Goal: Task Accomplishment & Management: Use online tool/utility

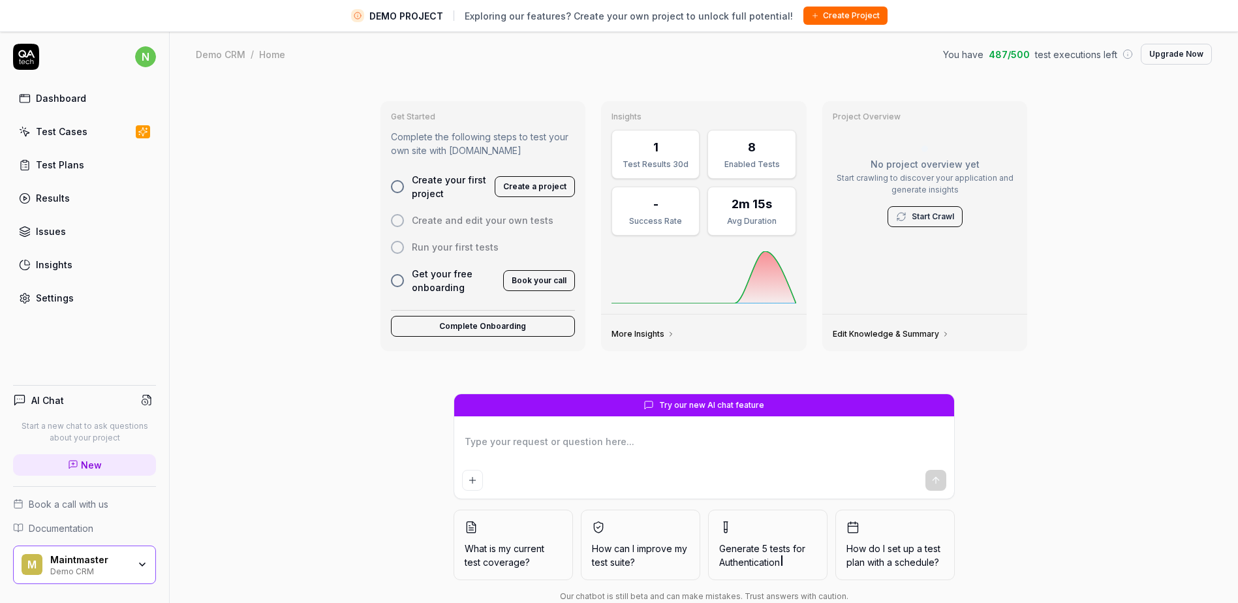
click at [1152, 267] on div "Get Started Complete the following steps to test your own site with [DOMAIN_NAM…" at bounding box center [704, 356] width 1068 height 556
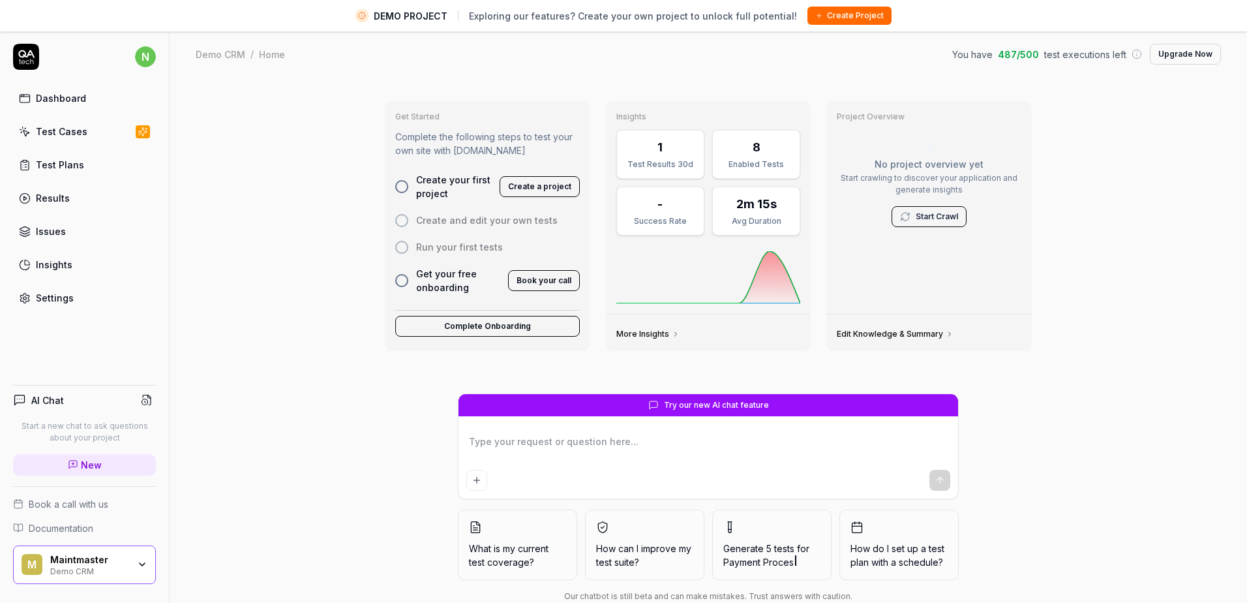
click at [155, 61] on html "DEMO PROJECT Exploring our features? Create your own project to unlock full pot…" at bounding box center [623, 317] width 1247 height 634
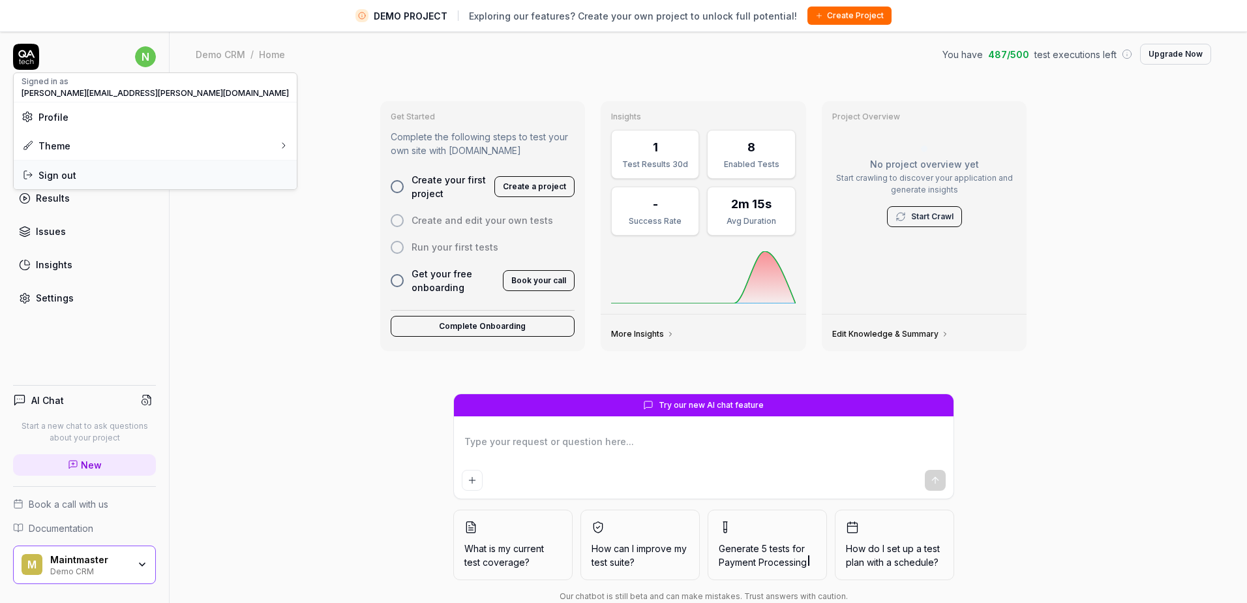
click at [133, 177] on span "Sign out" at bounding box center [155, 175] width 267 height 14
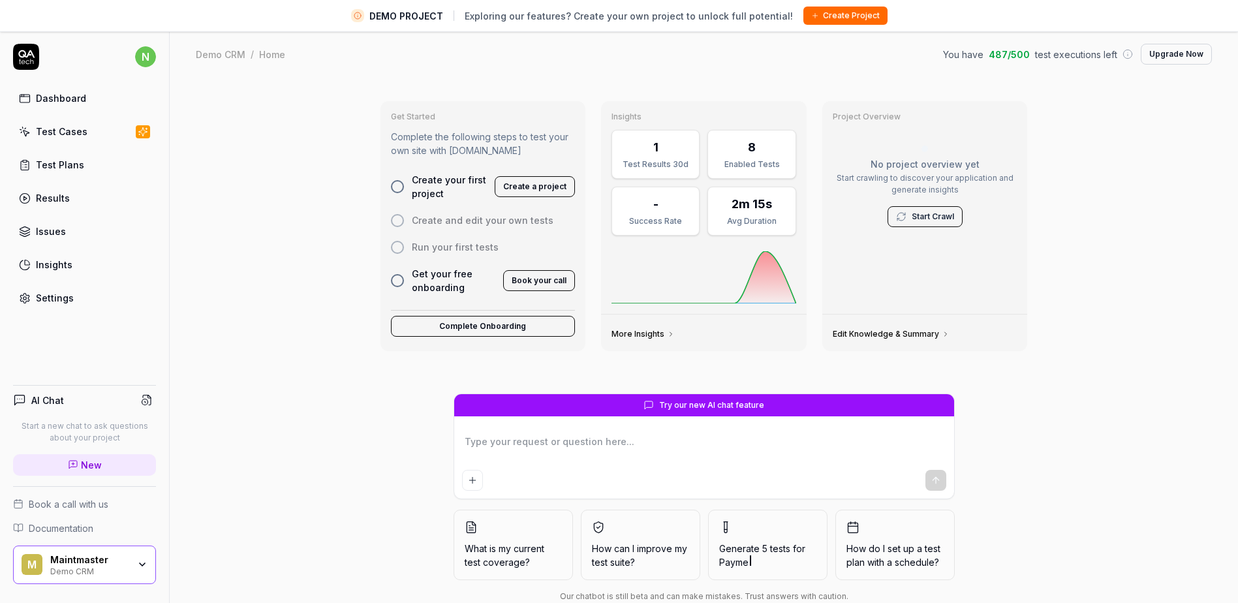
type textarea "*"
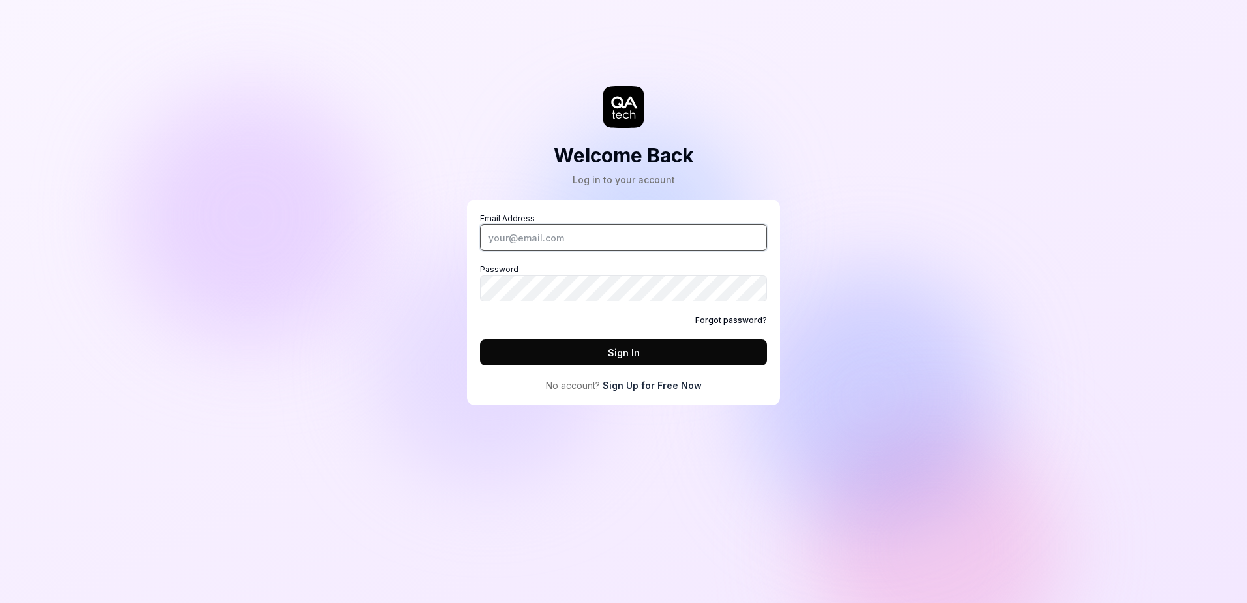
click at [528, 234] on input "Email Address" at bounding box center [623, 237] width 287 height 26
paste input "developers@maintmaster.com"
type input "developers@maintmaster.com"
drag, startPoint x: 1212, startPoint y: 0, endPoint x: 819, endPoint y: 139, distance: 416.6
click at [819, 139] on div "Welcome Back Log in to your account Email Address developers@maintmaster.com Pa…" at bounding box center [623, 301] width 1247 height 603
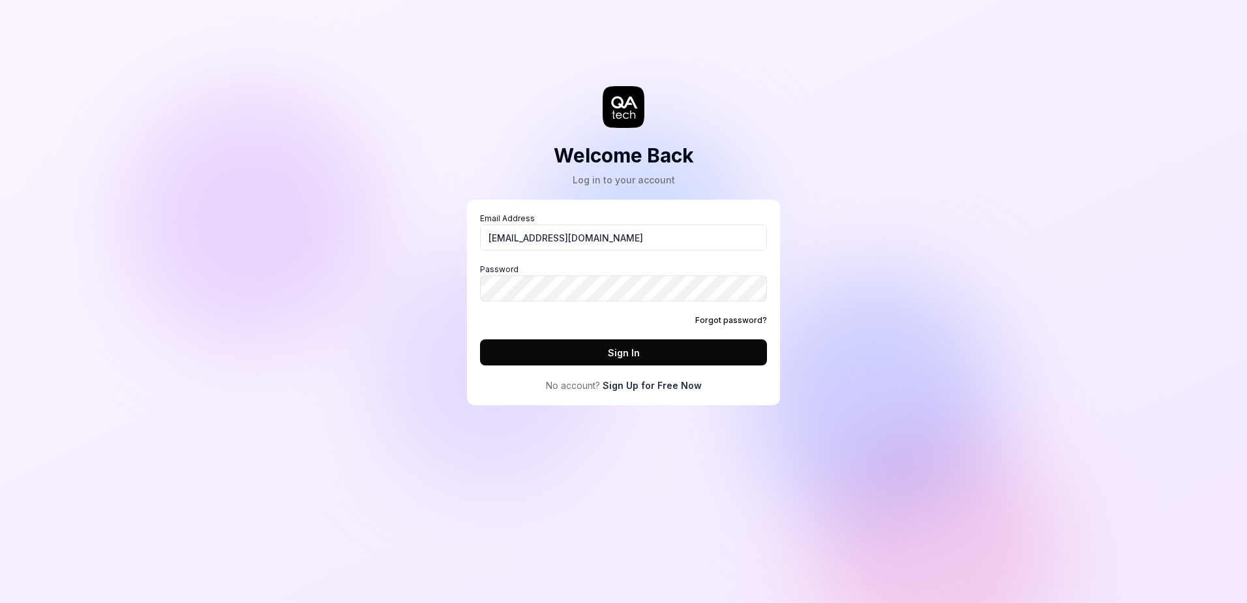
click at [548, 354] on button "Sign In" at bounding box center [623, 352] width 287 height 26
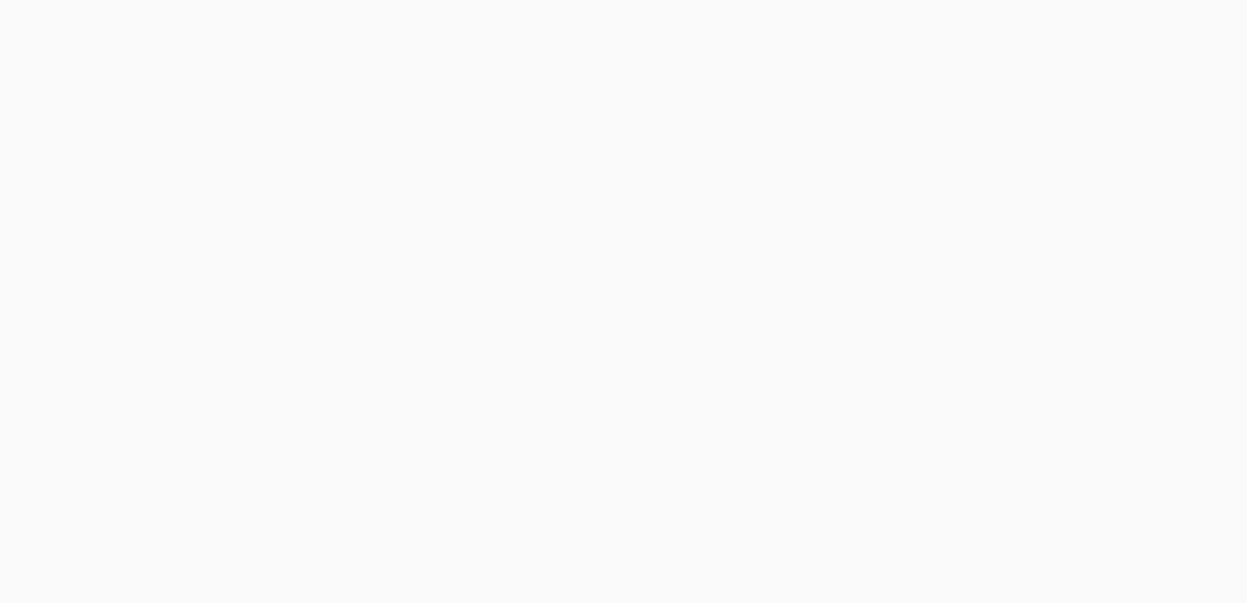
click at [1028, 0] on html "Sign In" at bounding box center [623, 0] width 1247 height 0
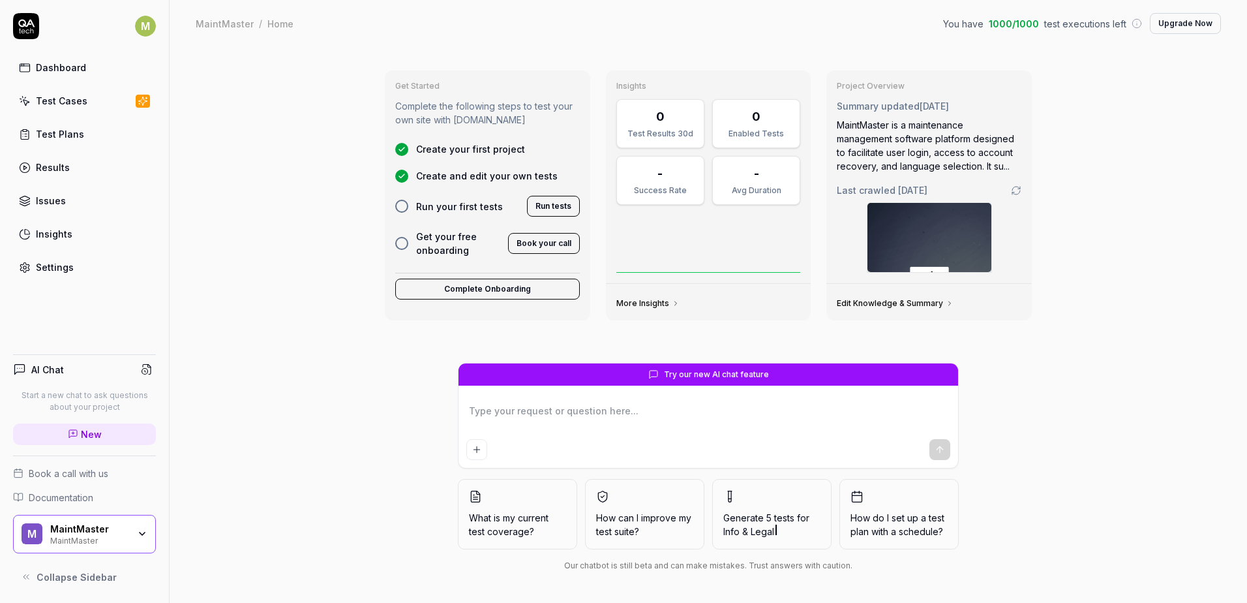
click at [260, 449] on div "Get Started Complete the following steps to test your own site with QA.tech Cre…" at bounding box center [709, 325] width 1078 height 556
click at [63, 536] on div "MaintMaster" at bounding box center [89, 539] width 78 height 10
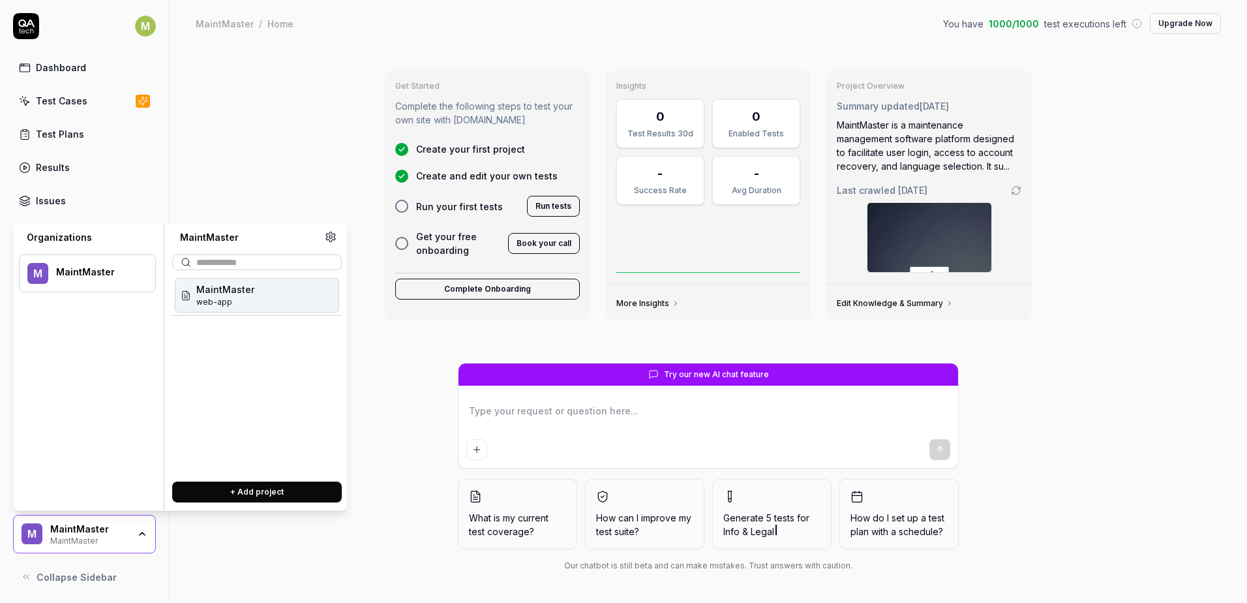
click at [255, 306] on div "MaintMaster web-app" at bounding box center [257, 295] width 164 height 35
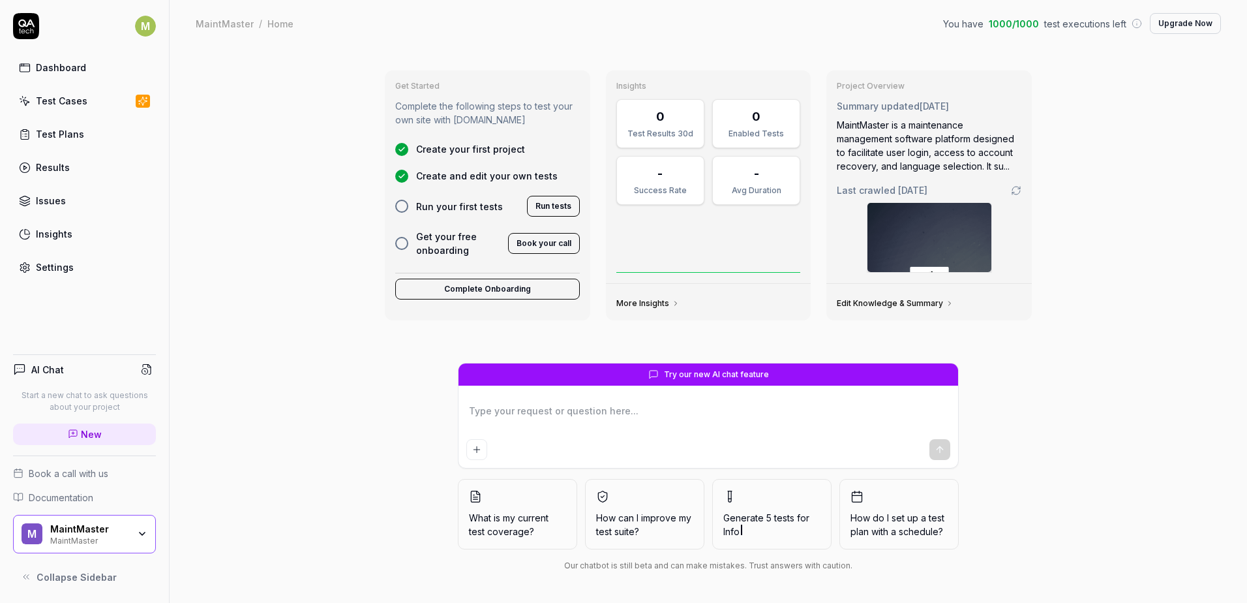
click at [197, 293] on div "Get Started Complete the following steps to test your own site with QA.tech Cre…" at bounding box center [709, 325] width 1078 height 556
click at [270, 314] on div "Get Started Complete the following steps to test your own site with QA.tech Cre…" at bounding box center [709, 325] width 1078 height 556
click at [86, 108] on link "Test Cases" at bounding box center [84, 100] width 143 height 25
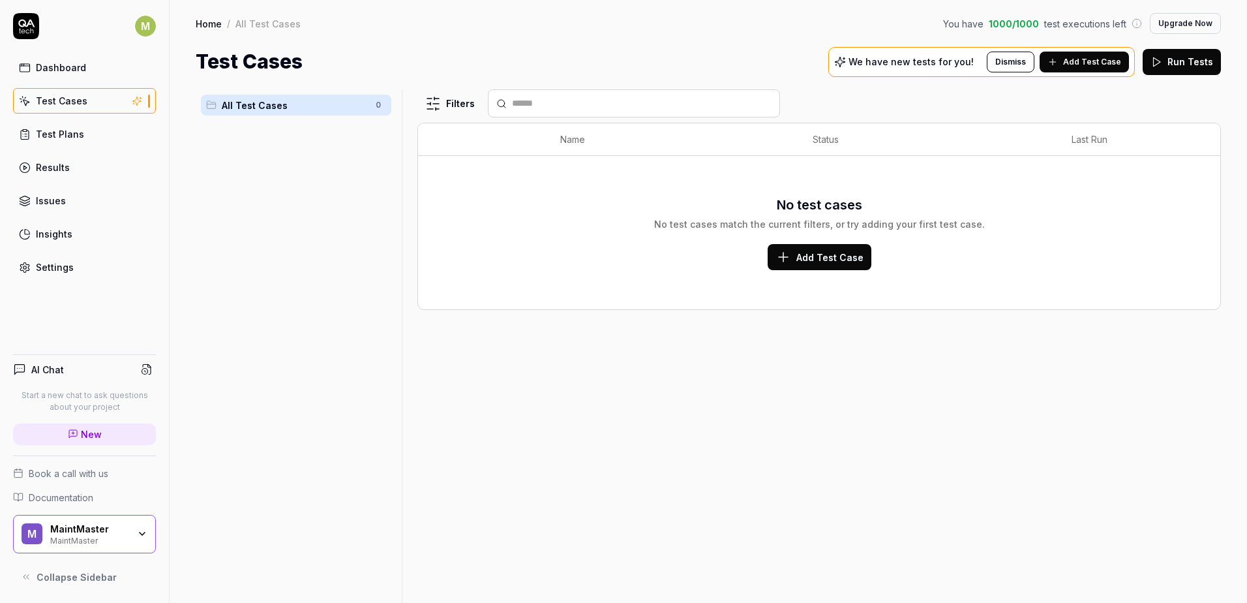
click at [48, 140] on div "Test Plans" at bounding box center [60, 134] width 48 height 14
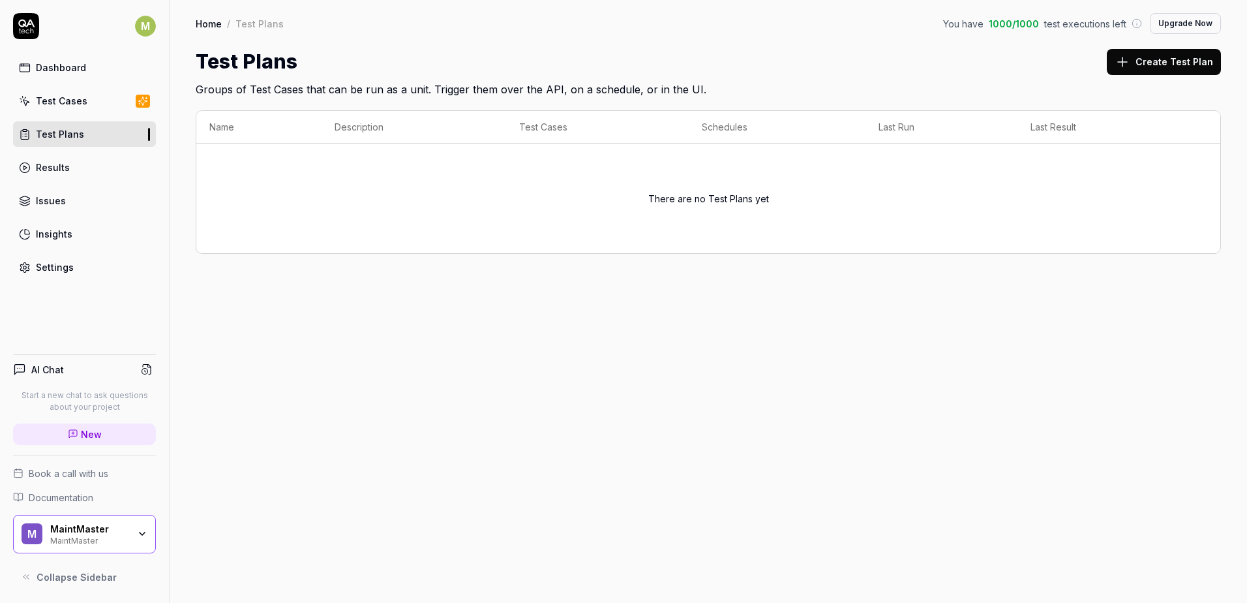
click at [76, 108] on link "Test Cases" at bounding box center [84, 100] width 143 height 25
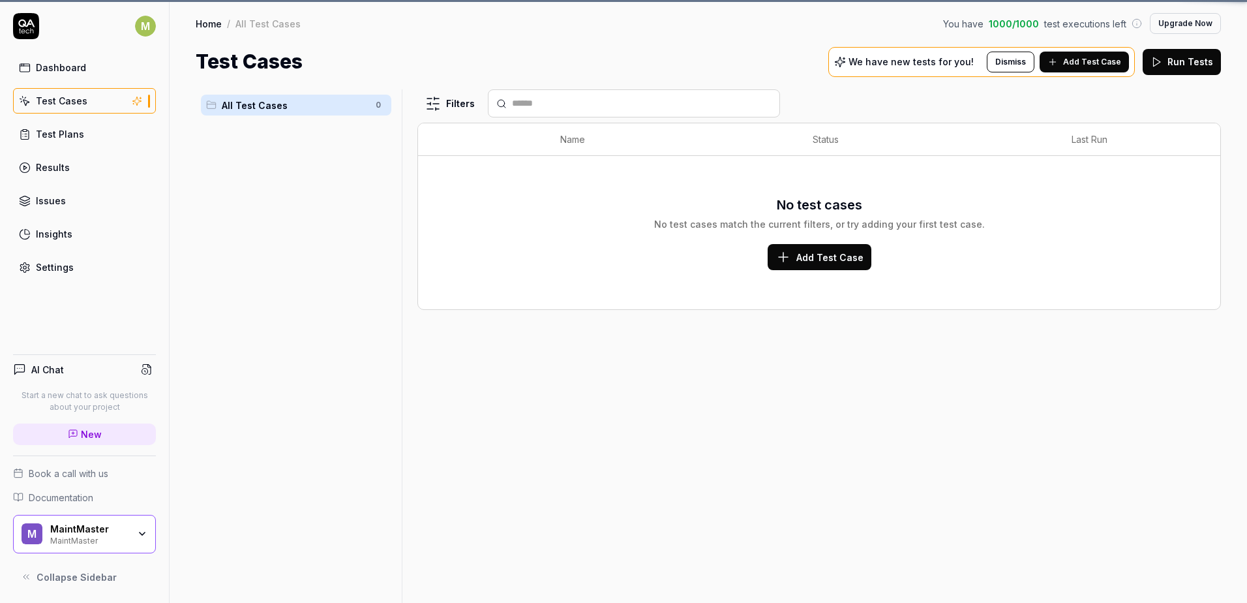
click at [62, 70] on div "Dashboard" at bounding box center [61, 68] width 50 height 14
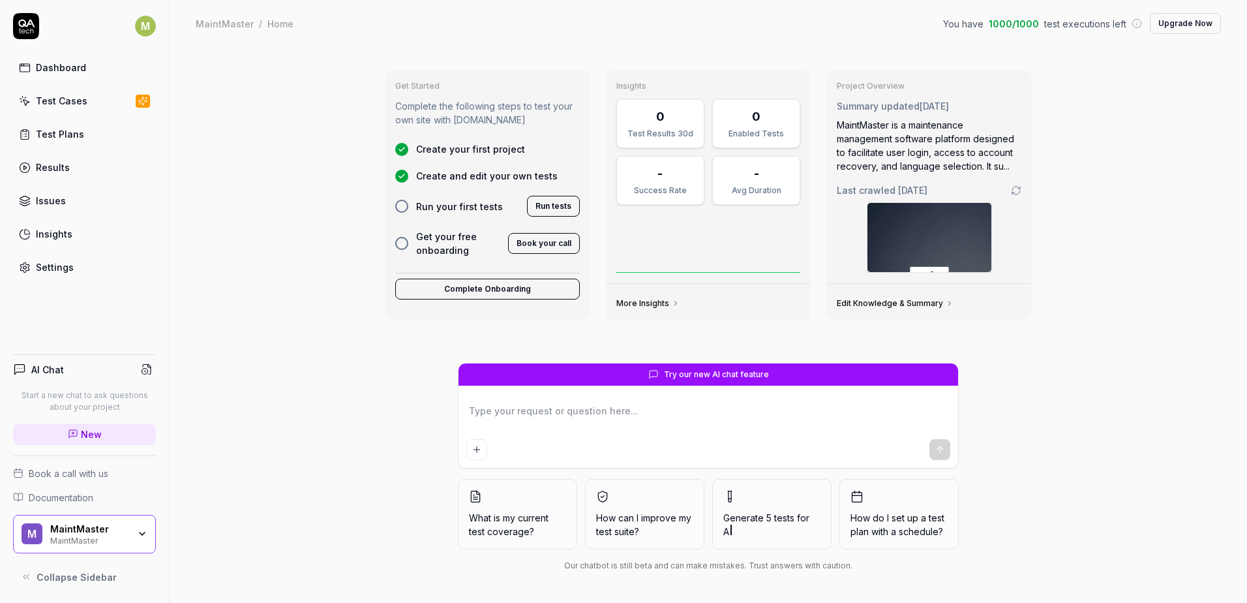
click at [59, 108] on link "Test Cases" at bounding box center [84, 100] width 143 height 25
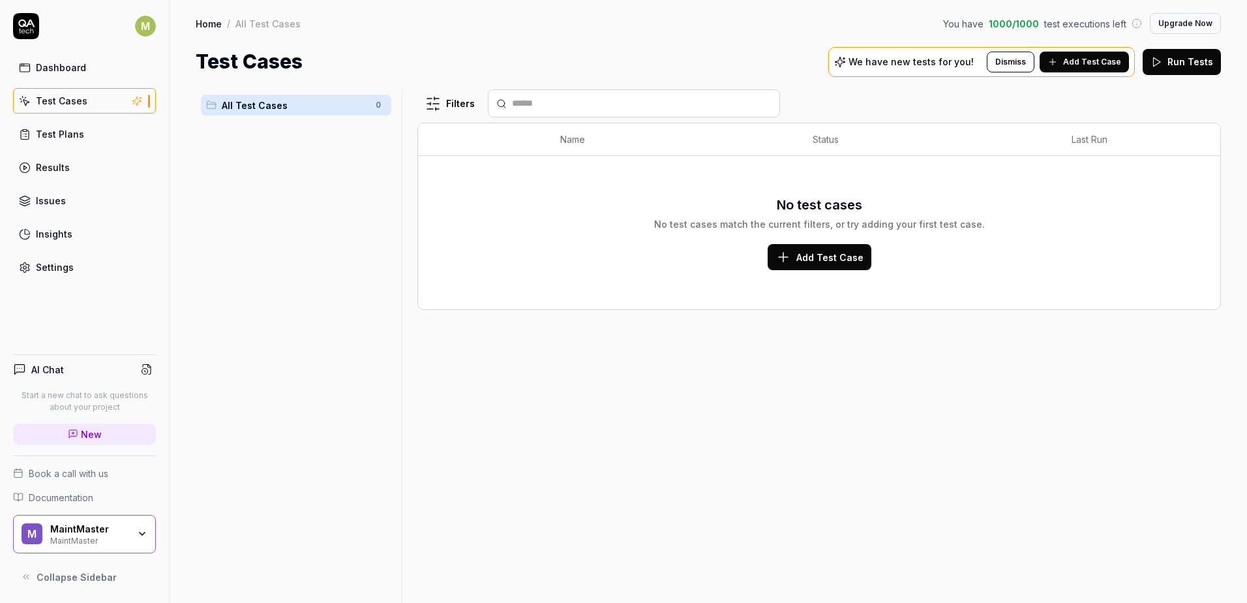
click at [143, 534] on icon "button" at bounding box center [142, 533] width 5 height 3
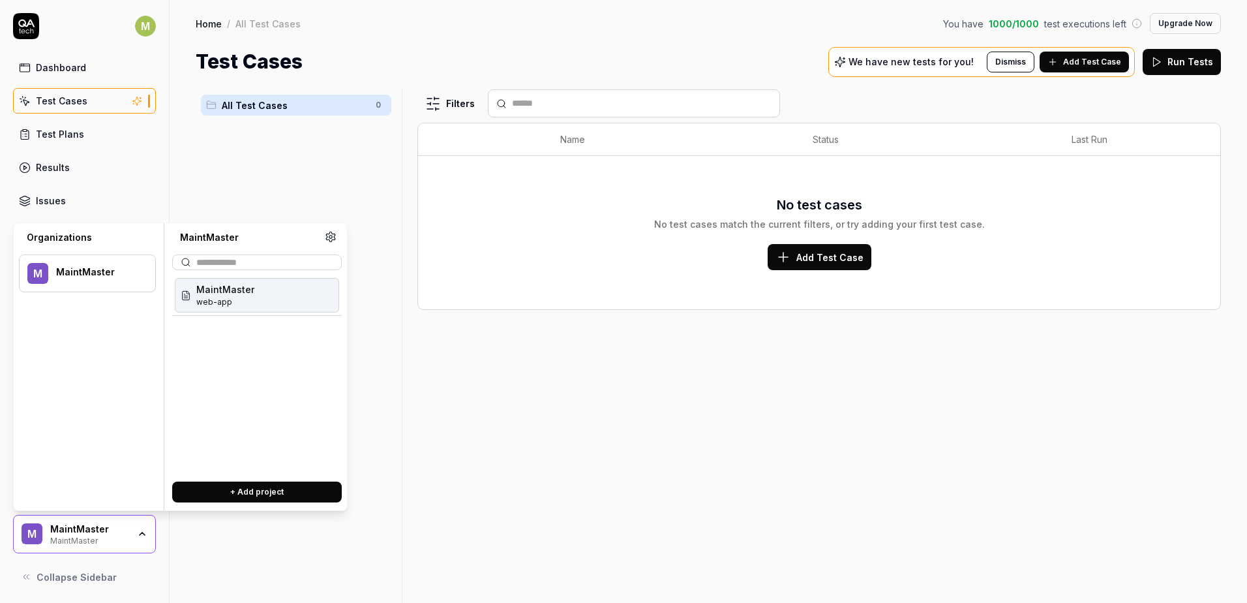
click at [224, 298] on span "web-app" at bounding box center [225, 302] width 58 height 12
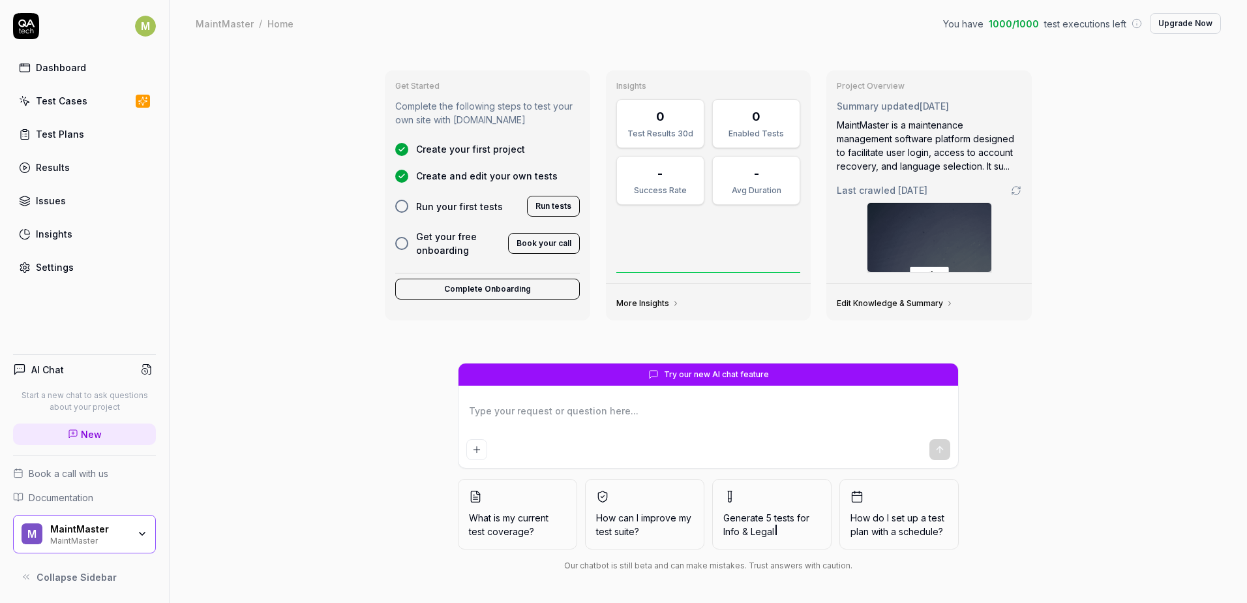
click at [135, 534] on div "MaintMaster MaintMaster" at bounding box center [93, 534] width 87 height 22
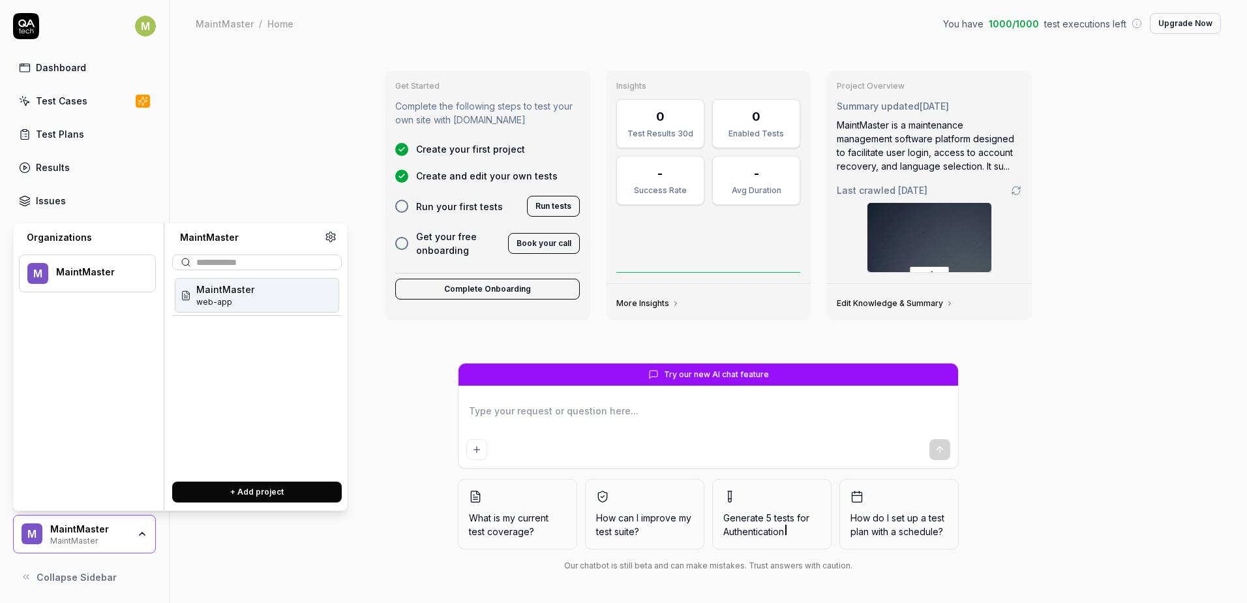
click at [258, 291] on div "MaintMaster web-app" at bounding box center [257, 295] width 164 height 35
click at [258, 291] on div "Get Started Complete the following steps to test your own site with QA.tech Cre…" at bounding box center [709, 325] width 1078 height 556
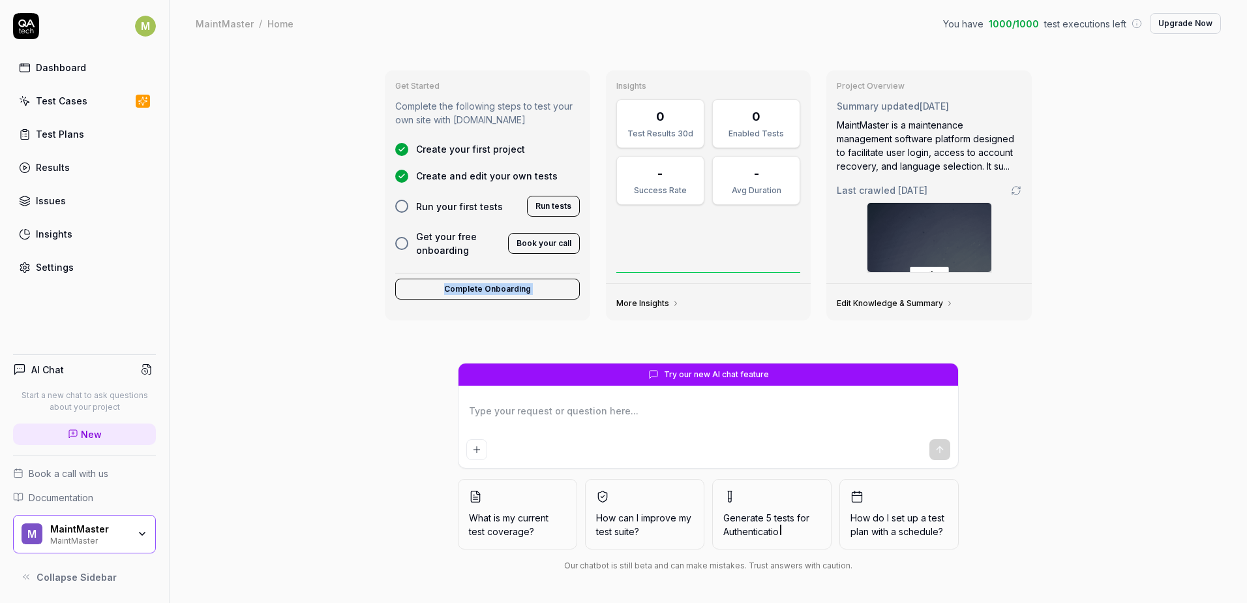
click at [258, 291] on div "Get Started Complete the following steps to test your own site with QA.tech Cre…" at bounding box center [709, 325] width 1078 height 556
click at [466, 290] on button "Complete Onboarding" at bounding box center [487, 289] width 185 height 21
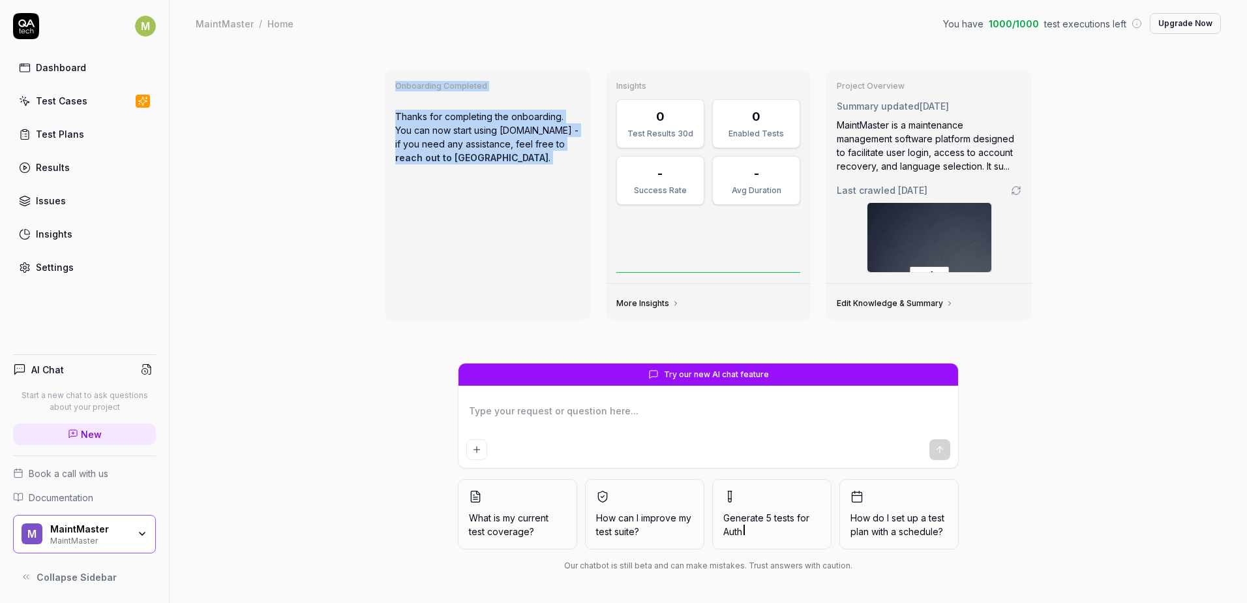
click at [235, 290] on div "Onboarding Completed Thanks for completing the onboarding. You can now start us…" at bounding box center [709, 325] width 1078 height 556
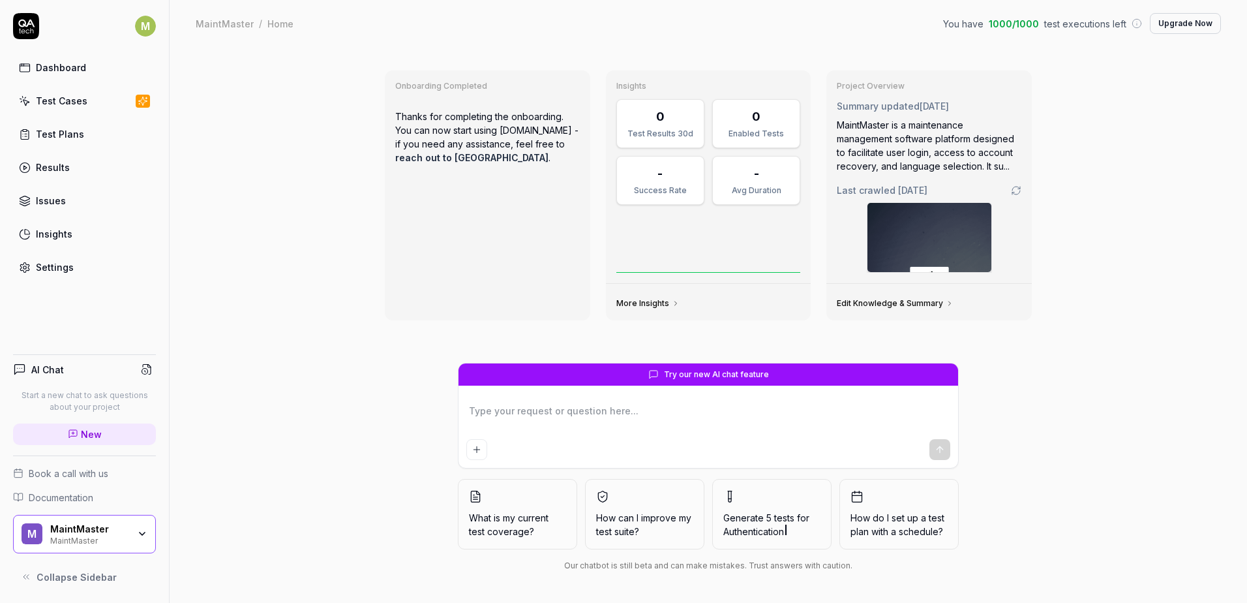
click at [568, 412] on textarea at bounding box center [708, 417] width 484 height 33
type textarea "*"
type textarea "I"
type textarea "*"
type textarea "I"
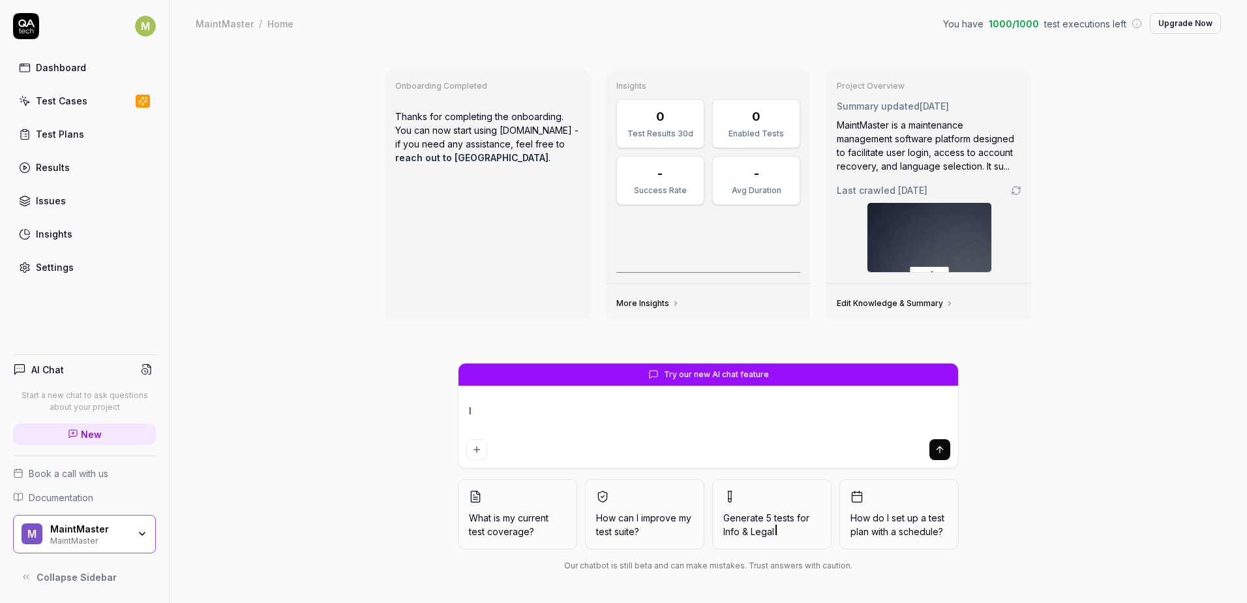
type textarea "*"
type textarea "I"
type textarea "*"
type textarea "I"
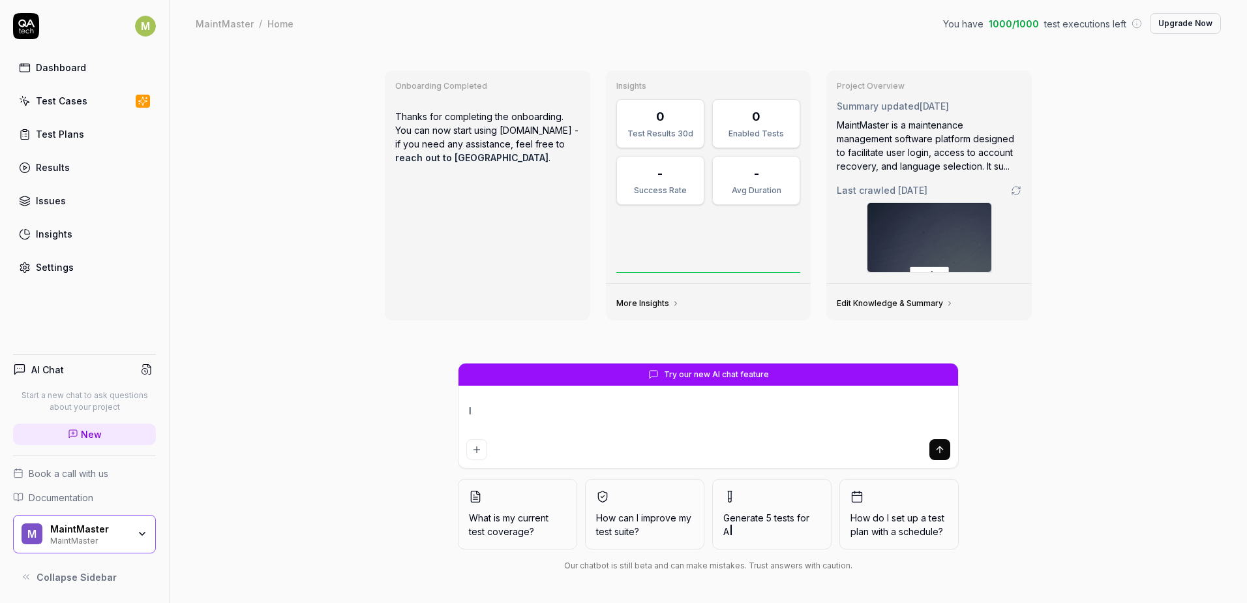
type textarea "*"
type textarea "I"
type textarea "*"
type textarea "I w"
type textarea "*"
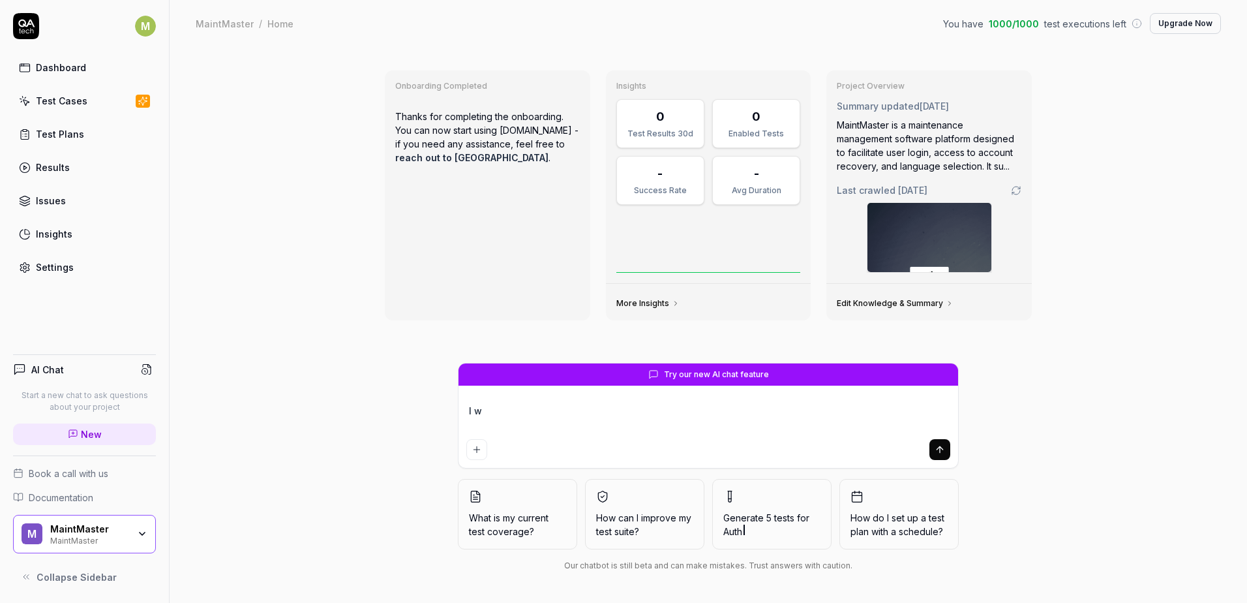
type textarea "I wo"
type textarea "*"
type textarea "I wou"
type textarea "*"
type textarea "I woul"
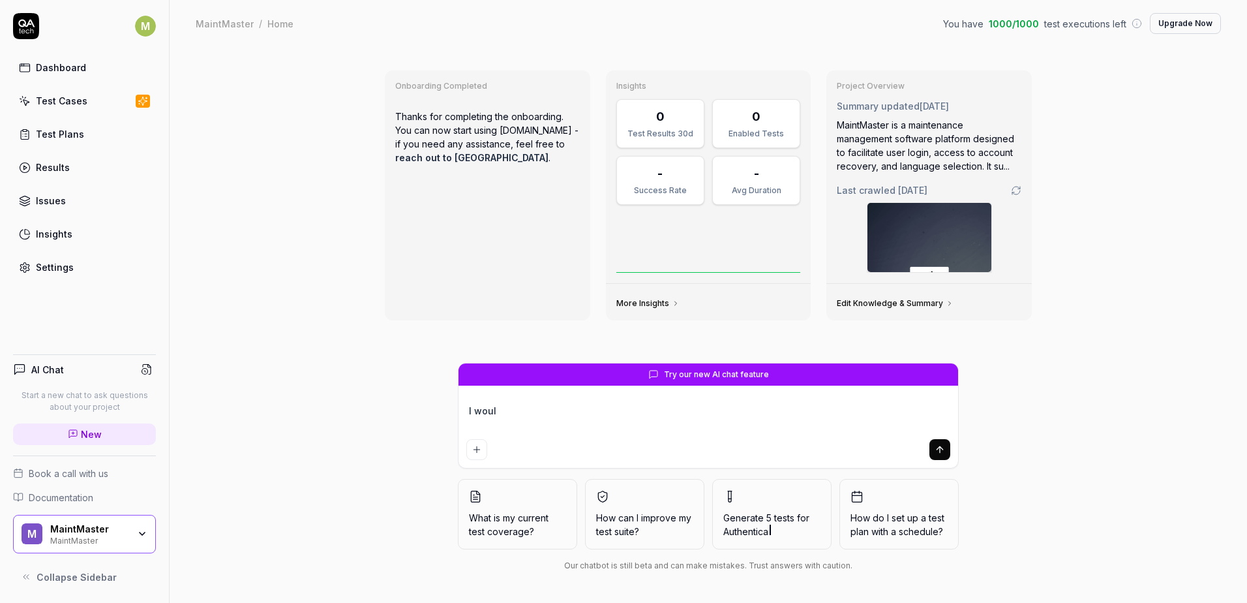
type textarea "*"
type textarea "I would"
type textarea "*"
type textarea "I would"
type textarea "*"
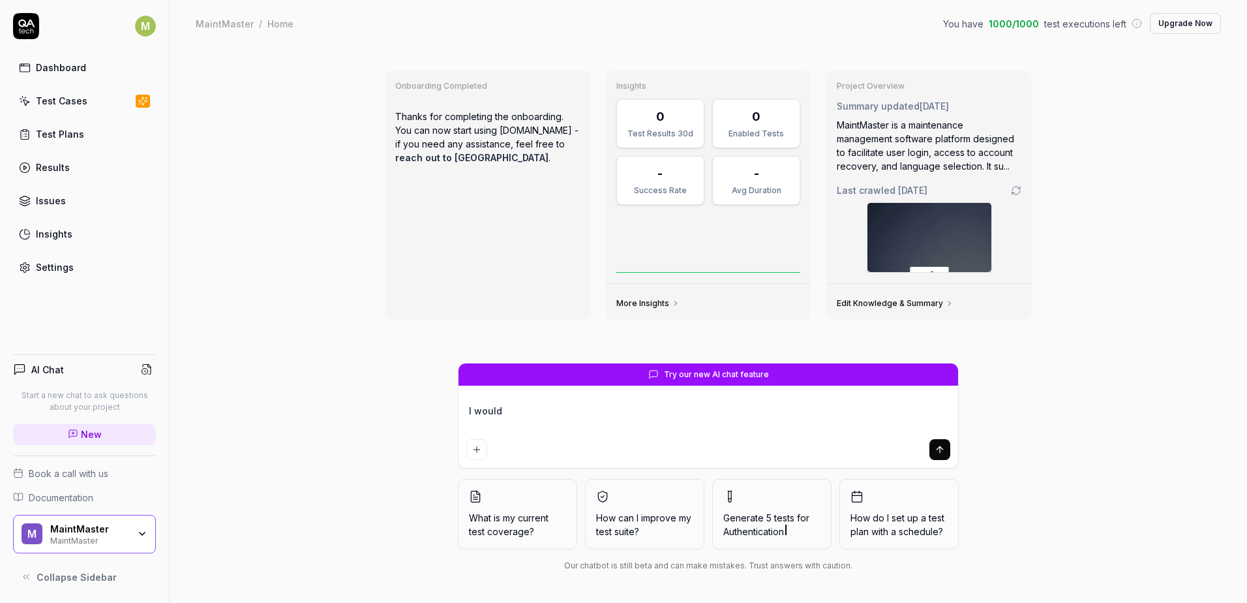
type textarea "I would l"
type textarea "*"
type textarea "I would li"
type textarea "*"
type textarea "I would lik"
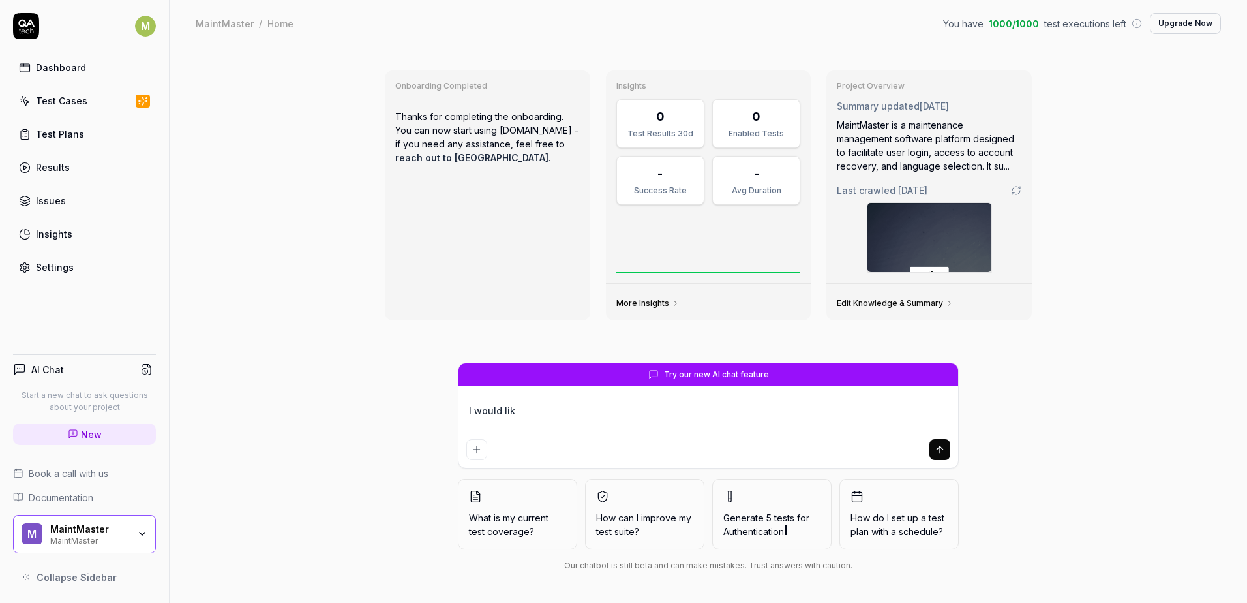
type textarea "*"
type textarea "I would like"
type textarea "*"
type textarea "I would like"
type textarea "*"
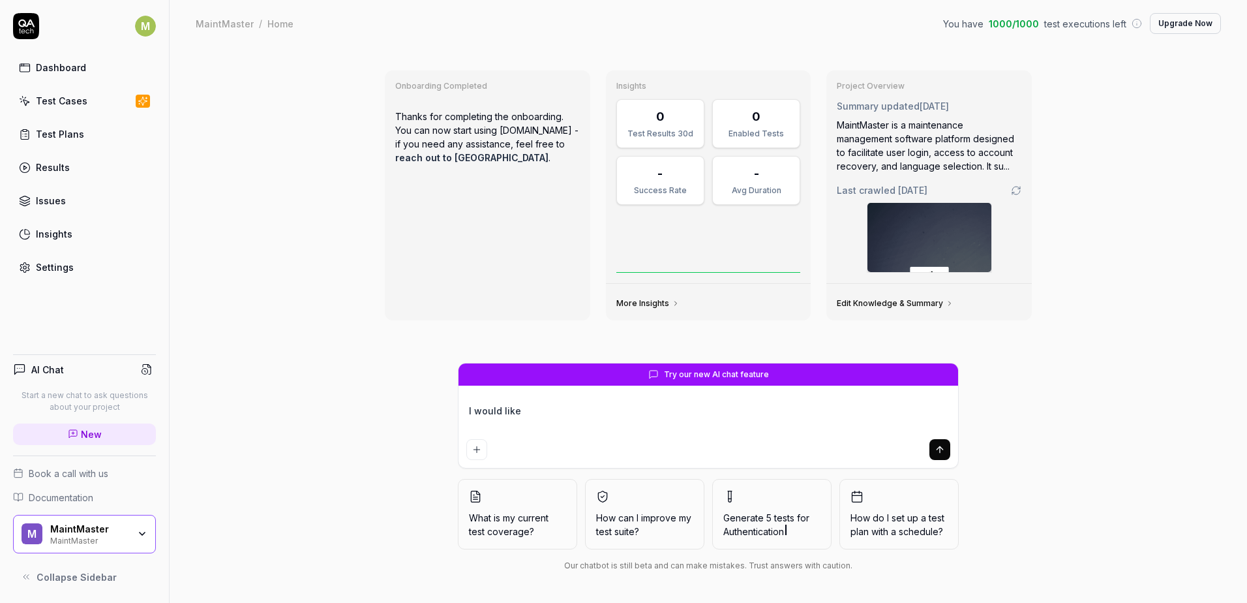
type textarea "I would like t"
type textarea "*"
type textarea "I would like to"
type textarea "*"
type textarea "I would like to"
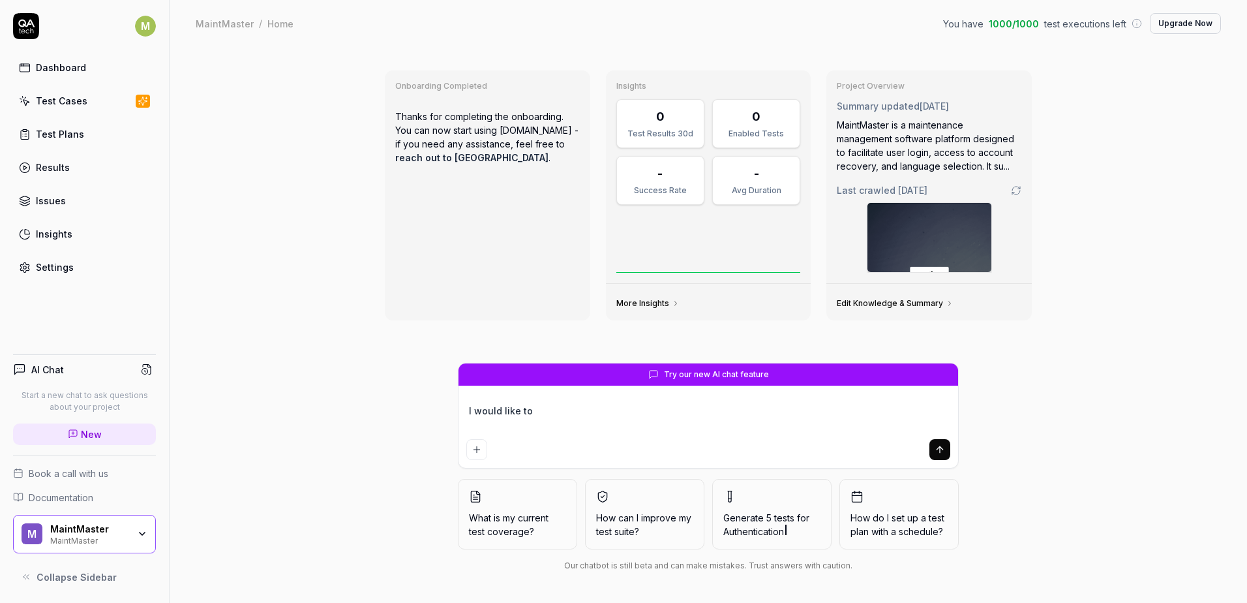
type textarea "*"
type textarea "I would like to"
type textarea "*"
type textarea "I would like to ẽ"
type textarea "*"
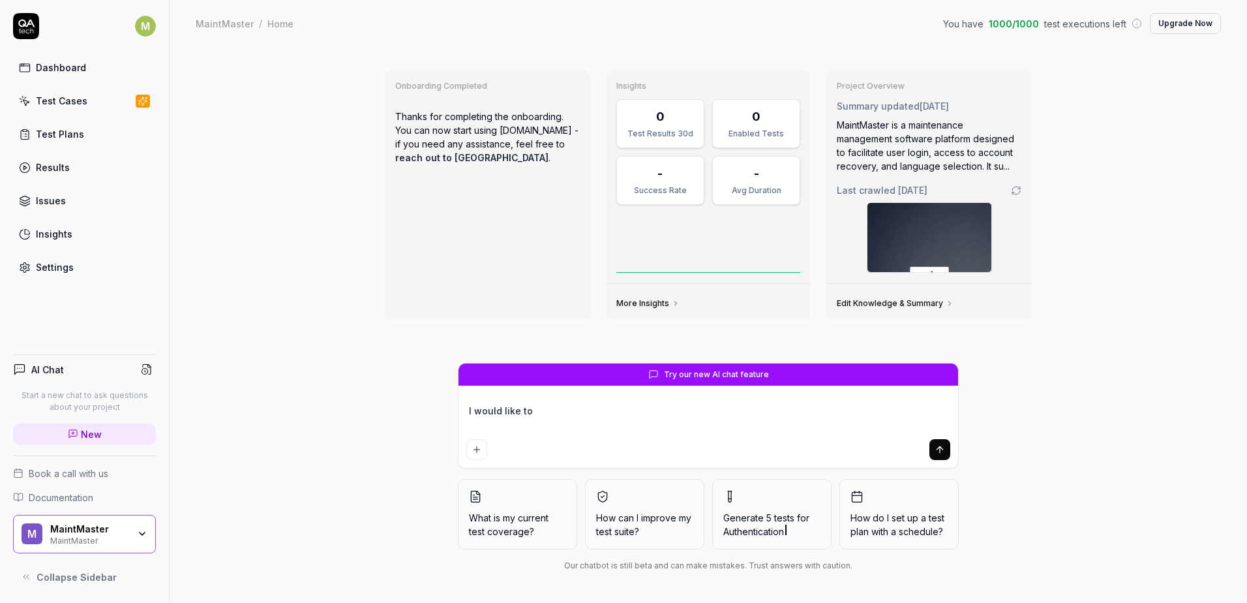
type textarea "I would like to e"
type textarea "*"
type textarea "I would like to ex"
type textarea "*"
type textarea "I would like to exp"
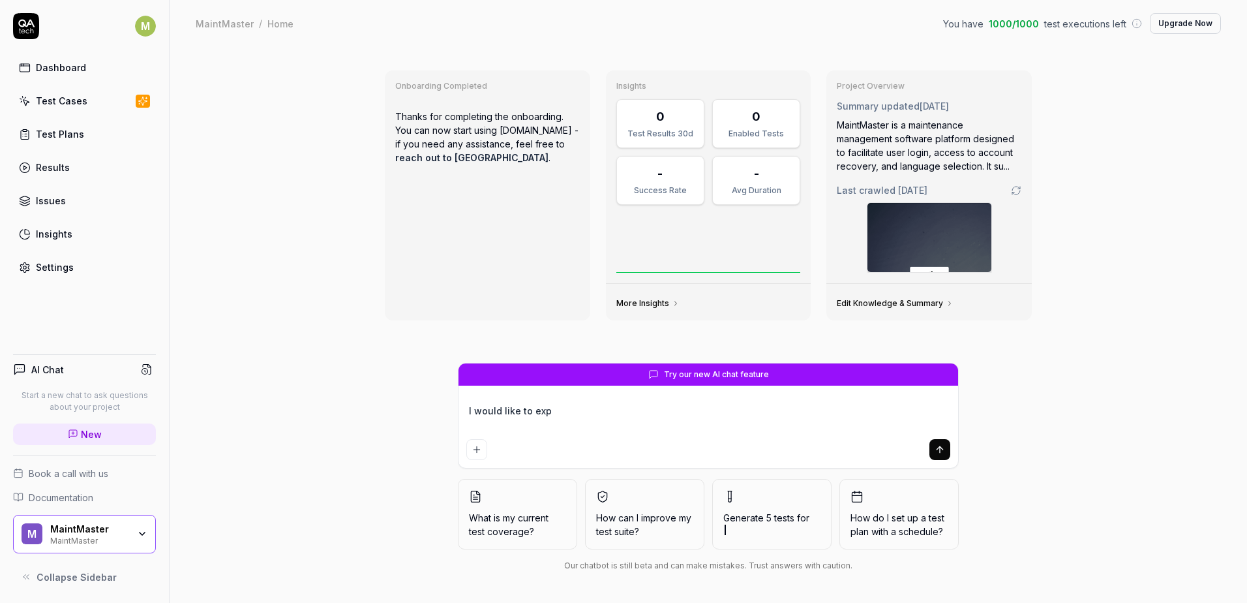
type textarea "*"
type textarea "I would like to expl"
type textarea "*"
type textarea "I would like to explo"
type textarea "*"
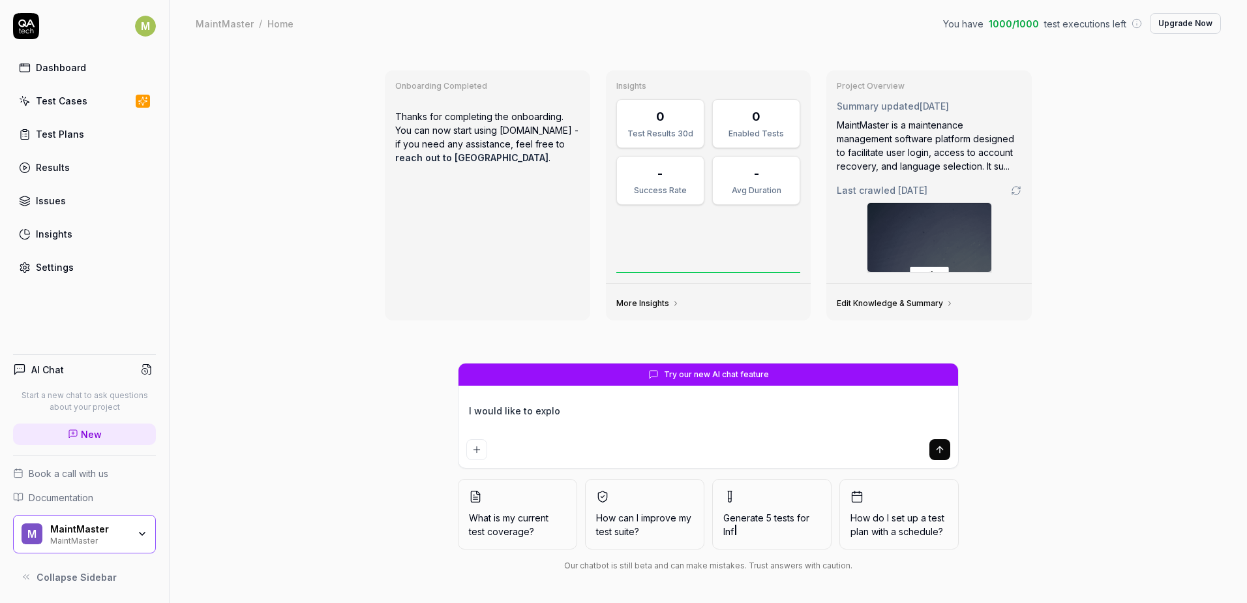
type textarea "I would like to explor"
type textarea "*"
type textarea "I would like to explore"
type textarea "*"
type textarea "I would like to explore"
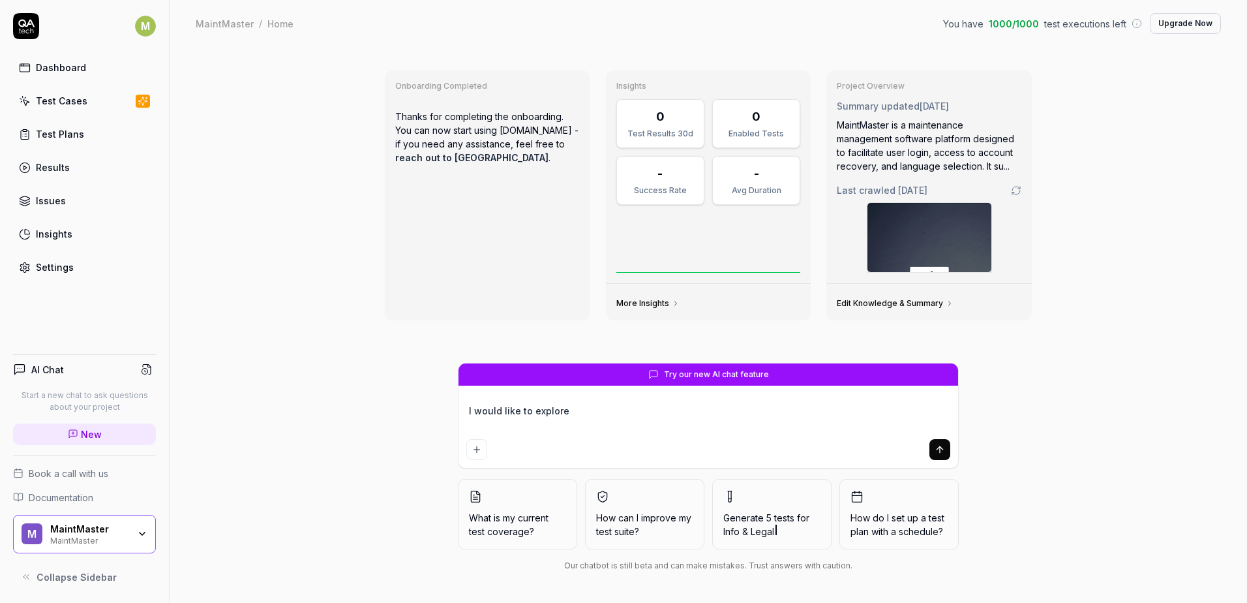
type textarea "*"
type textarea "I would like to explore te"
type textarea "*"
type textarea "I would like to explore t"
type textarea "*"
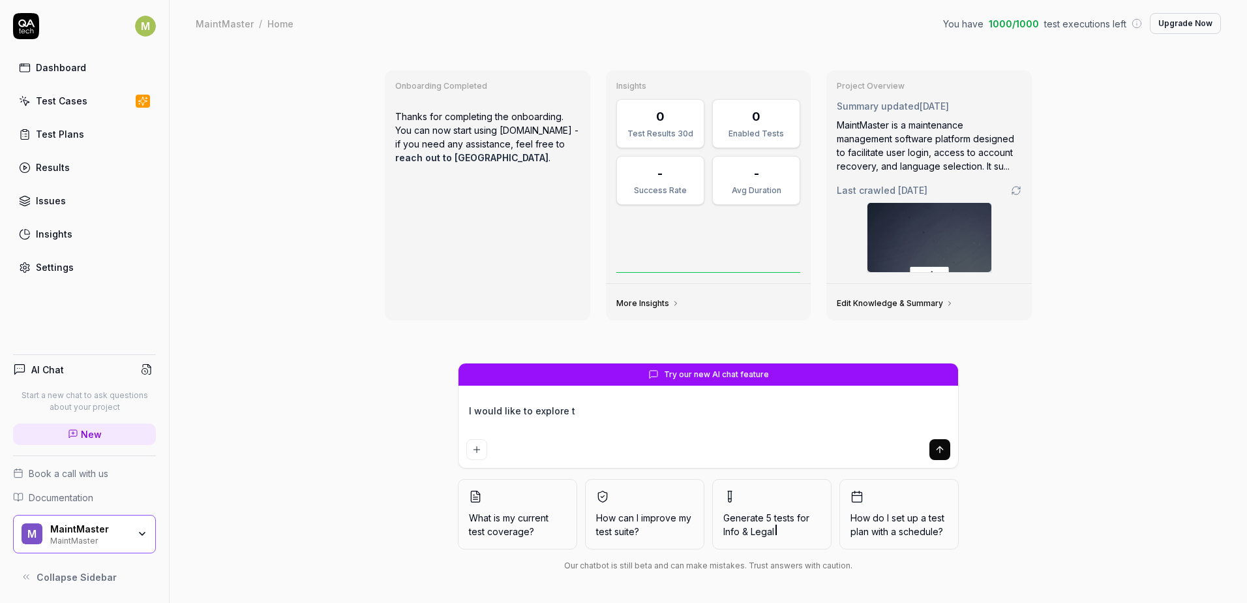
type textarea "I would like to explore té"
type textarea "*"
type textarea "I would like to explore t"
type textarea "*"
type textarea "I would like to explore te"
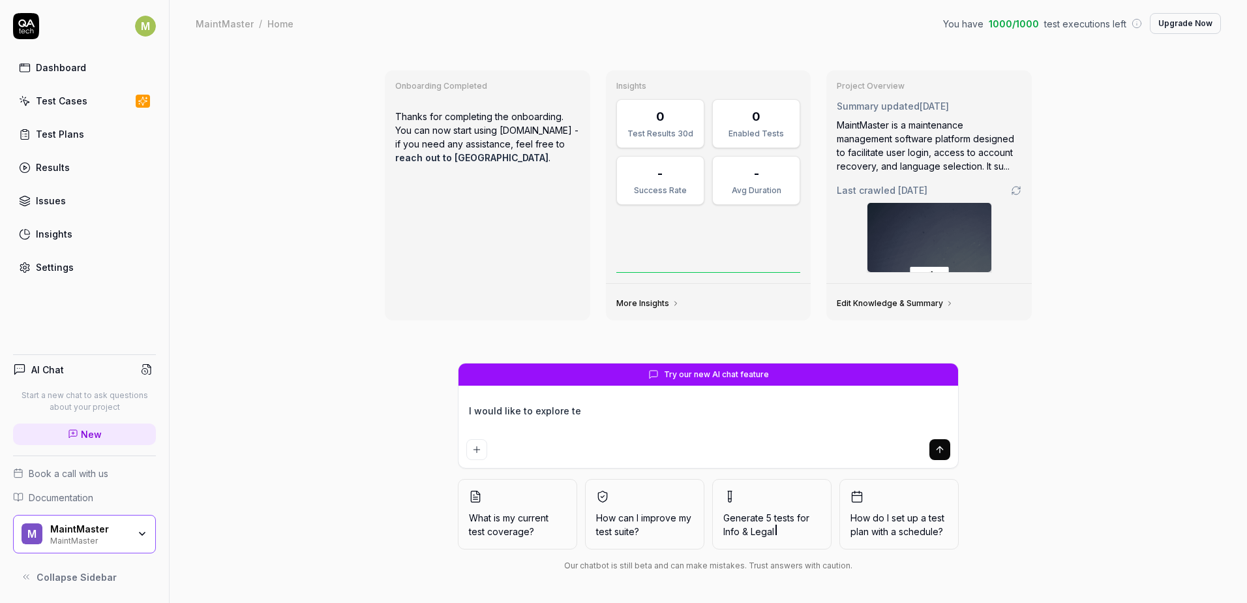
type textarea "*"
type textarea "I would like to explore tes"
type textarea "*"
type textarea "I would like to explore test"
type textarea "*"
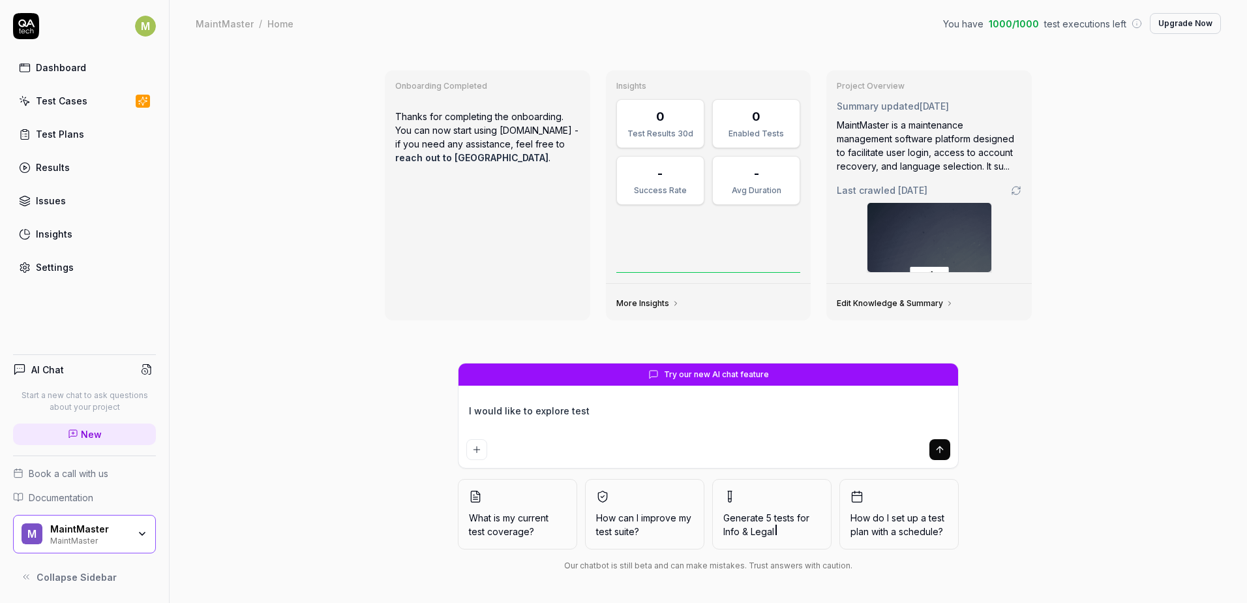
type textarea "I would like to explore test"
type textarea "*"
type textarea "I would like to explore test o"
type textarea "*"
type textarea "I would like to explore test on"
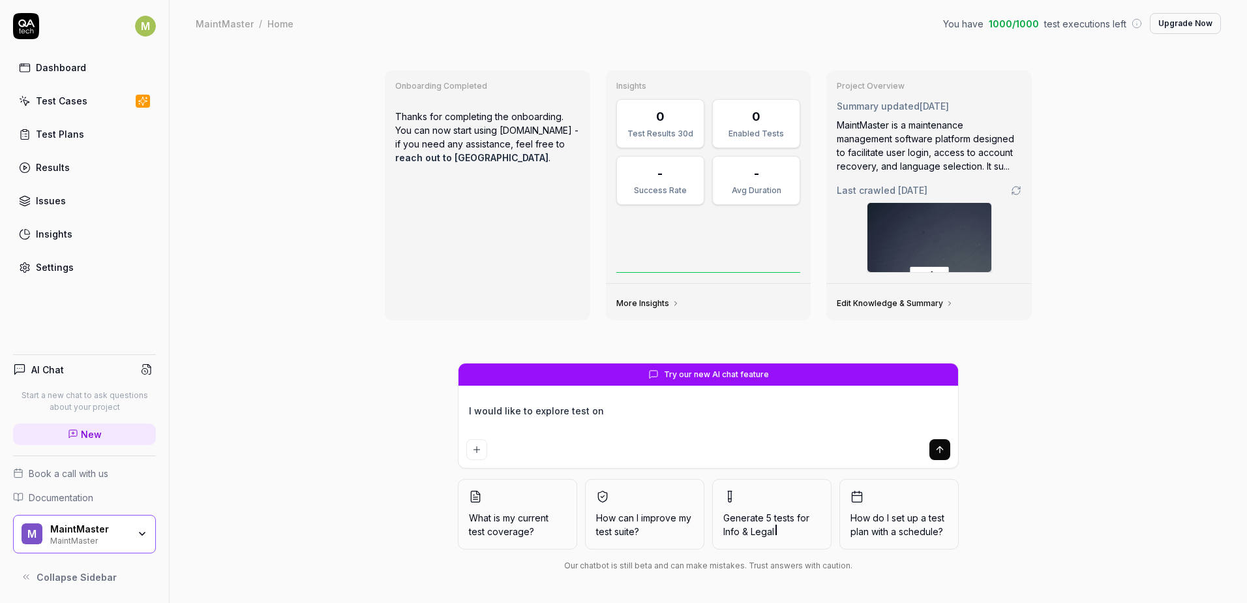
type textarea "*"
type textarea "I would like to explore test on"
type textarea "*"
type textarea "I would like to explore test on a"
type textarea "*"
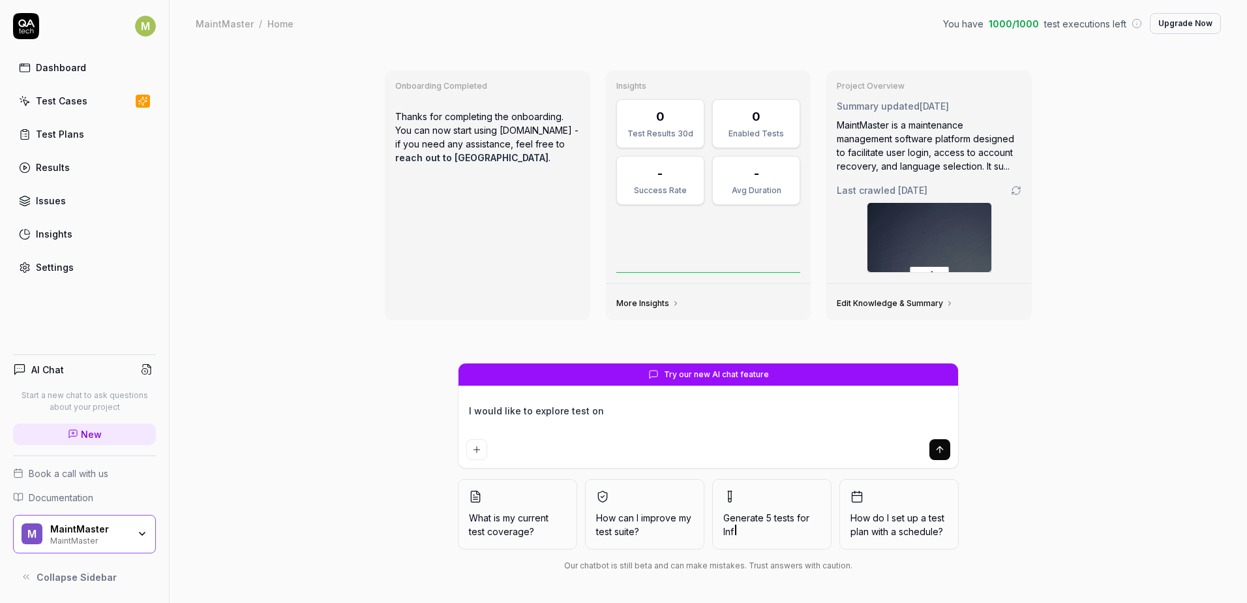
type textarea "I would like to explore test on á"
type textarea "*"
type textarea "I would like to explore test on as"
type textarea "*"
type textarea "I would like to explore test on ass"
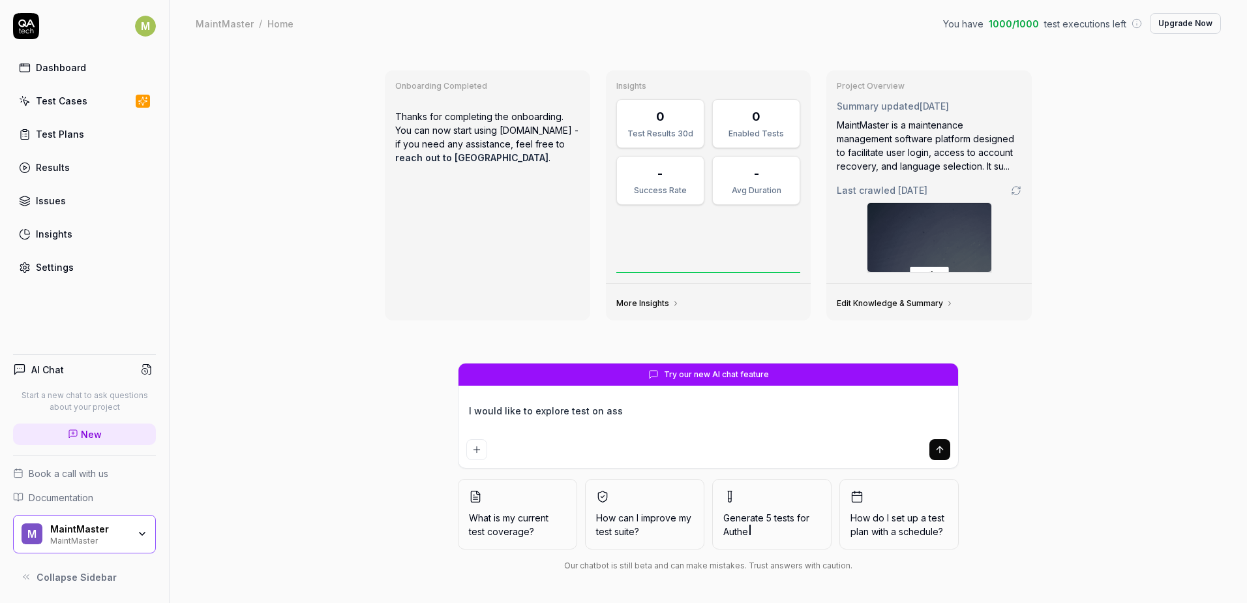
type textarea "*"
type textarea "I would like to explore test on asse"
type textarea "*"
type textarea "I would like to explore test on asset"
type textarea "*"
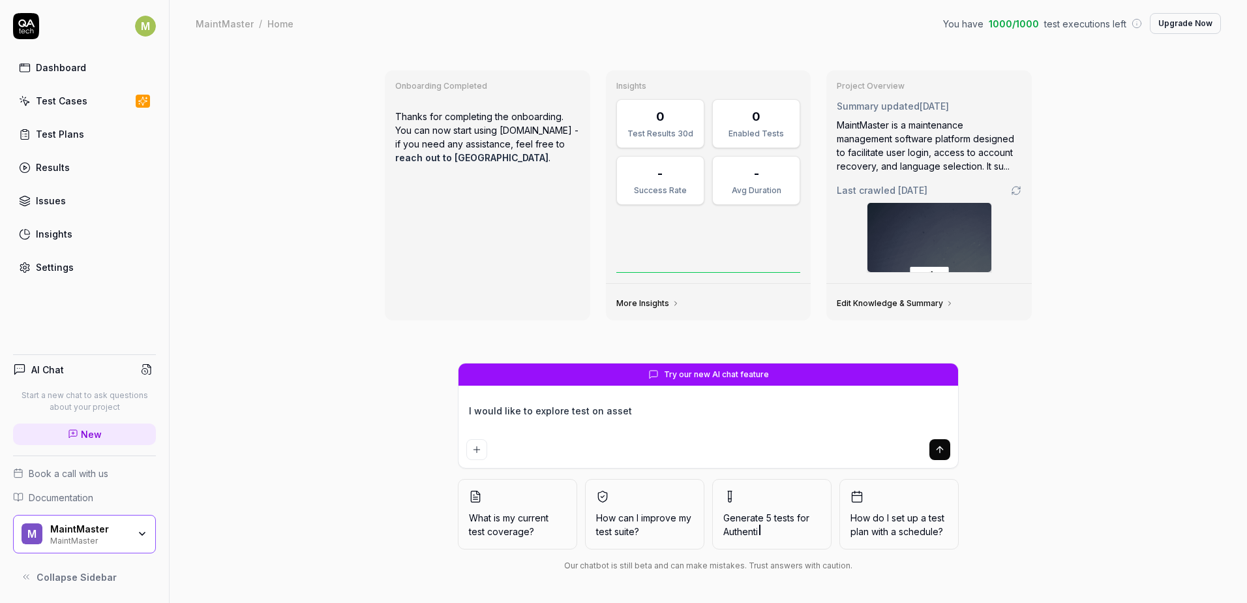
type textarea "I would like to explore test on asset"
type textarea "*"
type textarea "I would like to explore test on asset t"
type textarea "*"
type textarea "I would like to explore test on asset tr"
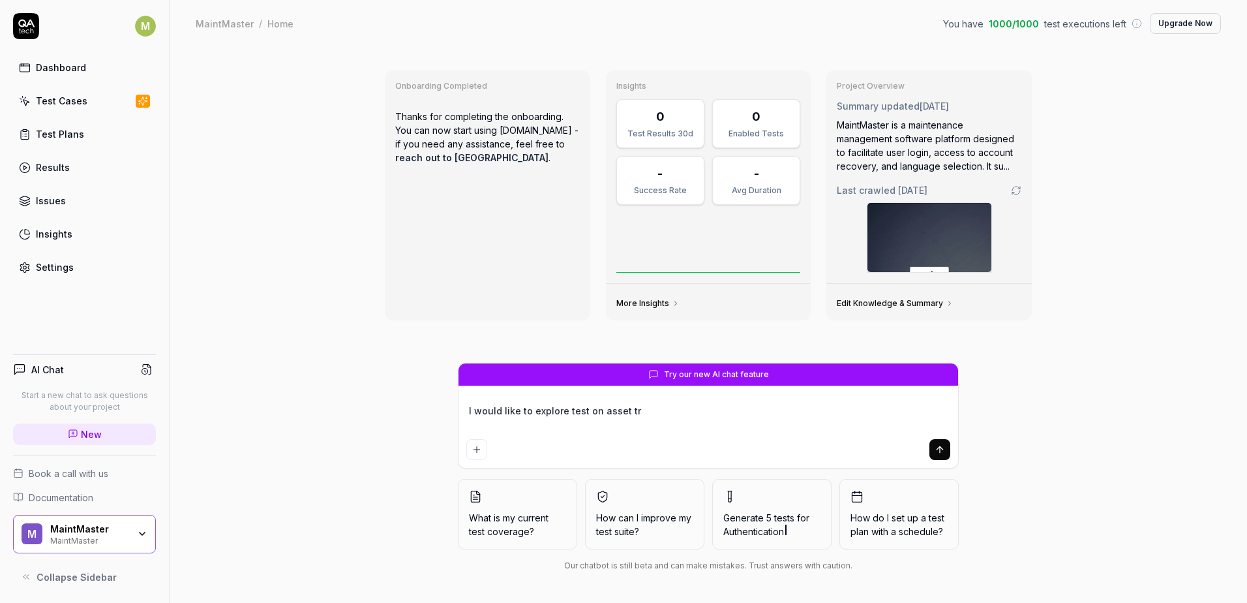
type textarea "*"
type textarea "I would like to explore test on asset trê"
type textarea "*"
type textarea "I would like to explore test on asset tree"
type textarea "*"
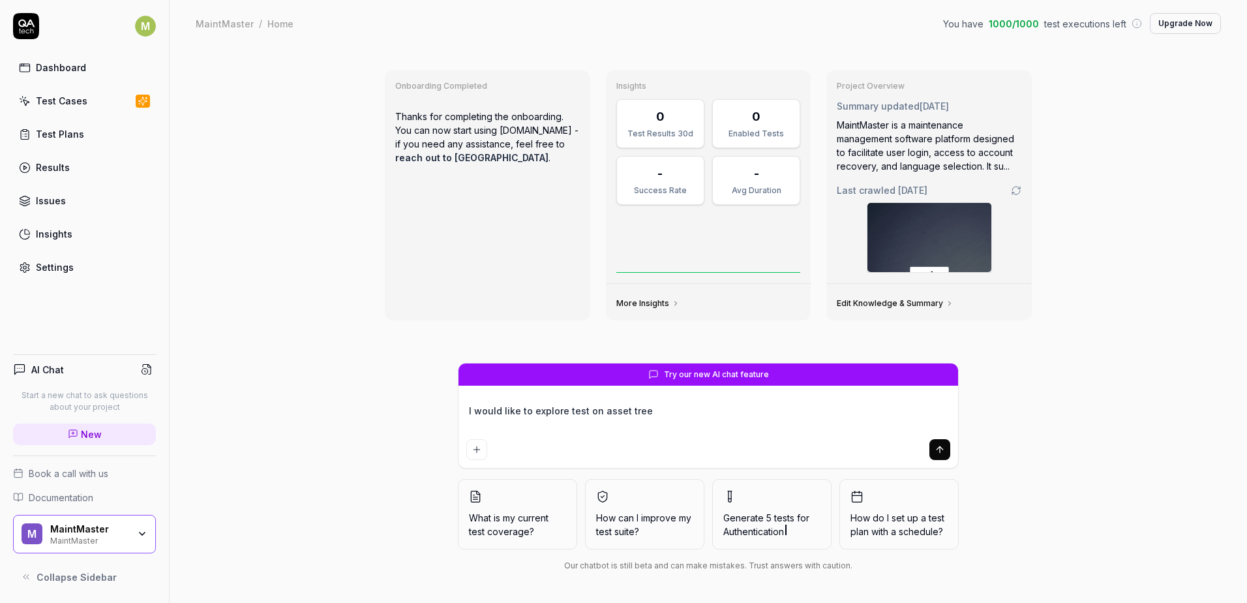
type textarea "I would like to explore test on asset tree"
type textarea "*"
type textarea "I would like to explore test on asset tree f"
type textarea "*"
type textarea "I would like to explore test on asset tree fu"
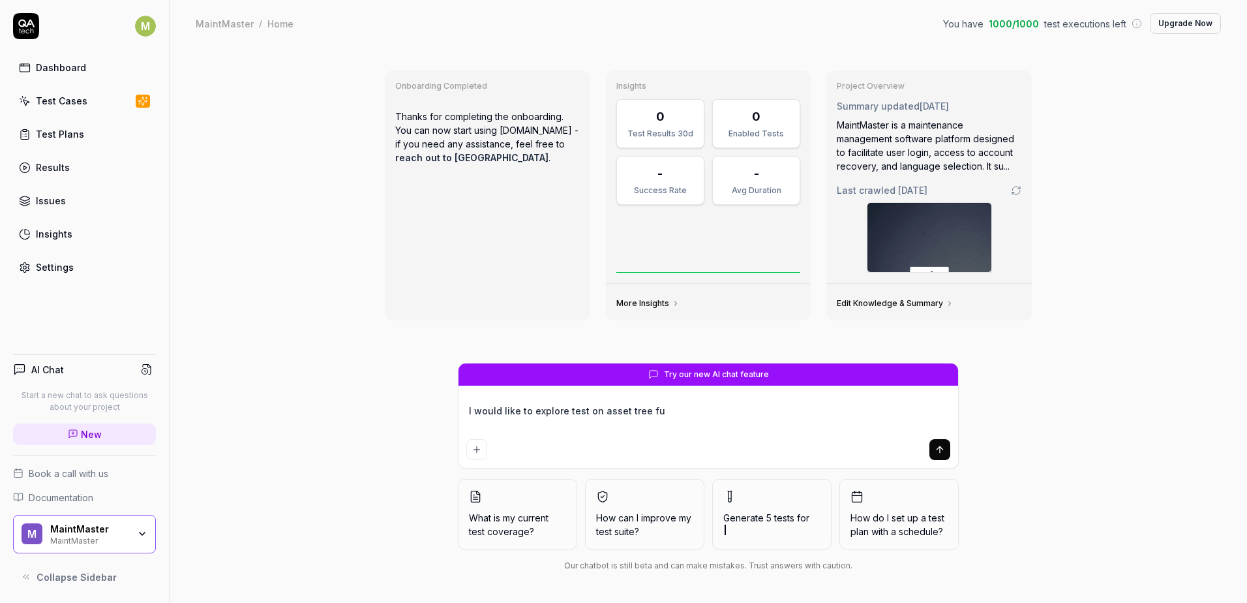
type textarea "*"
type textarea "I would like to explore test on asset tree fun"
type textarea "*"
type textarea "I would like to explore test on asset tree func"
type textarea "*"
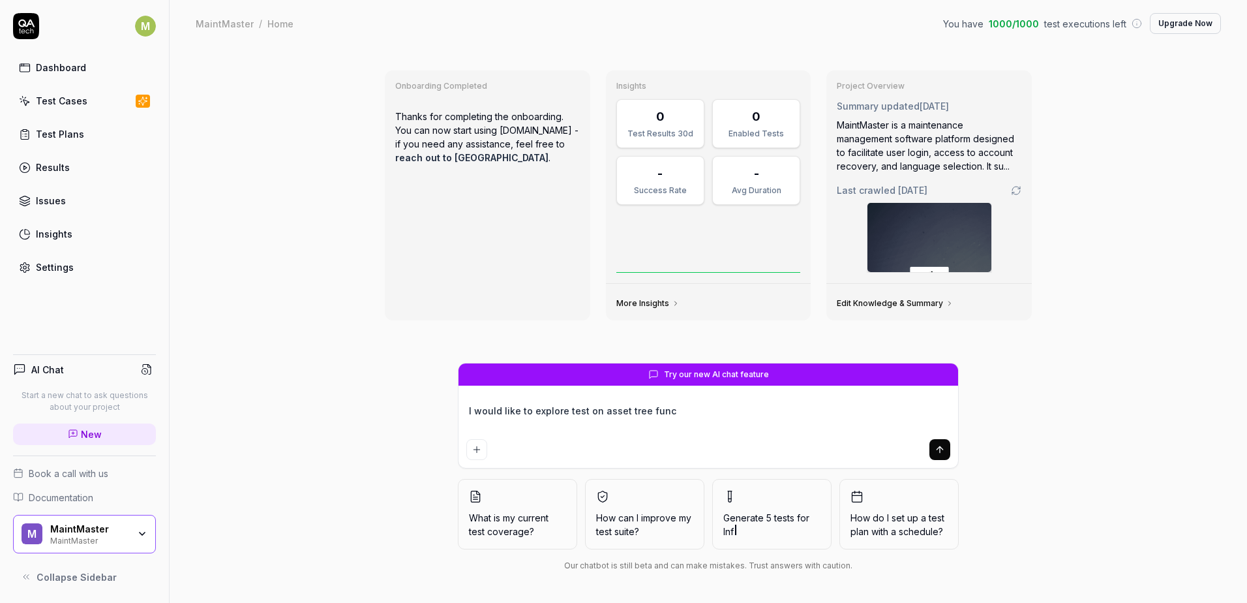
type textarea "I would like to explore test on asset tree funct"
type textarea "*"
type textarea "I would like to explore test on asset tree functi"
type textarea "*"
type textarea "I would like to explore test on asset tree functio"
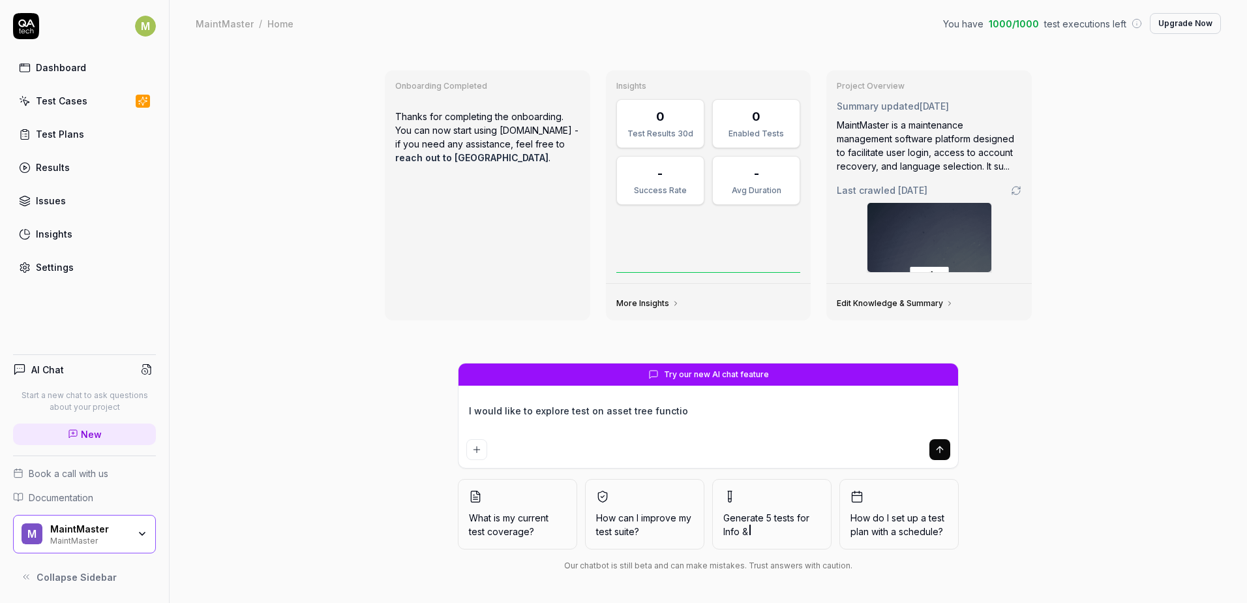
type textarea "*"
type textarea "I would like to explore test on asset tree function"
type textarea "*"
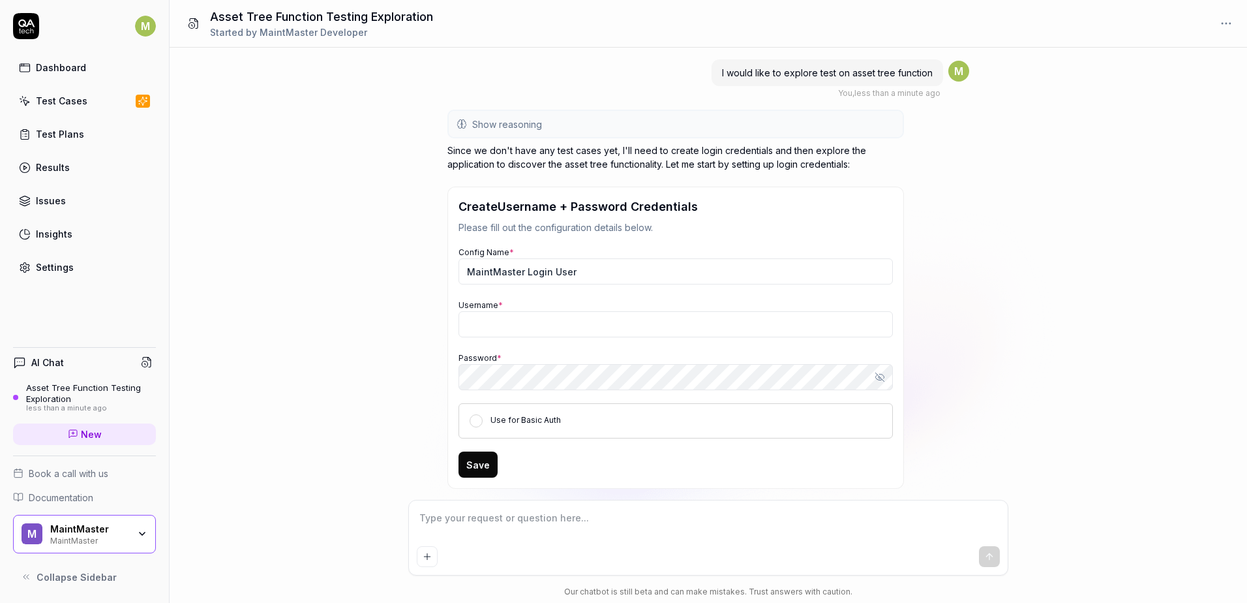
click at [247, 371] on div "I would like to explore test on asset tree function You , less than a minute ag…" at bounding box center [709, 274] width 1078 height 452
click at [146, 530] on icon "button" at bounding box center [142, 533] width 10 height 10
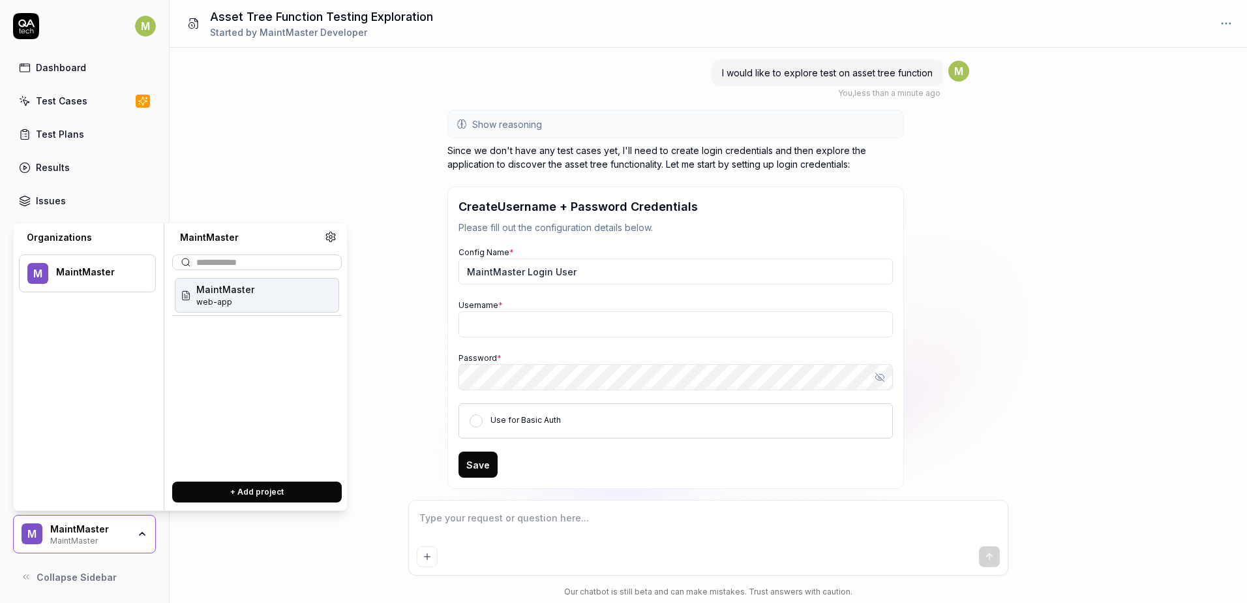
click at [328, 225] on div "Organizations M MaintMaster MaintMaster MaintMaster web-app + Add project" at bounding box center [180, 366] width 335 height 288
click at [329, 234] on icon at bounding box center [330, 237] width 9 height 10
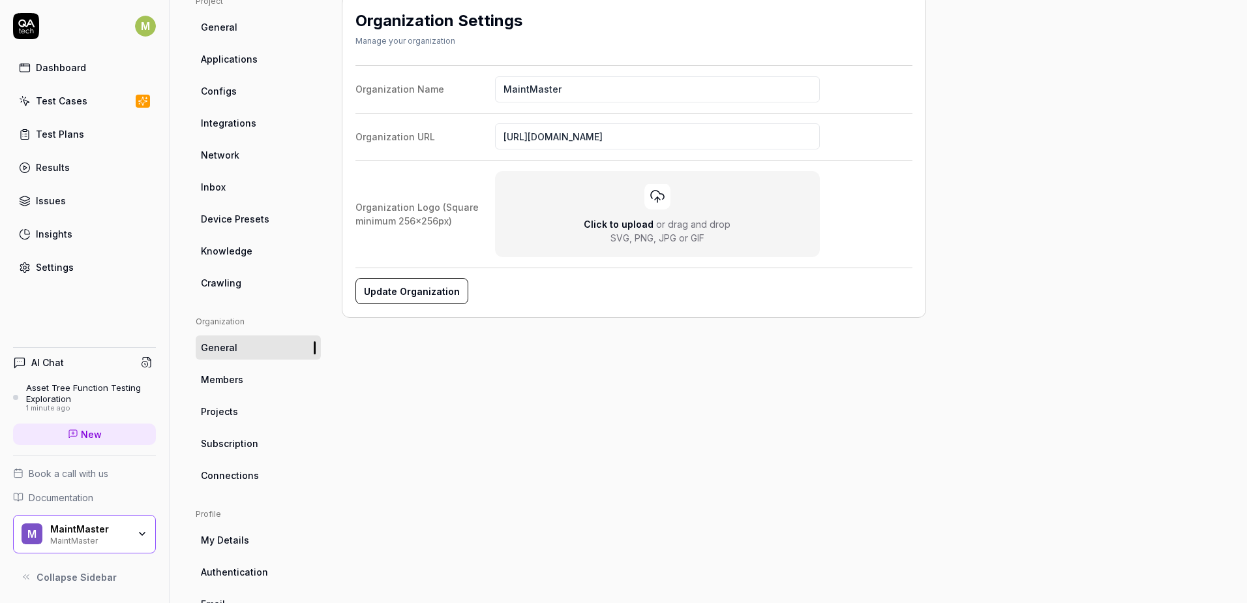
scroll to position [130, 0]
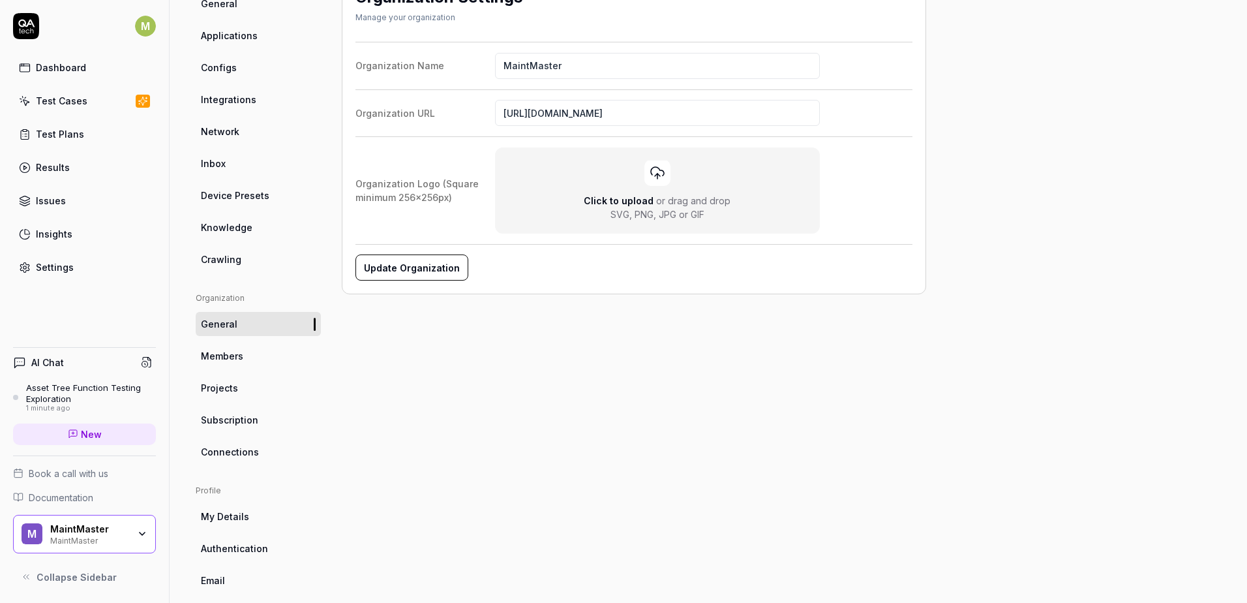
click at [259, 425] on link "Subscription" at bounding box center [258, 420] width 125 height 24
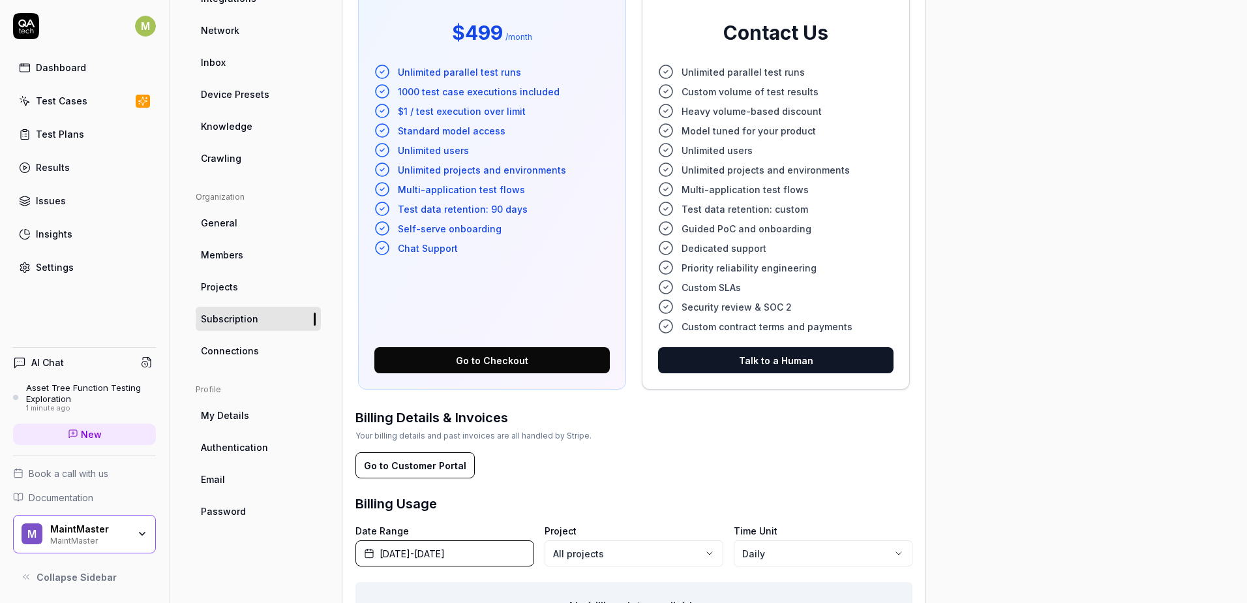
scroll to position [233, 0]
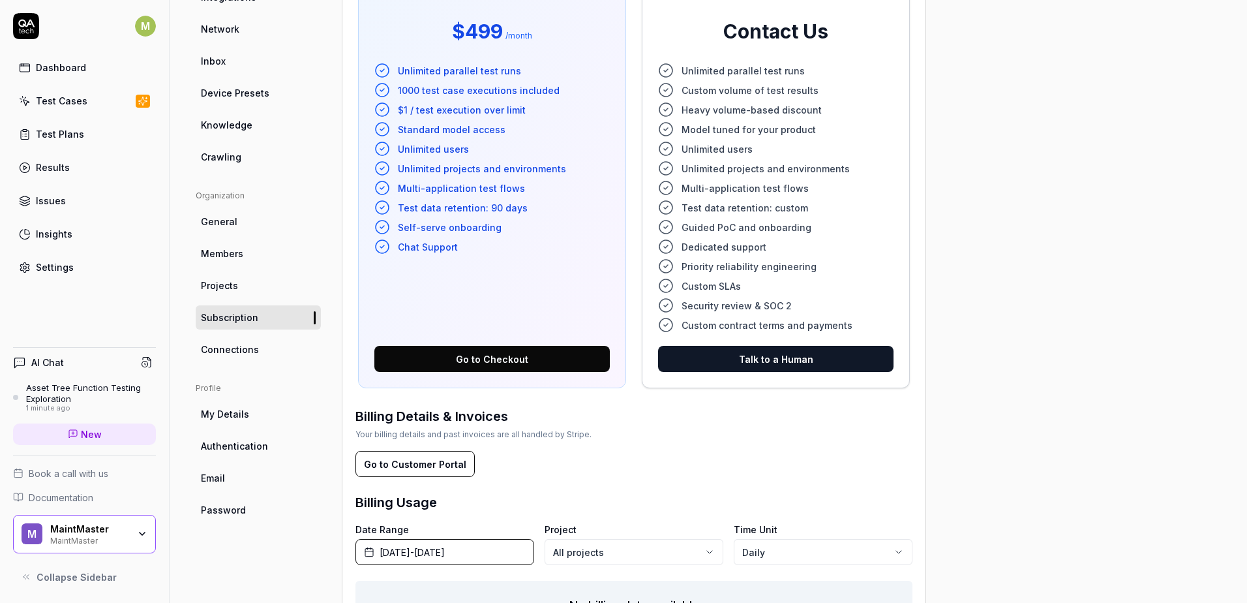
click at [263, 444] on span "Authentication" at bounding box center [234, 446] width 67 height 14
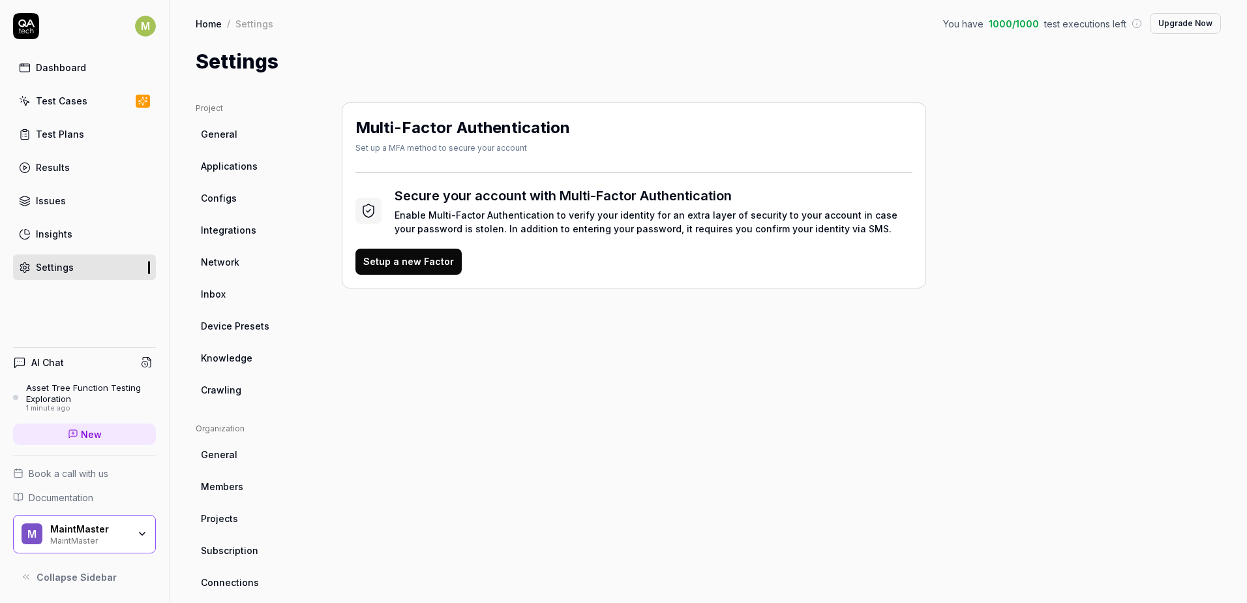
click at [232, 510] on link "Projects" at bounding box center [258, 518] width 125 height 24
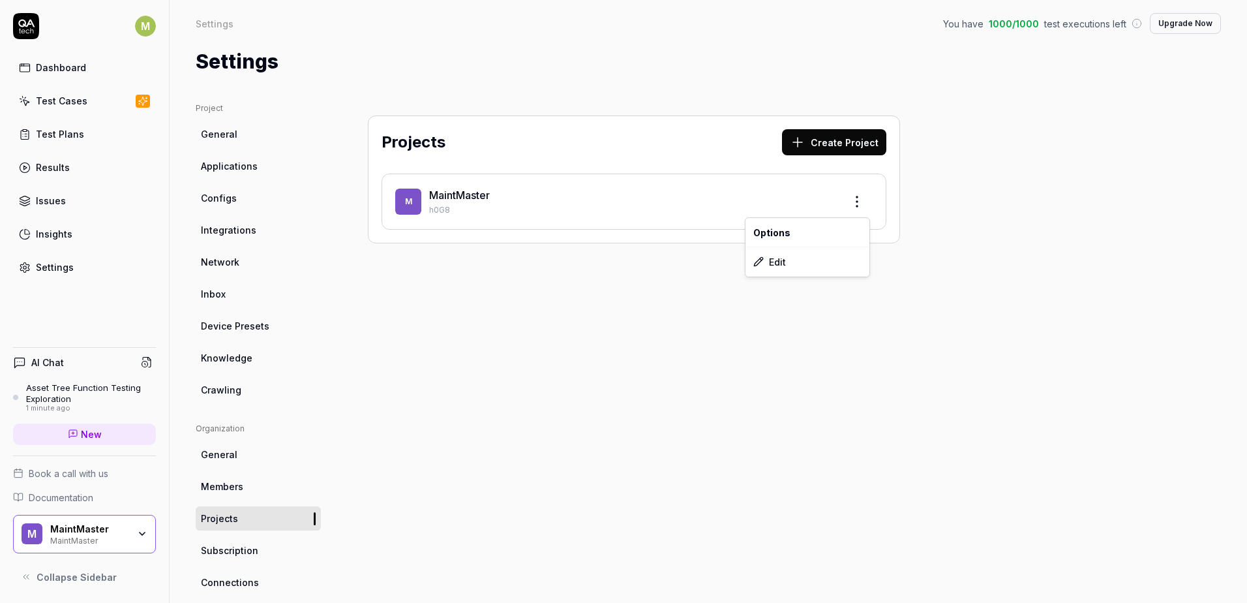
click at [853, 197] on html "M Dashboard Test Cases Test Plans Results Issues Insights Settings AI Chat Asse…" at bounding box center [623, 301] width 1247 height 603
drag, startPoint x: 814, startPoint y: 261, endPoint x: 802, endPoint y: 267, distance: 12.9
click at [811, 264] on div "Edit" at bounding box center [808, 261] width 124 height 29
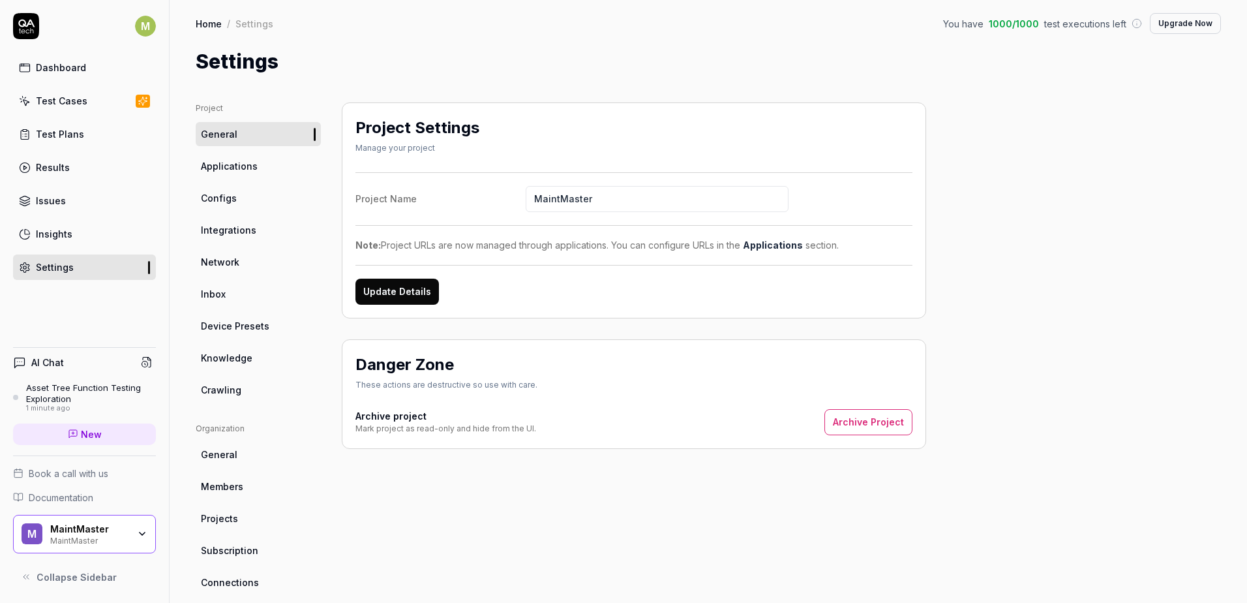
click at [112, 102] on link "Test Cases" at bounding box center [84, 100] width 143 height 25
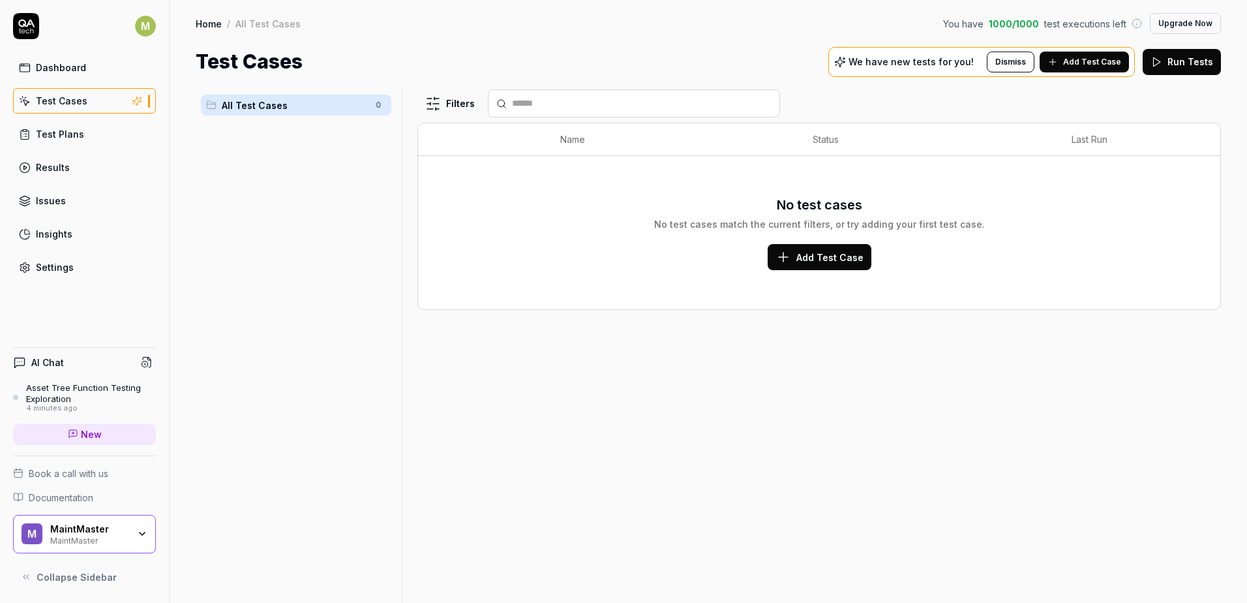
click at [834, 256] on span "Add Test Case" at bounding box center [830, 258] width 67 height 14
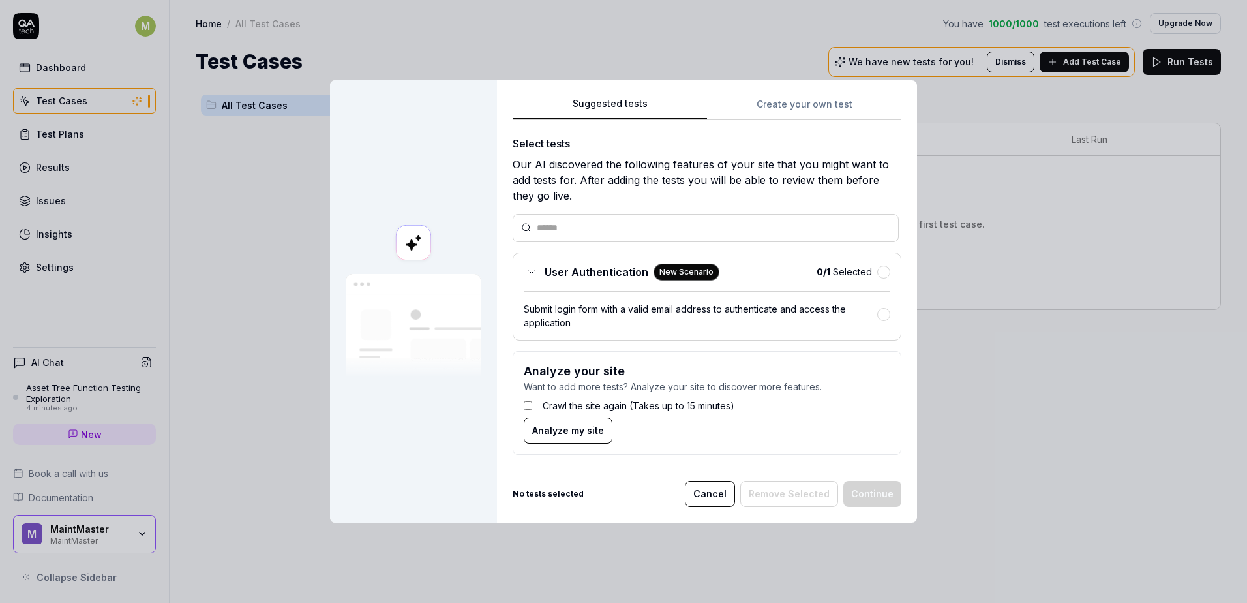
click at [872, 318] on div "Submit login form with a valid email address to authenticate and access the app…" at bounding box center [701, 315] width 354 height 27
click at [802, 97] on div "Suggested tests Create your own test Select tests Our AI discovered the followi…" at bounding box center [707, 280] width 389 height 369
click at [613, 36] on div "Suggested tests Suggested tests Create your own test Select tests Our AI discov…" at bounding box center [623, 301] width 1247 height 603
click at [883, 313] on button "button" at bounding box center [884, 314] width 13 height 13
click at [550, 434] on span "Analyze my site" at bounding box center [568, 430] width 72 height 14
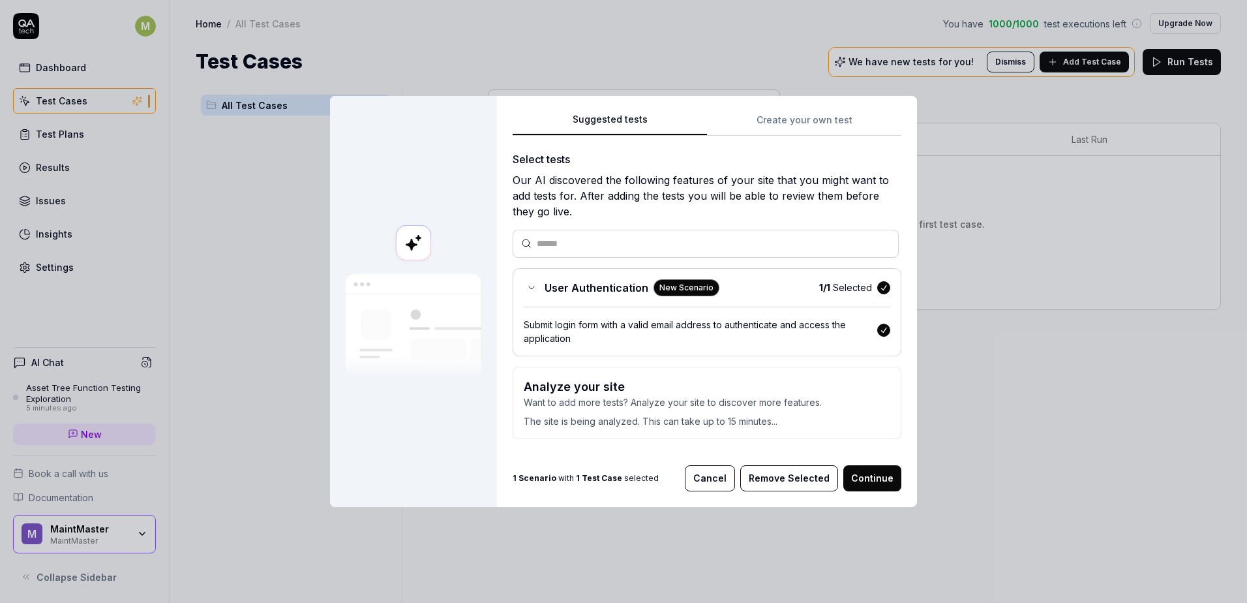
click at [875, 483] on button "Continue" at bounding box center [873, 478] width 58 height 26
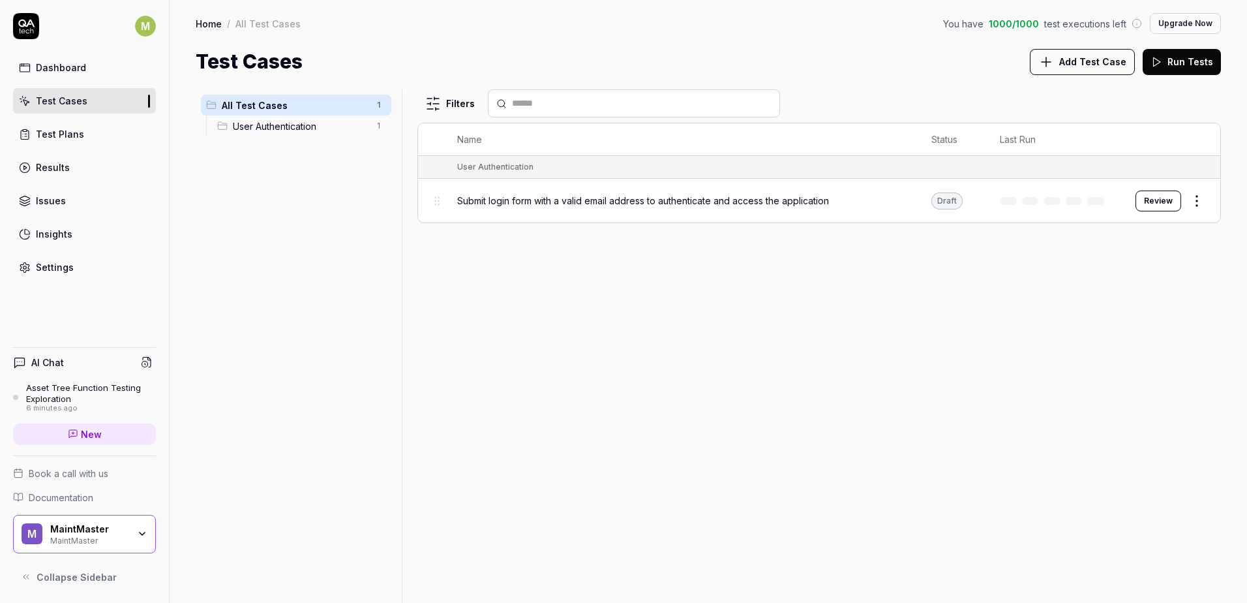
click at [1144, 203] on button "Review" at bounding box center [1159, 201] width 46 height 21
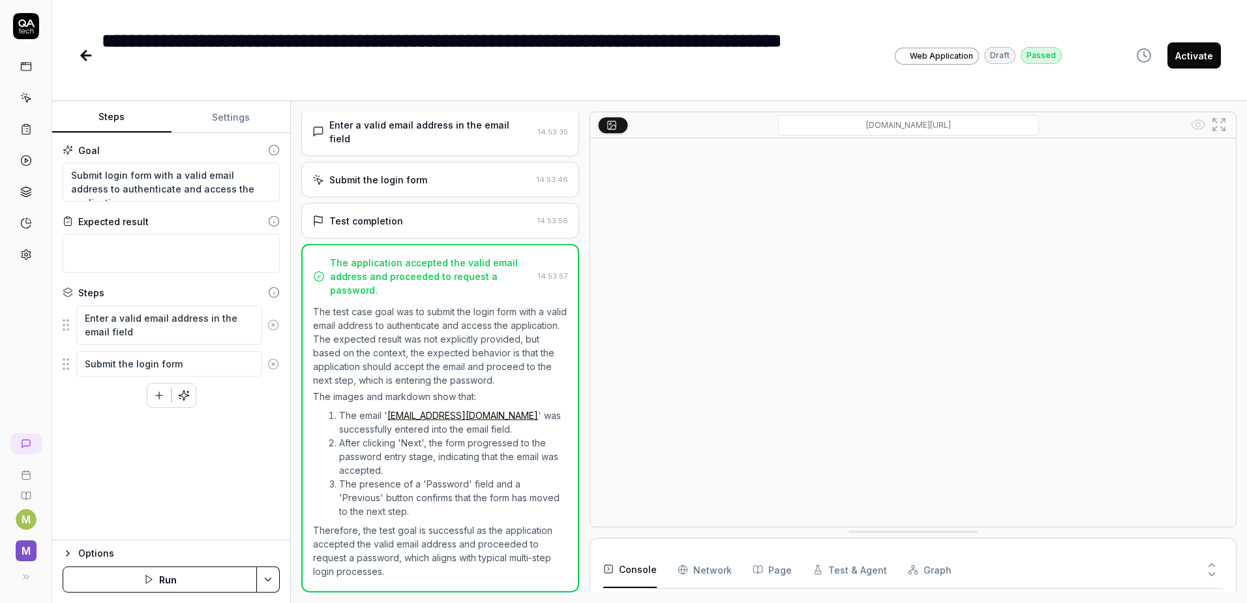
scroll to position [77, 0]
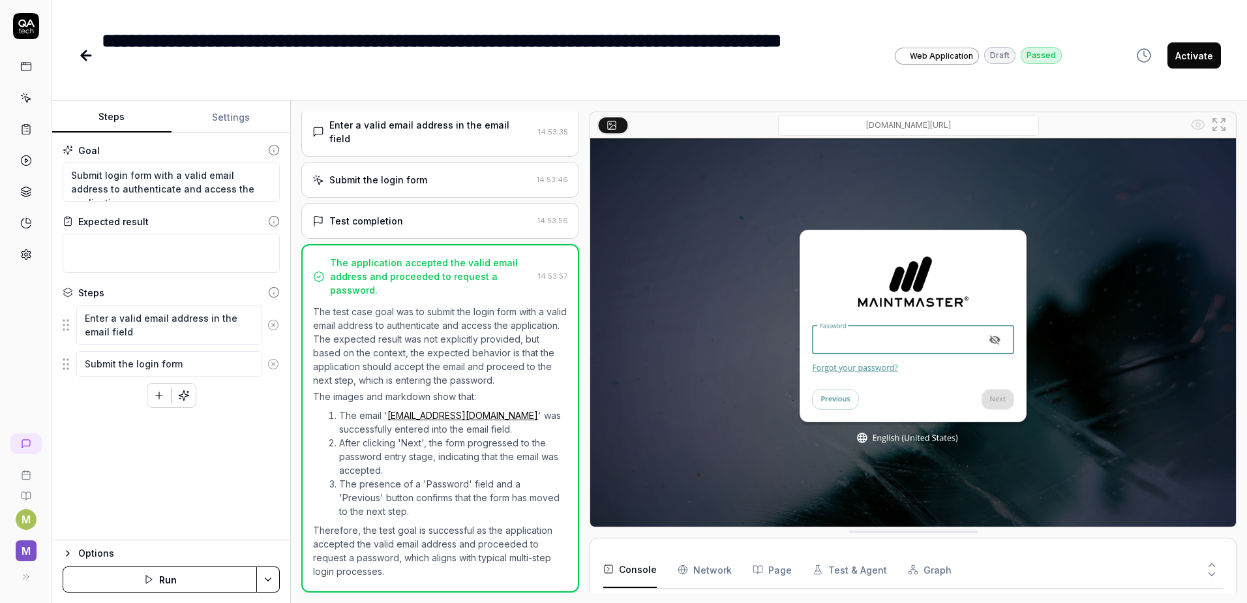
click at [440, 173] on div "Submit the login form" at bounding box center [422, 180] width 219 height 14
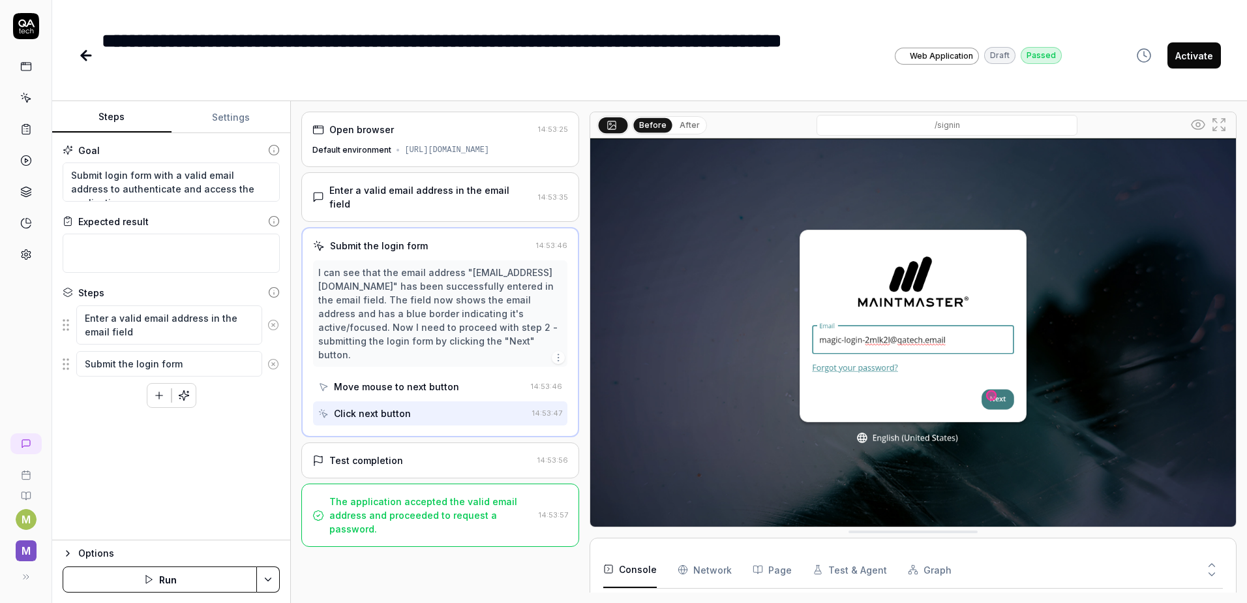
click at [430, 452] on div "Test completion 14:53:56" at bounding box center [439, 460] width 277 height 36
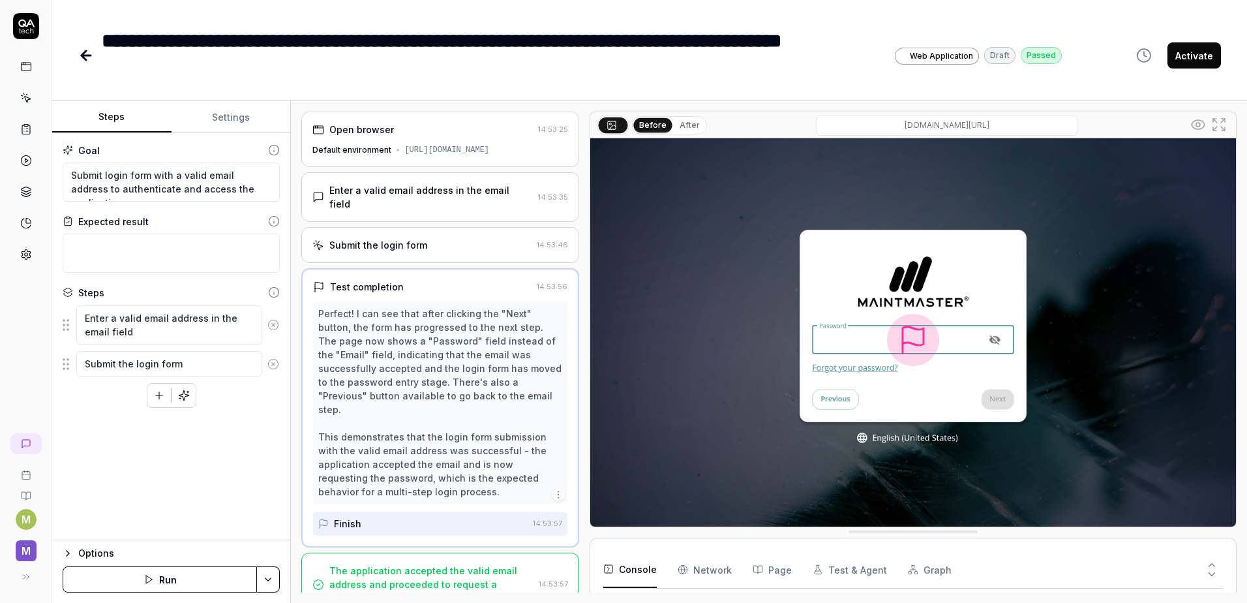
click at [497, 211] on div "Enter a valid email address in the email field 14:53:35" at bounding box center [439, 197] width 277 height 50
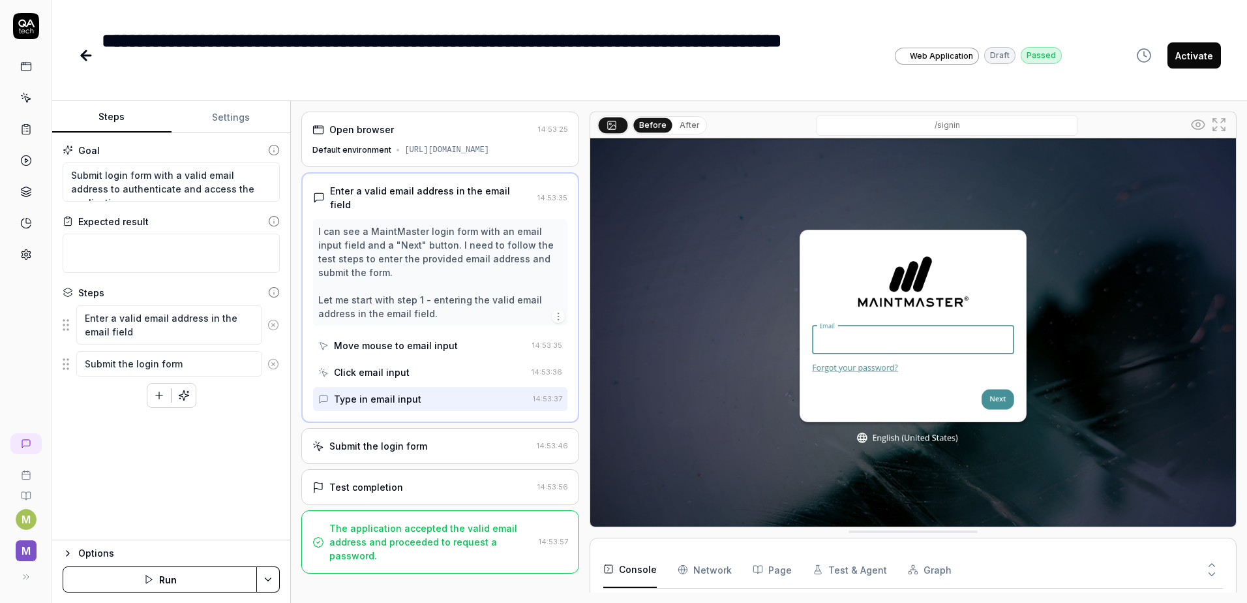
click at [436, 343] on div "Move mouse to email input" at bounding box center [396, 346] width 124 height 14
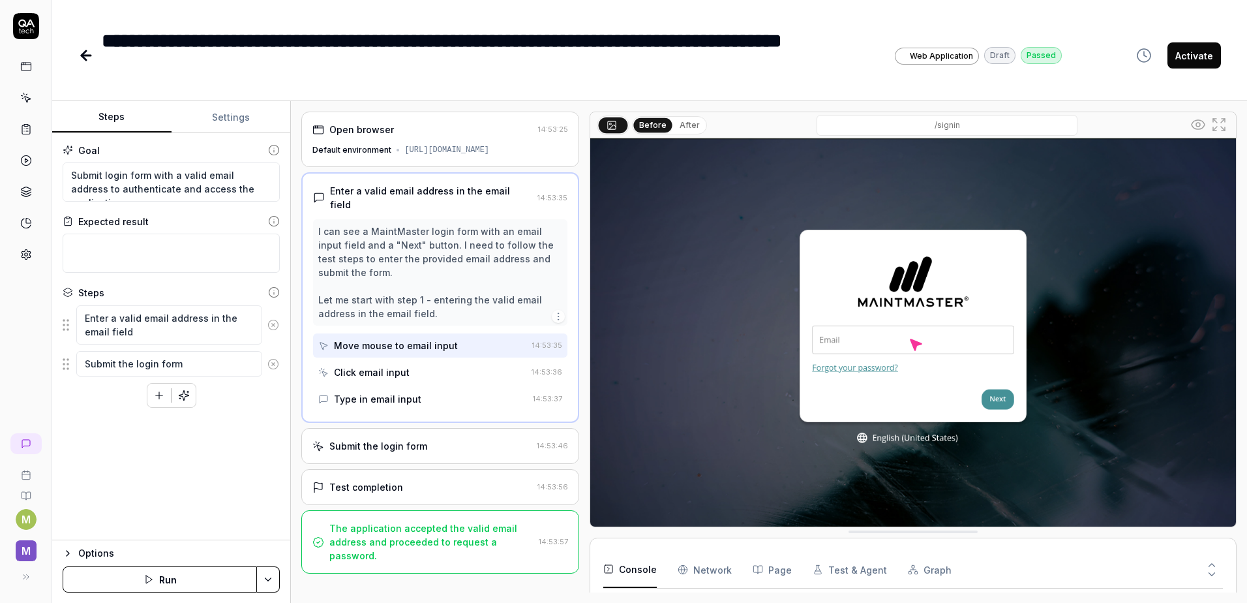
click at [430, 448] on div "Submit the login form" at bounding box center [422, 446] width 219 height 14
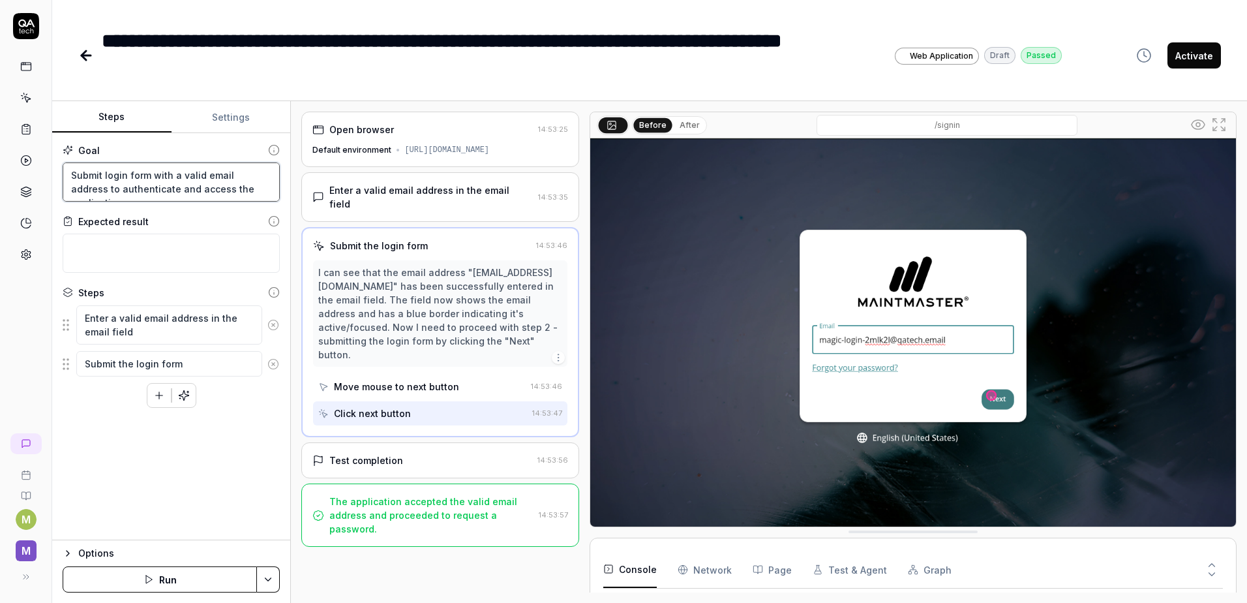
click at [192, 180] on textarea "Submit login form with a valid email address to authenticate and access the app…" at bounding box center [171, 181] width 217 height 39
click at [203, 496] on div "Goal Submit login form with a valid email address to authenticate and access th…" at bounding box center [171, 336] width 238 height 407
click at [162, 579] on button "Run" at bounding box center [160, 579] width 194 height 26
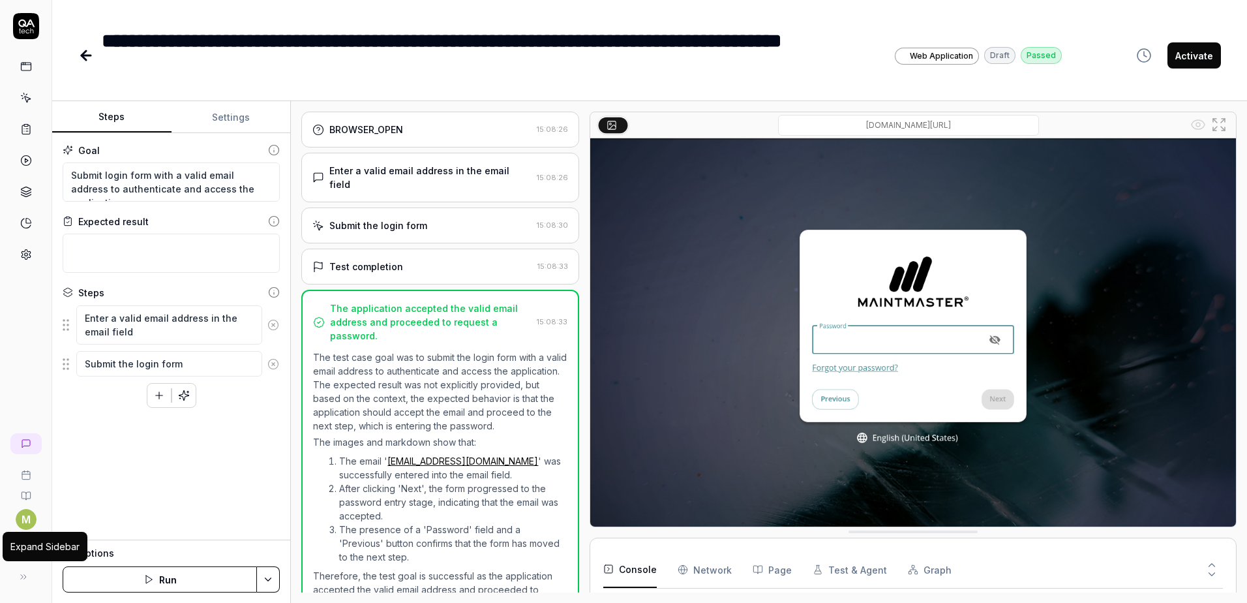
click at [23, 575] on icon at bounding box center [23, 577] width 10 height 10
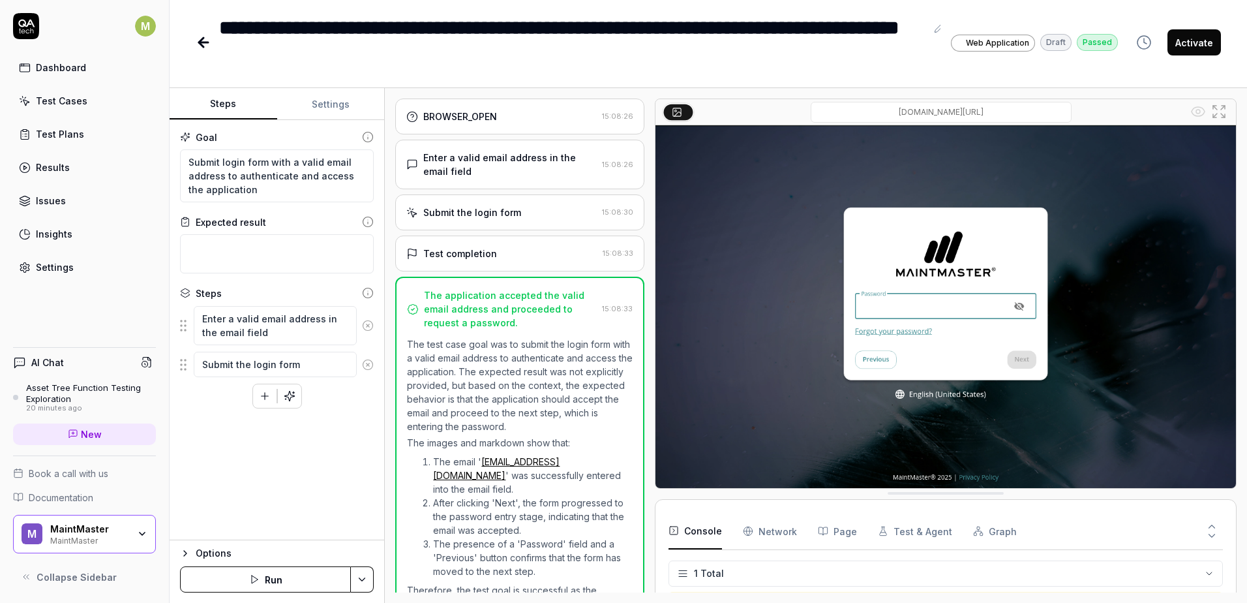
click at [23, 575] on icon at bounding box center [26, 577] width 10 height 10
type textarea "*"
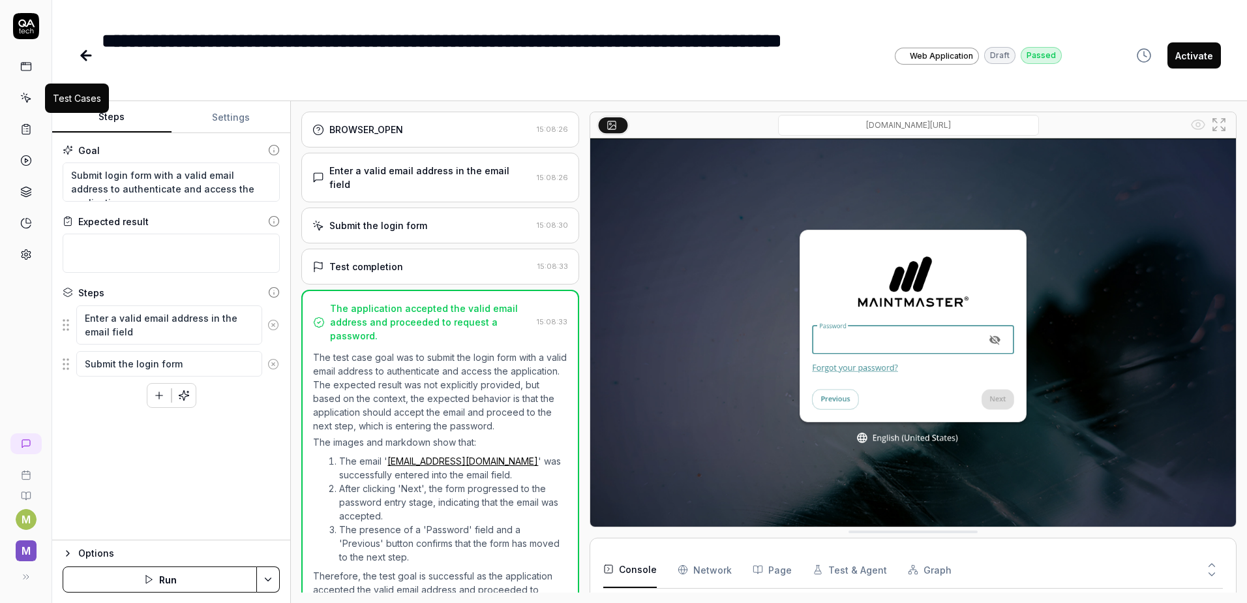
click at [27, 103] on icon at bounding box center [26, 98] width 12 height 12
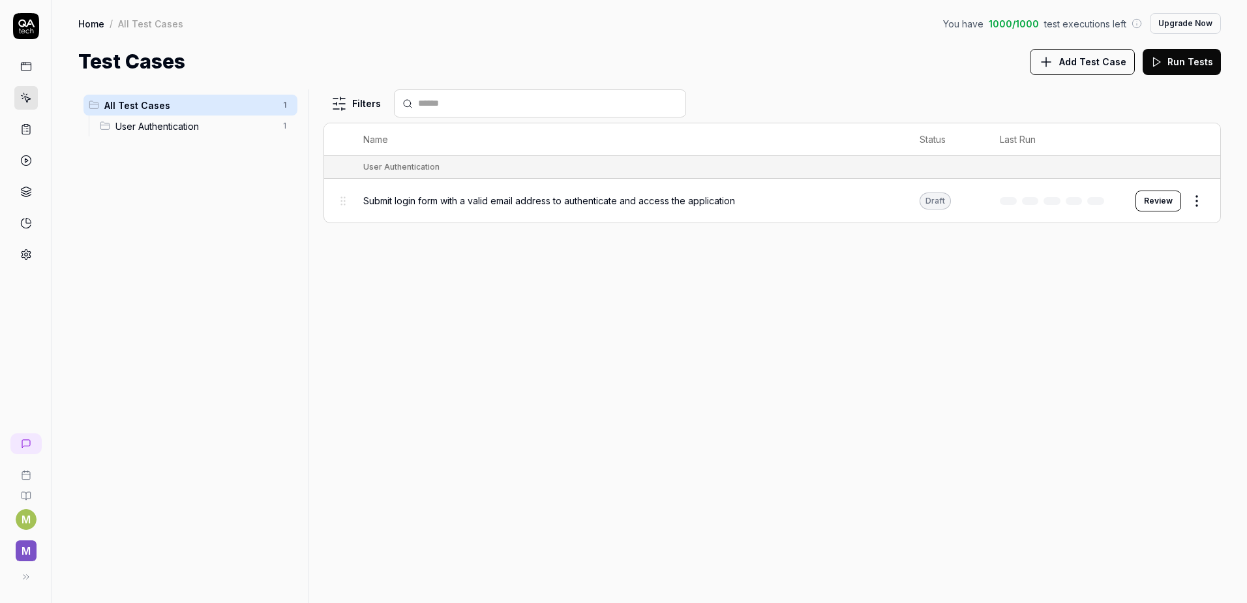
click at [1086, 66] on span "Add Test Case" at bounding box center [1093, 62] width 67 height 14
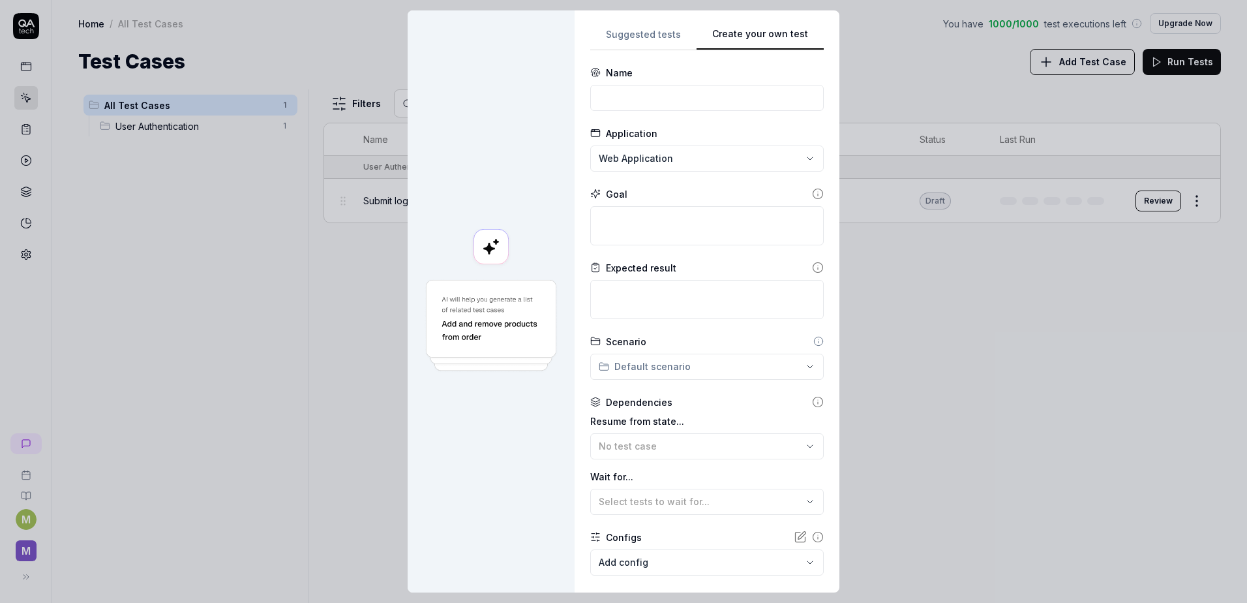
drag, startPoint x: 774, startPoint y: 165, endPoint x: 772, endPoint y: 189, distance: 24.2
click at [774, 164] on div "**********" at bounding box center [707, 301] width 234 height 551
click at [690, 159] on div "**********" at bounding box center [623, 301] width 1247 height 603
click at [662, 97] on input at bounding box center [707, 98] width 234 height 26
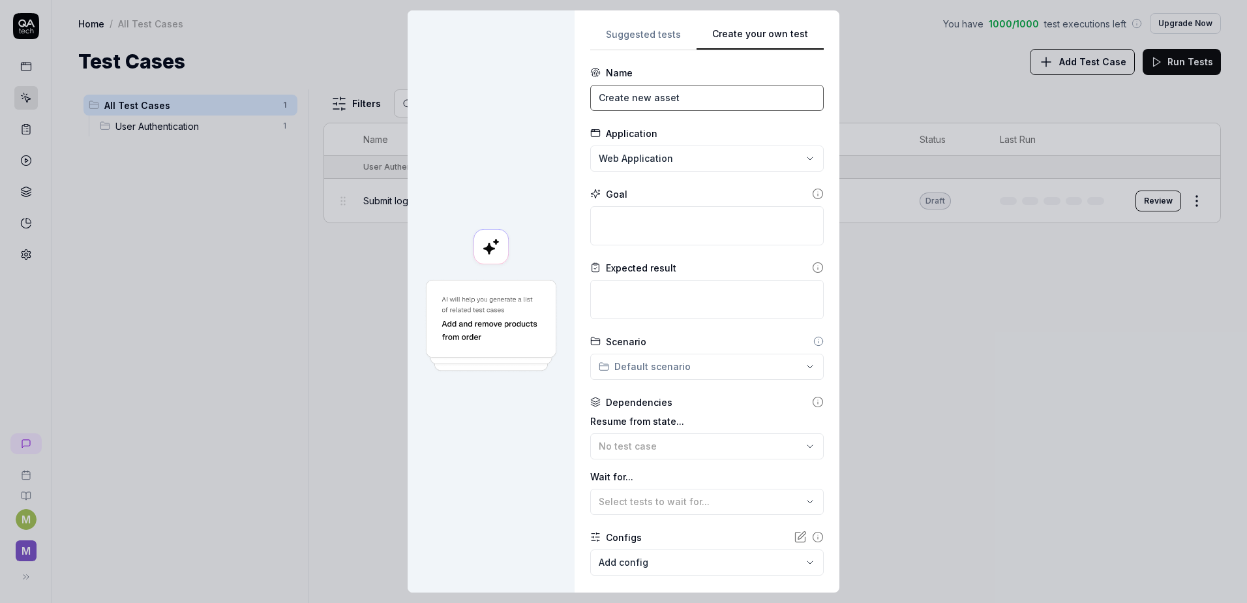
drag, startPoint x: 684, startPoint y: 95, endPoint x: 574, endPoint y: 83, distance: 110.9
click at [575, 83] on div "**********" at bounding box center [707, 301] width 265 height 582
type input "E"
type input "Ẽ"
drag, startPoint x: 731, startPoint y: 100, endPoint x: 594, endPoint y: 100, distance: 137.0
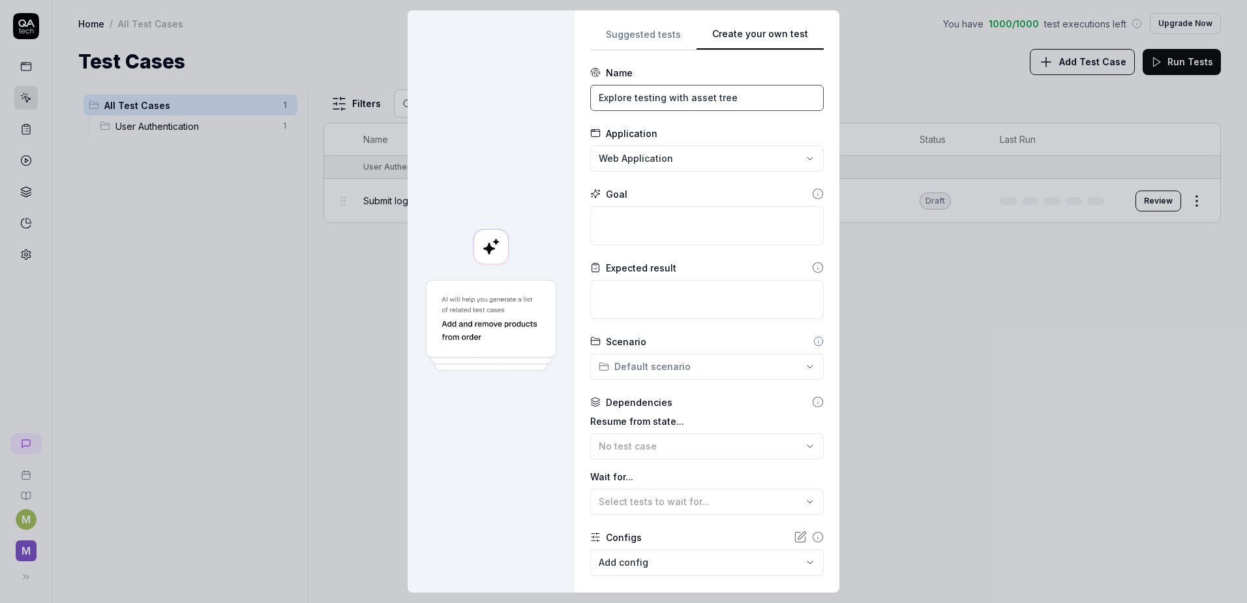
click at [594, 100] on input "Explore testing with asset tree" at bounding box center [707, 98] width 234 height 26
type input "Verify asset tree work normally"
click at [744, 228] on textarea at bounding box center [707, 225] width 234 height 39
click at [689, 226] on textarea at bounding box center [707, 225] width 234 height 39
type textarea "*"
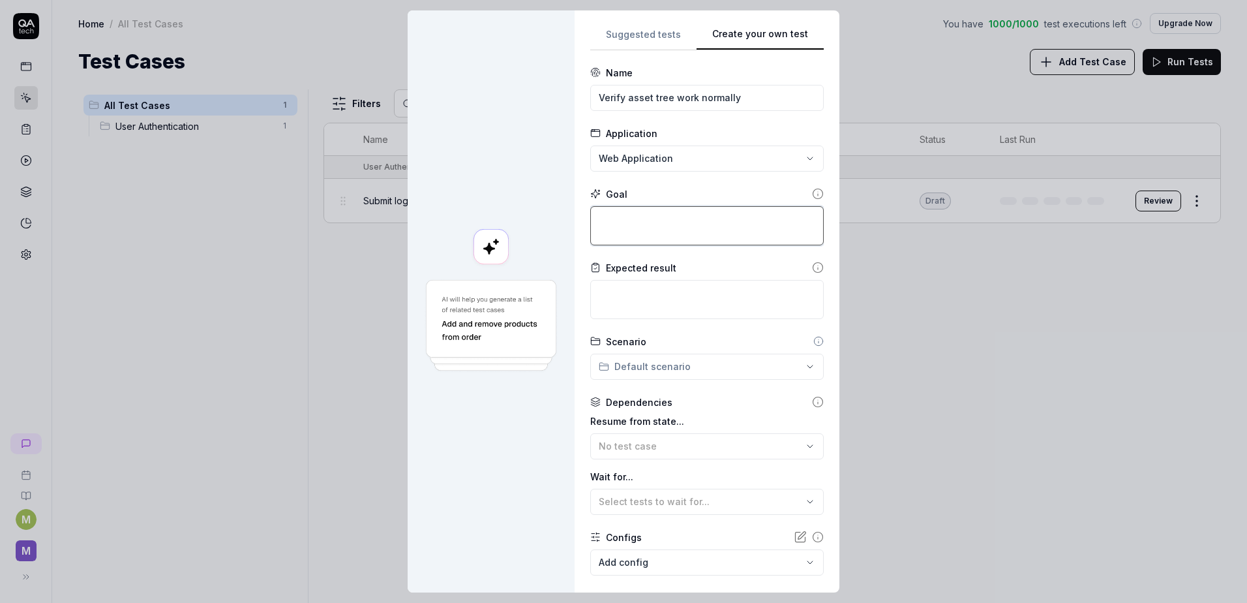
type textarea "T"
type textarea "*"
type textarea "T"
type textarea "*"
type textarea "Té"
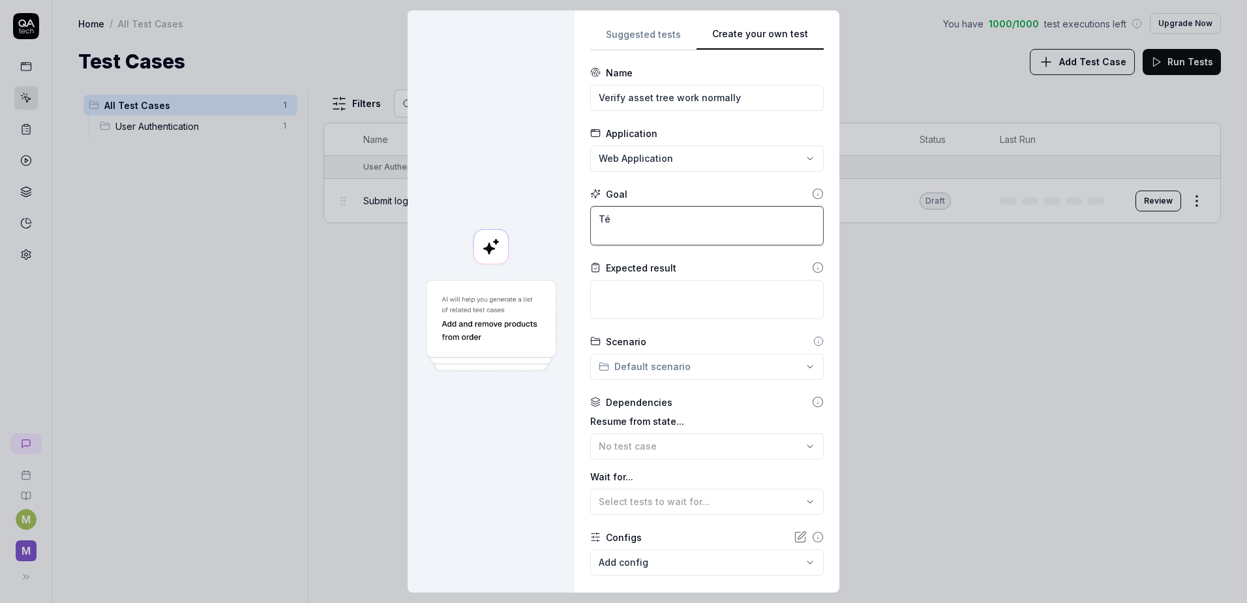
type textarea "*"
type textarea "Tes"
type textarea "*"
type textarea "Test"
type textarea "*"
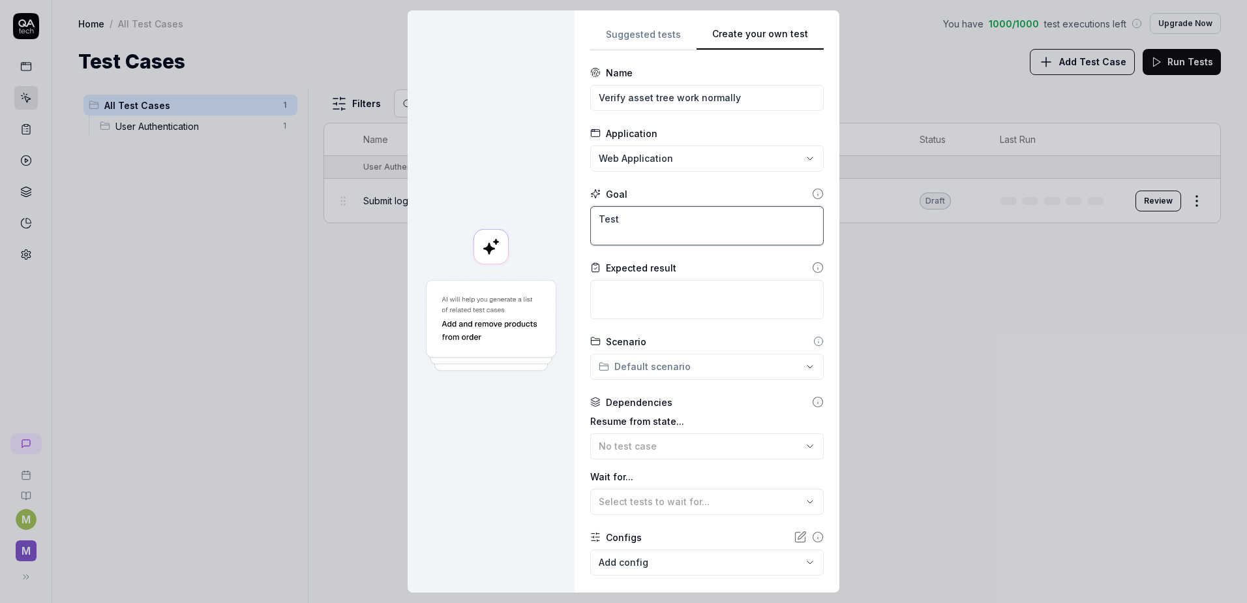
type textarea "Tes"
type textarea "*"
type textarea "Te"
type textarea "*"
type textarea "T"
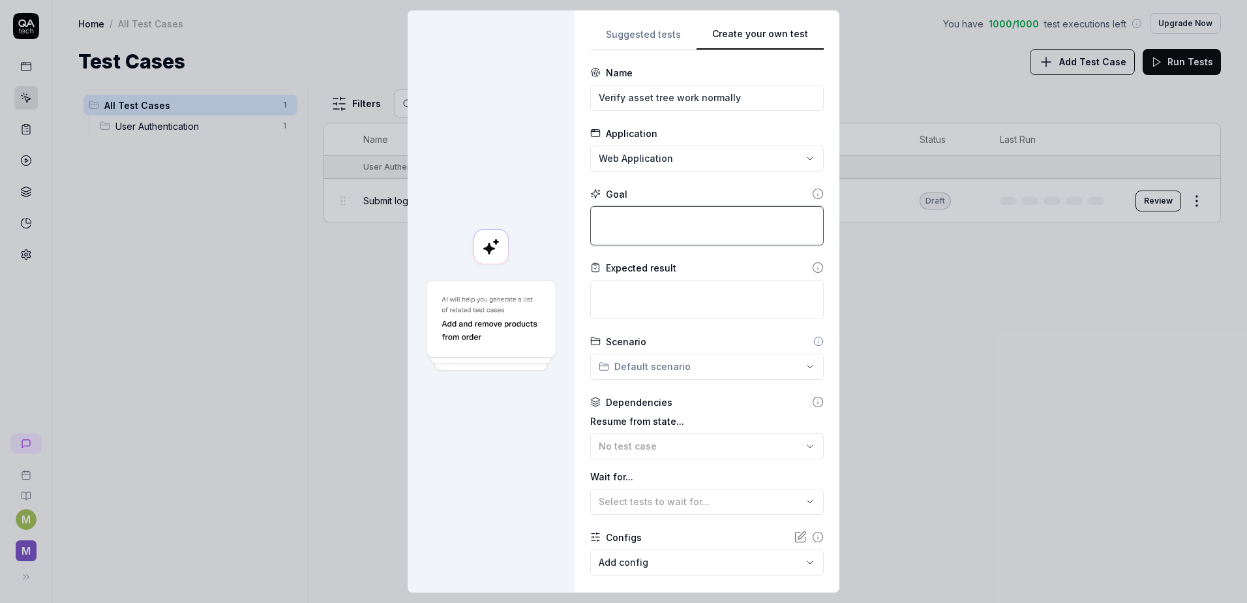
type textarea "*"
type textarea "T"
type textarea "*"
type textarea "Te"
type textarea "*"
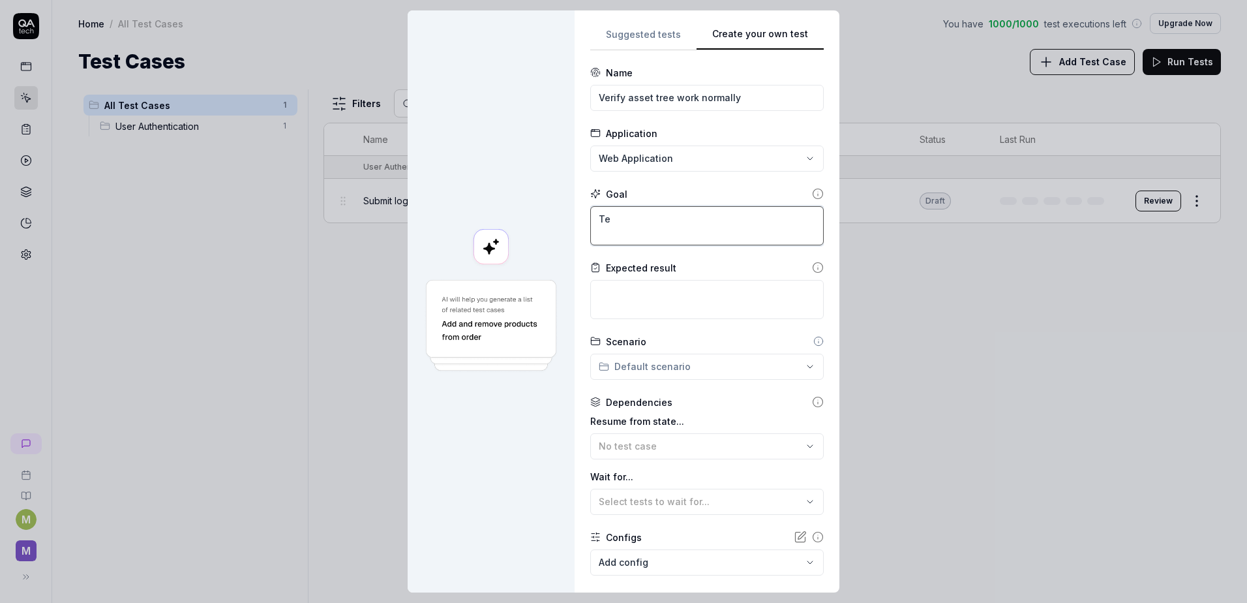
type textarea "T"
type textarea "*"
type textarea "Té"
type textarea "*"
type textarea "Test"
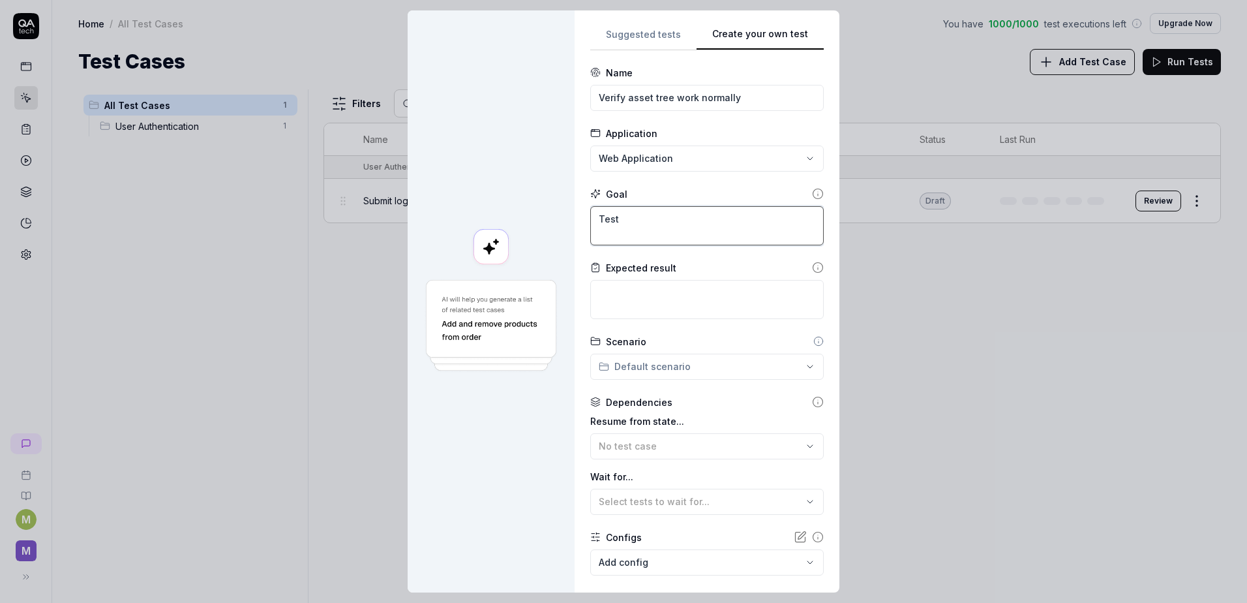
type textarea "*"
type textarea "Test á"
type textarea "*"
type textarea "Test a"
type textarea "*"
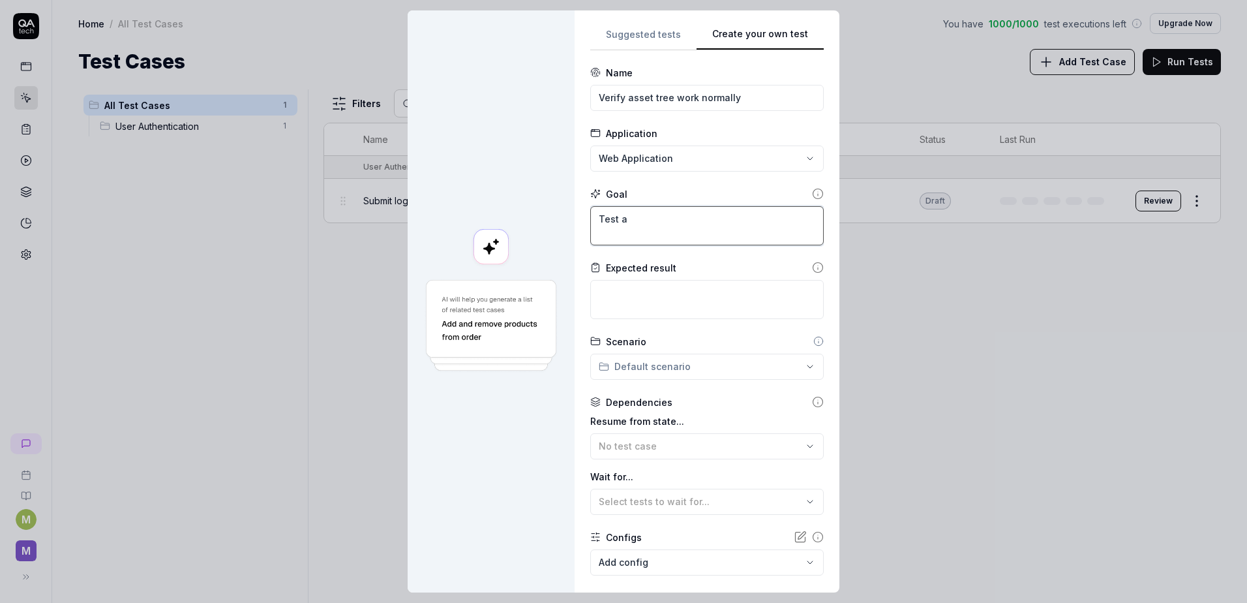
type textarea "Test as"
type textarea "*"
type textarea "Test ass"
type textarea "*"
type textarea "Test asse"
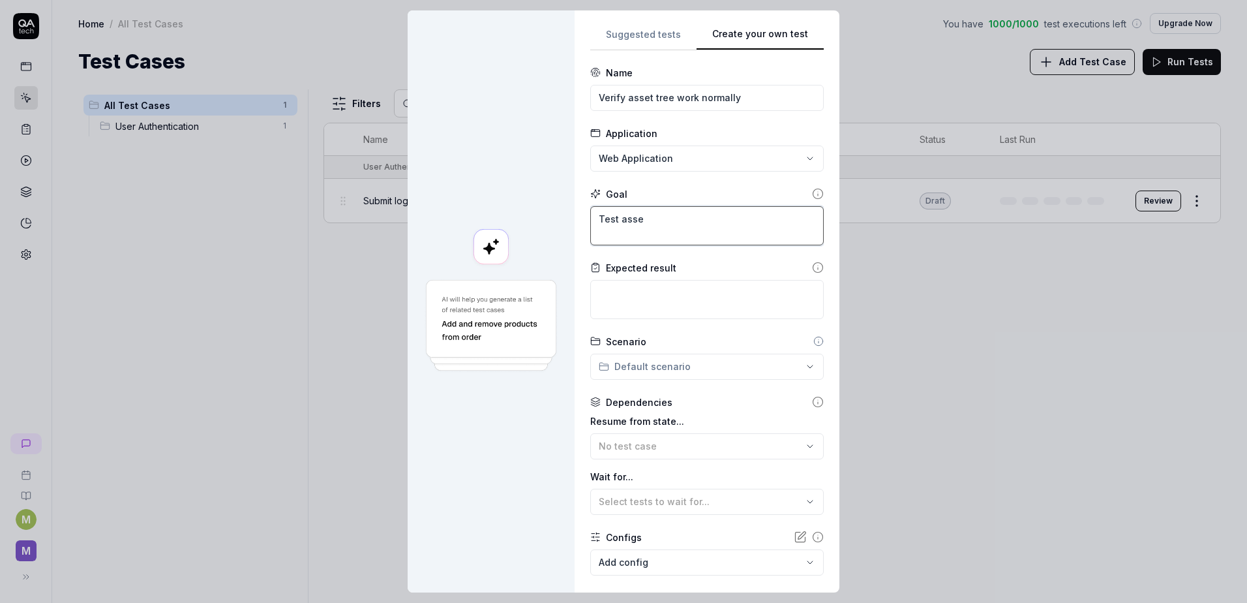
type textarea "*"
type textarea "Test asset"
type textarea "*"
type textarea "Test asset"
type textarea "*"
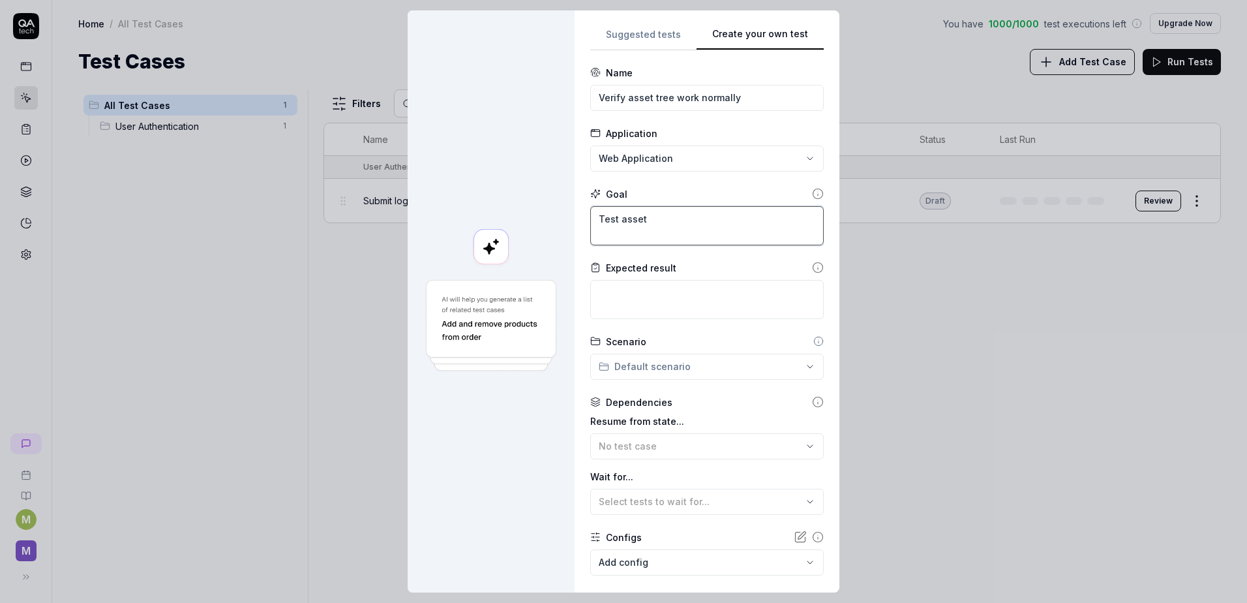
type textarea "Test asset t"
type textarea "*"
type textarea "Test asset tr"
type textarea "*"
type textarea "Test asset tr"
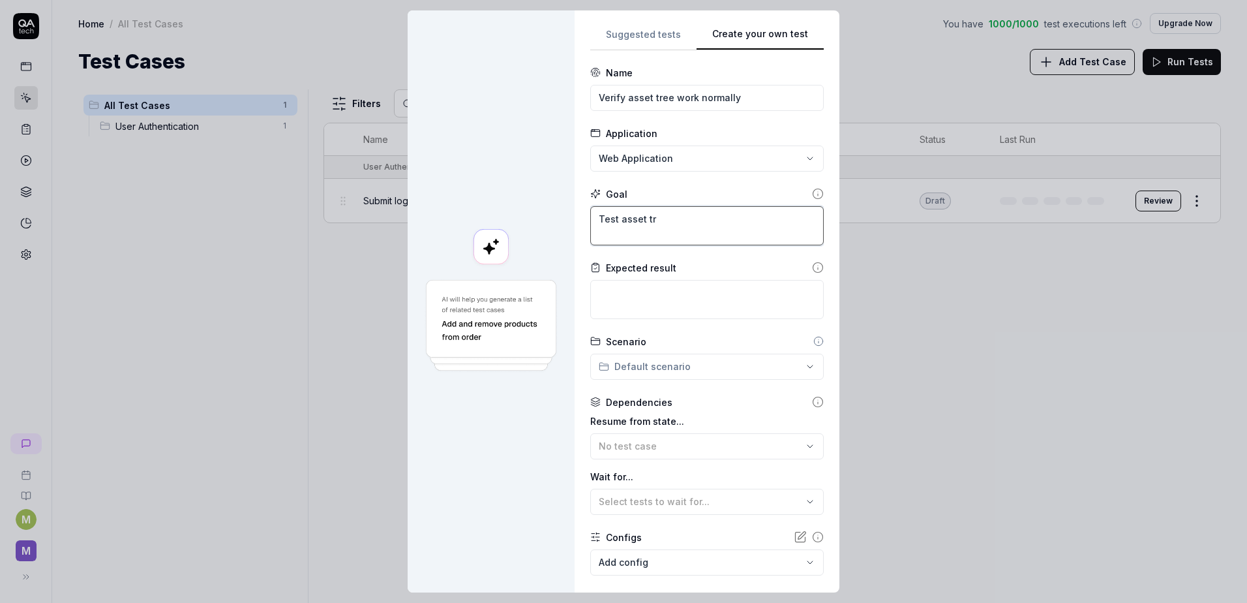
type textarea "*"
type textarea "Test asset trê"
type textarea "*"
type textarea "Test asset tre"
type textarea "*"
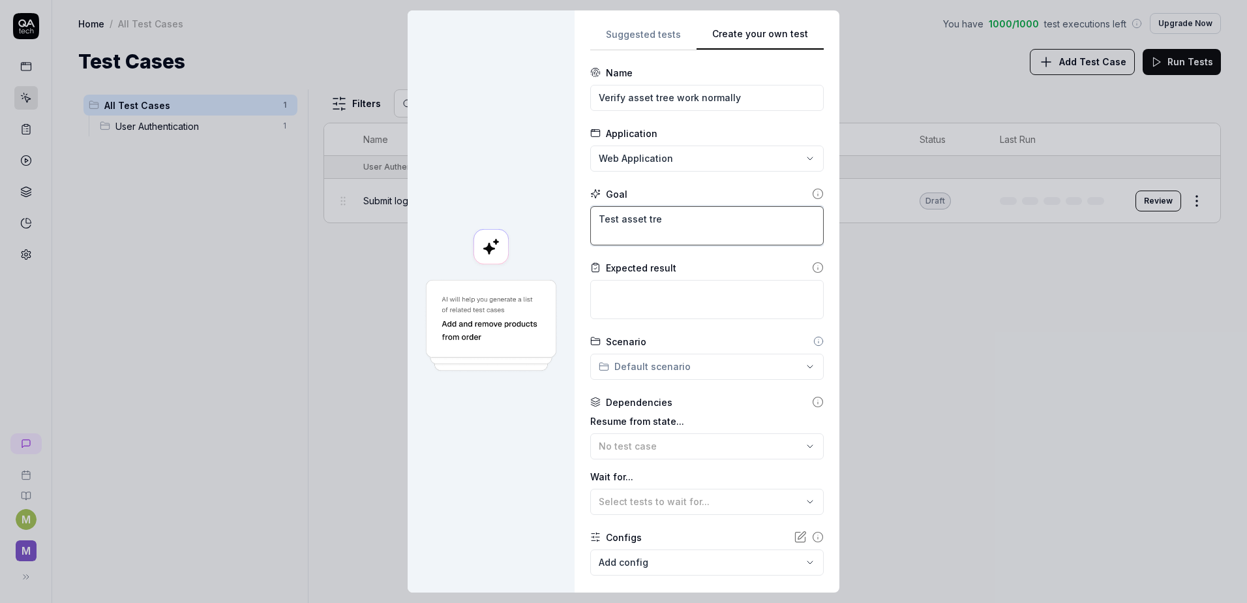
type textarea "Test asset tree"
type textarea "*"
type textarea "Test asset tree ư"
type textarea "*"
type textarea "Test asset tree w"
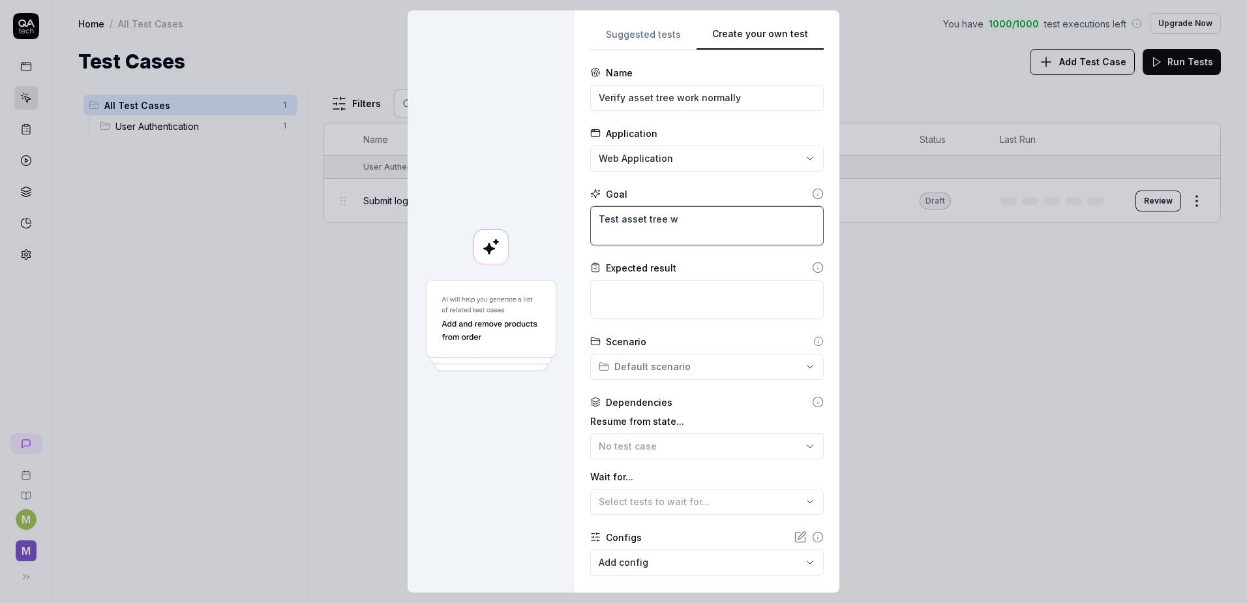
type textarea "*"
type textarea "Test asset tree wi"
type textarea "*"
type textarea "Test asset tree wit"
type textarea "*"
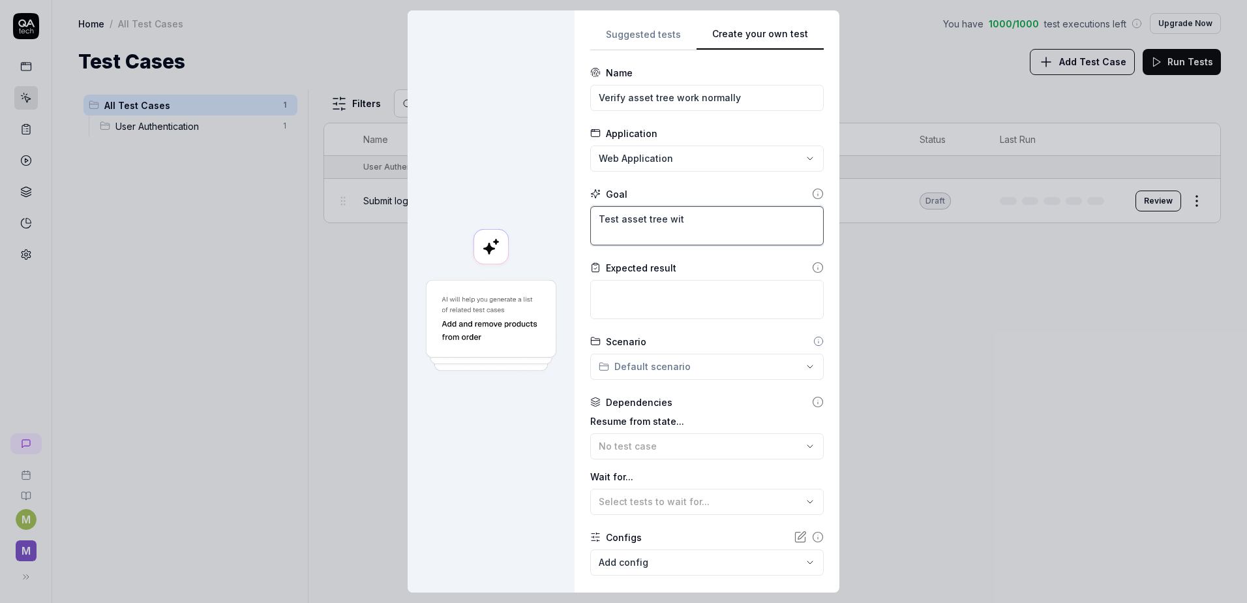
type textarea "Test asset tree with"
type textarea "*"
type textarea "Test asset tree with"
type textarea "*"
type textarea "Test asset tree with u"
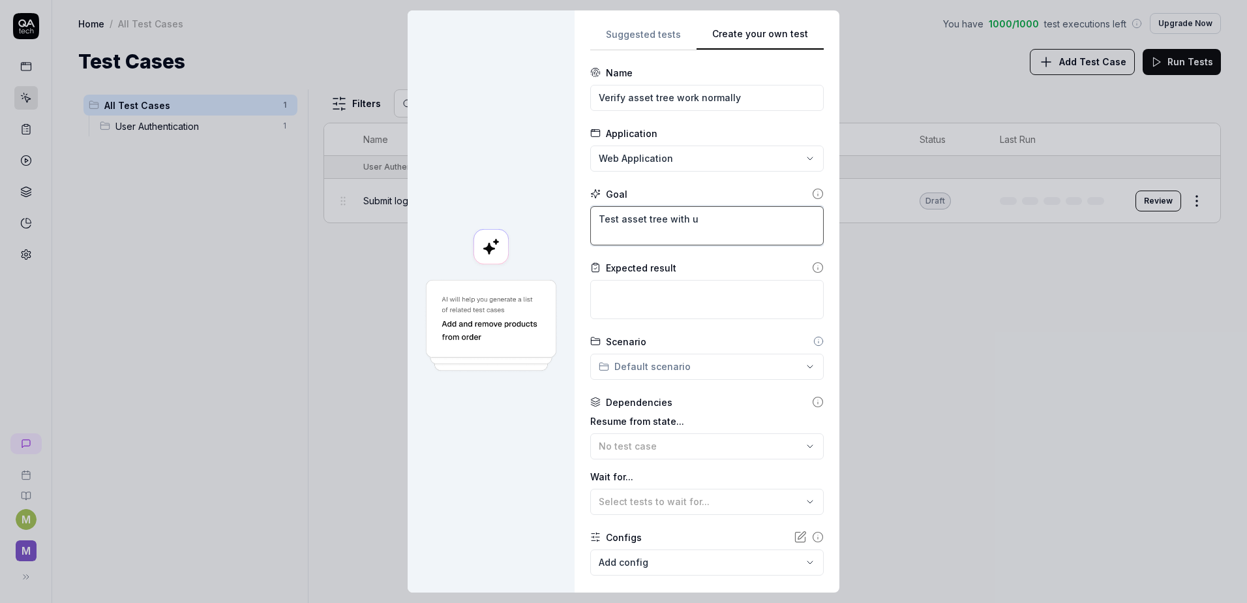
type textarea "*"
type textarea "Test asset tree with un"
type textarea "*"
type textarea "Test asset tree with unh"
drag, startPoint x: 595, startPoint y: 219, endPoint x: 810, endPoint y: 222, distance: 215.3
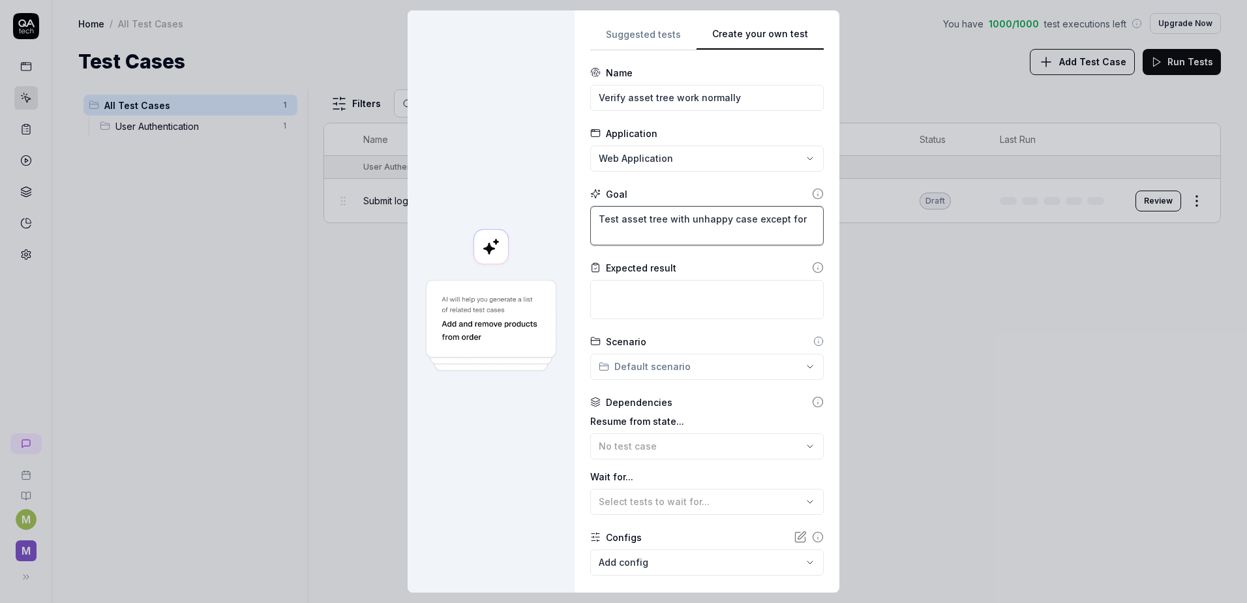
click at [810, 222] on div "**********" at bounding box center [707, 301] width 234 height 551
click at [641, 219] on textarea "Combine asset tree function with other possible actions of users." at bounding box center [707, 225] width 234 height 39
click at [690, 291] on textarea at bounding box center [707, 299] width 234 height 39
click at [659, 370] on div "**********" at bounding box center [623, 301] width 1247 height 603
click at [660, 371] on div "**********" at bounding box center [623, 301] width 1247 height 603
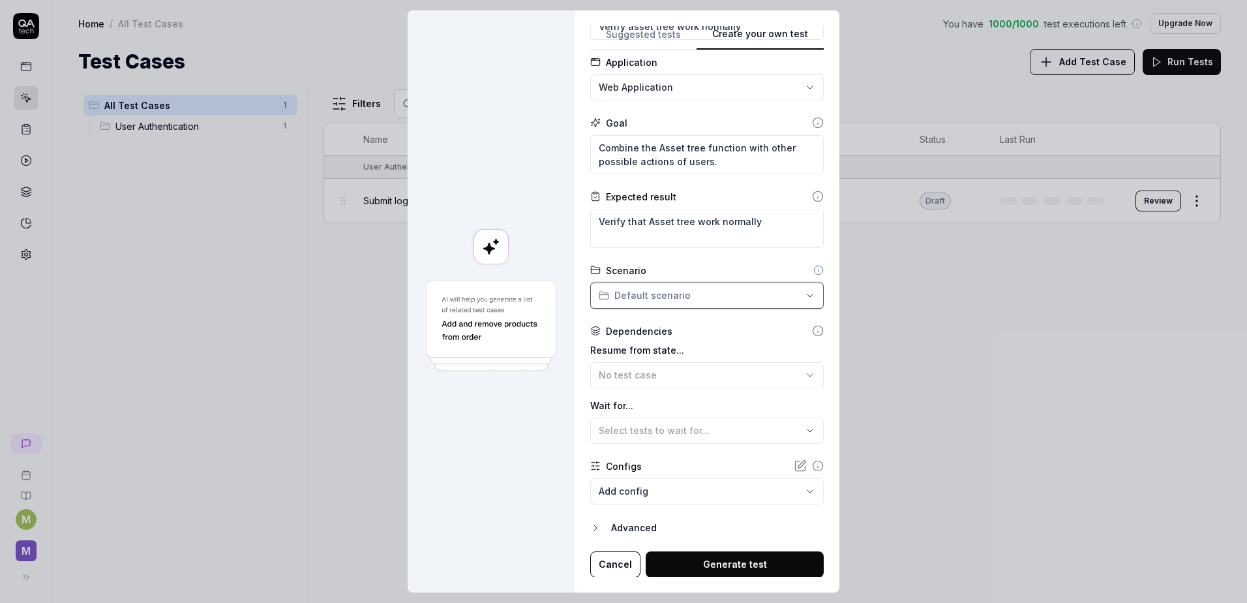
scroll to position [72, 0]
click at [653, 429] on span "Select tests to wait for..." at bounding box center [654, 429] width 111 height 11
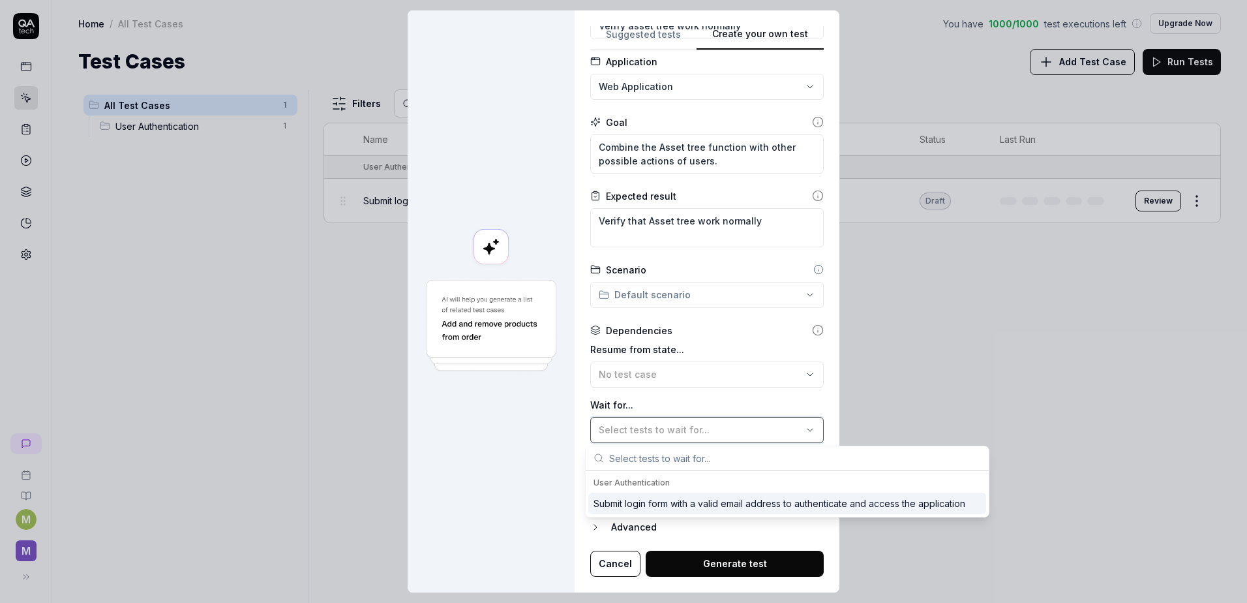
click at [653, 429] on span "Select tests to wait for..." at bounding box center [654, 429] width 111 height 11
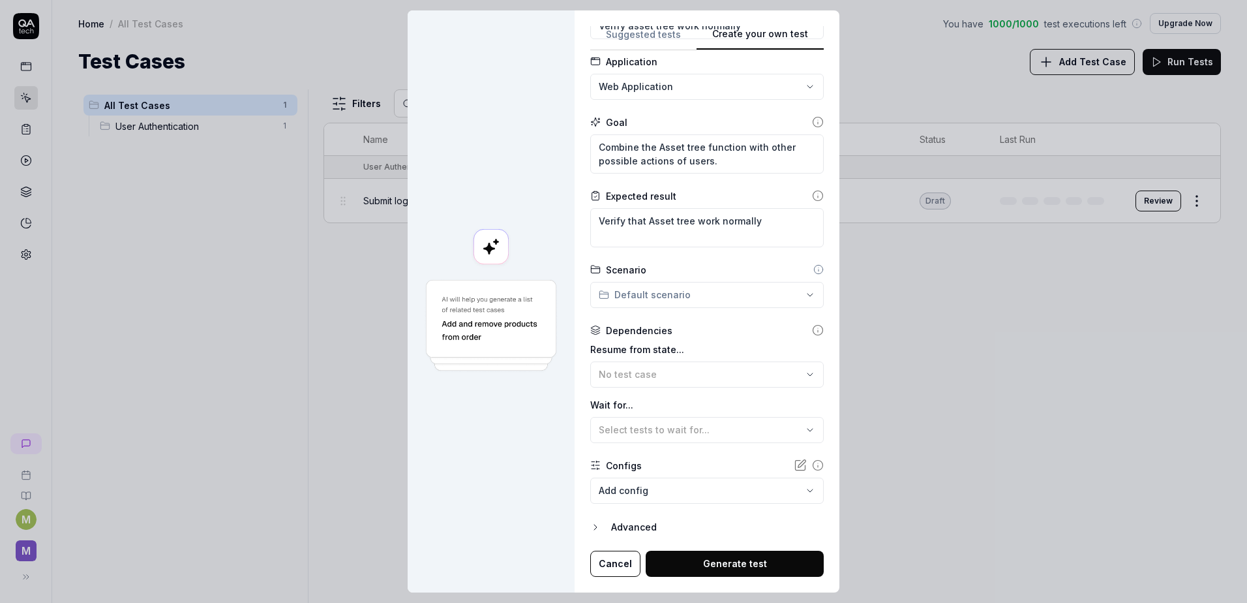
click at [709, 564] on button "Generate test" at bounding box center [735, 564] width 178 height 26
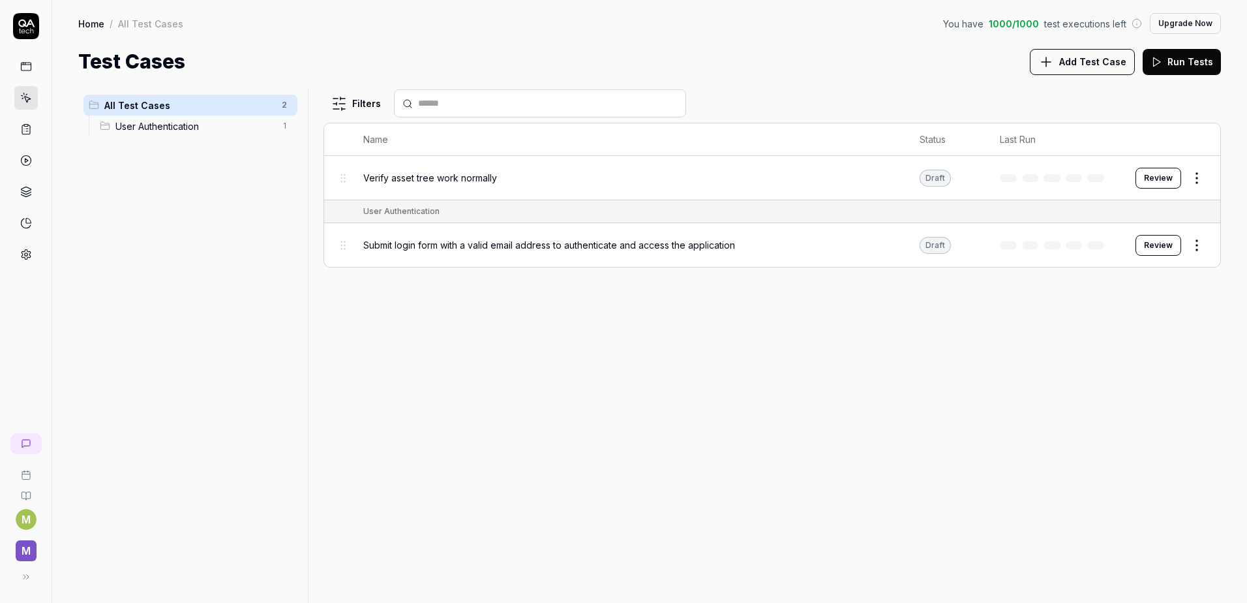
click at [466, 179] on span "Verify asset tree work normally" at bounding box center [430, 178] width 134 height 14
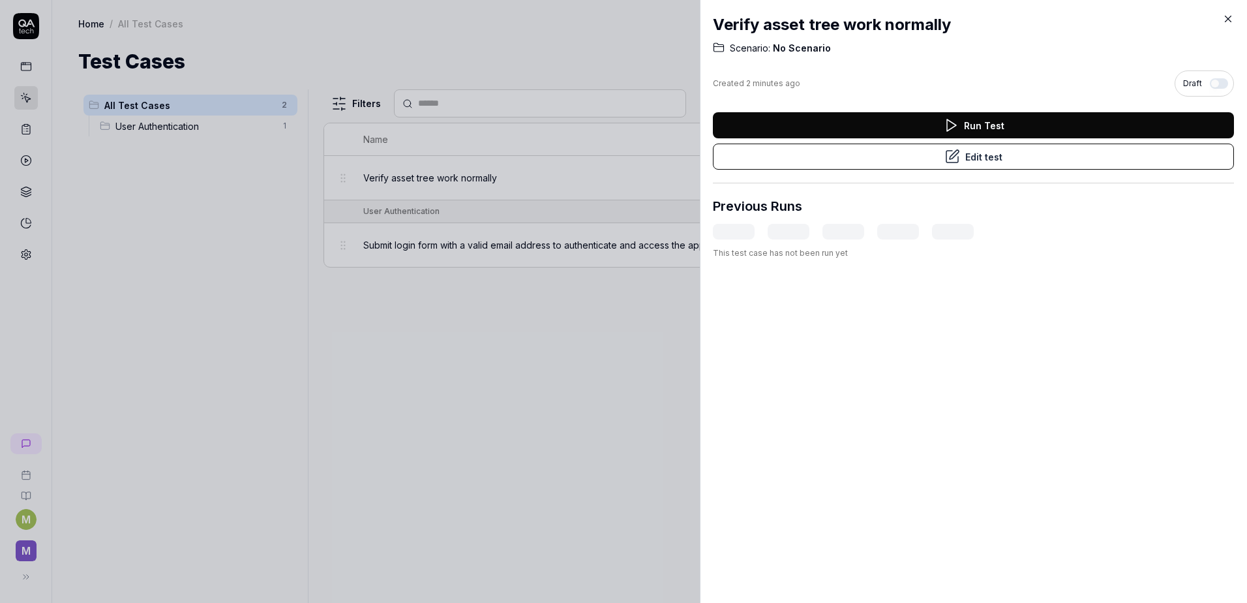
click at [938, 162] on button "Edit test" at bounding box center [973, 157] width 521 height 26
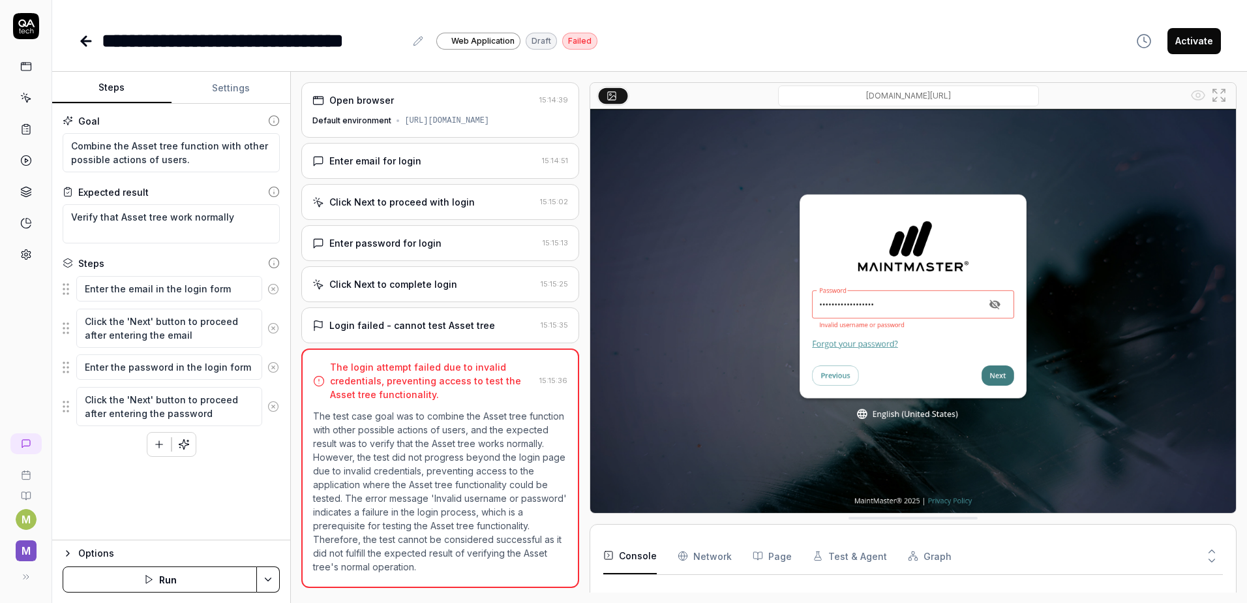
scroll to position [7, 0]
click at [408, 174] on div "Enter email for login 15:14:51" at bounding box center [439, 161] width 277 height 36
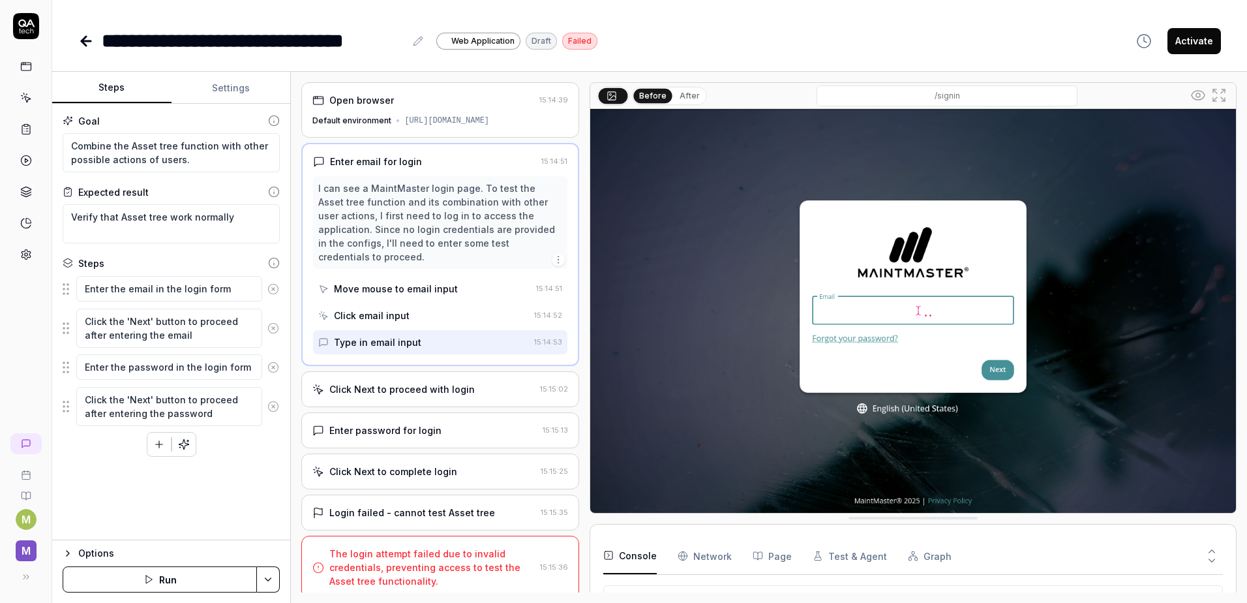
click at [411, 349] on div "Type in email input" at bounding box center [377, 342] width 87 height 14
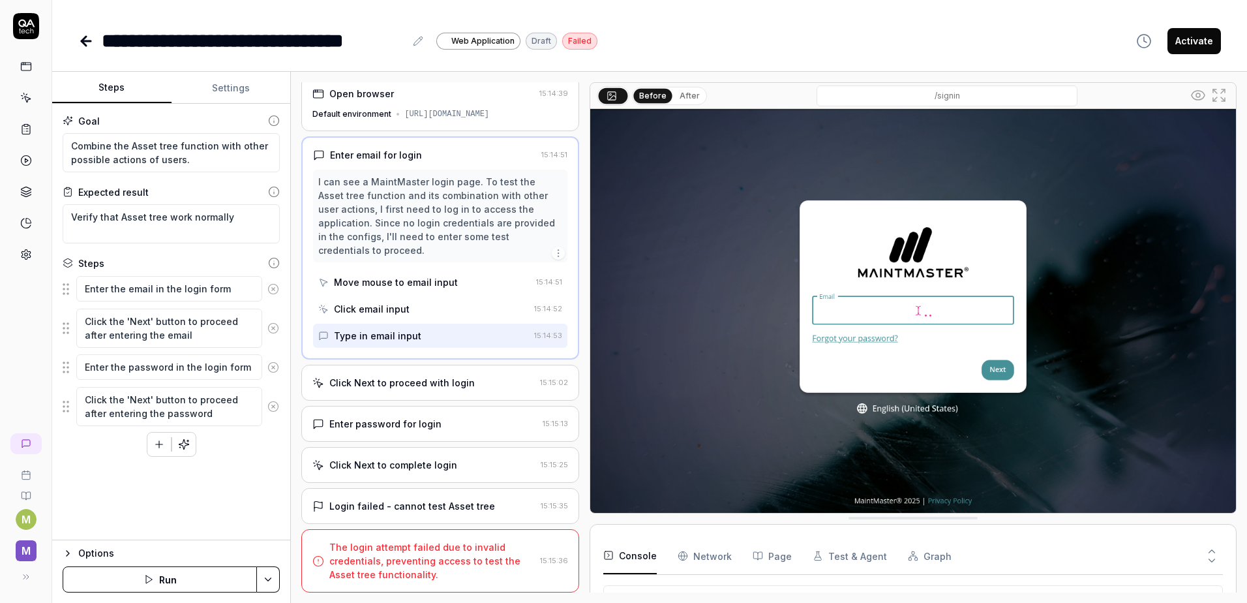
scroll to position [18, 0]
click at [420, 380] on div "Click Next to proceed with login" at bounding box center [401, 383] width 145 height 14
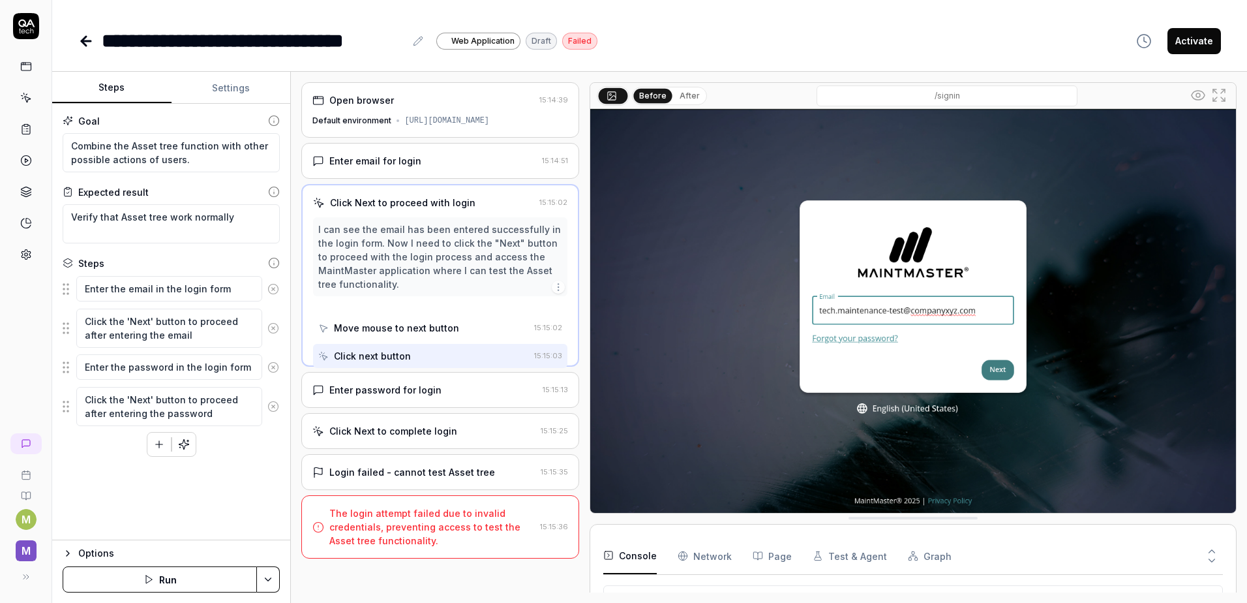
scroll to position [0, 0]
click at [416, 408] on div "Enter password for login 15:15:13" at bounding box center [439, 390] width 277 height 36
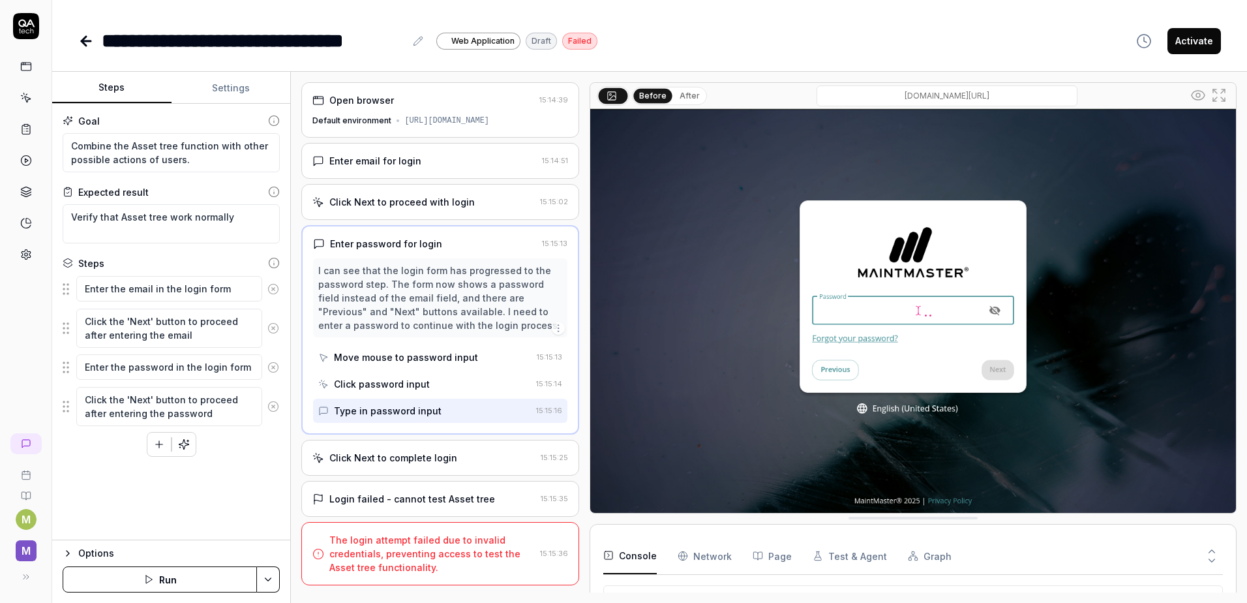
click at [455, 168] on div "Enter email for login" at bounding box center [425, 161] width 224 height 14
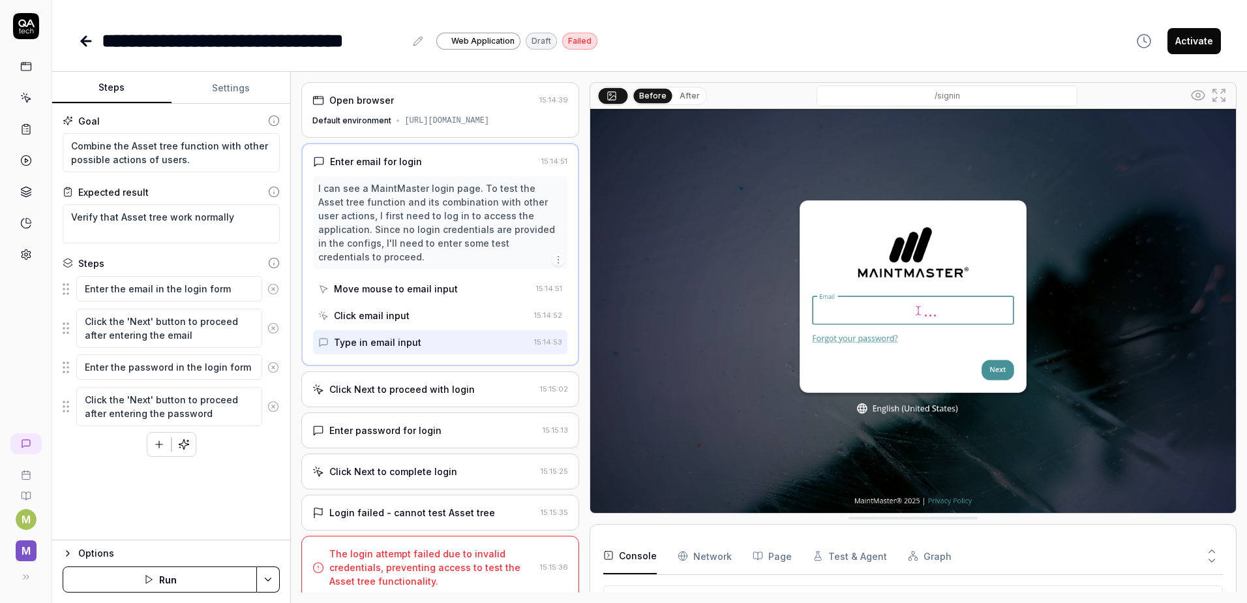
click at [389, 395] on div "Click Next to proceed with login" at bounding box center [401, 389] width 145 height 14
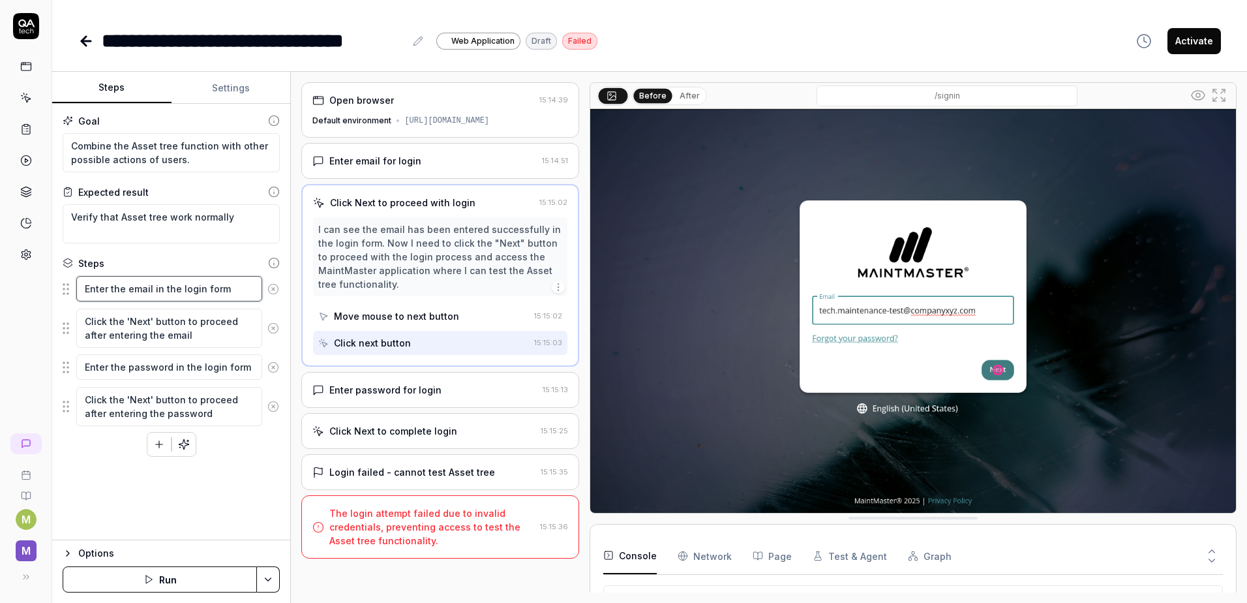
click at [117, 290] on textarea "Enter the email in the login form" at bounding box center [169, 288] width 186 height 25
click at [137, 333] on textarea "Click the 'Next' button to proceed after entering the email" at bounding box center [169, 328] width 186 height 39
click at [222, 368] on textarea "Enter the password in the login form" at bounding box center [169, 366] width 186 height 25
click at [191, 321] on textarea "Click the 'Next' button to proceed after entering the email" at bounding box center [169, 328] width 186 height 39
click at [556, 292] on icon "button" at bounding box center [558, 287] width 10 height 10
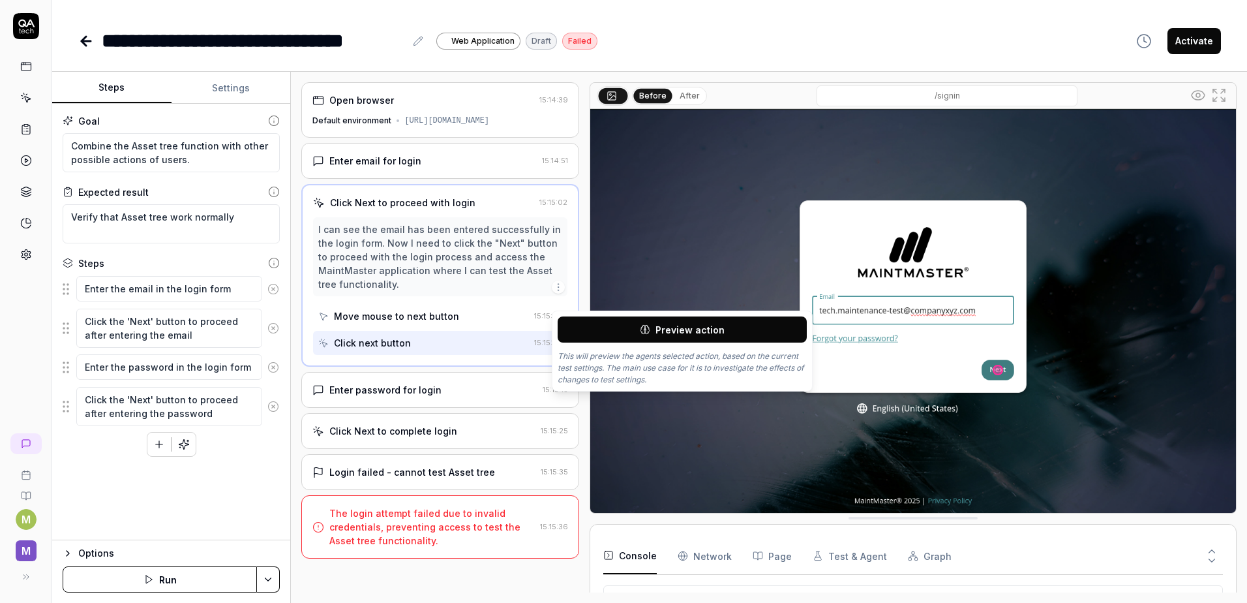
click at [556, 292] on icon "button" at bounding box center [558, 287] width 10 height 10
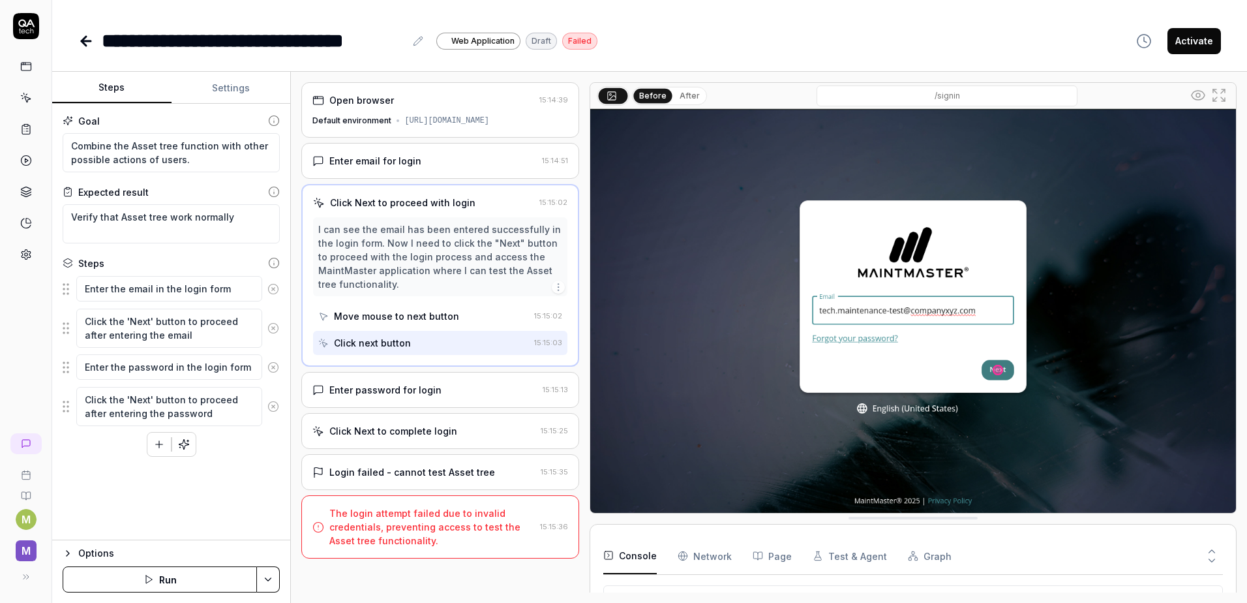
click at [543, 320] on time "15:15:02" at bounding box center [548, 315] width 28 height 9
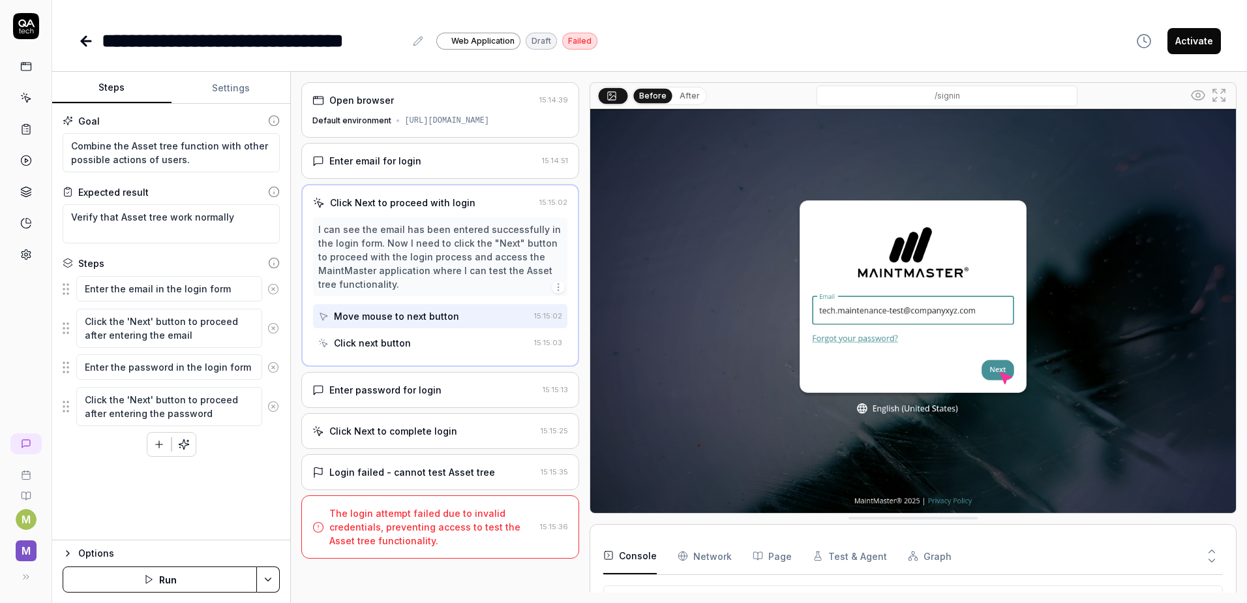
click at [463, 353] on div "Click next button" at bounding box center [423, 343] width 210 height 24
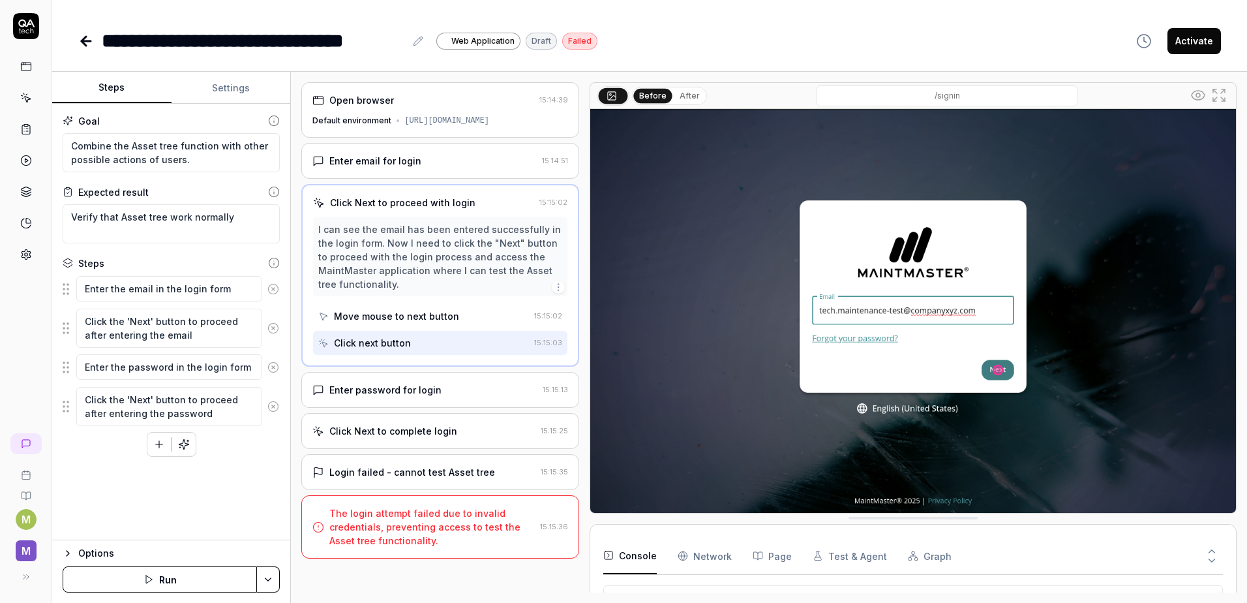
click at [443, 168] on div "Enter email for login" at bounding box center [425, 161] width 224 height 14
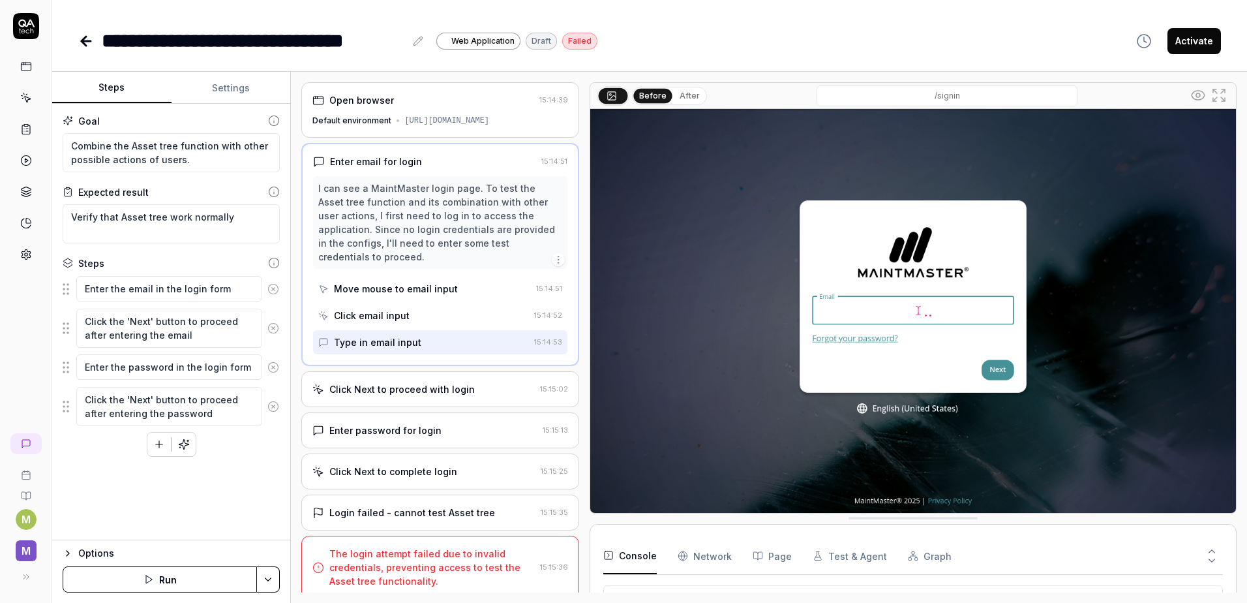
click at [366, 349] on div "Type in email input" at bounding box center [377, 342] width 87 height 14
click at [368, 349] on div "Type in email input" at bounding box center [377, 342] width 87 height 14
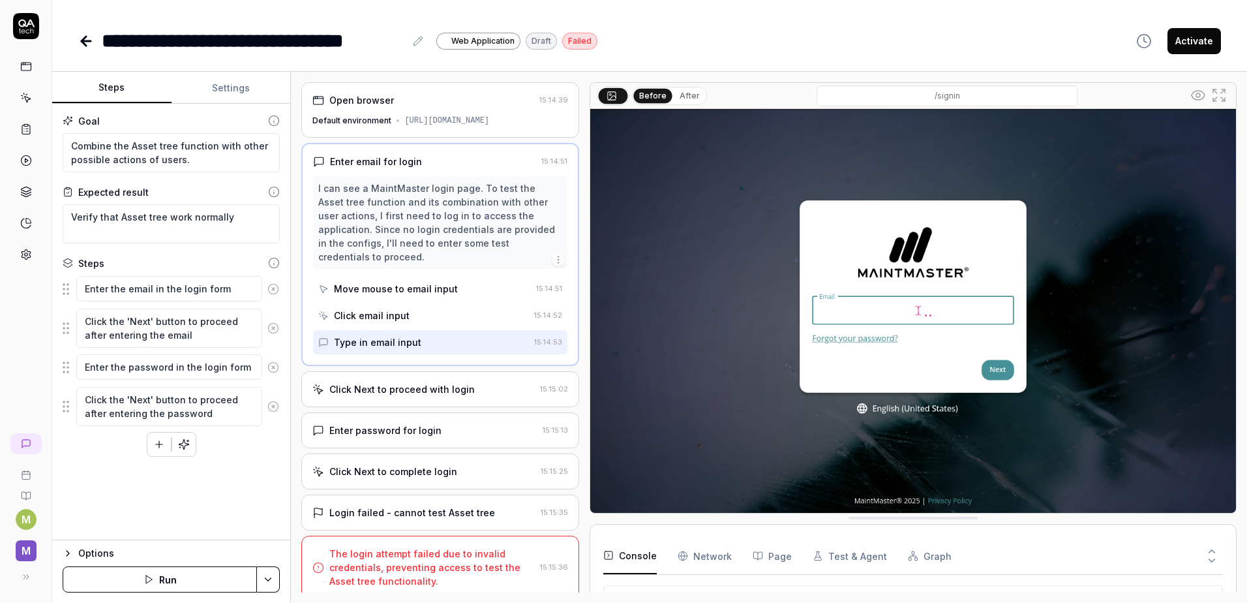
click at [261, 581] on html "**********" at bounding box center [623, 301] width 1247 height 603
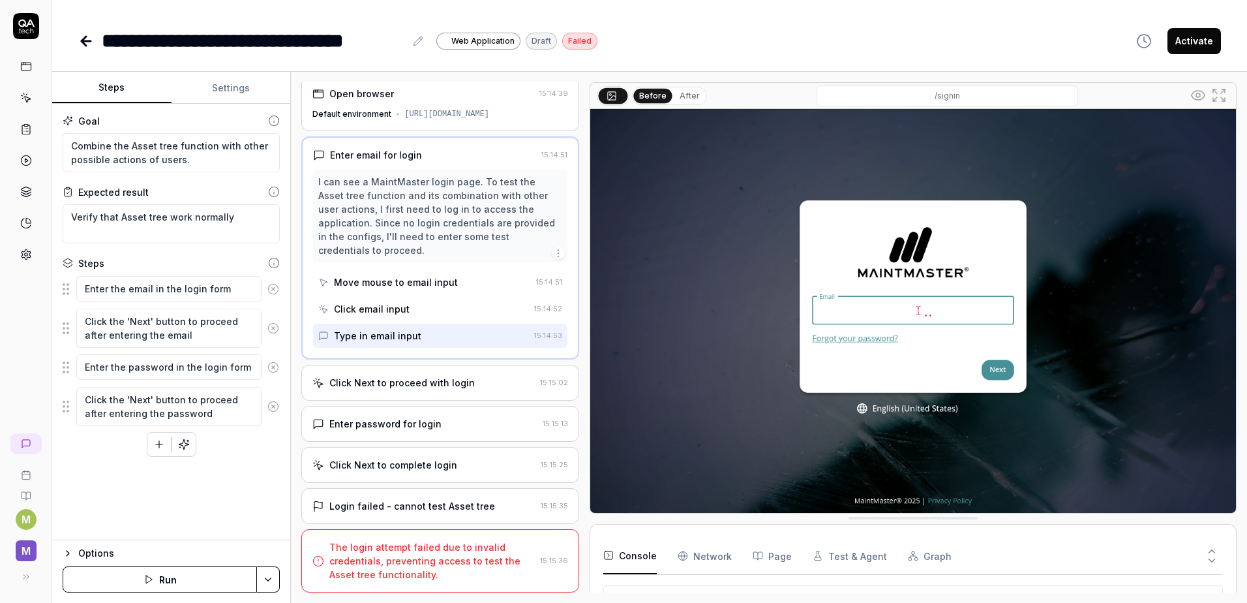
scroll to position [18, 0]
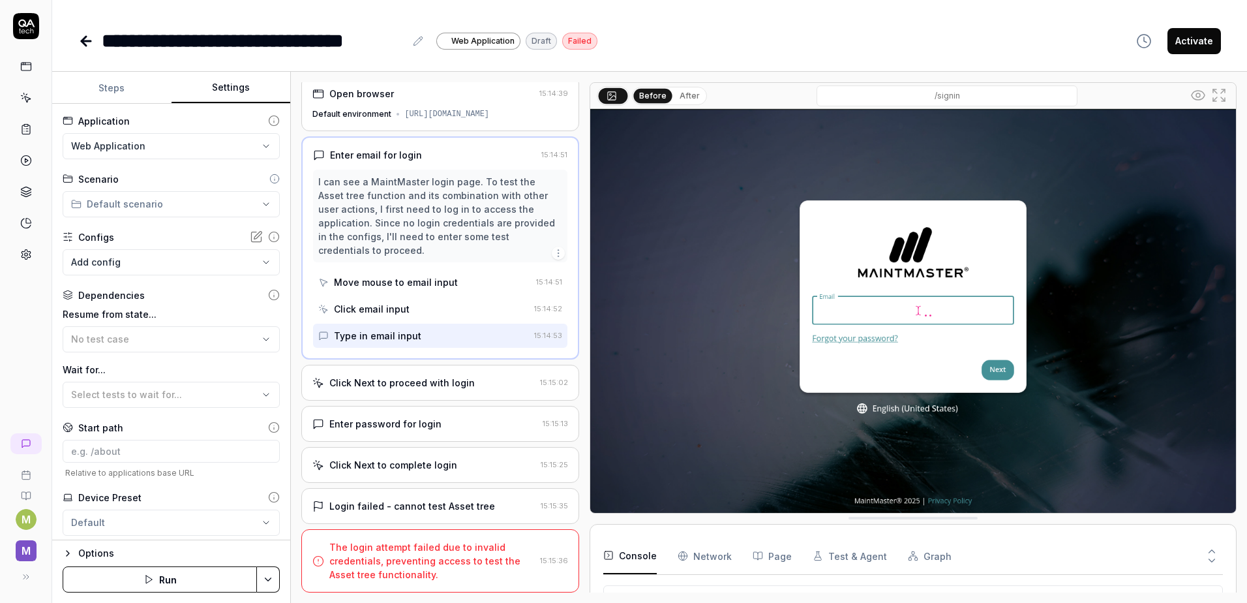
click at [247, 88] on button "Settings" at bounding box center [231, 87] width 119 height 31
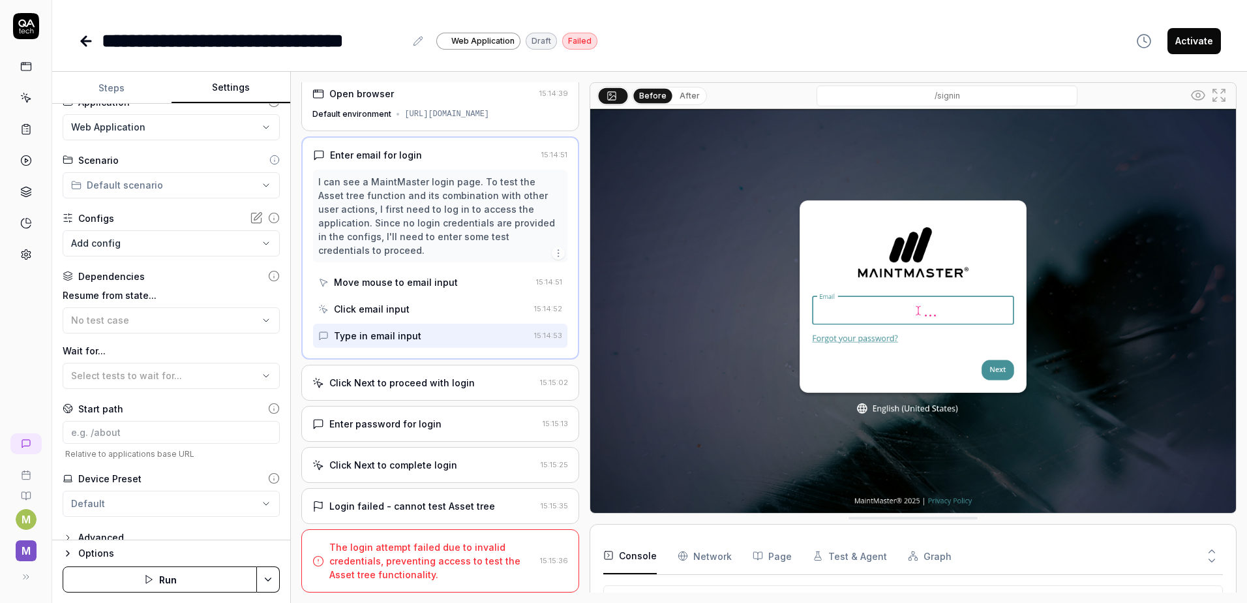
scroll to position [35, 0]
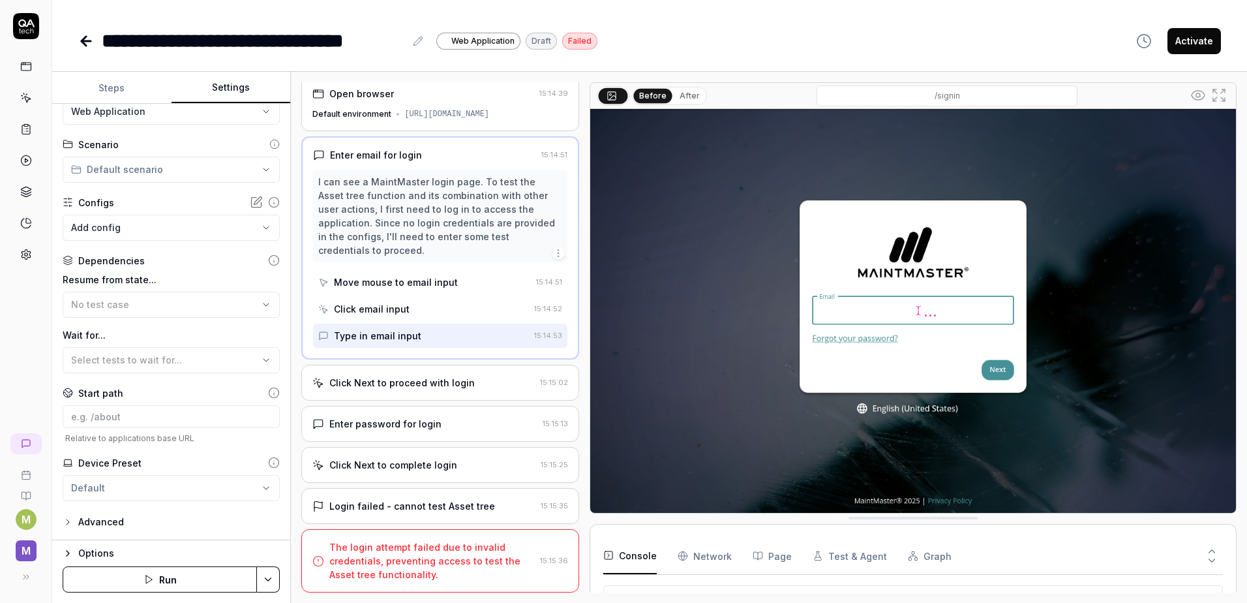
click at [69, 523] on icon "button" at bounding box center [68, 521] width 3 height 5
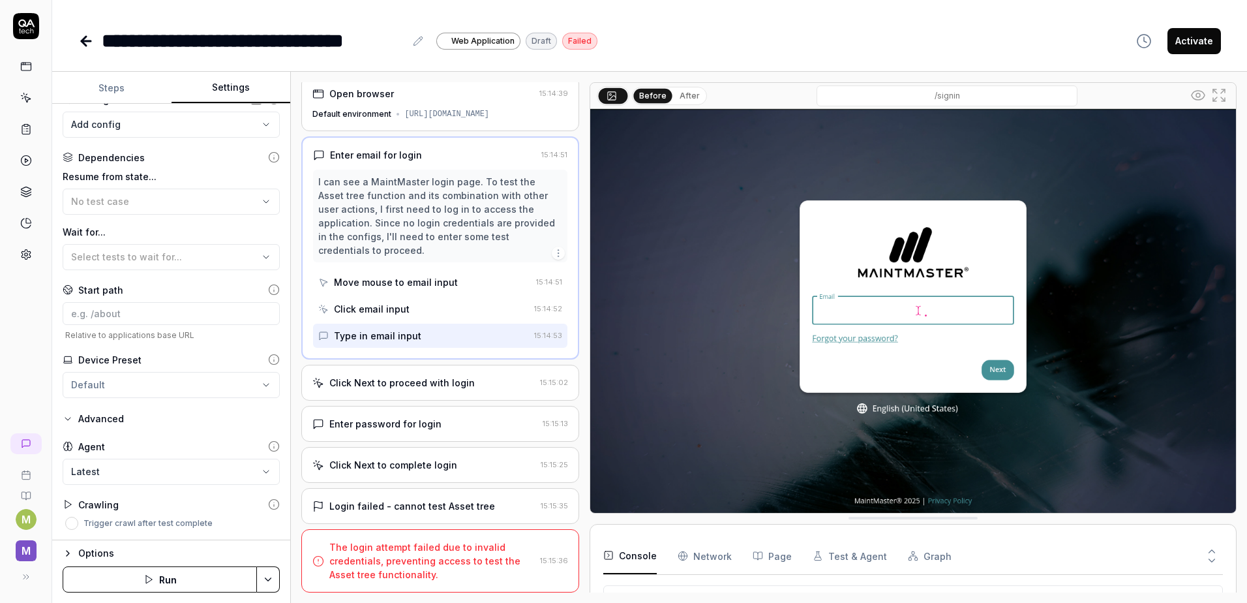
click at [72, 551] on icon "button" at bounding box center [68, 553] width 10 height 10
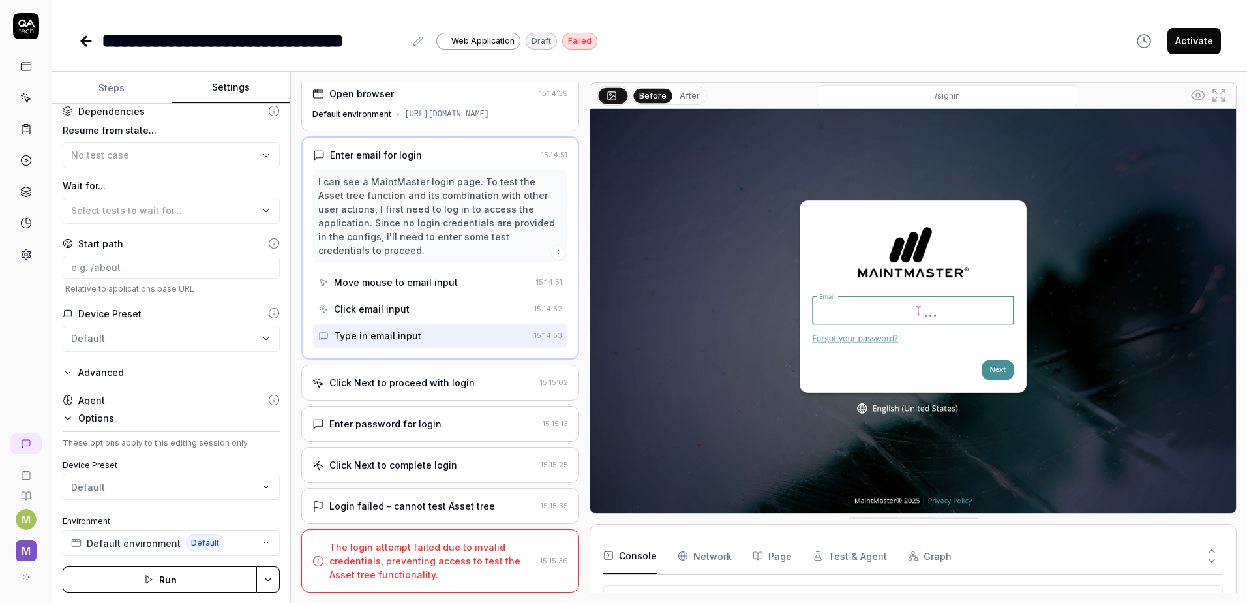
scroll to position [273, 0]
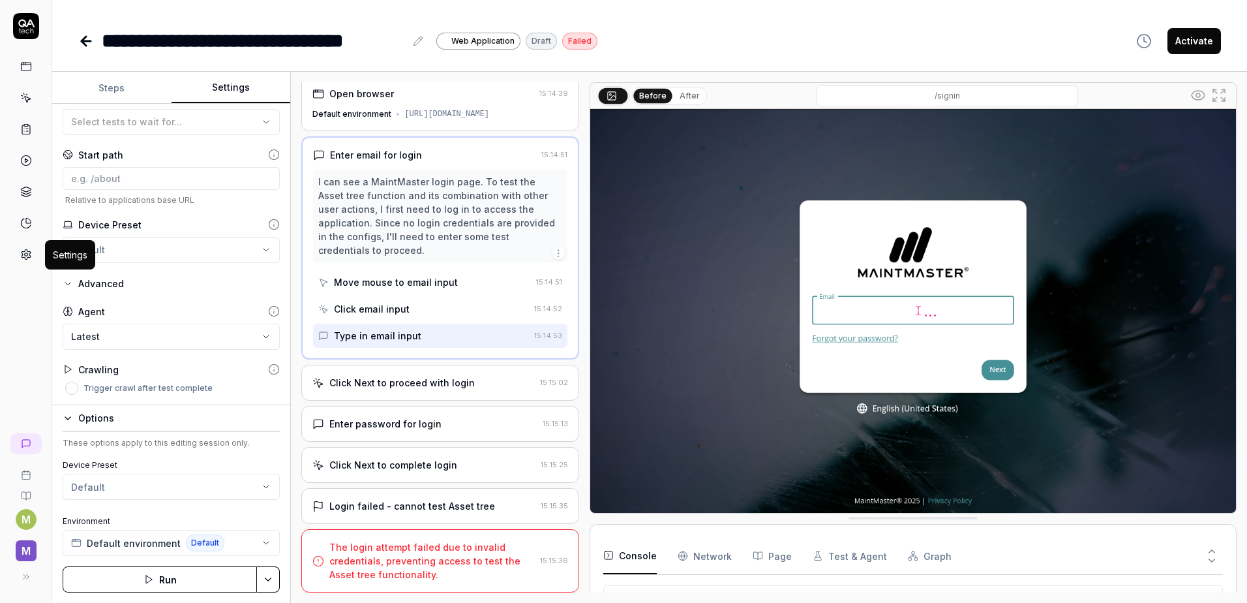
click at [22, 251] on icon at bounding box center [26, 255] width 12 height 12
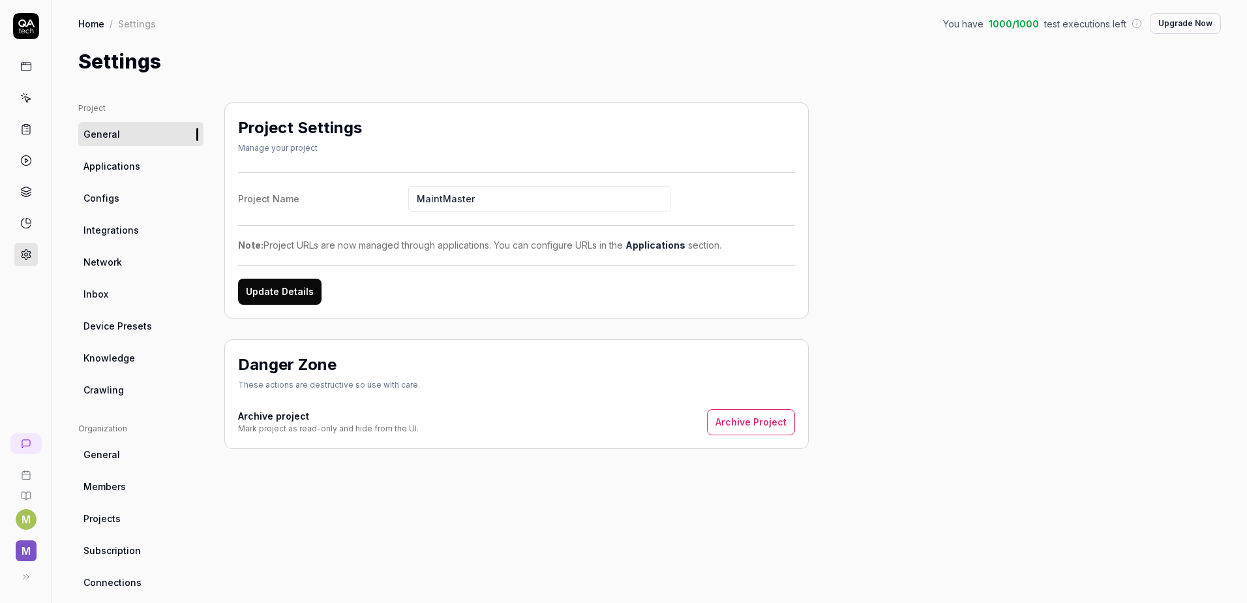
click at [123, 165] on span "Applications" at bounding box center [112, 166] width 57 height 14
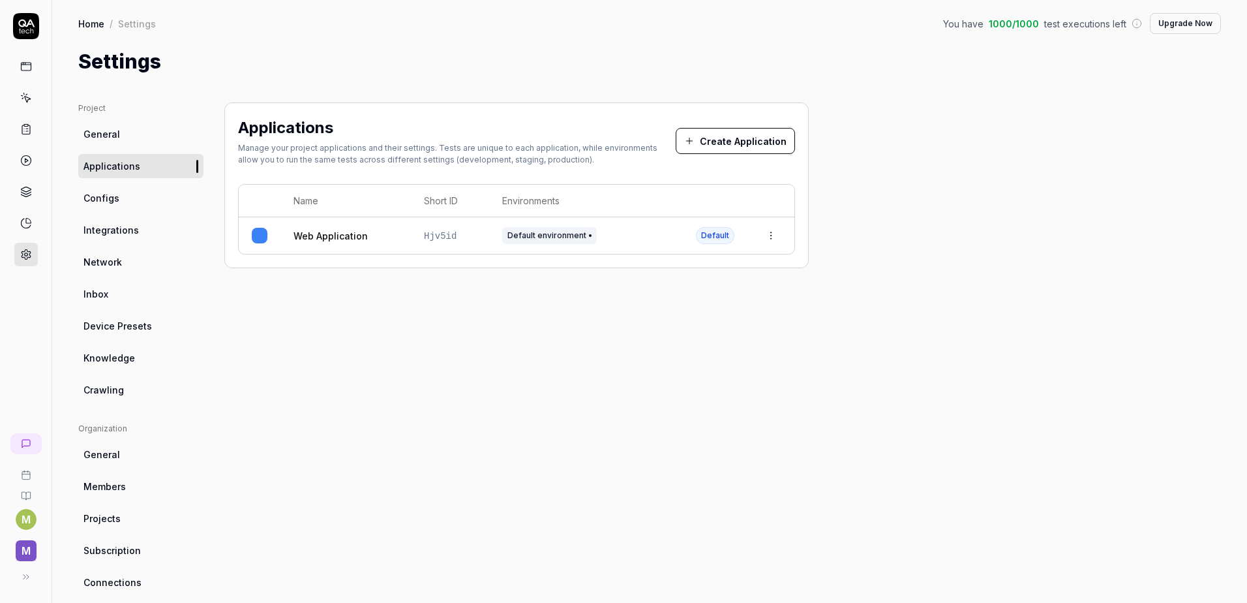
click at [326, 237] on link "Web Application" at bounding box center [331, 236] width 74 height 14
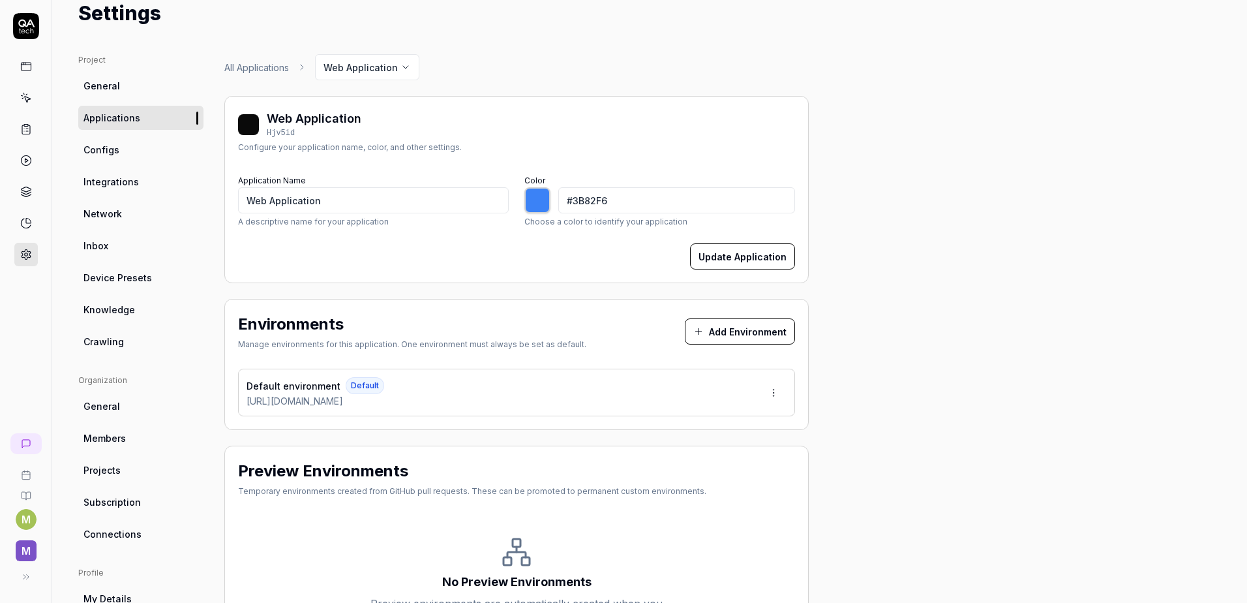
scroll to position [48, 0]
click at [95, 156] on span "Configs" at bounding box center [102, 151] width 36 height 14
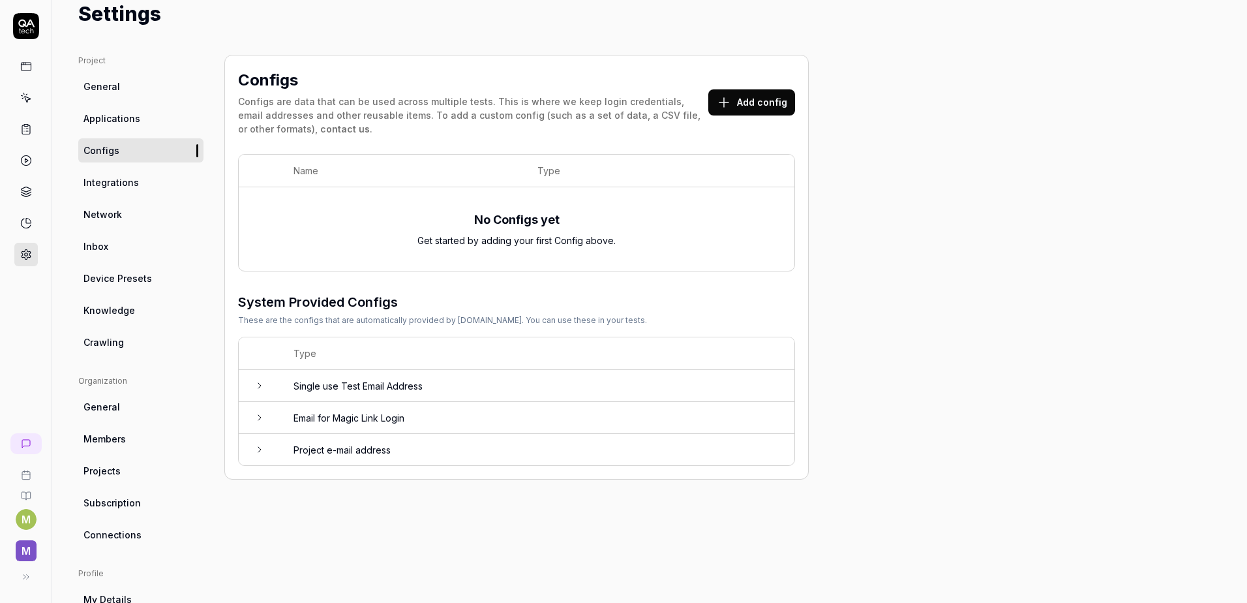
click at [256, 386] on icon at bounding box center [259, 385] width 10 height 10
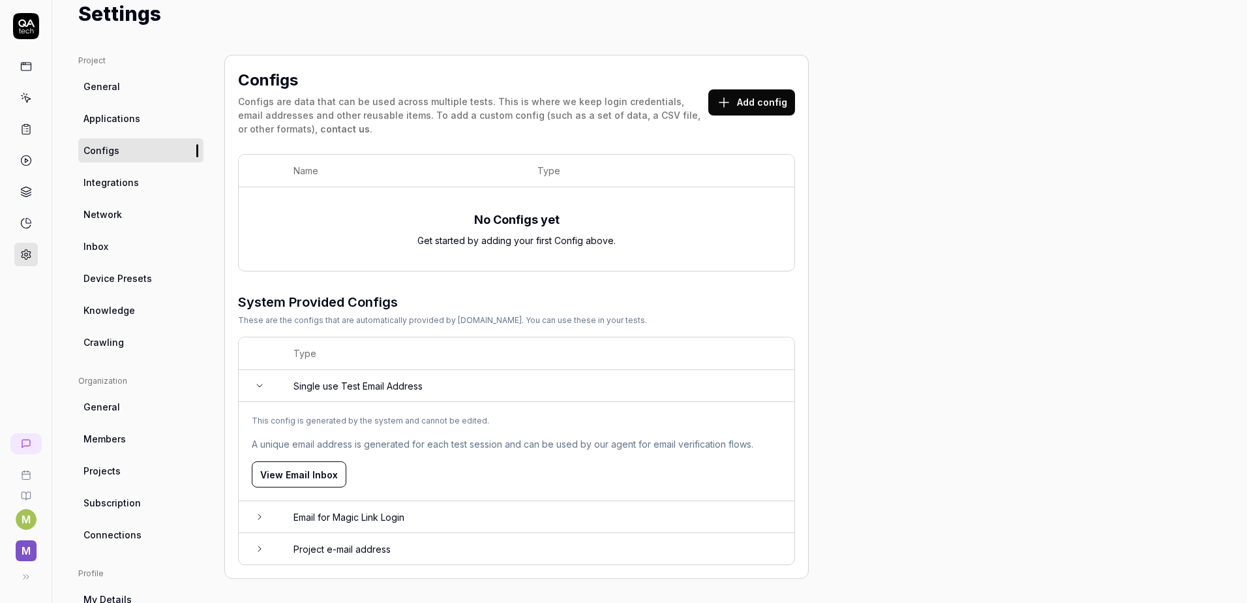
click at [262, 545] on icon at bounding box center [259, 548] width 10 height 10
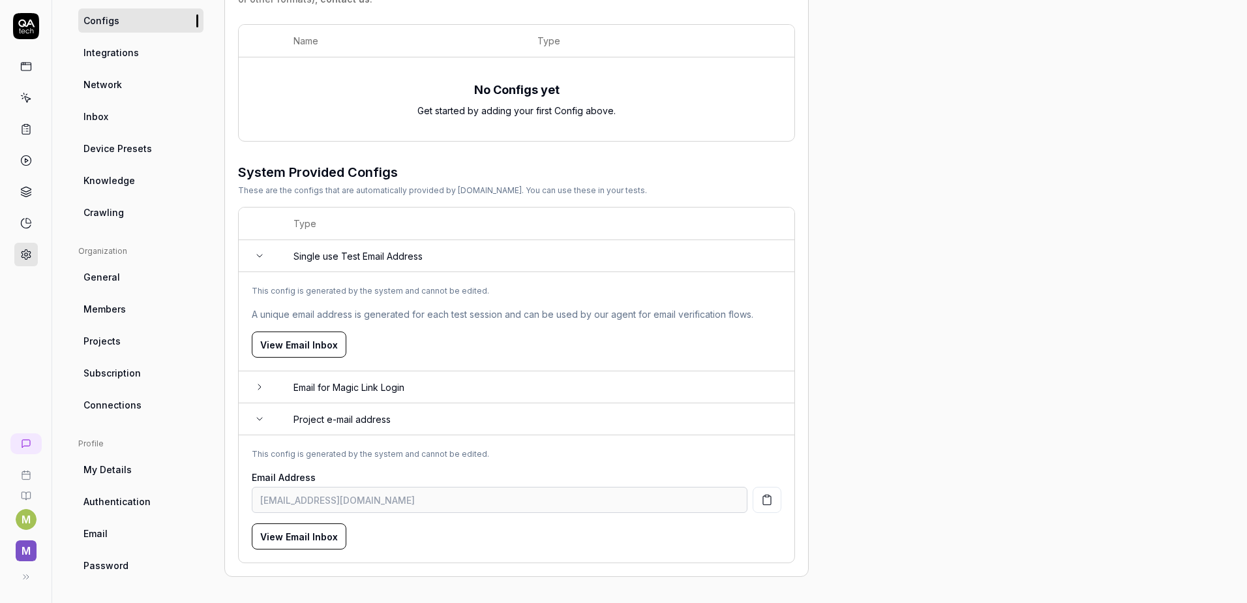
scroll to position [178, 0]
click at [265, 388] on td at bounding box center [260, 387] width 42 height 32
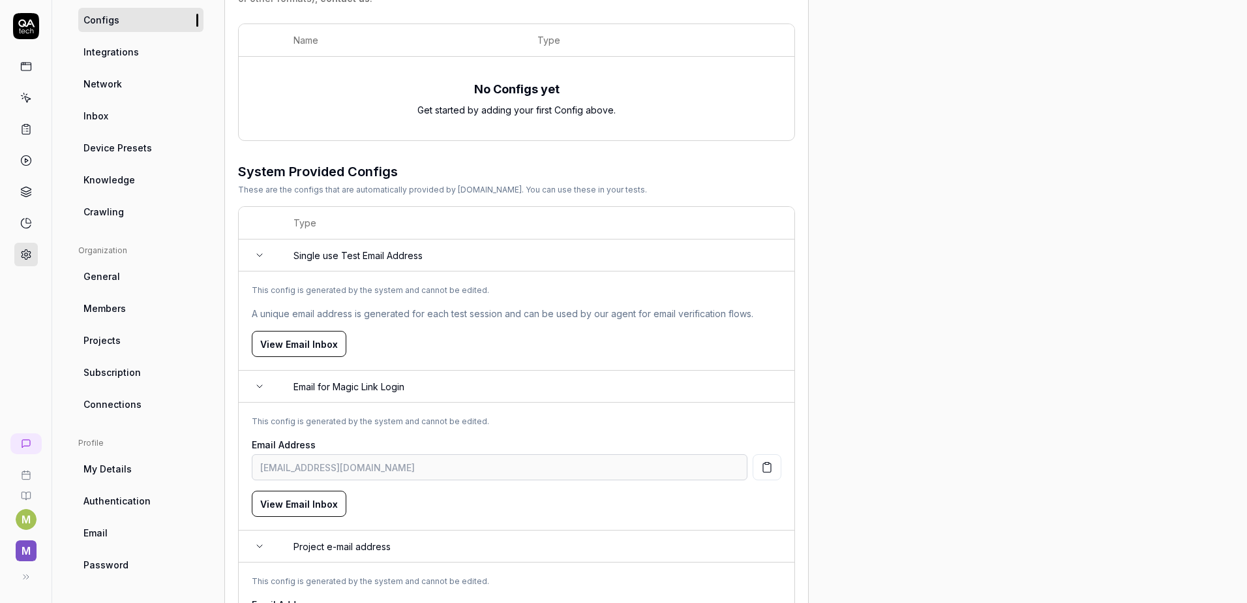
click at [302, 348] on button "View Email Inbox" at bounding box center [299, 344] width 95 height 26
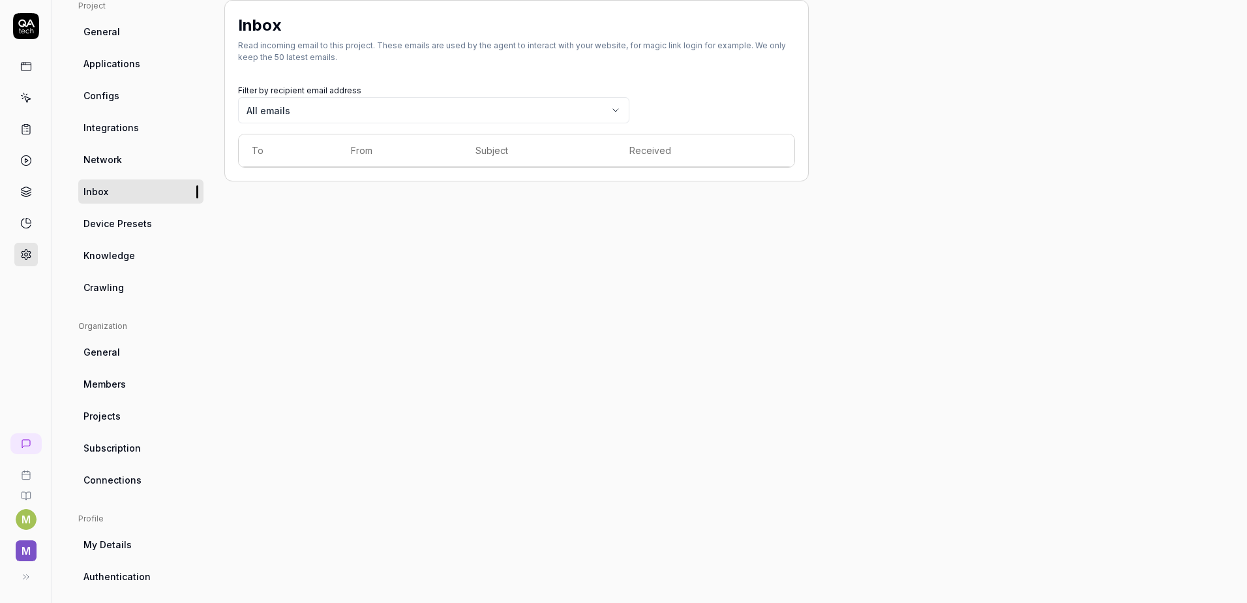
click at [258, 115] on body "M M Home / Settings You have 1000 / 1000 test executions left Upgrade Now Home …" at bounding box center [623, 301] width 1247 height 603
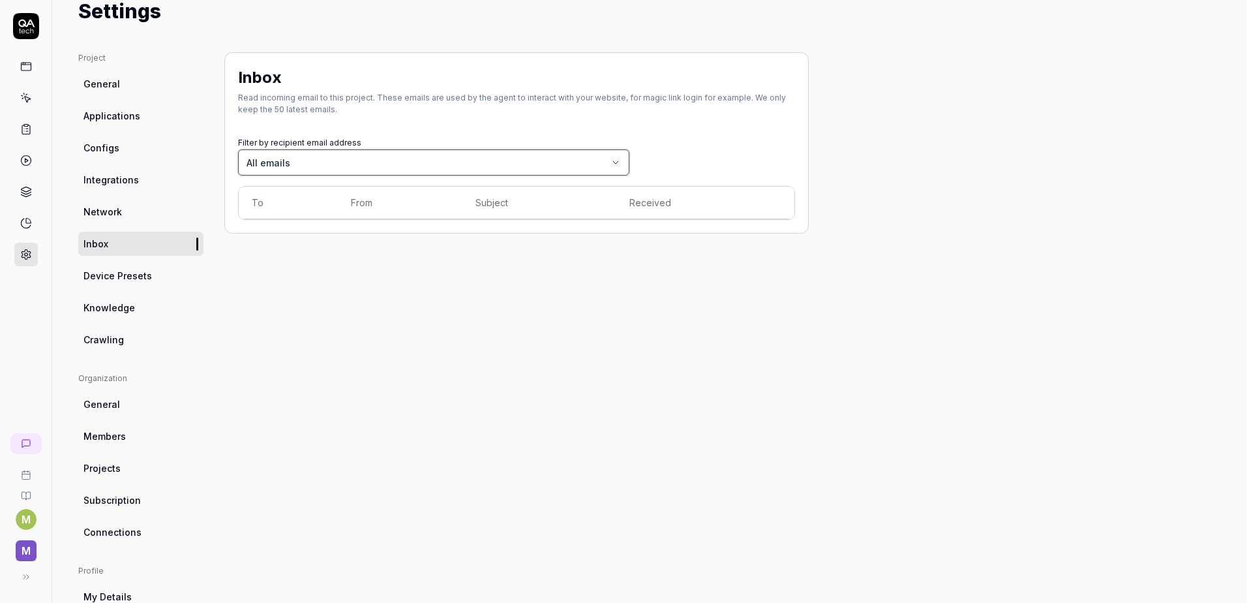
scroll to position [0, 0]
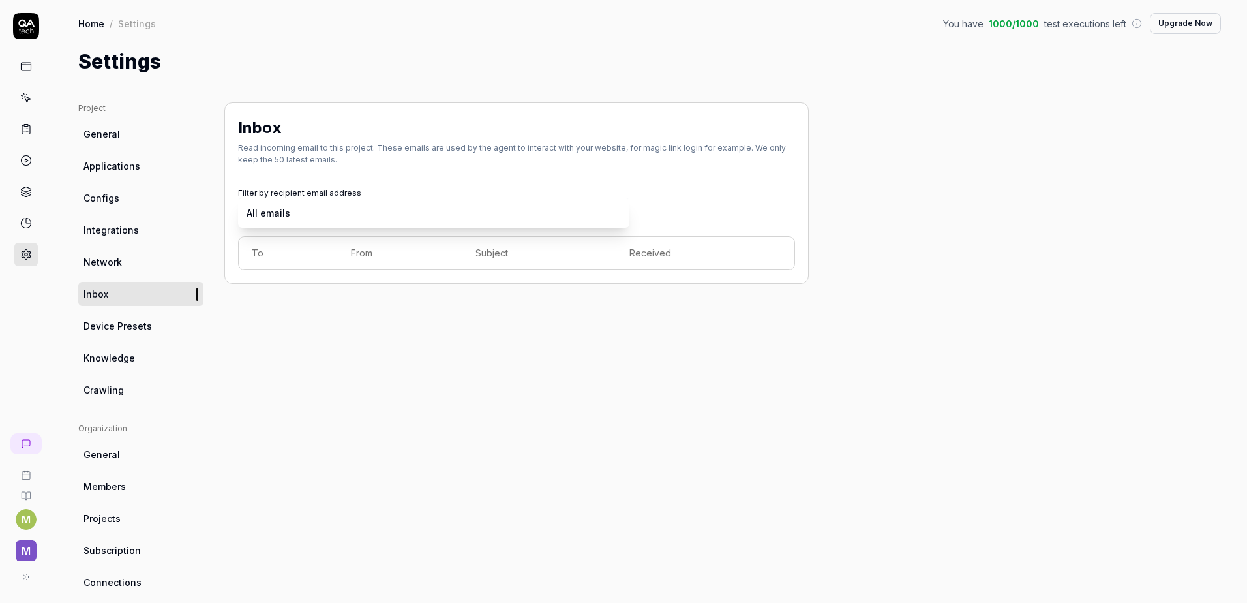
click at [435, 212] on body "M M Home / Settings You have 1000 / 1000 test executions left Upgrade Now Home …" at bounding box center [623, 301] width 1247 height 603
click at [93, 196] on html "M M Home / Settings You have 1000 / 1000 test executions left Upgrade Now Home …" at bounding box center [623, 301] width 1247 height 603
click at [95, 196] on span "Configs" at bounding box center [102, 198] width 36 height 14
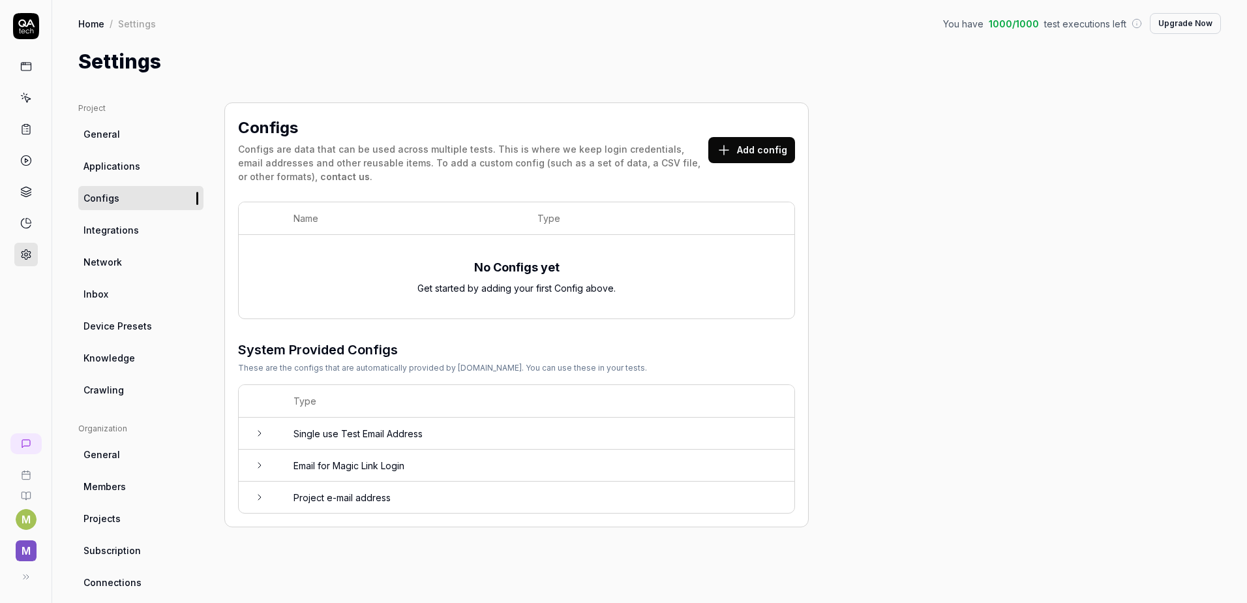
click at [264, 498] on icon at bounding box center [259, 497] width 10 height 10
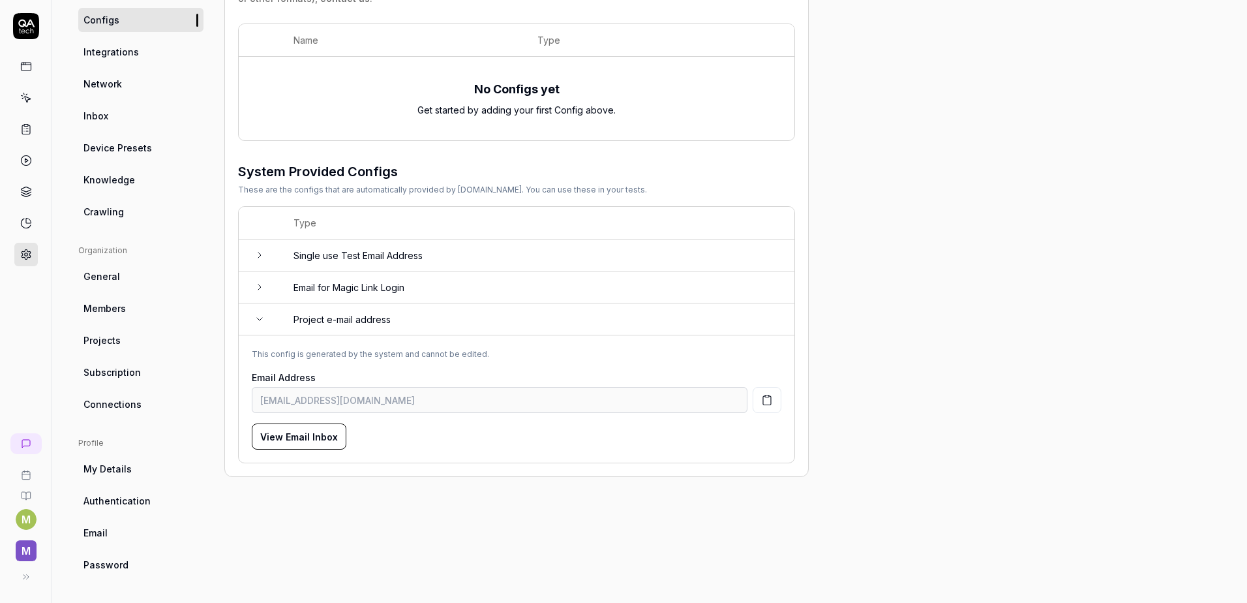
click at [105, 495] on span "Authentication" at bounding box center [117, 501] width 67 height 14
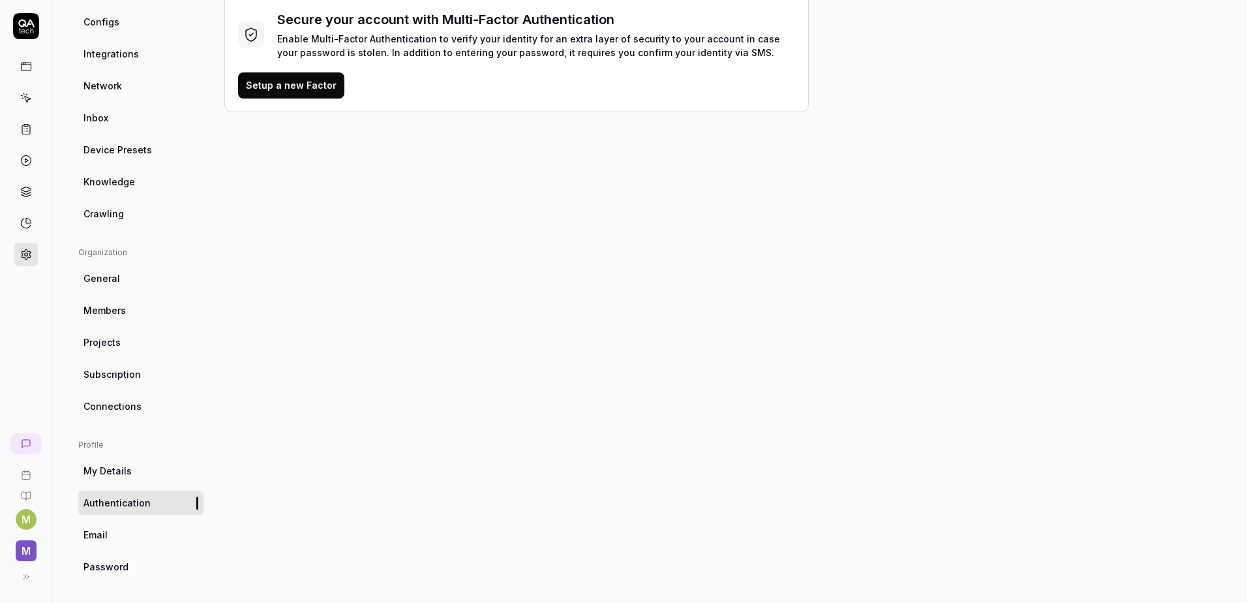
scroll to position [178, 0]
click at [108, 536] on link "Email" at bounding box center [140, 533] width 125 height 24
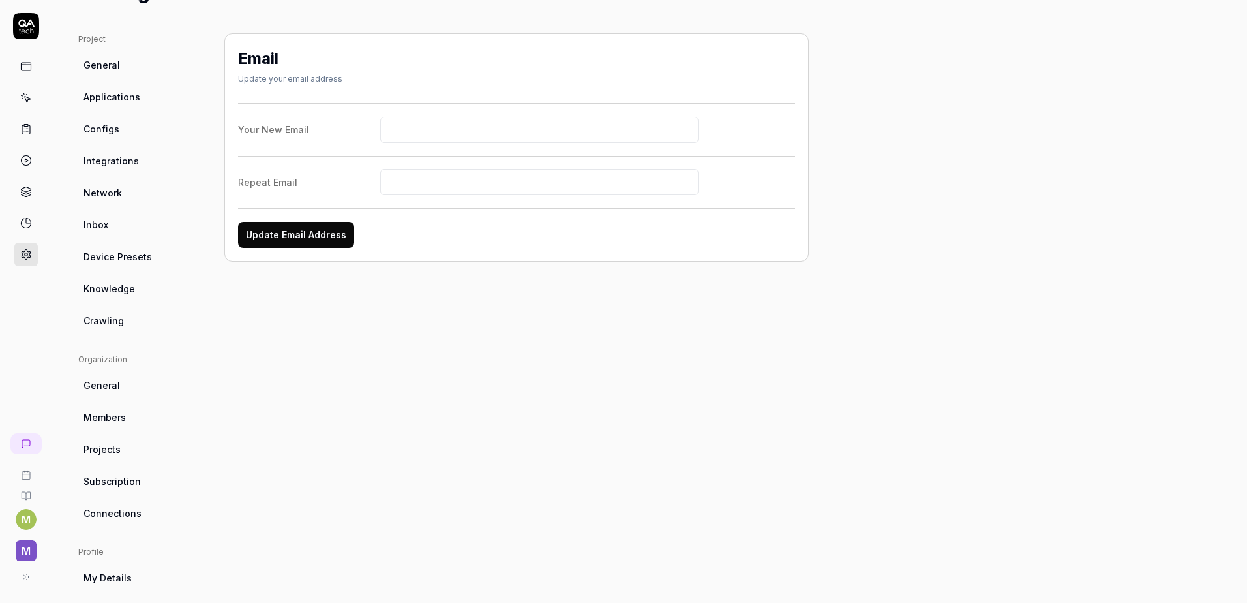
scroll to position [37, 0]
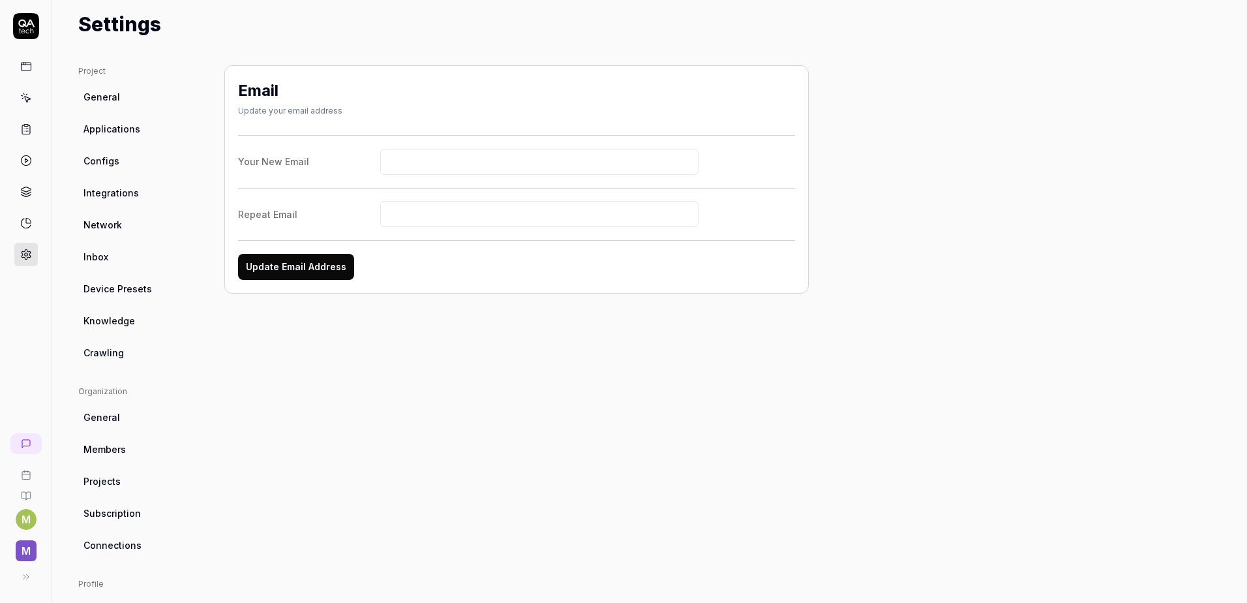
click at [455, 176] on form "Your New Email Repeat Email Update Email Address" at bounding box center [516, 207] width 557 height 145
click at [457, 156] on input "Your New Email" at bounding box center [539, 162] width 319 height 26
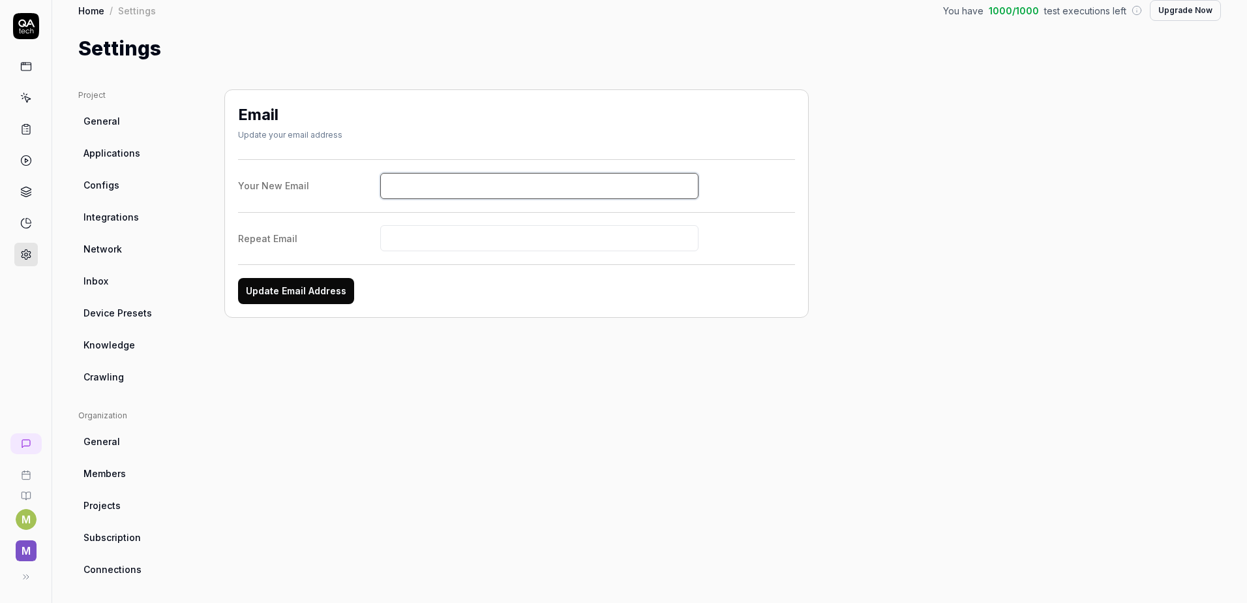
scroll to position [0, 0]
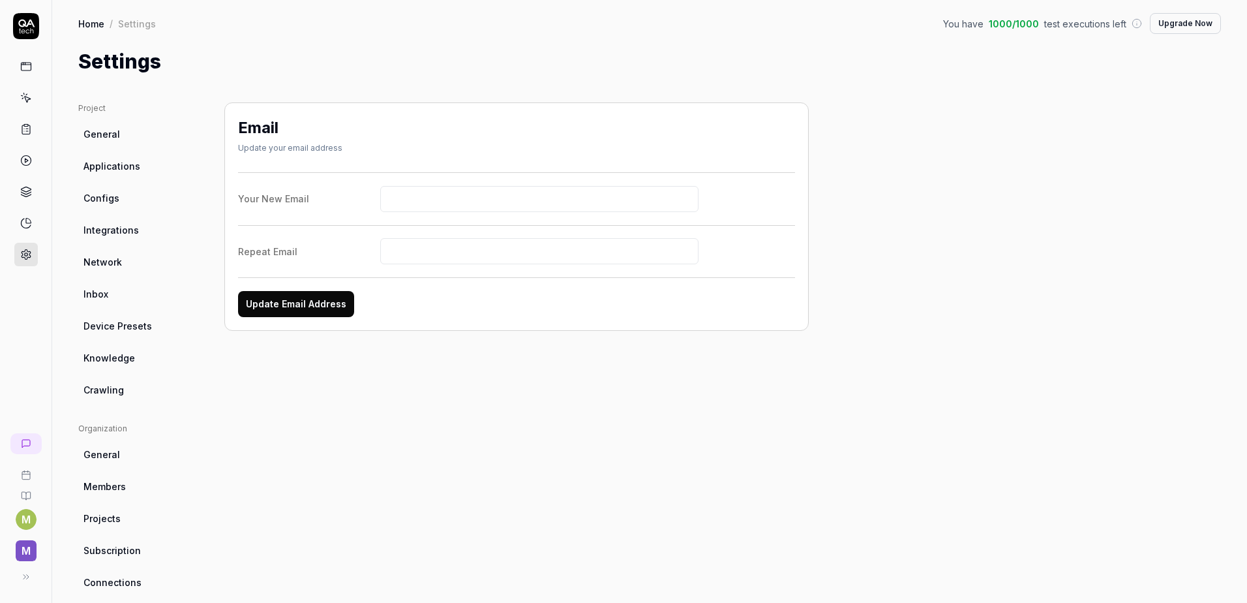
click at [27, 20] on icon at bounding box center [26, 26] width 26 height 26
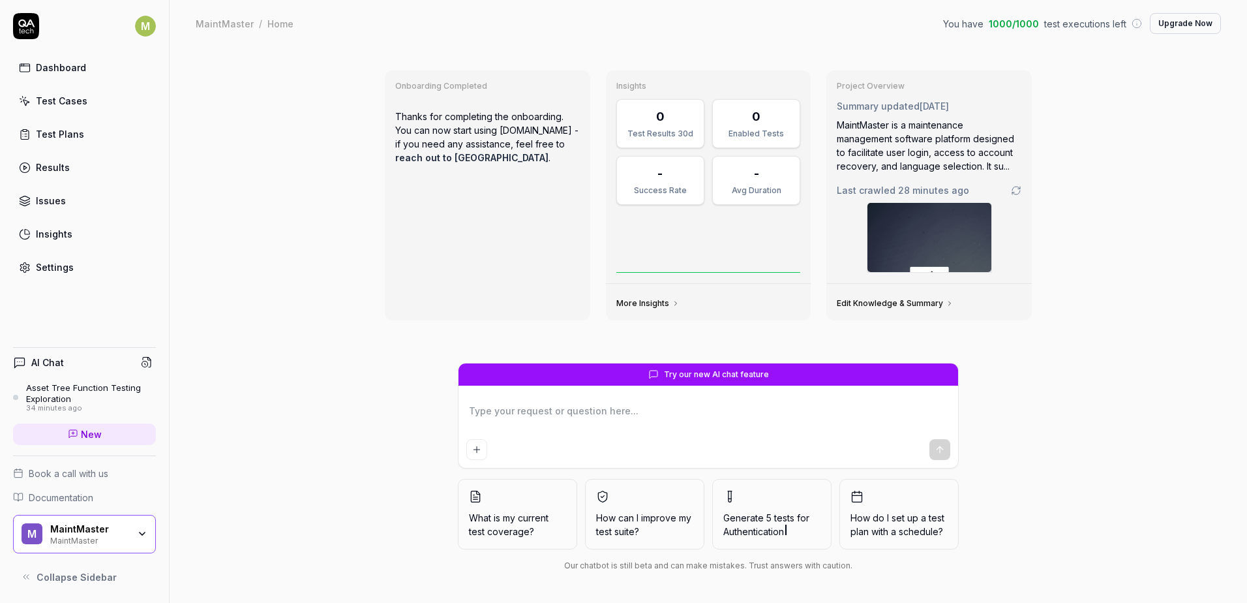
click at [142, 30] on html "M Dashboard Test Cases Test Plans Results Issues Insights Settings AI Chat Asse…" at bounding box center [623, 301] width 1247 height 603
click at [291, 472] on html "M Dashboard Test Cases Test Plans Results Issues Insights Settings AI Chat Asse…" at bounding box center [623, 301] width 1247 height 603
click at [72, 272] on link "Settings" at bounding box center [84, 266] width 143 height 25
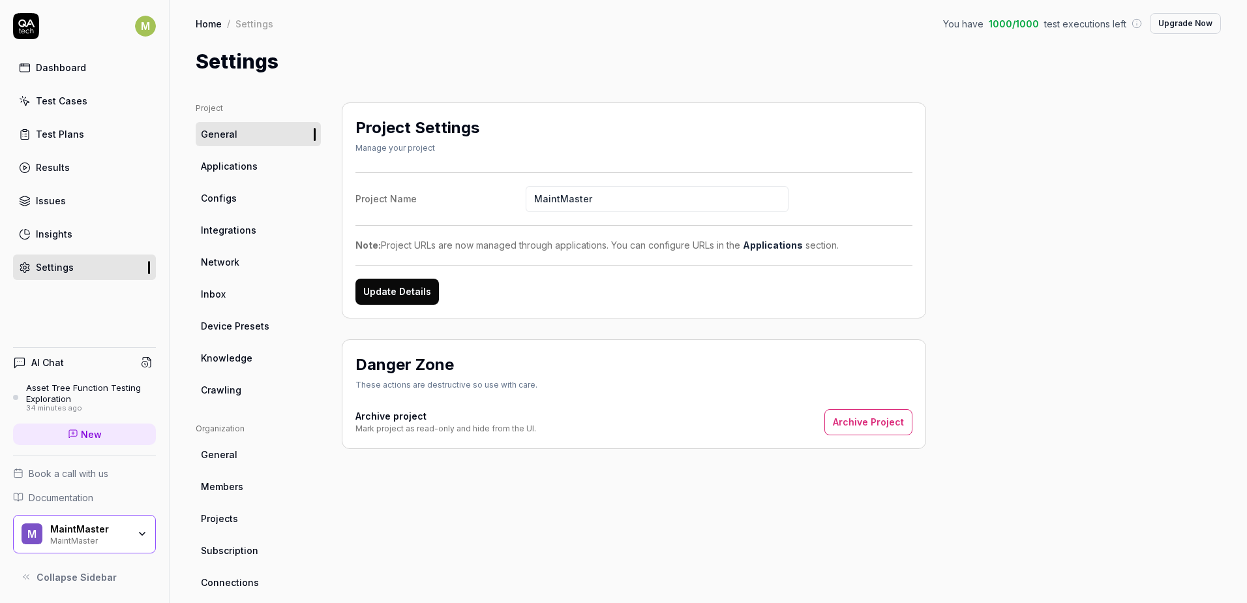
click at [216, 196] on span "Configs" at bounding box center [219, 198] width 36 height 14
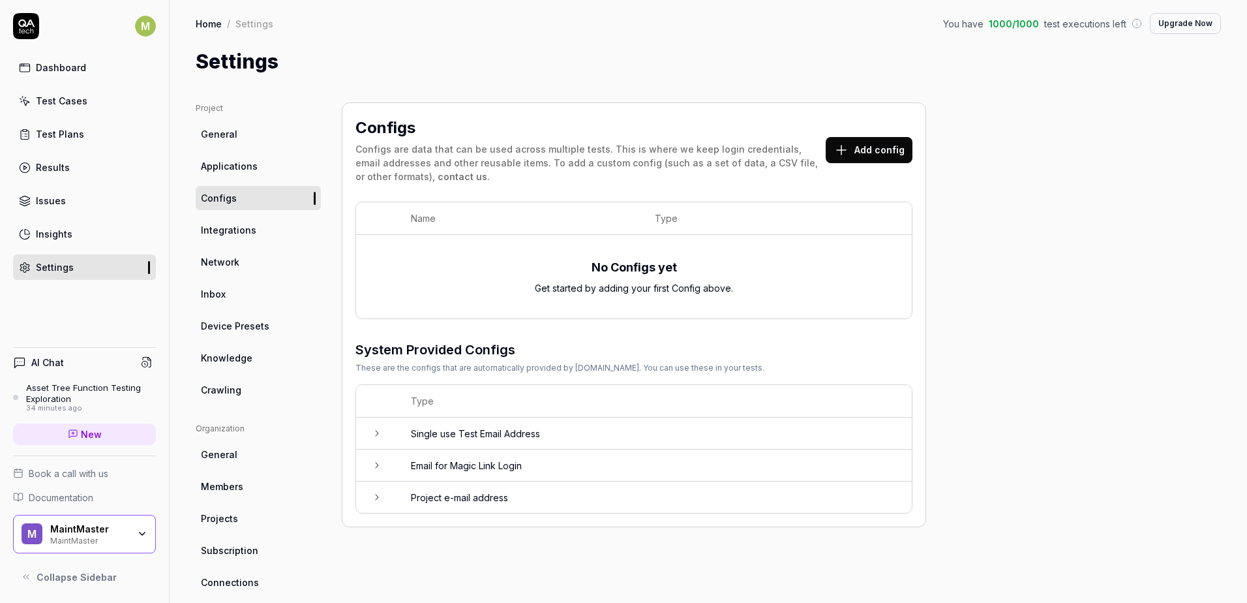
click at [376, 499] on icon at bounding box center [377, 497] width 3 height 5
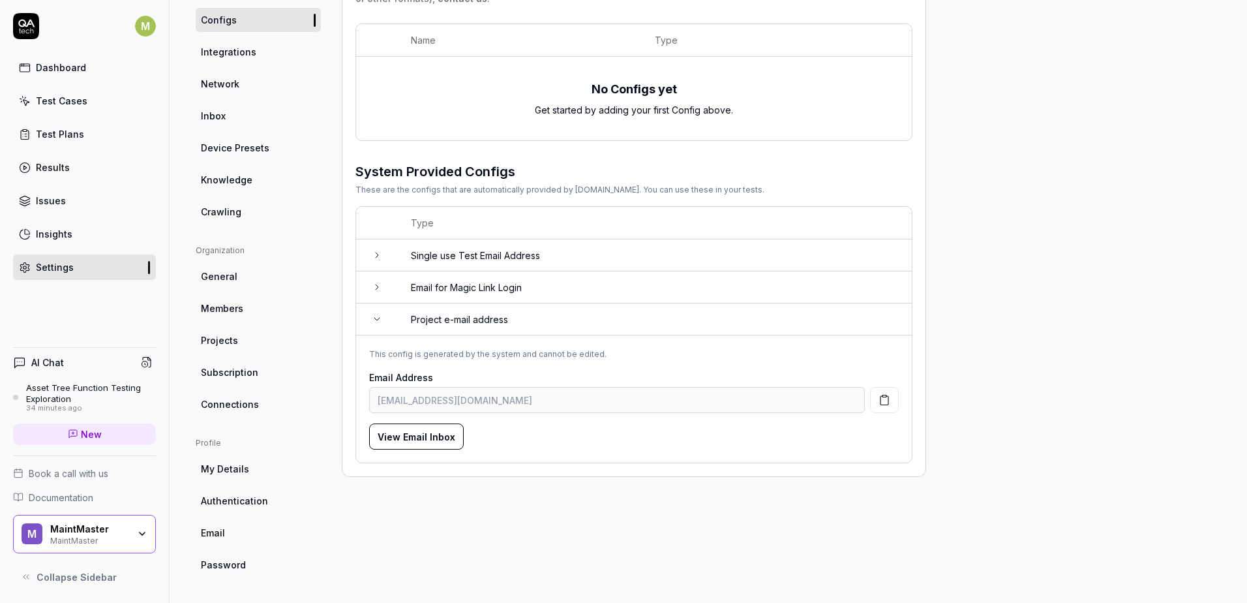
scroll to position [113, 0]
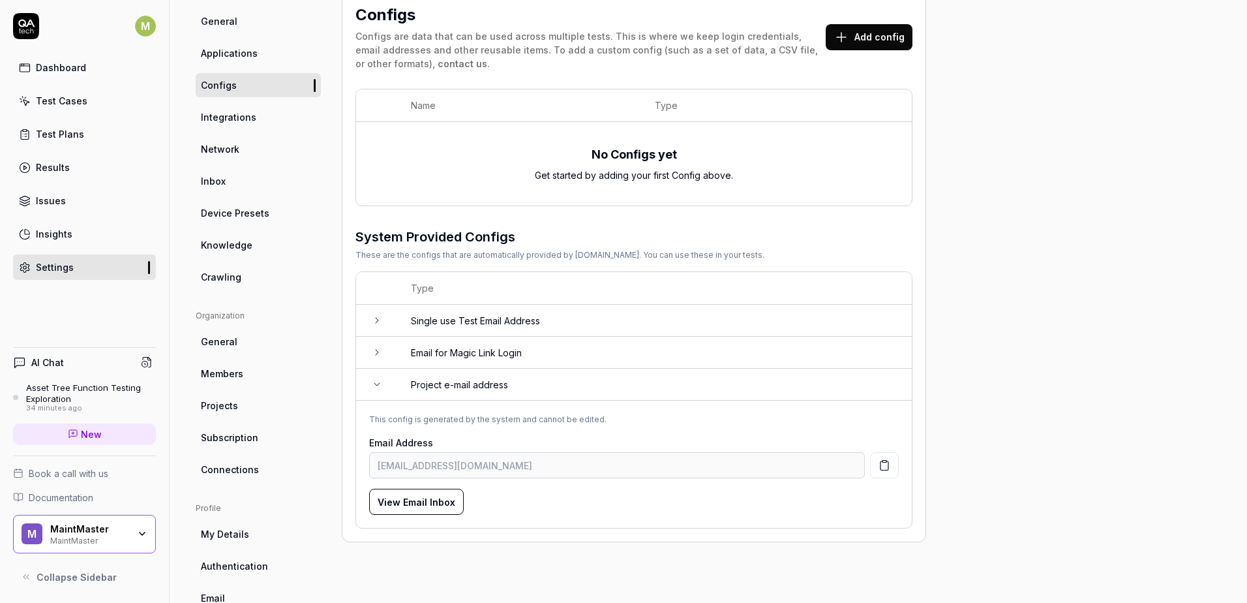
click at [835, 46] on button "Add config" at bounding box center [869, 37] width 87 height 26
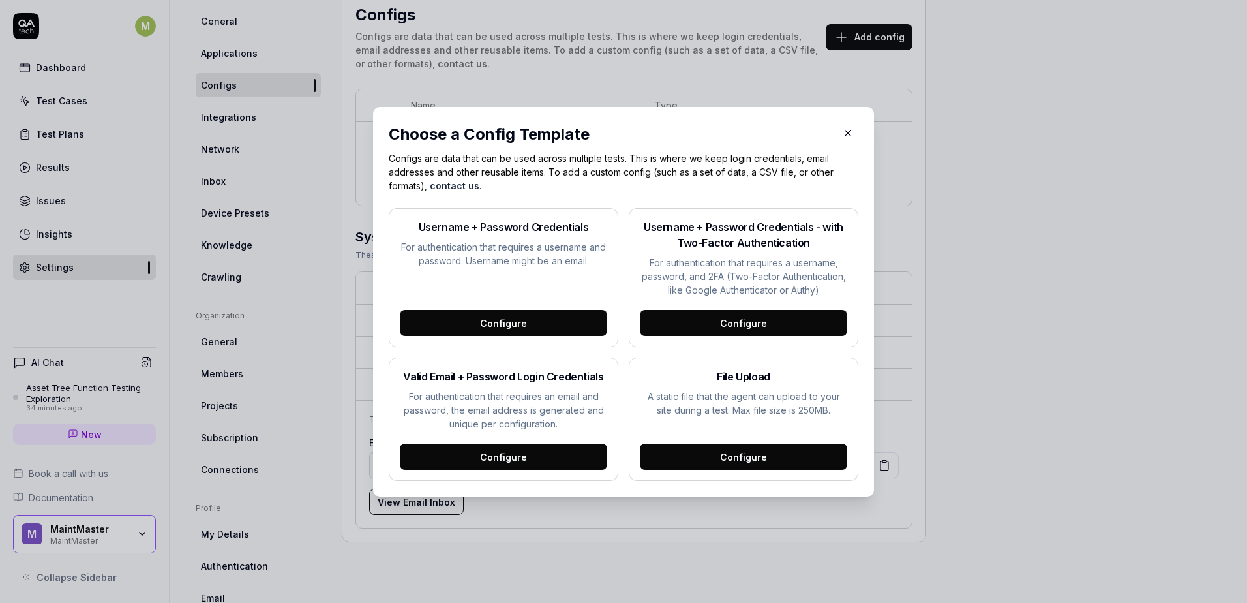
click at [560, 323] on div "Configure" at bounding box center [503, 323] width 207 height 26
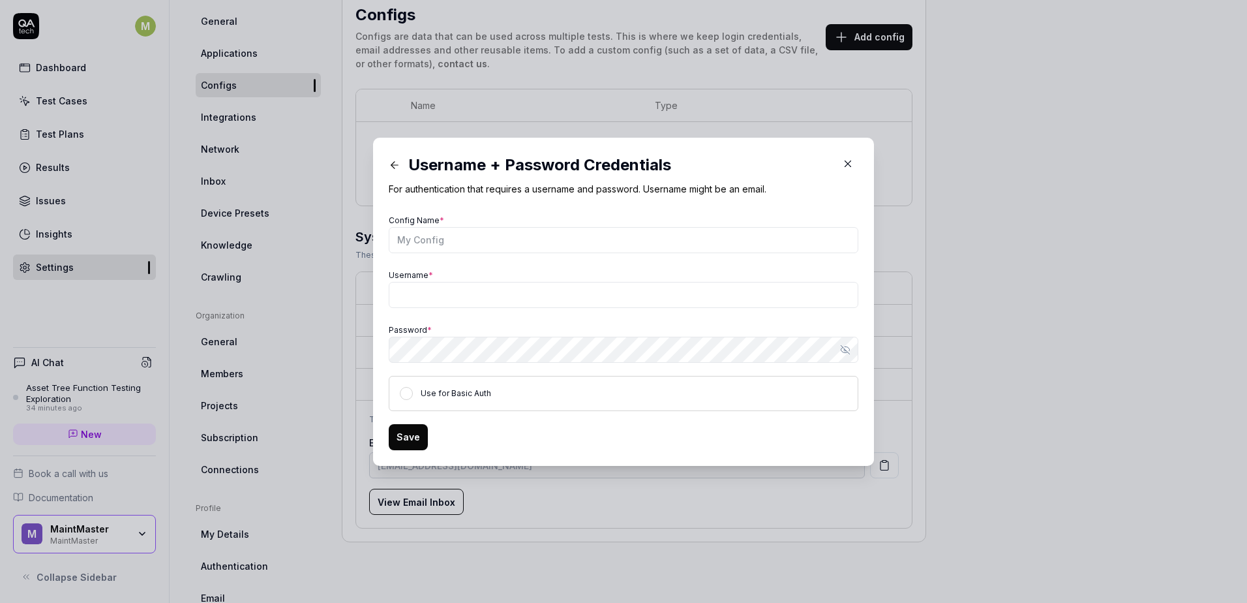
click at [389, 168] on icon at bounding box center [395, 165] width 12 height 12
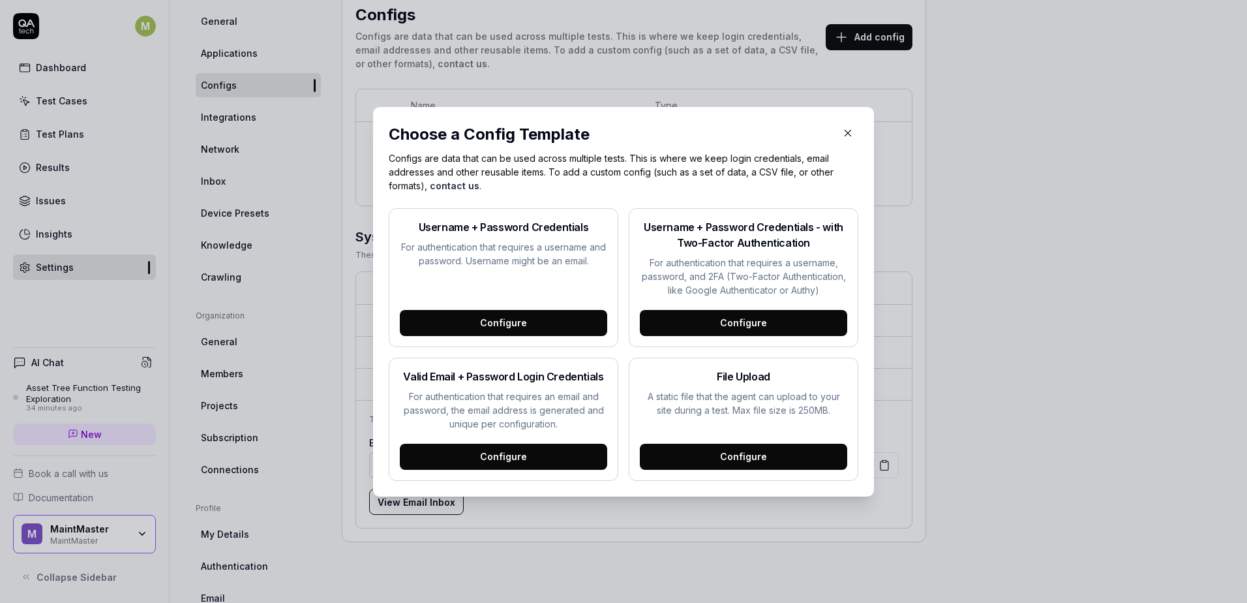
click at [842, 136] on icon "button" at bounding box center [848, 133] width 12 height 12
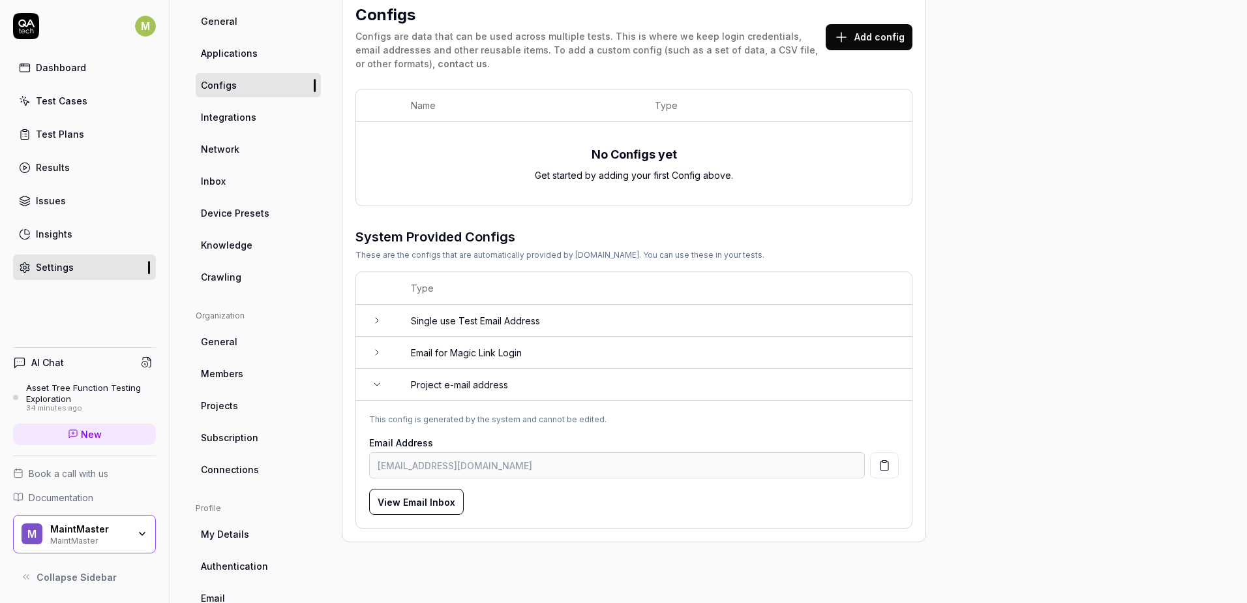
click at [378, 386] on icon at bounding box center [377, 384] width 10 height 10
click at [378, 387] on icon at bounding box center [377, 384] width 10 height 10
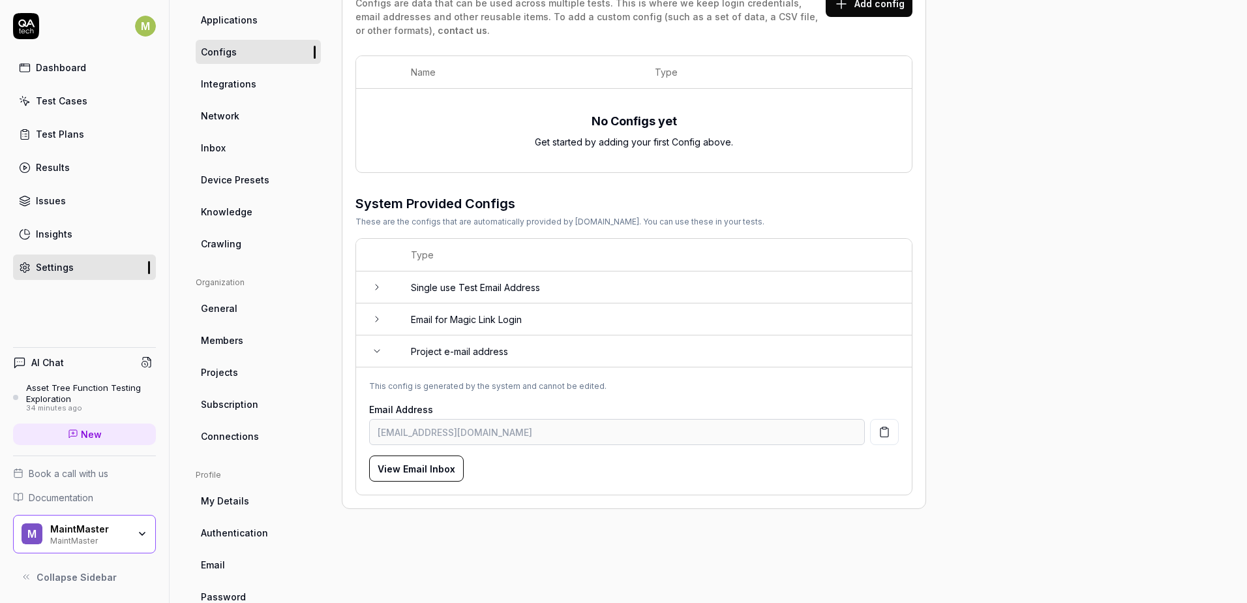
scroll to position [178, 0]
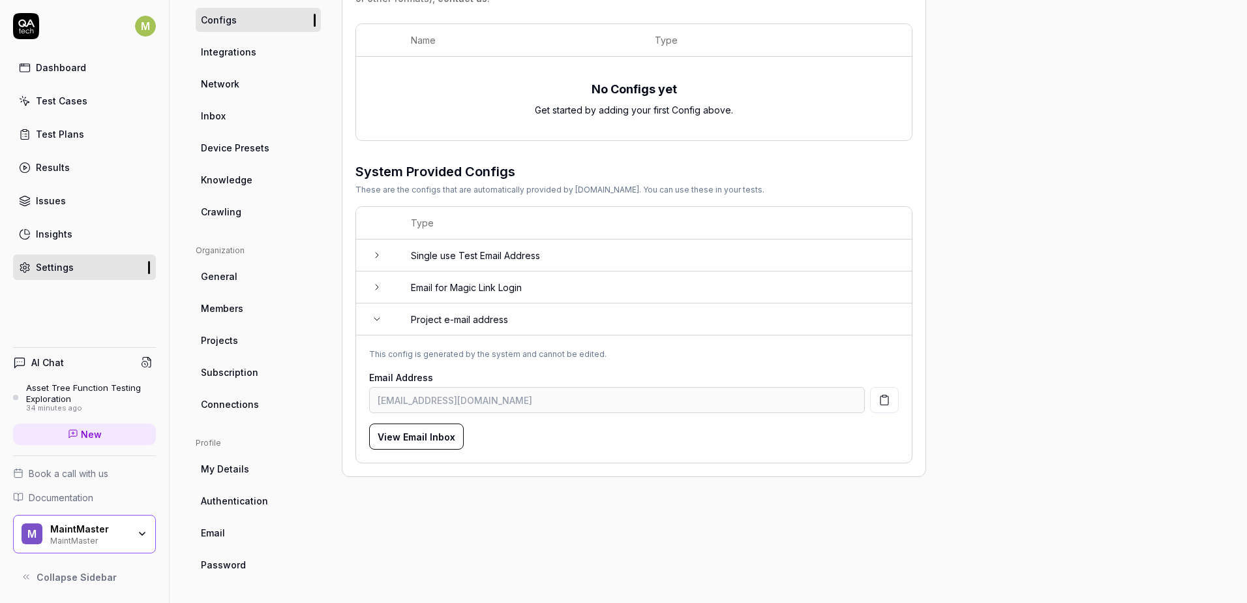
drag, startPoint x: 251, startPoint y: 503, endPoint x: 298, endPoint y: 510, distance: 46.8
click at [251, 503] on span "Authentication" at bounding box center [234, 501] width 67 height 14
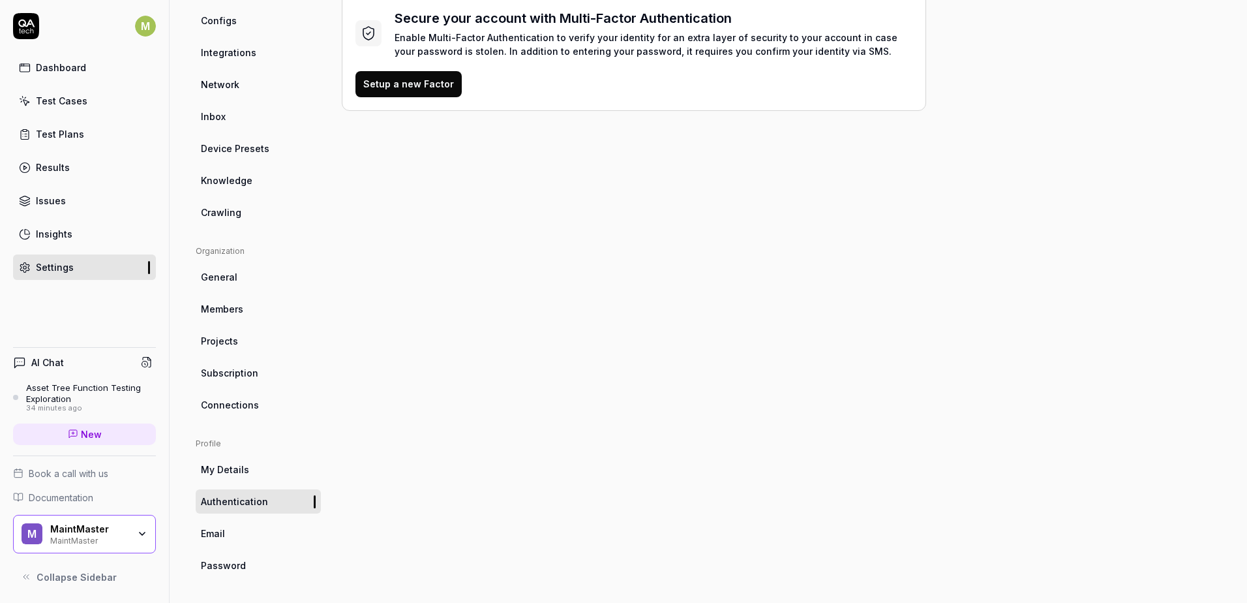
scroll to position [178, 0]
click at [266, 541] on link "Email" at bounding box center [258, 533] width 125 height 24
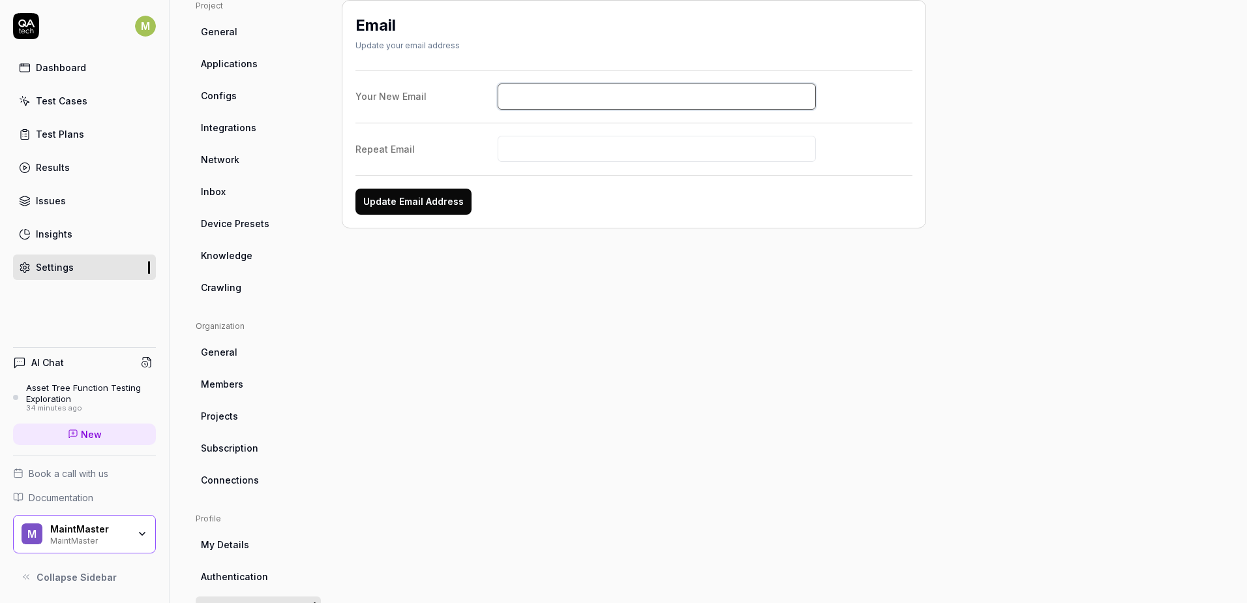
click at [527, 100] on input "Your New Email" at bounding box center [657, 97] width 319 height 26
paste input "developers@maintmaster.com"
click at [594, 147] on input "Repeat Email" at bounding box center [657, 149] width 319 height 26
paste input "developers@maintmaster.com"
click at [410, 209] on button "Update Email Address" at bounding box center [414, 202] width 116 height 26
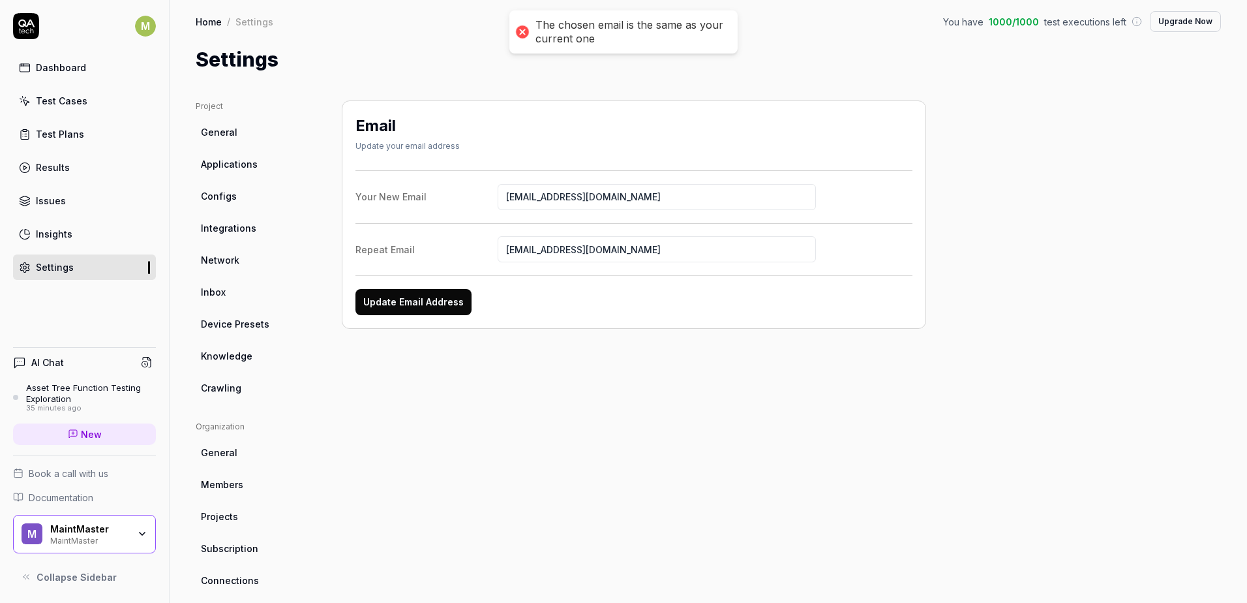
scroll to position [0, 0]
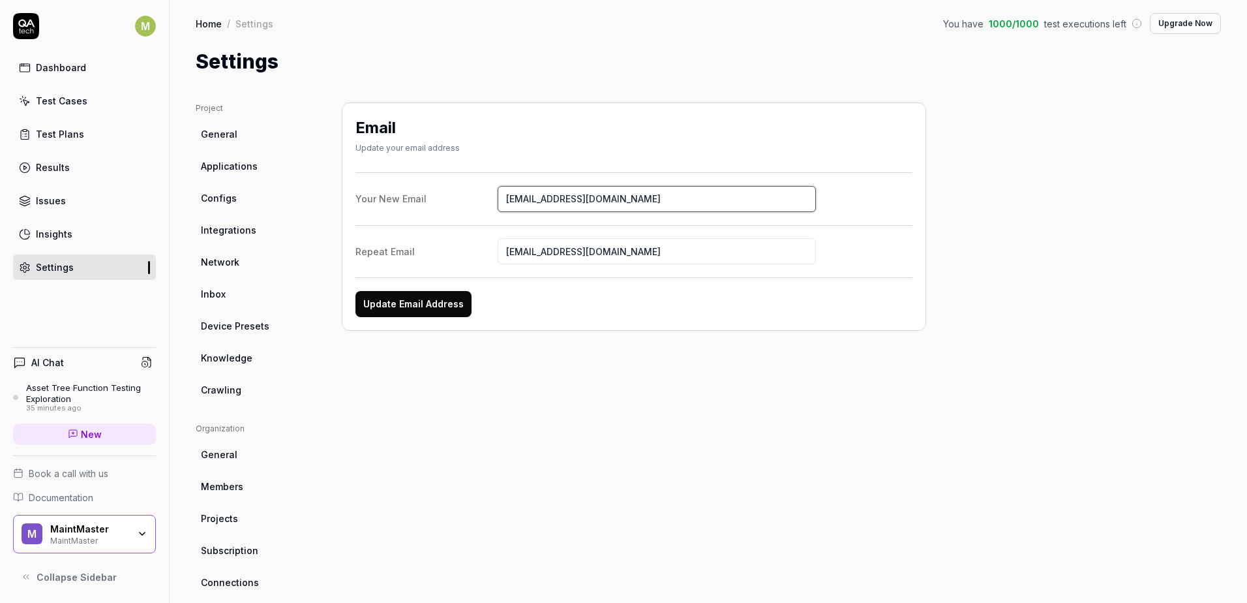
drag, startPoint x: 658, startPoint y: 204, endPoint x: 280, endPoint y: 187, distance: 378.8
click at [280, 187] on div "Project General Applications Configs Integrations Network Inbox Device Presets …" at bounding box center [709, 428] width 1026 height 652
drag, startPoint x: 641, startPoint y: 256, endPoint x: 455, endPoint y: 256, distance: 185.3
click at [455, 256] on label "Repeat Email developers@maintmaster.com" at bounding box center [634, 251] width 557 height 26
click at [702, 408] on div "Email Update your email address Your New Email Repeat Email Update Email Address" at bounding box center [634, 428] width 585 height 652
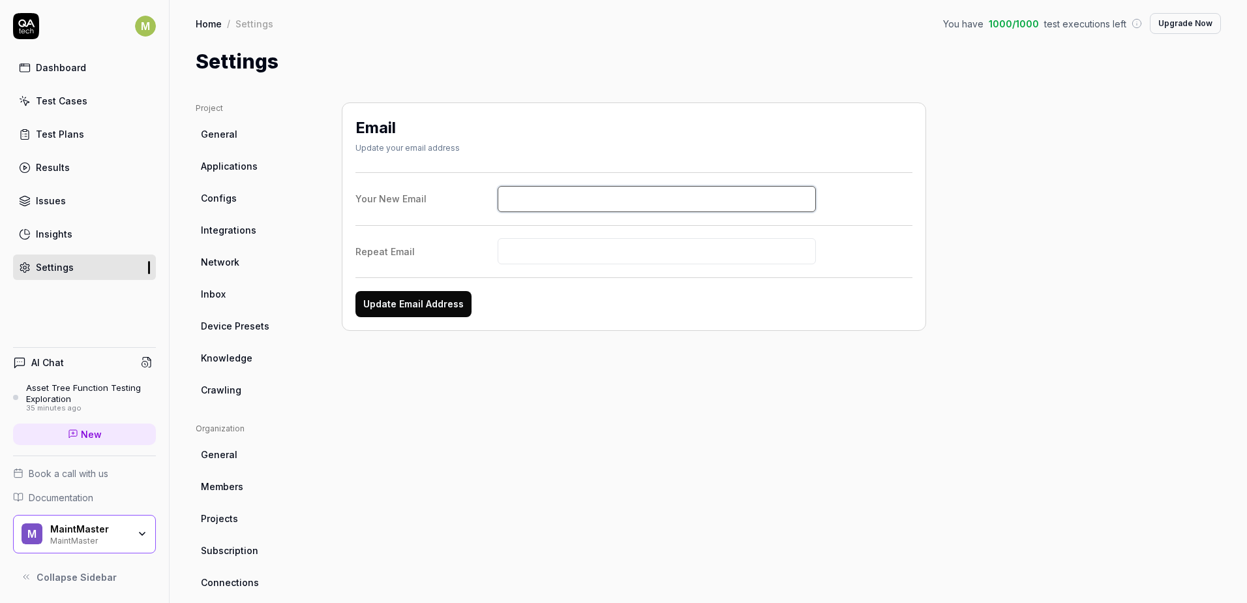
click at [544, 200] on input "Your New Email" at bounding box center [657, 199] width 319 height 26
drag, startPoint x: 611, startPoint y: 200, endPoint x: 358, endPoint y: 197, distance: 253.8
click at [358, 197] on label "Your New Email demo-user@maintmaster.com" at bounding box center [634, 199] width 557 height 26
click at [532, 251] on input "Repeat Email" at bounding box center [657, 251] width 319 height 26
paste input "[EMAIL_ADDRESS][DOMAIN_NAME]"
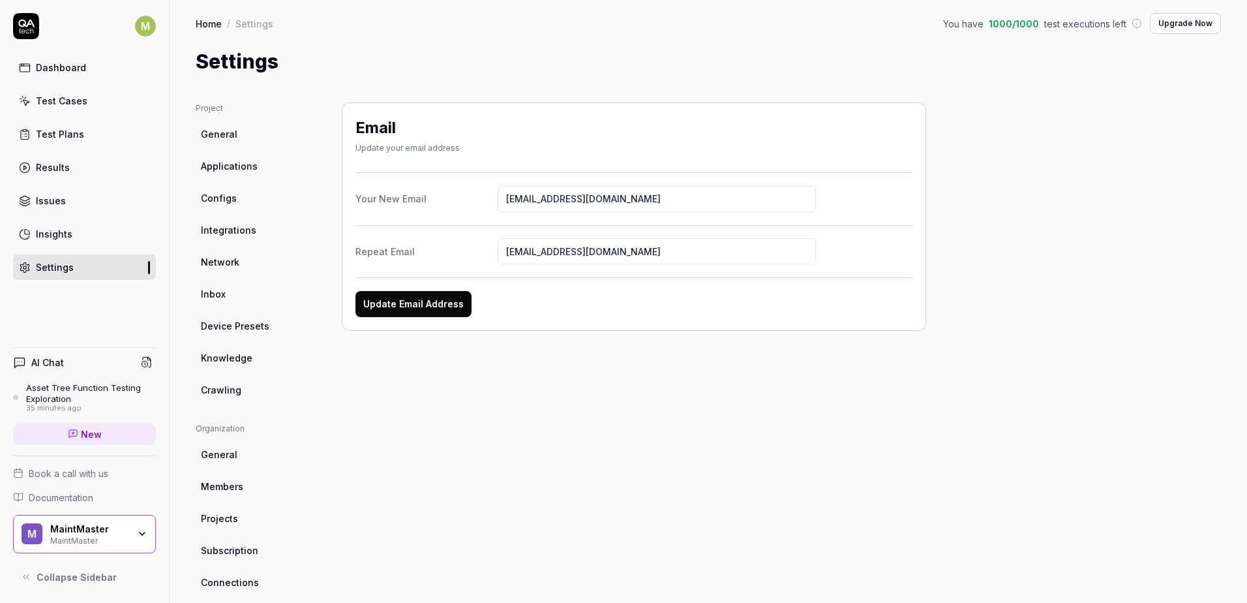
click at [452, 307] on button "Update Email Address" at bounding box center [414, 304] width 116 height 26
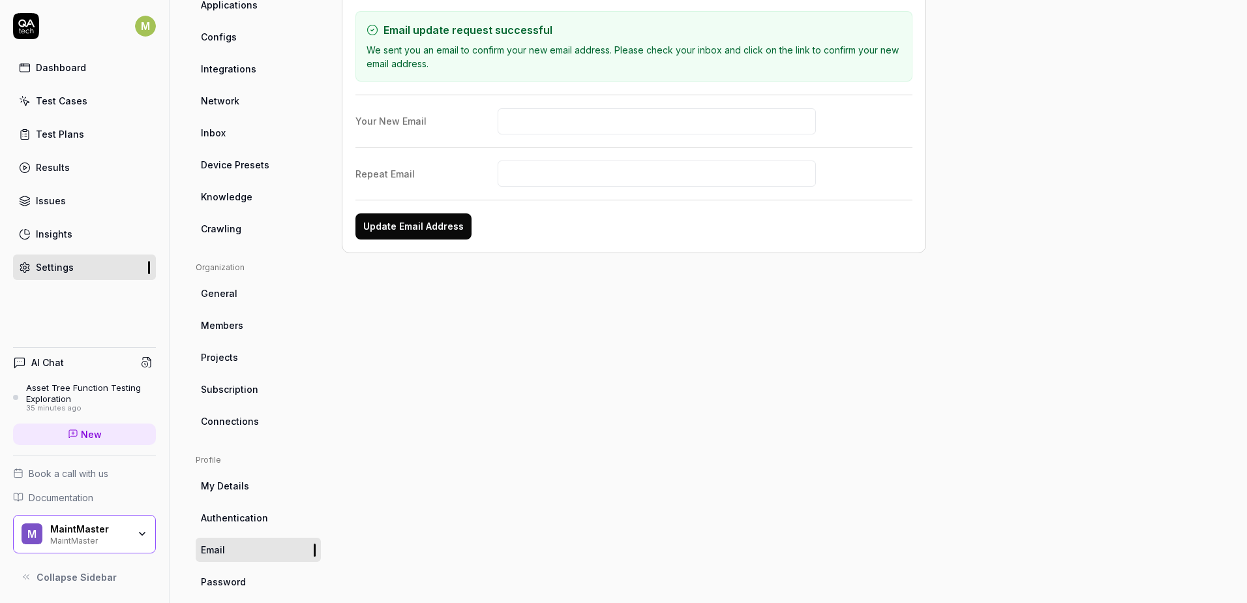
scroll to position [178, 0]
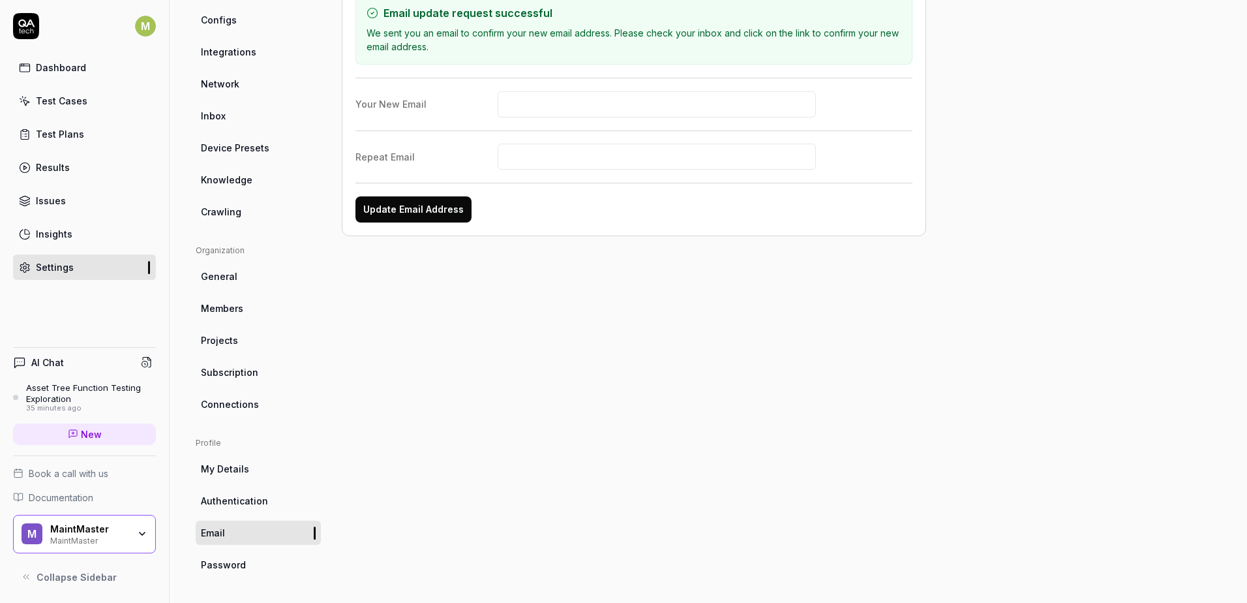
click at [237, 379] on link "Subscription" at bounding box center [258, 372] width 125 height 24
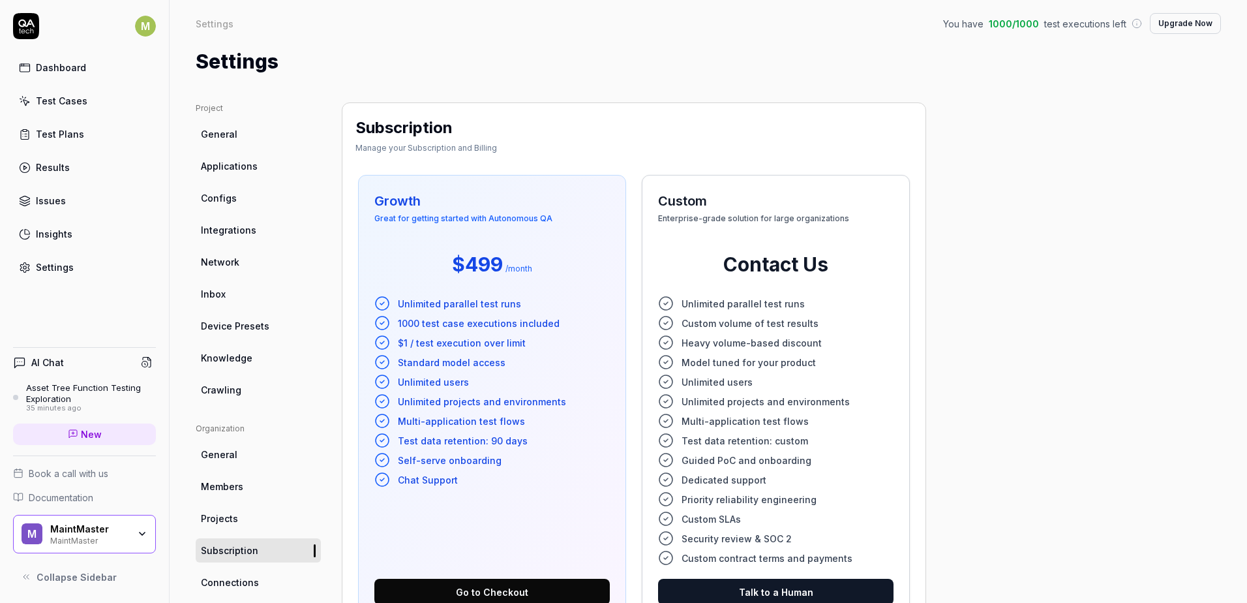
click at [231, 198] on span "Configs" at bounding box center [219, 198] width 36 height 14
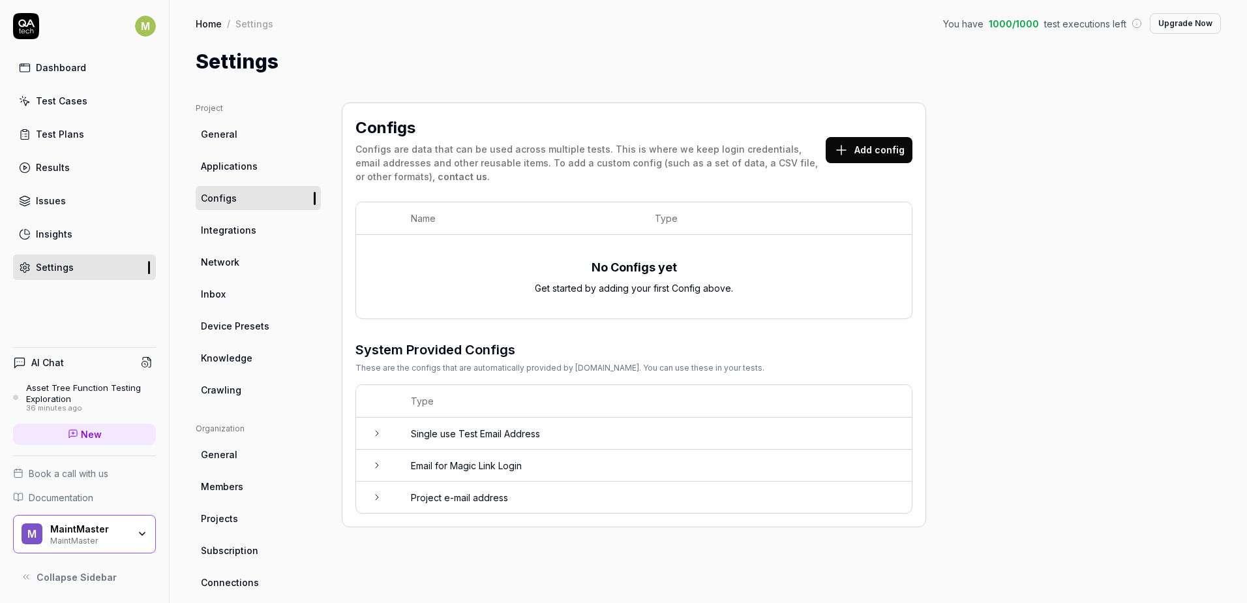
click at [377, 435] on icon at bounding box center [377, 433] width 10 height 10
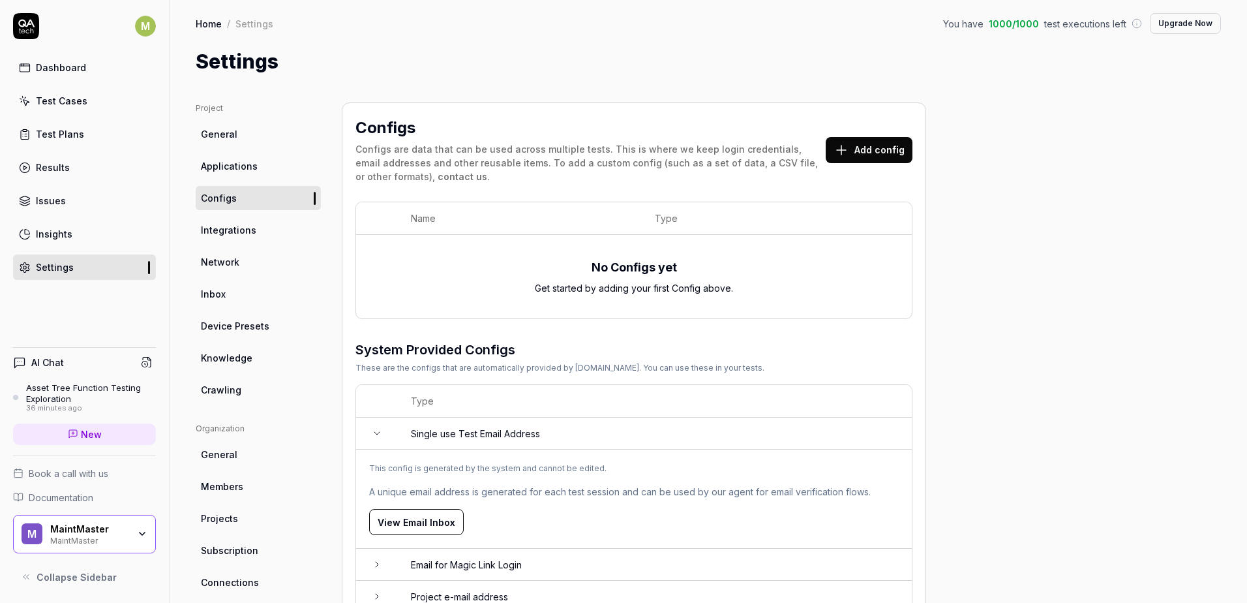
click at [67, 104] on div "Test Cases" at bounding box center [62, 101] width 52 height 14
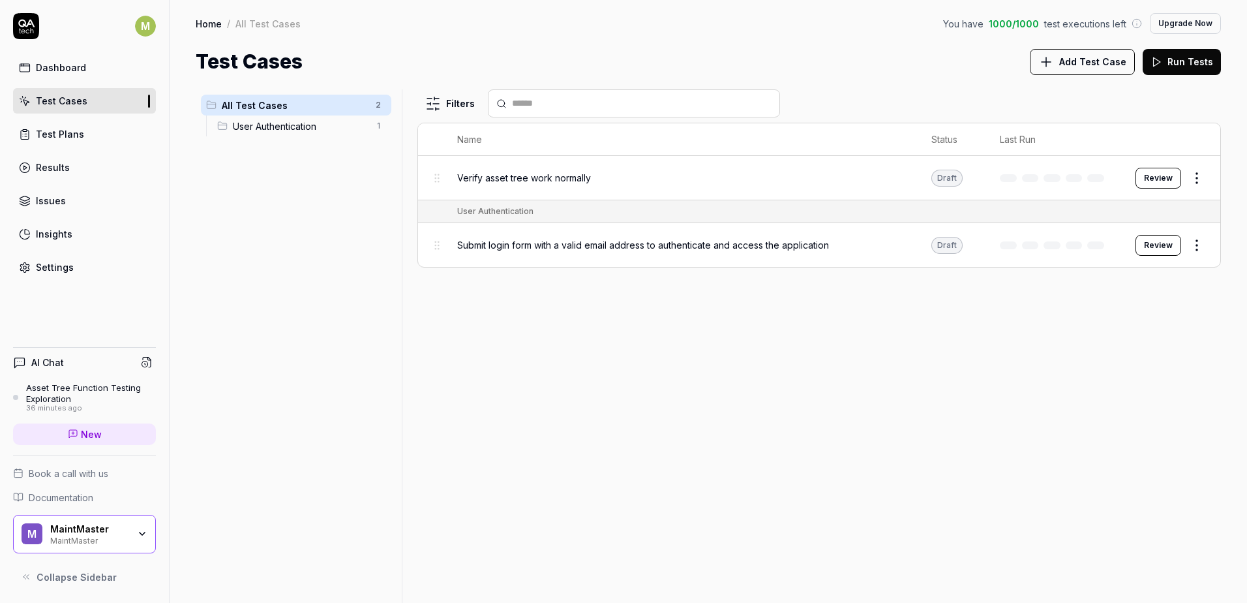
click at [273, 125] on span "User Authentication" at bounding box center [300, 126] width 135 height 14
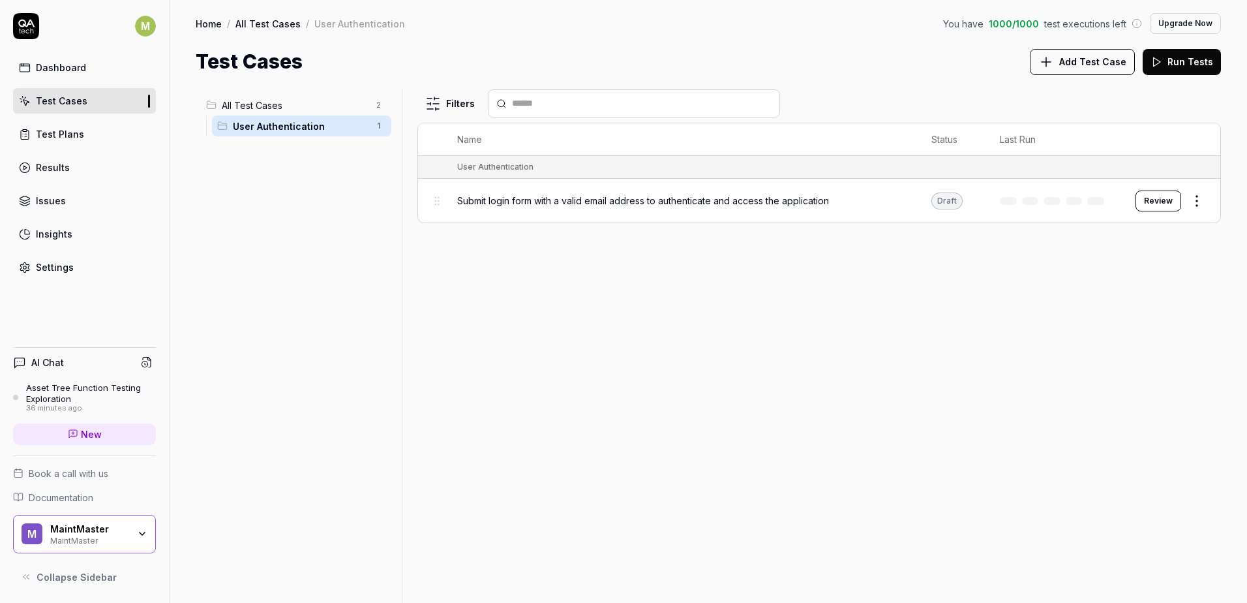
click at [289, 106] on span "All Test Cases" at bounding box center [295, 106] width 146 height 14
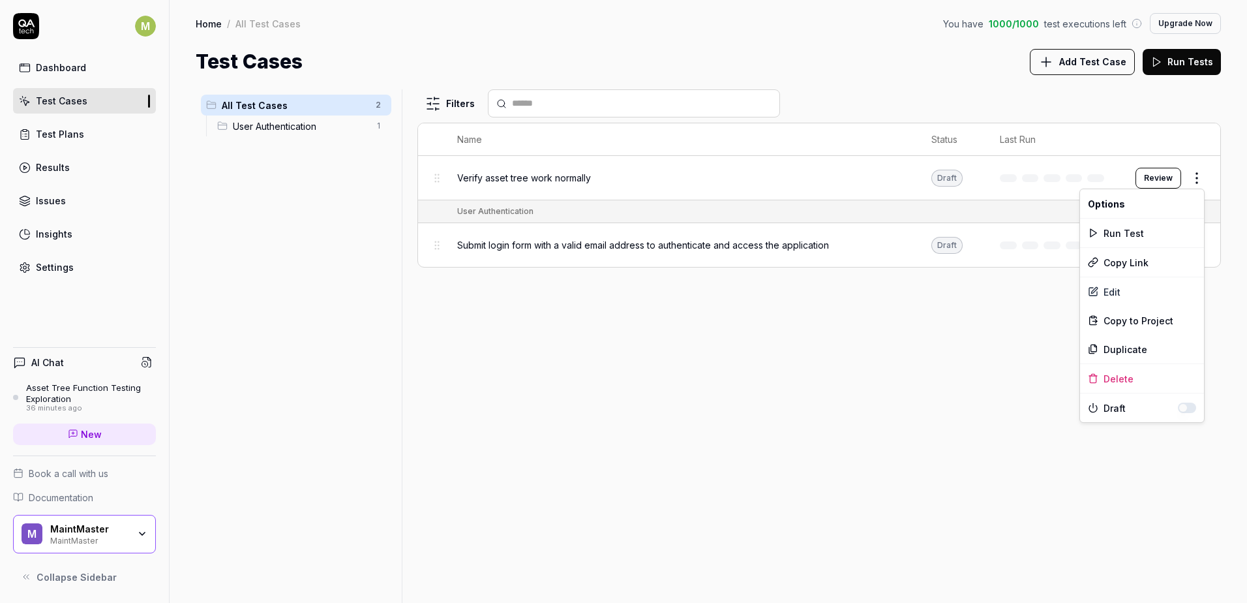
click at [1197, 166] on html "M Dashboard Test Cases Test Plans Results Issues Insights Settings AI Chat Asse…" at bounding box center [623, 301] width 1247 height 603
click at [1156, 290] on div "Edit" at bounding box center [1142, 291] width 124 height 29
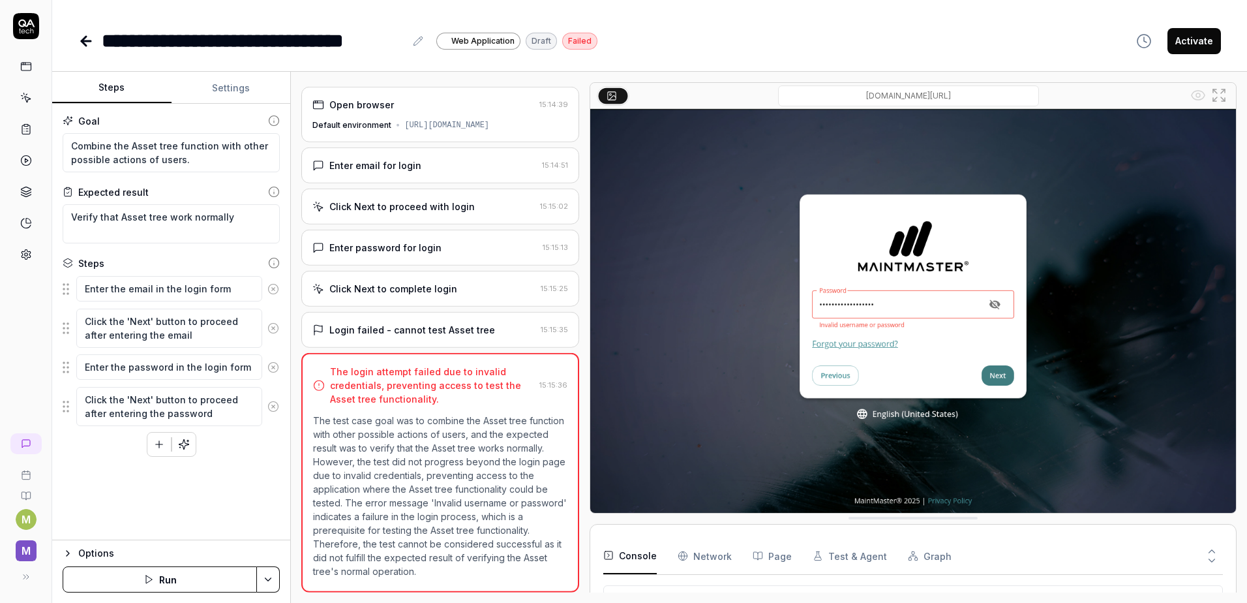
scroll to position [7, 0]
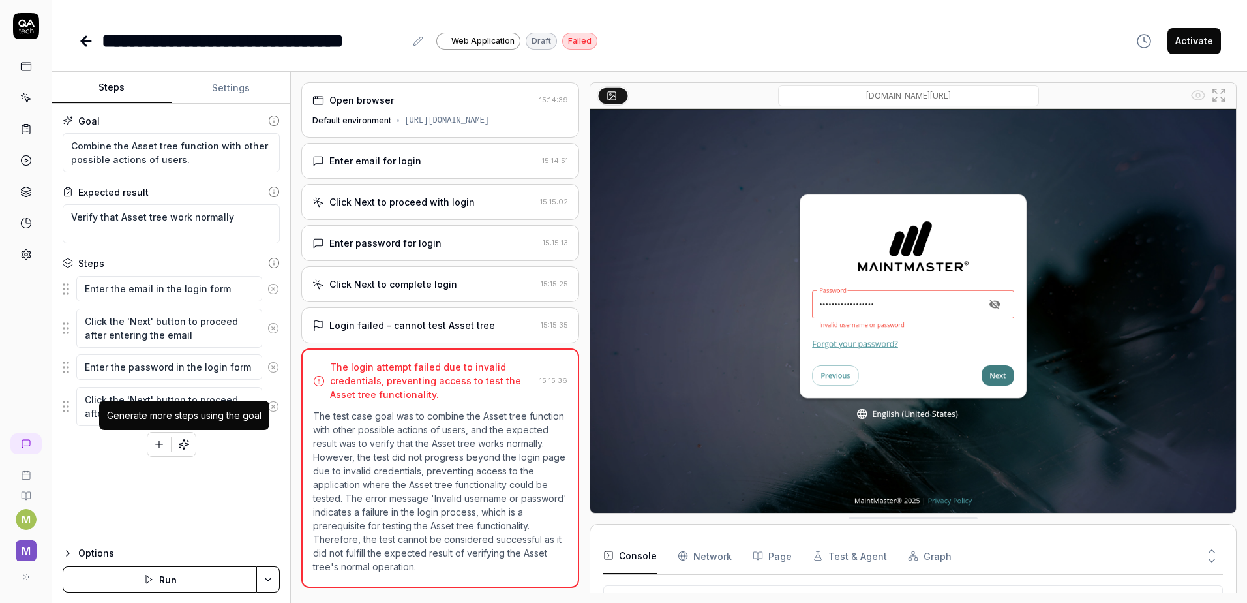
click at [187, 449] on icon "button" at bounding box center [184, 444] width 12 height 12
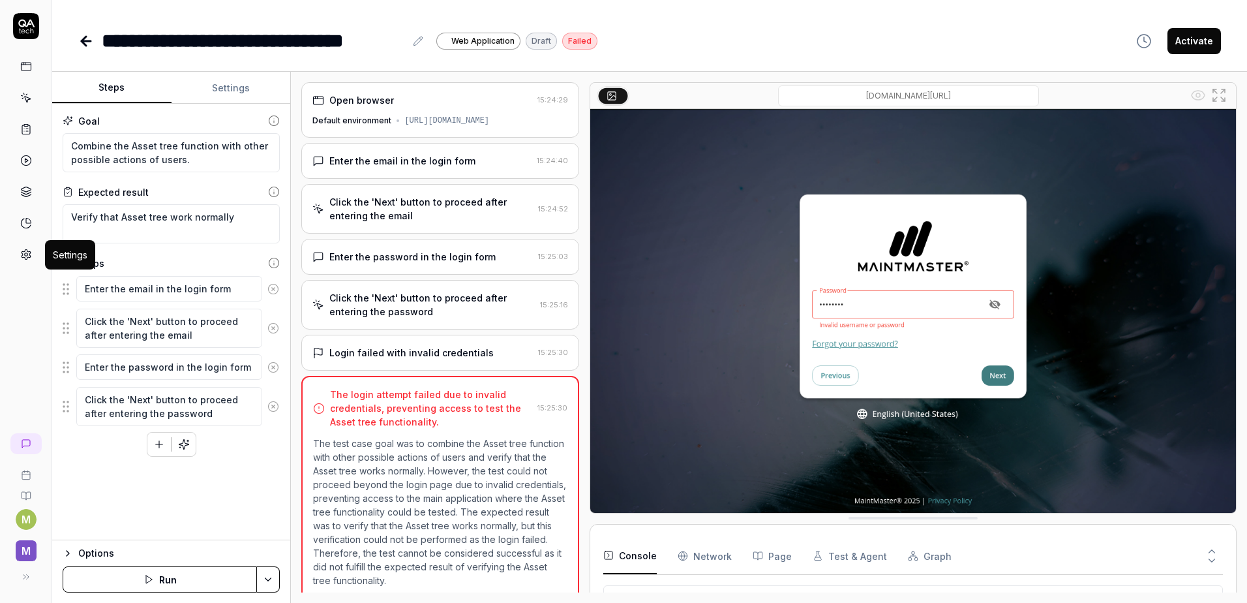
click at [29, 251] on icon at bounding box center [26, 255] width 9 height 10
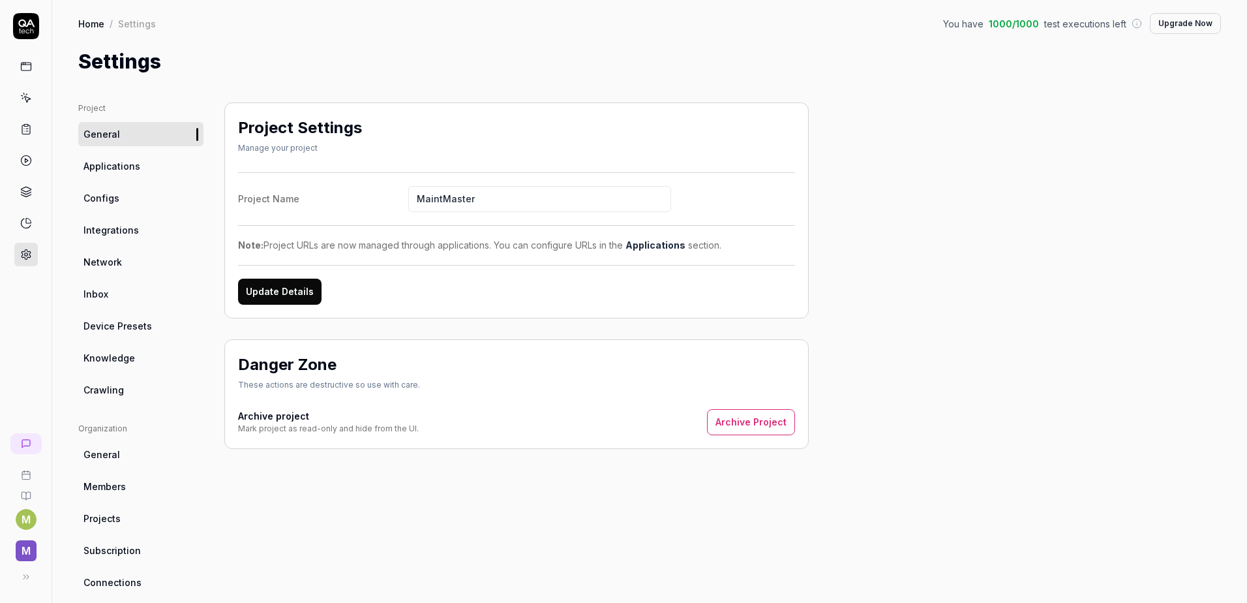
click at [149, 333] on link "Device Presets" at bounding box center [140, 326] width 125 height 24
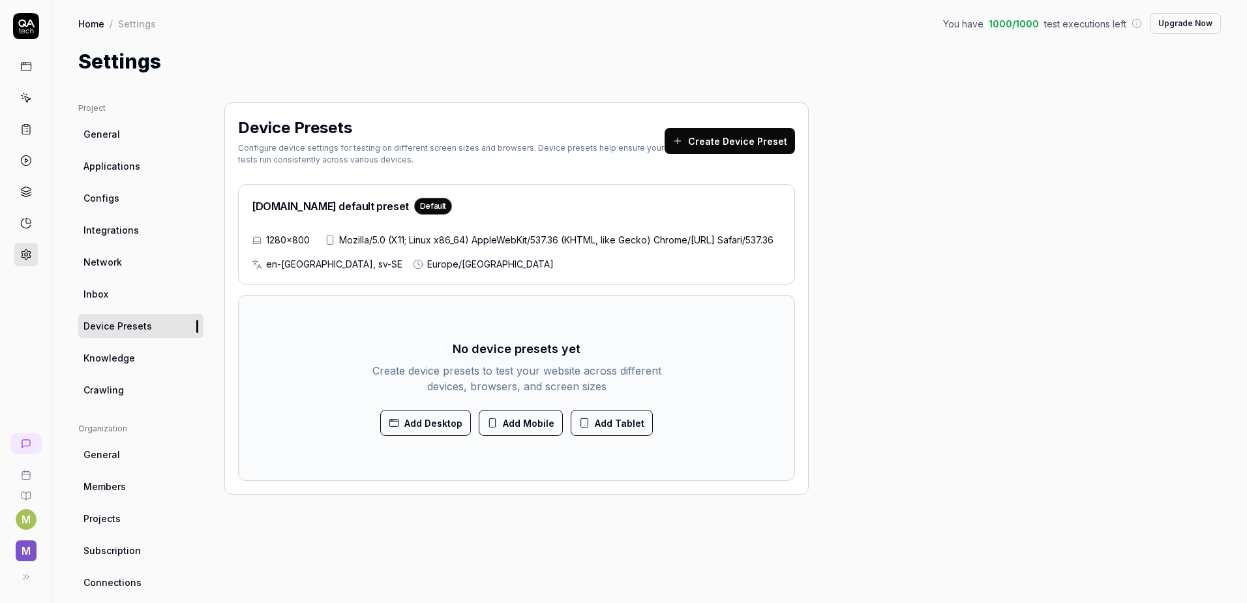
click at [112, 236] on span "Integrations" at bounding box center [111, 230] width 55 height 14
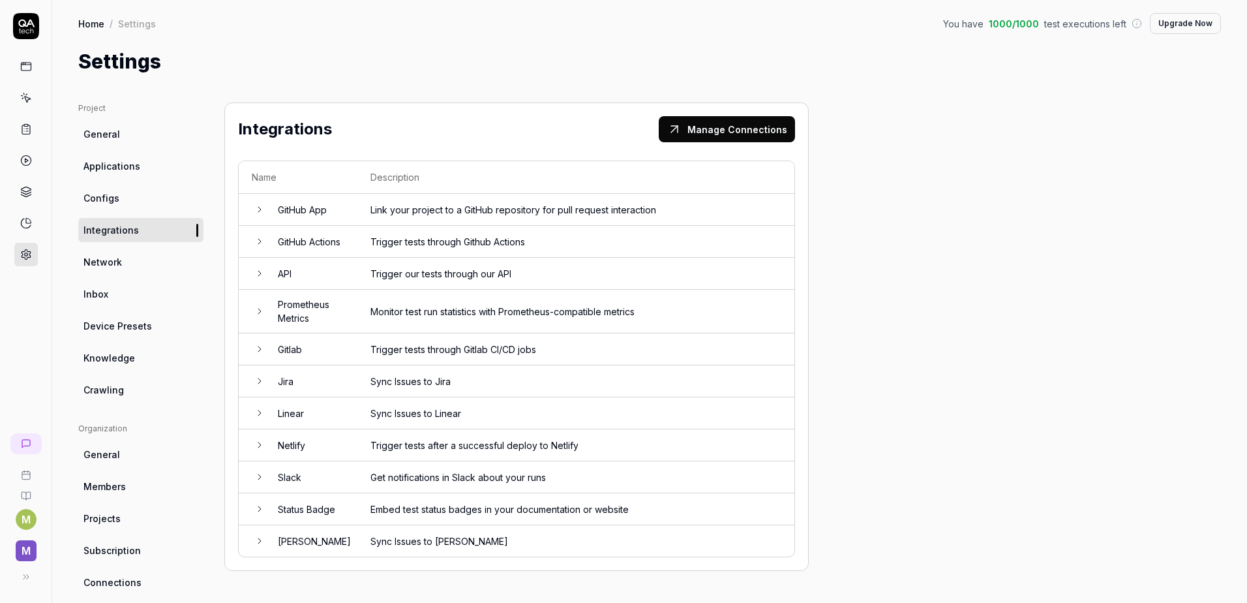
click at [97, 162] on span "Applications" at bounding box center [112, 166] width 57 height 14
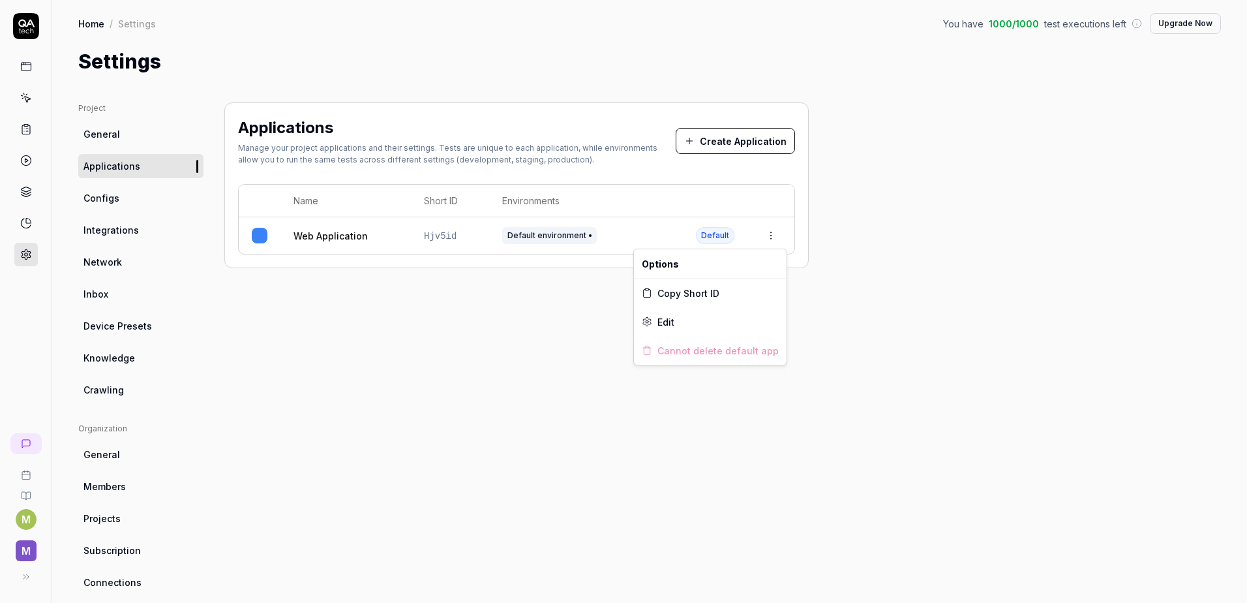
click at [770, 237] on html "M M Home / Settings You have 1000 / 1000 test executions left Upgrade Now Home …" at bounding box center [623, 301] width 1247 height 603
click at [693, 319] on div "Edit" at bounding box center [710, 321] width 153 height 29
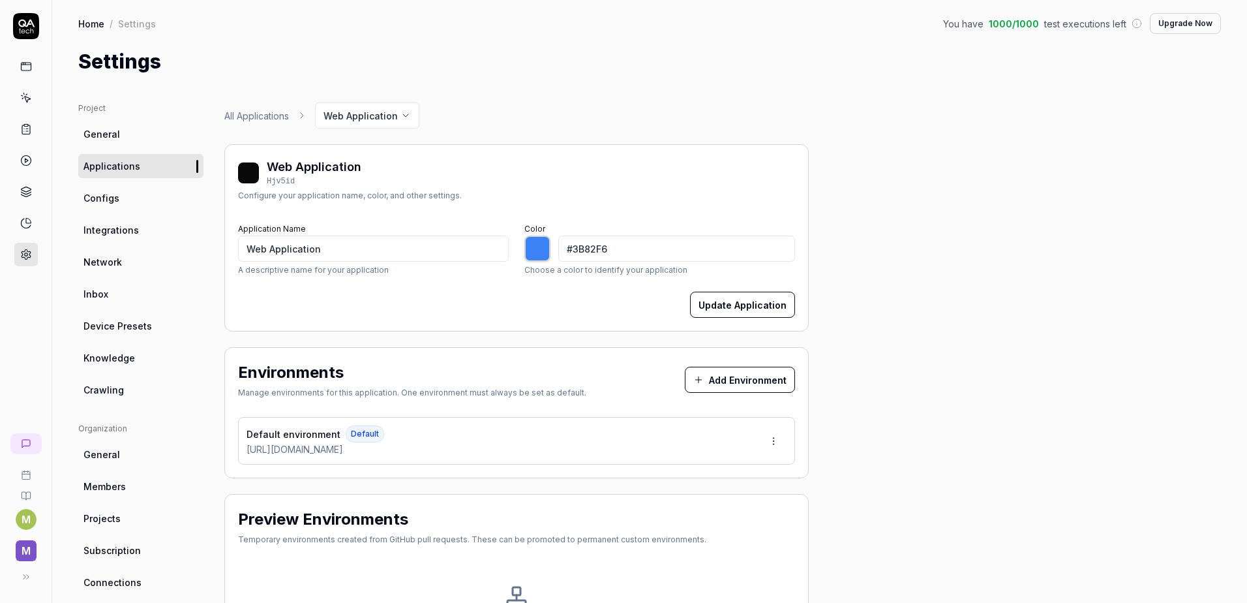
type input "*******"
click at [100, 198] on span "Configs" at bounding box center [102, 198] width 36 height 14
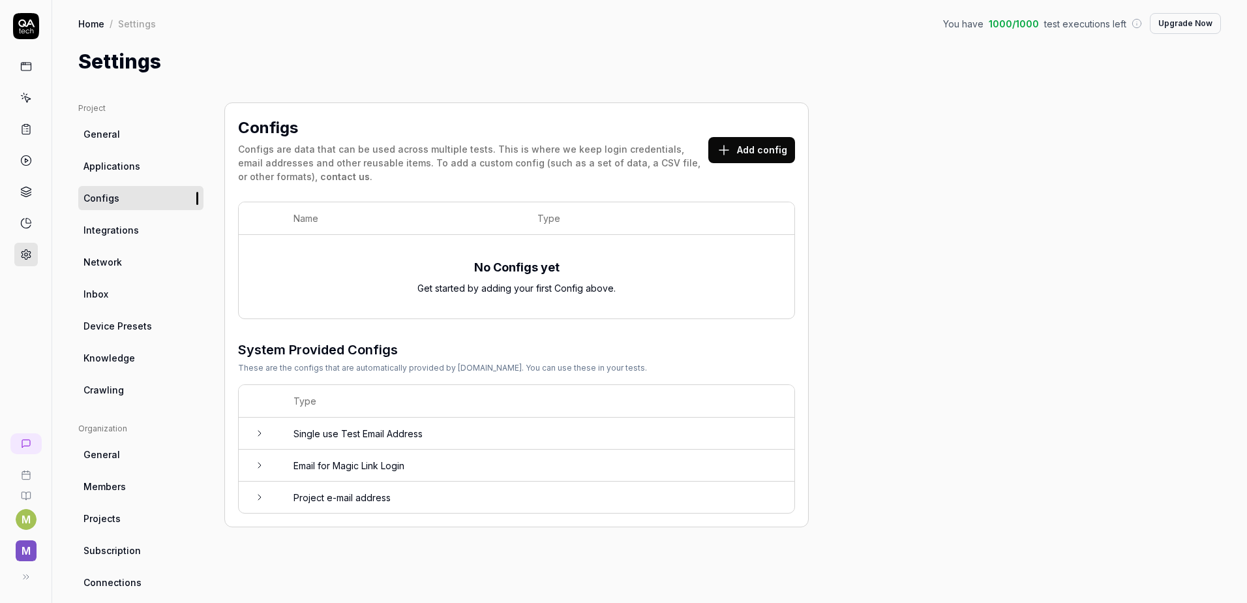
click at [262, 436] on icon at bounding box center [259, 433] width 10 height 10
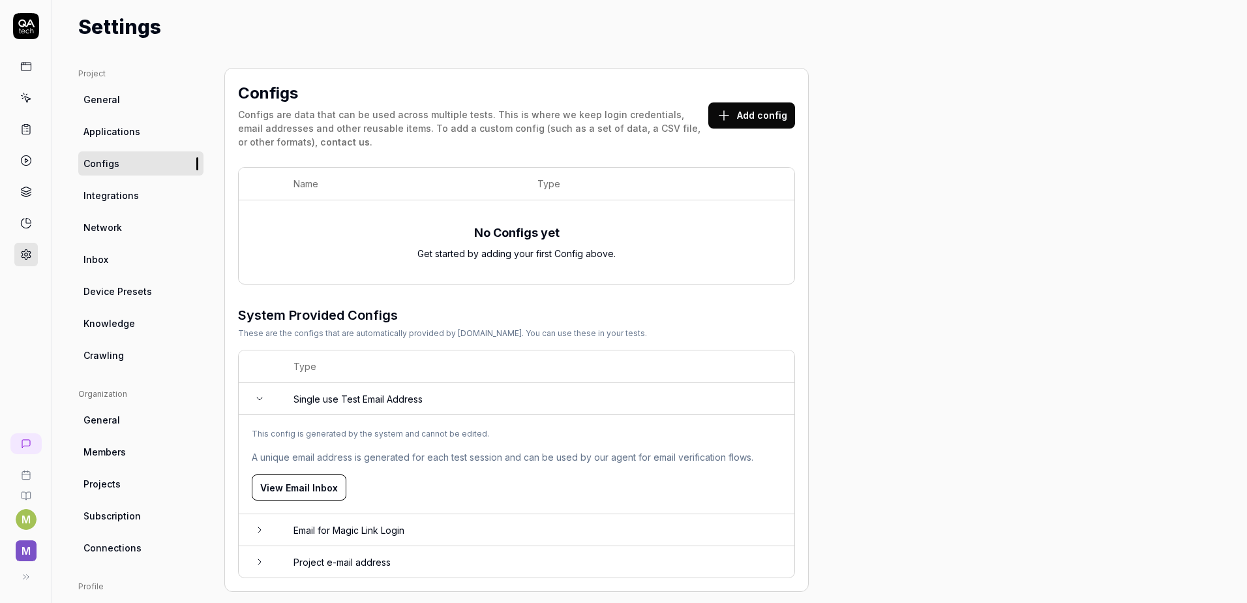
scroll to position [65, 0]
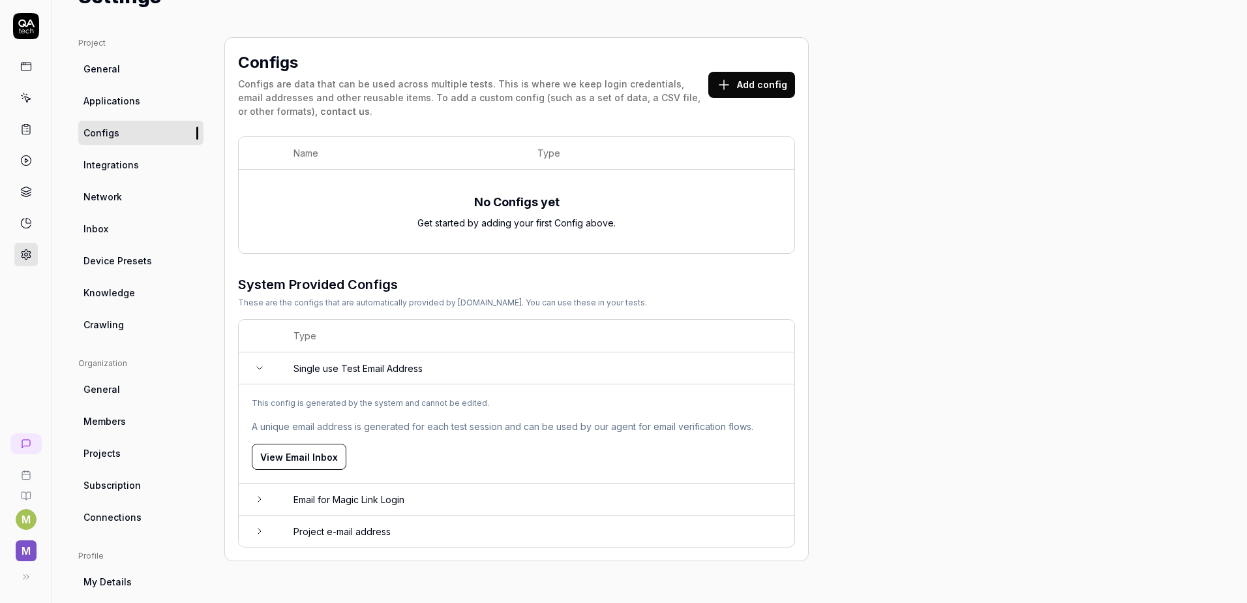
click at [276, 456] on button "View Email Inbox" at bounding box center [299, 457] width 95 height 26
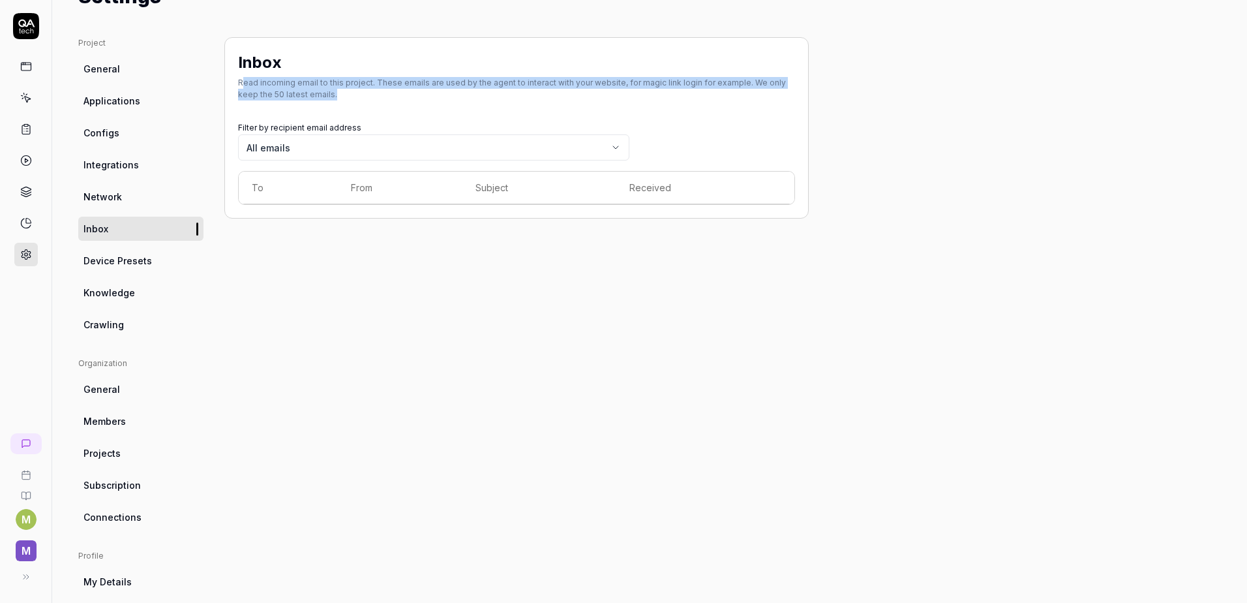
drag, startPoint x: 245, startPoint y: 85, endPoint x: 820, endPoint y: 99, distance: 575.0
click at [820, 99] on div "Project General Applications Configs Integrations Network Inbox Device Presets …" at bounding box center [649, 363] width 1143 height 652
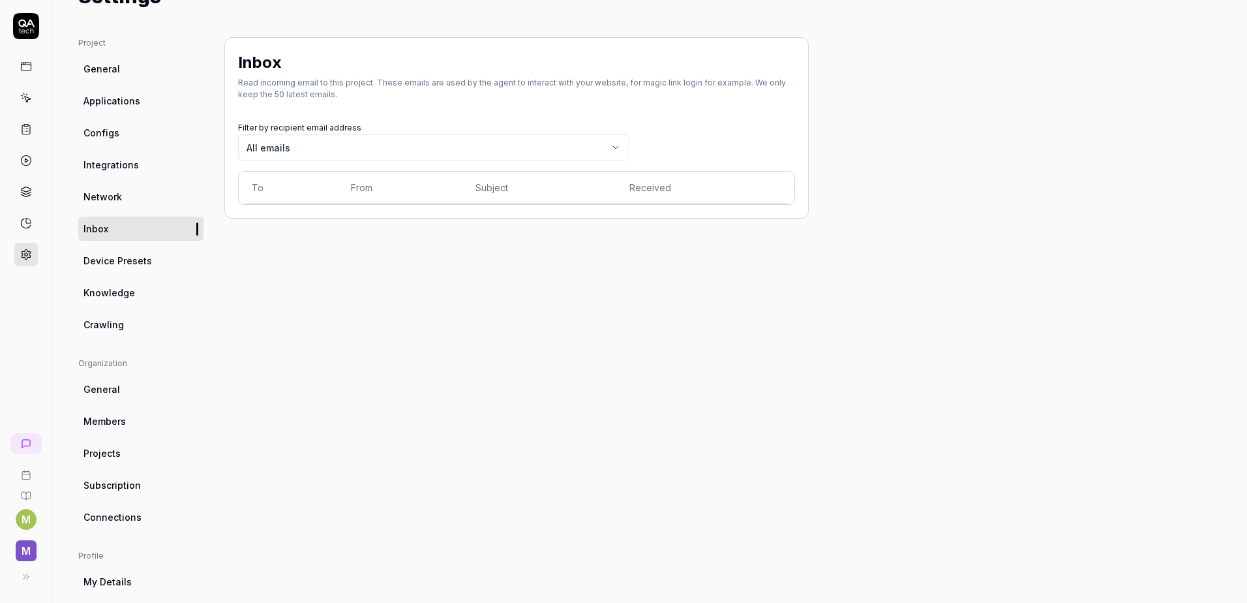
click at [694, 119] on div "Filter by recipient email address All emails To From Subject Received" at bounding box center [516, 162] width 557 height 86
click at [116, 267] on span "Device Presets" at bounding box center [118, 261] width 69 height 14
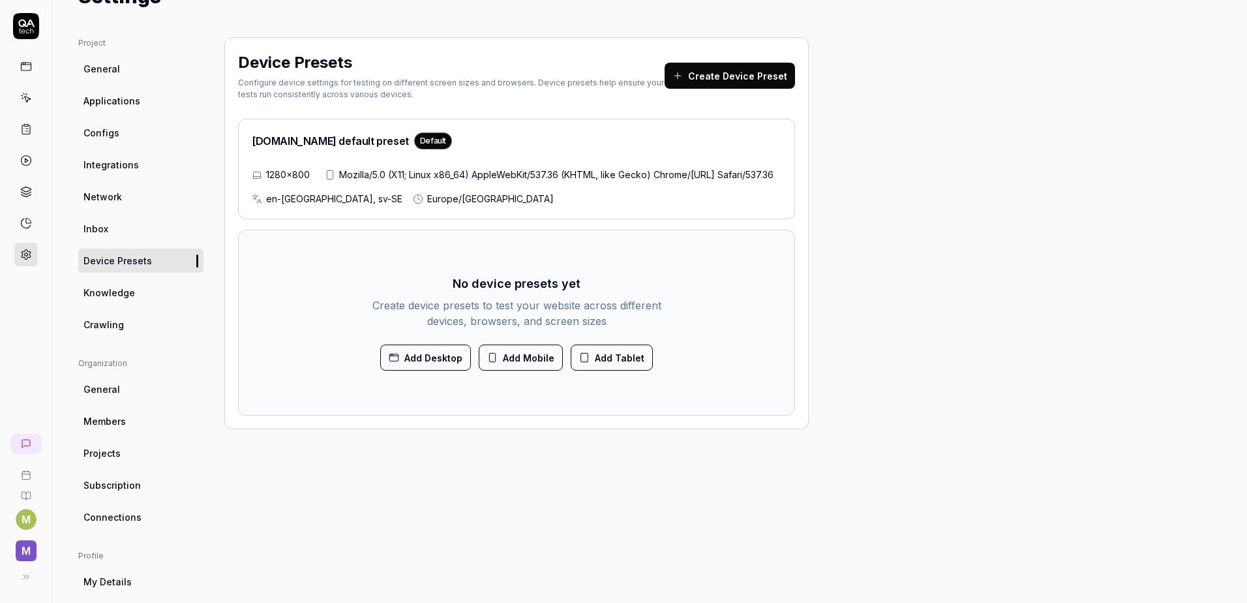
click at [107, 294] on span "Knowledge" at bounding box center [110, 293] width 52 height 14
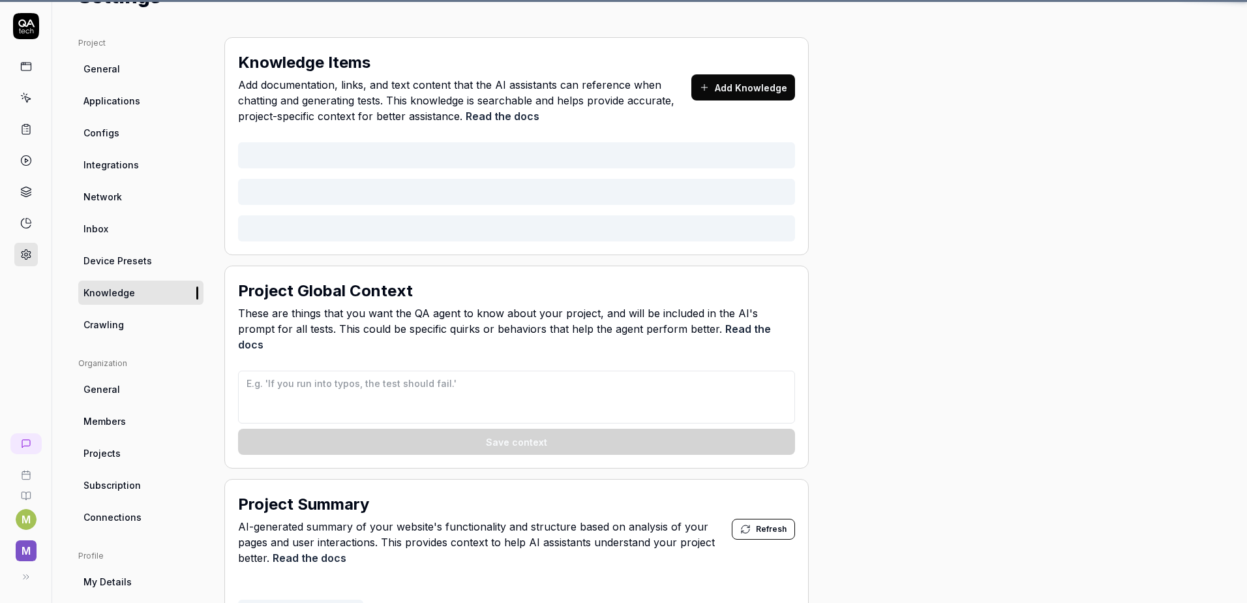
type textarea "*"
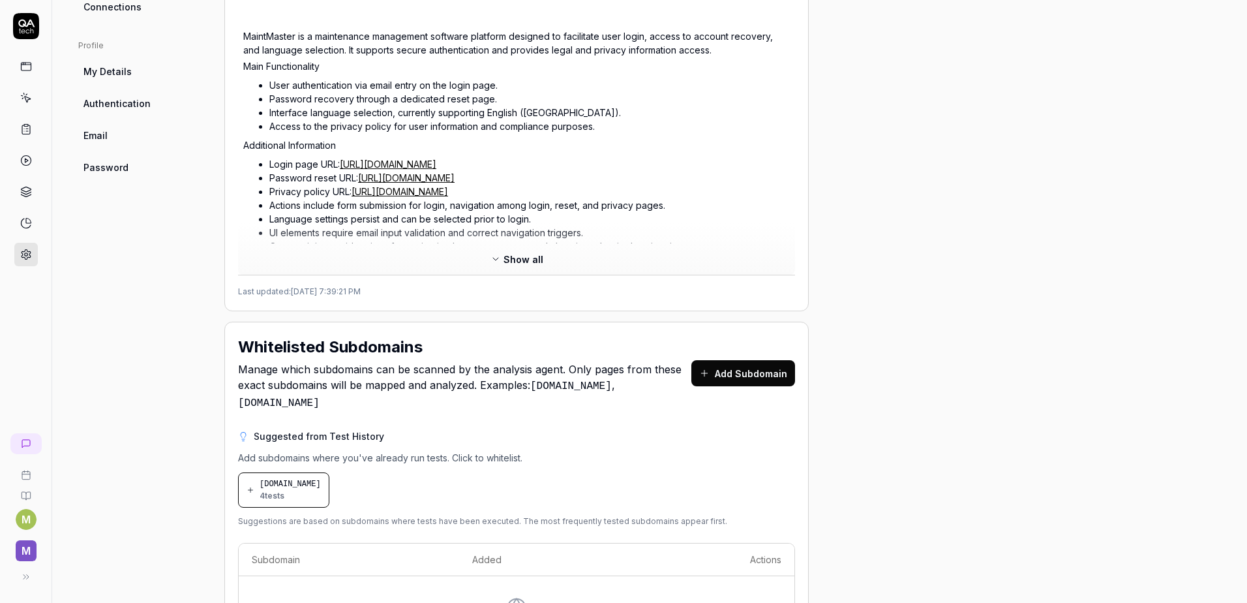
scroll to position [412, 0]
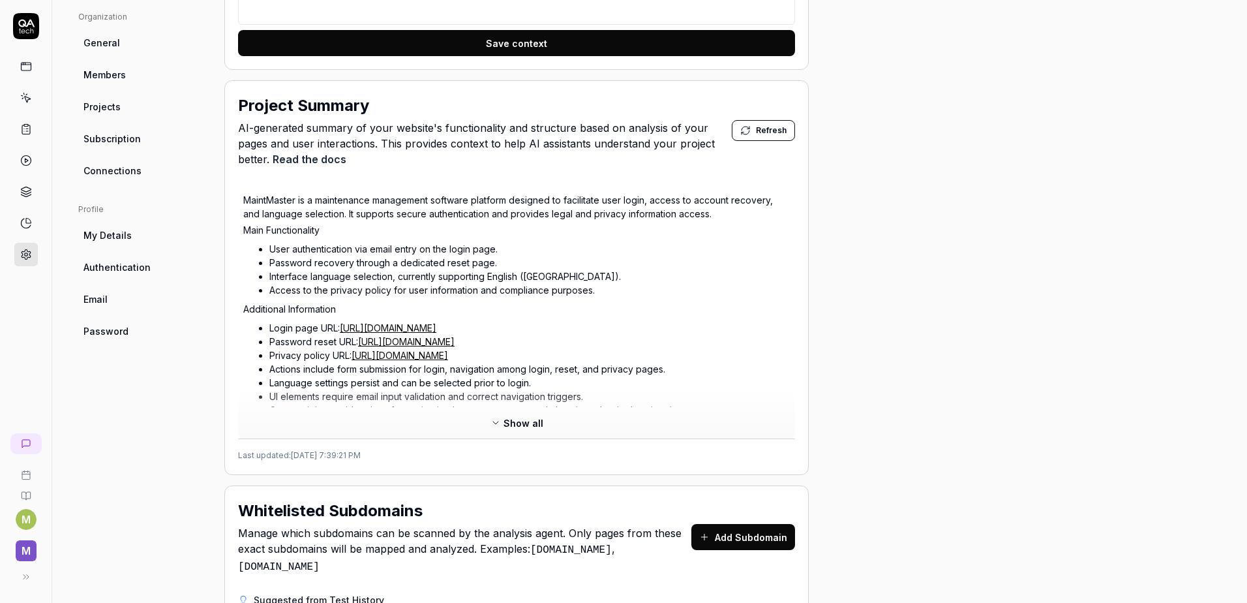
click at [481, 412] on div "Show all" at bounding box center [516, 425] width 557 height 26
click at [500, 414] on button "Show all" at bounding box center [517, 422] width 69 height 21
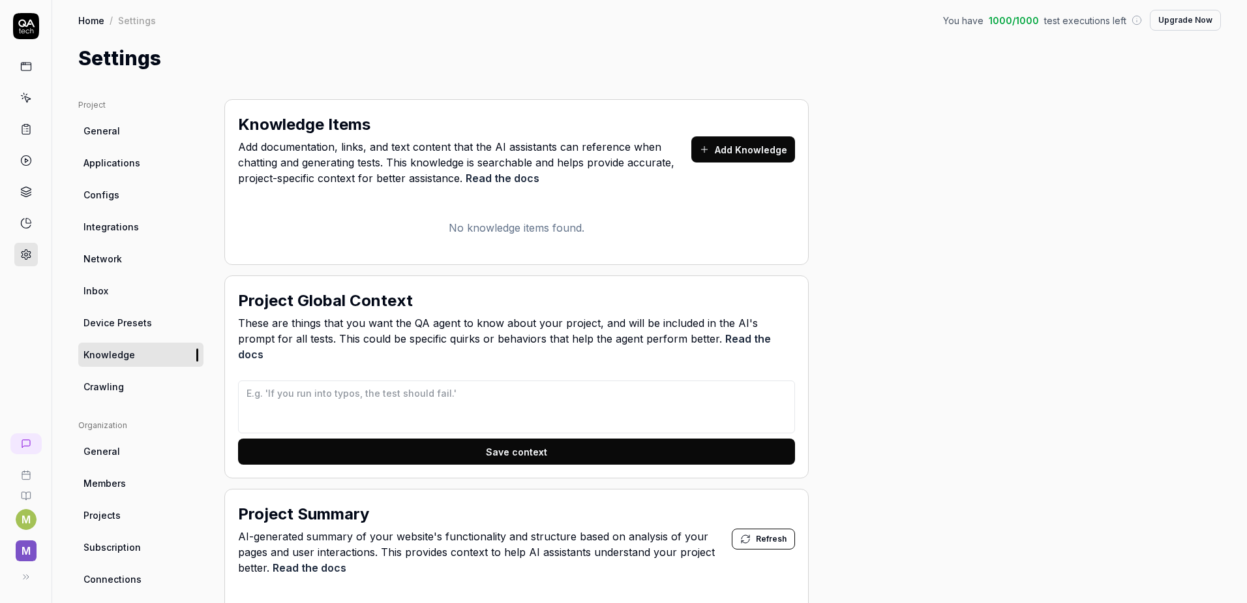
scroll to position [0, 0]
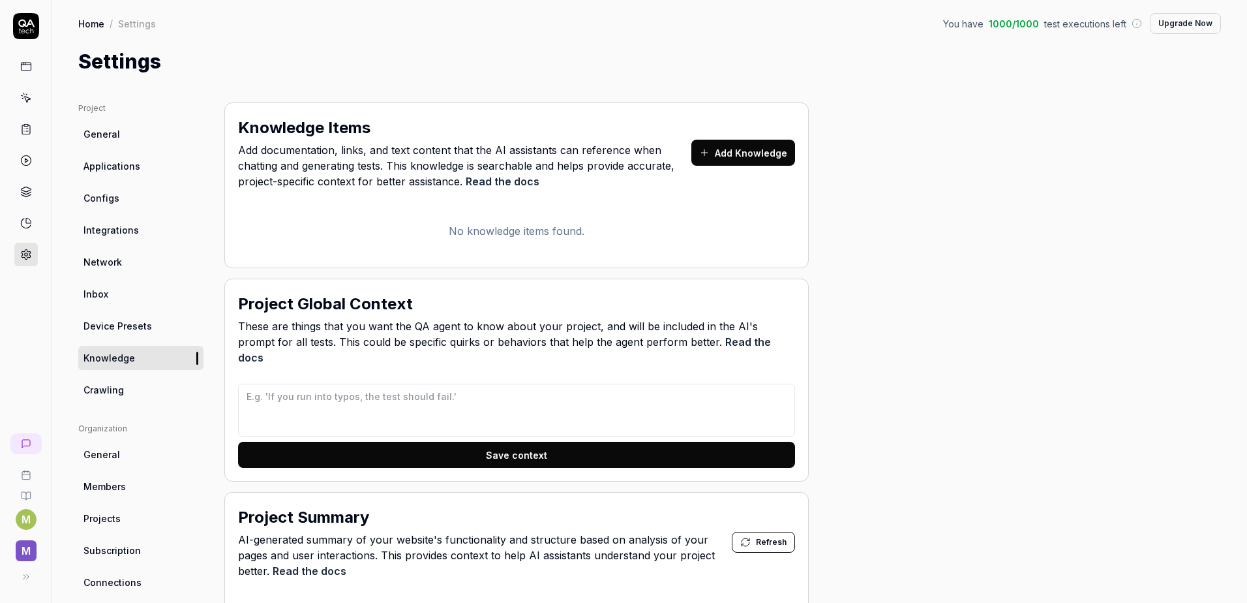
click at [18, 450] on link at bounding box center [25, 443] width 31 height 21
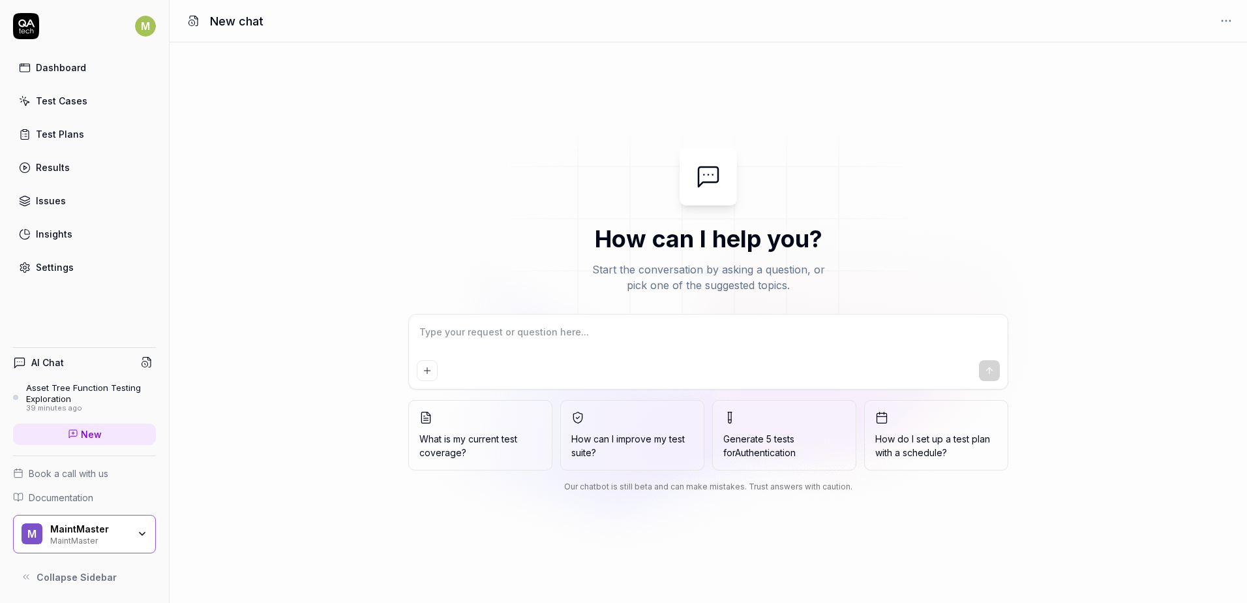
click at [487, 329] on textarea at bounding box center [708, 338] width 583 height 33
type textarea "*"
type textarea "H"
type textarea "*"
type textarea "Ho"
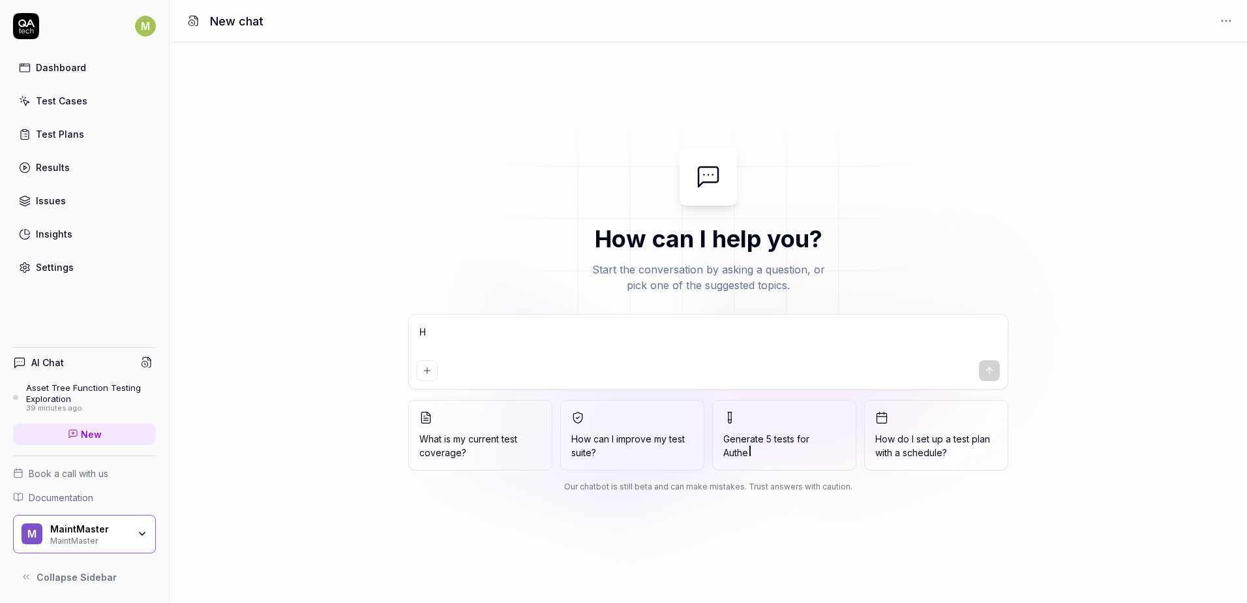
type textarea "*"
type textarea "H"
type textarea "*"
type textarea "Hơ"
type textarea "*"
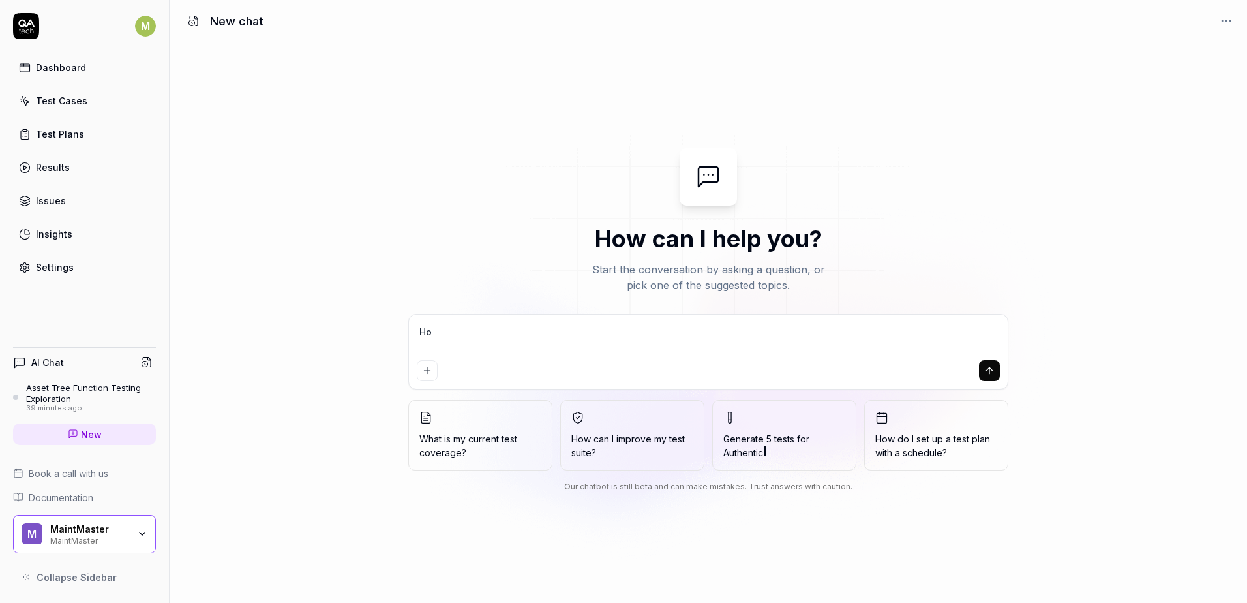
type textarea "How"
type textarea "*"
type textarea "How"
type textarea "*"
type textarea "How c"
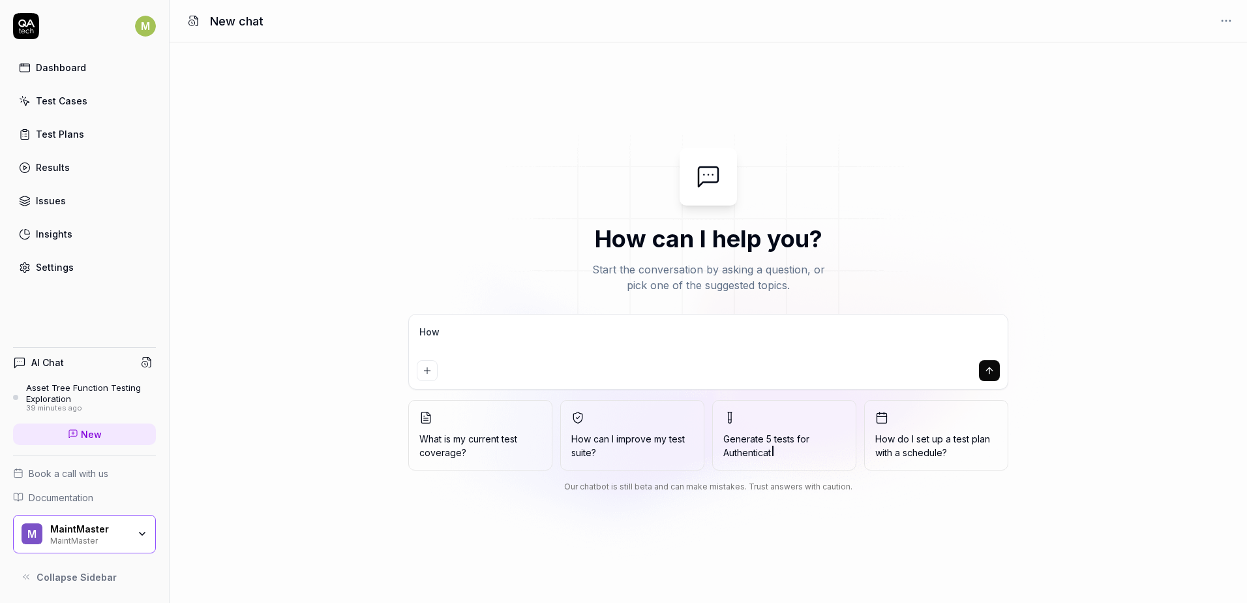
type textarea "*"
type textarea "How ca"
type textarea "*"
type textarea "How can"
type textarea "*"
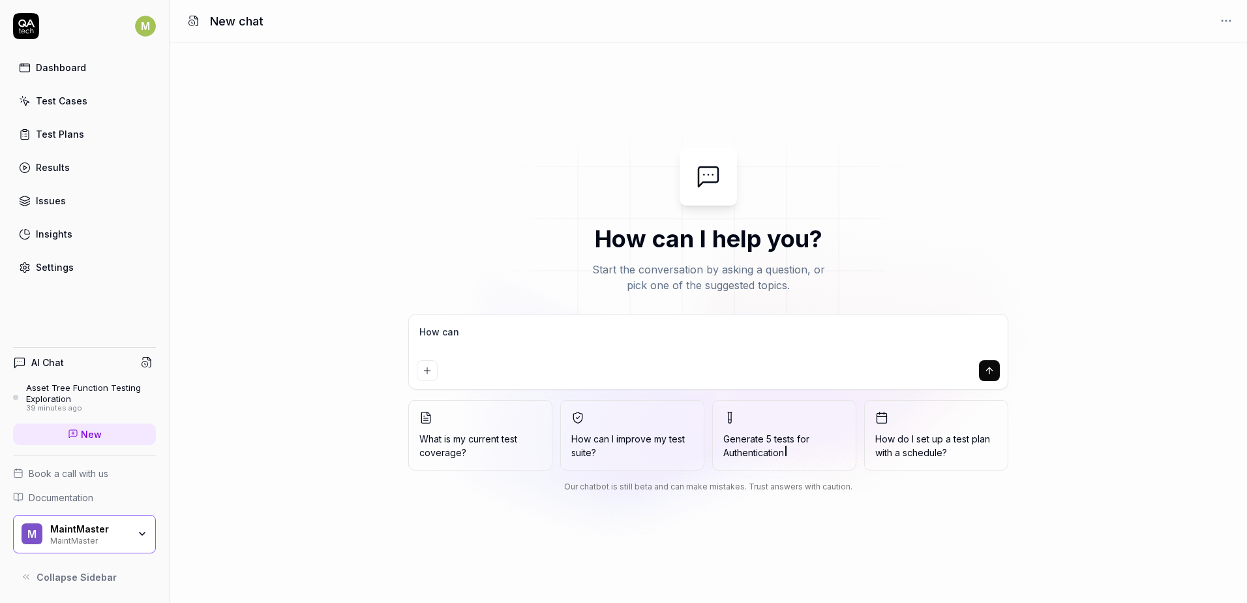
type textarea "How can"
type textarea "*"
type textarea "How can I"
type textarea "*"
type textarea "How can I"
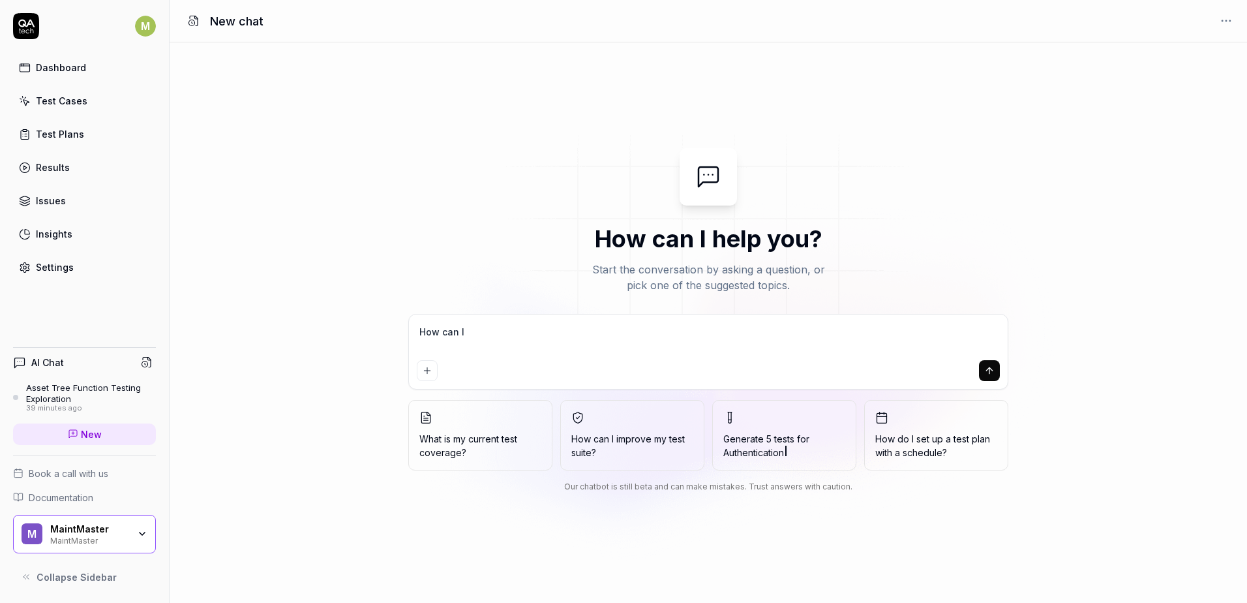
type textarea "*"
type textarea "How can I a"
type textarea "*"
type textarea "How can I ad"
type textarea "*"
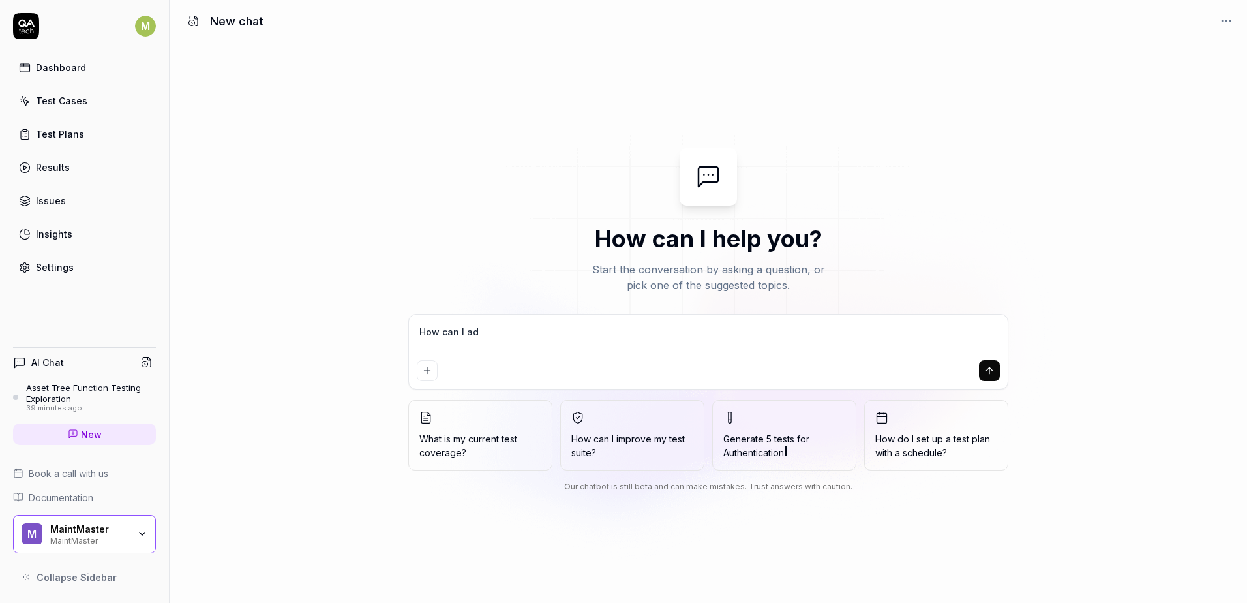
type textarea "How can I add"
type textarea "*"
type textarea "How can I add"
type textarea "*"
type textarea "How can I add a"
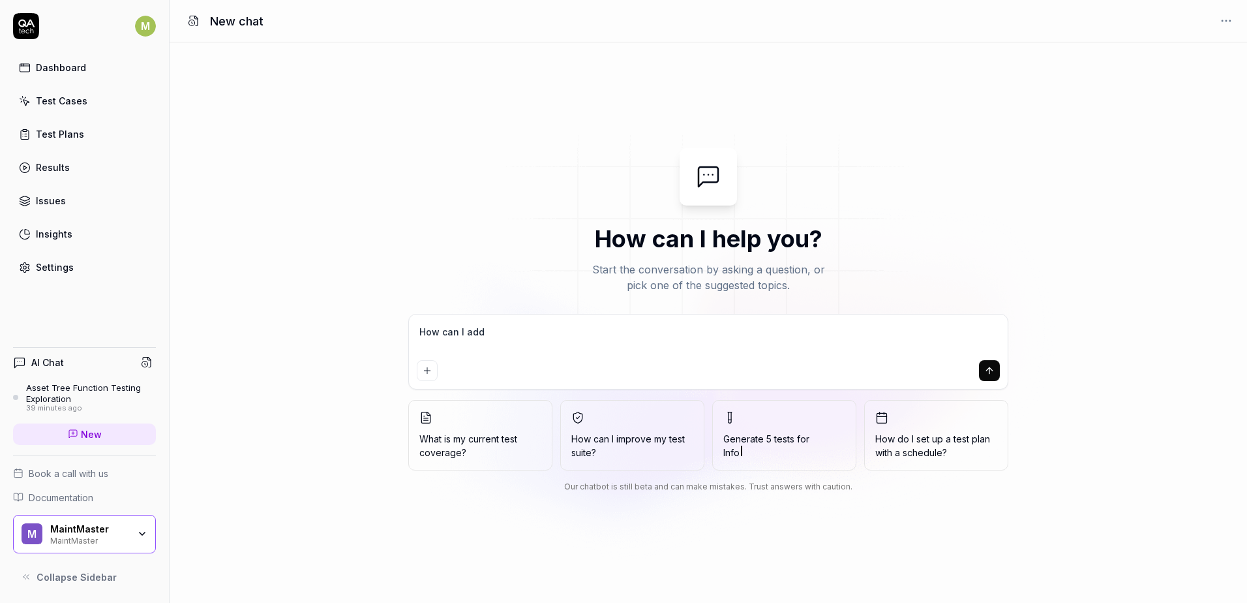
type textarea "*"
type textarea "How can I add a"
type textarea "*"
type textarea "How can I add a"
type textarea "*"
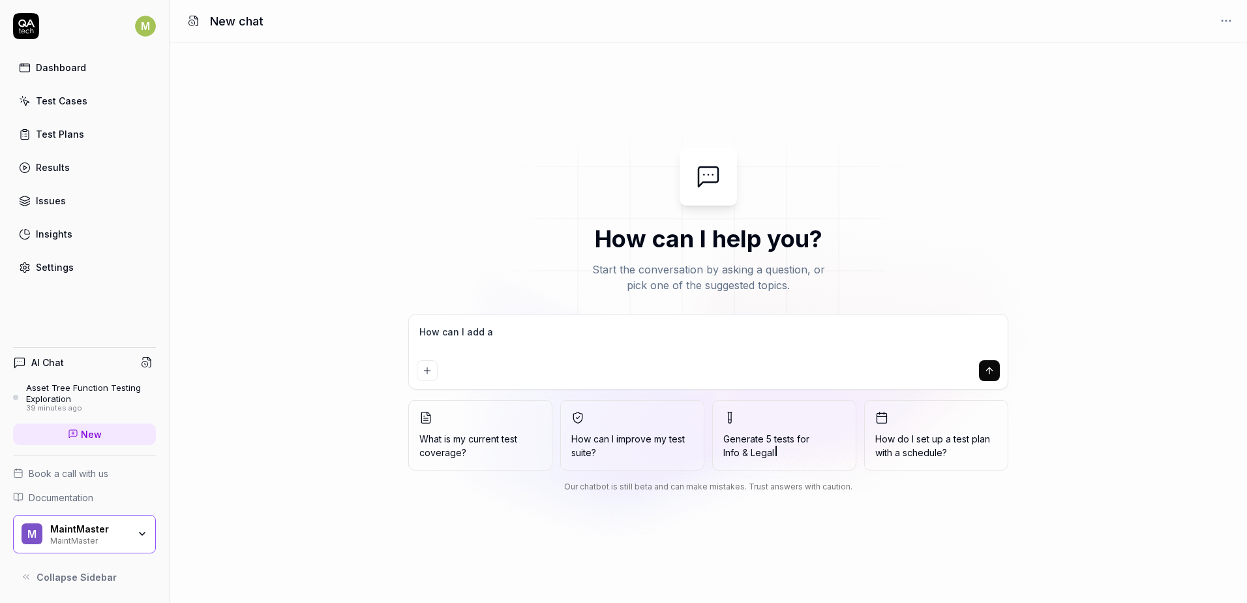
type textarea "How can I add"
type textarea "*"
type textarea "How can I add u"
type textarea "*"
type textarea "How can I add"
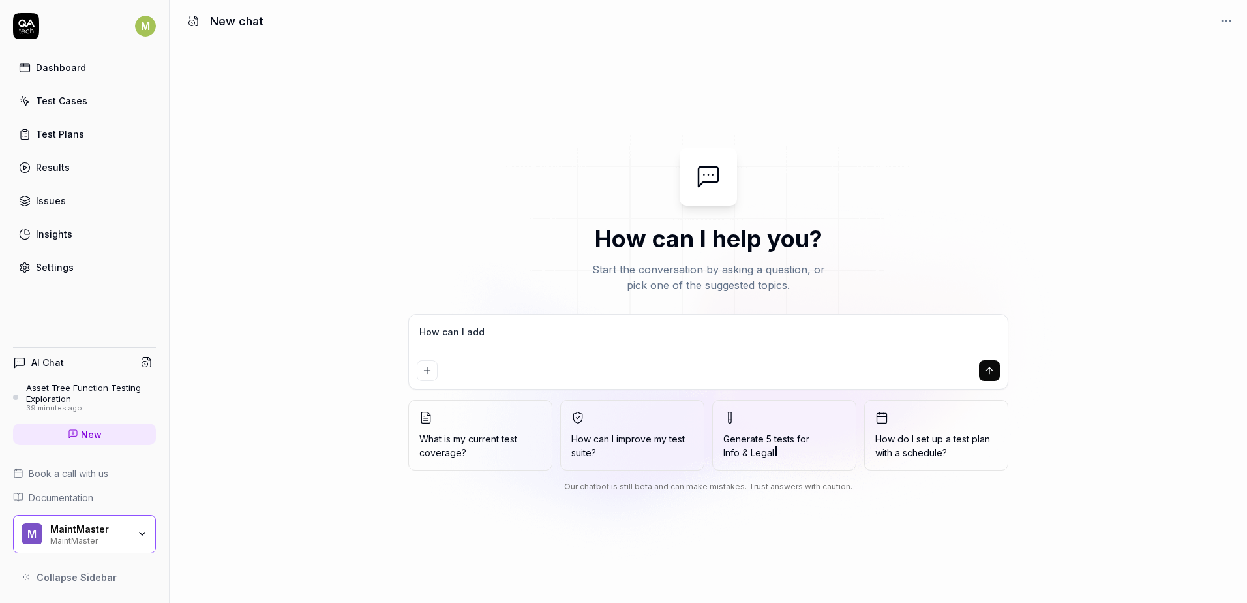
type textarea "*"
type textarea "How can I add ú"
type textarea "*"
type textarea "How can I add"
type textarea "*"
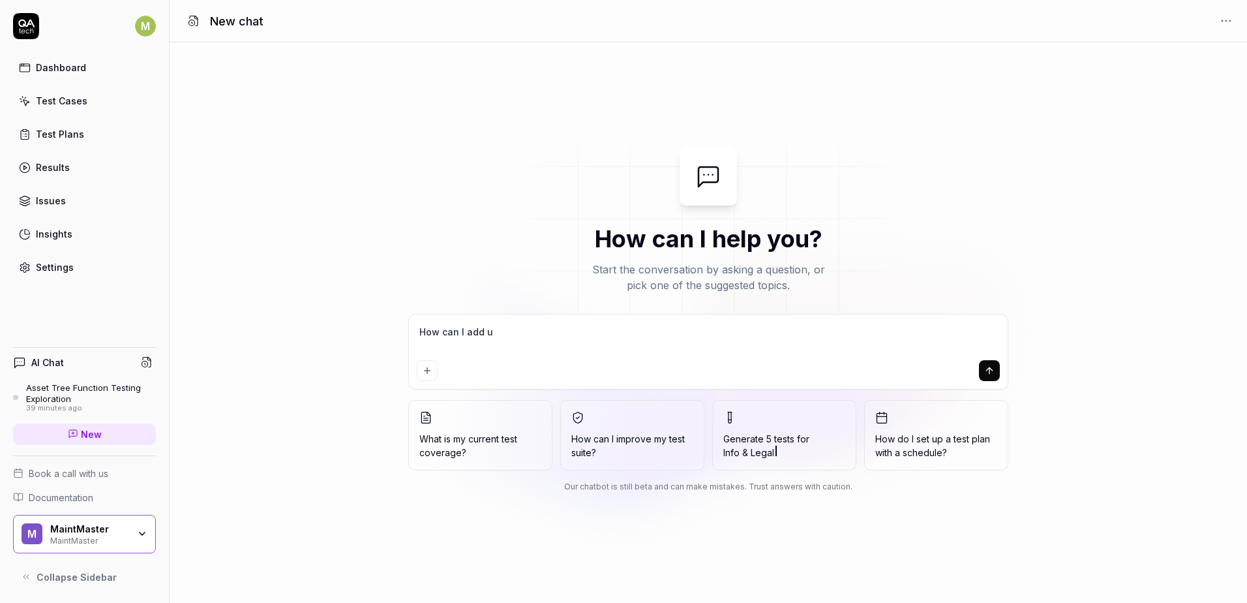
type textarea "How can I add us"
type textarea "*"
type textarea "How can I add use"
type textarea "*"
type textarea "How can I add user"
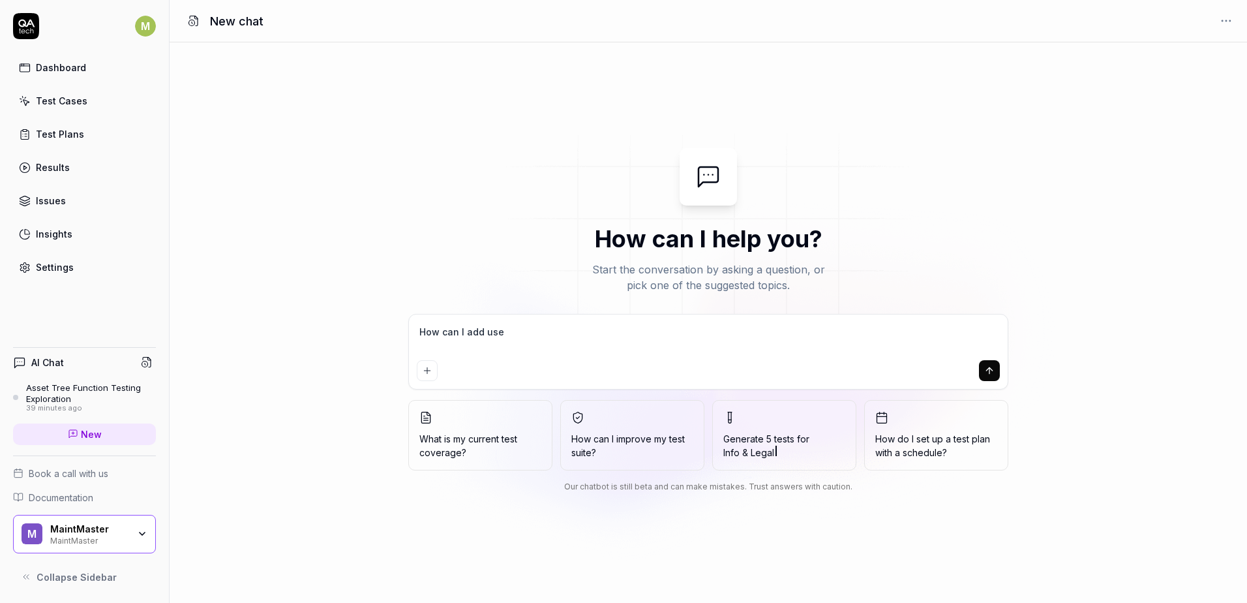
type textarea "*"
type textarea "How can I add usern"
type textarea "*"
type textarea "How can I add userna"
type textarea "*"
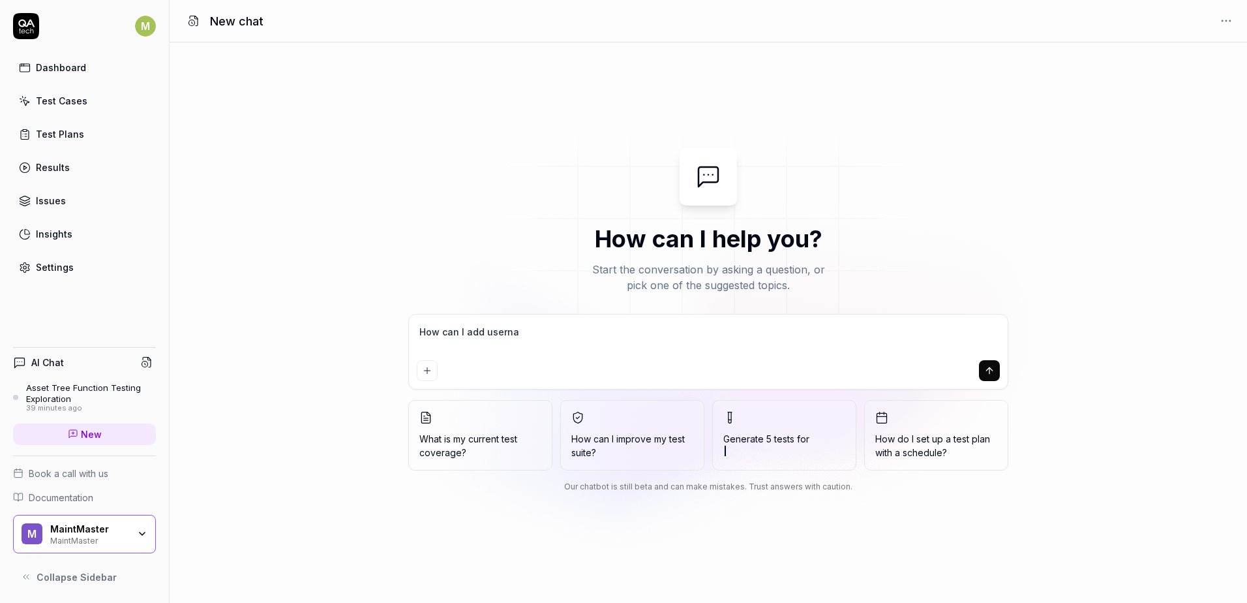
type textarea "How can I add usern"
type textarea "*"
type textarea "How can I add user"
type textarea "*"
type textarea "How can I add user"
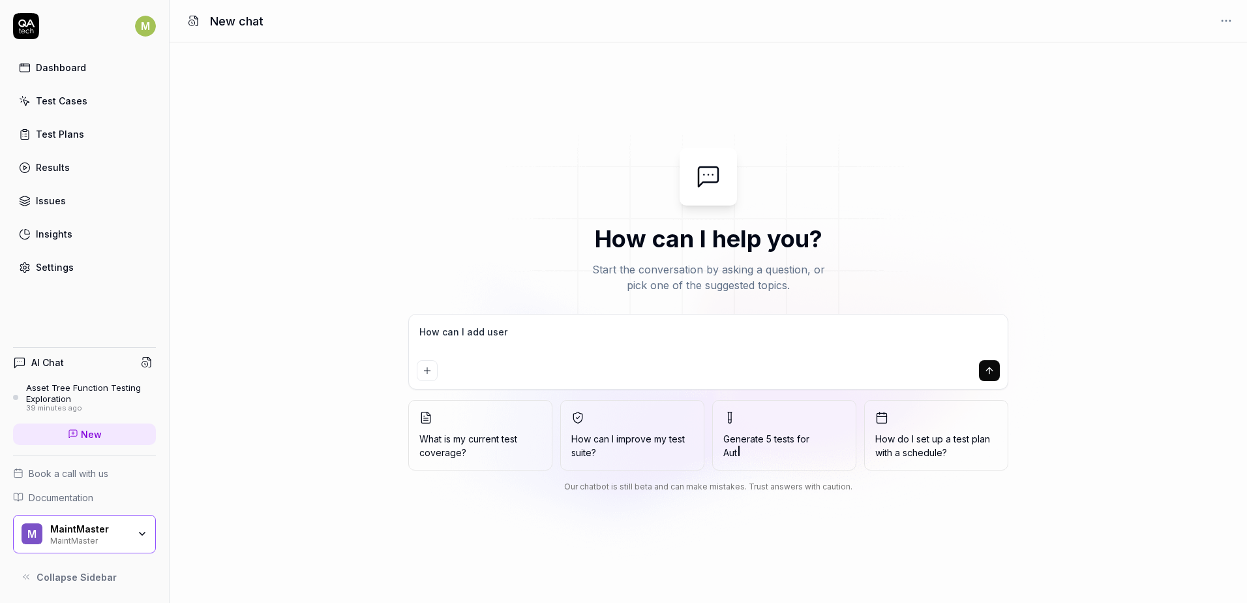
type textarea "*"
type textarea "How can I add user n"
type textarea "*"
type textarea "How can I add user na"
type textarea "*"
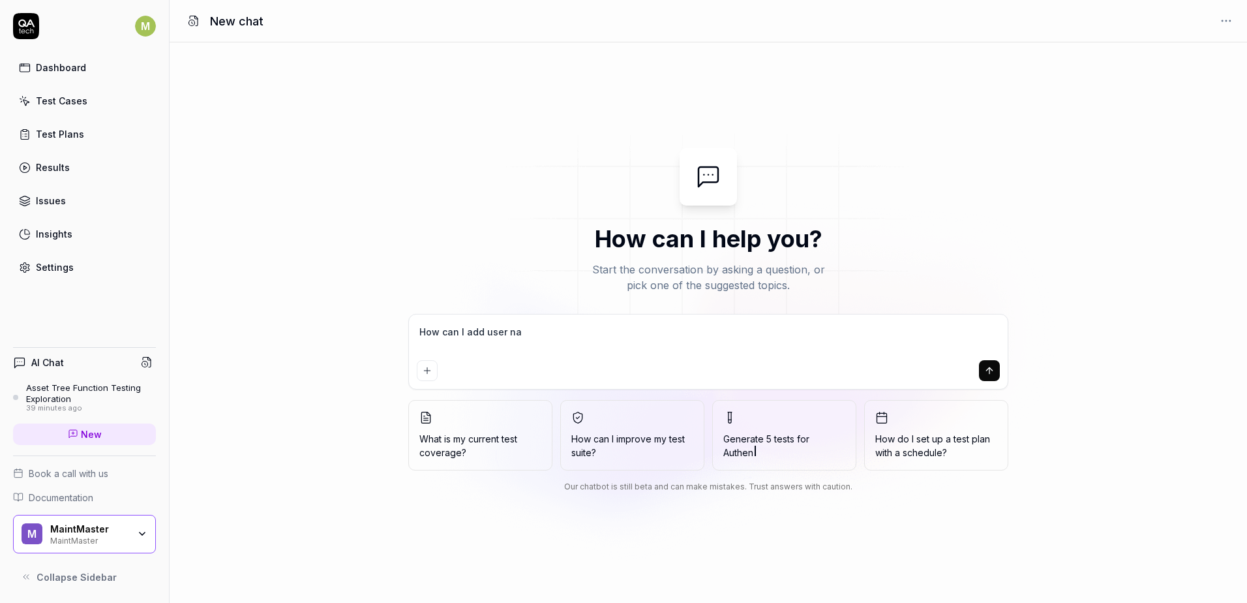
type textarea "How can I add user nam"
type textarea "*"
type textarea "How can I add user name"
type textarea "*"
type textarea "How can I add user name"
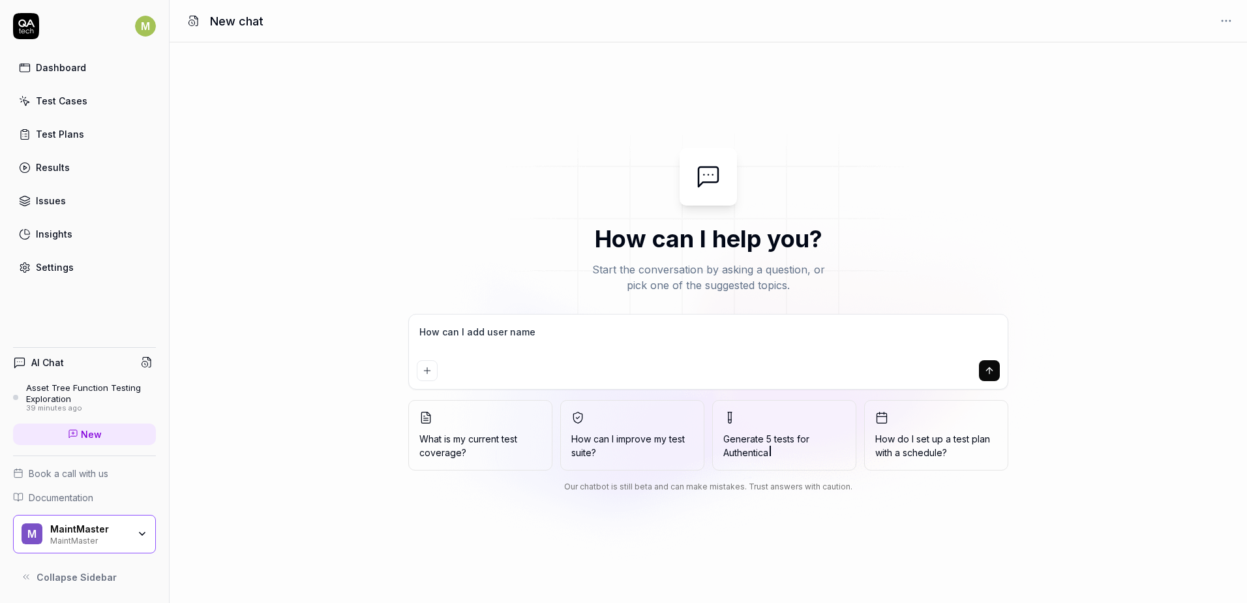
type textarea "*"
type textarea "How can I add user name /"
type textarea "*"
type textarea "How can I add user name /"
type textarea "*"
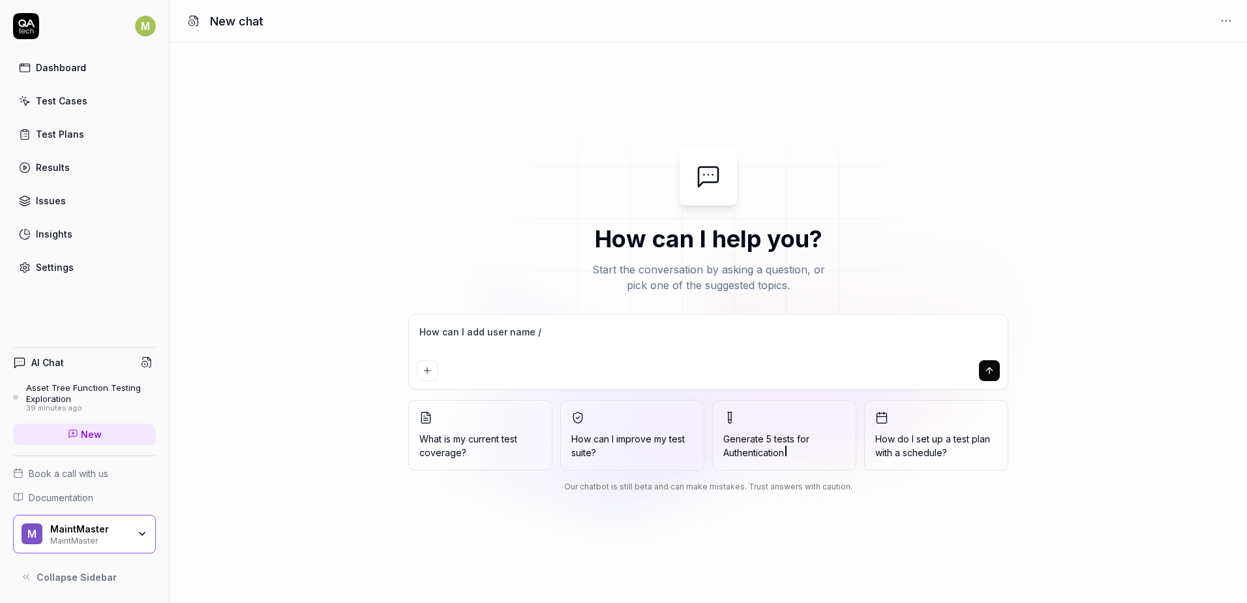
type textarea "How can I add user name / p"
type textarea "*"
type textarea "How can I add user name / pa"
type textarea "*"
type textarea "How can I add user name / p"
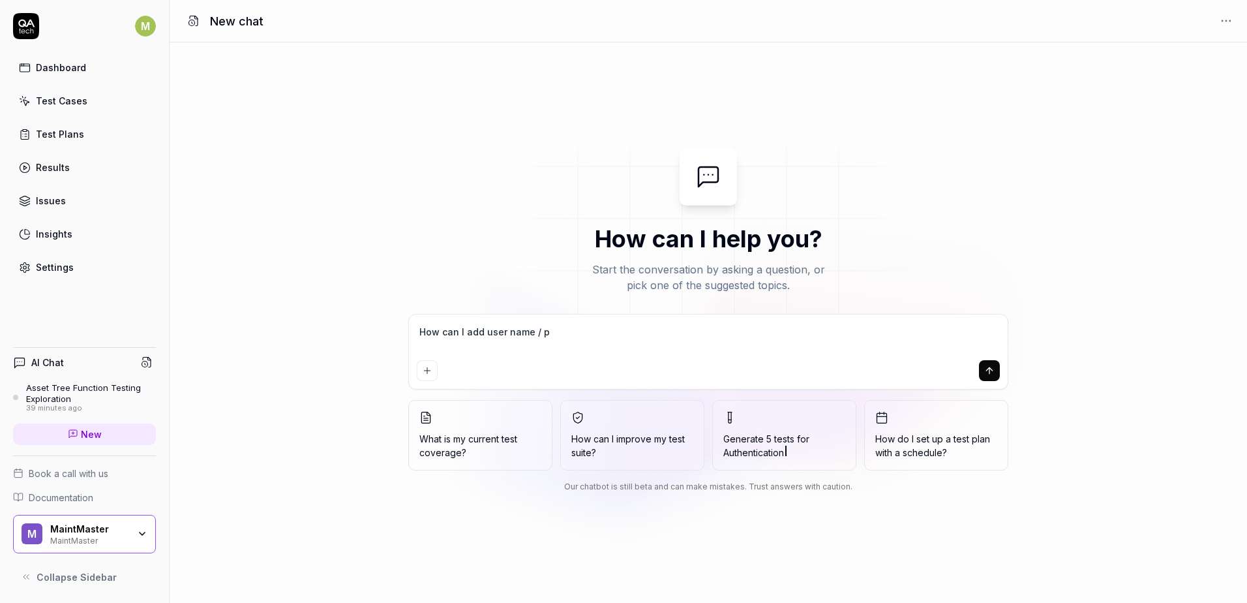
type textarea "*"
type textarea "How can I add user name / pá"
type textarea "*"
type textarea "How can I add user name / p"
type textarea "*"
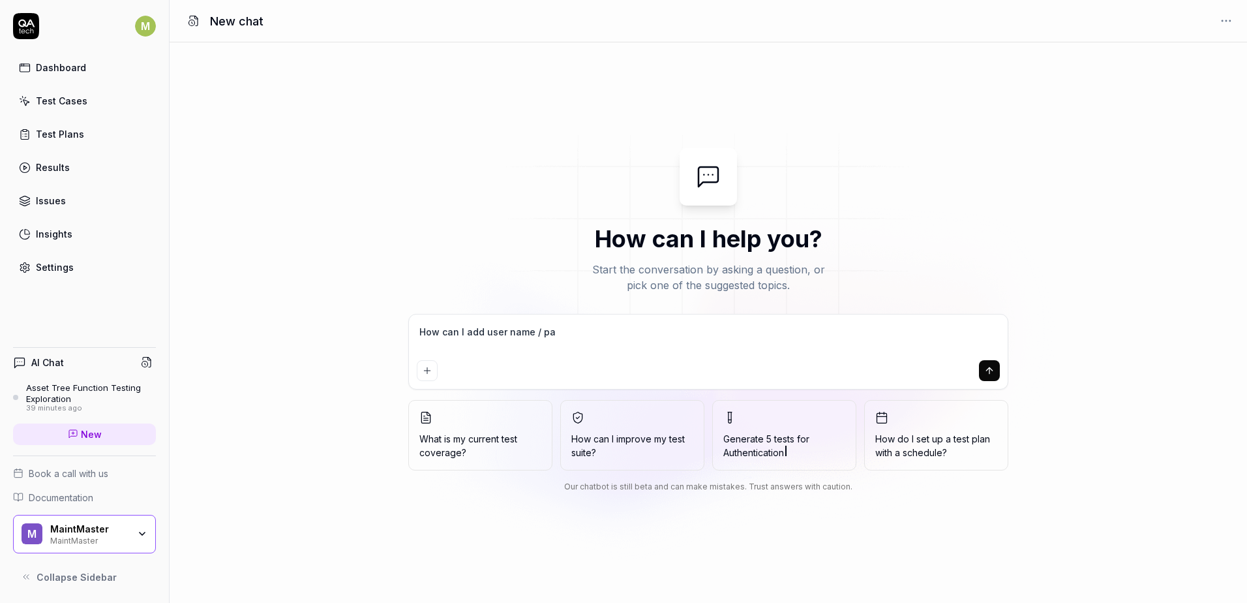
type textarea "How can I add user name / pas"
type textarea "*"
type textarea "How can I add user name / pass"
type textarea "*"
type textarea "How can I add user name / passo"
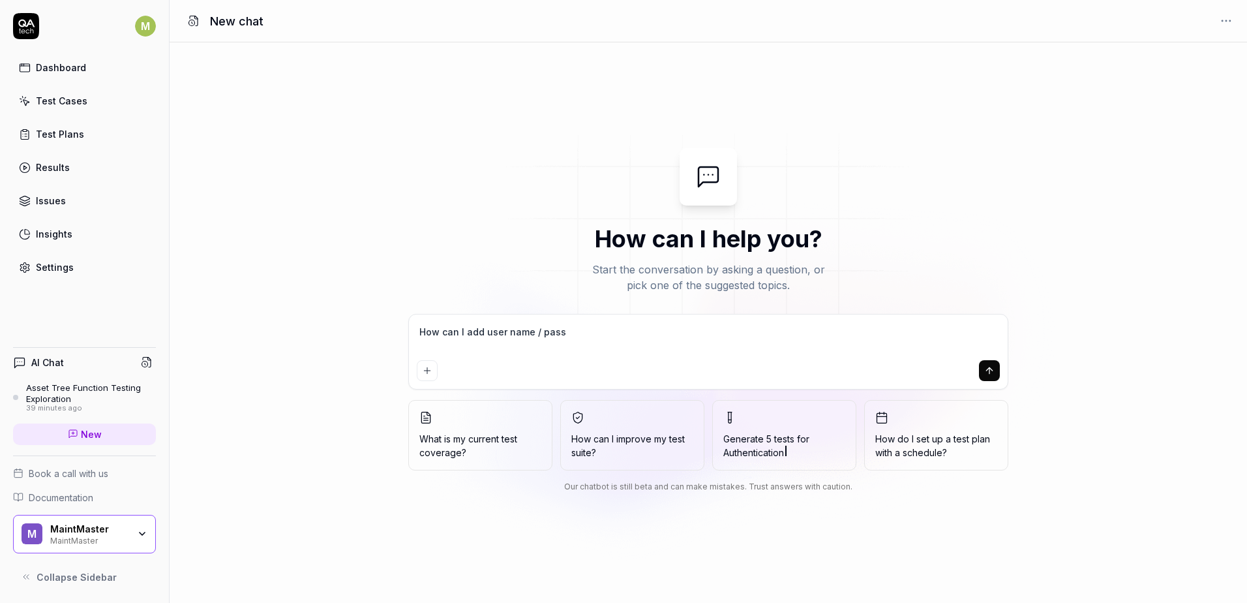
type textarea "*"
type textarea "How can I add user name / passow"
type textarea "*"
type textarea "How can I add user name / passowr"
type textarea "*"
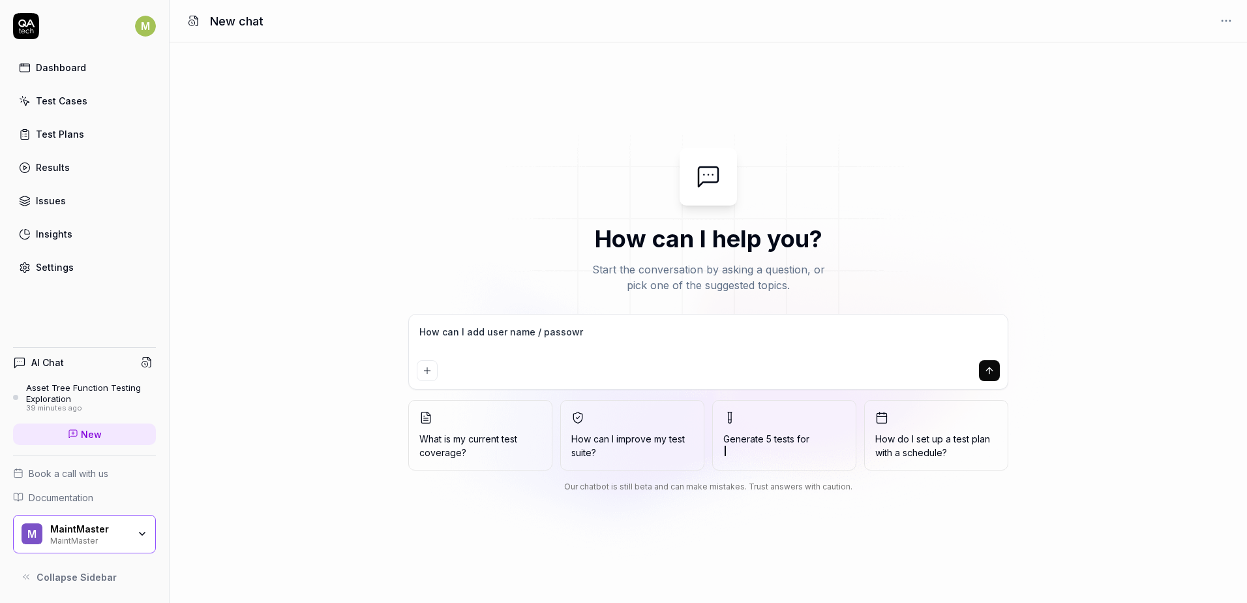
type textarea "How can I add user name / passow"
type textarea "*"
type textarea "How can I add user name / passo"
type textarea "*"
type textarea "How can I add user name / pass"
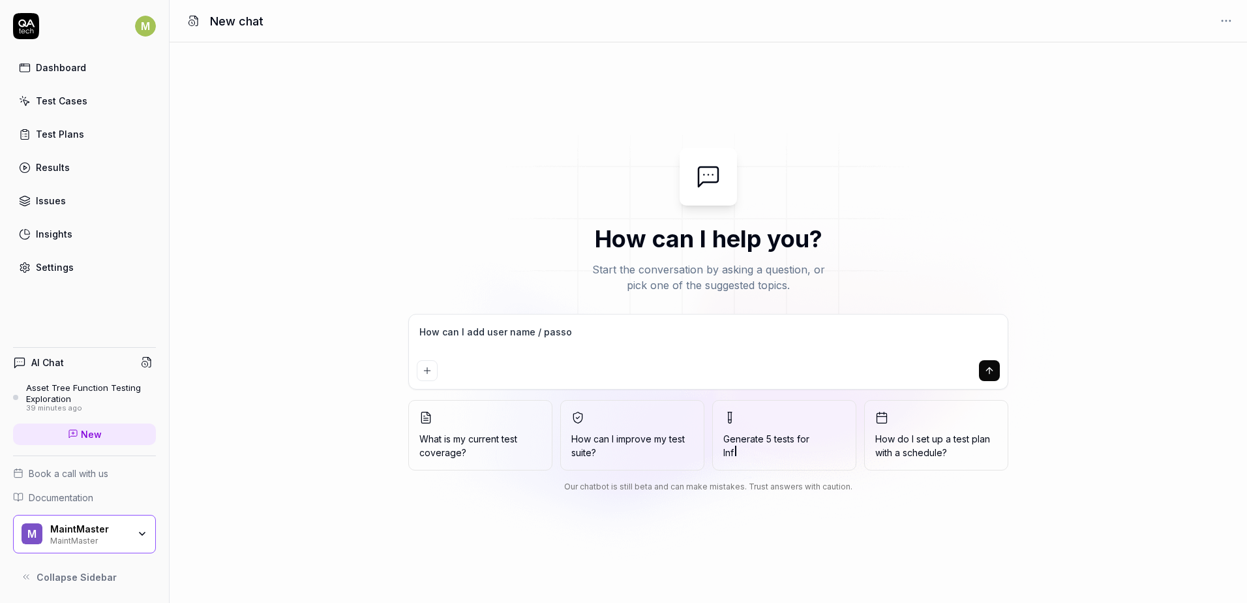
type textarea "*"
type textarea "How can I add user name / passw"
type textarea "*"
type textarea "How can I add user name / passww"
type textarea "*"
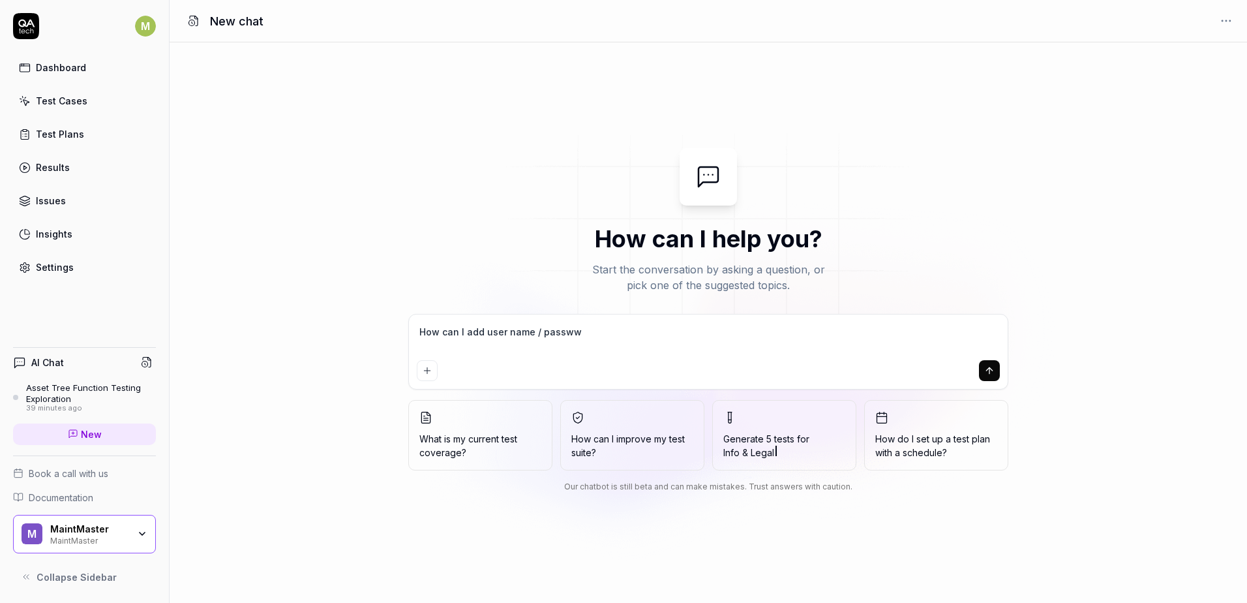
type textarea "How can I add user name / passw"
type textarea "*"
type textarea "How can I add user name / passwo"
type textarea "*"
type textarea "How can I add user name / passwor"
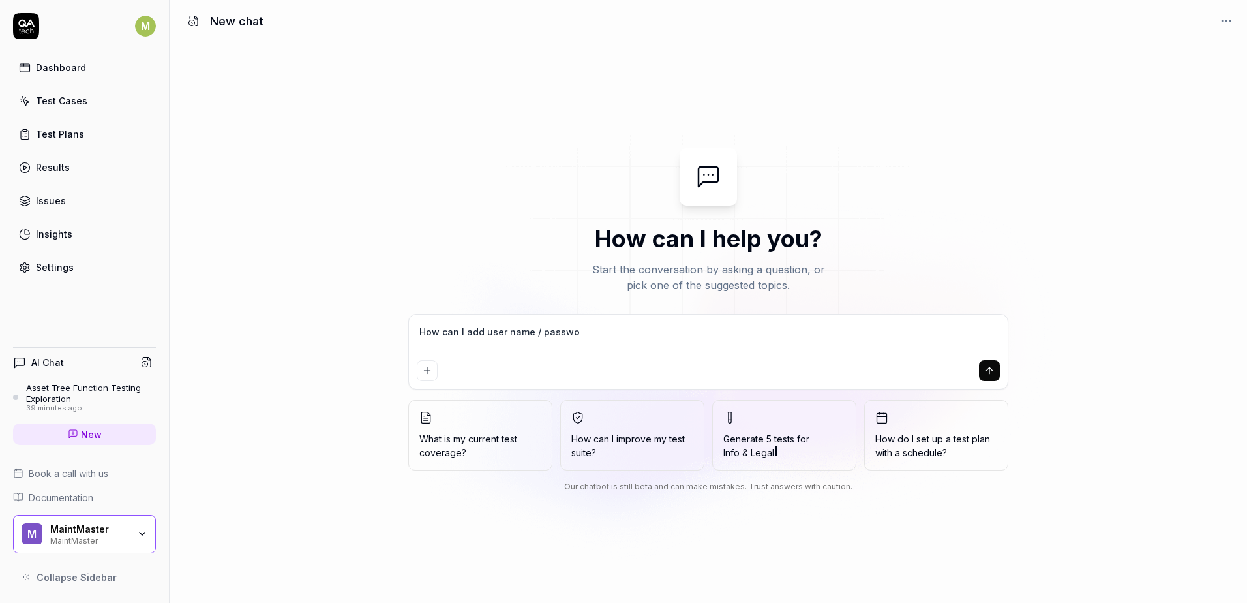
type textarea "*"
type textarea "How can I add user name / password"
type textarea "*"
type textarea "How can I add user name / password"
type textarea "*"
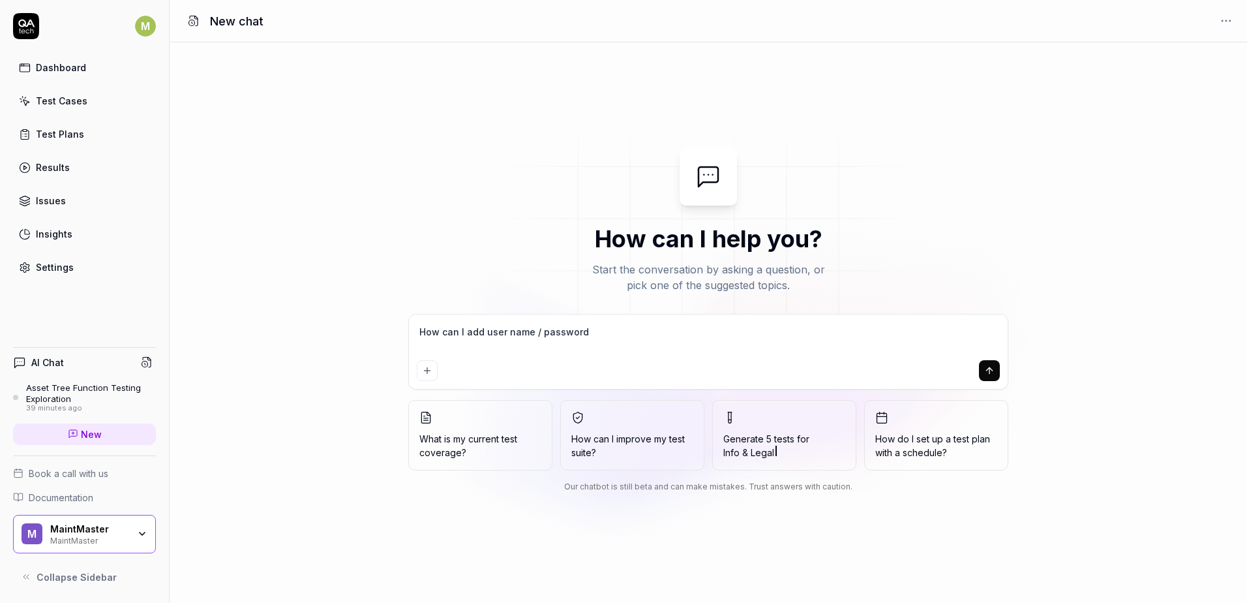
type textarea "How can I add user name / password t"
type textarea "*"
type textarea "How can I add user name / password to"
type textarea "*"
type textarea "How can I add user name / password to"
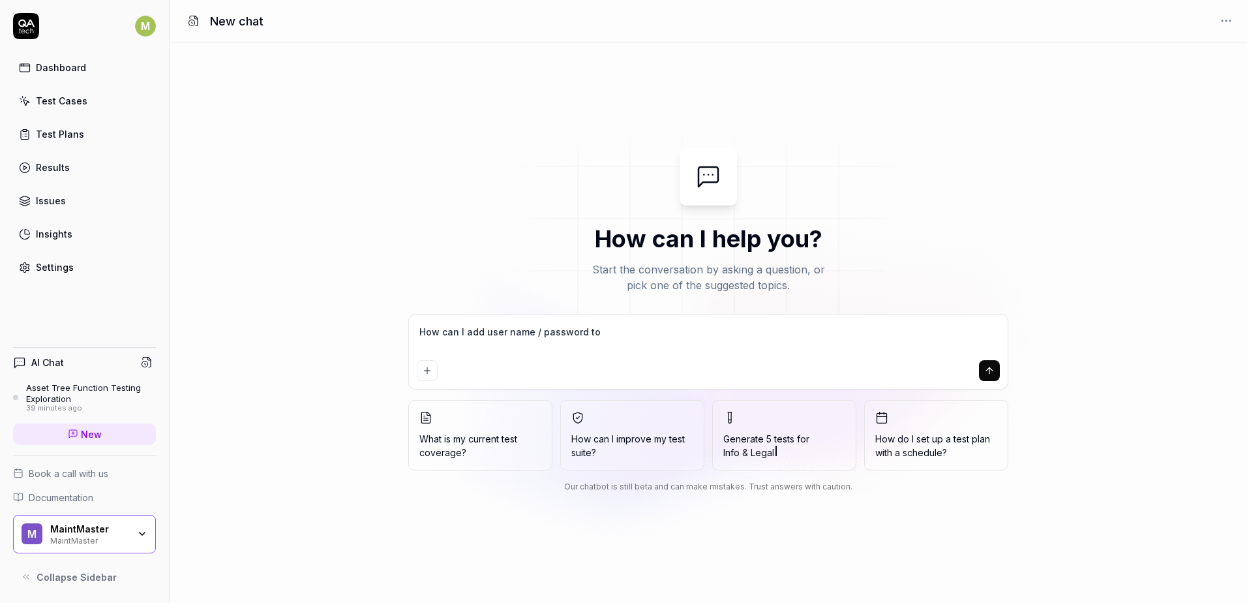
type textarea "*"
type textarea "How can I add user name / password to a"
type textarea "*"
type textarea "How can I add user name / password to a"
type textarea "*"
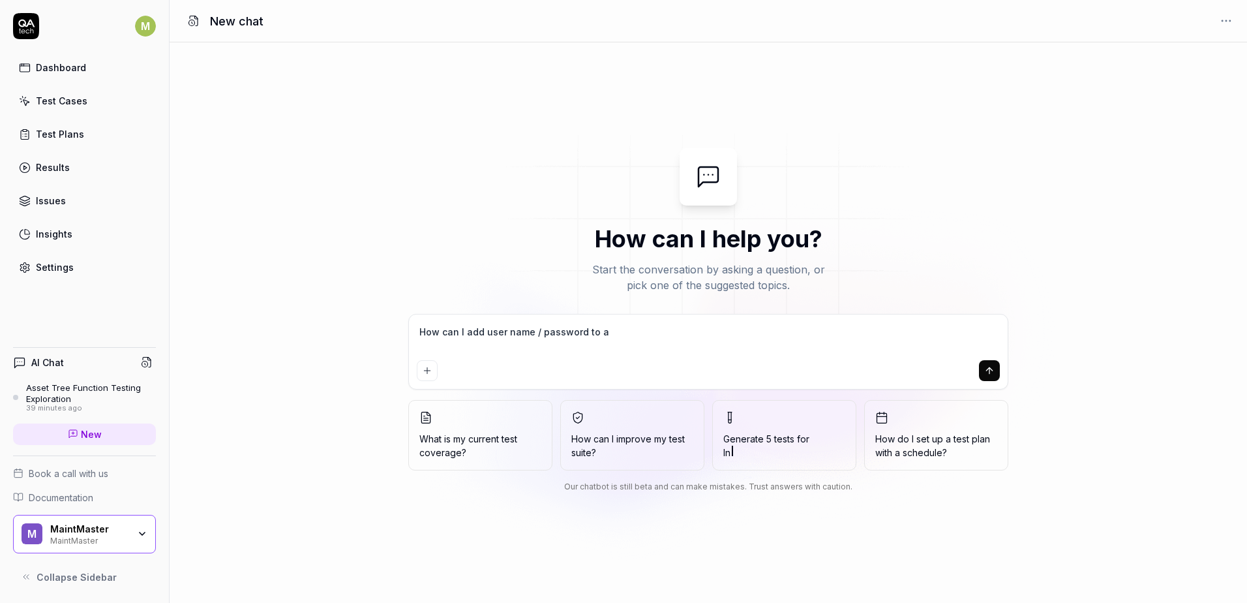
type textarea "How can I add user name / password to a s"
type textarea "*"
type textarea "How can I add user name / password to a st"
type textarea "*"
type textarea "How can I add user name / password to a ste"
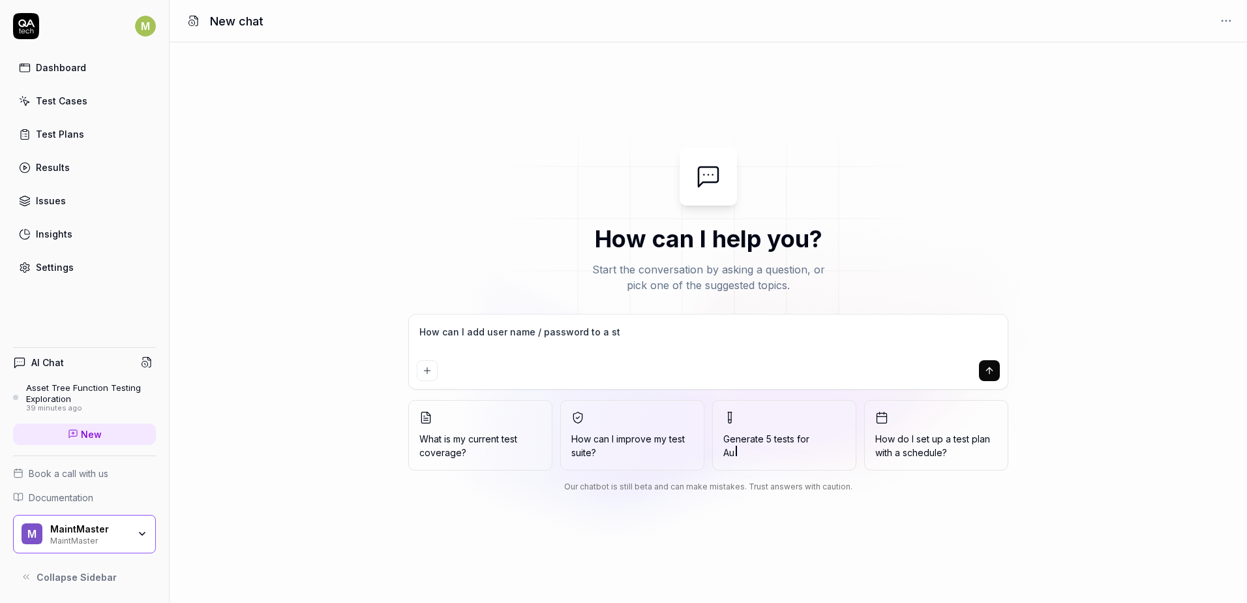
type textarea "*"
type textarea "How can I add user name / password to a step"
type textarea "*"
type textarea "How can I add user name / password to a ste"
type textarea "*"
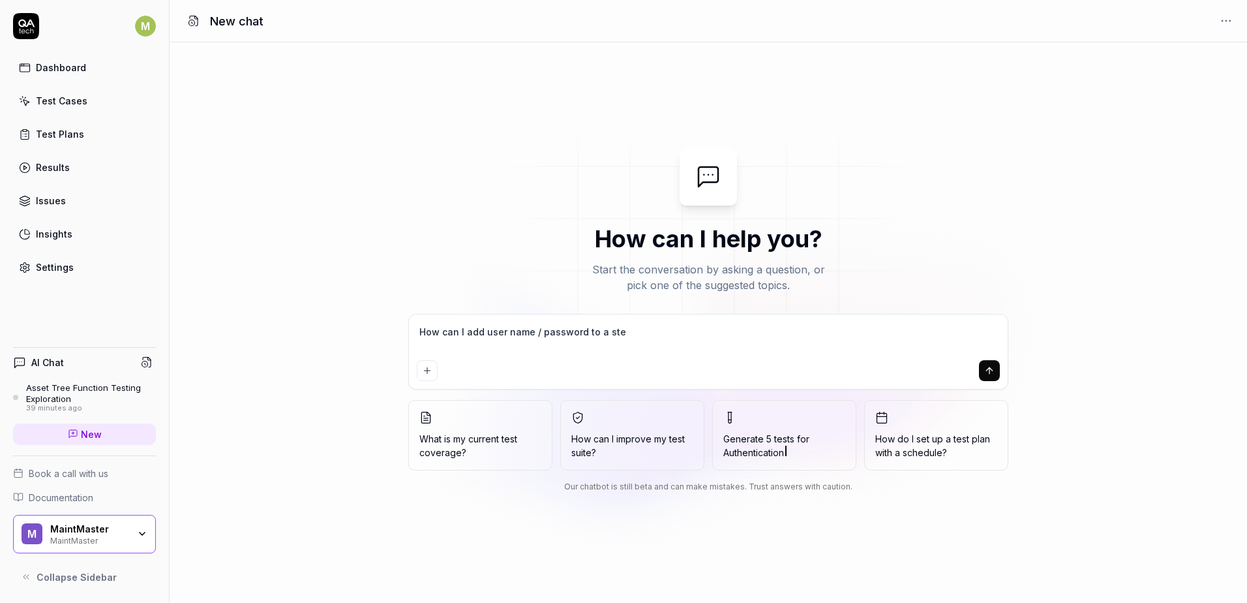
type textarea "How can I add user name / password to a st"
type textarea "*"
type textarea "How can I add user name / password to a s"
type textarea "*"
type textarea "How can I add user name / password to a"
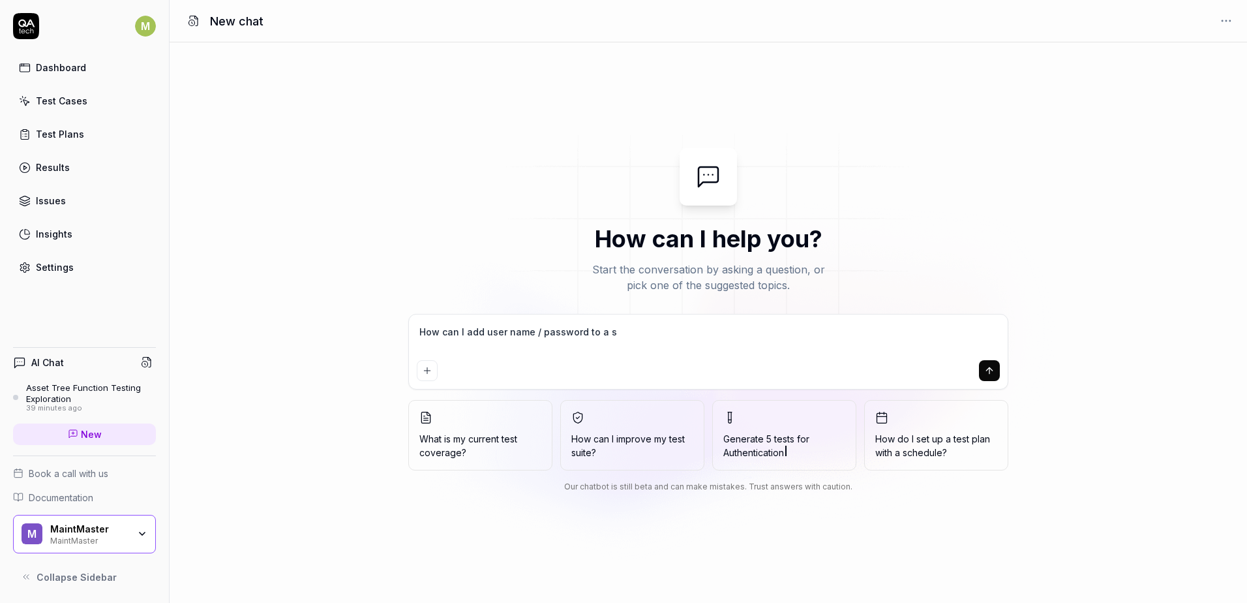
type textarea "*"
type textarea "How can I add user name / password to a"
type textarea "*"
type textarea "How can I add user name / password to"
type textarea "*"
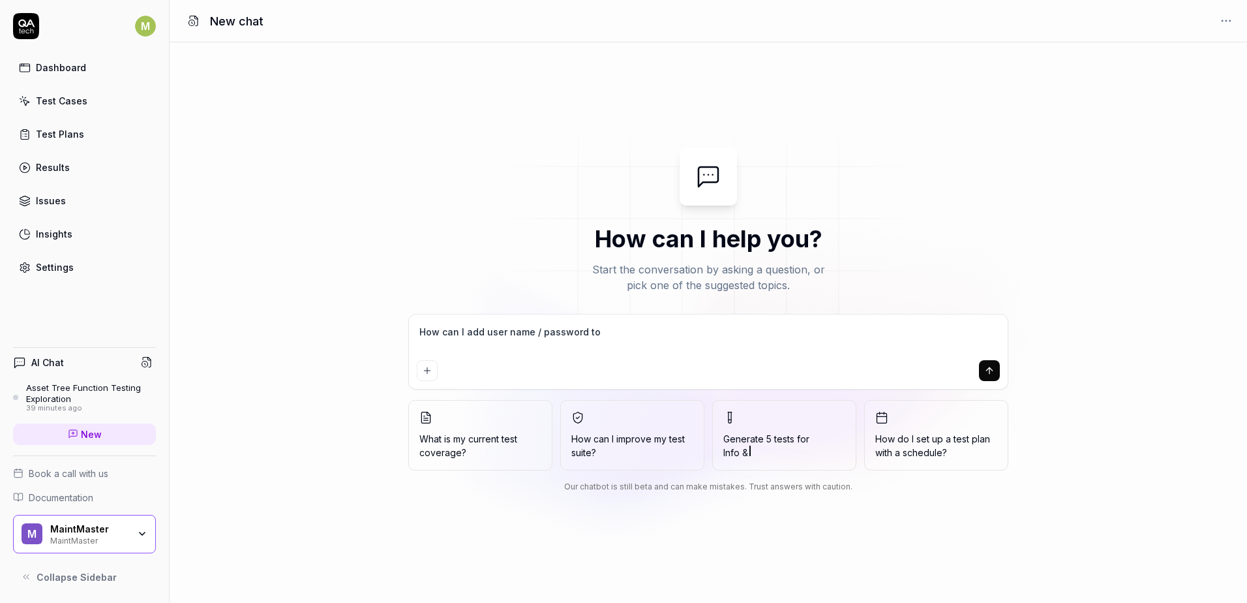
type textarea "How can I add user name / password to a"
type textarea "*"
type textarea "How can I add user name / password to a"
type textarea "*"
type textarea "How can I add user name / password to a s"
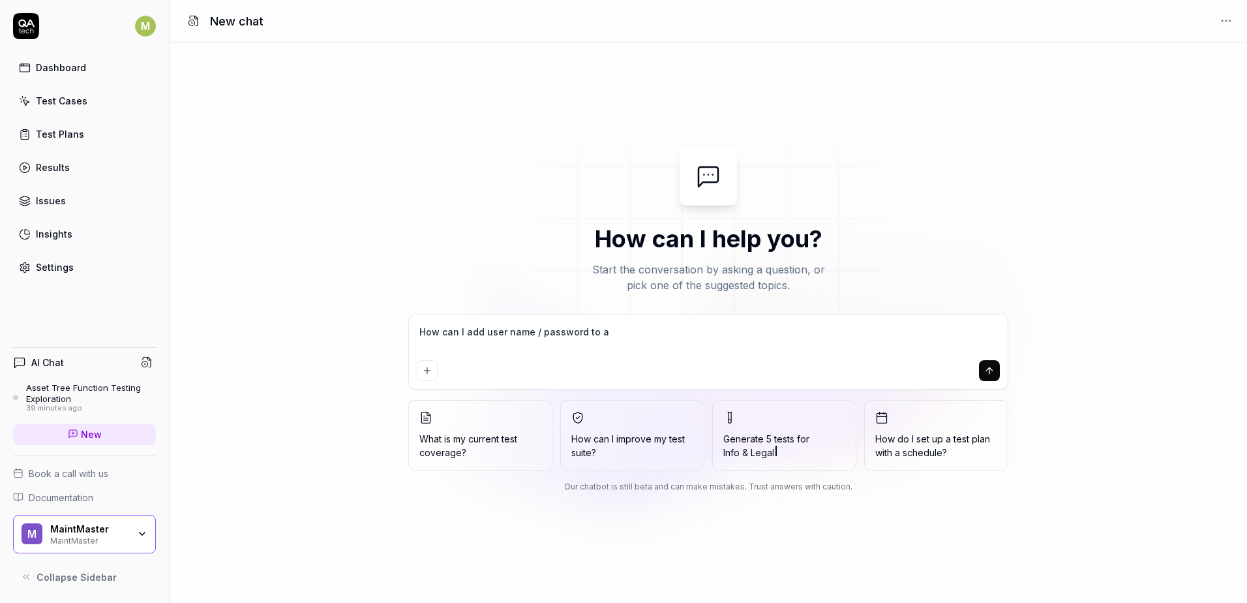
type textarea "*"
type textarea "How can I add user name / password to a st"
type textarea "*"
type textarea "How can I add user name / password to a ste"
type textarea "*"
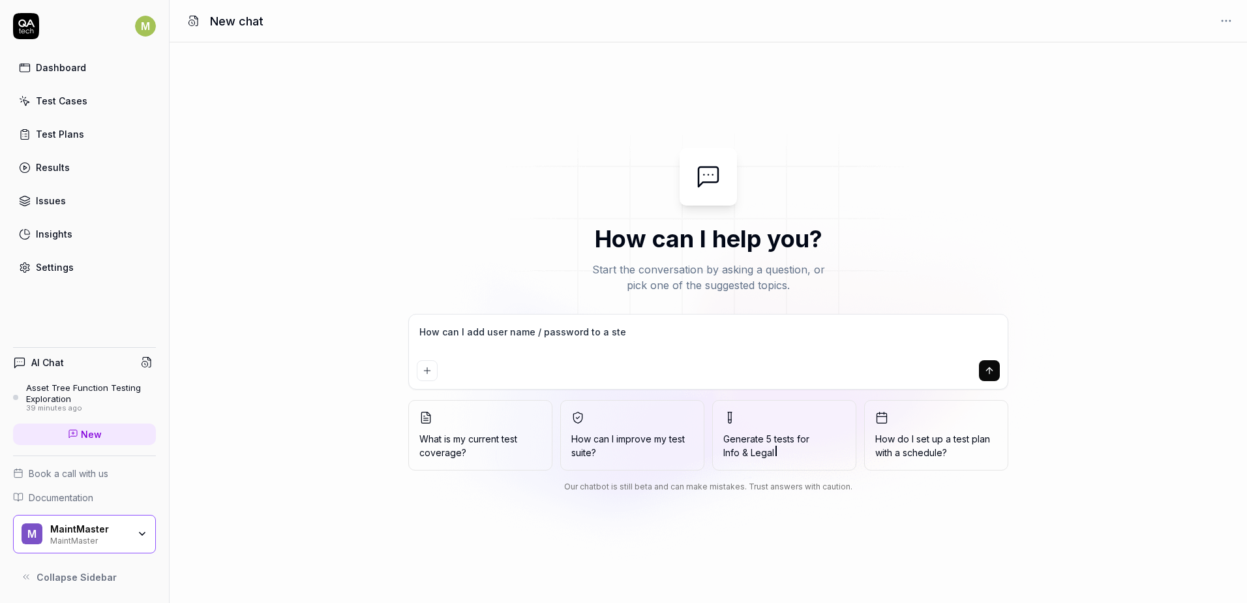
type textarea "How can I add user name / password to a step"
type textarea "*"
type textarea "How can I add user name / password to a step"
type textarea "*"
type textarea "How can I add user name / password to a step o"
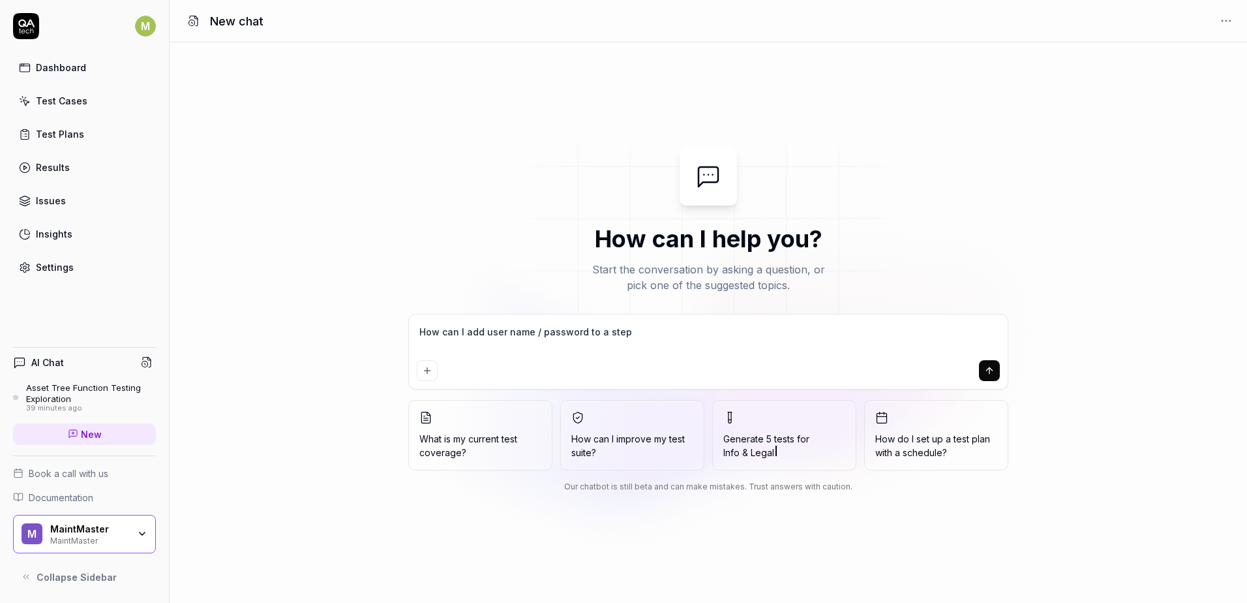
type textarea "*"
type textarea "How can I add user name / password to a step"
type textarea "*"
type textarea "How can I add user name / password to a step ò"
type textarea "*"
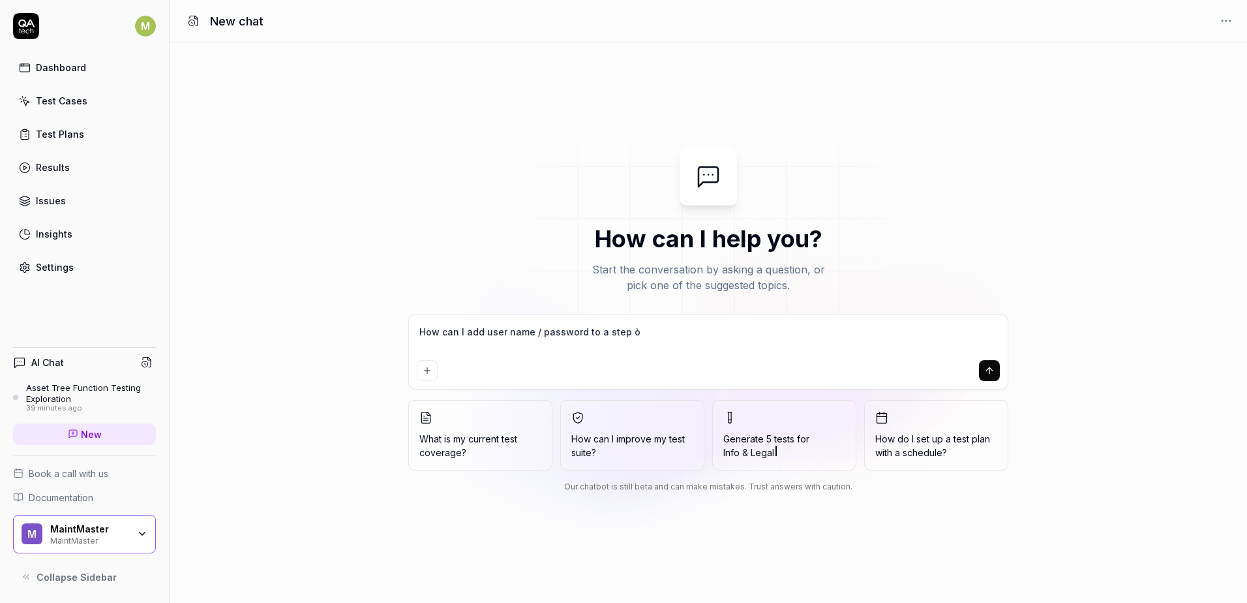
type textarea "How can I add user name / password to a step"
type textarea "*"
type textarea "How can I add user name / password to a step of"
type textarea "*"
type textarea "How can I add user name / password to a step of"
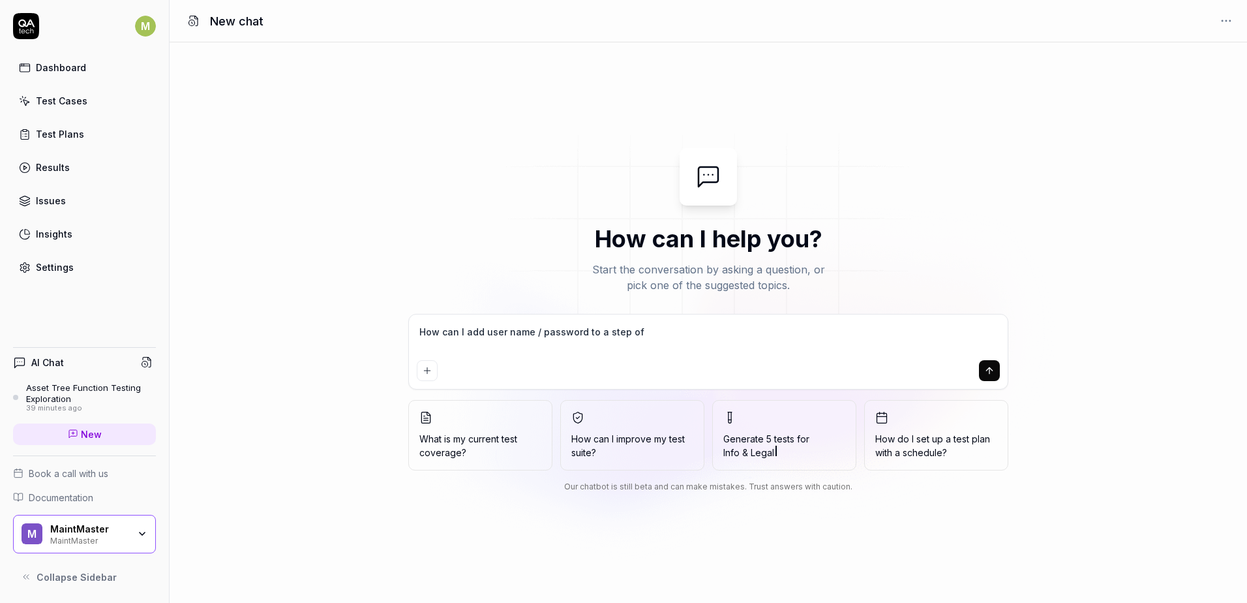
type textarea "*"
type textarea "How can I add user name / password to a step of i"
type textarea "*"
type textarea "How can I add user name / password to a step of"
type textarea "*"
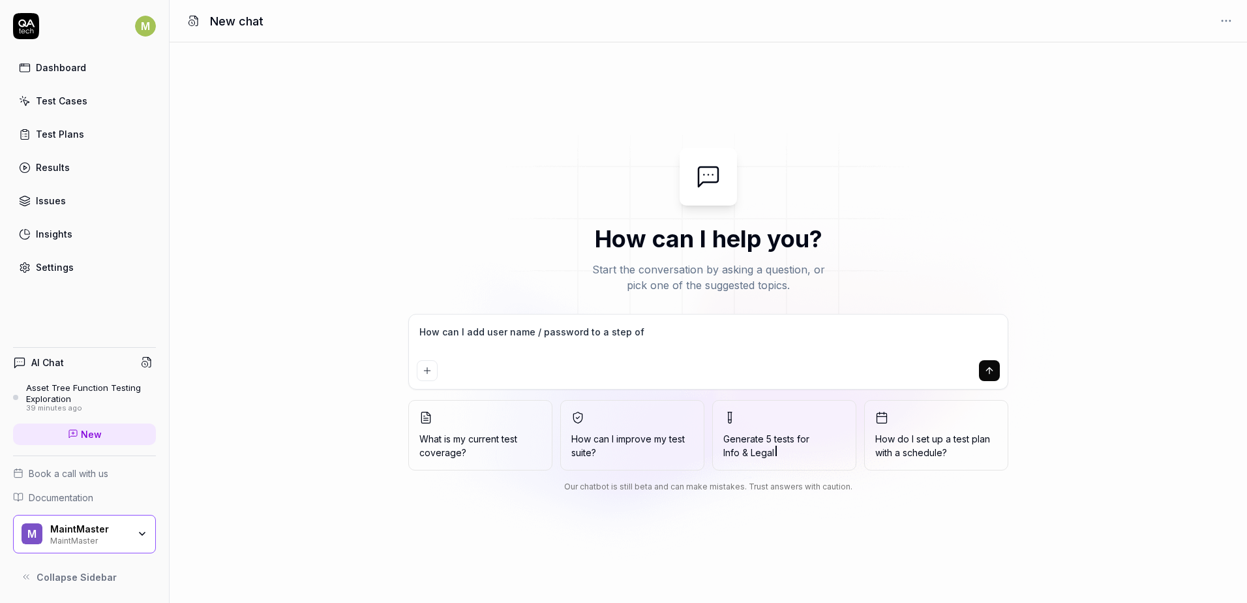
type textarea "How can I add user name / password to a step of e"
type textarea "*"
type textarea "How can I add user name / password to a step of"
type textarea "*"
type textarea "How can I add user name / password to a step of ẽ"
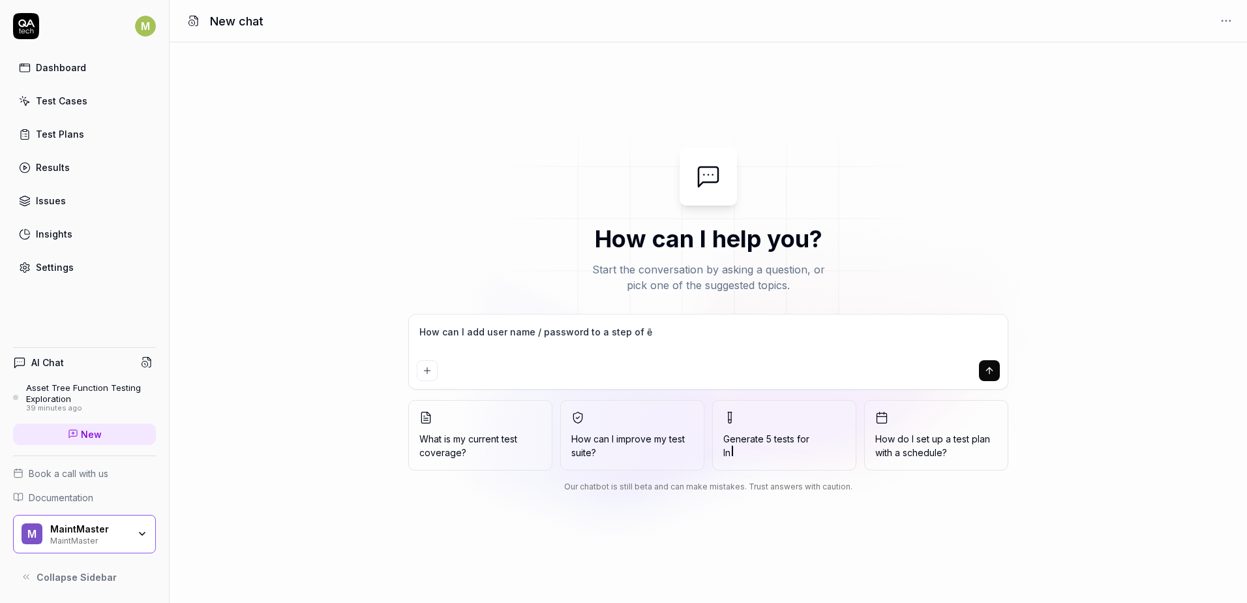
type textarea "*"
type textarea "How can I add user name / password to a step of ex"
type textarea "*"
type textarea "How can I add user name / password to a step of exi"
type textarea "*"
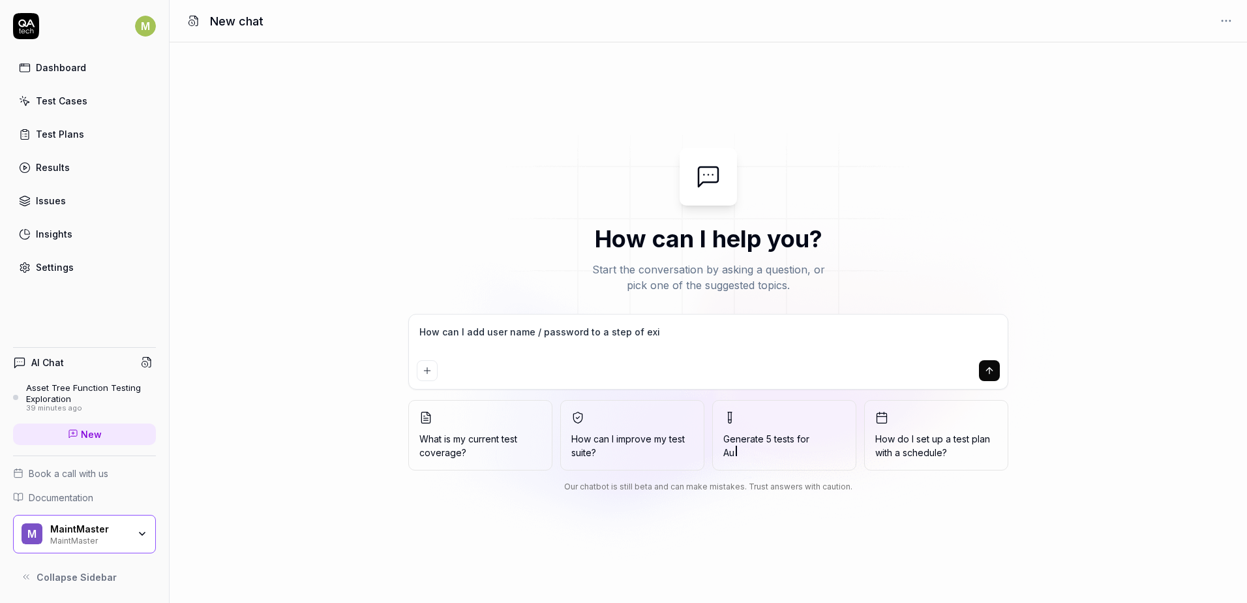
type textarea "How can I add user name / password to a step of exis"
type textarea "*"
type textarea "How can I add user name / password to a step of exist"
type textarea "*"
type textarea "How can I add user name / password to a step of existi"
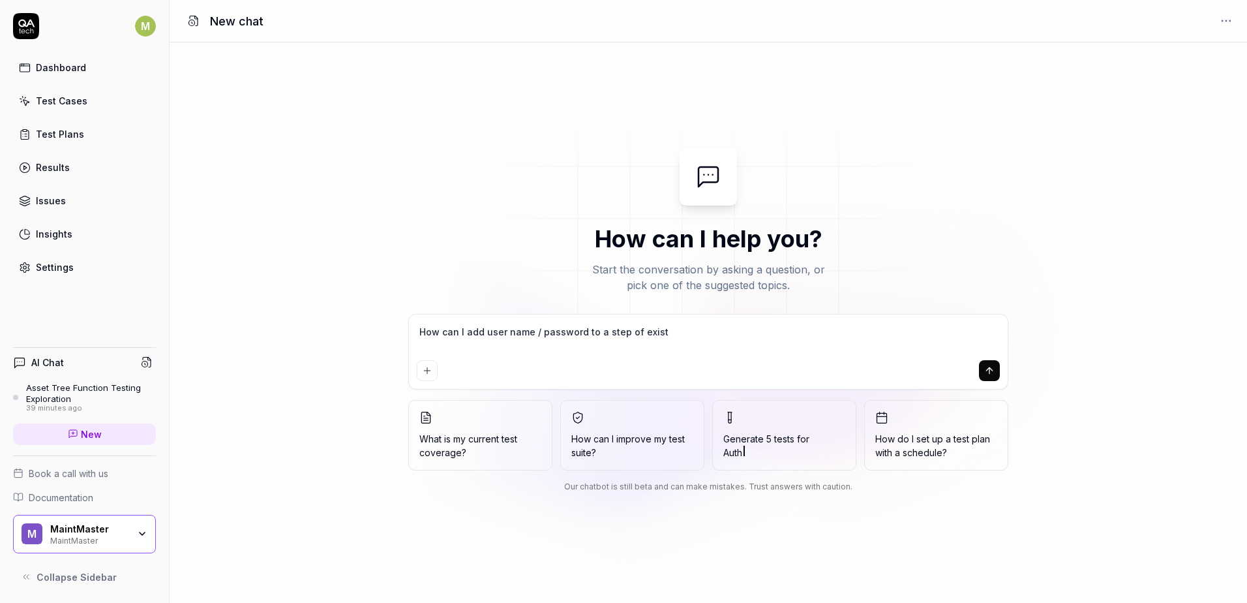
type textarea "*"
type textarea "How can I add user name / password to a step of existin"
type textarea "*"
type textarea "How can I add user name / password to a step of existing"
type textarea "*"
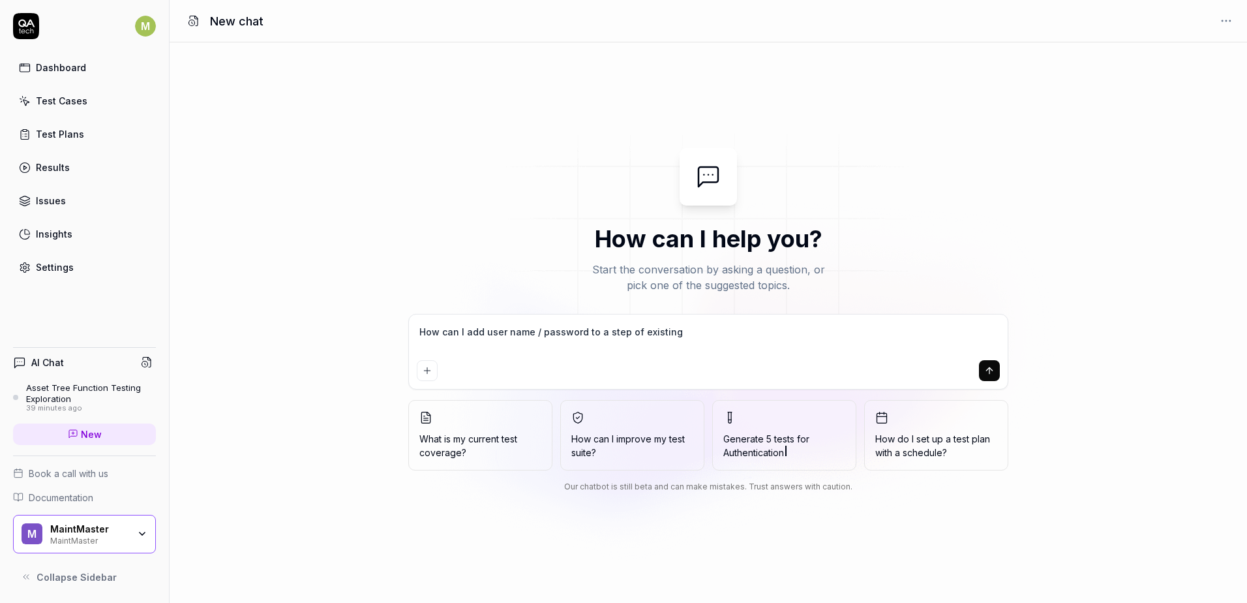
type textarea "How can I add user name / password to a step of existing"
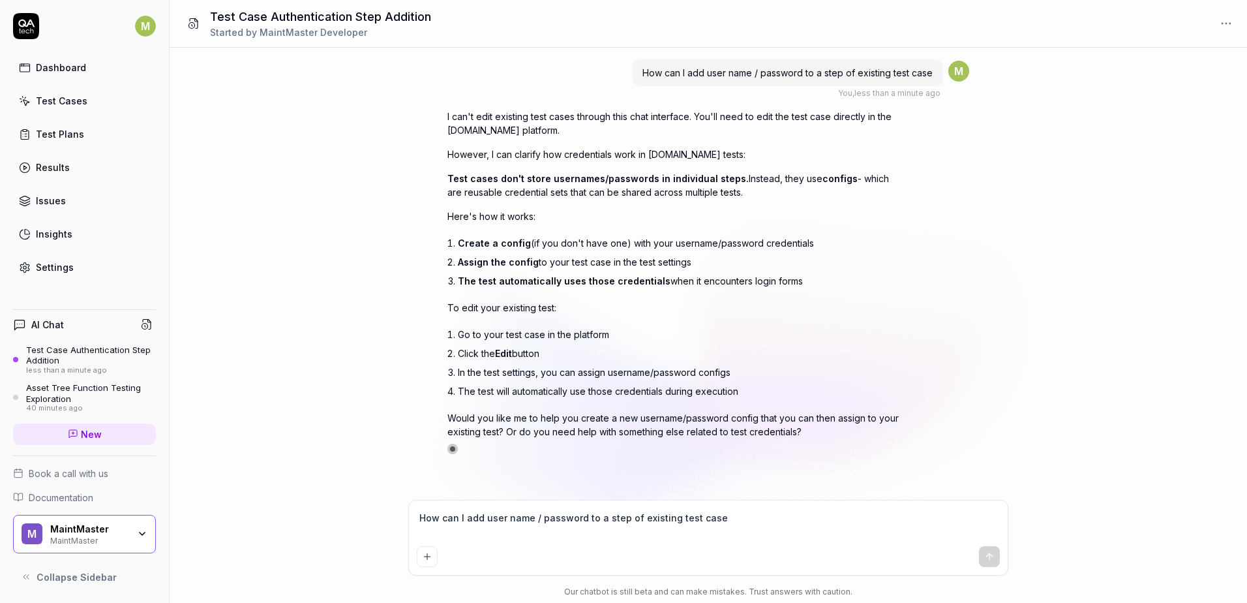
drag, startPoint x: 69, startPoint y: 273, endPoint x: 77, endPoint y: 275, distance: 8.3
click at [69, 273] on div "Settings" at bounding box center [55, 267] width 38 height 14
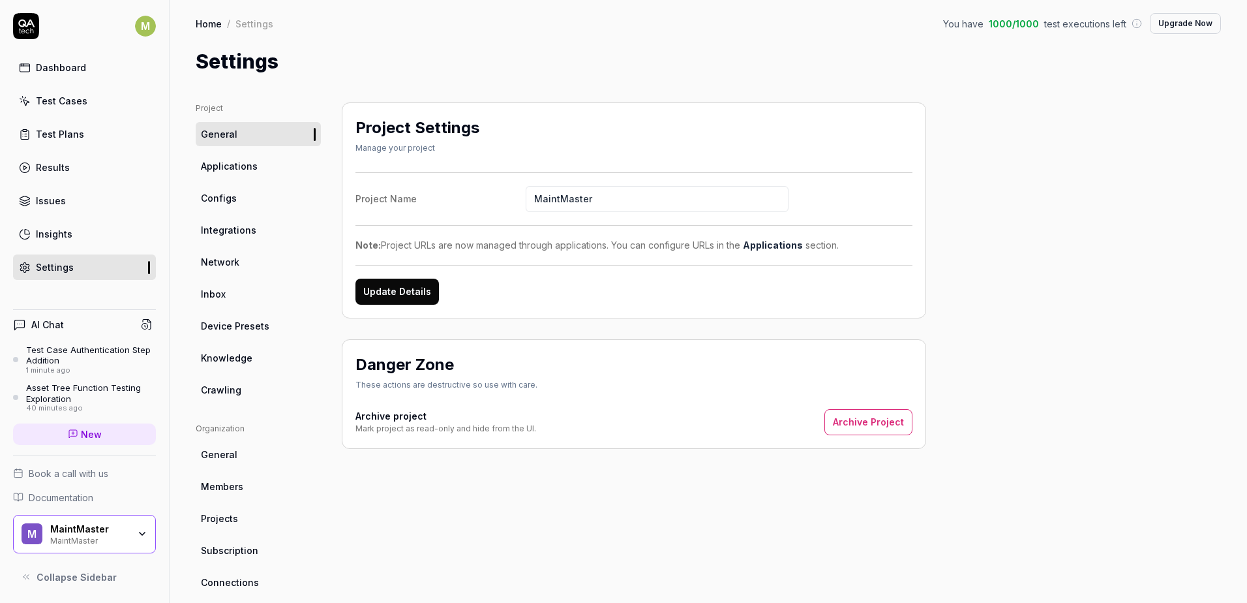
click at [231, 201] on span "Configs" at bounding box center [219, 198] width 36 height 14
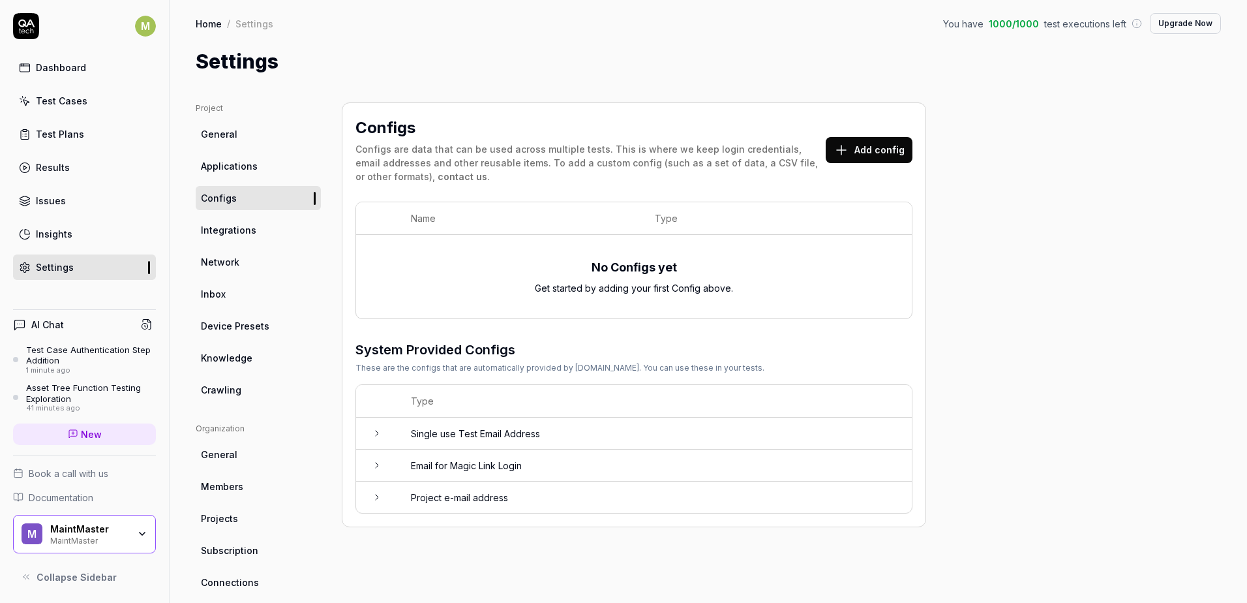
click at [858, 151] on button "Add config" at bounding box center [869, 150] width 87 height 26
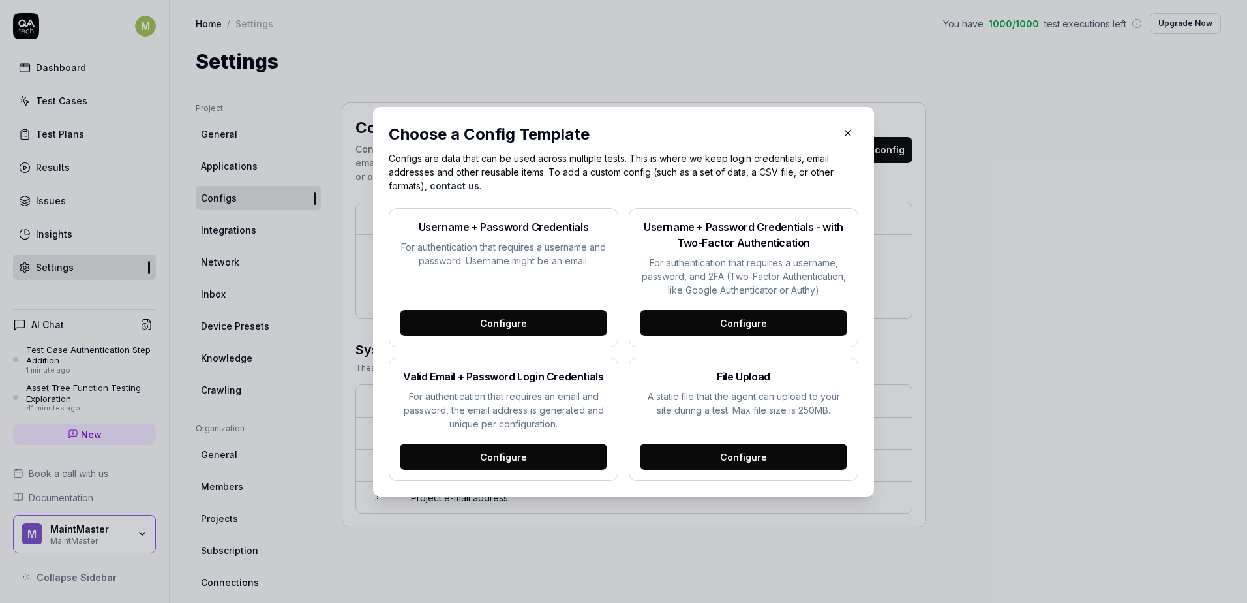
click at [470, 316] on div "Configure" at bounding box center [503, 323] width 207 height 26
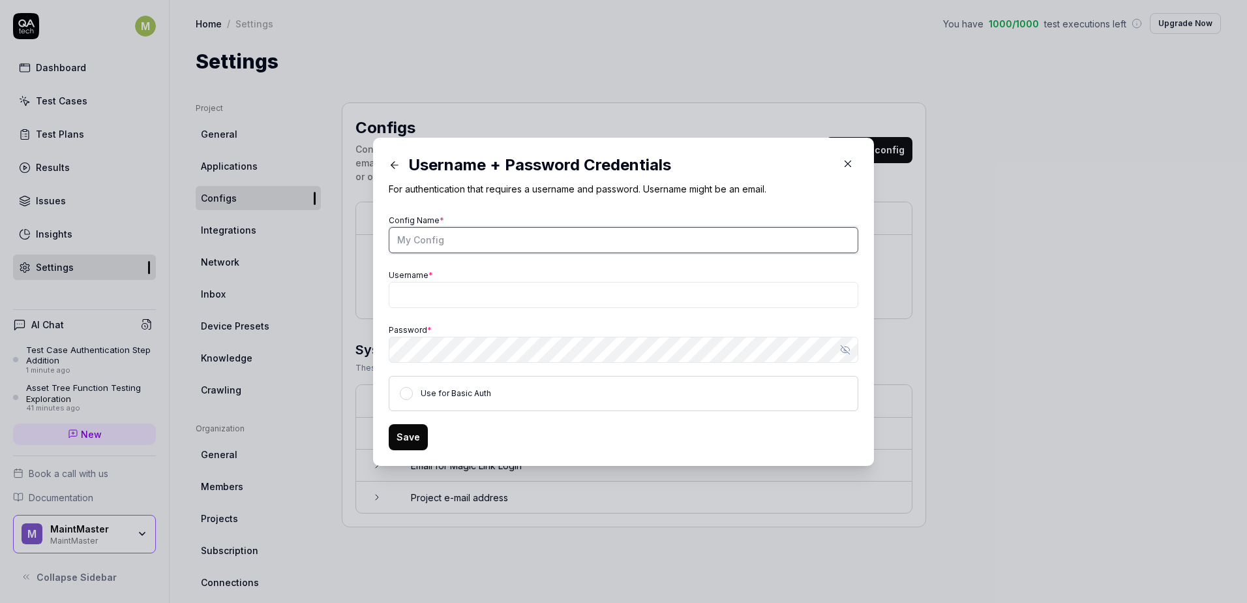
click at [448, 236] on input "Config Name *" at bounding box center [624, 240] width 470 height 26
click at [391, 242] on input "Login account" at bounding box center [624, 240] width 470 height 26
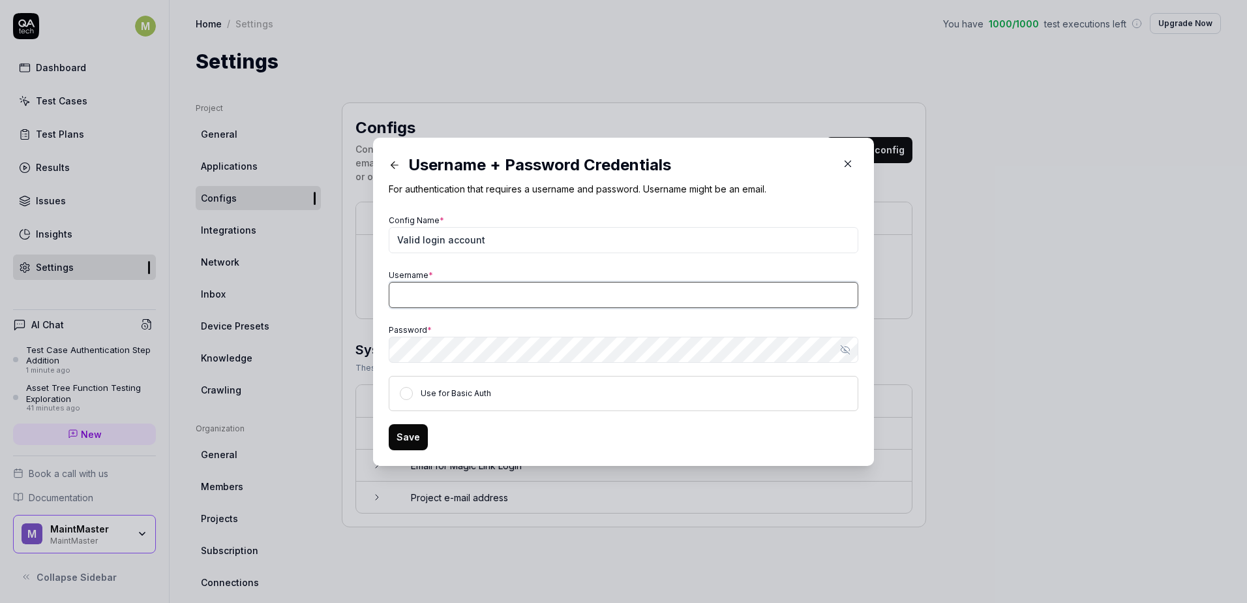
click at [470, 298] on input "Username *" at bounding box center [624, 295] width 470 height 26
click at [406, 395] on button "Use for Basic Auth" at bounding box center [406, 393] width 13 height 13
click at [410, 440] on button "Save" at bounding box center [408, 437] width 39 height 26
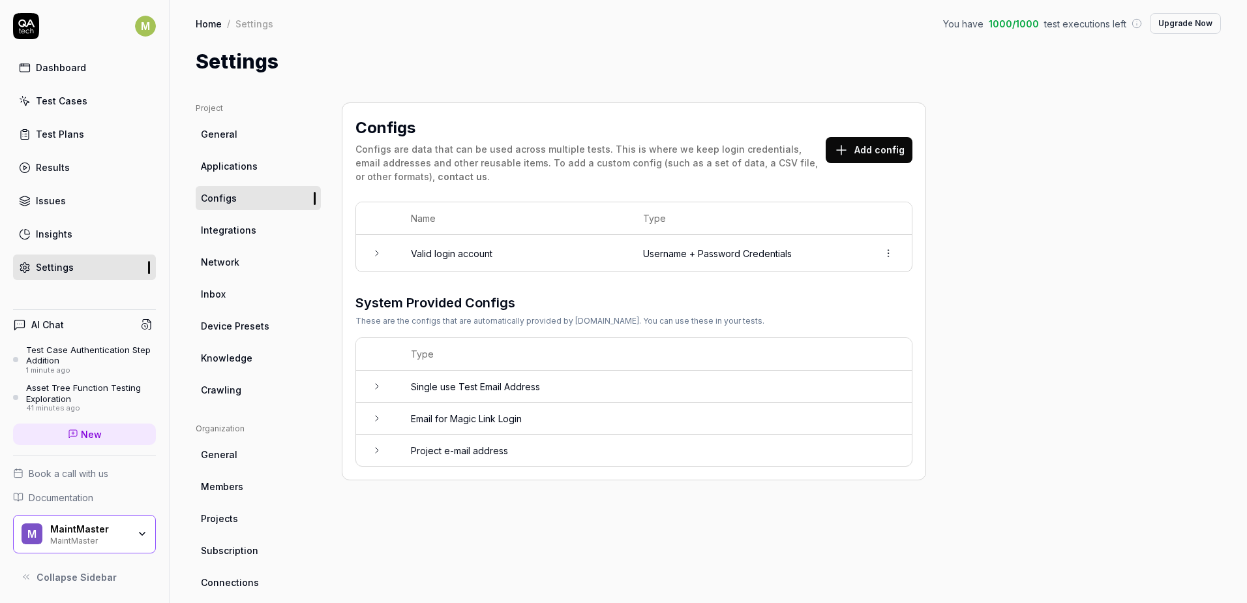
click at [893, 247] on html "Config created! M Dashboard Test Cases Test Plans Results Issues Insights Setti…" at bounding box center [623, 301] width 1247 height 603
click at [1009, 284] on html "M Dashboard Test Cases Test Plans Results Issues Insights Settings AI Chat Test…" at bounding box center [623, 301] width 1247 height 603
click at [103, 359] on div "Test Case Authentication Step Addition" at bounding box center [91, 355] width 130 height 22
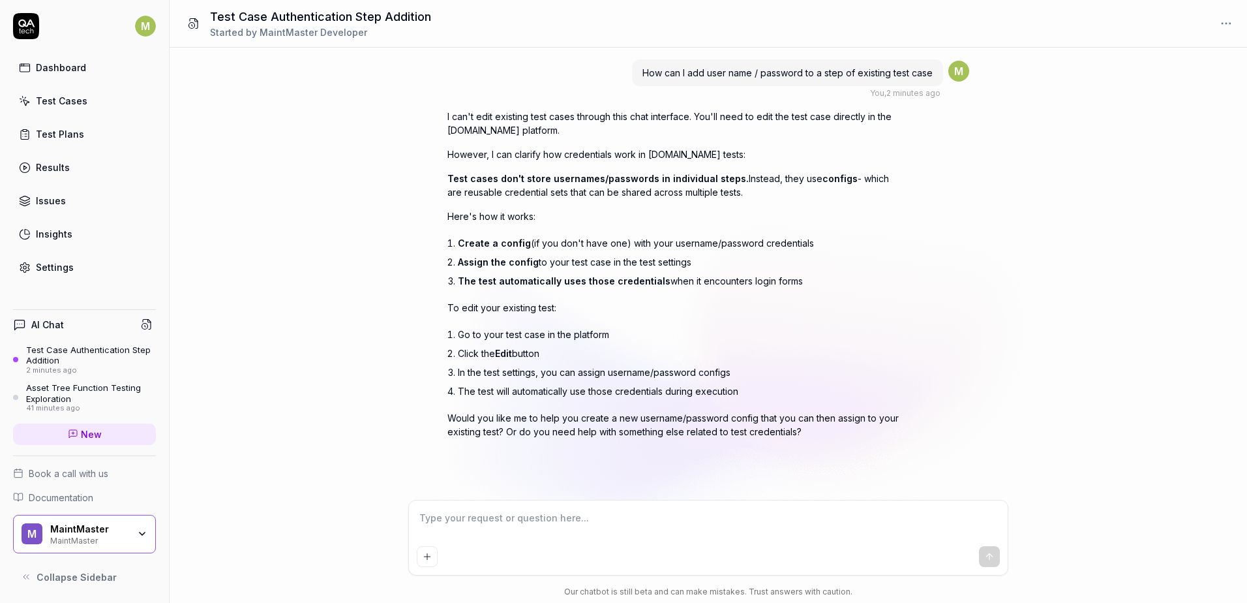
click at [53, 99] on div "Test Cases" at bounding box center [62, 101] width 52 height 14
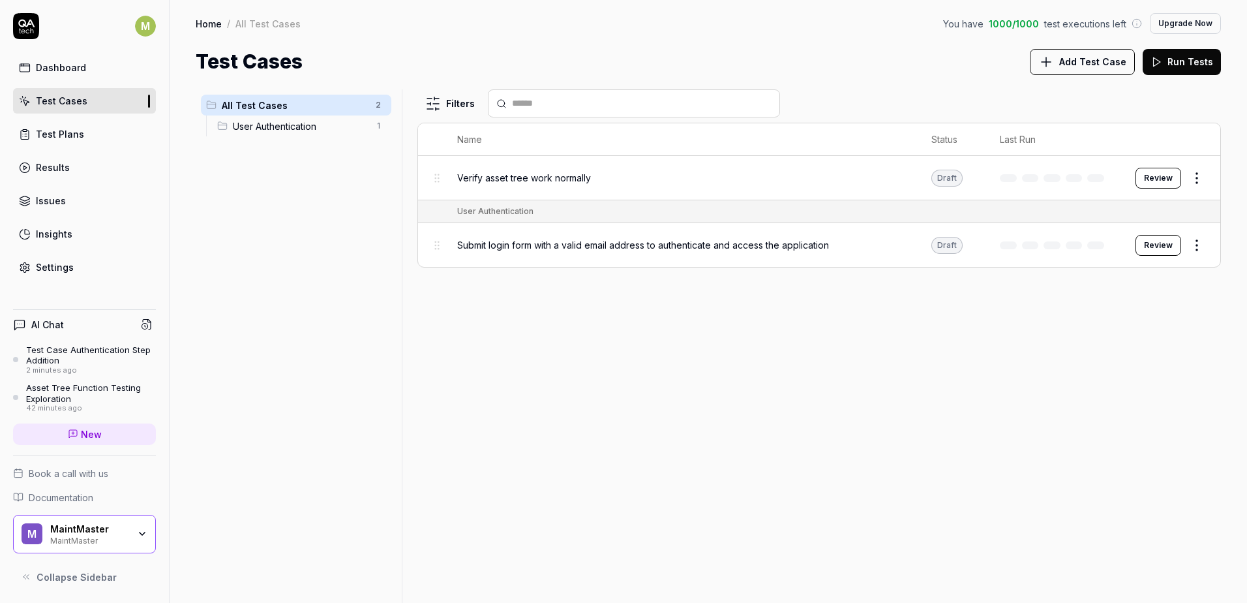
click at [521, 181] on span "Verify asset tree work normally" at bounding box center [524, 178] width 134 height 14
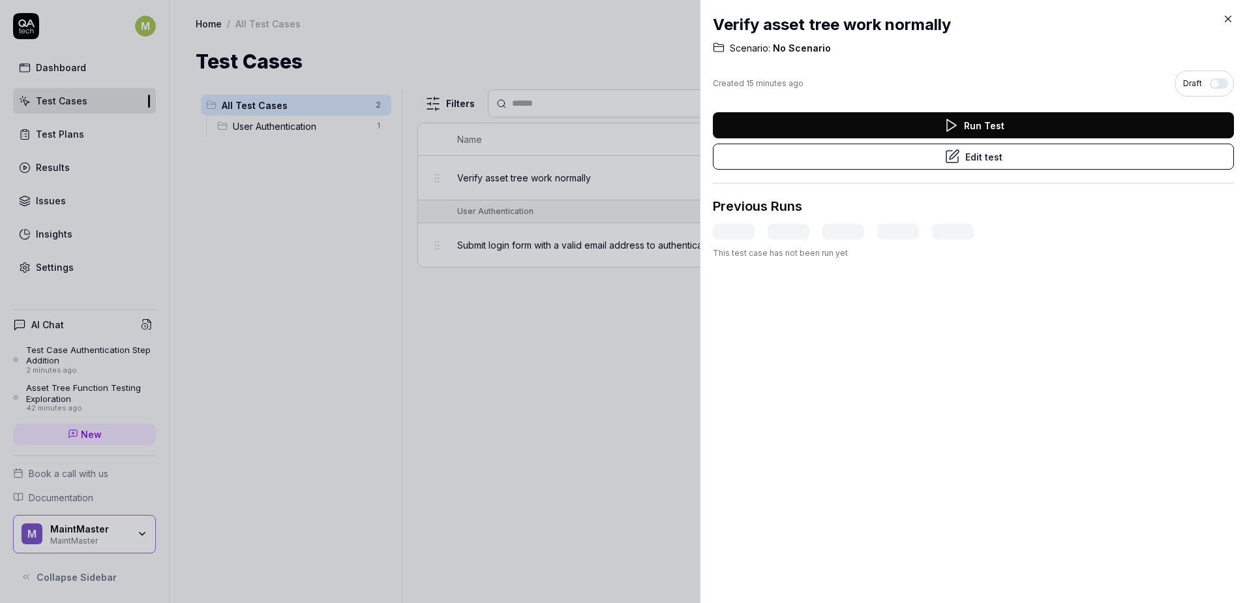
click at [1227, 21] on icon at bounding box center [1229, 19] width 6 height 6
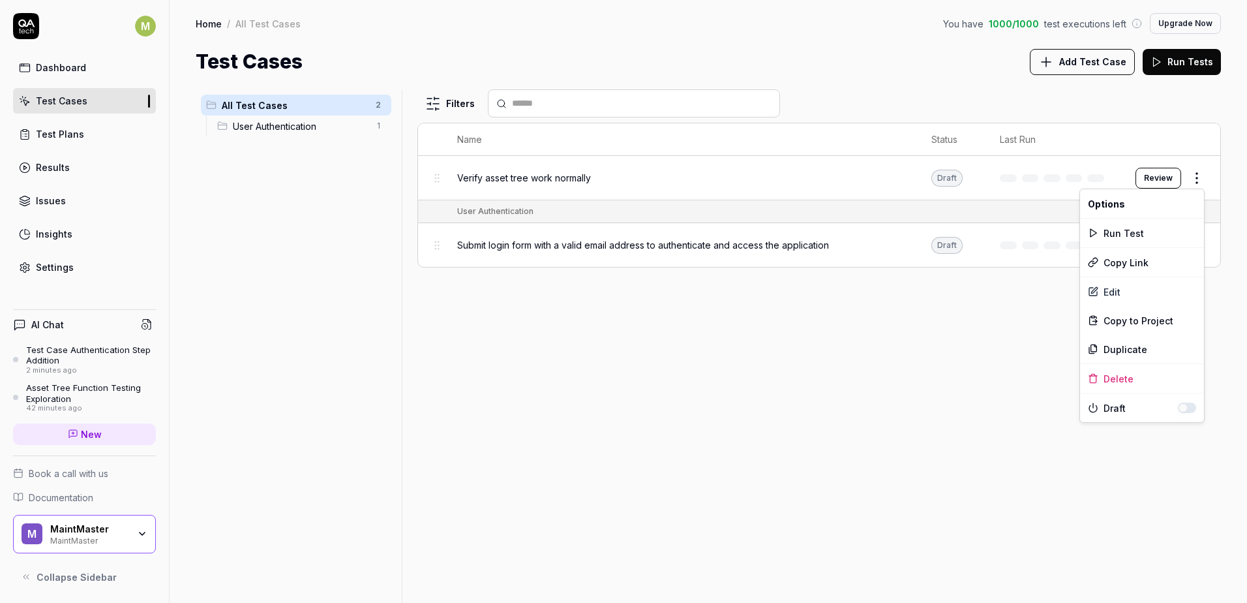
click at [1197, 181] on html "M Dashboard Test Cases Test Plans Results Issues Insights Settings AI Chat Test…" at bounding box center [623, 301] width 1247 height 603
drag, startPoint x: 560, startPoint y: 391, endPoint x: 469, endPoint y: 260, distance: 159.8
click at [558, 388] on html "M Dashboard Test Cases Test Plans Results Issues Insights Settings AI Chat Test…" at bounding box center [623, 301] width 1247 height 603
click at [479, 179] on span "Verify asset tree work normally" at bounding box center [524, 178] width 134 height 14
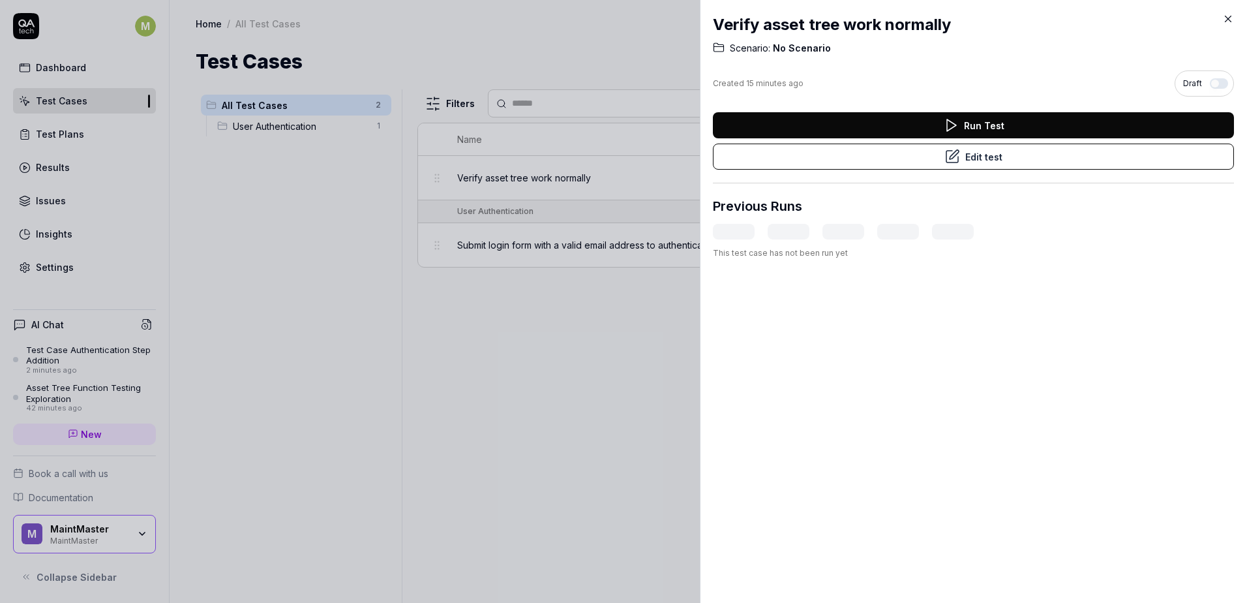
click at [960, 149] on button "Edit test" at bounding box center [973, 157] width 521 height 26
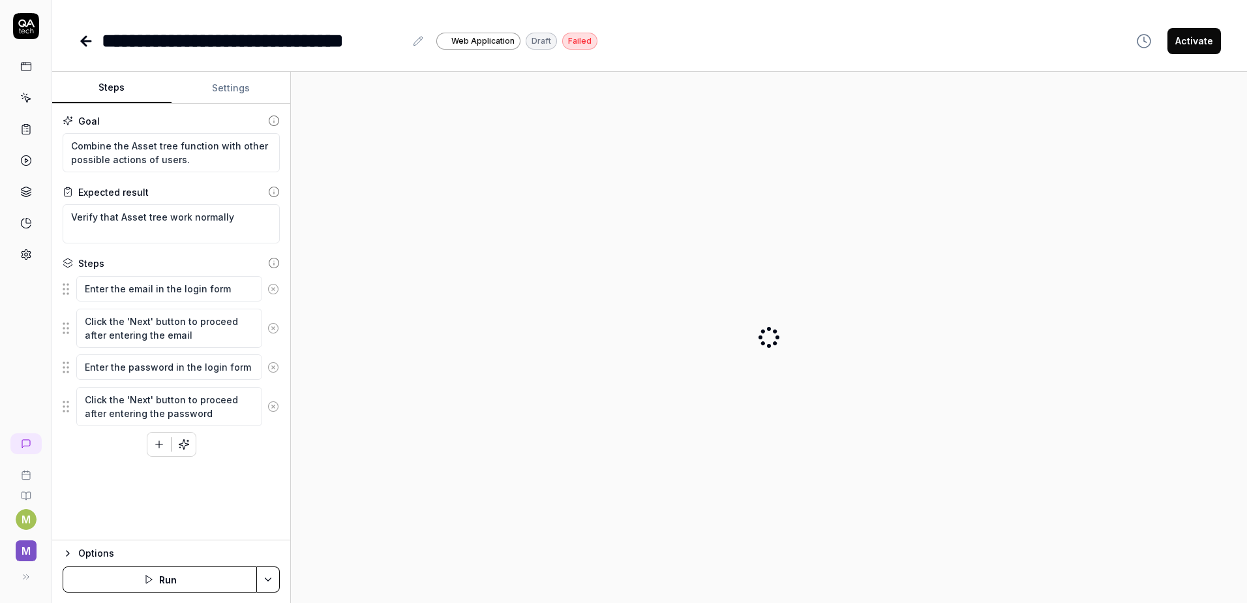
click at [222, 91] on button "Settings" at bounding box center [231, 87] width 119 height 31
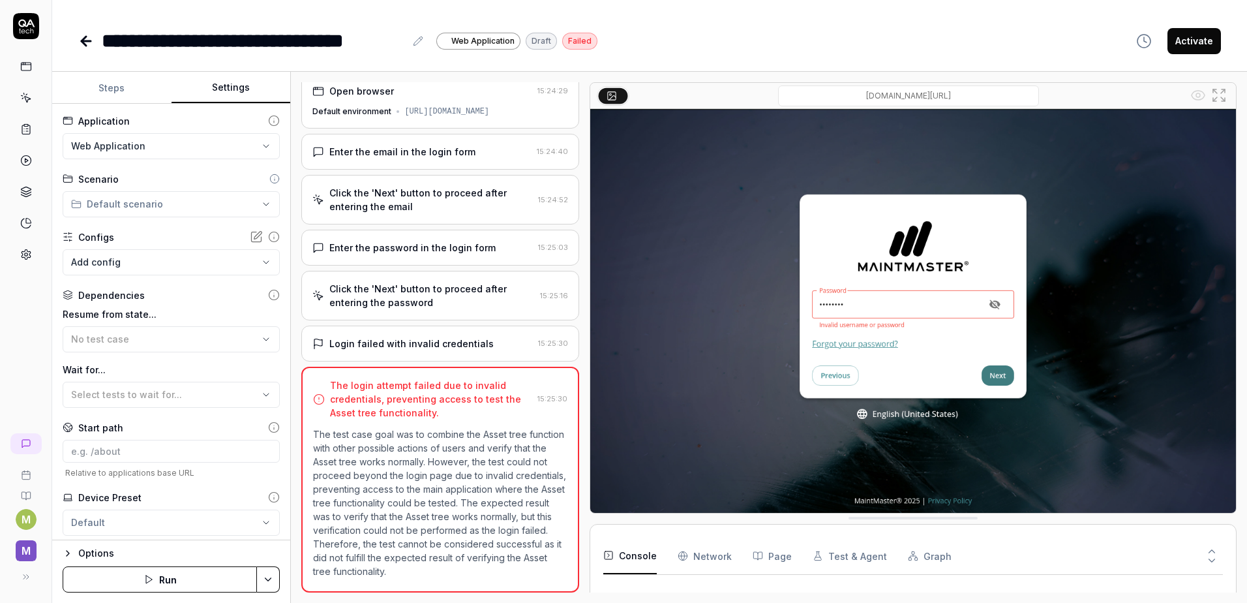
scroll to position [21, 0]
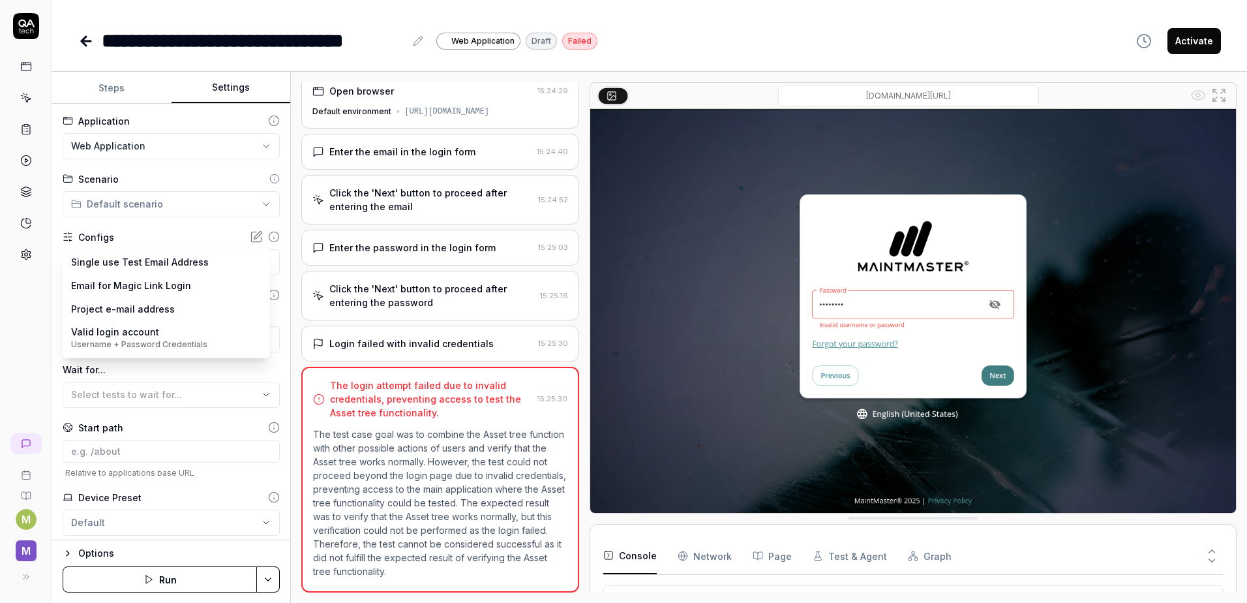
click at [170, 262] on body "**********" at bounding box center [623, 301] width 1247 height 603
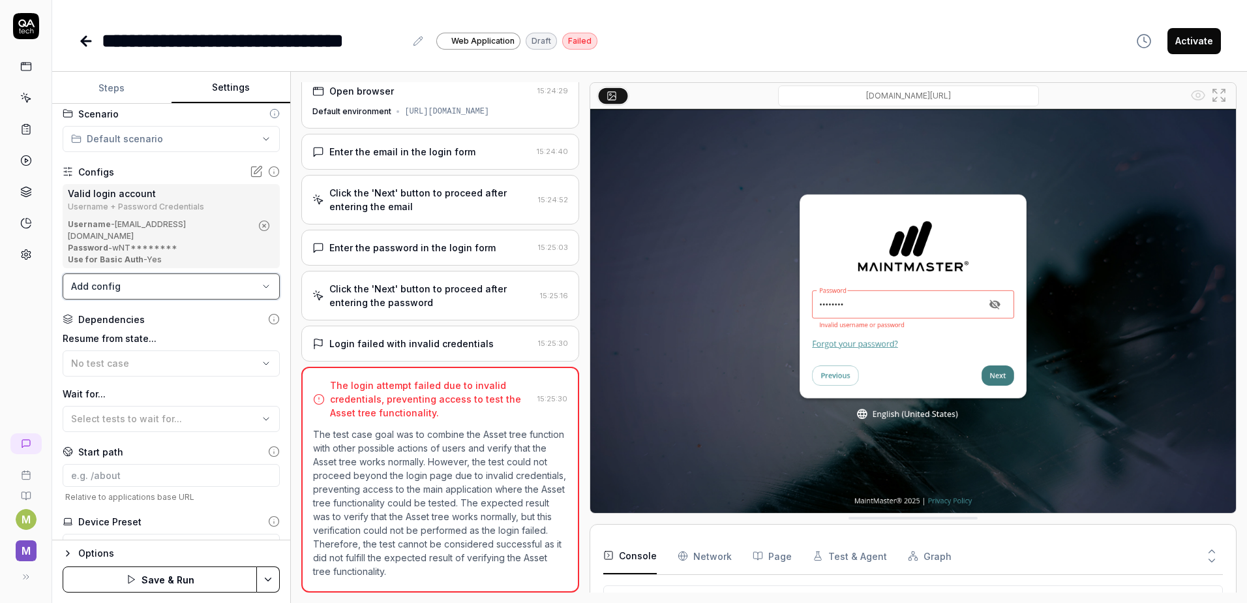
scroll to position [112, 0]
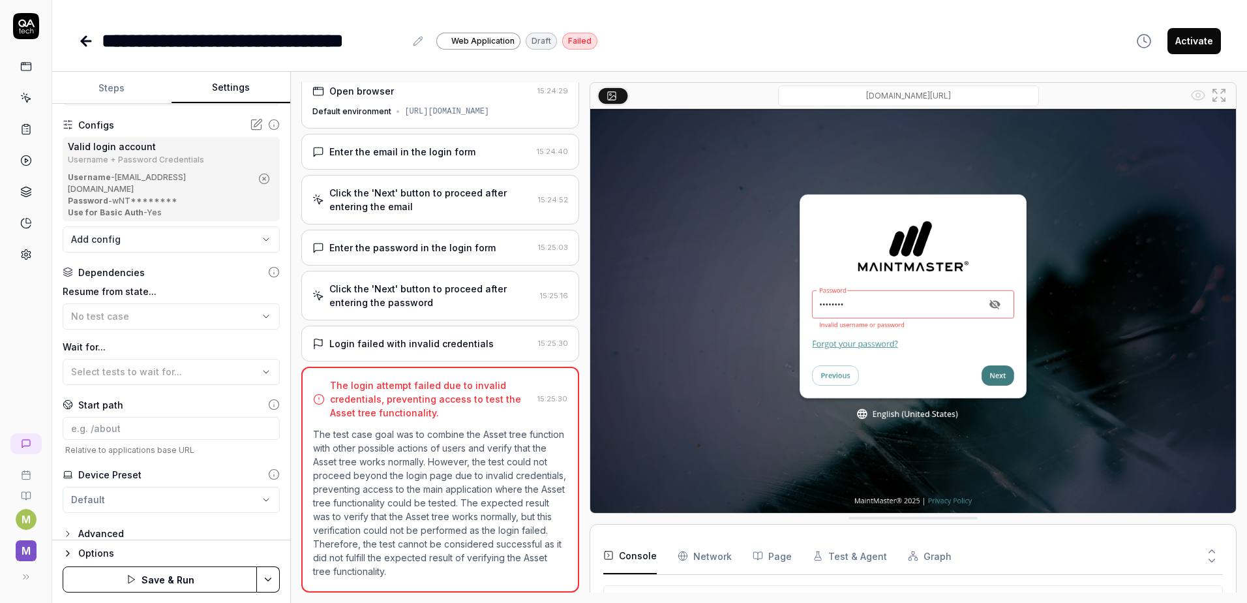
click at [172, 574] on button "Save & Run" at bounding box center [160, 579] width 194 height 26
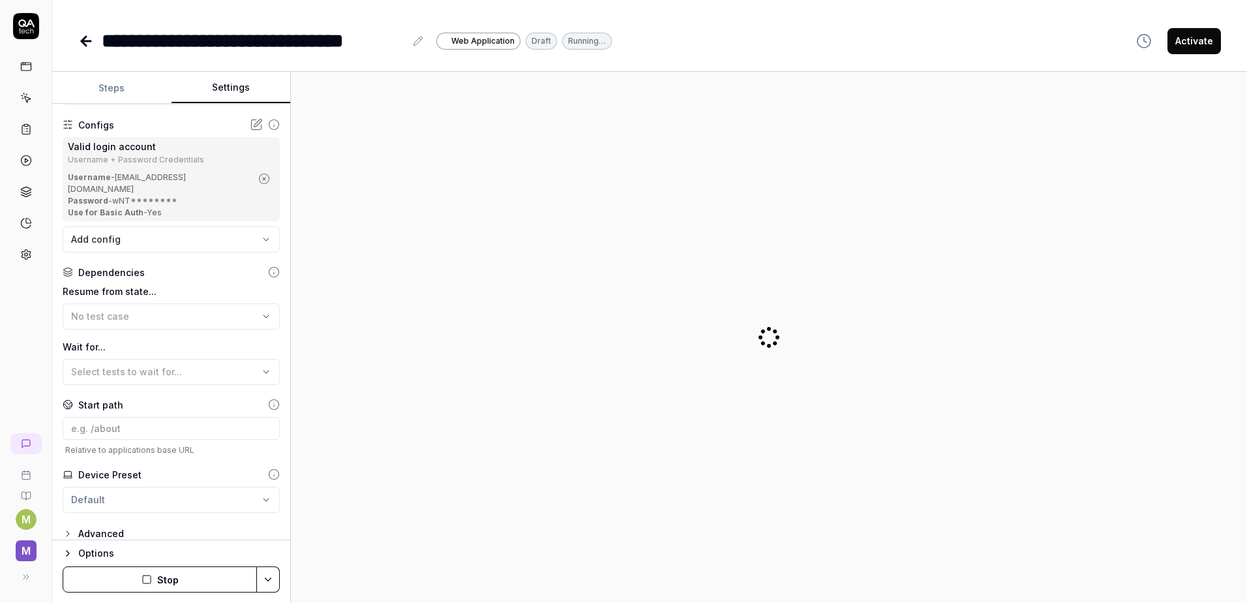
click at [108, 85] on button "Steps" at bounding box center [111, 87] width 119 height 31
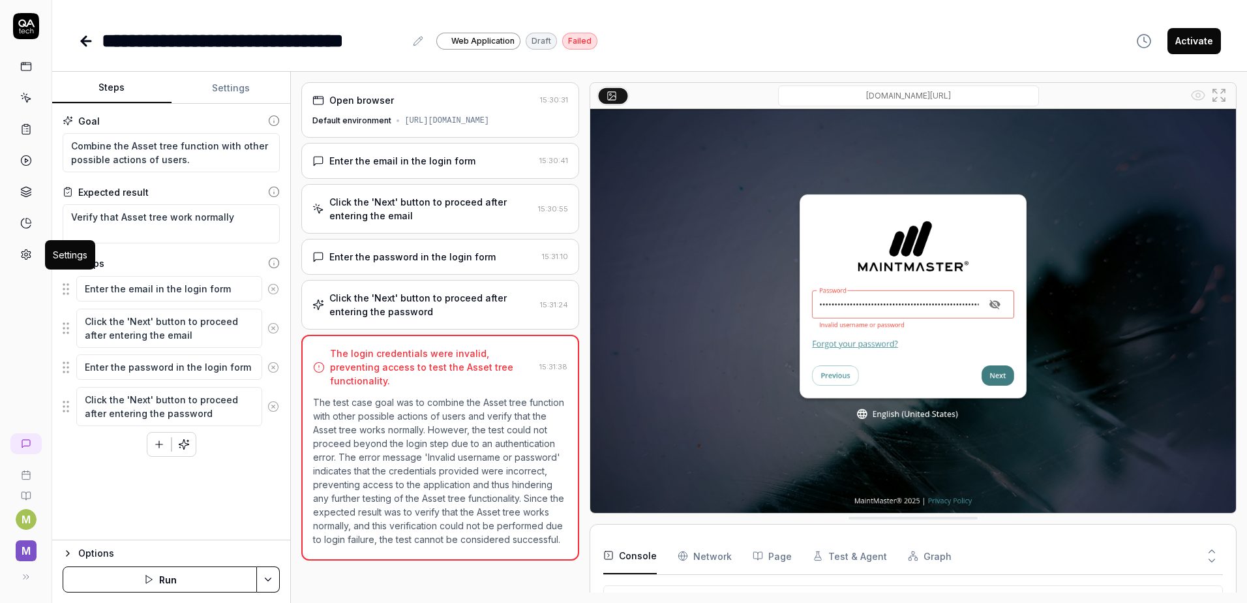
click at [33, 253] on link at bounding box center [25, 254] width 23 height 23
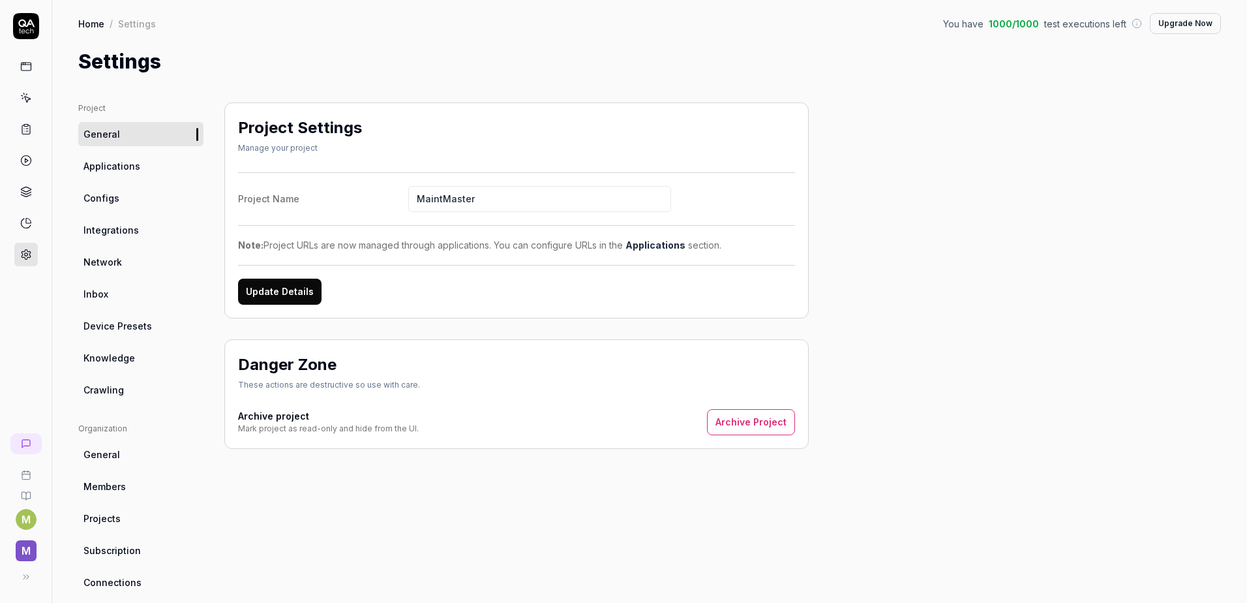
click at [113, 200] on span "Configs" at bounding box center [102, 198] width 36 height 14
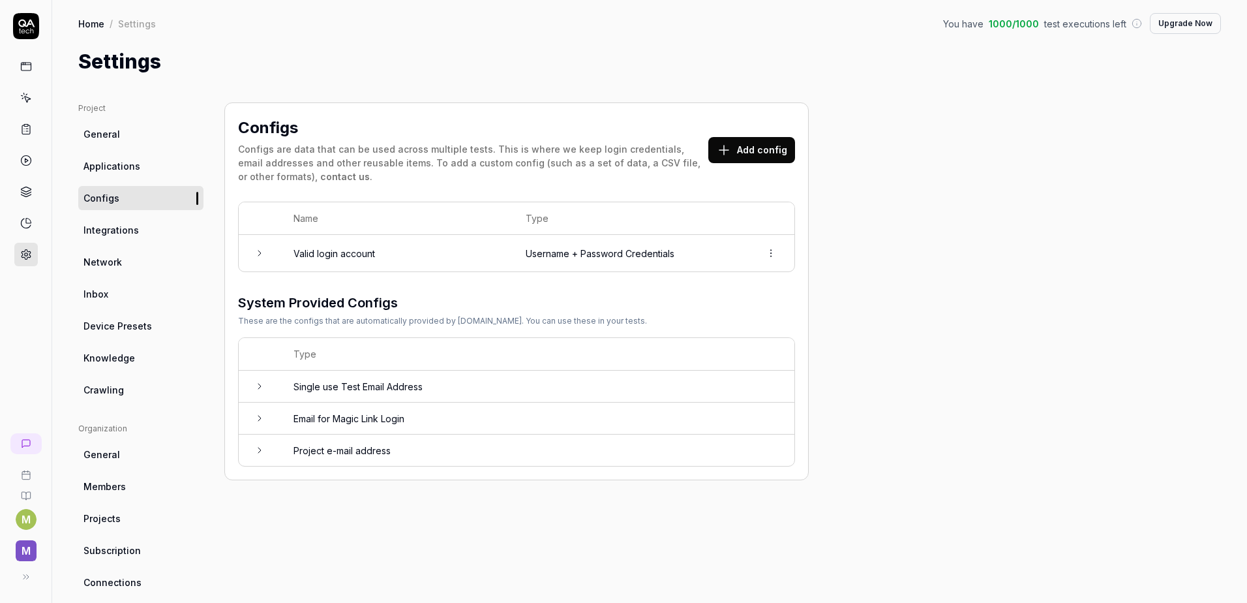
click at [470, 260] on td "Valid login account" at bounding box center [397, 253] width 232 height 37
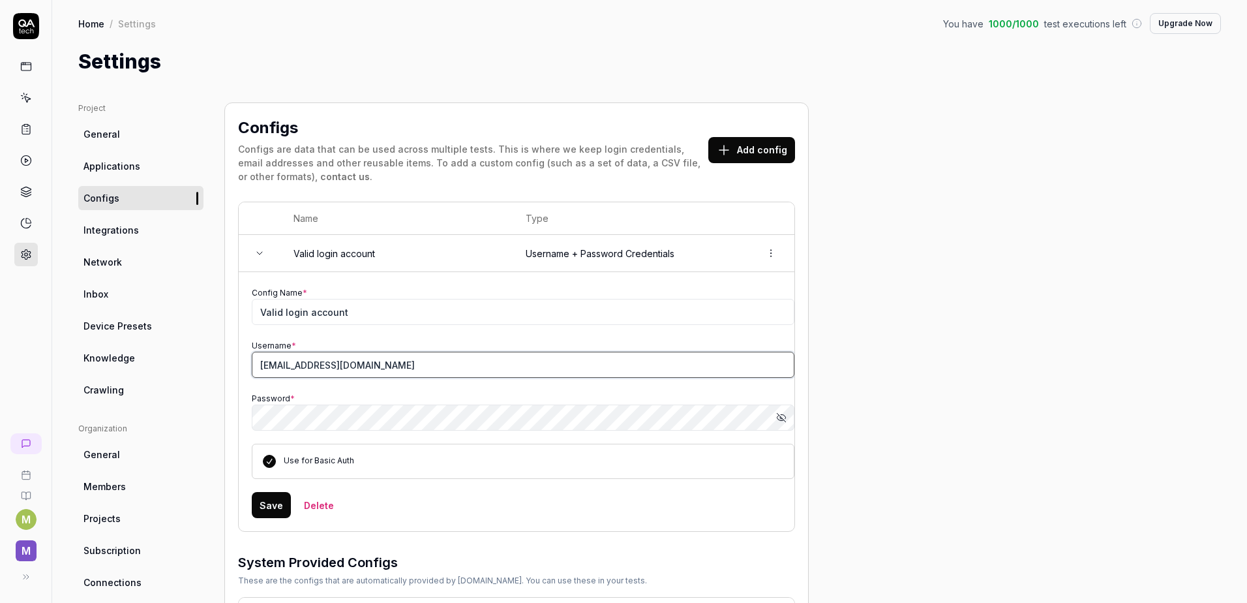
drag, startPoint x: 393, startPoint y: 372, endPoint x: 239, endPoint y: 371, distance: 154.6
click at [239, 371] on td "Config Name * Valid login account Username * developers@maintmaster.com Passwor…" at bounding box center [517, 401] width 556 height 259
click at [455, 379] on div "Config Name * Valid login account Username * developers@maintmaster.com Passwor…" at bounding box center [523, 382] width 543 height 194
drag, startPoint x: 307, startPoint y: 366, endPoint x: 202, endPoint y: 362, distance: 104.5
click at [202, 362] on div "Project General Applications Configs Integrations Network Inbox Device Presets …" at bounding box center [649, 428] width 1143 height 652
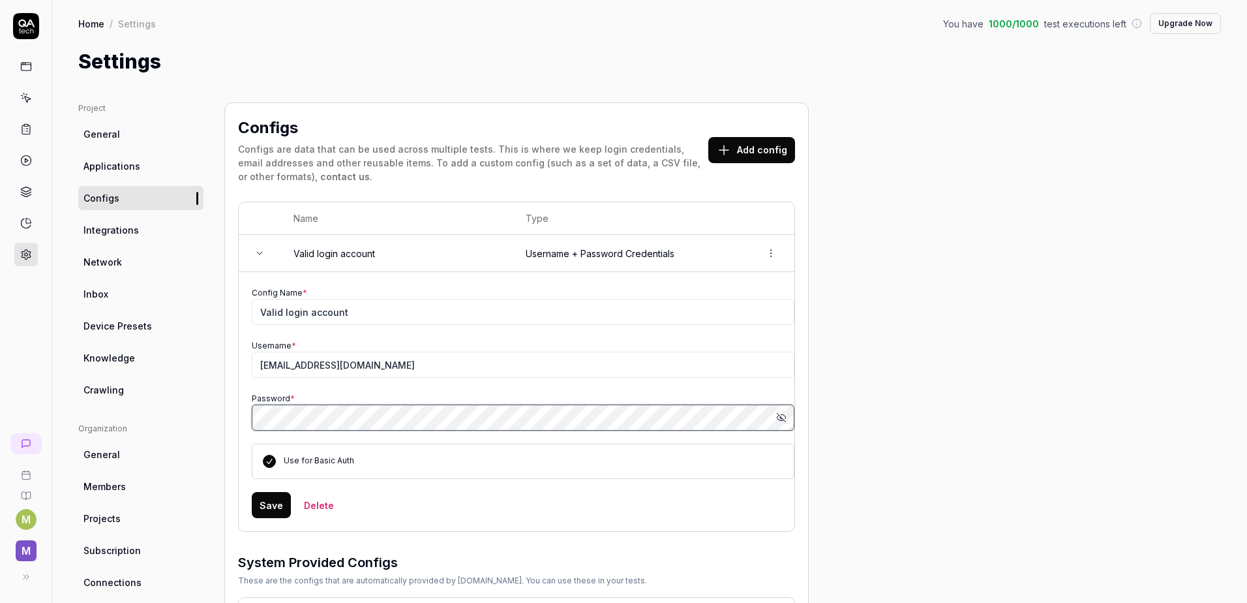
click at [159, 384] on div "Project General Applications Configs Integrations Network Inbox Device Presets …" at bounding box center [649, 428] width 1143 height 652
click at [262, 504] on button "Save" at bounding box center [271, 505] width 39 height 26
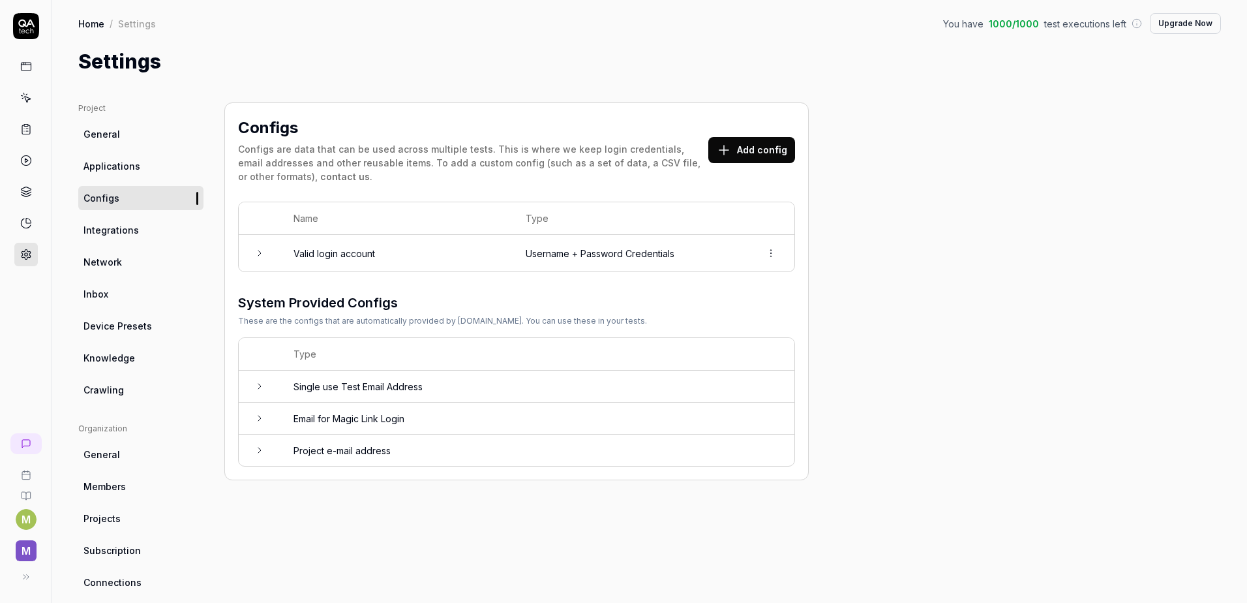
click at [917, 414] on div "Project General Applications Configs Integrations Network Inbox Device Presets …" at bounding box center [649, 428] width 1143 height 652
click at [23, 101] on icon at bounding box center [26, 98] width 12 height 12
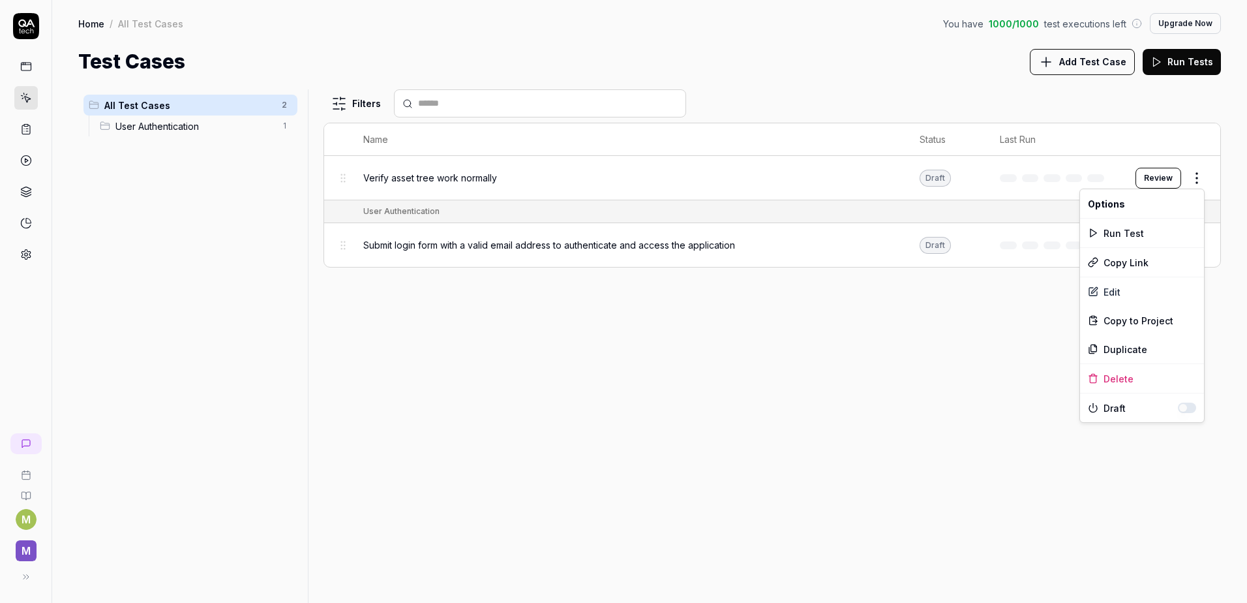
click at [1196, 181] on html "M M Home / All Test Cases You have 1000 / 1000 test executions left Upgrade Now…" at bounding box center [623, 301] width 1247 height 603
click at [1117, 287] on div "Edit" at bounding box center [1142, 291] width 124 height 29
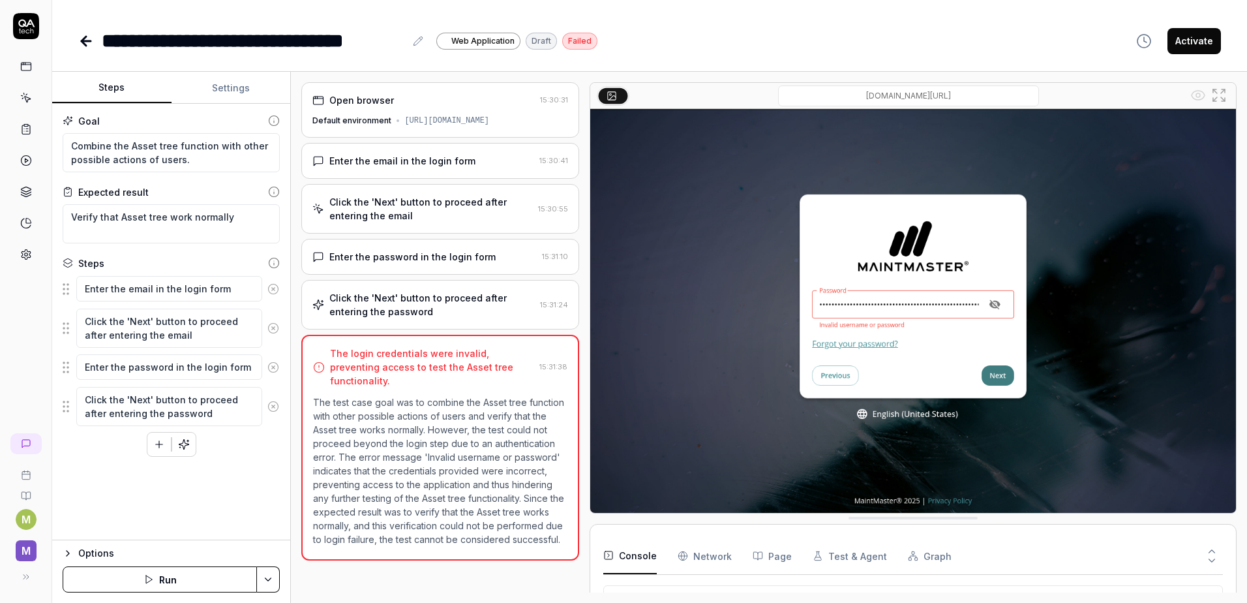
drag, startPoint x: 239, startPoint y: 83, endPoint x: 235, endPoint y: 102, distance: 19.5
click at [241, 83] on button "Settings" at bounding box center [231, 87] width 119 height 31
click at [121, 92] on button "Steps" at bounding box center [111, 87] width 119 height 31
click at [162, 444] on icon "button" at bounding box center [158, 444] width 7 height 0
click at [239, 491] on div "Goal Combine the Asset tree function with other possible actions of users. Expe…" at bounding box center [171, 322] width 238 height 436
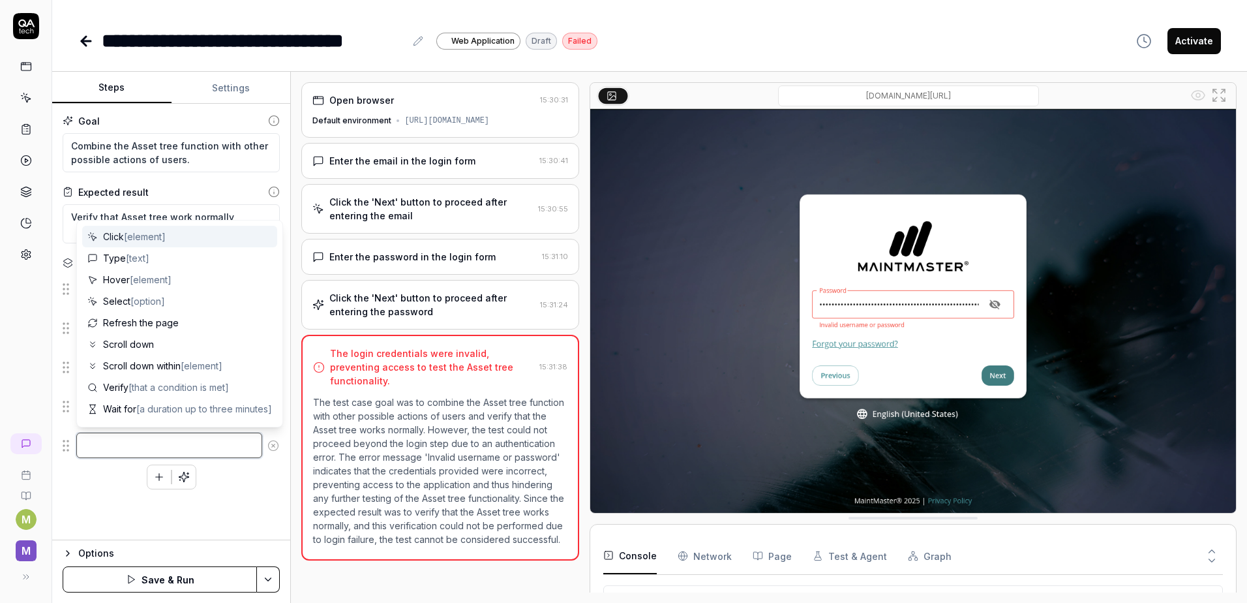
click at [149, 447] on textarea at bounding box center [169, 445] width 186 height 25
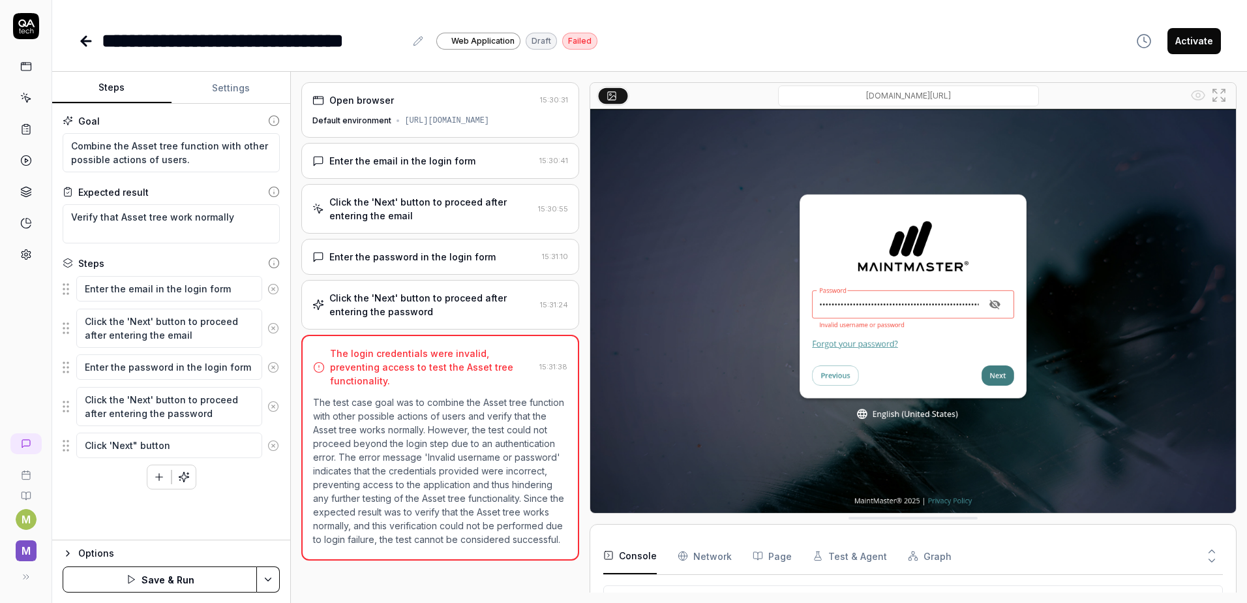
click at [162, 481] on icon "button" at bounding box center [159, 477] width 12 height 12
paste textarea "UG1292"
click at [158, 510] on icon "button" at bounding box center [158, 510] width 7 height 0
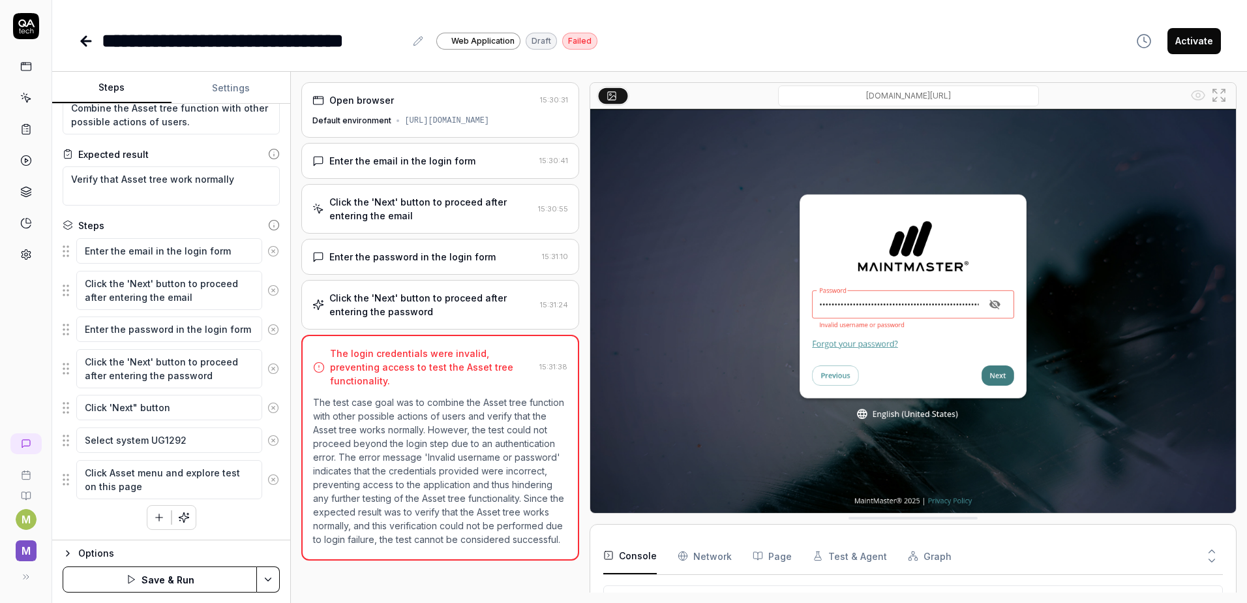
click at [178, 581] on button "Save & Run" at bounding box center [160, 579] width 194 height 26
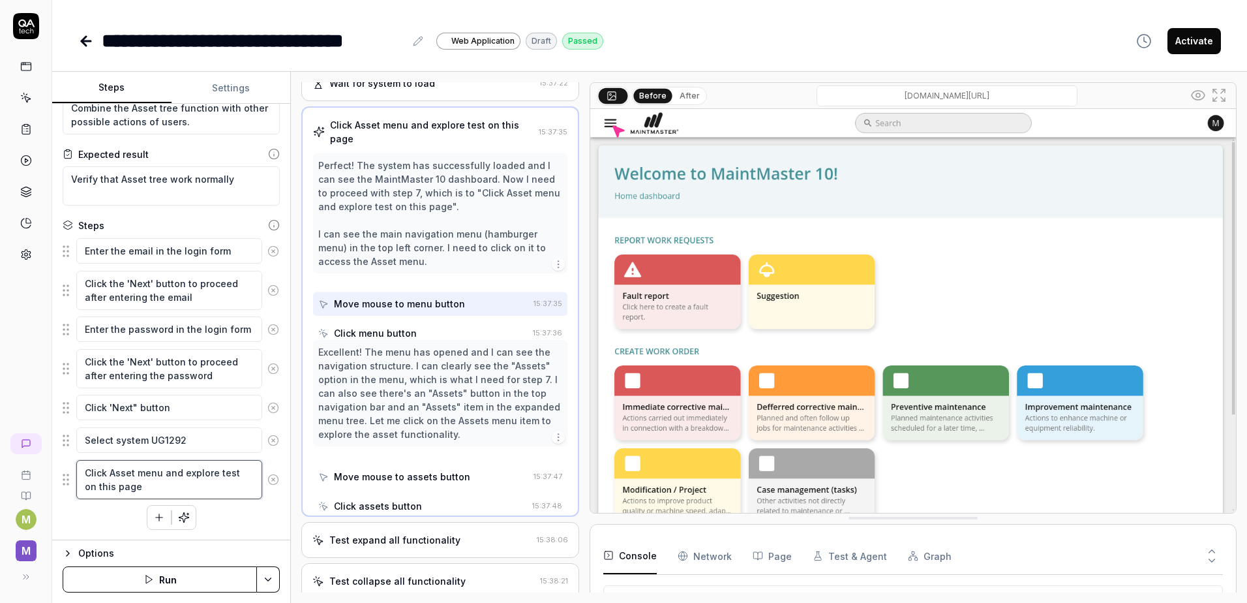
scroll to position [256, 0]
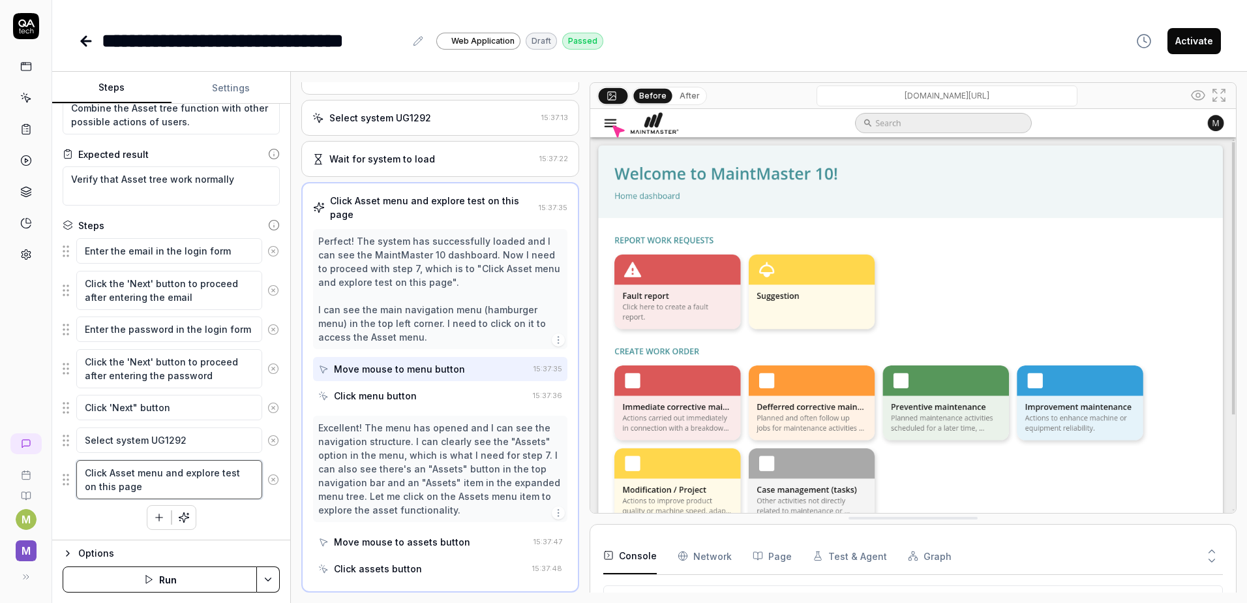
drag, startPoint x: 162, startPoint y: 474, endPoint x: 221, endPoint y: 485, distance: 59.8
click at [221, 485] on textarea "Click Asset menu and explore test on this page" at bounding box center [169, 479] width 186 height 39
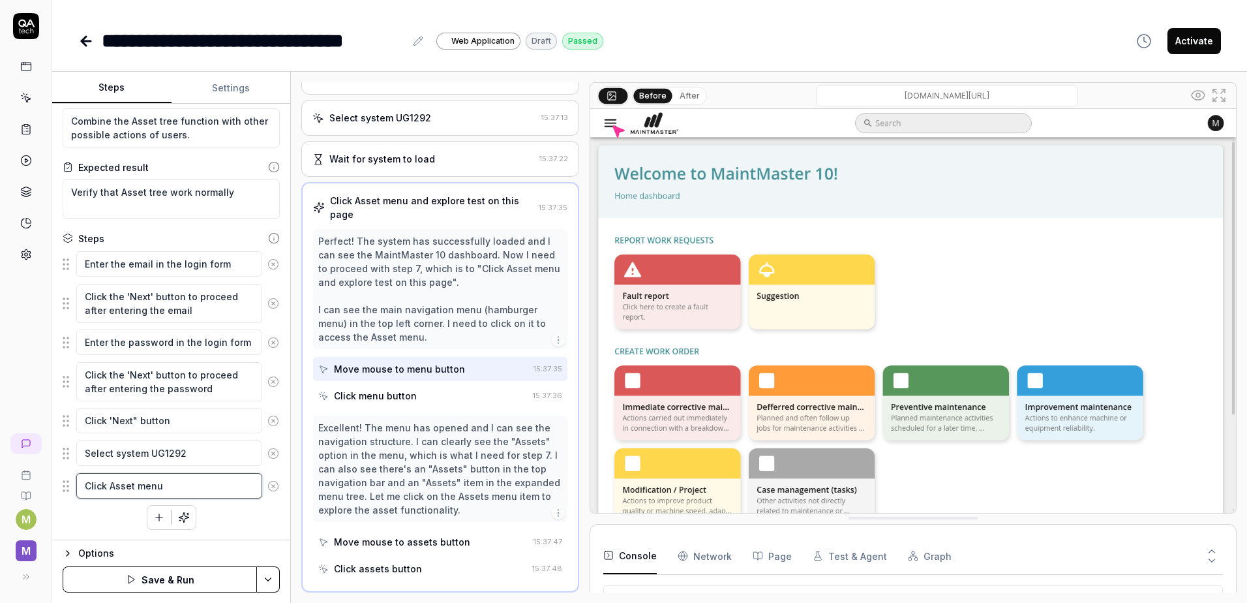
scroll to position [25, 0]
click at [155, 513] on icon "button" at bounding box center [159, 517] width 12 height 12
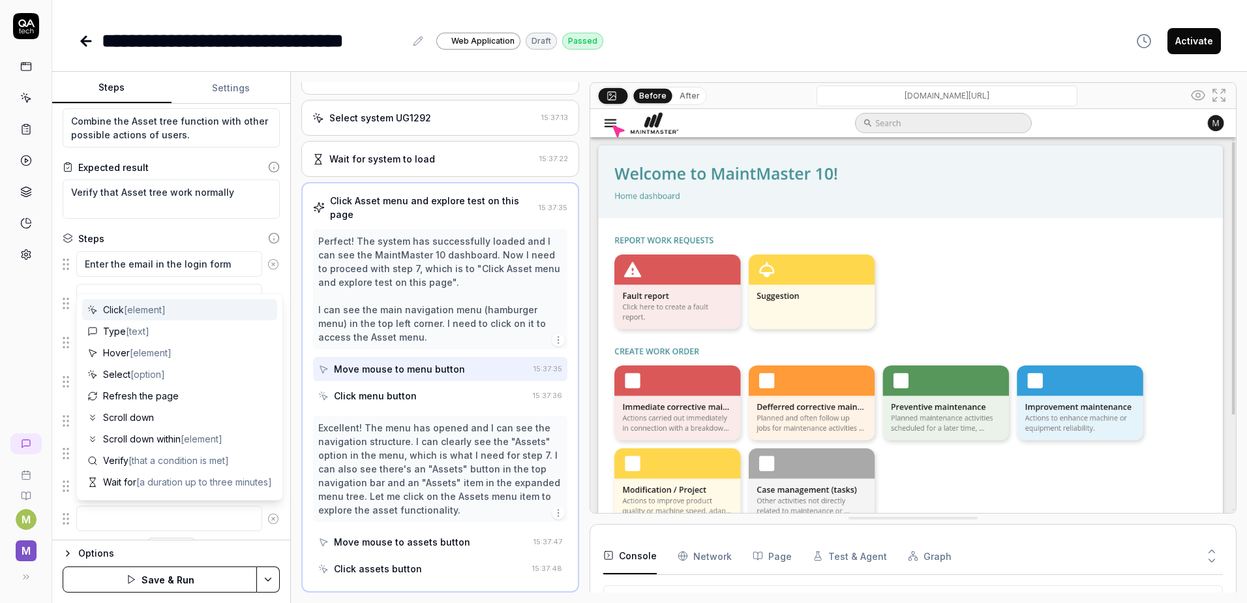
click at [194, 523] on textarea at bounding box center [169, 518] width 186 height 25
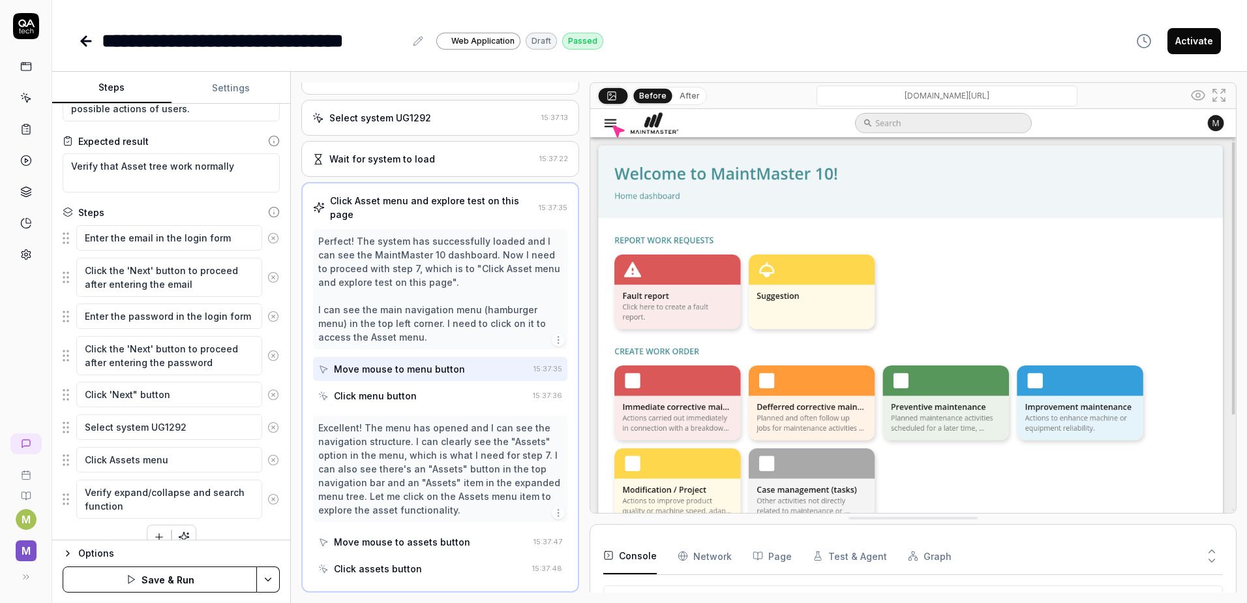
scroll to position [70, 0]
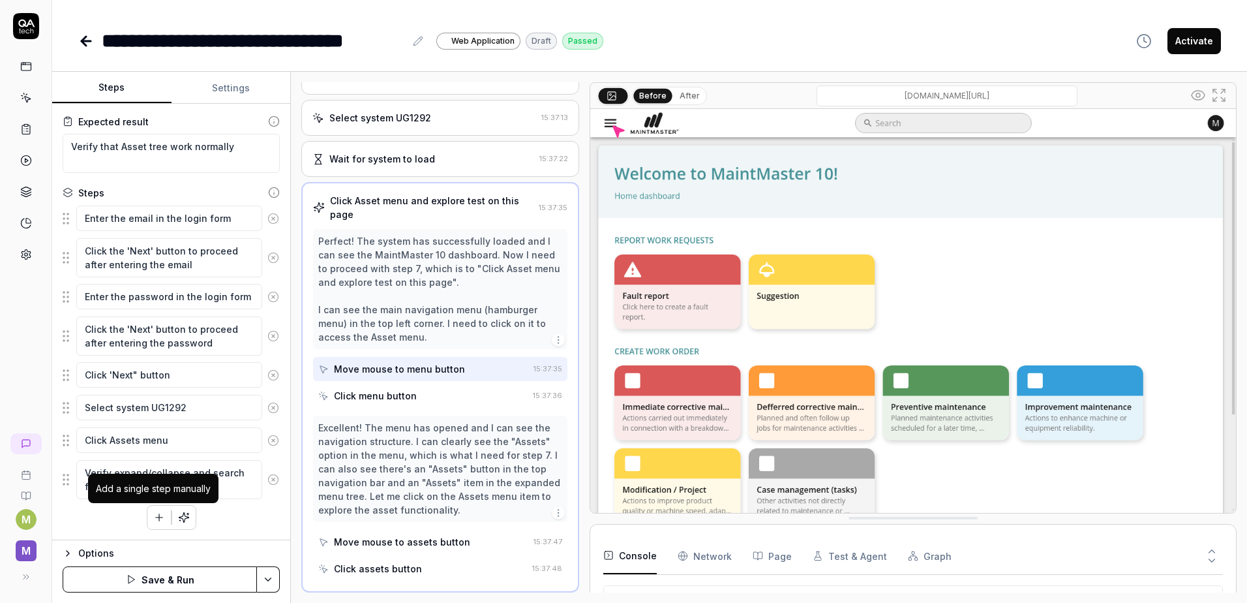
click at [147, 517] on button "button" at bounding box center [158, 517] width 23 height 23
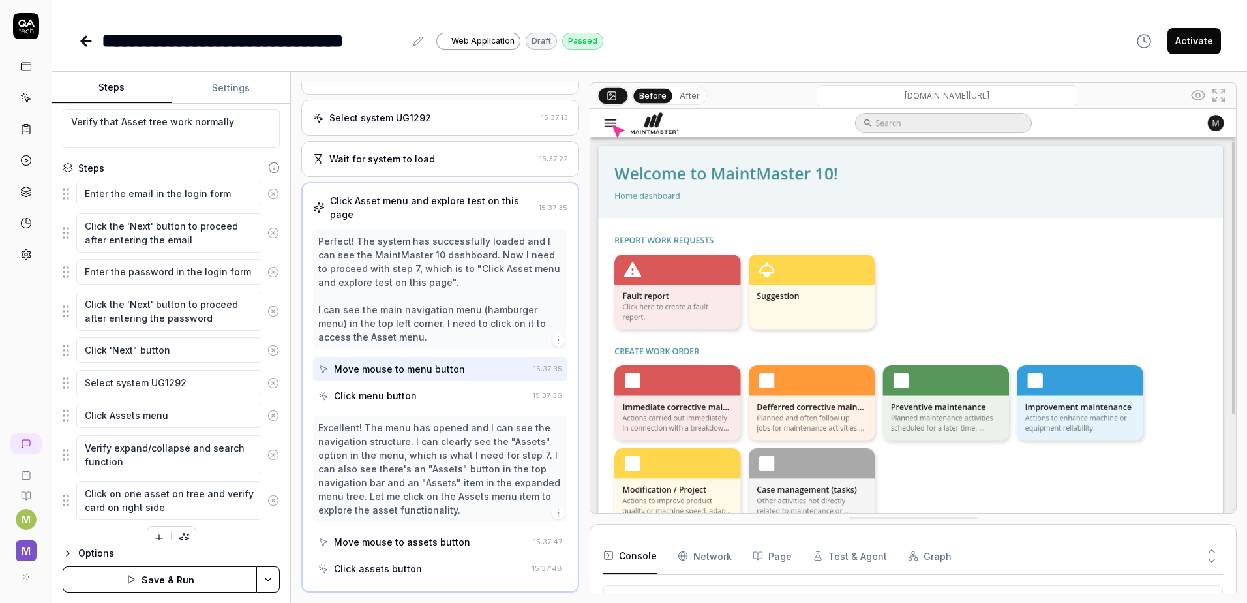
scroll to position [116, 0]
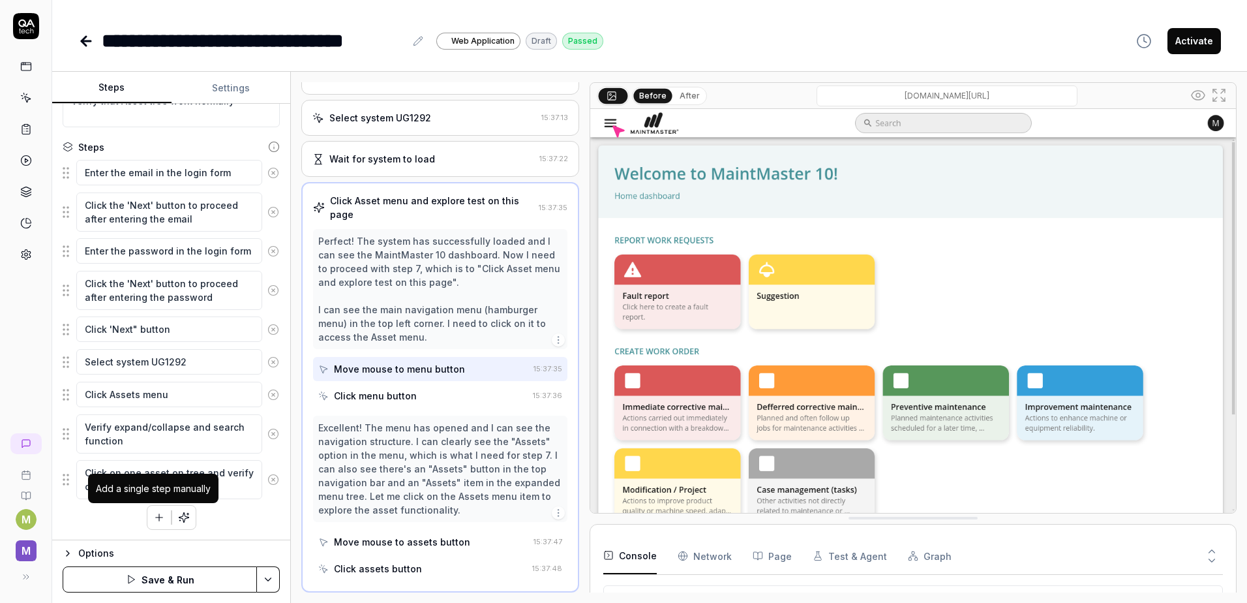
click at [155, 521] on icon "button" at bounding box center [159, 517] width 12 height 12
click at [187, 517] on textarea "Explore test all function on the right card" at bounding box center [169, 525] width 186 height 39
click at [132, 522] on textarea "Explore test all functions on the right card" at bounding box center [169, 525] width 186 height 39
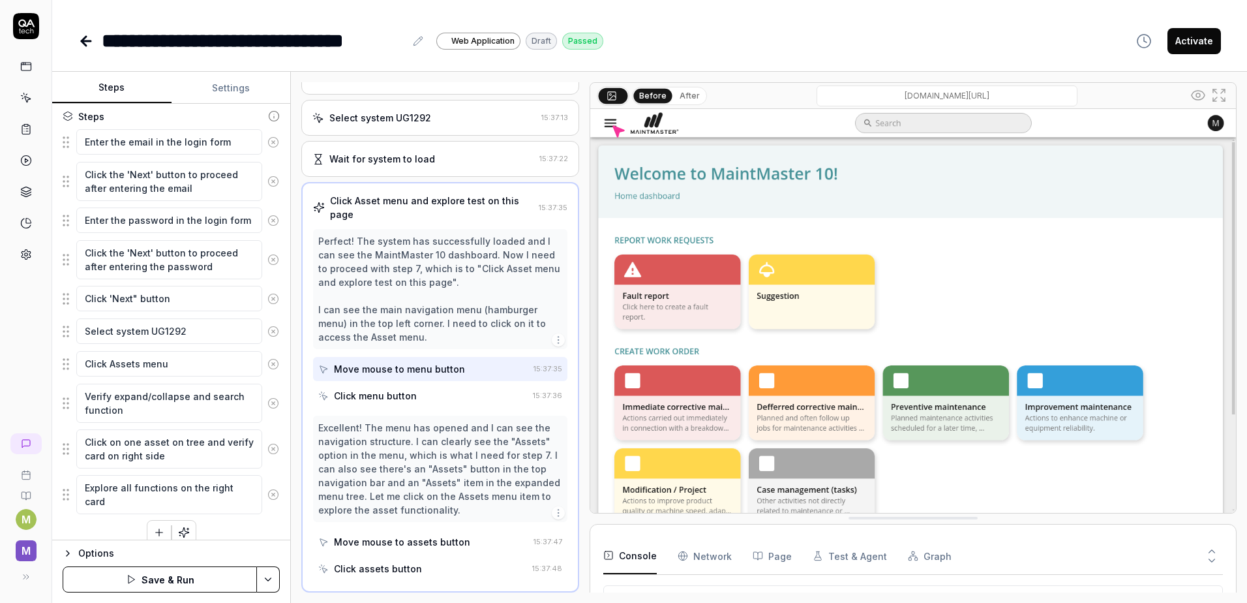
scroll to position [162, 0]
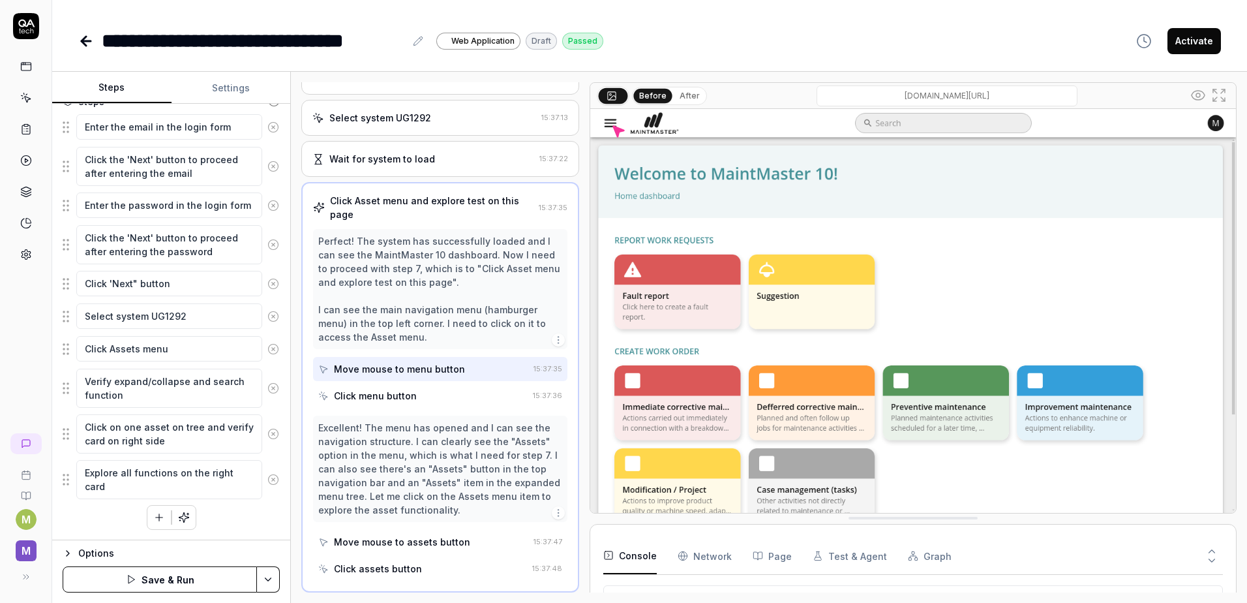
click at [159, 583] on button "Save & Run" at bounding box center [160, 579] width 194 height 26
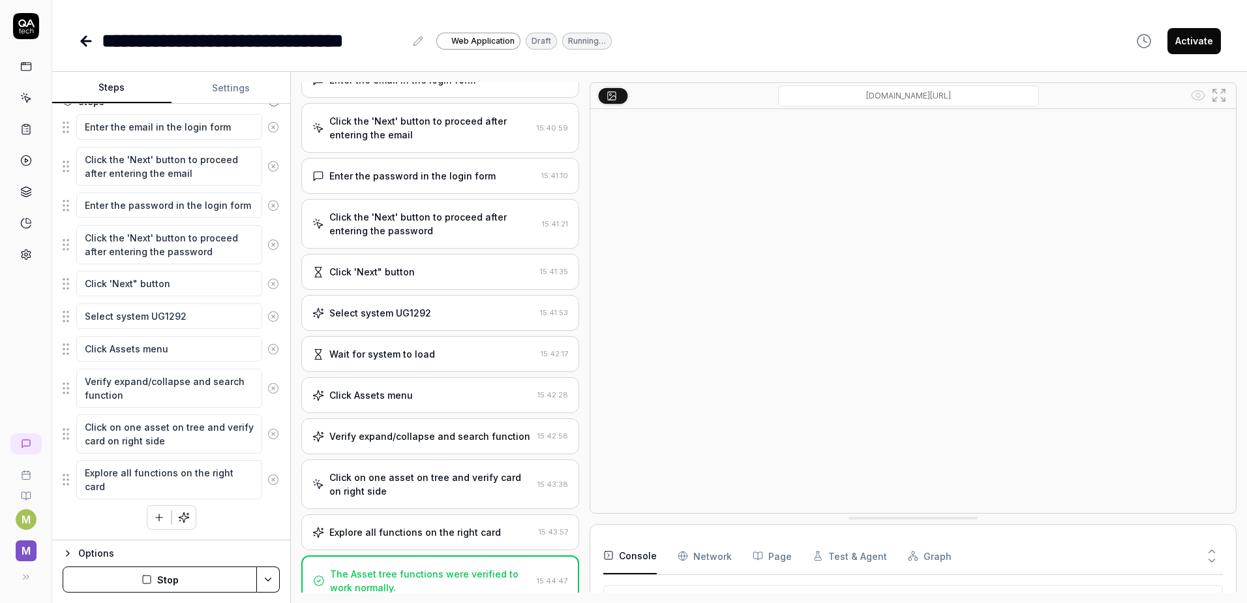
scroll to position [596, 0]
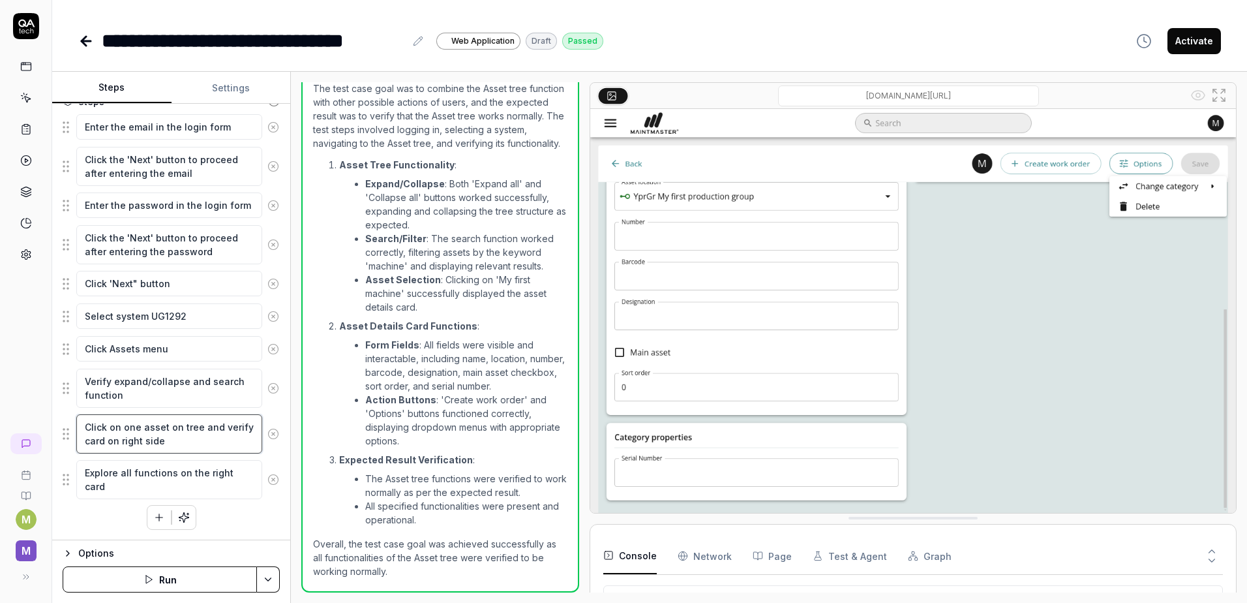
drag, startPoint x: 121, startPoint y: 429, endPoint x: 246, endPoint y: 453, distance: 126.8
click at [121, 429] on textarea "Click on one asset on tree and verify card on right side" at bounding box center [169, 433] width 186 height 39
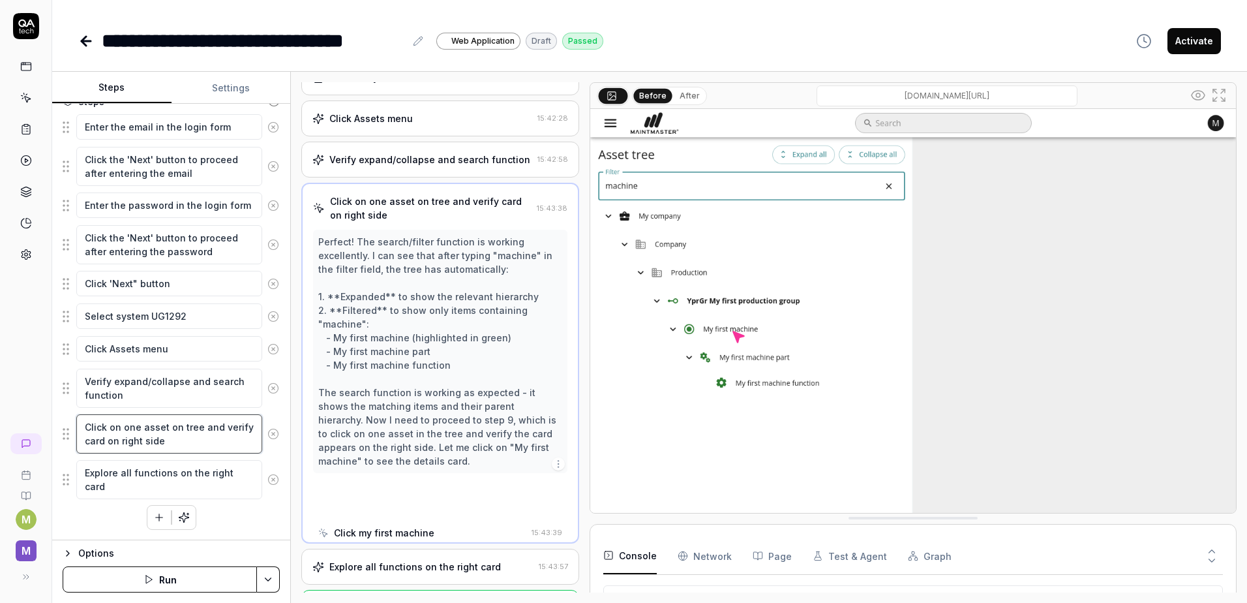
scroll to position [289, 0]
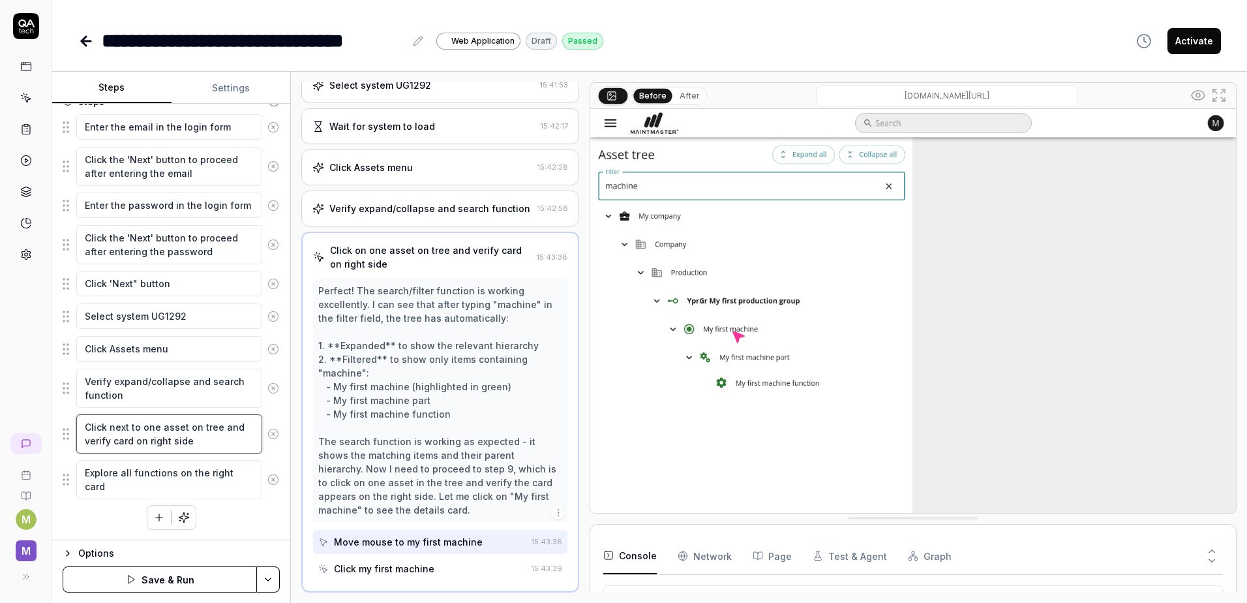
click at [184, 423] on textarea "Click next to one asset on tree and verify card on right side" at bounding box center [169, 433] width 186 height 39
drag, startPoint x: 221, startPoint y: 429, endPoint x: 229, endPoint y: 443, distance: 16.7
click at [229, 443] on textarea "Click next to one asset on tree and verify card on right side" at bounding box center [169, 433] width 186 height 39
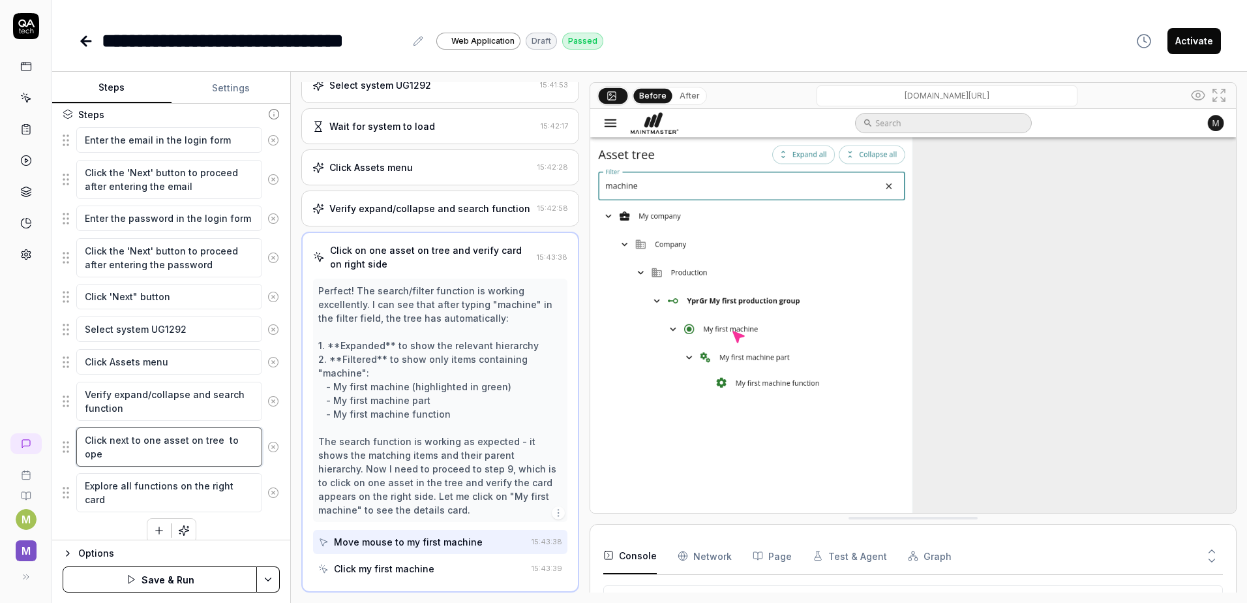
scroll to position [162, 0]
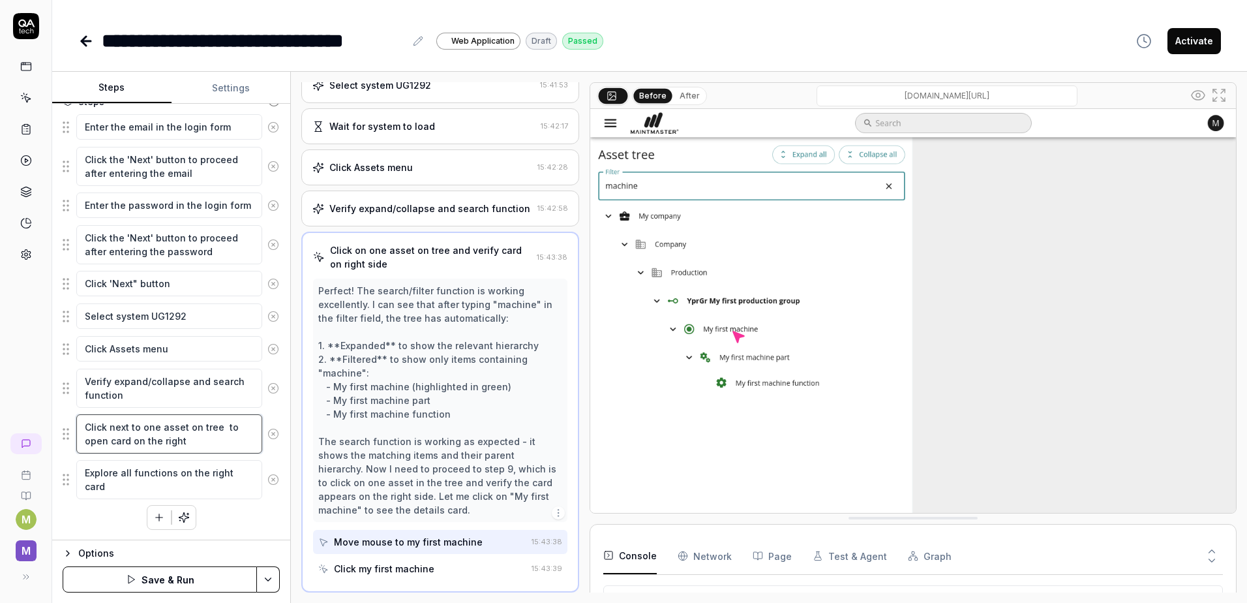
drag, startPoint x: 138, startPoint y: 430, endPoint x: 108, endPoint y: 427, distance: 30.1
click at [108, 427] on textarea "Click next to one asset on tree to open card on the right" at bounding box center [169, 433] width 186 height 39
click at [195, 431] on textarea "Click on area of one asset on tree to open card on the right" at bounding box center [169, 433] width 186 height 39
click at [205, 440] on textarea "Click on the area of one asset (not the text label of the asset) on the tree to…" at bounding box center [169, 440] width 186 height 53
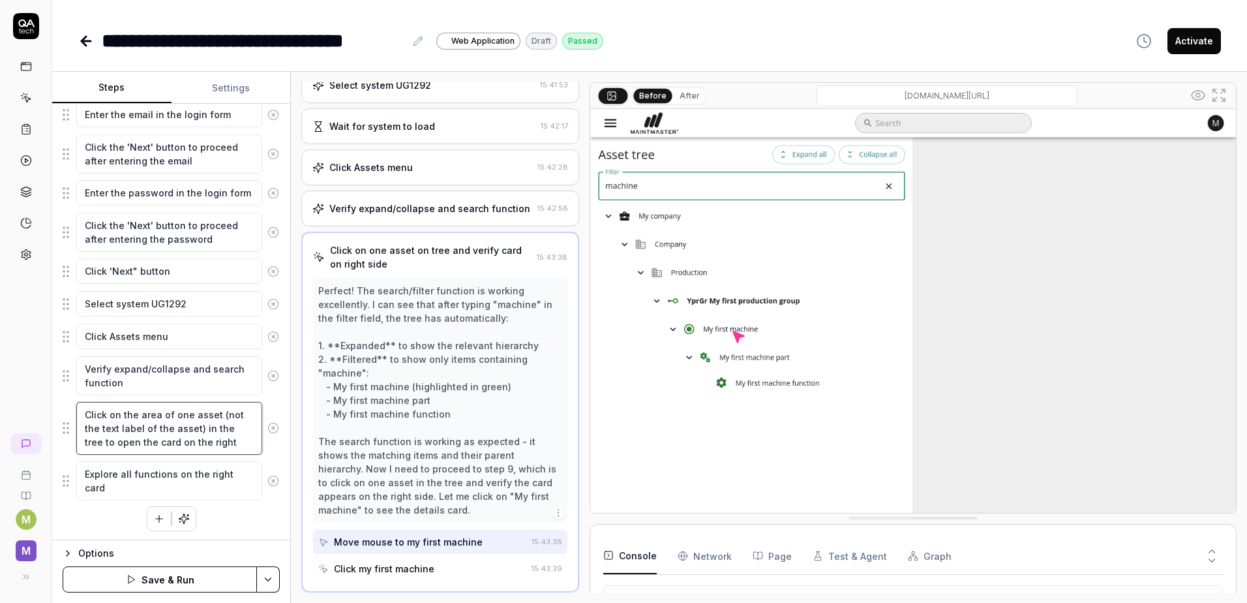
scroll to position [176, 0]
click at [173, 581] on button "Save & Run" at bounding box center [160, 579] width 194 height 26
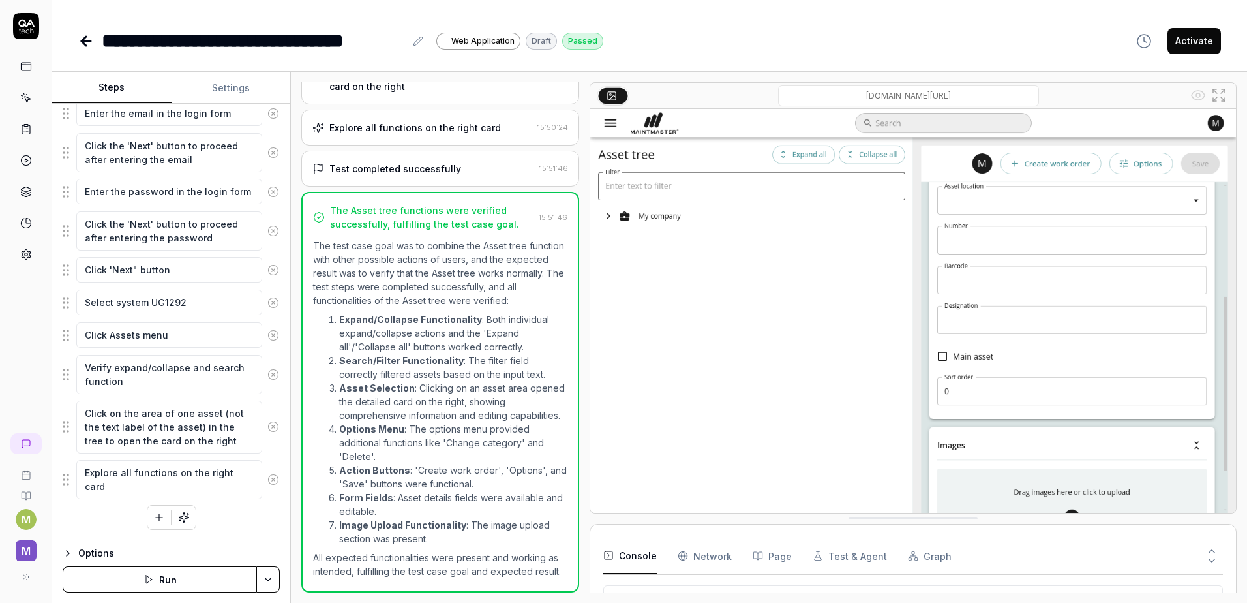
scroll to position [205, 0]
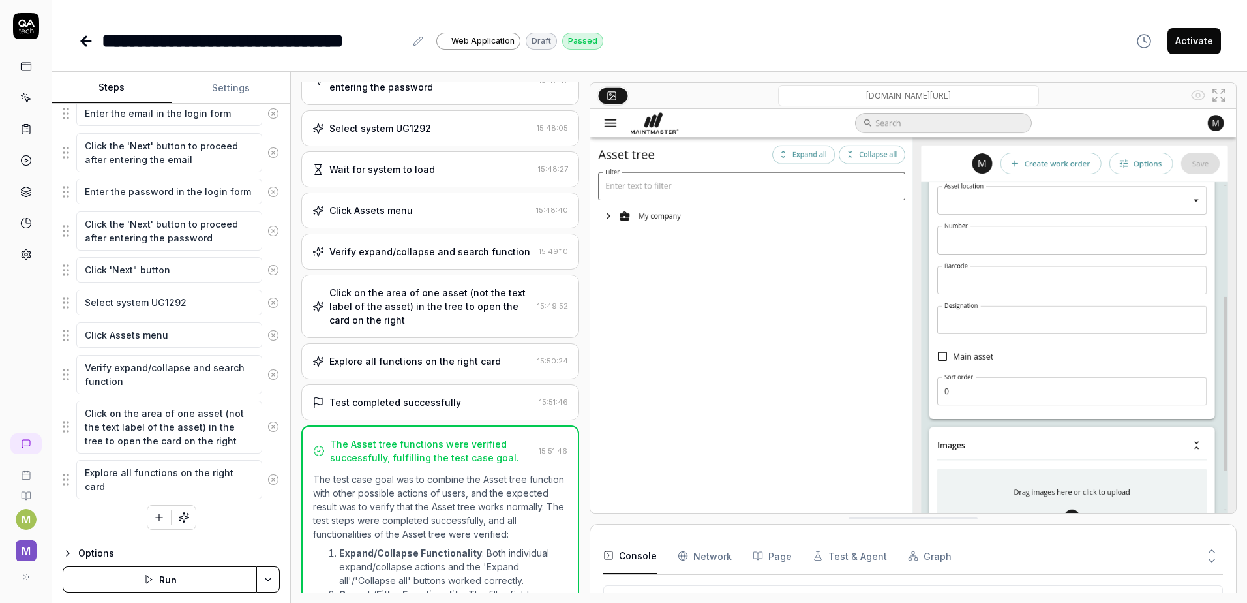
click at [380, 395] on div "Test completed successfully" at bounding box center [395, 402] width 132 height 14
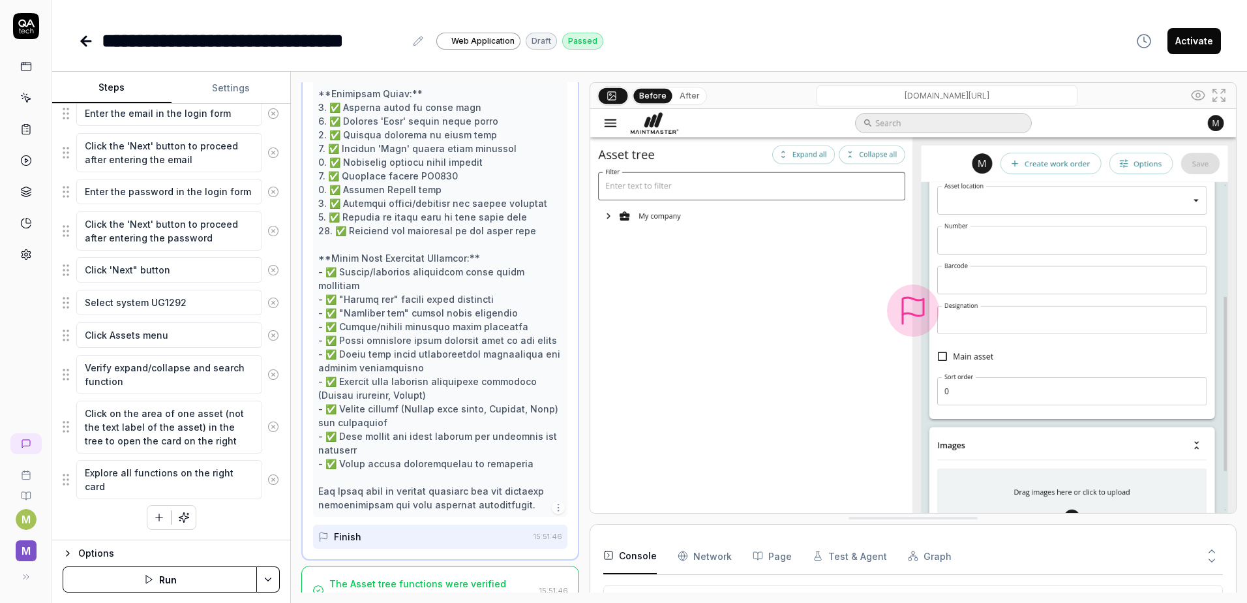
scroll to position [701, 0]
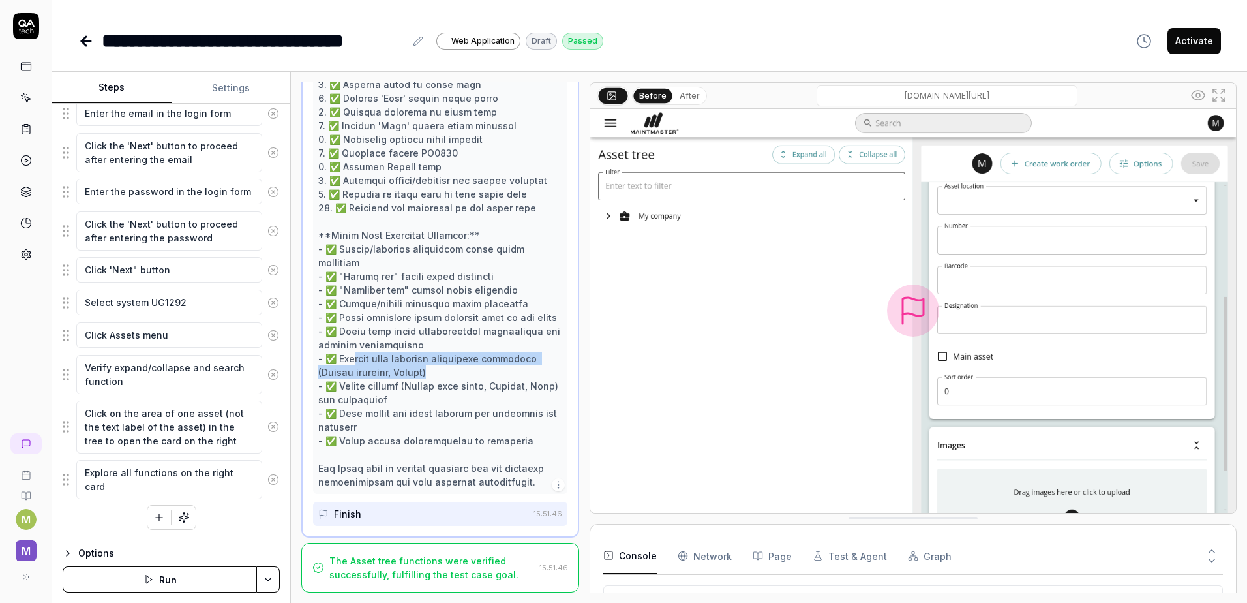
drag, startPoint x: 355, startPoint y: 363, endPoint x: 493, endPoint y: 367, distance: 137.7
click at [493, 367] on div at bounding box center [439, 208] width 243 height 562
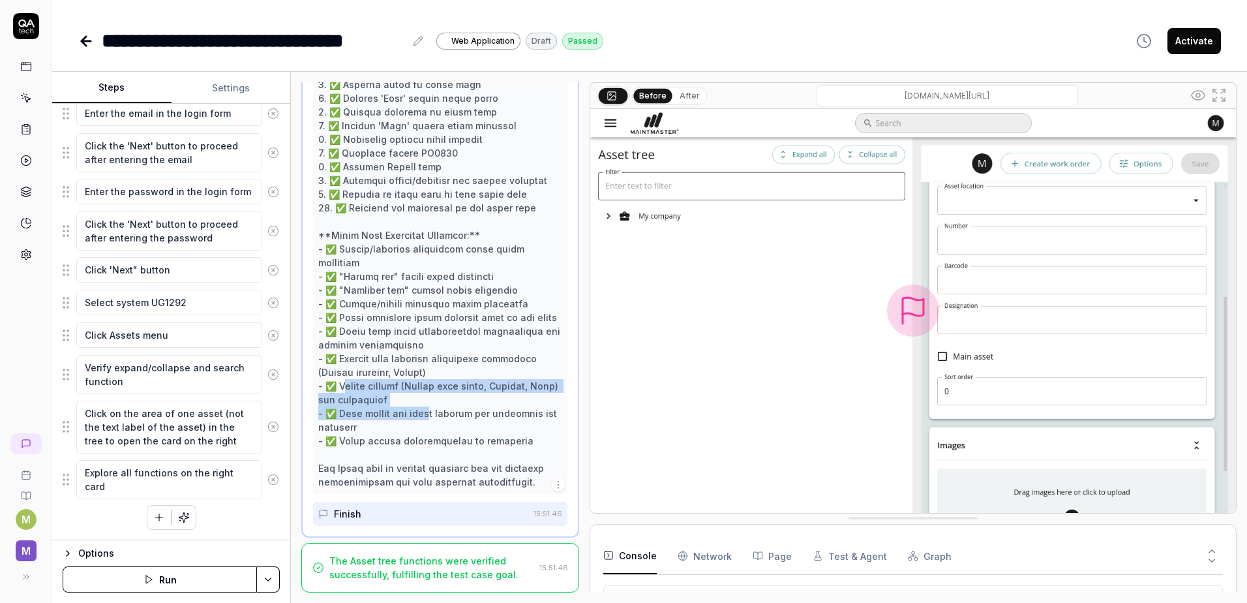
drag, startPoint x: 347, startPoint y: 384, endPoint x: 427, endPoint y: 406, distance: 83.3
click at [427, 406] on div at bounding box center [439, 208] width 243 height 562
click at [363, 426] on div at bounding box center [439, 208] width 243 height 562
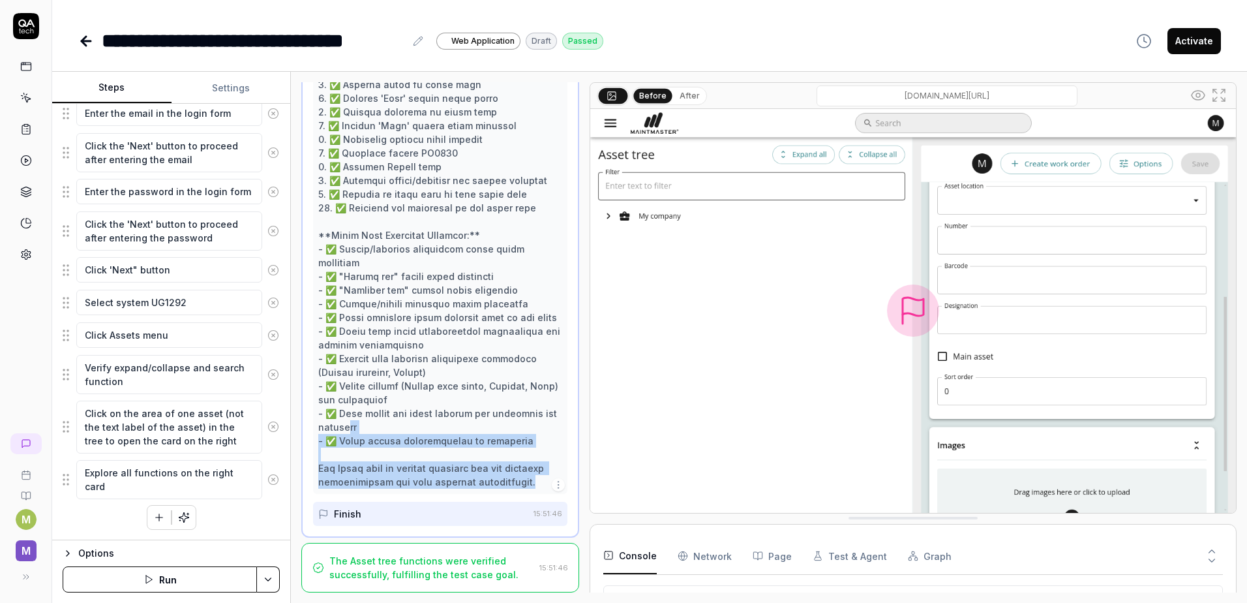
drag, startPoint x: 346, startPoint y: 421, endPoint x: 523, endPoint y: 490, distance: 190.5
click at [523, 490] on div at bounding box center [440, 208] width 254 height 572
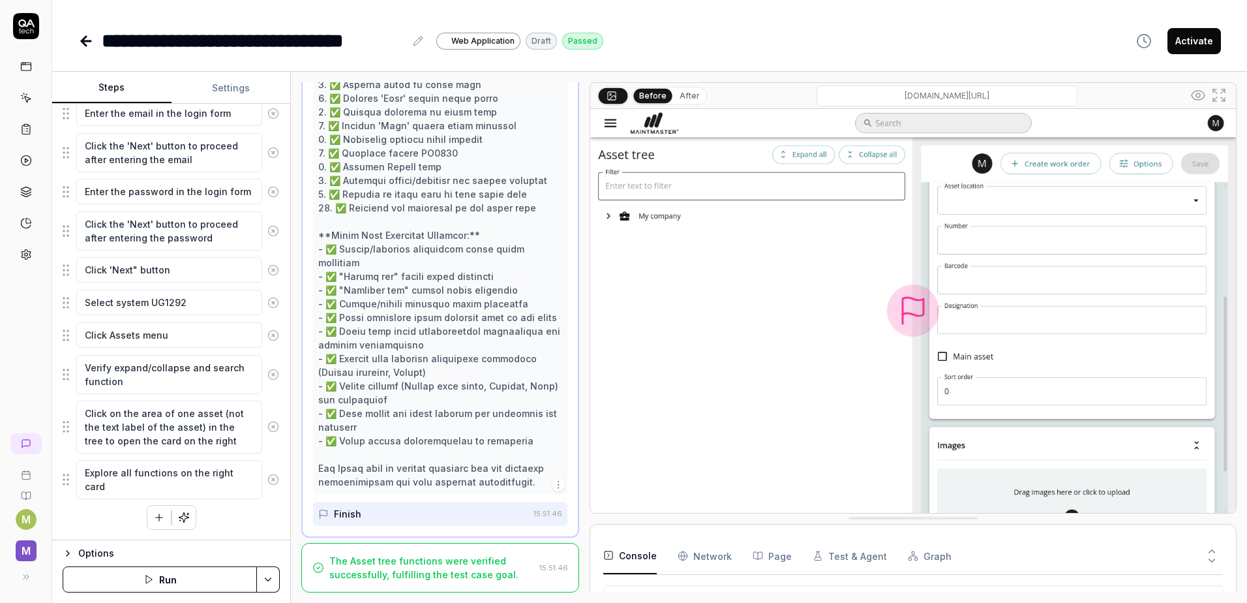
click at [461, 420] on div at bounding box center [439, 208] width 243 height 562
click at [155, 522] on icon "button" at bounding box center [159, 517] width 12 height 12
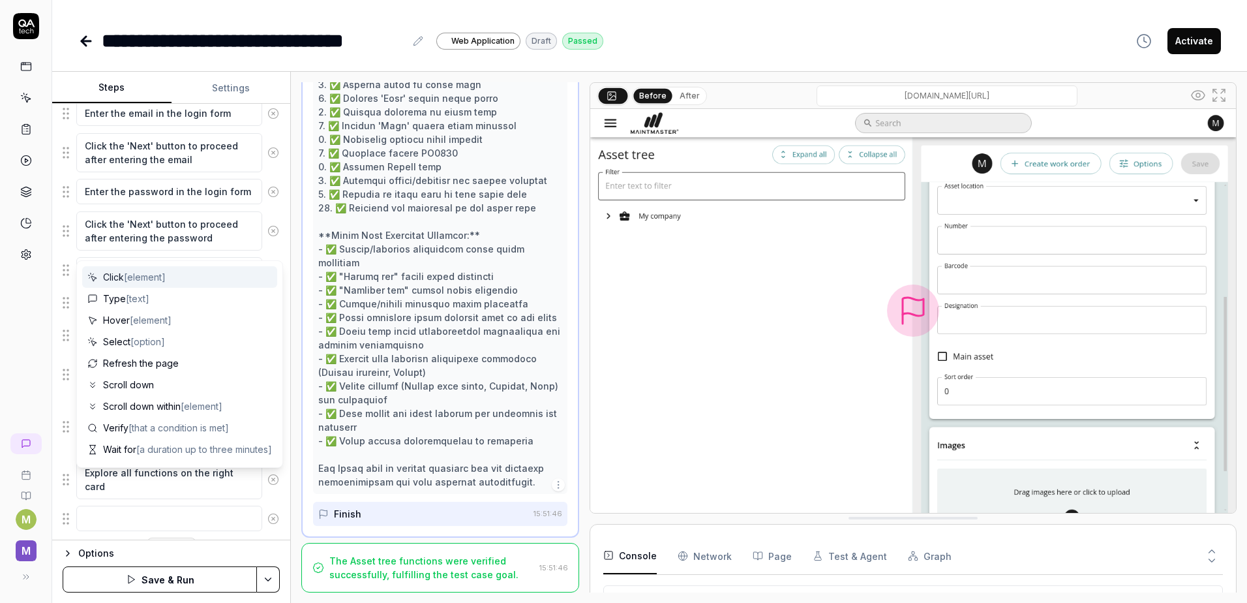
scroll to position [208, 0]
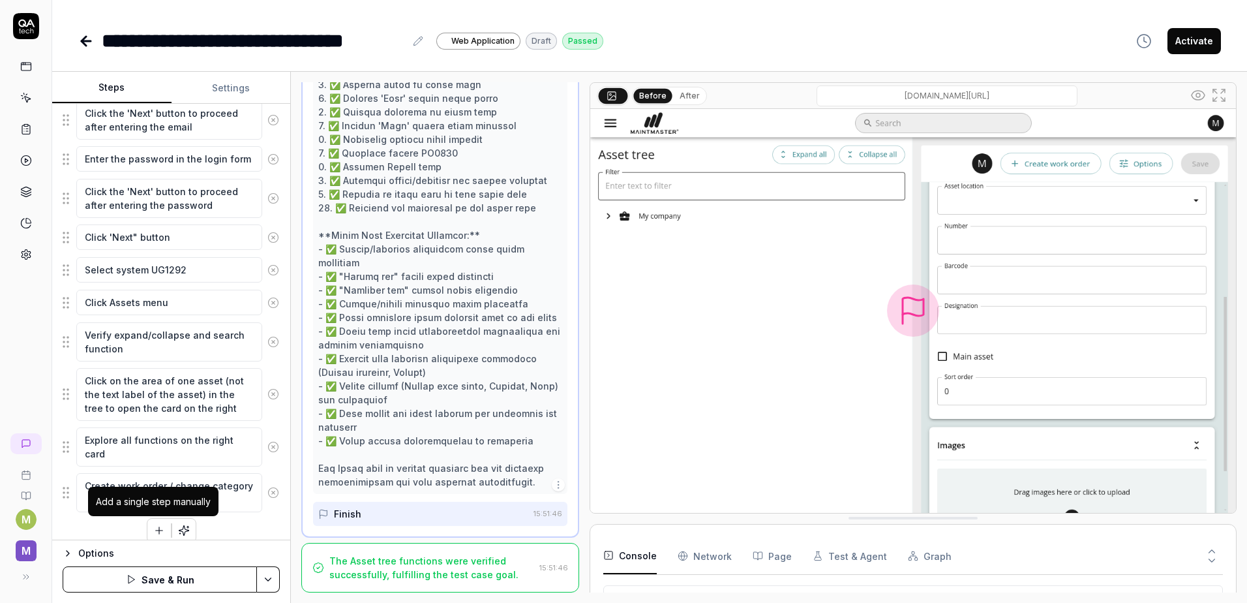
click at [153, 528] on icon "button" at bounding box center [159, 531] width 12 height 12
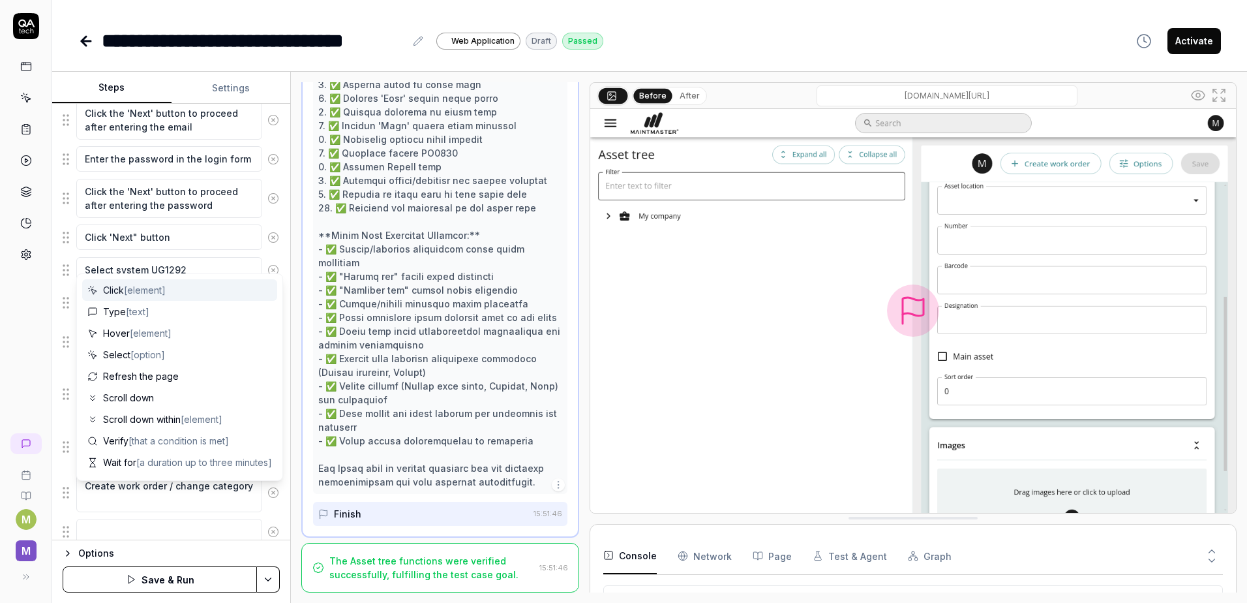
scroll to position [241, 0]
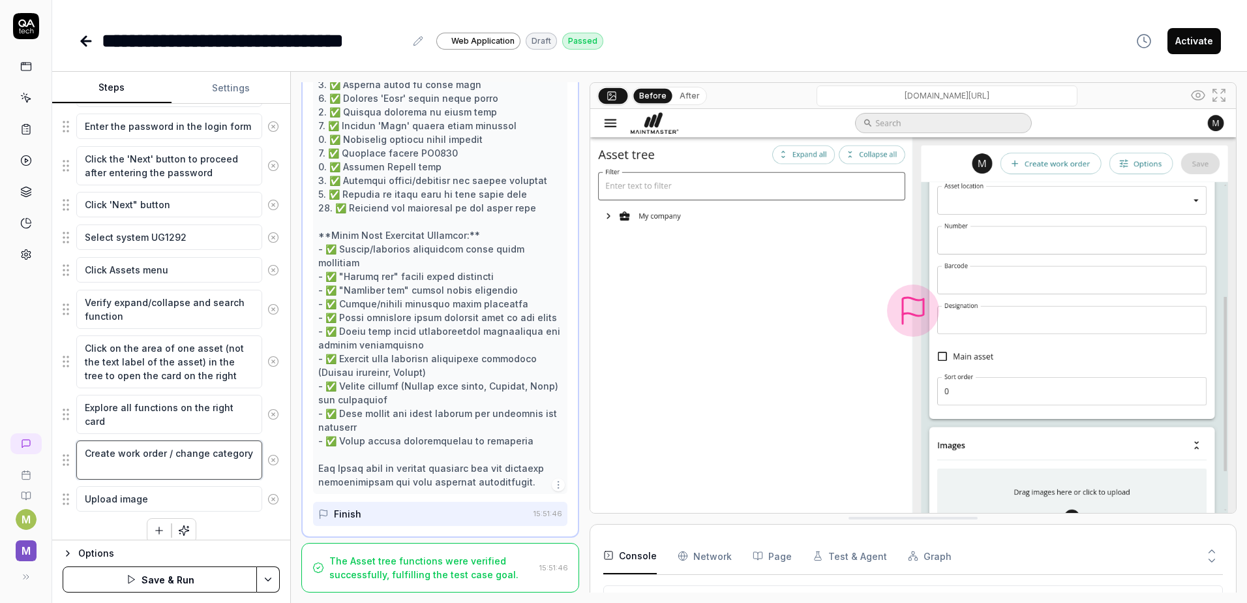
click at [149, 468] on textarea "Create work order / change category" at bounding box center [169, 459] width 186 height 39
click at [177, 453] on textarea "Create work order / change category" at bounding box center [169, 459] width 186 height 39
click at [175, 453] on textarea "Create work order / change category" at bounding box center [169, 459] width 186 height 39
drag, startPoint x: 175, startPoint y: 453, endPoint x: 86, endPoint y: 455, distance: 88.8
click at [86, 455] on textarea "Create work order / change category" at bounding box center [169, 459] width 186 height 39
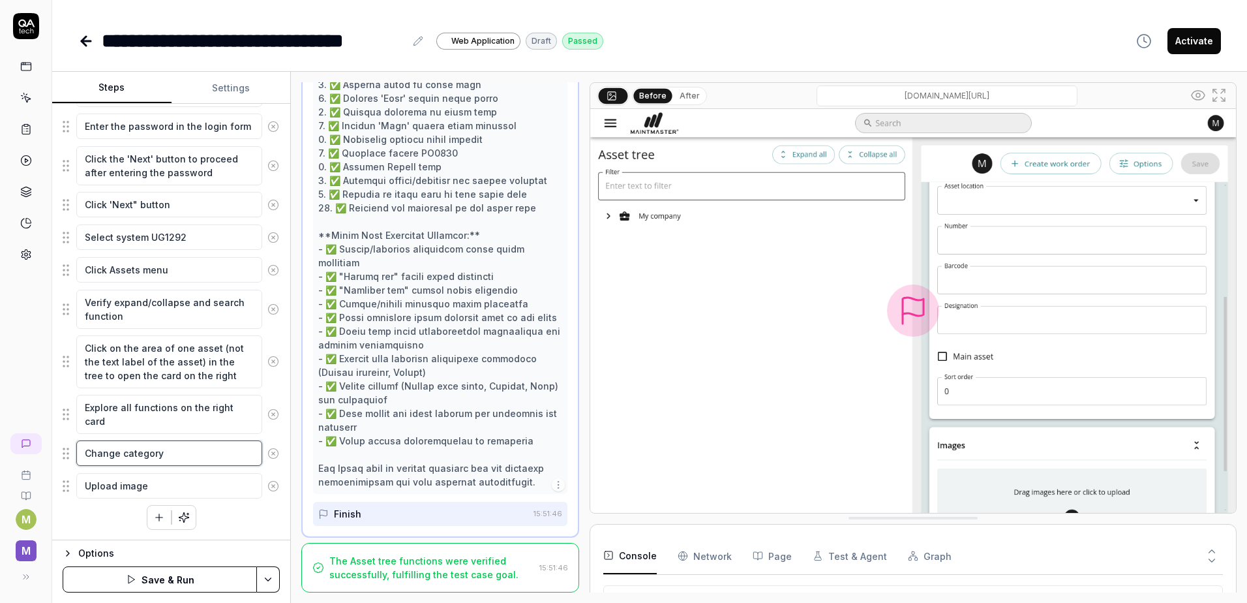
click at [204, 451] on textarea "Change category" at bounding box center [169, 452] width 186 height 25
click at [160, 506] on textarea "Upload image" at bounding box center [169, 498] width 186 height 25
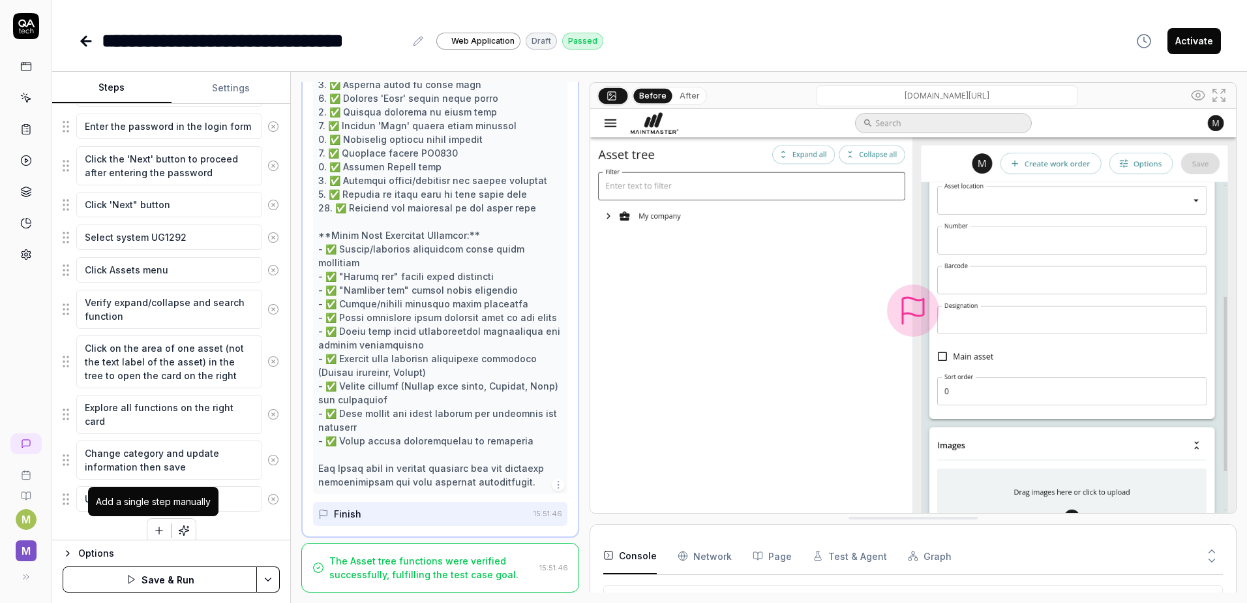
click at [159, 523] on button "button" at bounding box center [158, 530] width 23 height 23
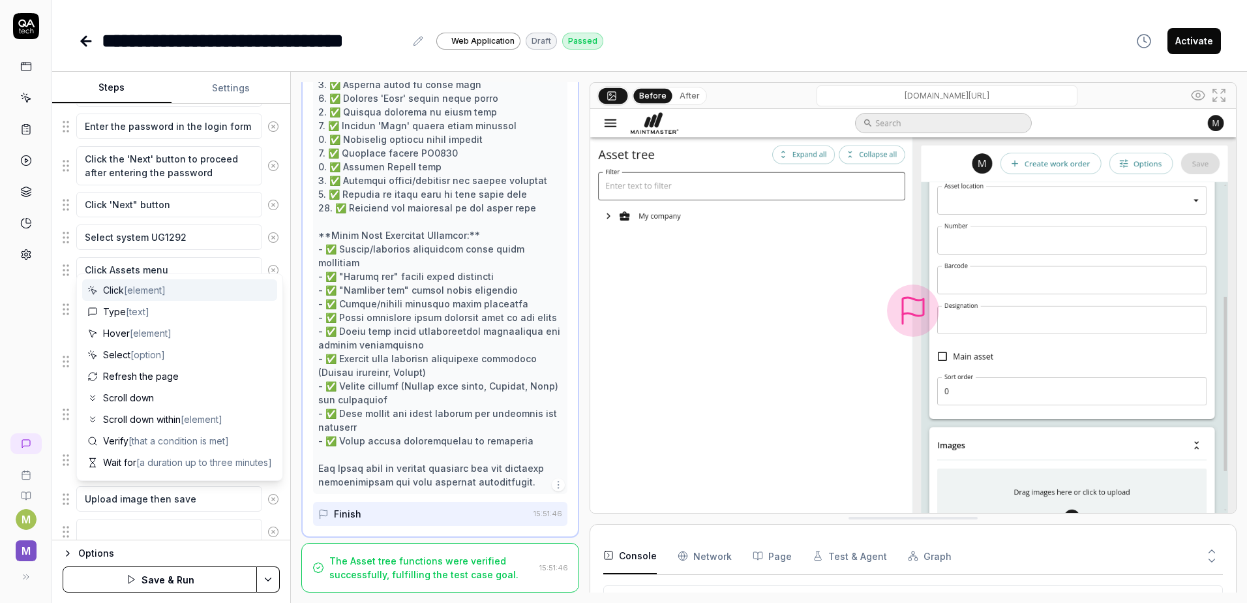
scroll to position [273, 0]
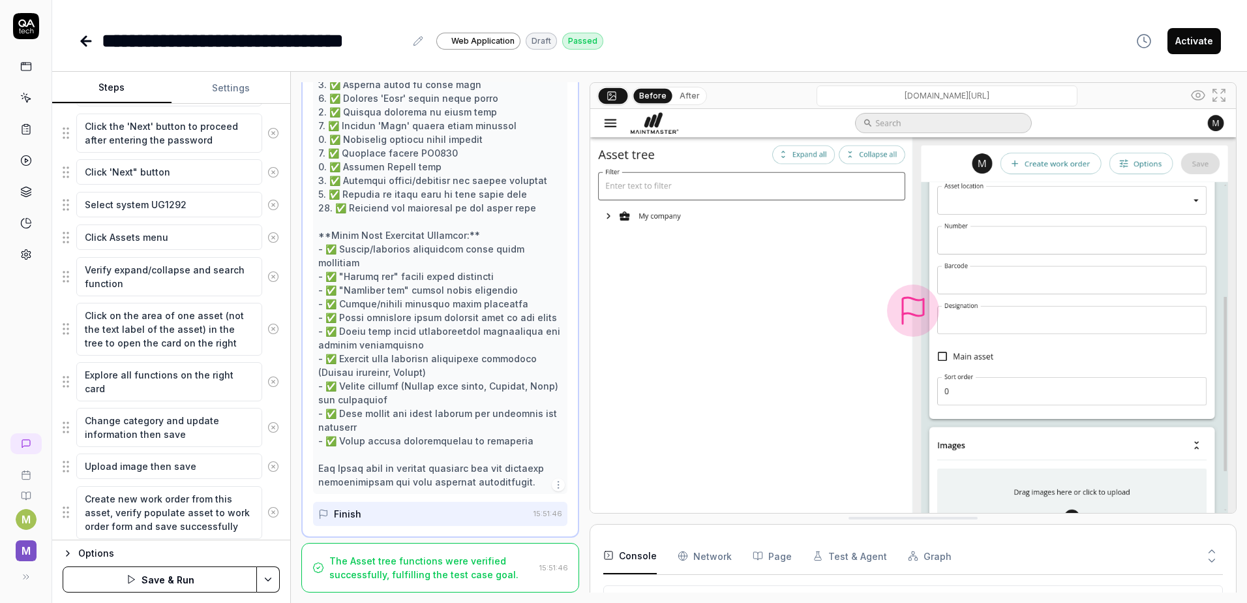
click at [122, 580] on button "Save & Run" at bounding box center [160, 579] width 194 height 26
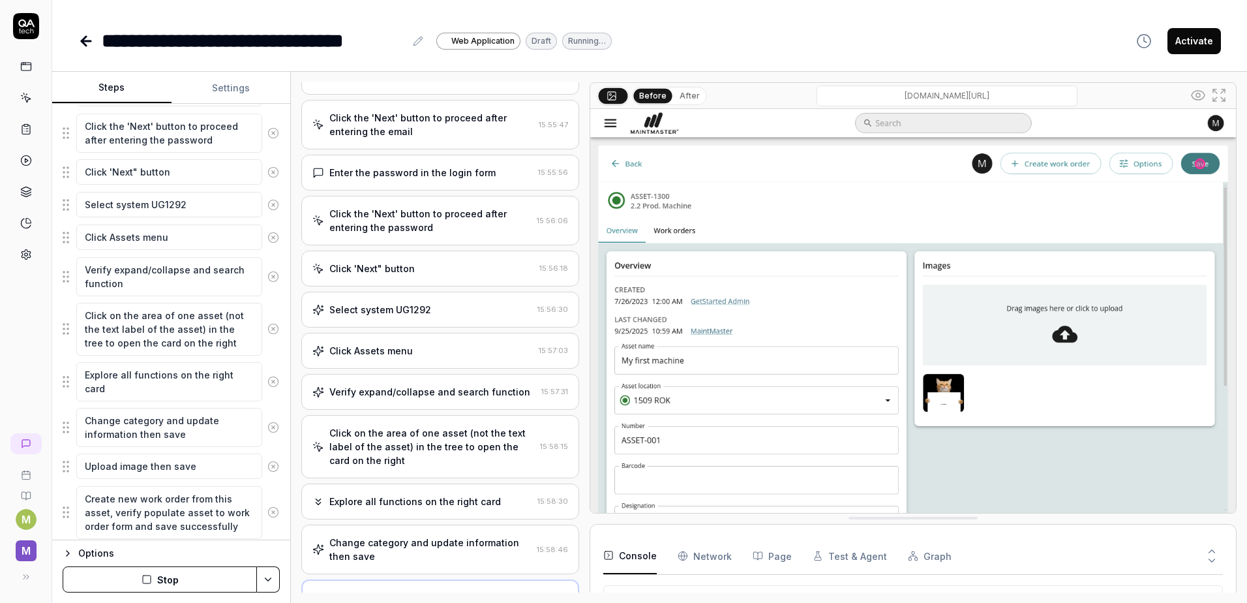
scroll to position [22, 0]
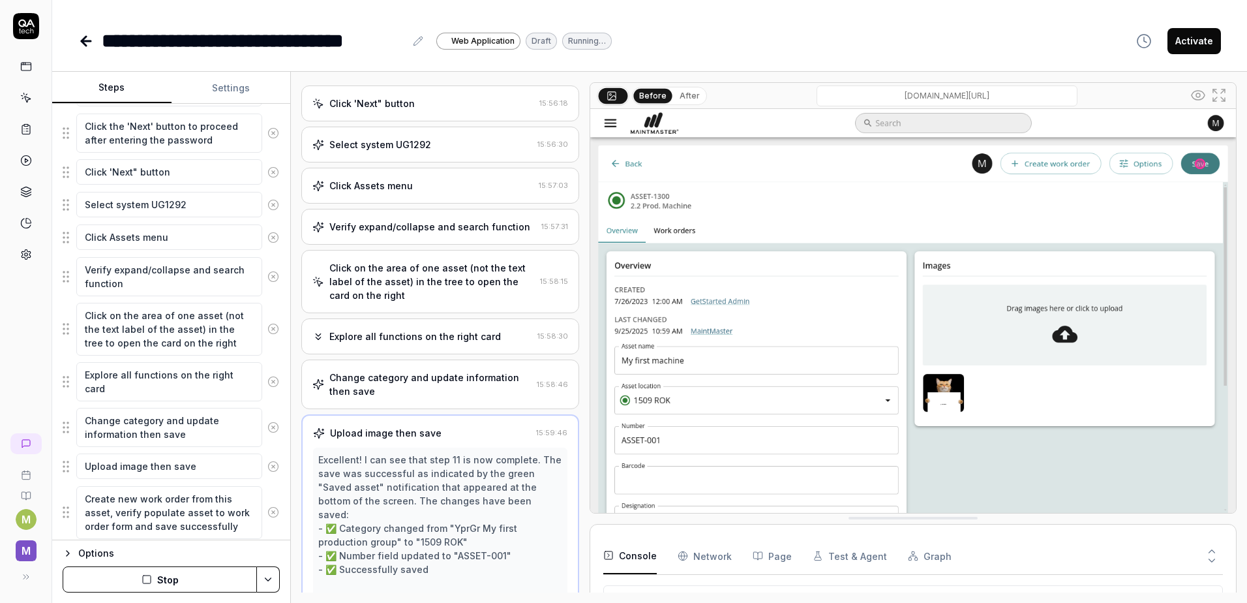
click at [83, 50] on link at bounding box center [87, 41] width 18 height 26
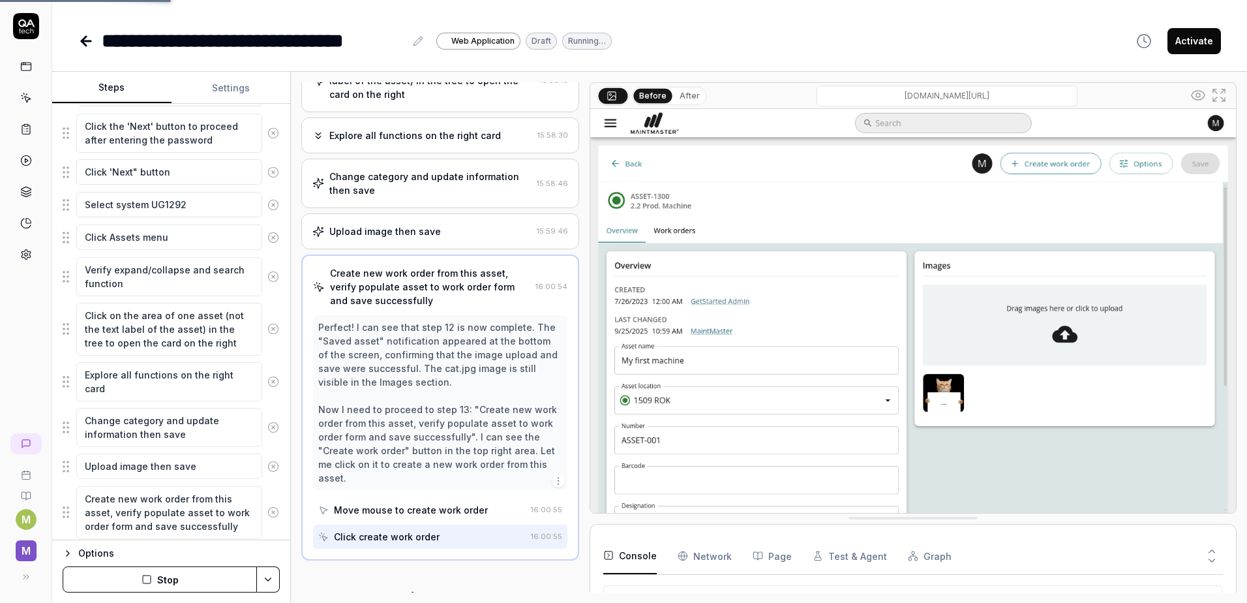
scroll to position [449, 0]
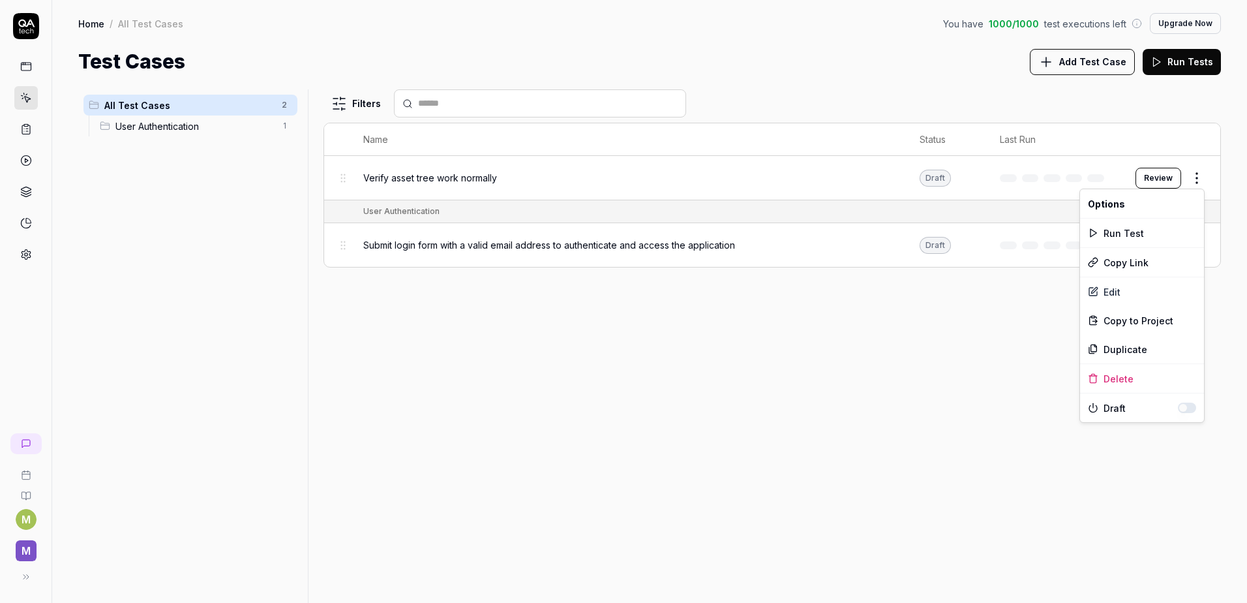
click at [1195, 181] on html "M M Home / All Test Cases You have 1000 / 1000 test executions left Upgrade Now…" at bounding box center [623, 301] width 1247 height 603
click at [902, 80] on html "M M Home / All Test Cases You have 1000 / 1000 test executions left Upgrade Now…" at bounding box center [623, 301] width 1247 height 603
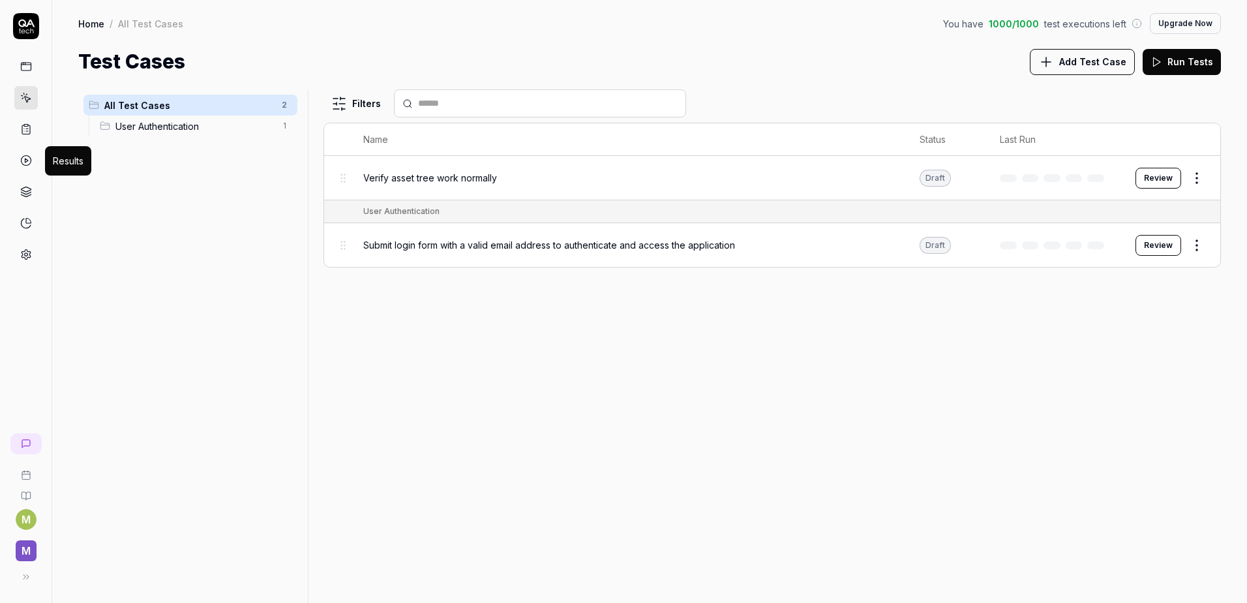
click at [26, 162] on icon at bounding box center [26, 161] width 12 height 12
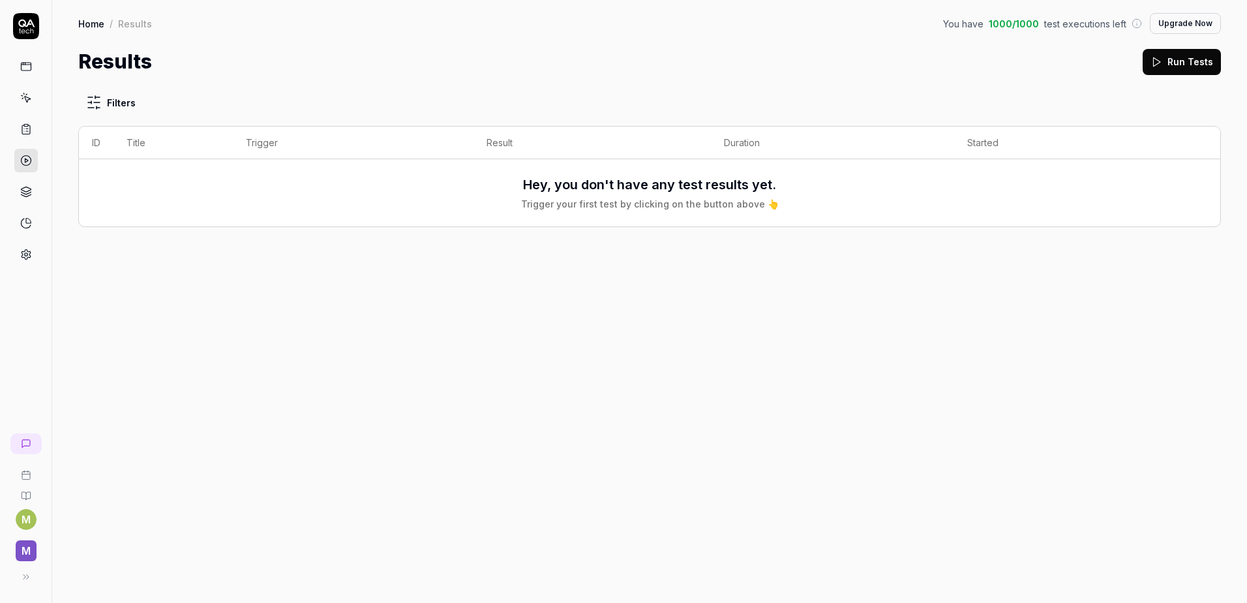
click at [26, 125] on rect at bounding box center [26, 126] width 4 height 2
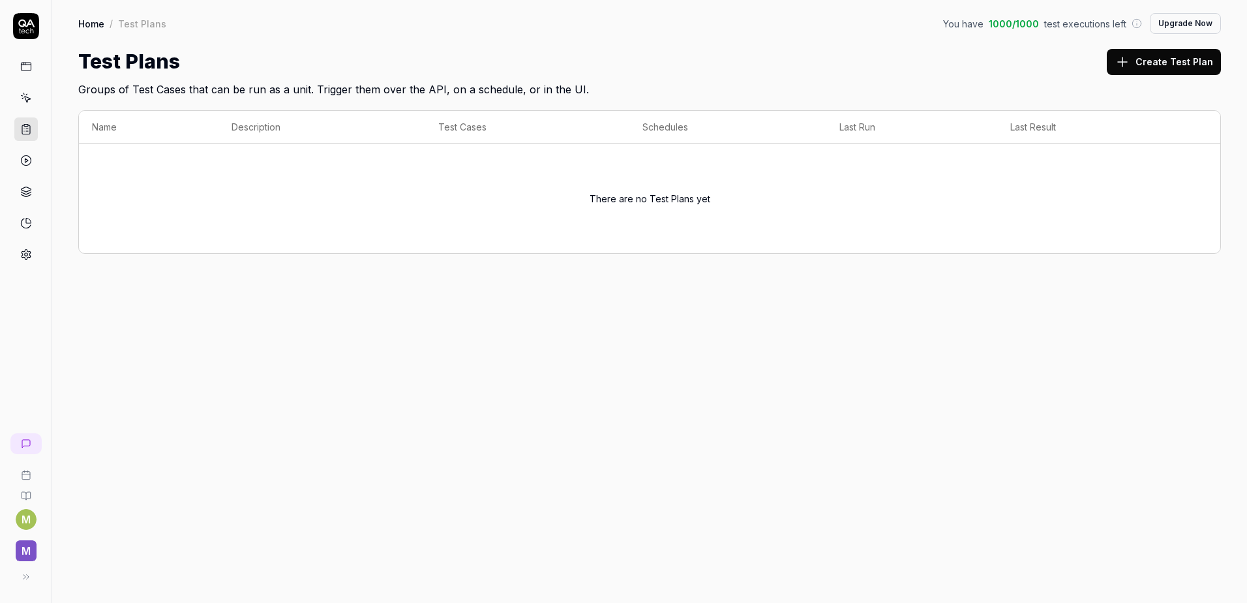
click at [20, 100] on icon at bounding box center [26, 98] width 12 height 12
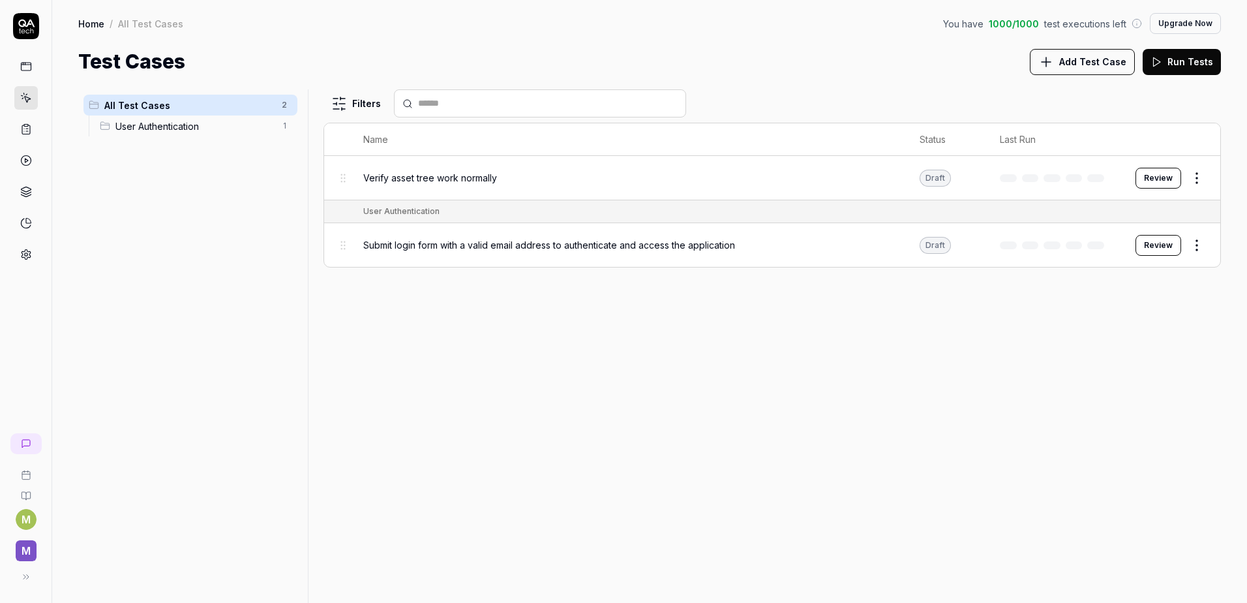
click at [1192, 181] on html "M M Home / All Test Cases You have 1000 / 1000 test executions left Upgrade Now…" at bounding box center [623, 301] width 1247 height 603
click at [1101, 289] on div "Edit" at bounding box center [1142, 291] width 124 height 29
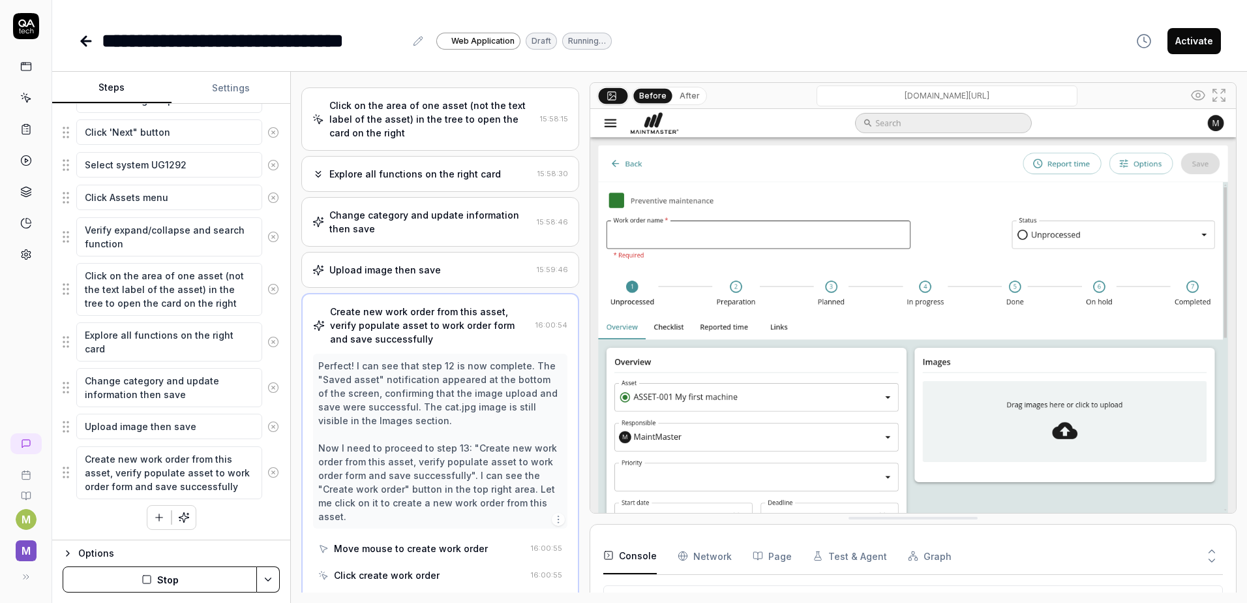
scroll to position [443, 0]
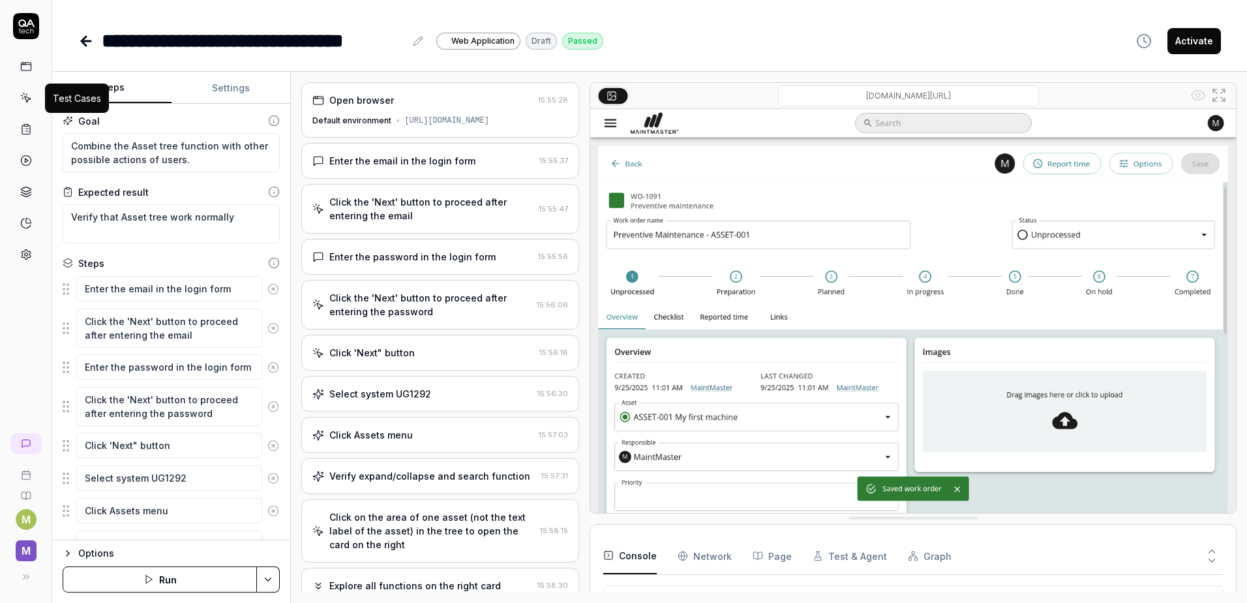
click at [27, 101] on icon at bounding box center [26, 98] width 12 height 12
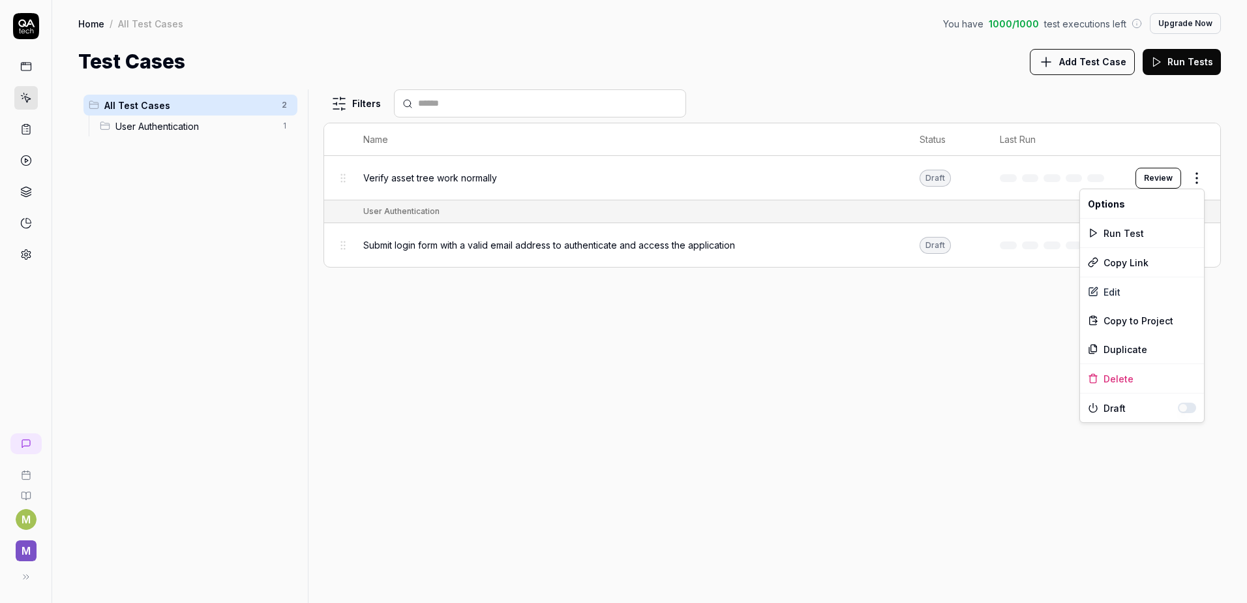
click at [1196, 180] on html "M M Home / All Test Cases You have 1000 / 1000 test executions left Upgrade Now…" at bounding box center [623, 301] width 1247 height 603
click at [1163, 180] on html "M M Home / All Test Cases You have 1000 / 1000 test executions left Upgrade Now…" at bounding box center [623, 301] width 1247 height 603
click at [1155, 179] on button "Review" at bounding box center [1159, 178] width 46 height 21
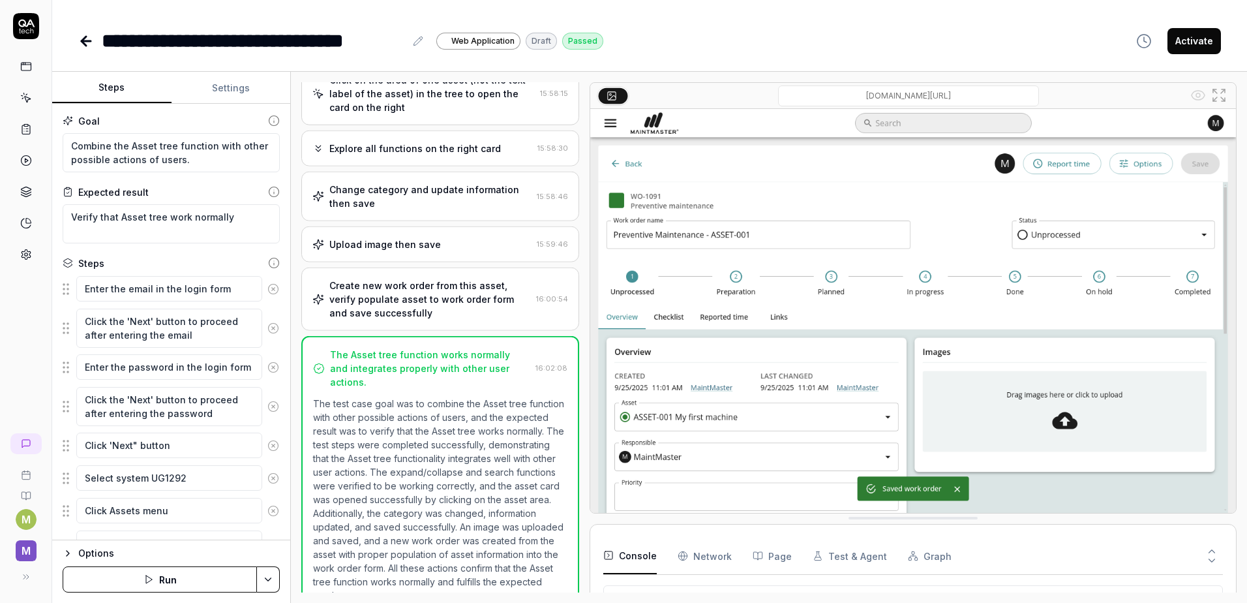
scroll to position [459, 0]
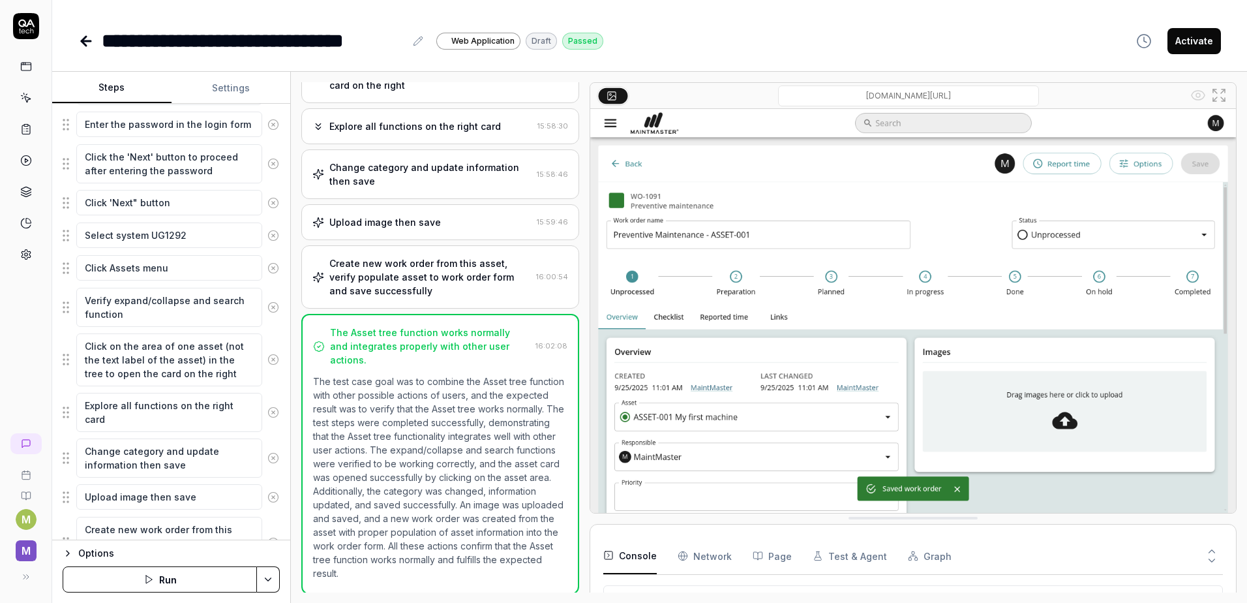
scroll to position [313, 0]
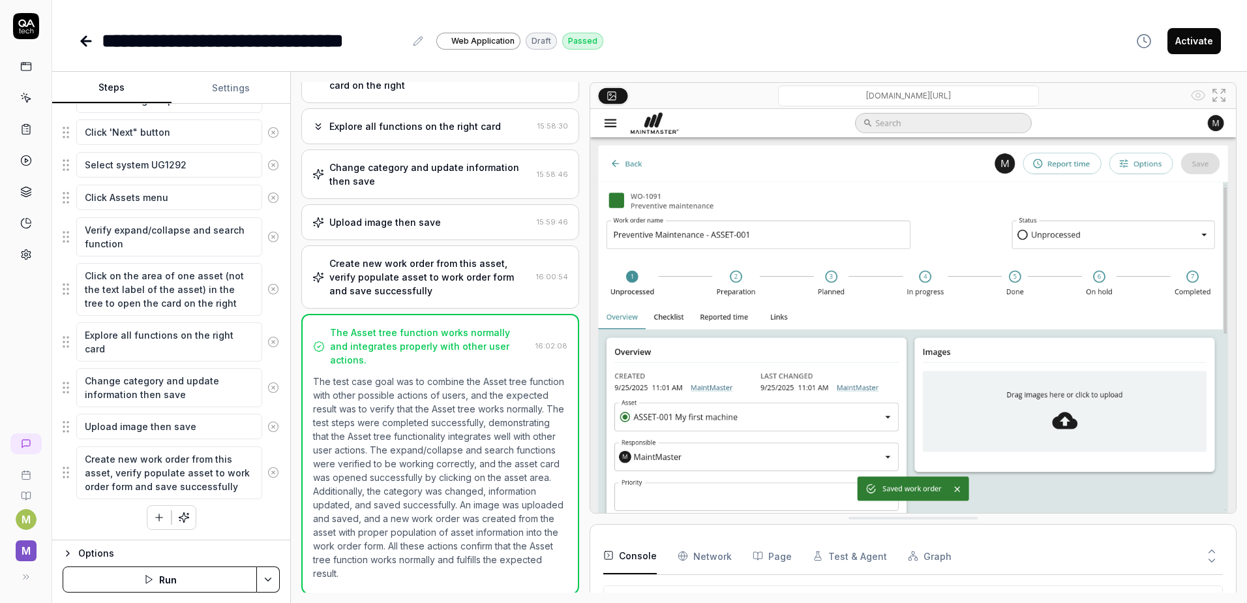
click at [63, 557] on icon "button" at bounding box center [68, 553] width 10 height 10
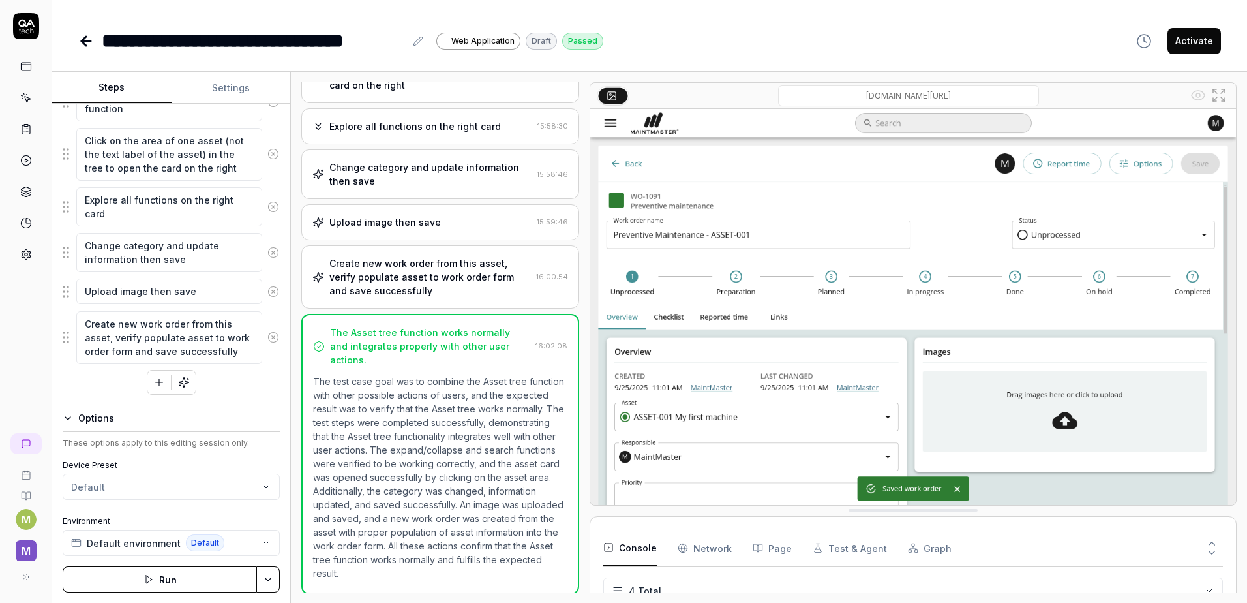
scroll to position [0, 0]
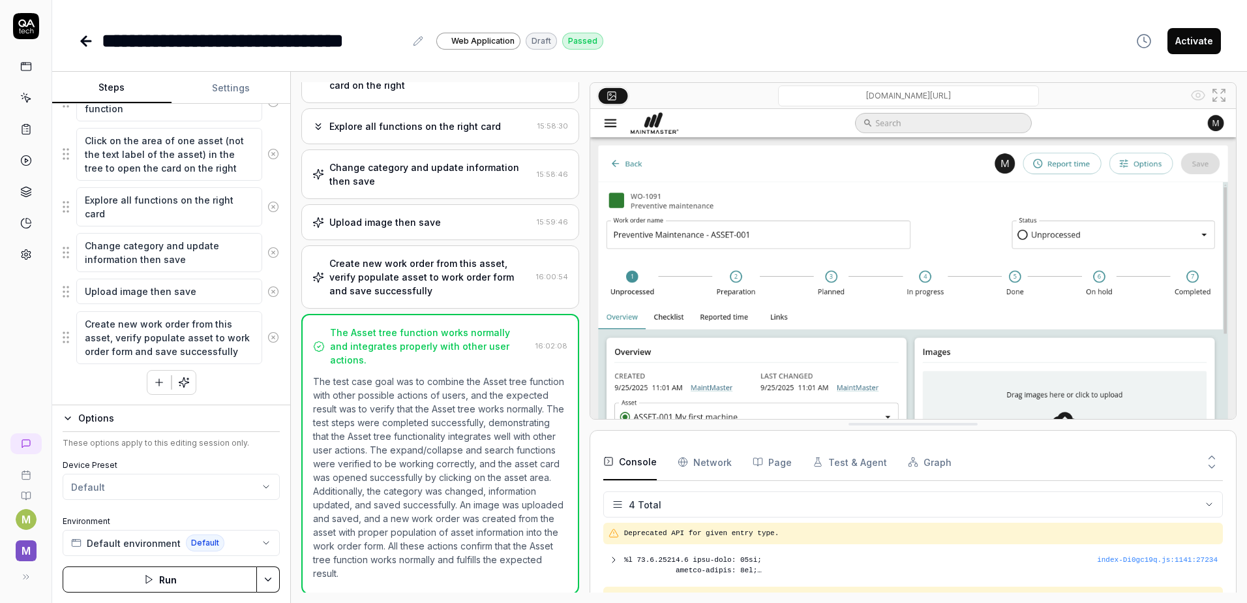
drag, startPoint x: 796, startPoint y: 521, endPoint x: 795, endPoint y: 427, distance: 94.0
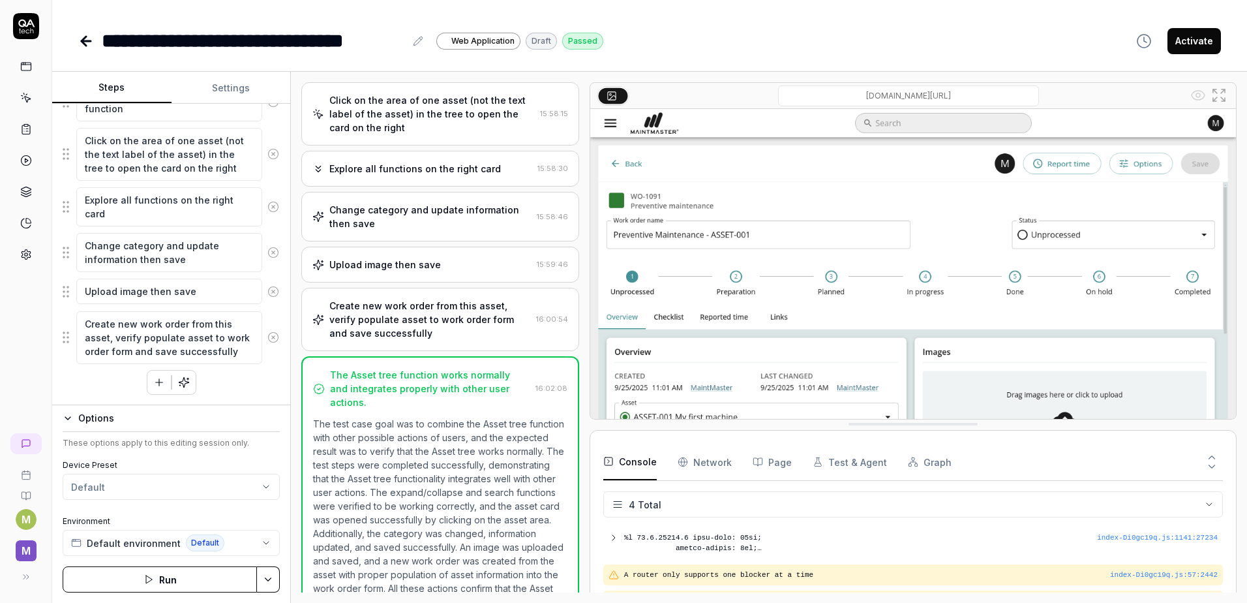
scroll to position [394, 0]
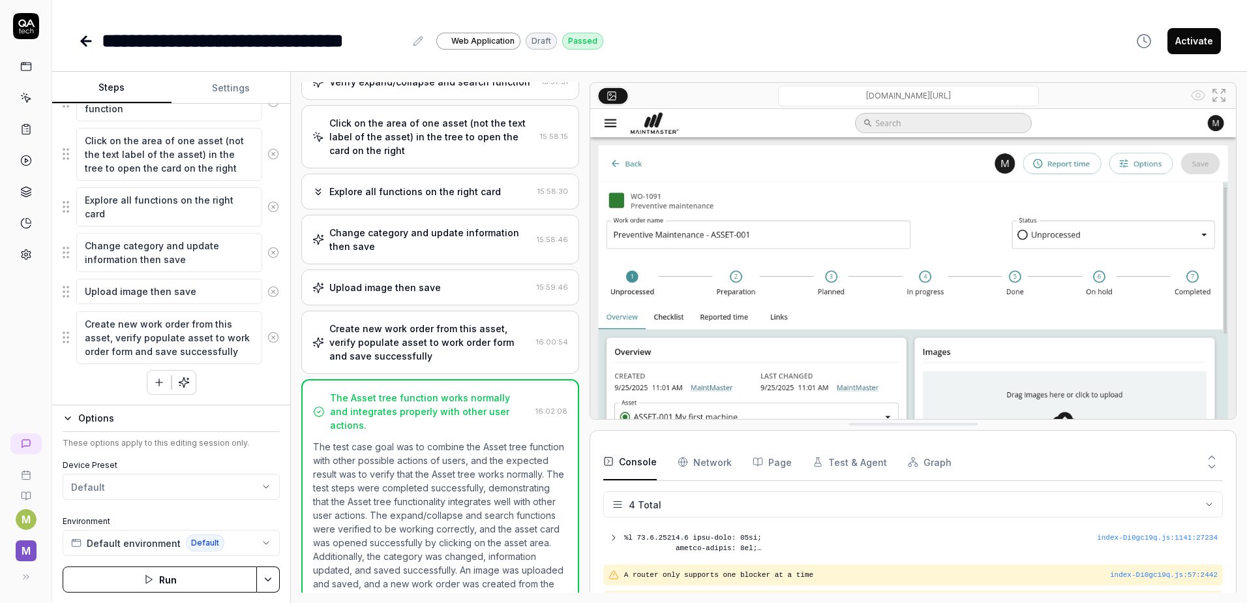
click at [21, 97] on icon at bounding box center [26, 98] width 12 height 12
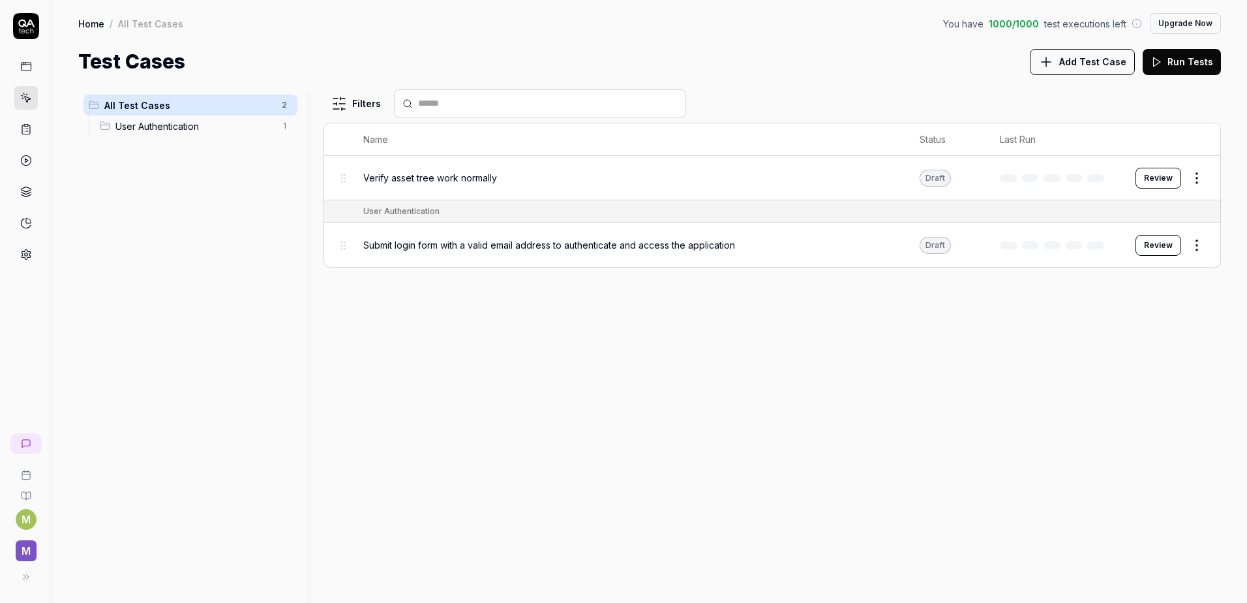
click at [29, 134] on icon at bounding box center [26, 129] width 12 height 12
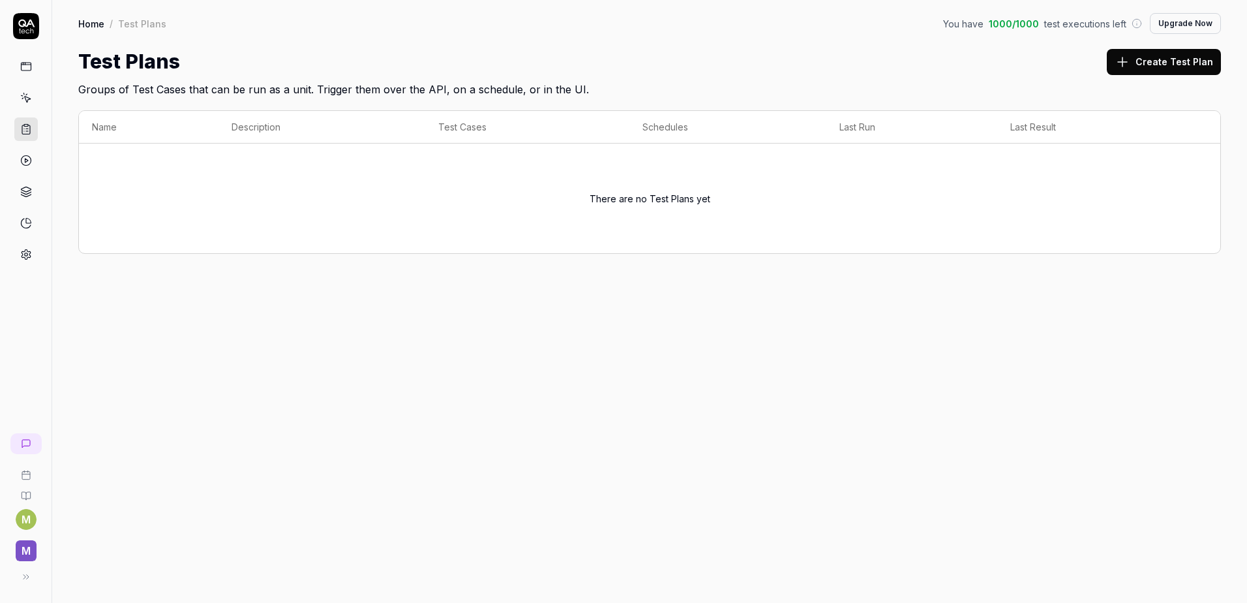
click at [1131, 67] on icon at bounding box center [1123, 62] width 16 height 16
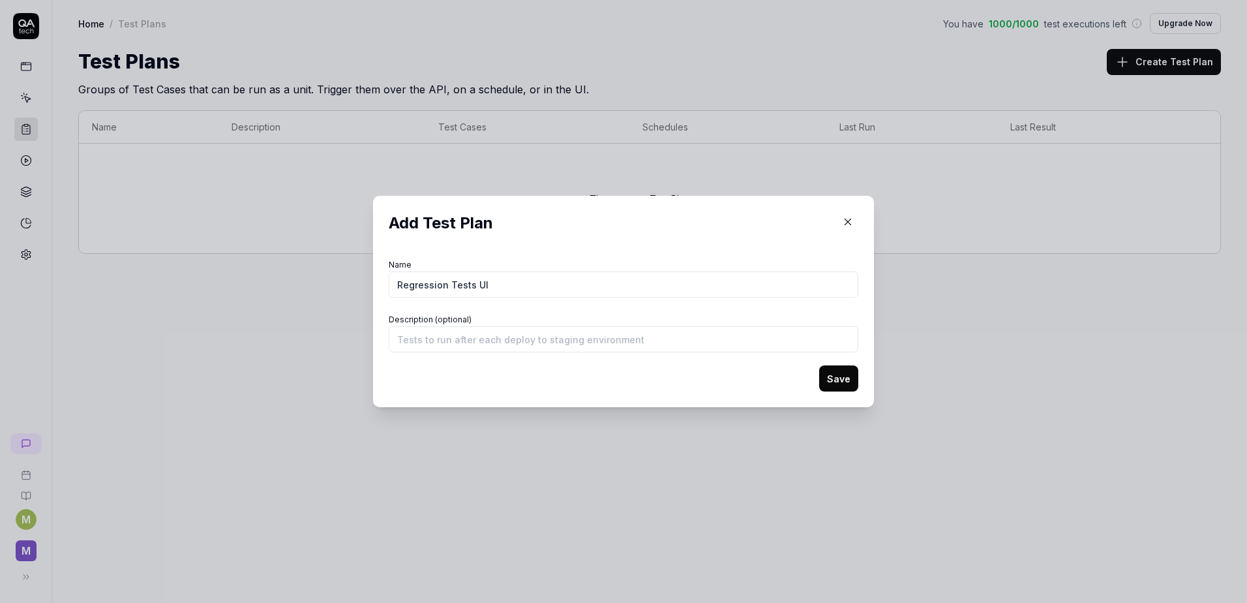
click at [442, 282] on input "Regression Tests UI" at bounding box center [624, 284] width 470 height 26
click at [496, 295] on input "Regression UI Tests UI" at bounding box center [624, 284] width 470 height 26
click at [491, 333] on input "Description (optional)" at bounding box center [624, 339] width 470 height 26
click at [825, 377] on button "Save" at bounding box center [838, 378] width 39 height 26
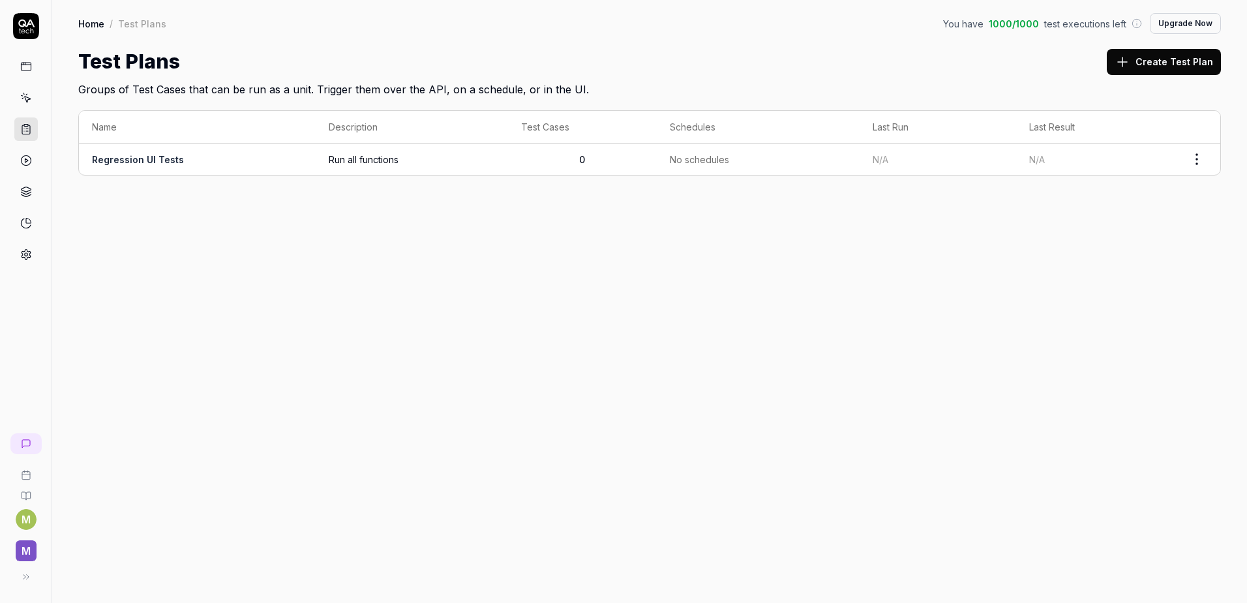
click at [1199, 149] on html "M M Home / Test Plans You have 1000 / 1000 test executions left Upgrade Now Hom…" at bounding box center [623, 301] width 1247 height 603
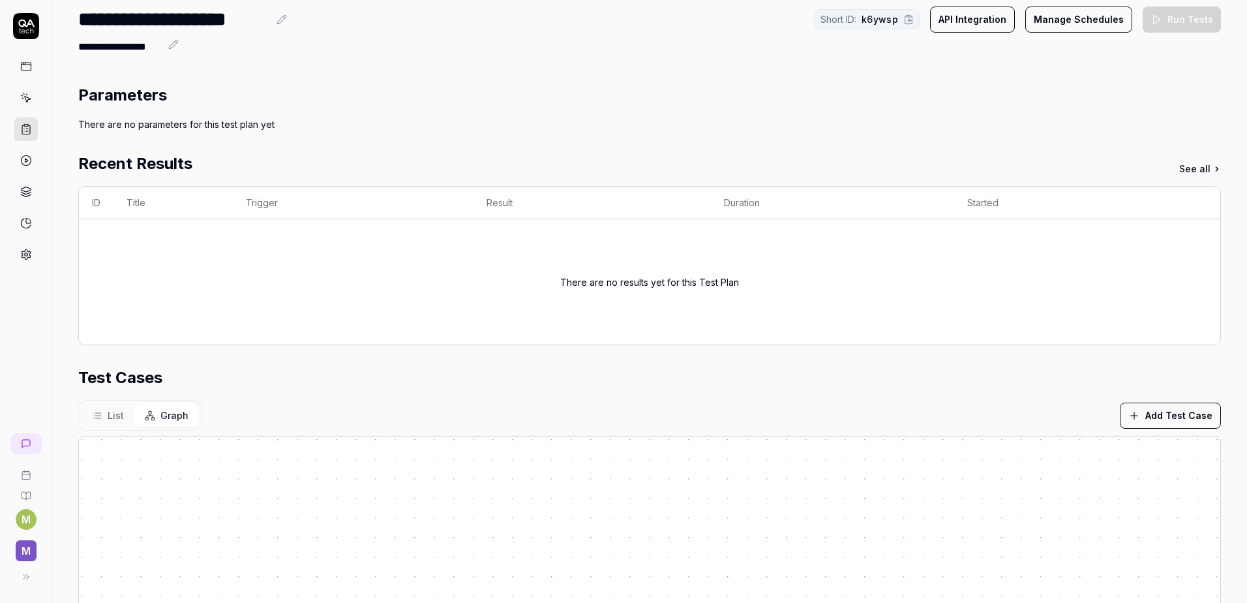
scroll to position [65, 0]
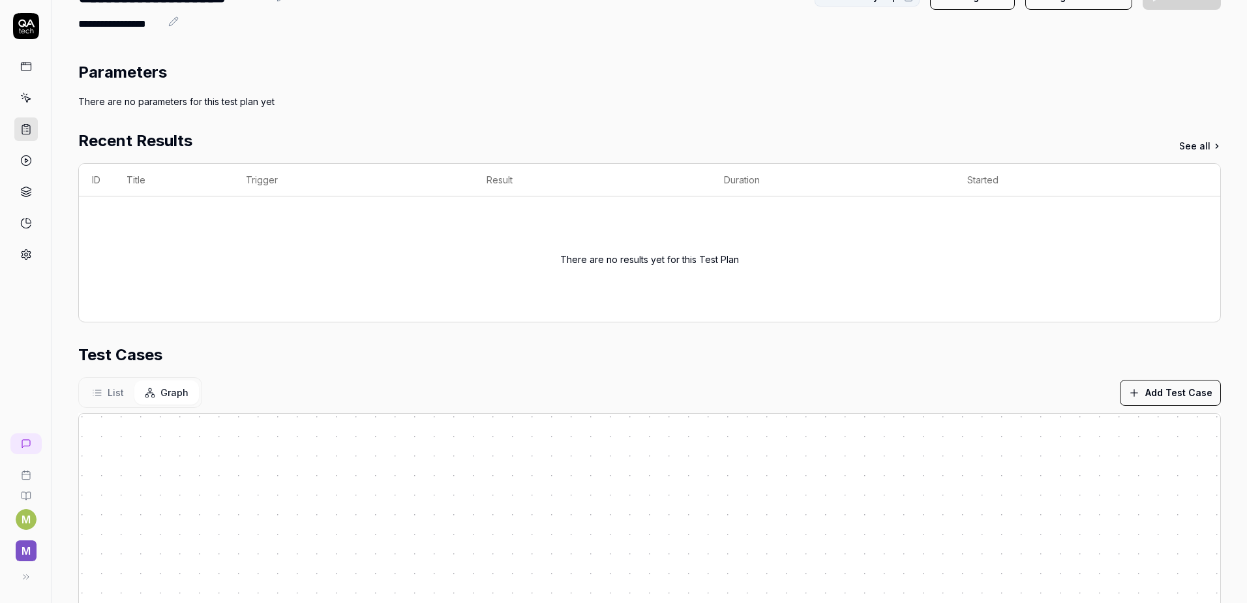
click at [1156, 389] on button "Add Test Case" at bounding box center [1170, 393] width 101 height 26
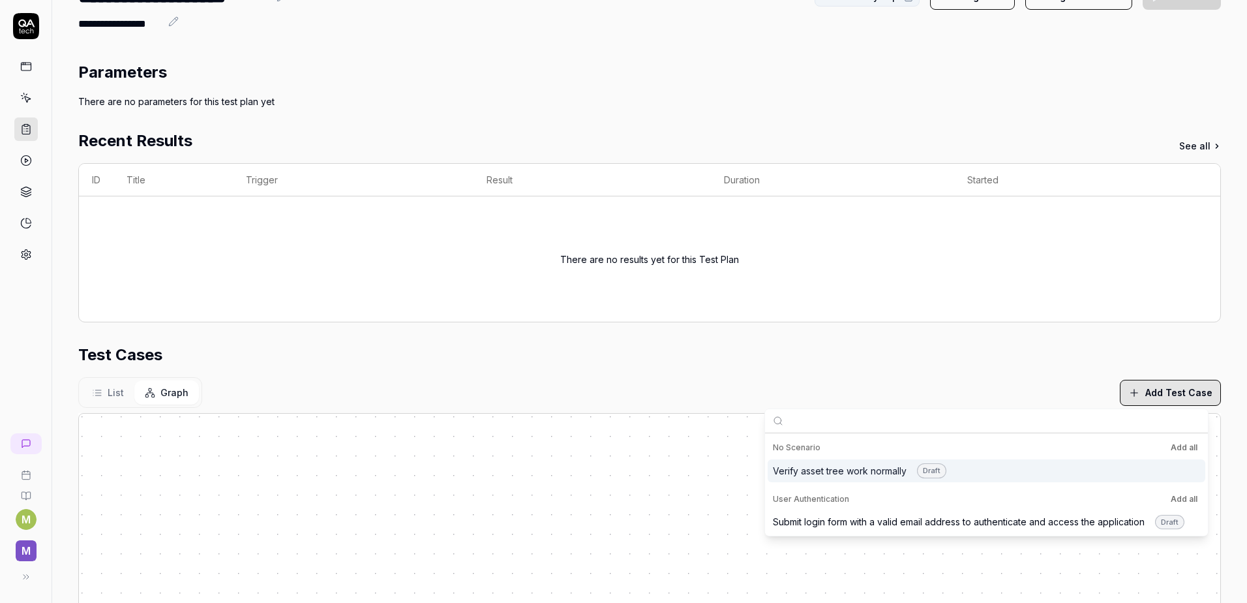
click at [835, 471] on div "Verify asset tree work normally Draft" at bounding box center [860, 470] width 174 height 15
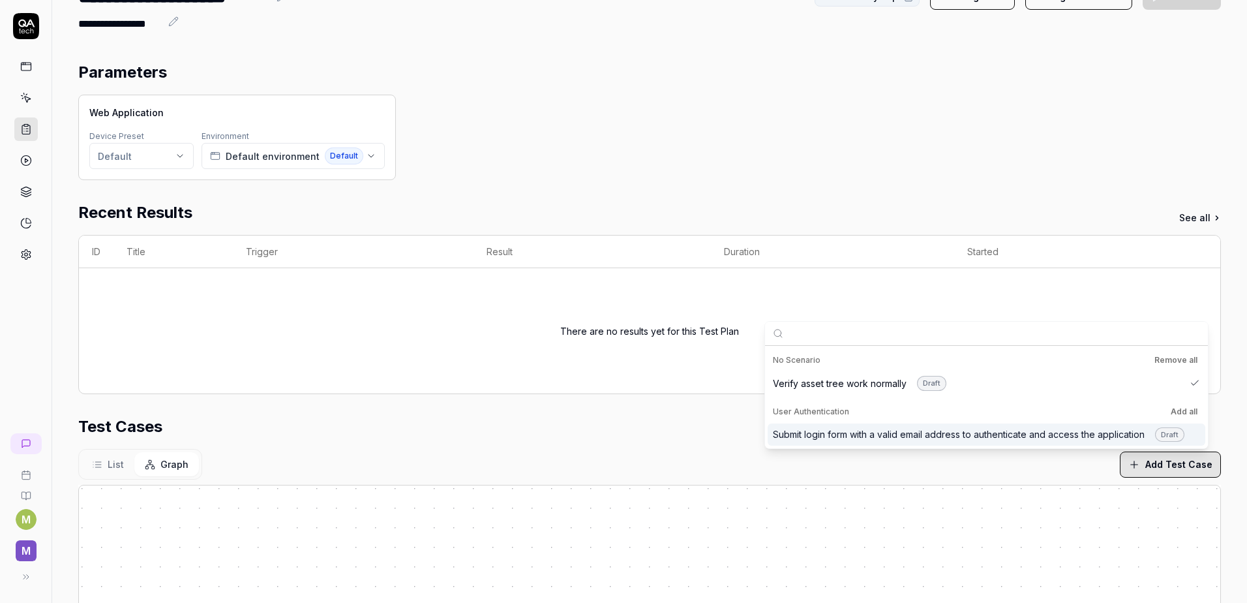
click at [878, 472] on div "List Graph Add Test Case" at bounding box center [649, 464] width 1143 height 31
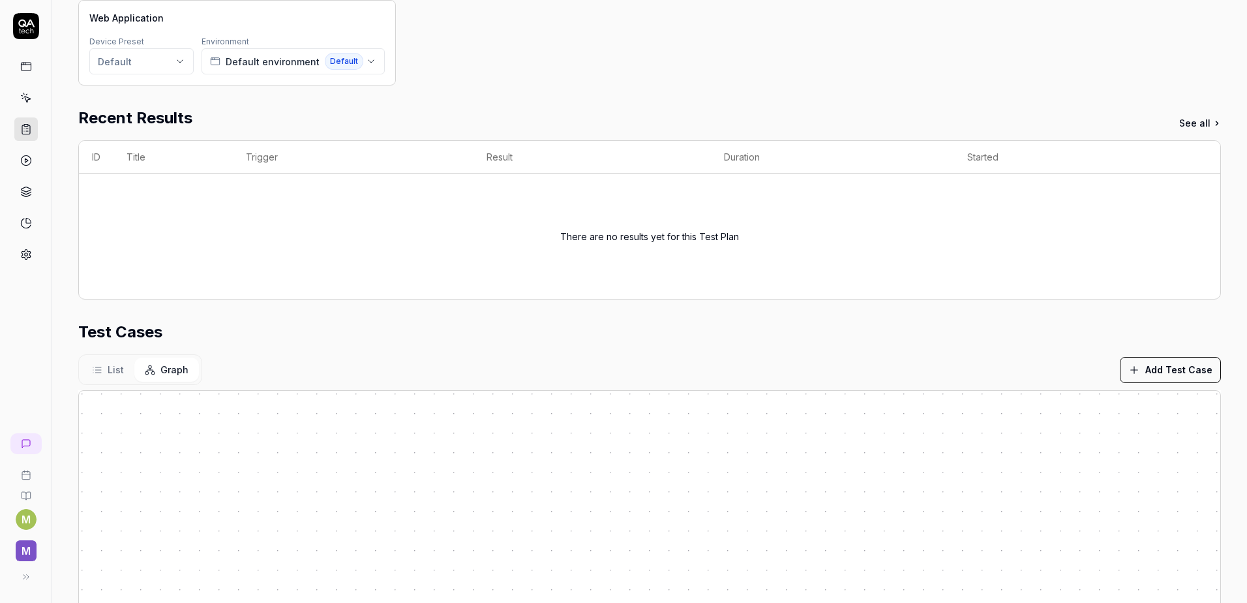
scroll to position [315, 0]
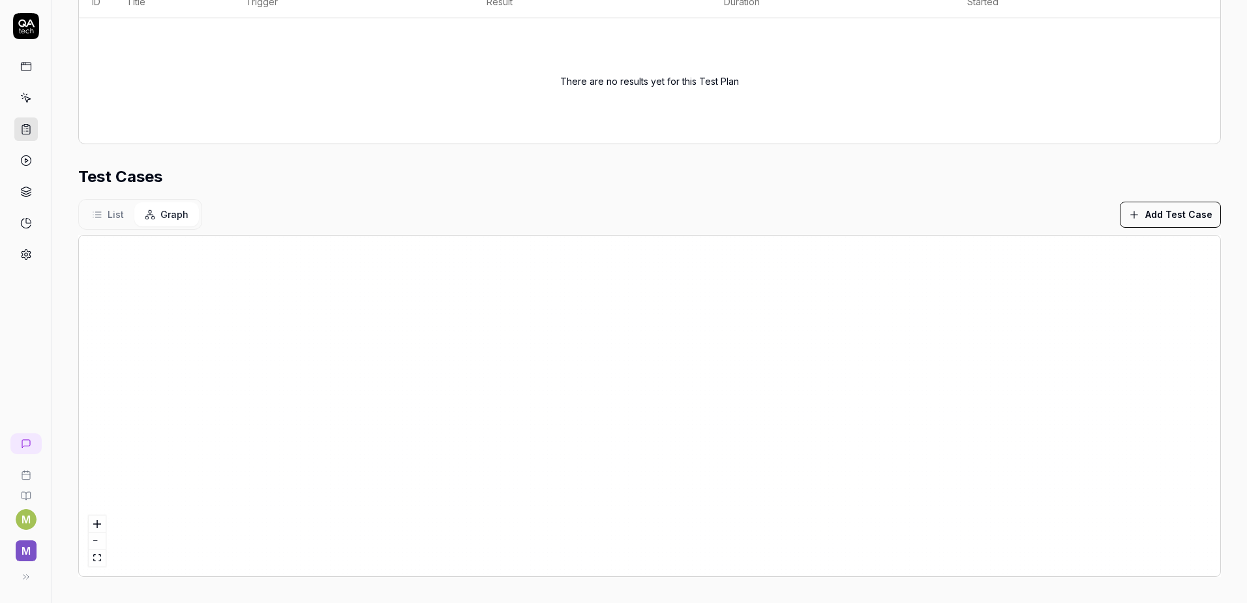
click at [110, 214] on span "List" at bounding box center [116, 214] width 16 height 14
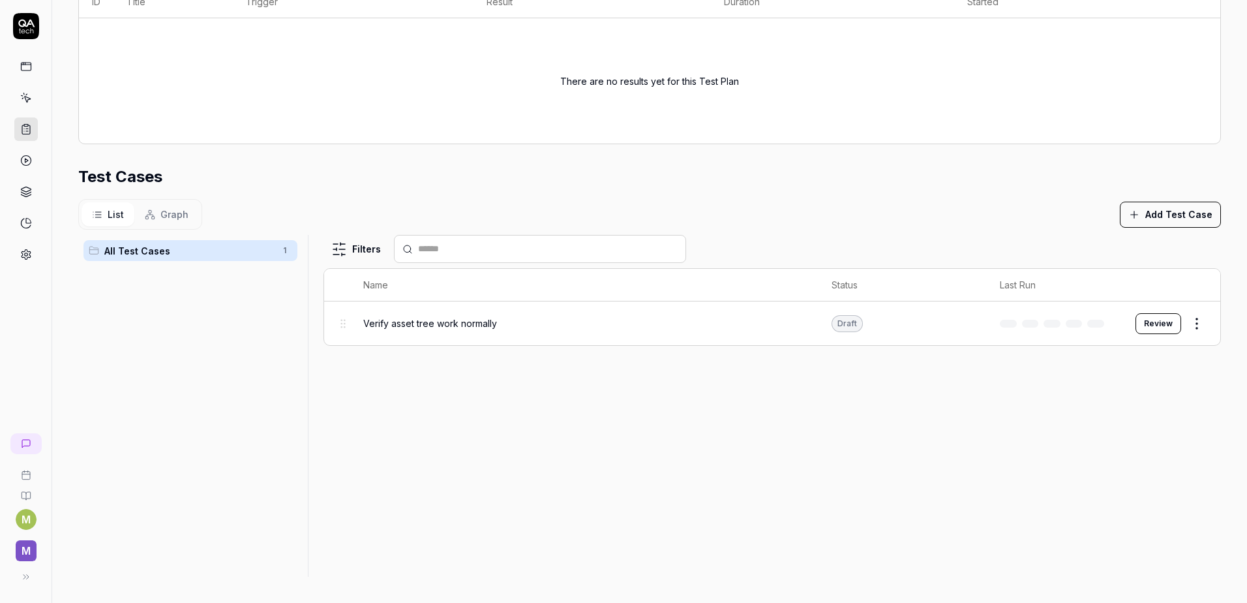
click at [775, 198] on section "Test Cases List Graph Add Test Case All Test Cases 1 Filters Name Status Last R…" at bounding box center [649, 371] width 1143 height 412
click at [1190, 328] on html "**********" at bounding box center [623, 301] width 1247 height 603
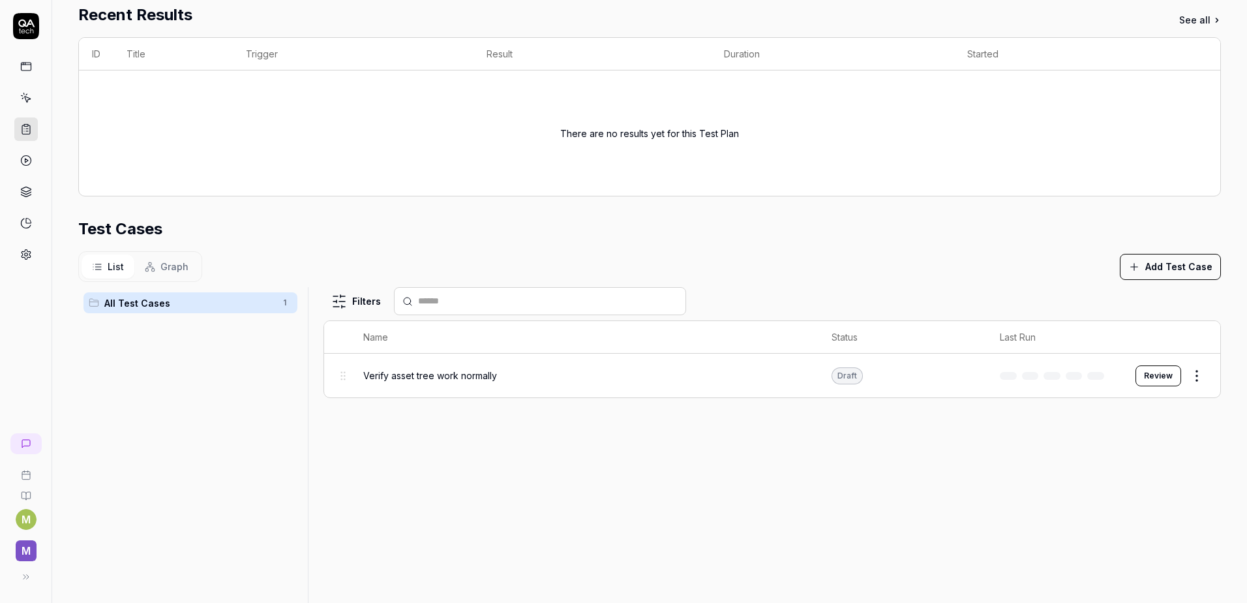
scroll to position [185, 0]
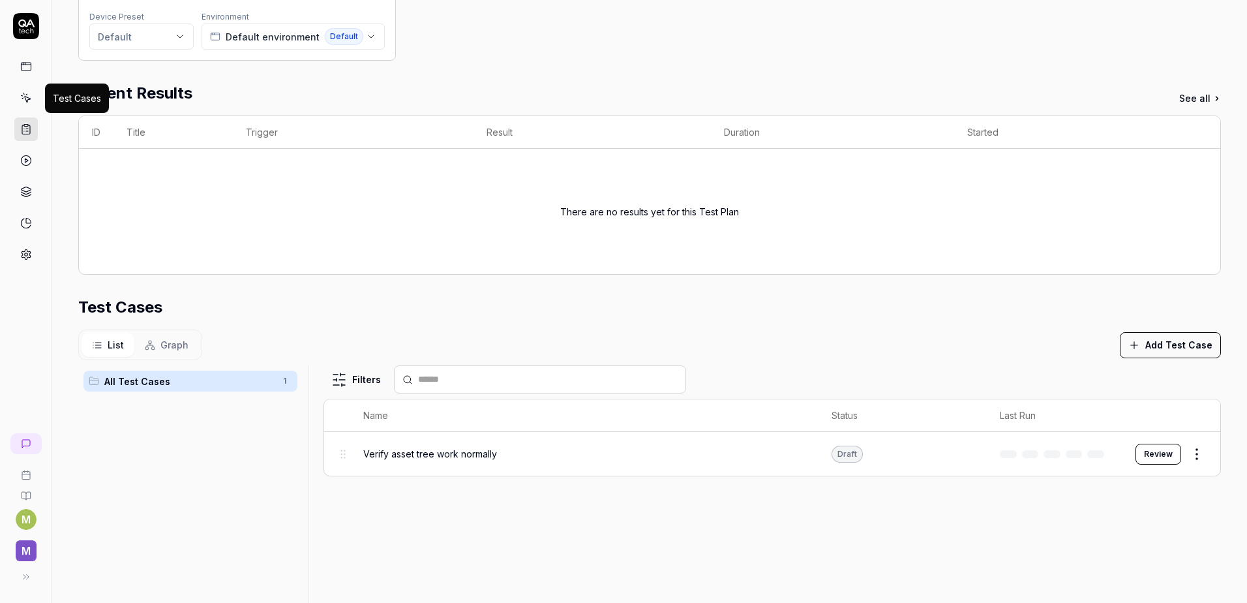
click at [24, 101] on icon at bounding box center [26, 98] width 12 height 12
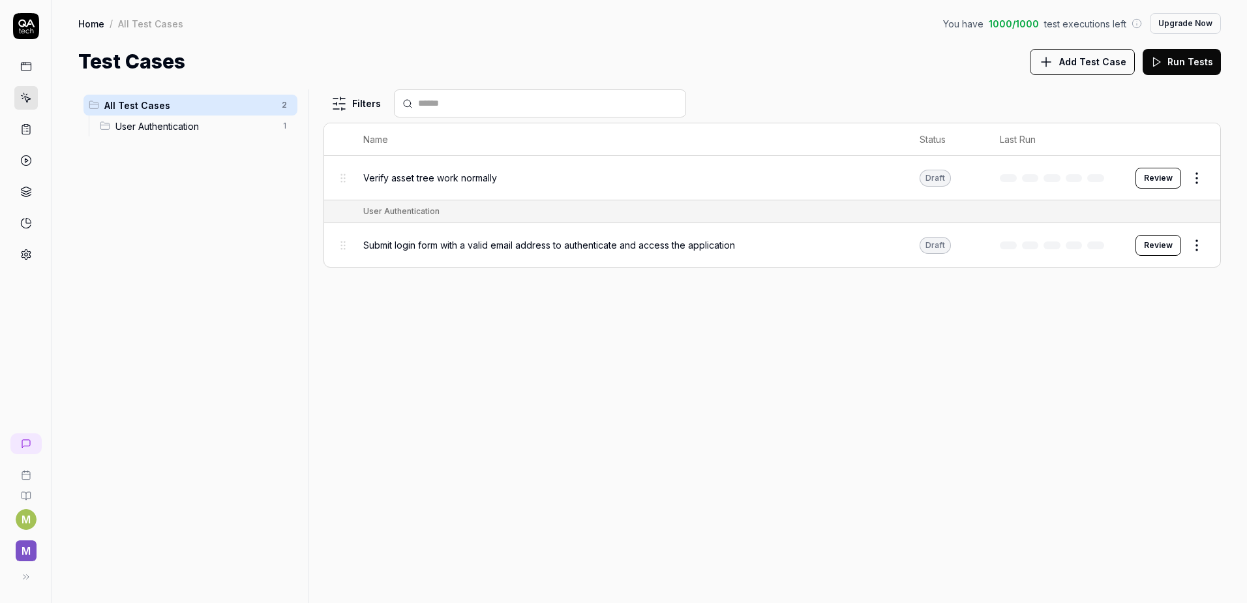
click at [176, 132] on span "User Authentication" at bounding box center [194, 126] width 159 height 14
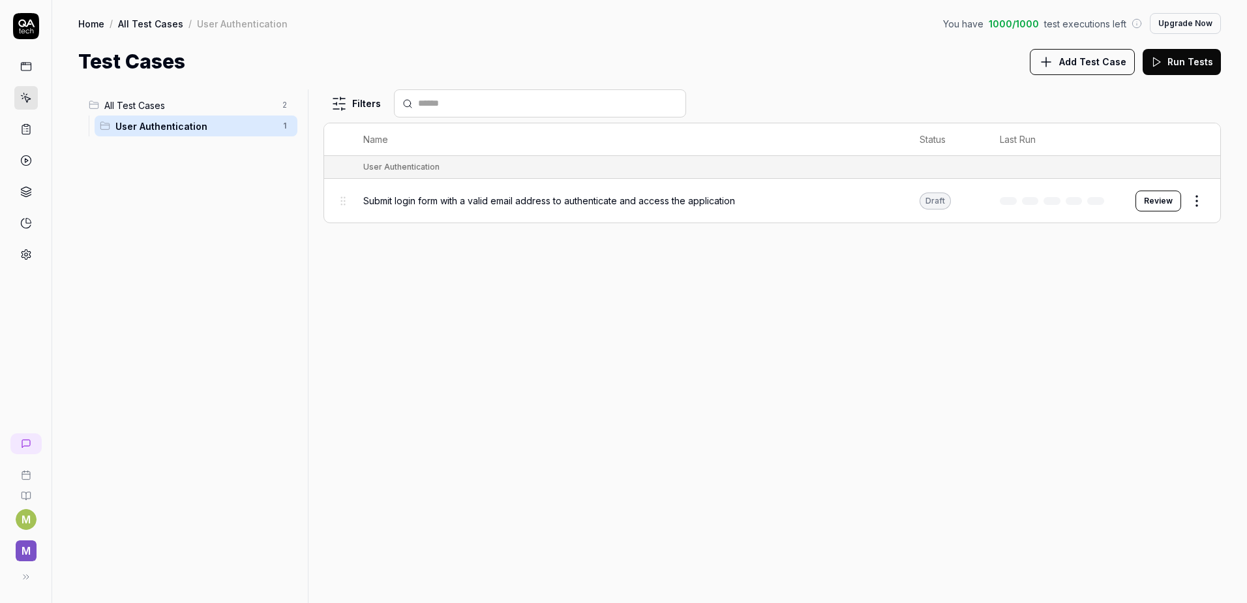
click at [171, 105] on span "All Test Cases" at bounding box center [189, 106] width 170 height 14
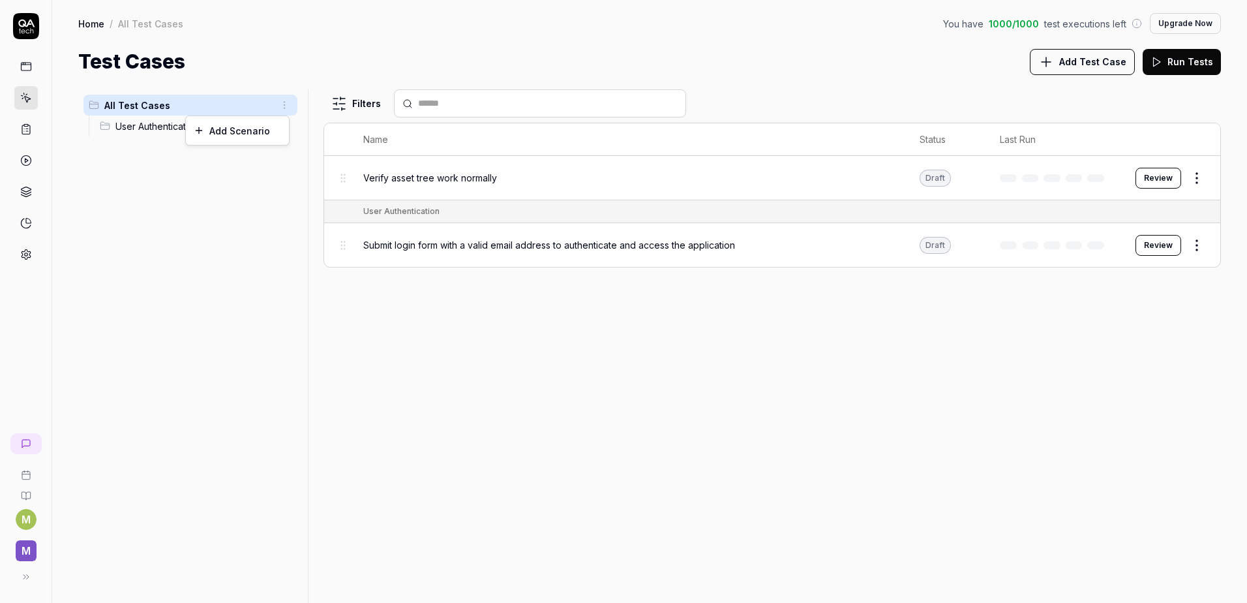
click at [282, 104] on html "M M Home / All Test Cases You have 1000 / 1000 test executions left Upgrade Now…" at bounding box center [623, 301] width 1247 height 603
click at [231, 136] on div "Add Scenario" at bounding box center [237, 130] width 103 height 29
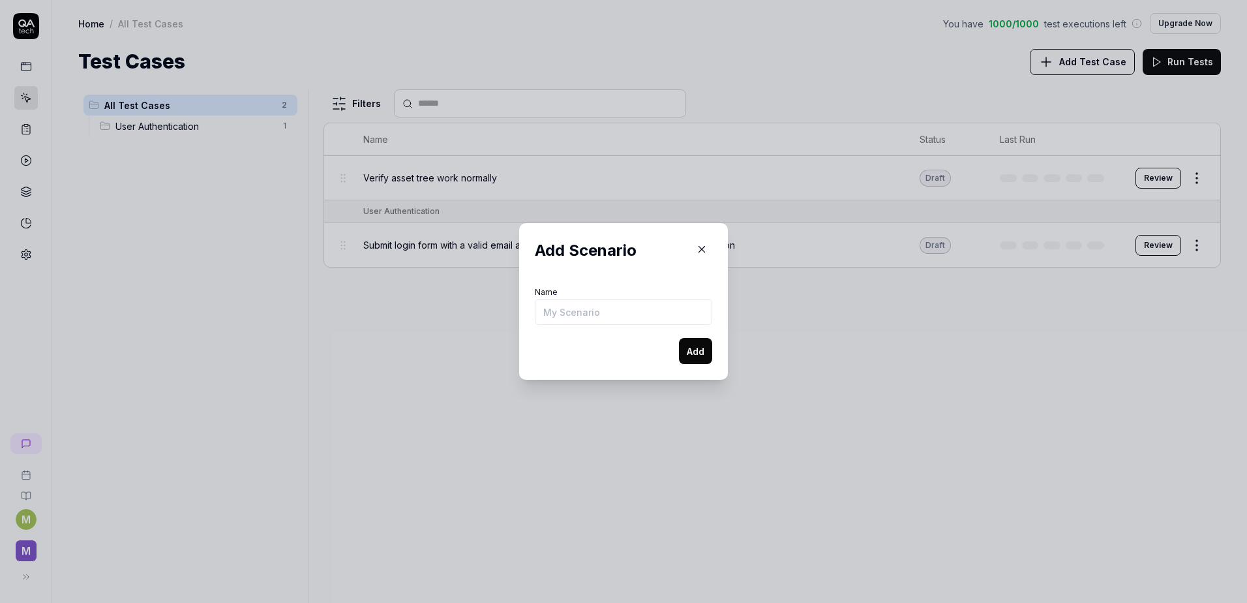
click at [699, 247] on icon "button" at bounding box center [702, 250] width 6 height 6
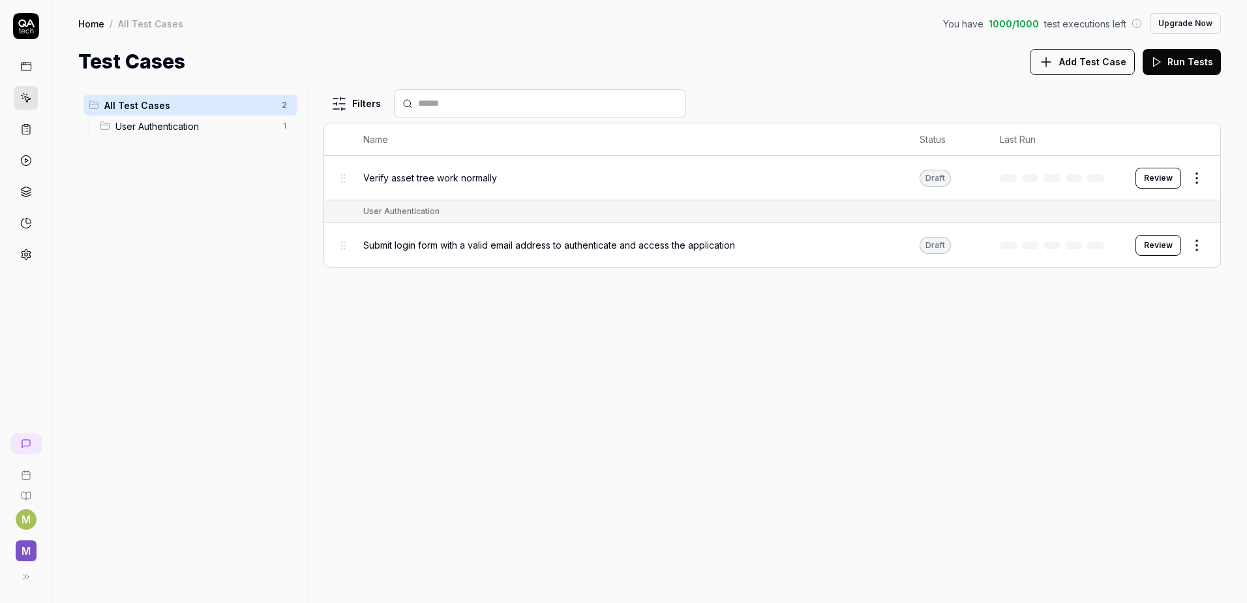
click at [1098, 66] on span "Add Test Case" at bounding box center [1093, 62] width 67 height 14
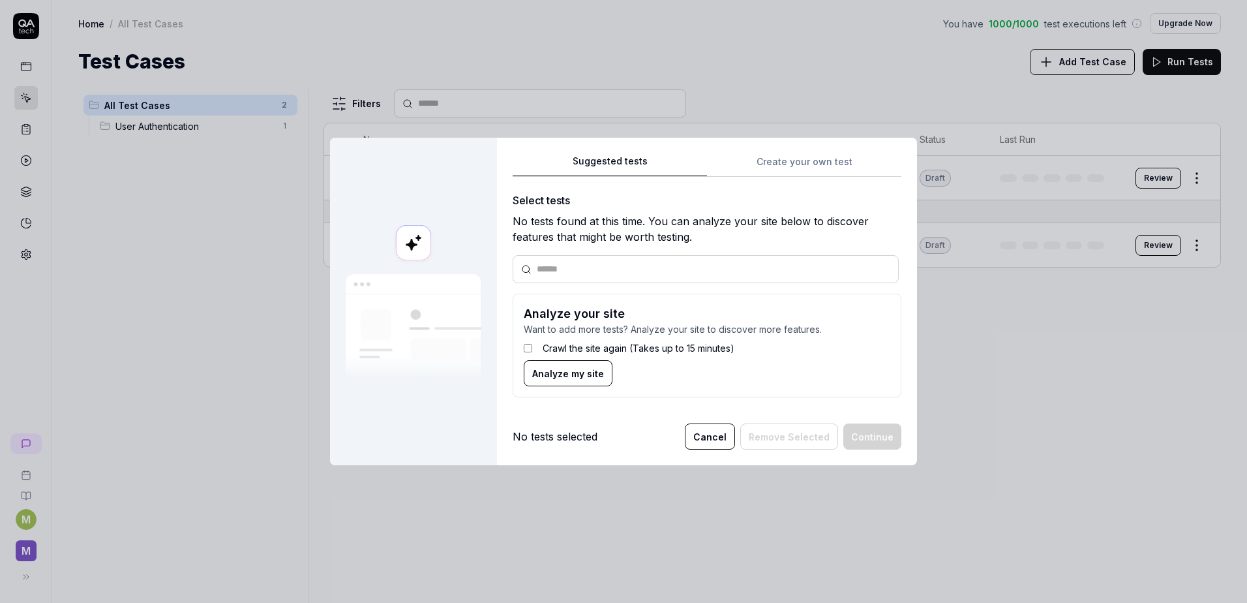
click at [778, 164] on div "Suggested tests Create your own test Select tests No tests found at this time. …" at bounding box center [707, 280] width 389 height 255
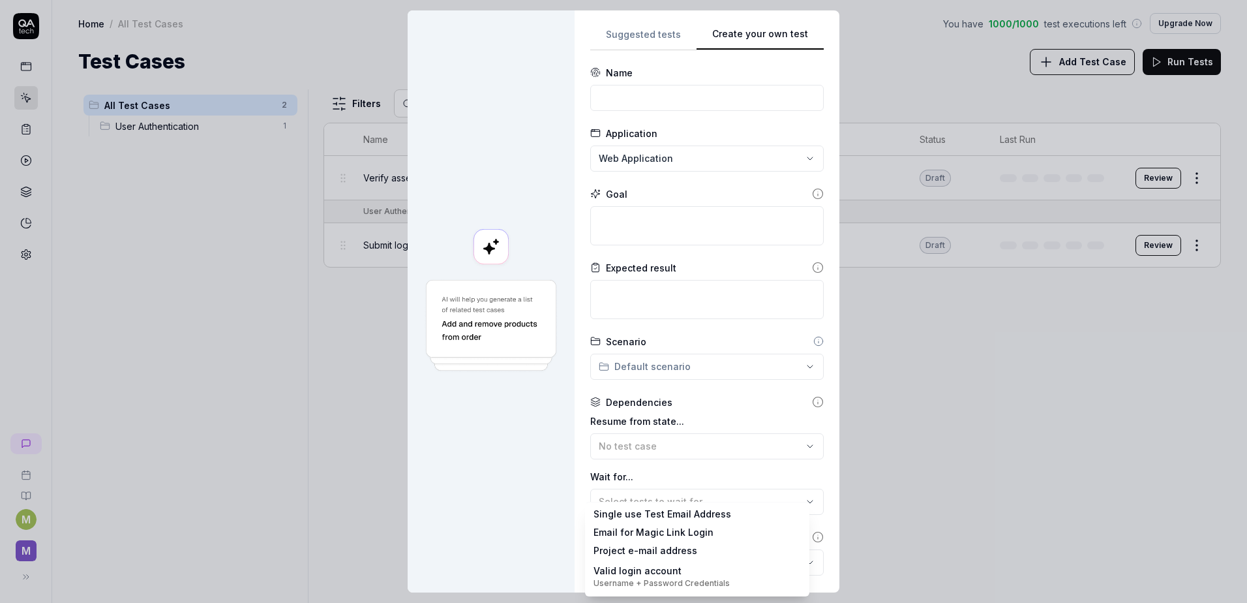
click at [713, 572] on body "**********" at bounding box center [623, 301] width 1247 height 603
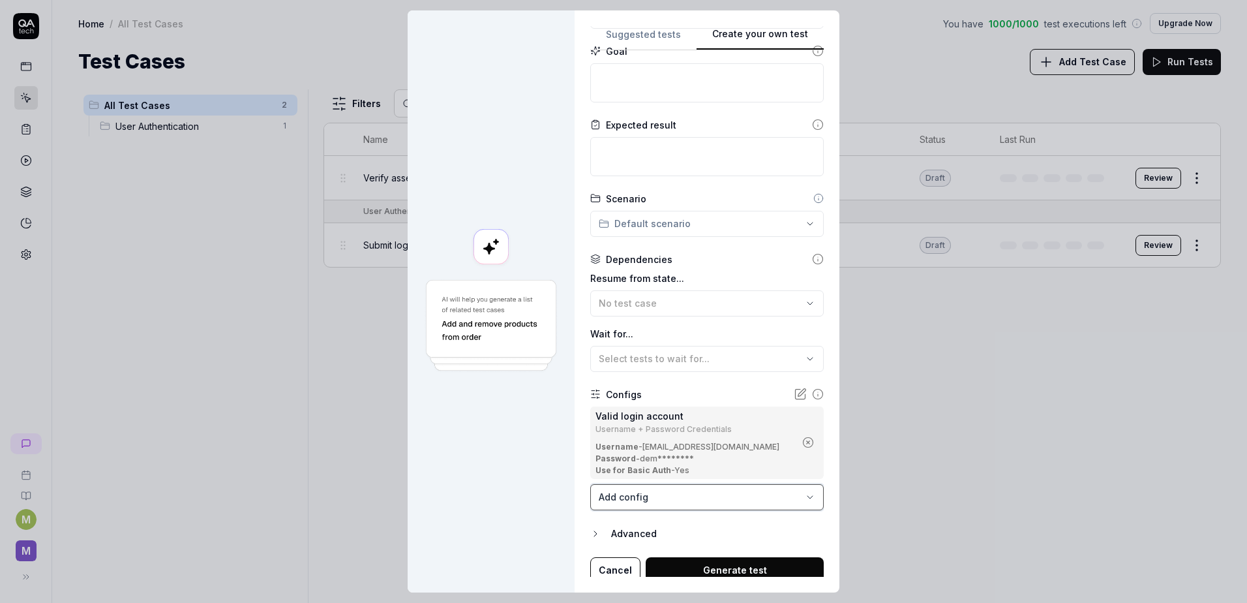
scroll to position [149, 0]
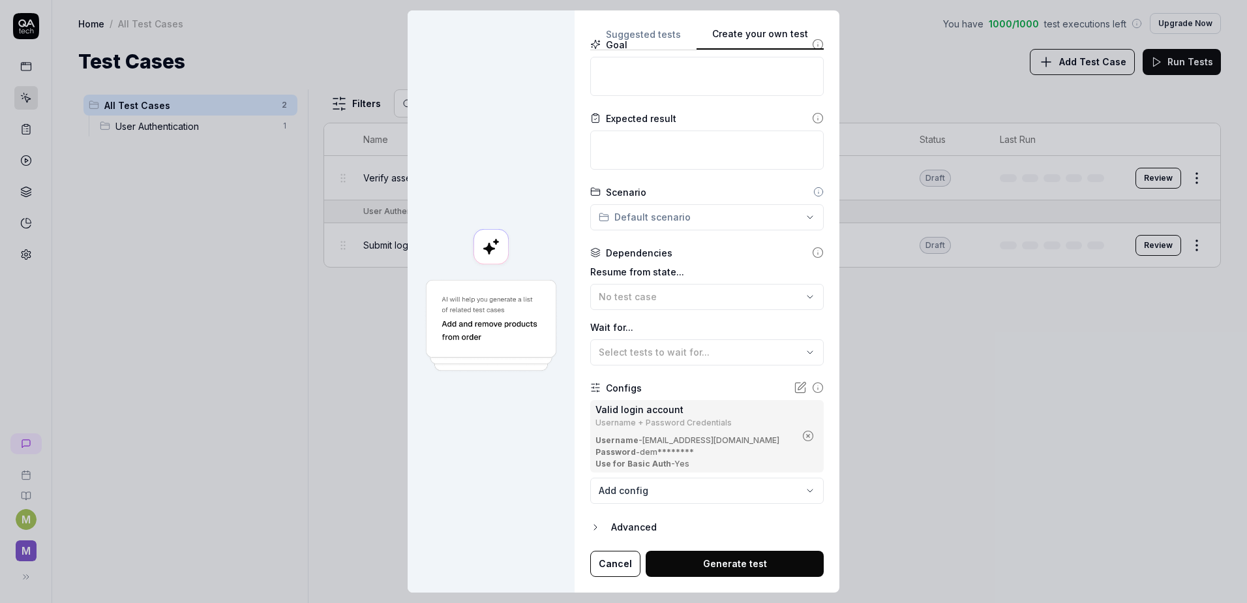
click at [593, 527] on icon "button" at bounding box center [595, 527] width 10 height 10
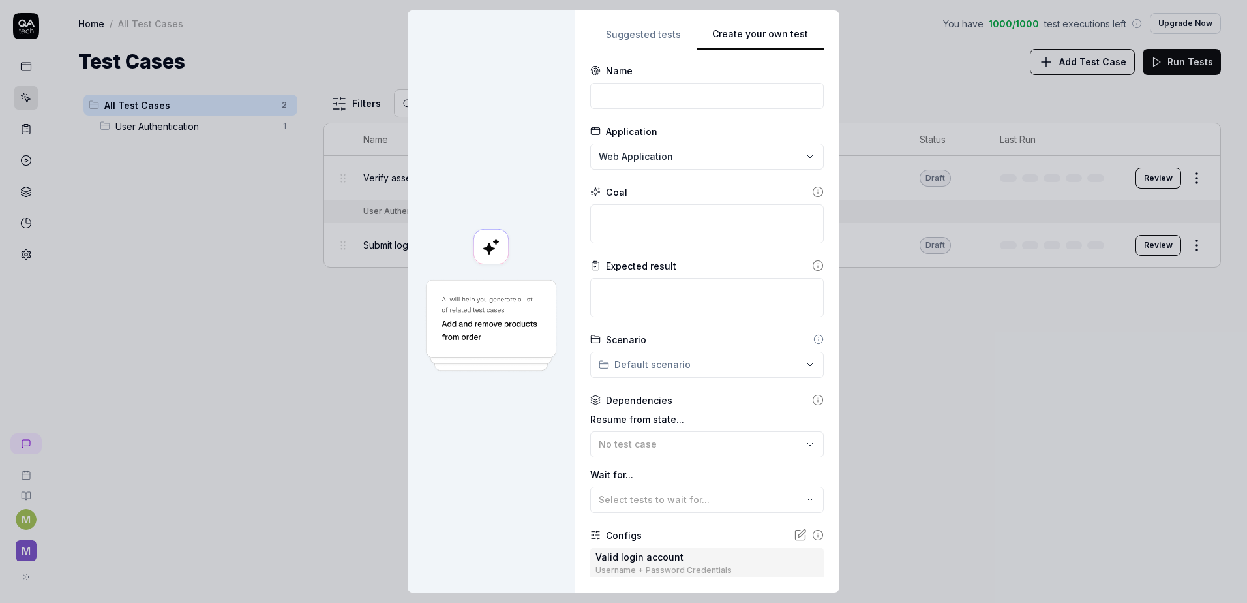
scroll to position [0, 0]
click at [649, 97] on input at bounding box center [707, 98] width 234 height 26
click at [756, 235] on textarea at bounding box center [707, 225] width 234 height 39
drag, startPoint x: 667, startPoint y: 98, endPoint x: 733, endPoint y: 99, distance: 65.2
click at [733, 99] on input "Verify left menu work normally" at bounding box center [707, 98] width 234 height 26
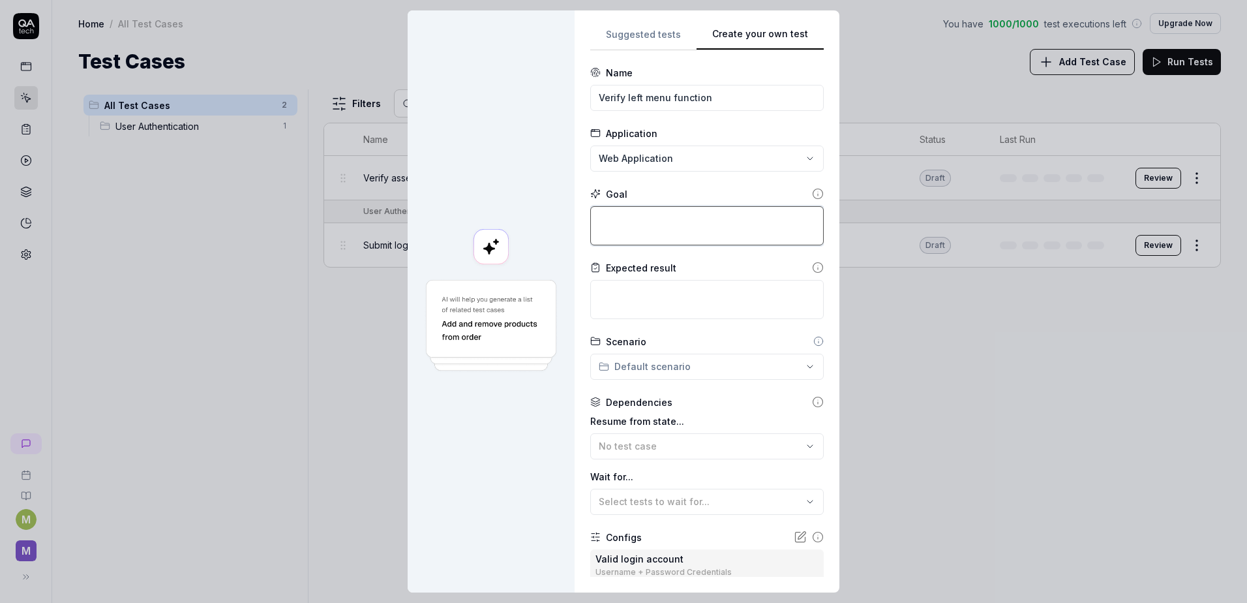
click at [771, 228] on textarea at bounding box center [707, 225] width 234 height 39
drag, startPoint x: 640, startPoint y: 222, endPoint x: 598, endPoint y: 212, distance: 43.7
click at [598, 212] on textarea "Verify that add/edit/delete menu, drag drop" at bounding box center [707, 225] width 234 height 39
drag, startPoint x: 728, startPoint y: 221, endPoint x: 702, endPoint y: 216, distance: 26.6
click at [702, 216] on textarea "Execute add/edit/delete menu, drag drop" at bounding box center [707, 225] width 234 height 39
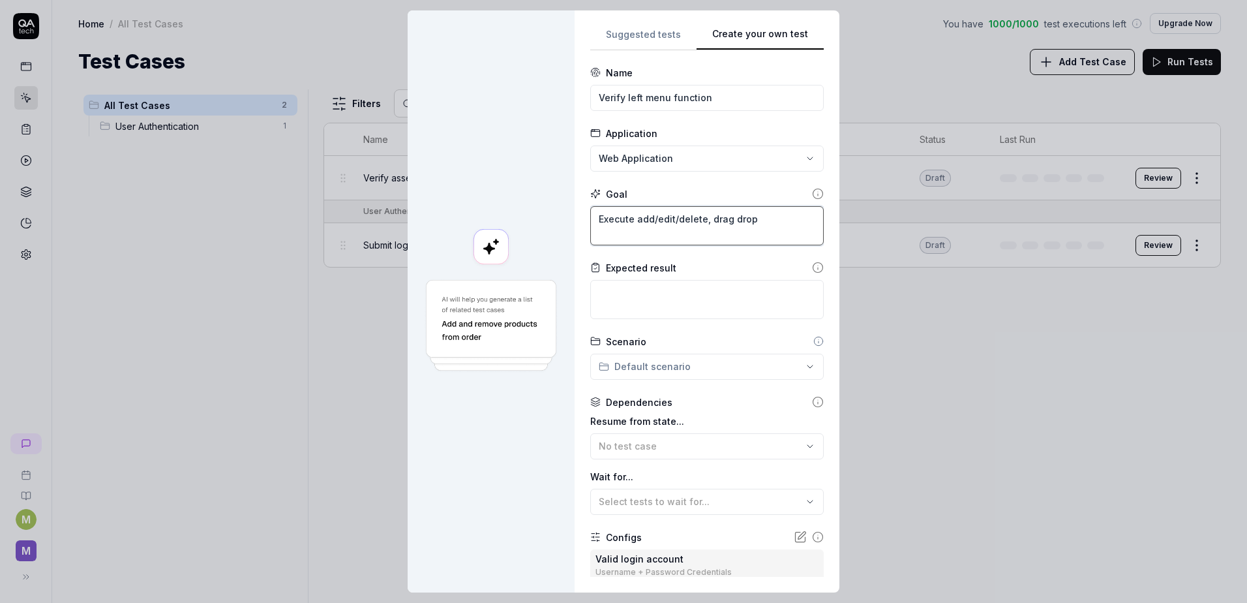
click at [727, 221] on textarea "Execute add/edit/delete, drag drop" at bounding box center [707, 225] width 234 height 39
click at [776, 222] on textarea "Execute add/edit/delete, drag and drop" at bounding box center [707, 225] width 234 height 39
click at [665, 301] on textarea at bounding box center [707, 299] width 234 height 39
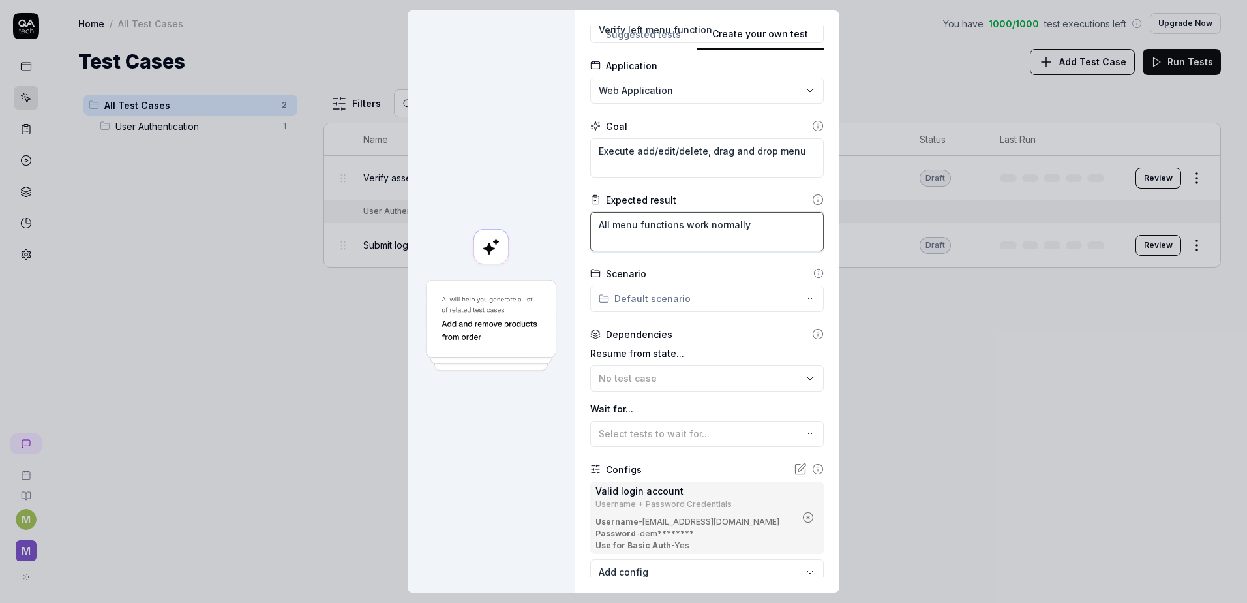
scroll to position [130, 0]
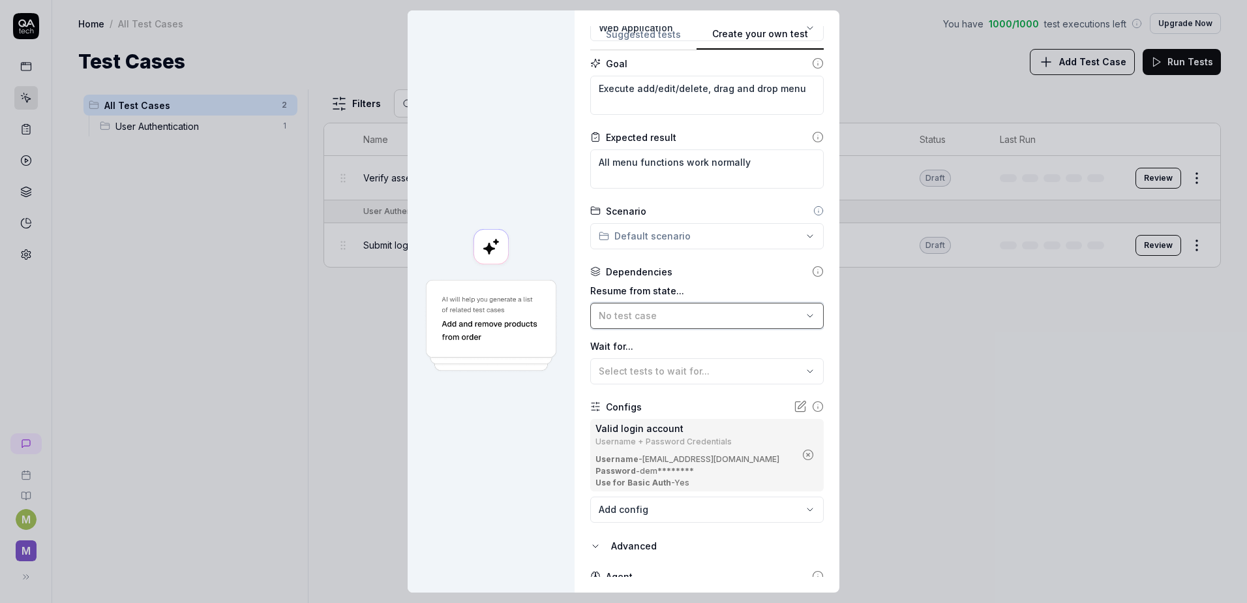
click at [761, 309] on div "No test case" at bounding box center [701, 316] width 204 height 14
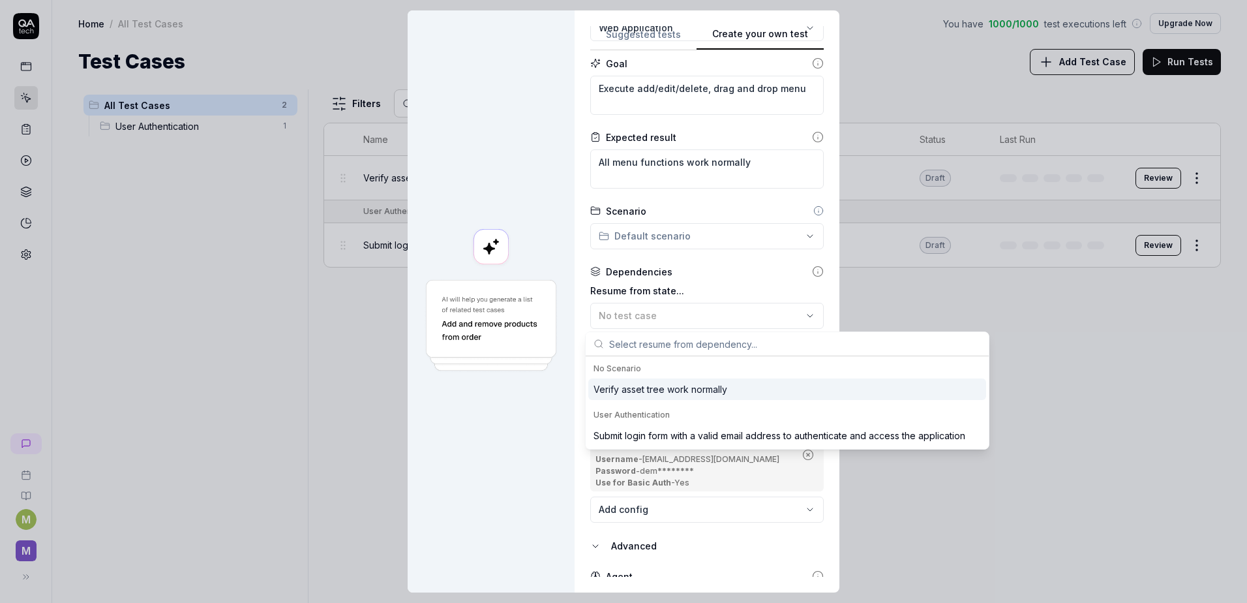
click at [731, 288] on label "Resume from state..." at bounding box center [707, 291] width 234 height 14
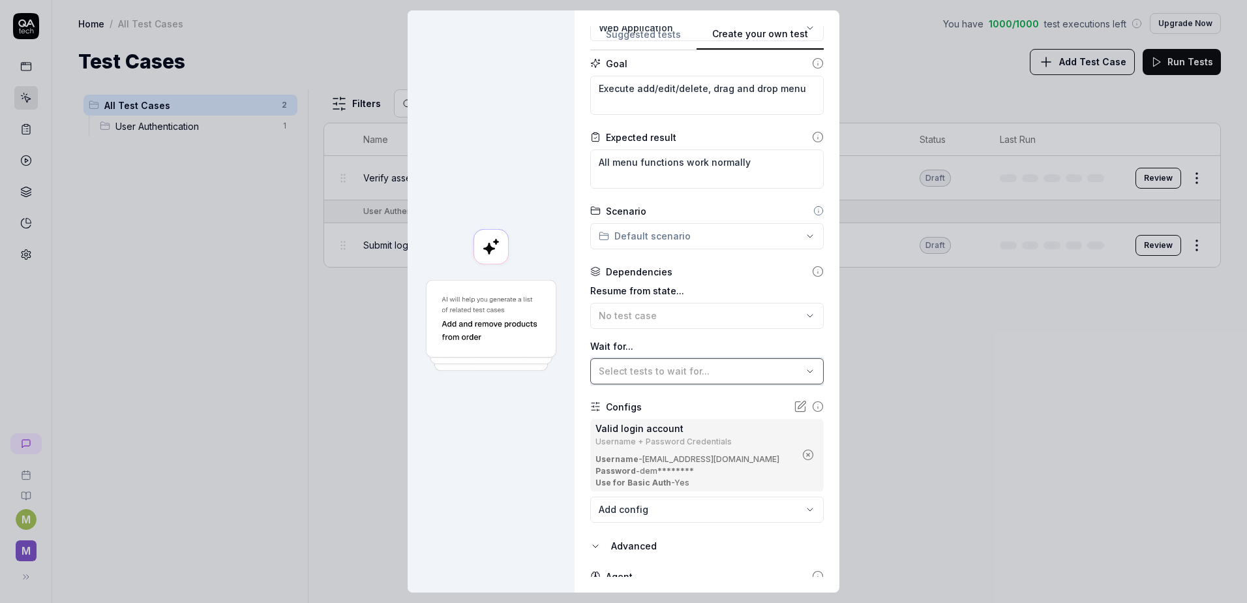
click at [674, 374] on span "Select tests to wait for..." at bounding box center [654, 370] width 111 height 11
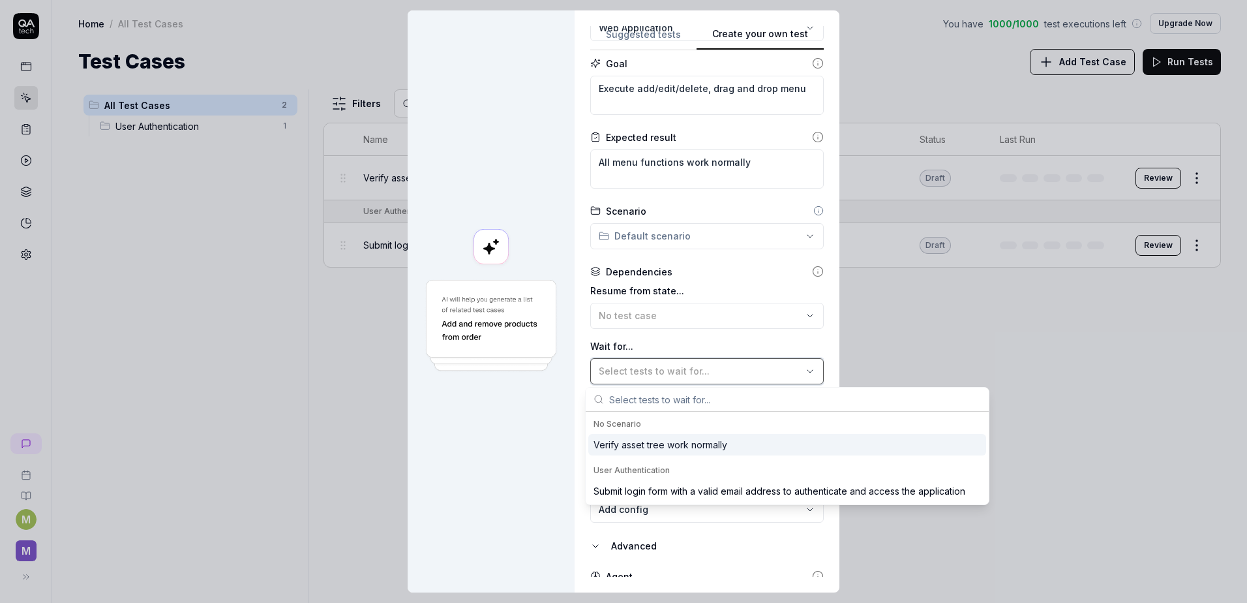
click at [674, 374] on span "Select tests to wait for..." at bounding box center [654, 370] width 111 height 11
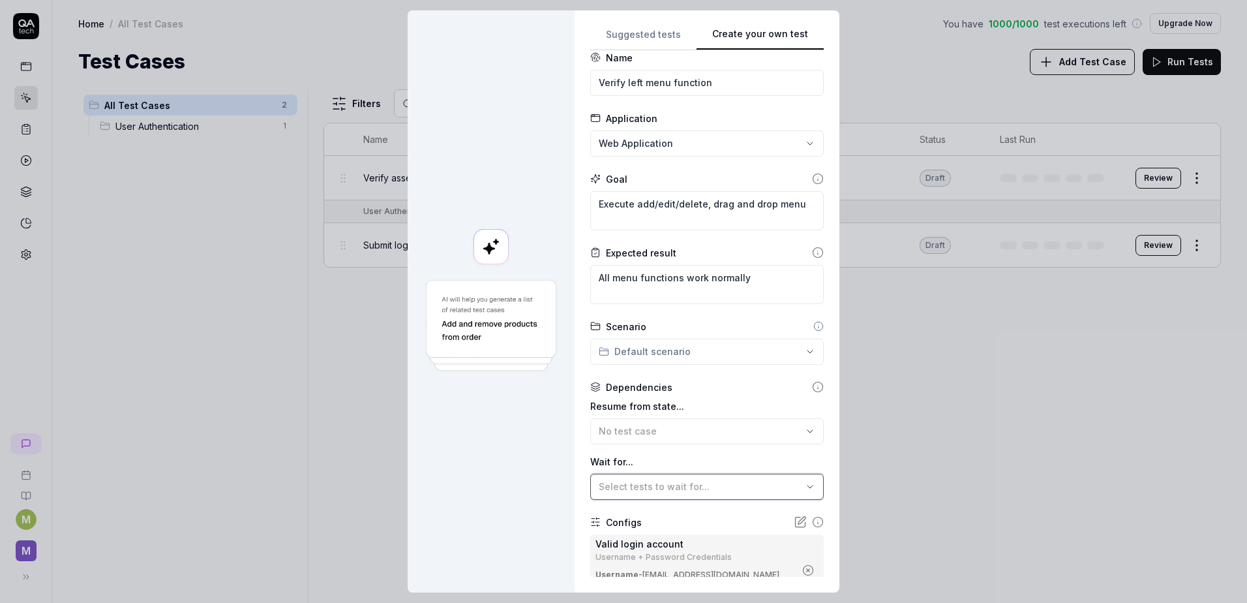
scroll to position [0, 0]
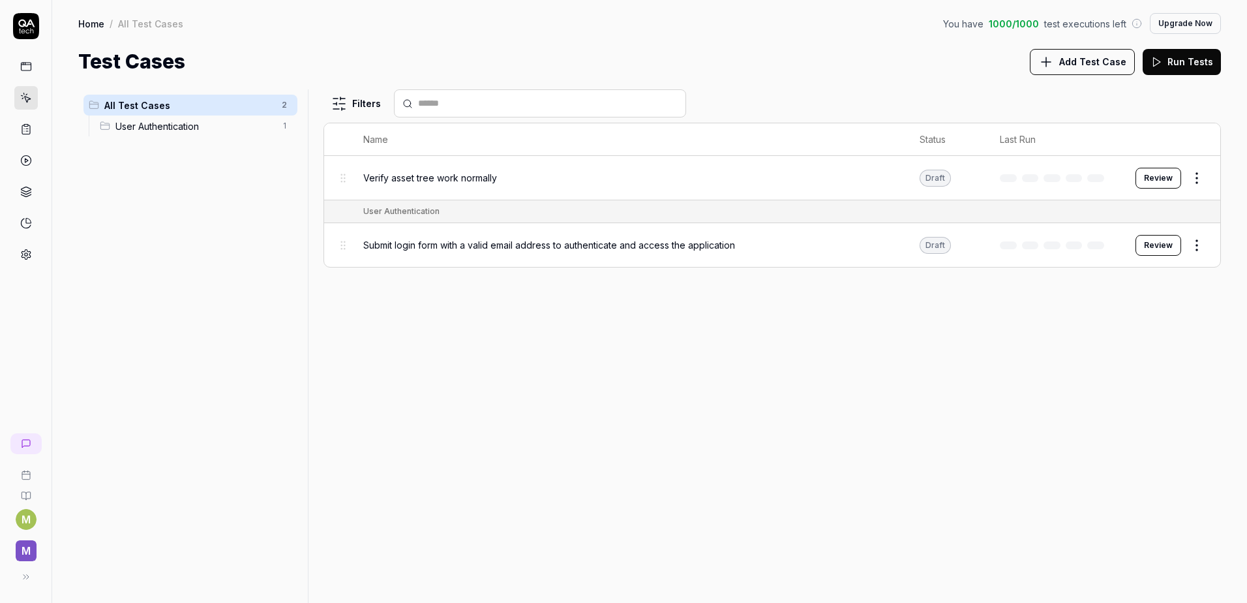
click at [1081, 61] on span "Add Test Case" at bounding box center [1093, 62] width 67 height 14
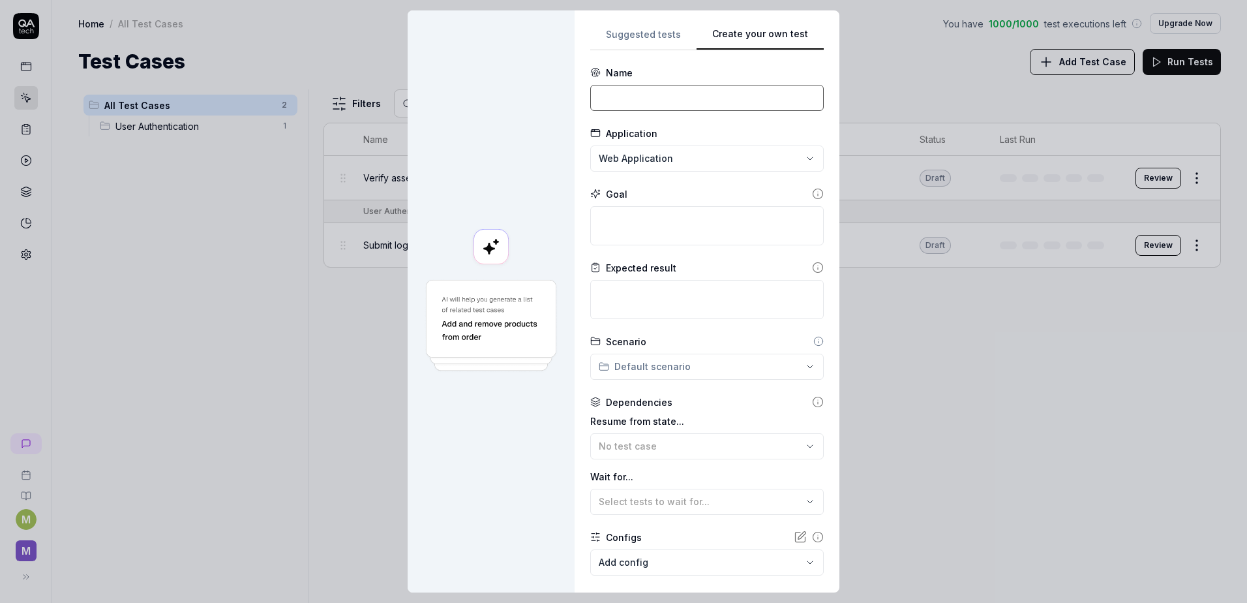
click at [633, 87] on input at bounding box center [707, 98] width 234 height 26
click at [627, 241] on textarea at bounding box center [707, 225] width 234 height 39
click at [622, 287] on textarea at bounding box center [707, 299] width 234 height 39
click at [711, 219] on textarea "Login with config account" at bounding box center [707, 225] width 234 height 39
paste textarea "UG1292"
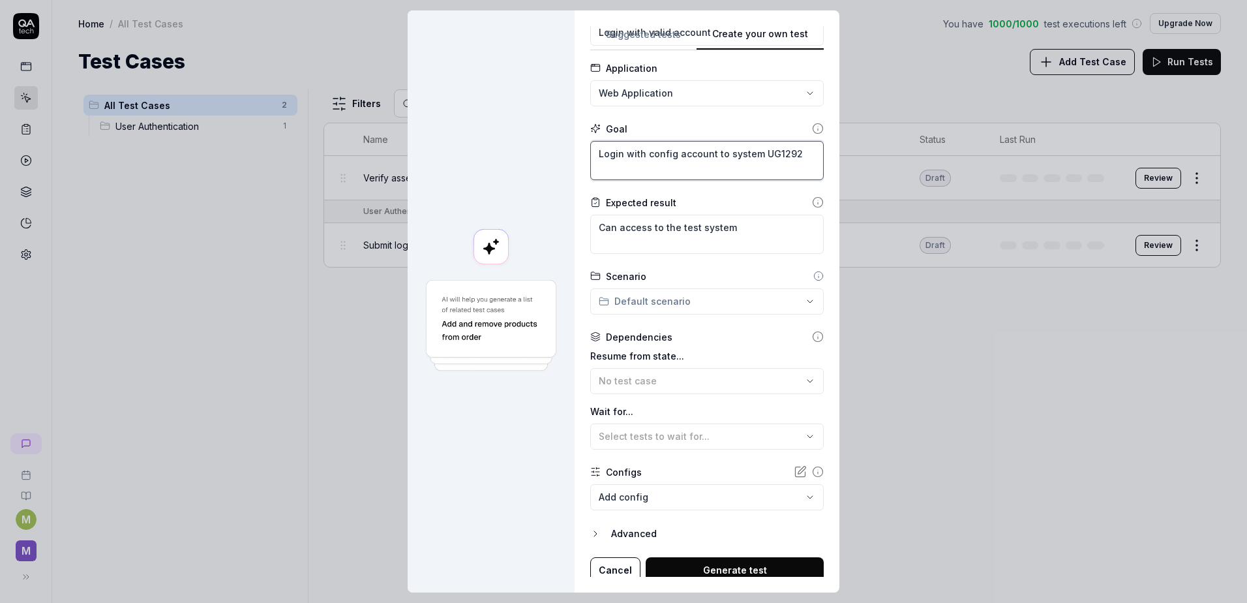
scroll to position [72, 0]
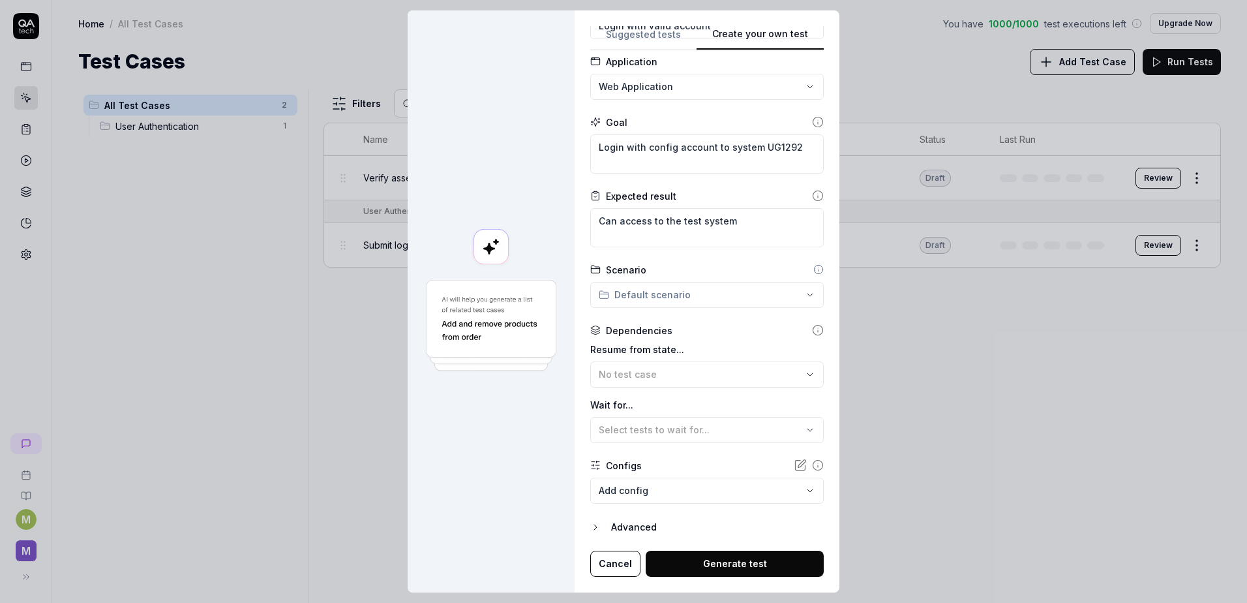
click at [690, 483] on body "**********" at bounding box center [623, 301] width 1247 height 603
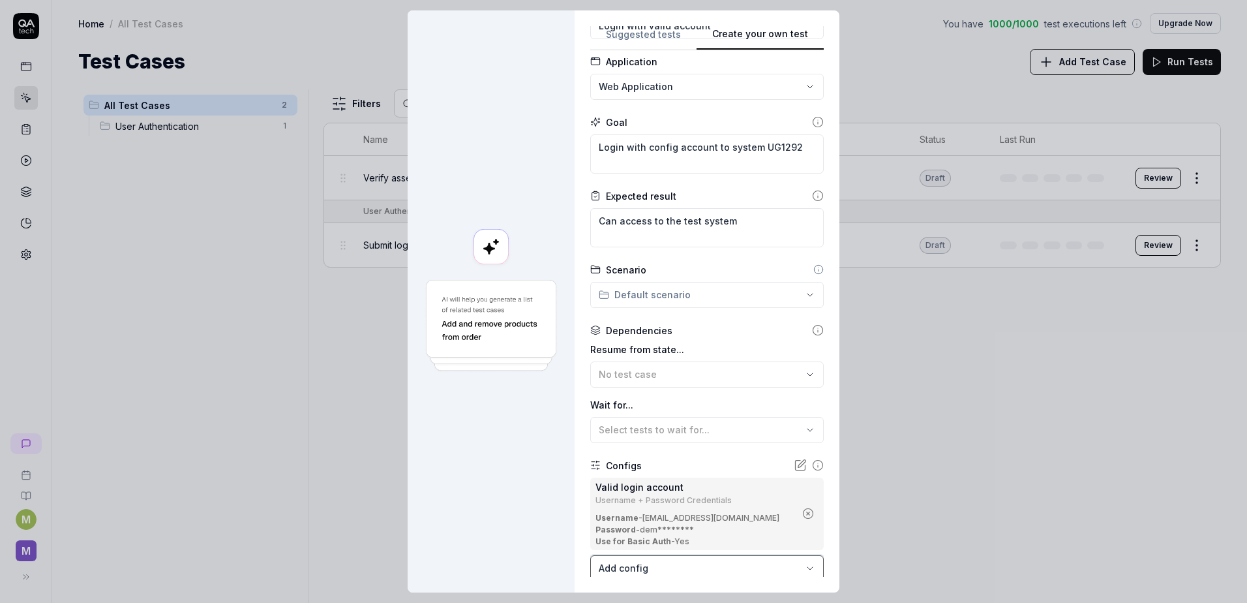
scroll to position [149, 0]
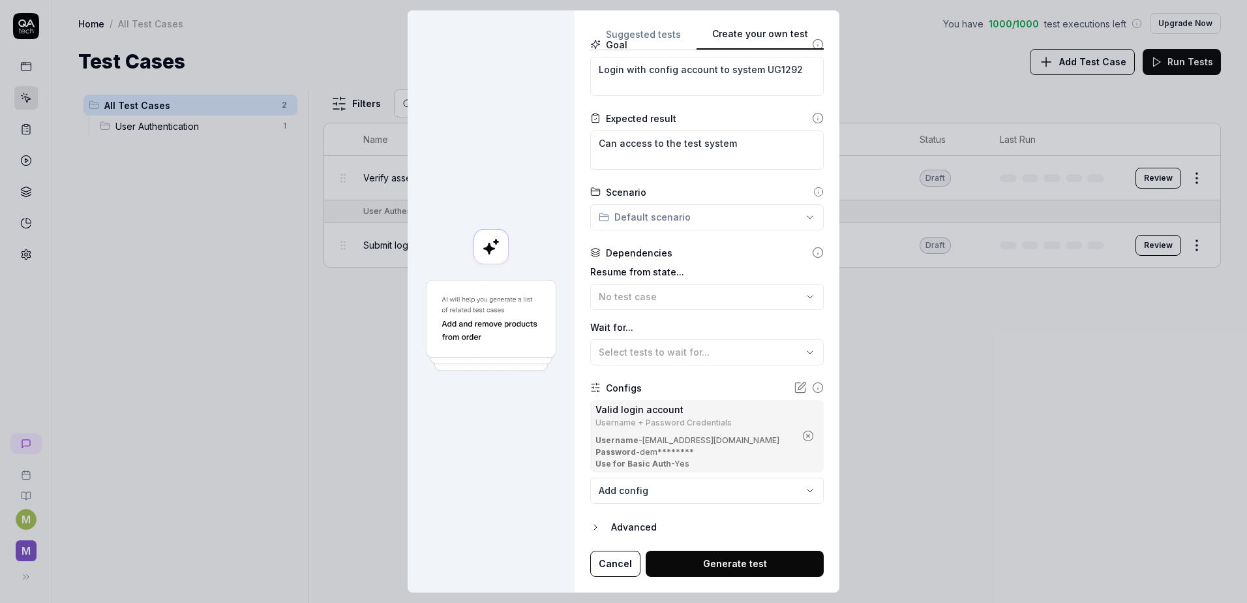
click at [727, 562] on button "Generate test" at bounding box center [735, 564] width 178 height 26
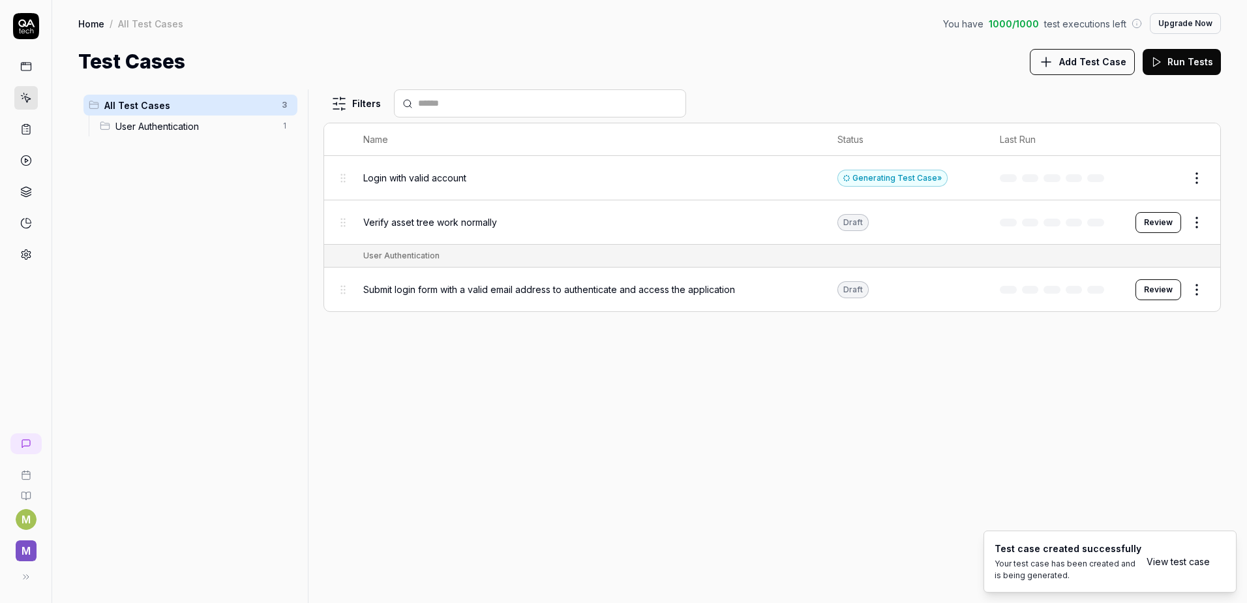
click at [1161, 564] on link "View test case" at bounding box center [1178, 562] width 63 height 14
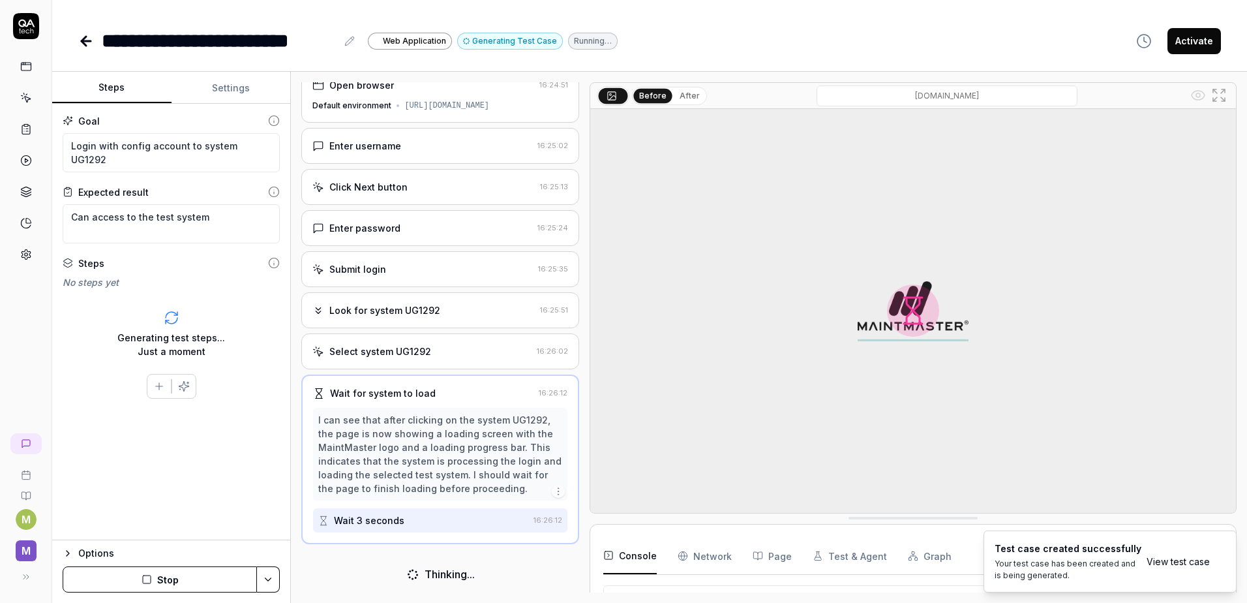
scroll to position [20, 0]
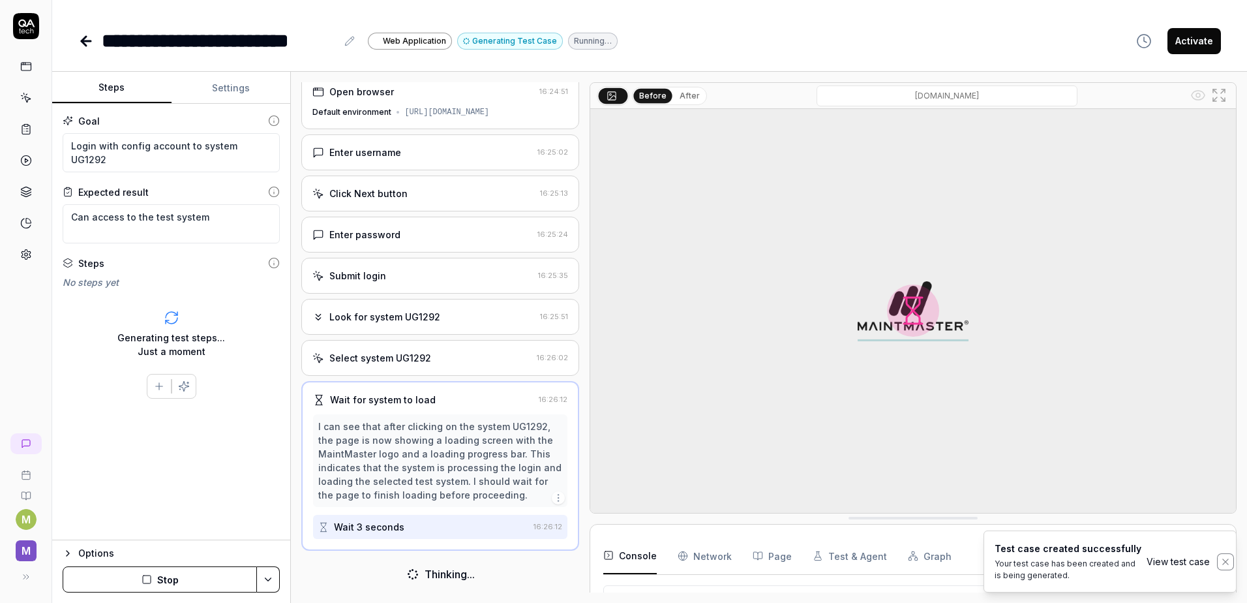
click at [1225, 562] on icon "Notifications (F8)" at bounding box center [1226, 561] width 6 height 6
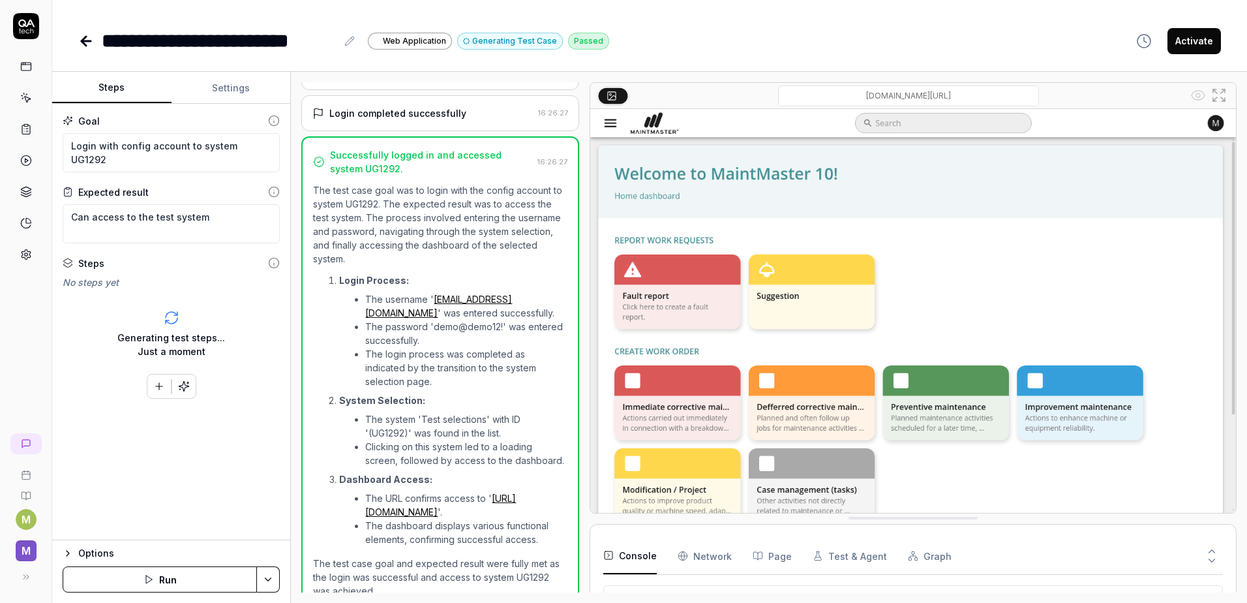
scroll to position [394, 0]
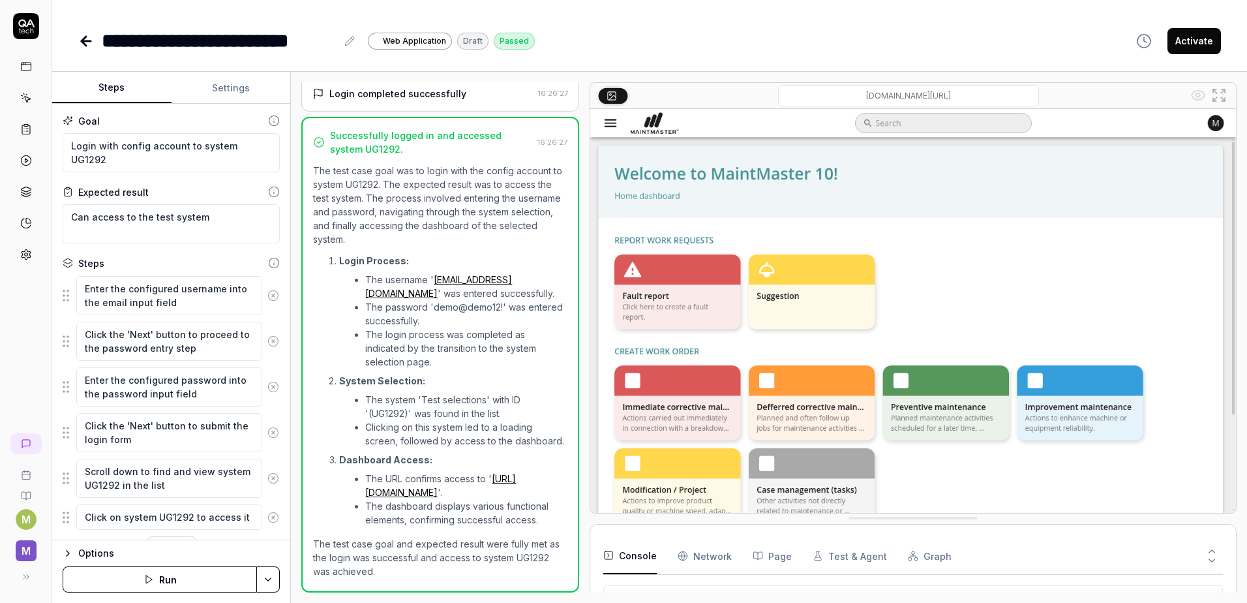
click at [25, 101] on icon at bounding box center [26, 98] width 12 height 12
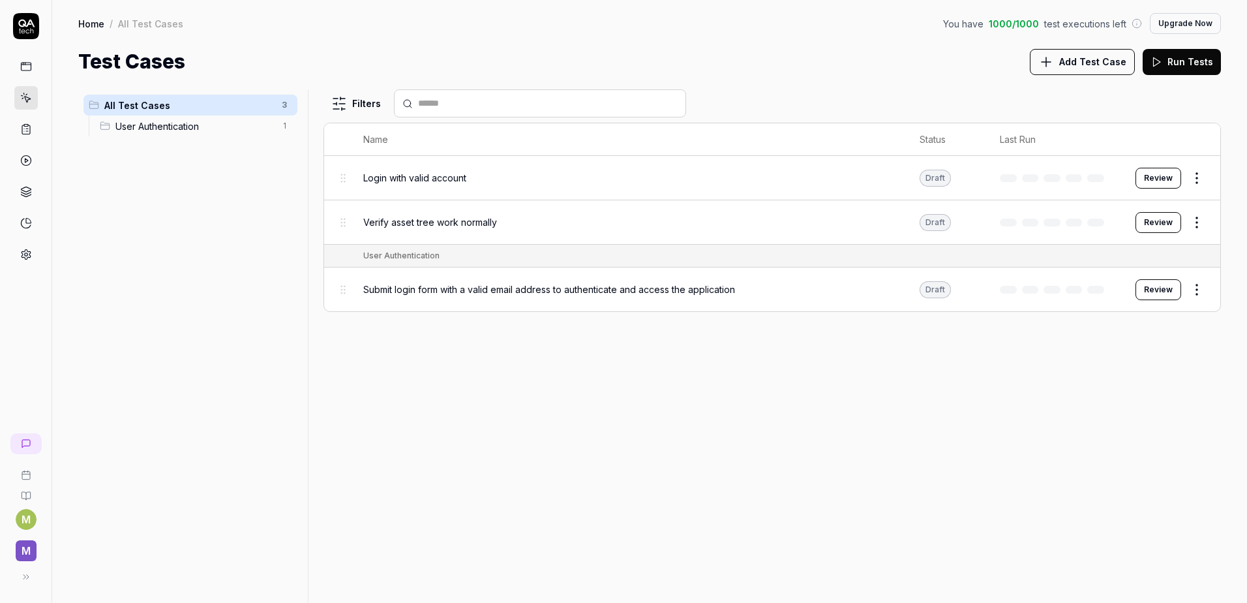
click at [1096, 66] on span "Add Test Case" at bounding box center [1093, 62] width 67 height 14
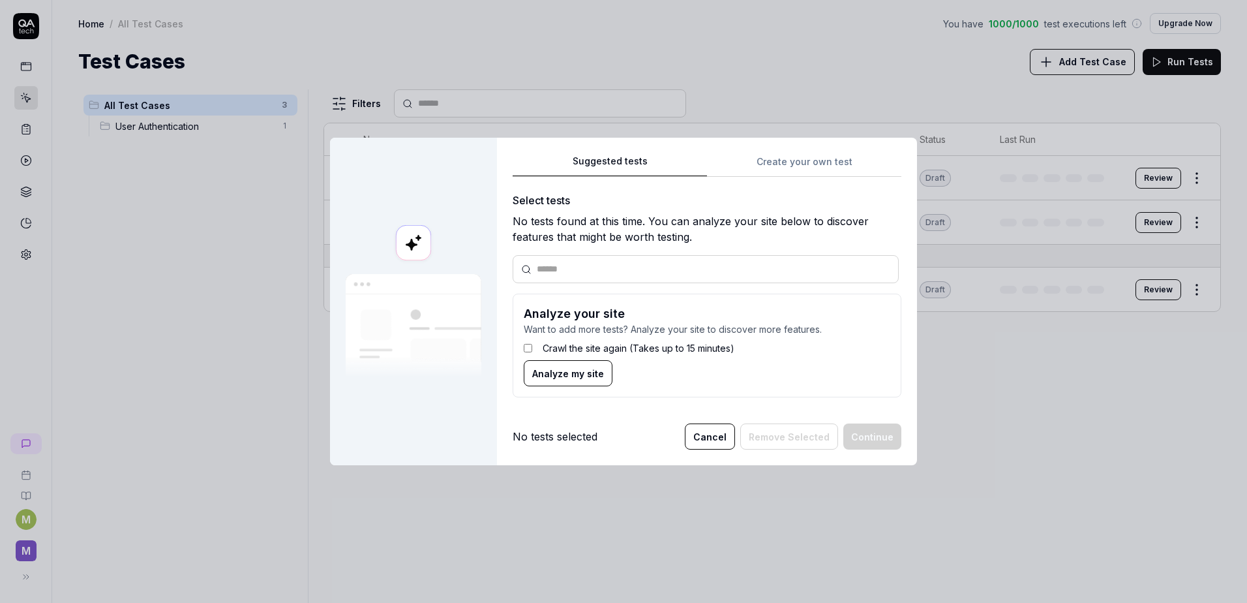
click at [829, 146] on div "Suggested tests Create your own test Select tests No tests found at this time. …" at bounding box center [707, 302] width 420 height 328
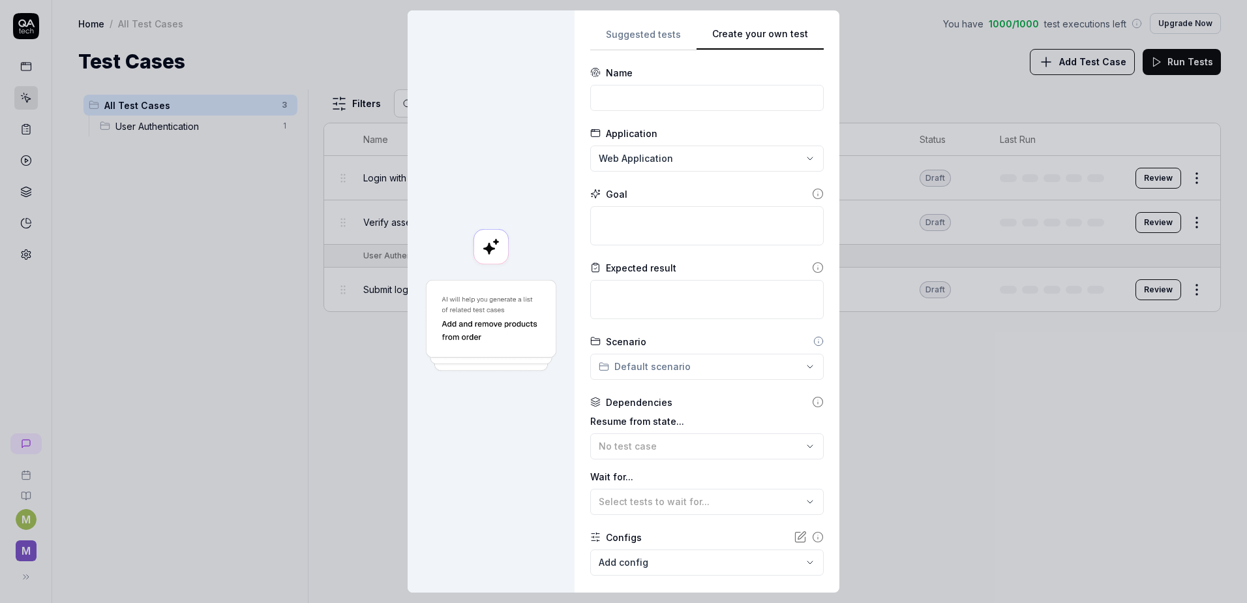
click at [825, 157] on div "**********" at bounding box center [707, 301] width 265 height 582
click at [645, 107] on input at bounding box center [707, 98] width 234 height 26
click at [631, 204] on div "Goal" at bounding box center [707, 216] width 234 height 58
click at [625, 227] on textarea at bounding box center [707, 225] width 234 height 39
click at [583, 301] on div "**********" at bounding box center [707, 301] width 265 height 582
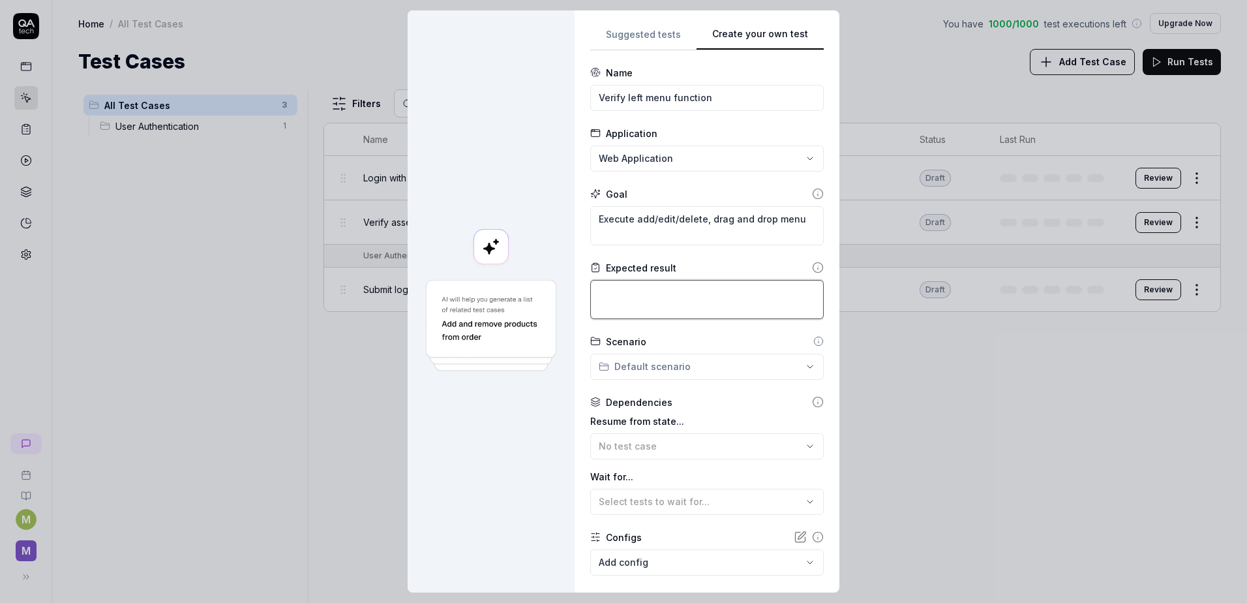
click at [600, 294] on textarea at bounding box center [707, 299] width 234 height 39
click at [697, 218] on textarea "Execute add/edit/delete, drag and drop menu" at bounding box center [707, 225] width 234 height 39
click at [633, 220] on textarea "Execute add/edit/delete, drag and drop menu" at bounding box center [707, 225] width 234 height 39
click at [697, 225] on textarea "Execute add/edit/delete, drag and drop menu" at bounding box center [707, 225] width 234 height 39
drag, startPoint x: 703, startPoint y: 215, endPoint x: 702, endPoint y: 231, distance: 16.4
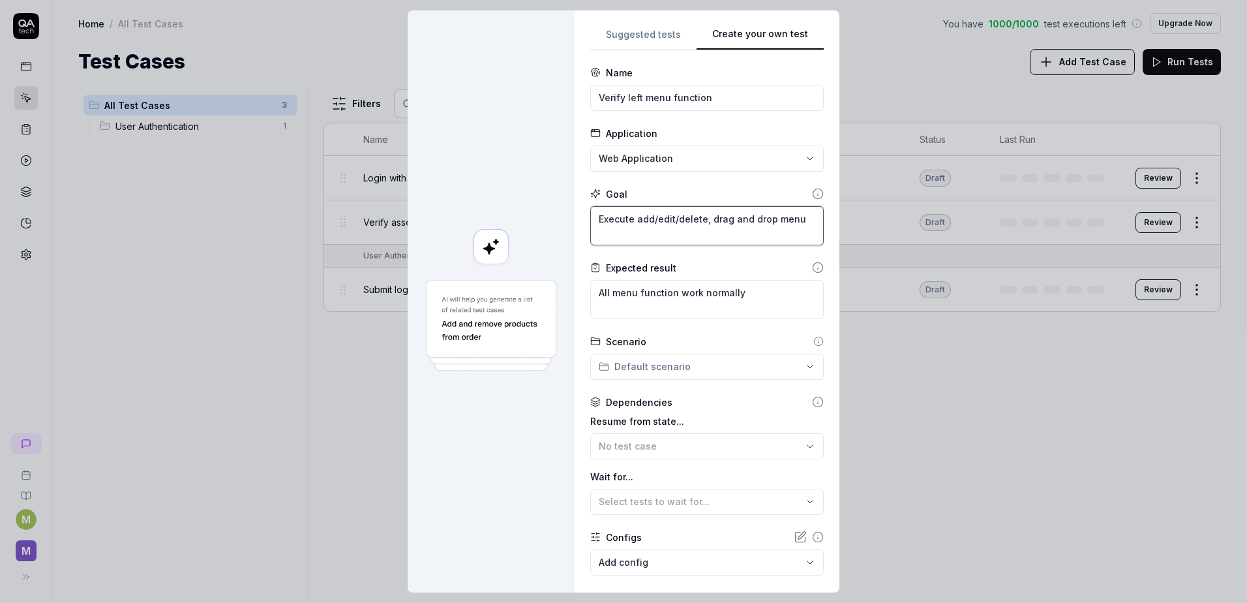
click at [703, 215] on textarea "Execute add/edit/delete, drag and drop menu" at bounding box center [707, 225] width 234 height 39
drag, startPoint x: 759, startPoint y: 223, endPoint x: 641, endPoint y: 236, distance: 118.7
click at [641, 236] on textarea "Execute add/edit/delete, select menu, finish edit menu, drag and drop menu" at bounding box center [707, 225] width 234 height 39
click at [621, 230] on textarea "Execute add/edit/delete, select menu, drag and drop menu" at bounding box center [707, 225] width 234 height 39
click at [617, 228] on textarea "Execute add/edit/delete, select menu, drag and drop menu" at bounding box center [707, 225] width 234 height 39
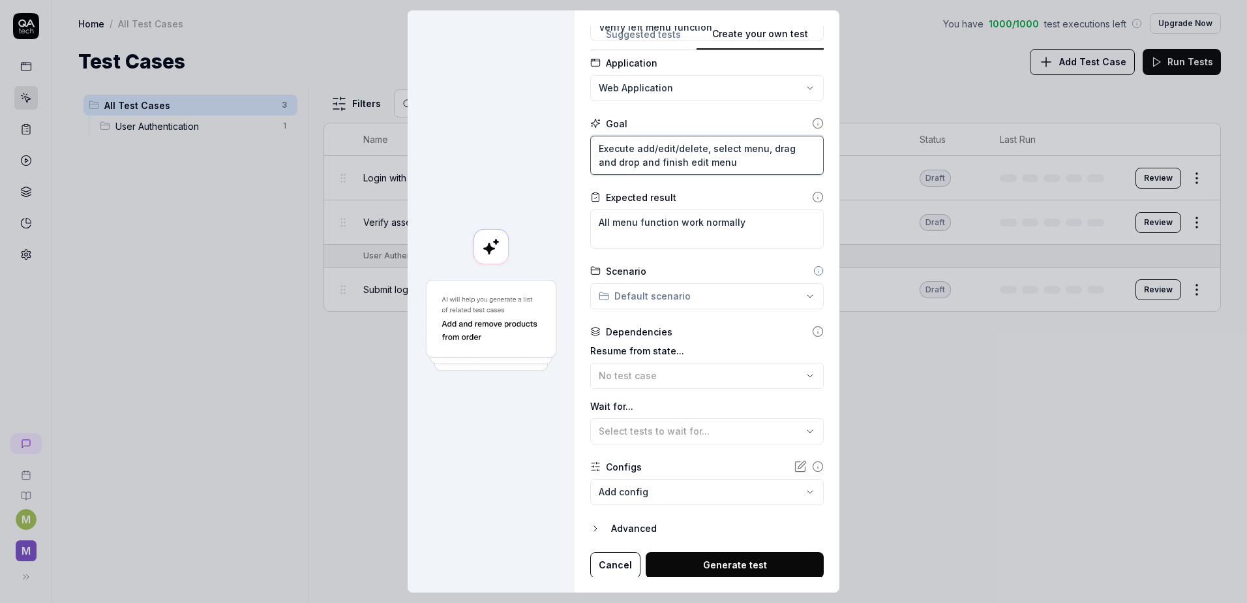
scroll to position [72, 0]
click at [692, 364] on button "No test case" at bounding box center [707, 374] width 234 height 26
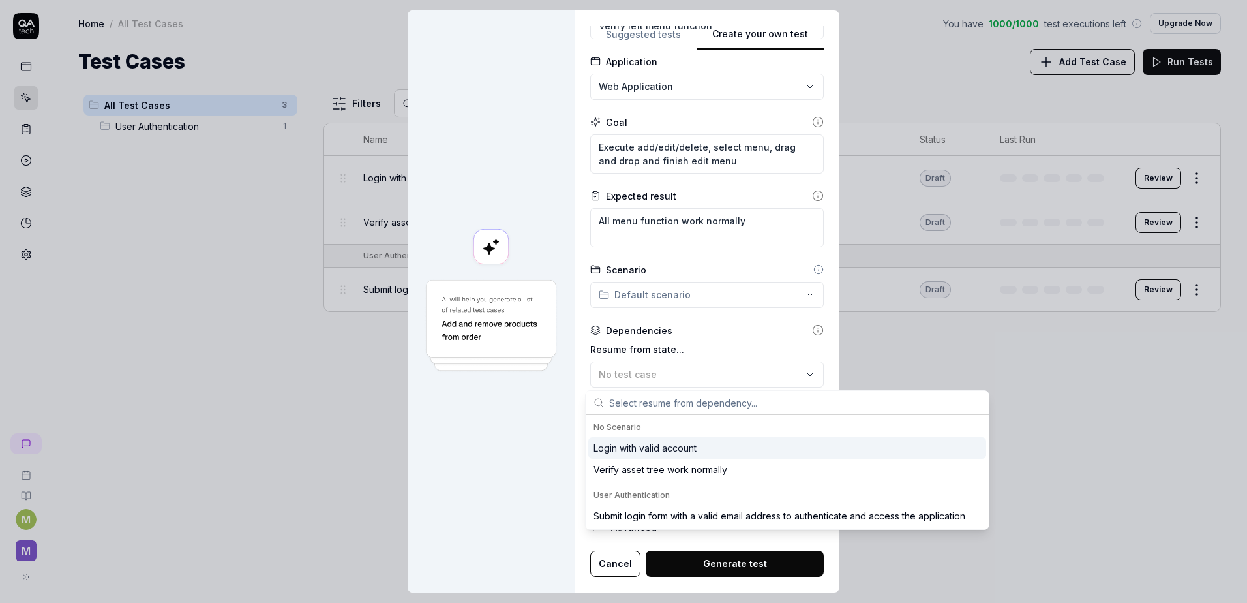
click at [694, 448] on div "Login with valid account" at bounding box center [645, 448] width 103 height 14
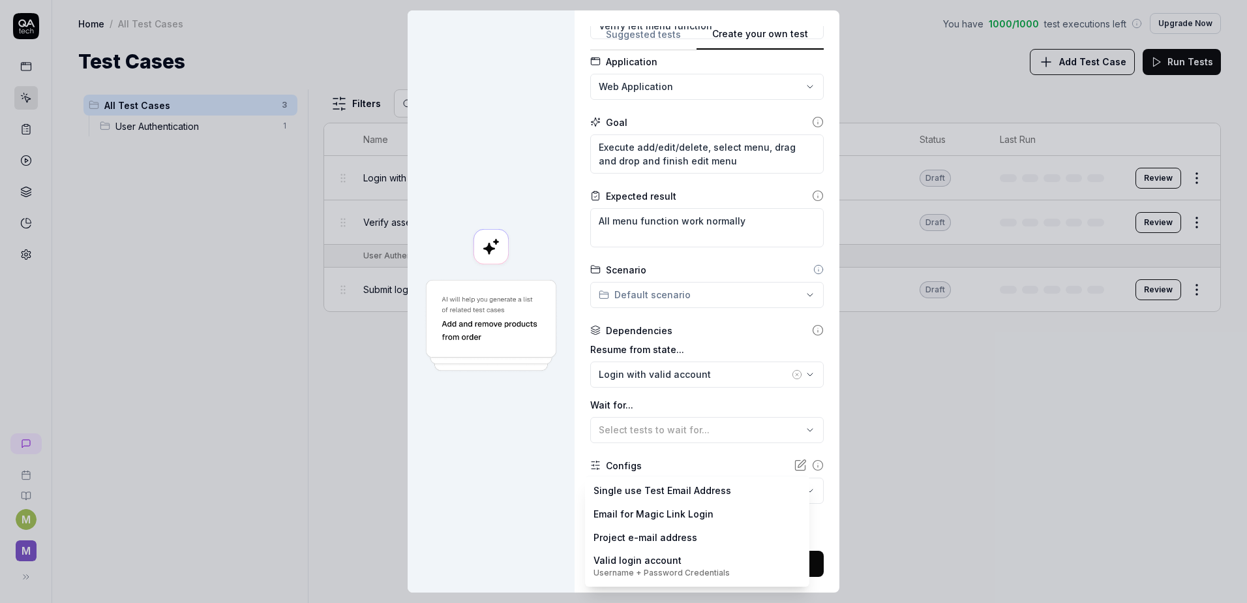
click at [637, 491] on body "M M Home / All Test Cases You have 1000 / 1000 test executions left Upgrade Now…" at bounding box center [623, 301] width 1247 height 603
drag, startPoint x: 654, startPoint y: 563, endPoint x: 667, endPoint y: 564, distance: 13.1
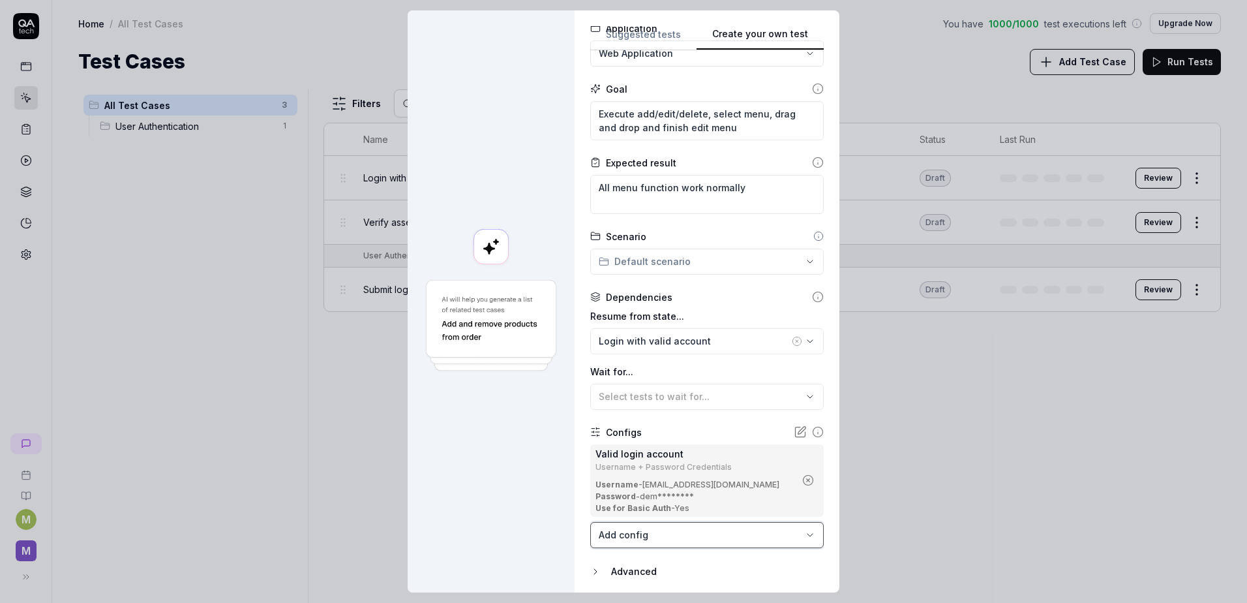
scroll to position [149, 0]
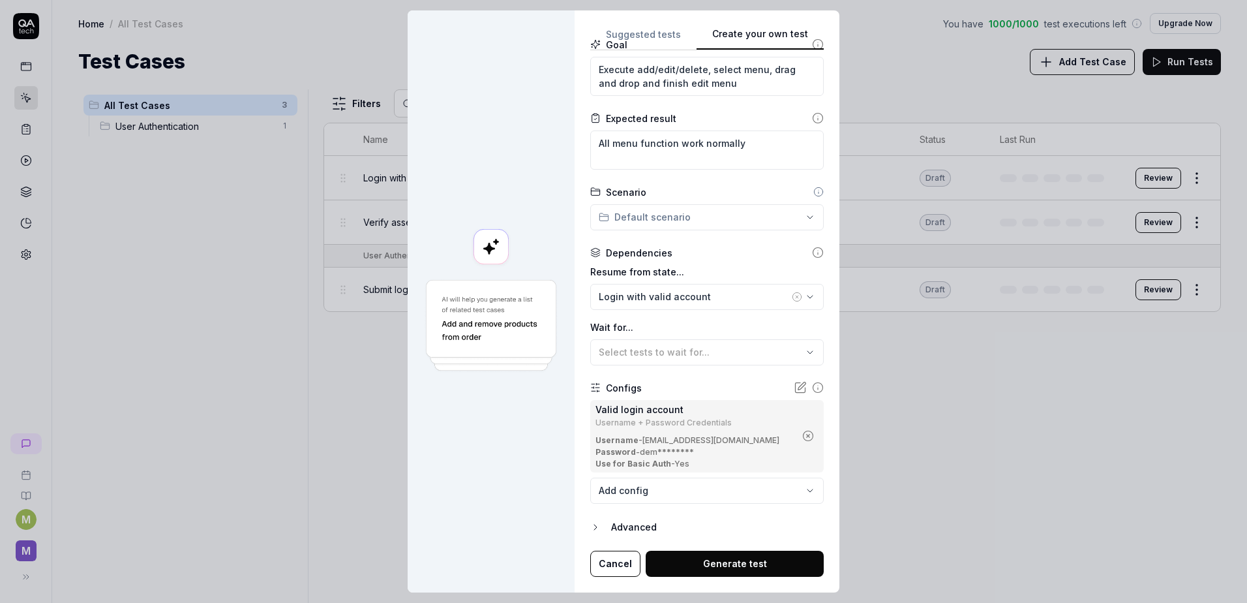
click at [721, 560] on button "Generate test" at bounding box center [735, 564] width 178 height 26
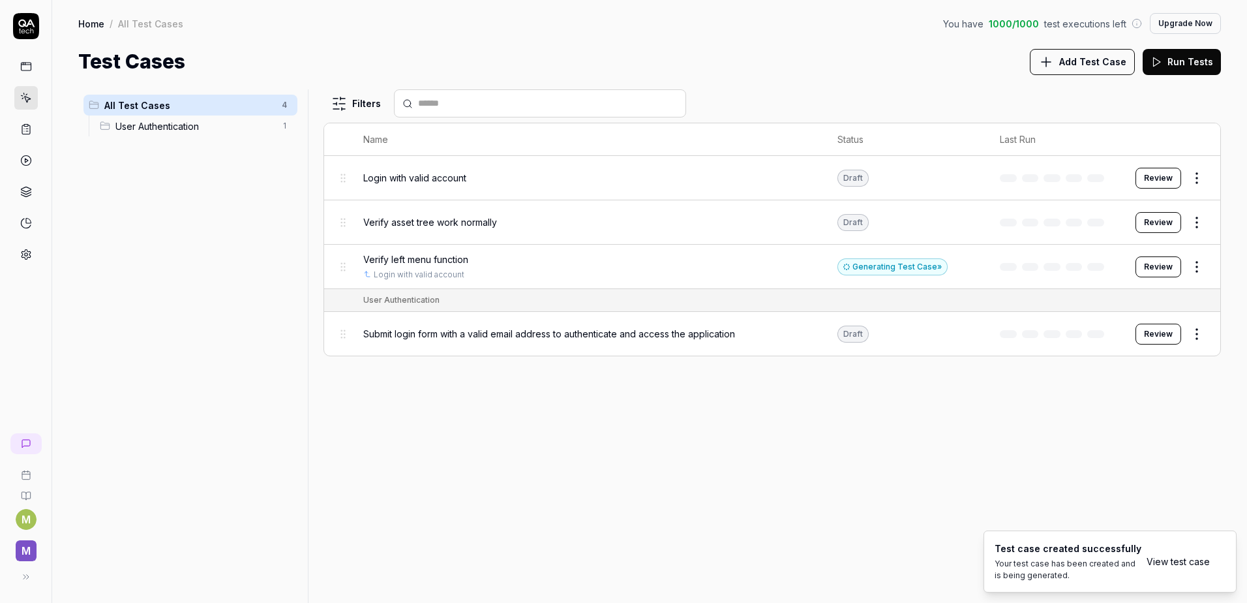
click at [427, 260] on span "Verify left menu function" at bounding box center [415, 259] width 105 height 14
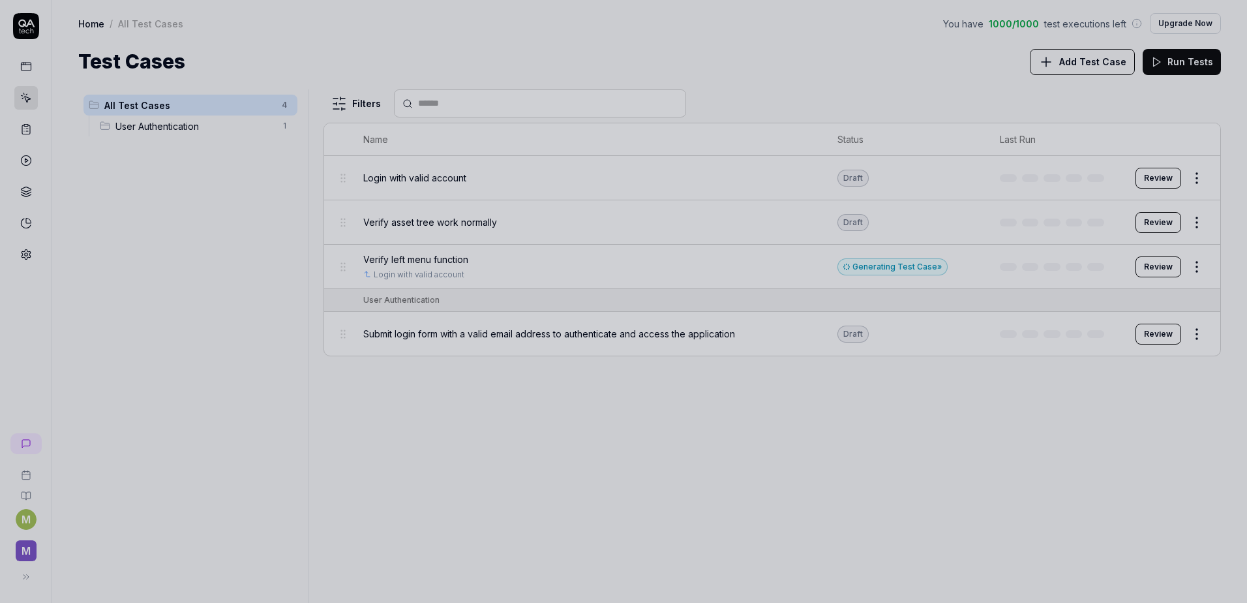
click at [528, 428] on div at bounding box center [623, 301] width 1247 height 603
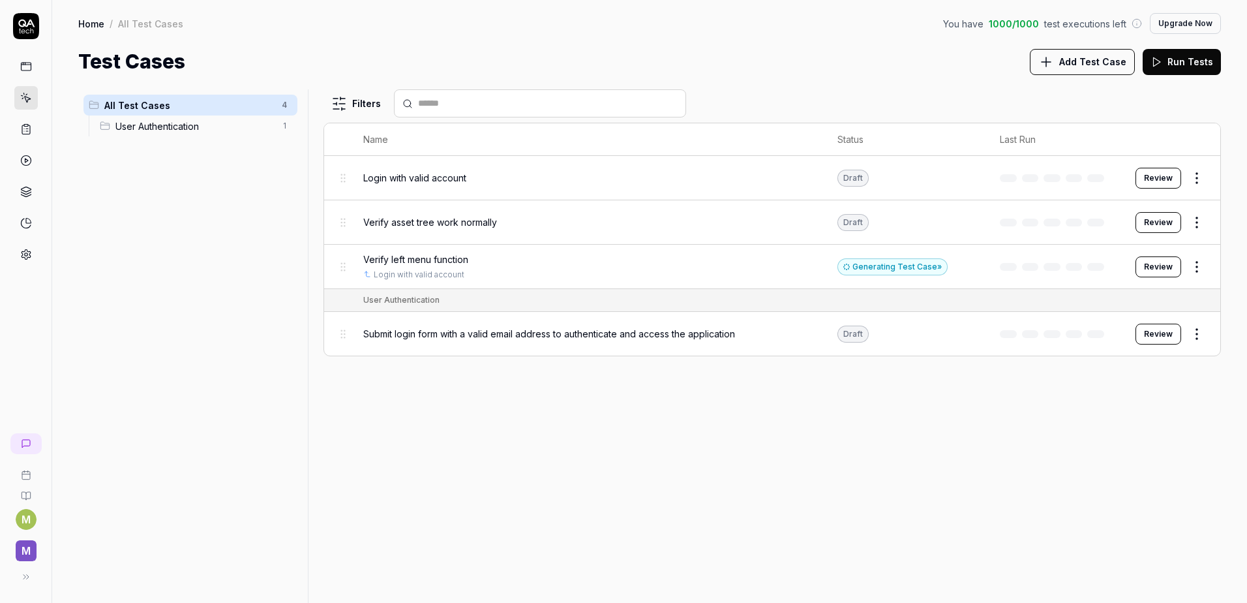
click at [1163, 262] on button "Review" at bounding box center [1159, 266] width 46 height 21
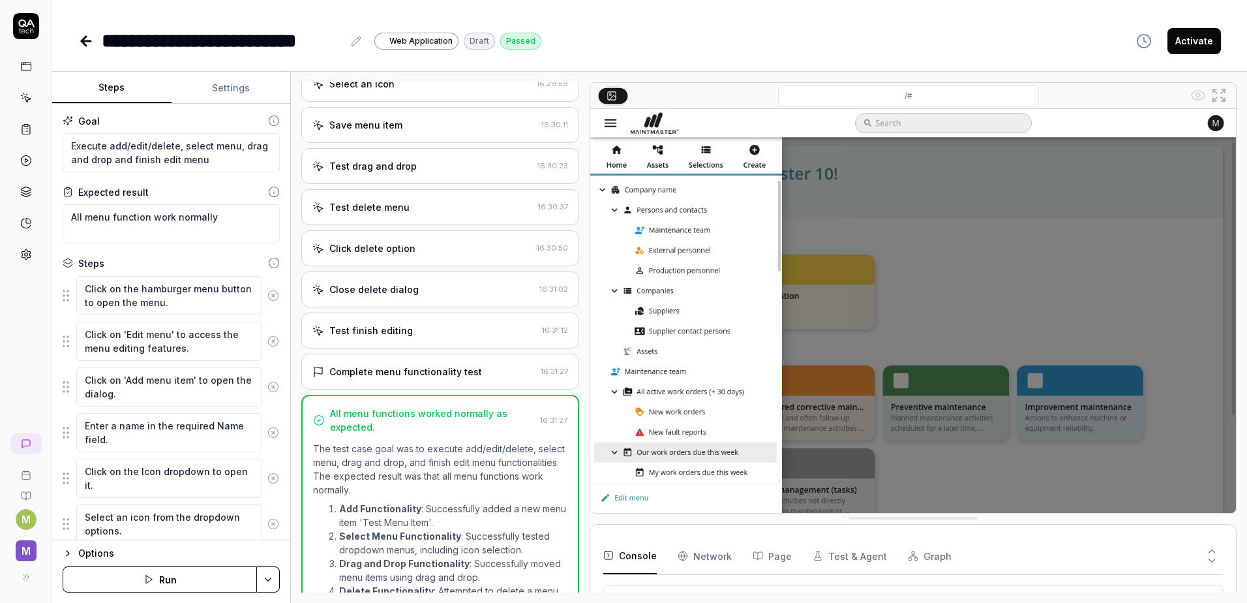
scroll to position [192, 0]
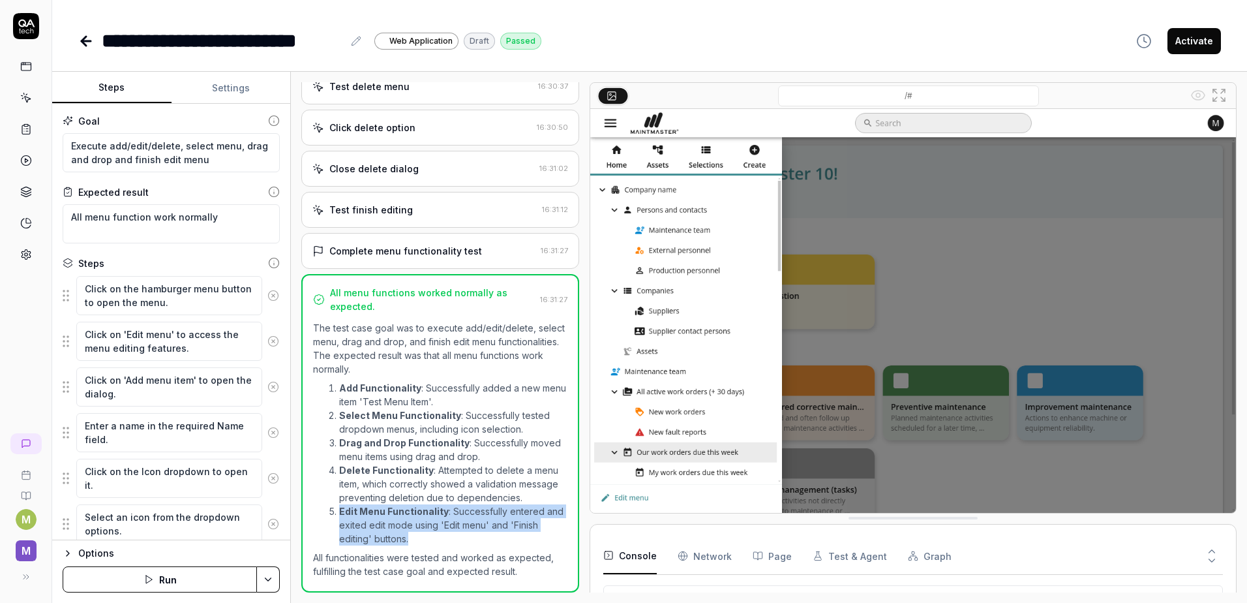
drag, startPoint x: 339, startPoint y: 511, endPoint x: 482, endPoint y: 543, distance: 147.1
click at [482, 543] on li "Edit Menu Functionality : Successfully entered and exited edit mode using 'Edit…" at bounding box center [453, 524] width 228 height 41
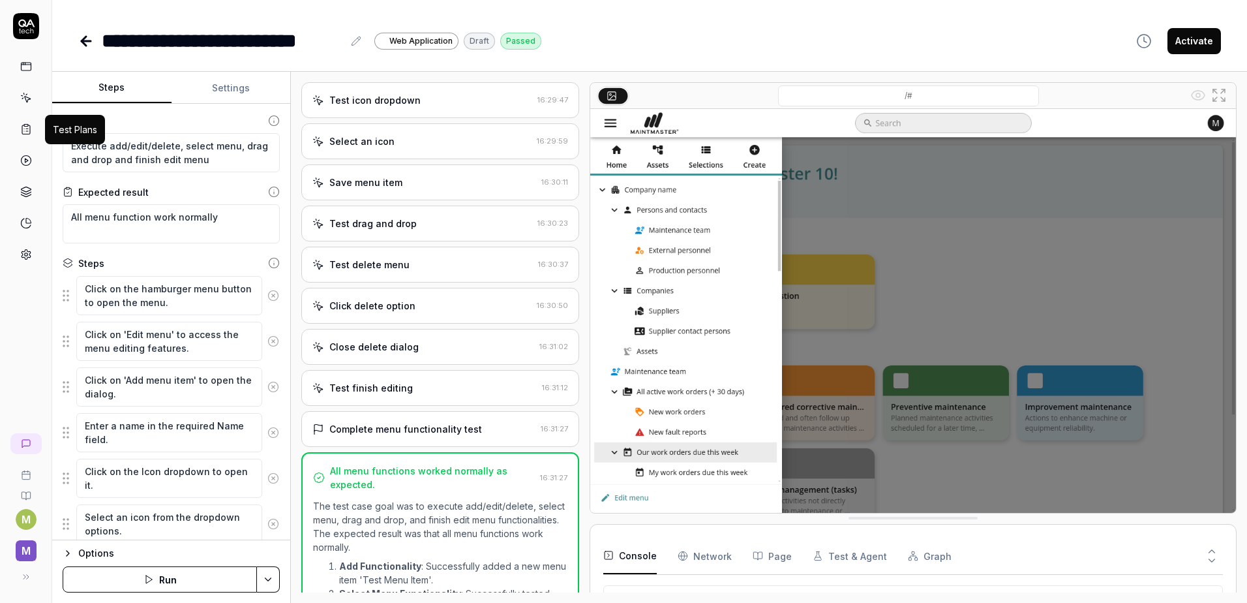
drag, startPoint x: 24, startPoint y: 128, endPoint x: 25, endPoint y: 136, distance: 8.6
click at [24, 128] on icon at bounding box center [26, 129] width 12 height 12
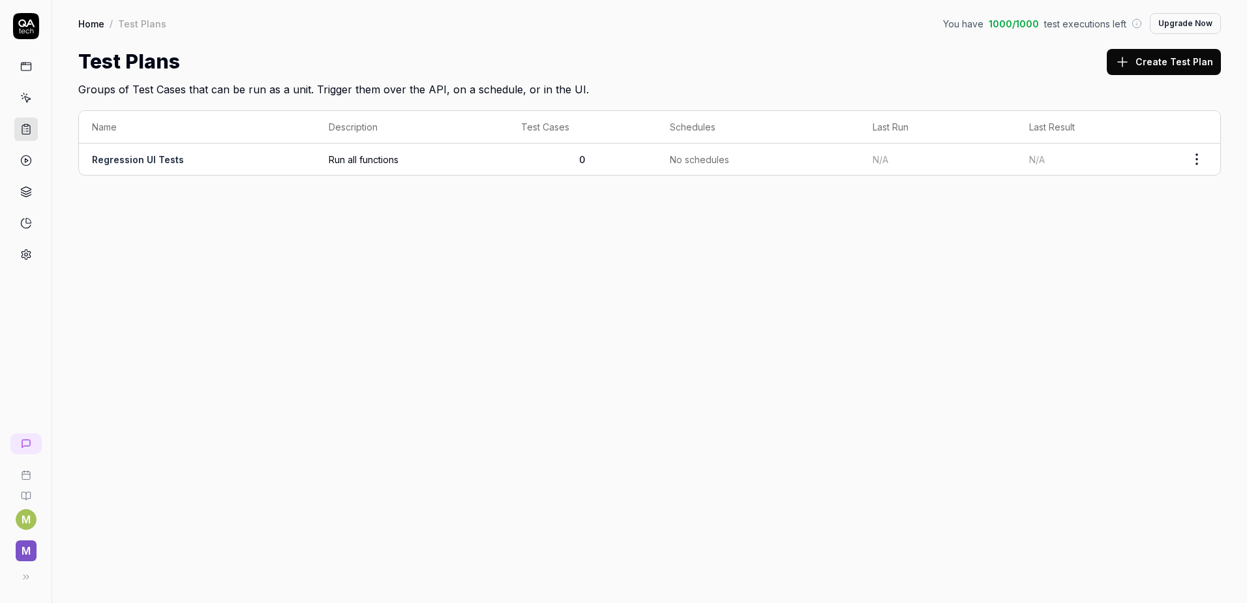
click at [346, 160] on span "Run all functions" at bounding box center [412, 160] width 166 height 14
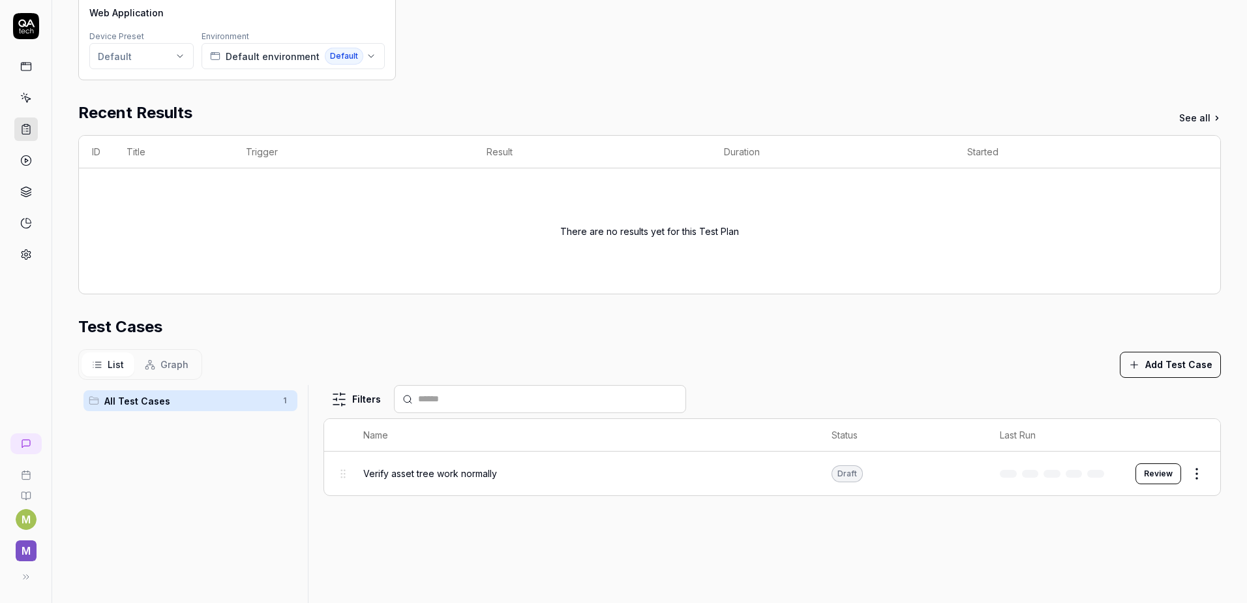
scroll to position [196, 0]
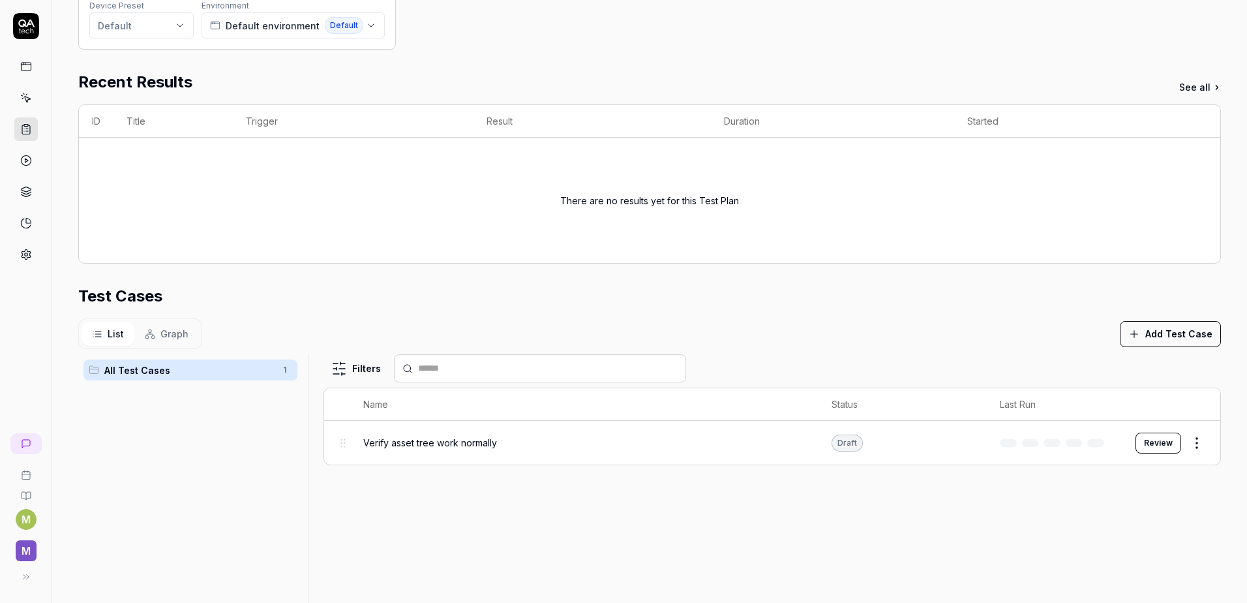
click at [1129, 336] on icon "button" at bounding box center [1135, 334] width 12 height 12
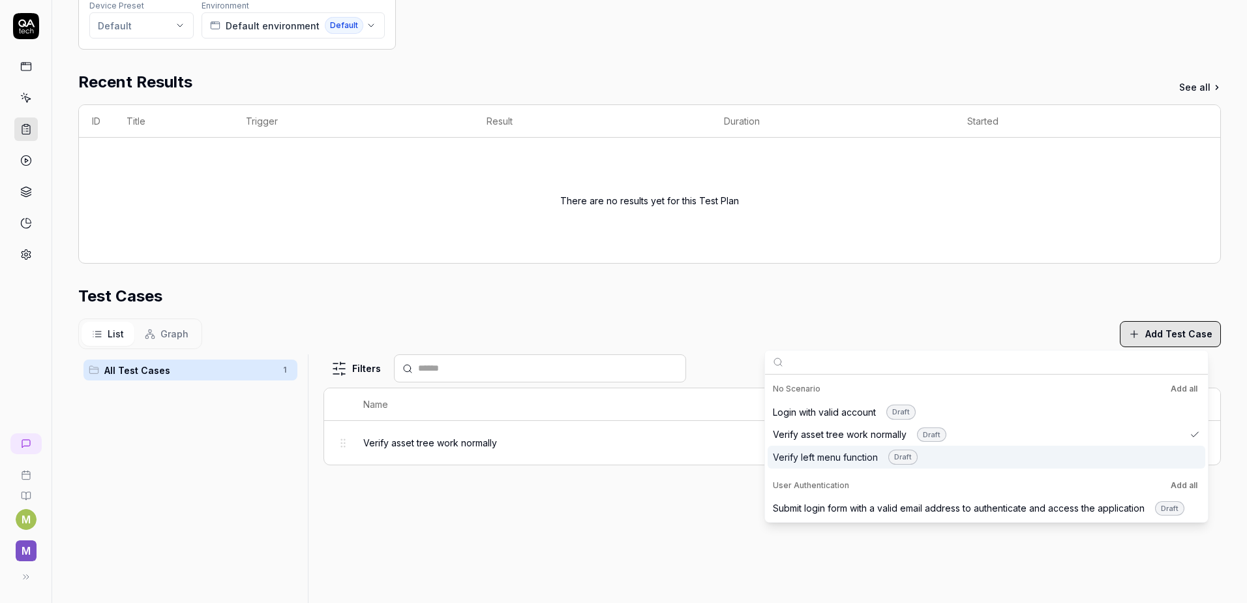
click at [843, 452] on div "Verify left menu function Draft" at bounding box center [845, 457] width 145 height 15
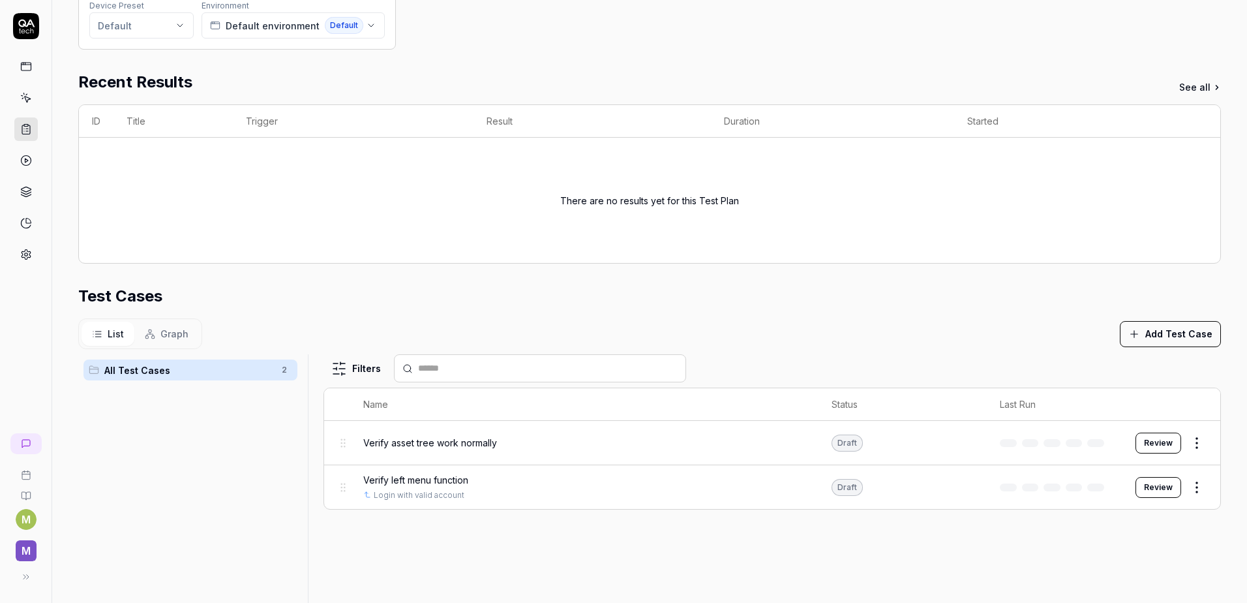
click at [602, 316] on section "Test Cases List Graph Add Test Case All Test Cases 2 Filters Name Status Last R…" at bounding box center [649, 490] width 1143 height 412
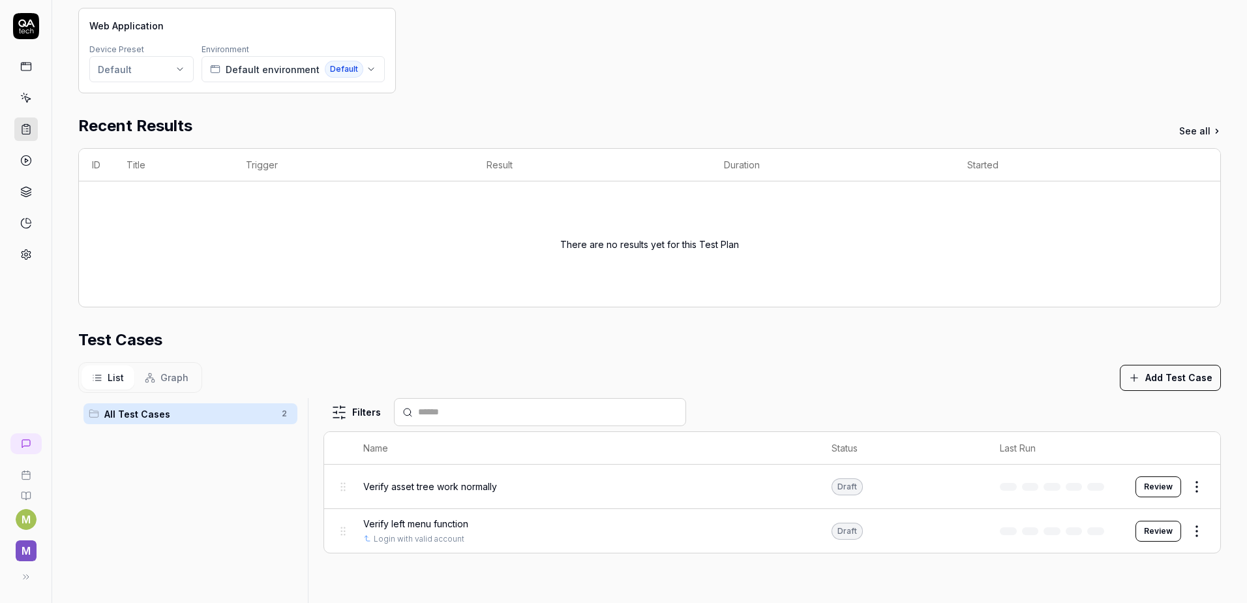
scroll to position [0, 0]
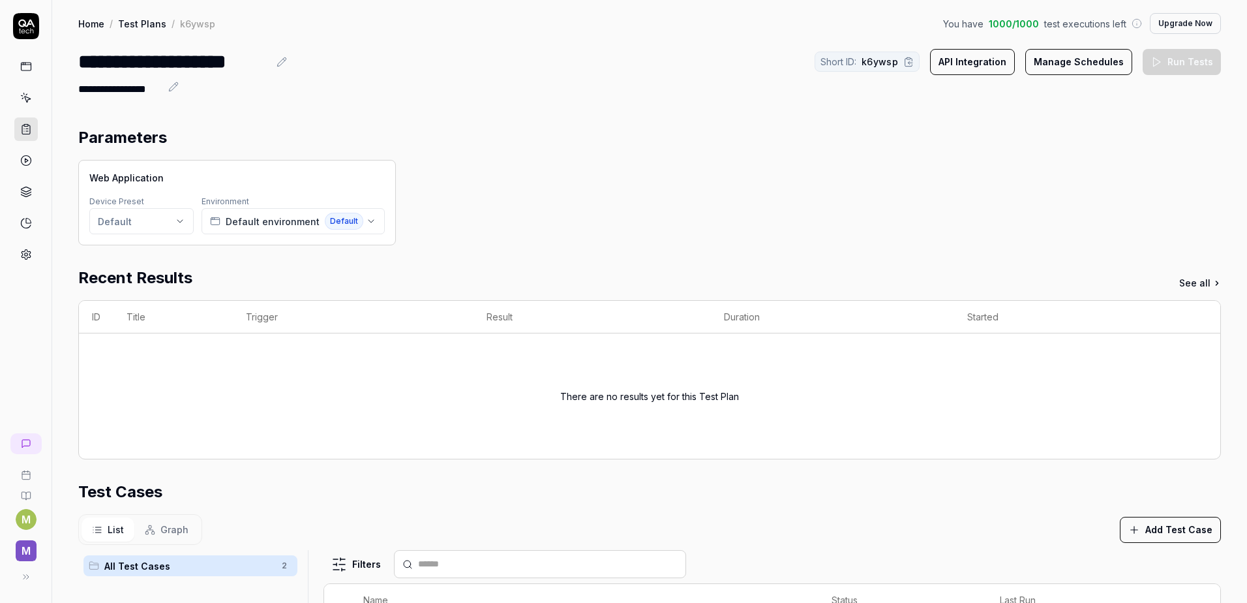
click at [752, 213] on div "Web Application Device Preset Default Environment Default environment Default" at bounding box center [649, 202] width 1143 height 85
click at [1075, 213] on div "Web Application Device Preset Default Environment Default environment Default" at bounding box center [649, 202] width 1143 height 85
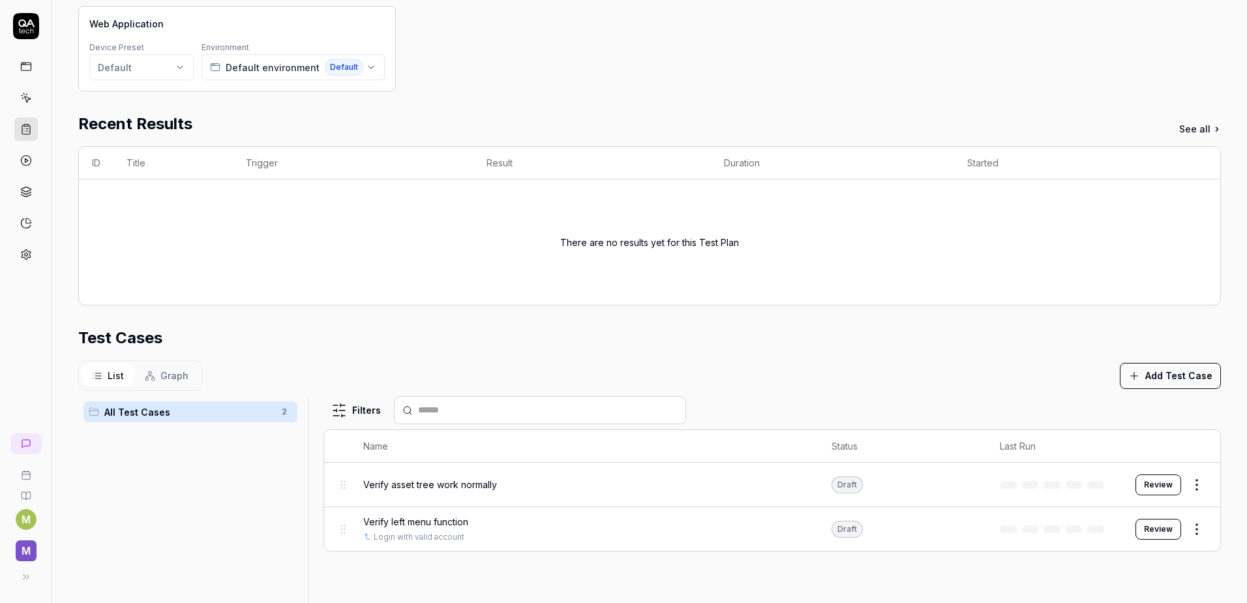
scroll to position [196, 0]
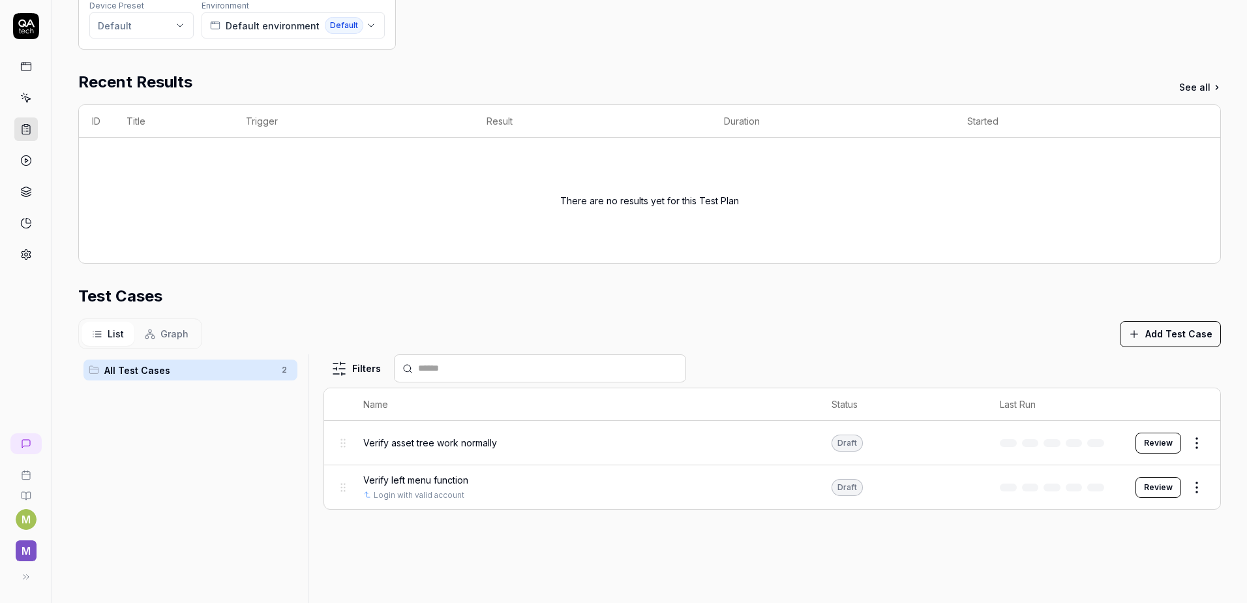
click at [1129, 336] on icon "button" at bounding box center [1135, 334] width 12 height 12
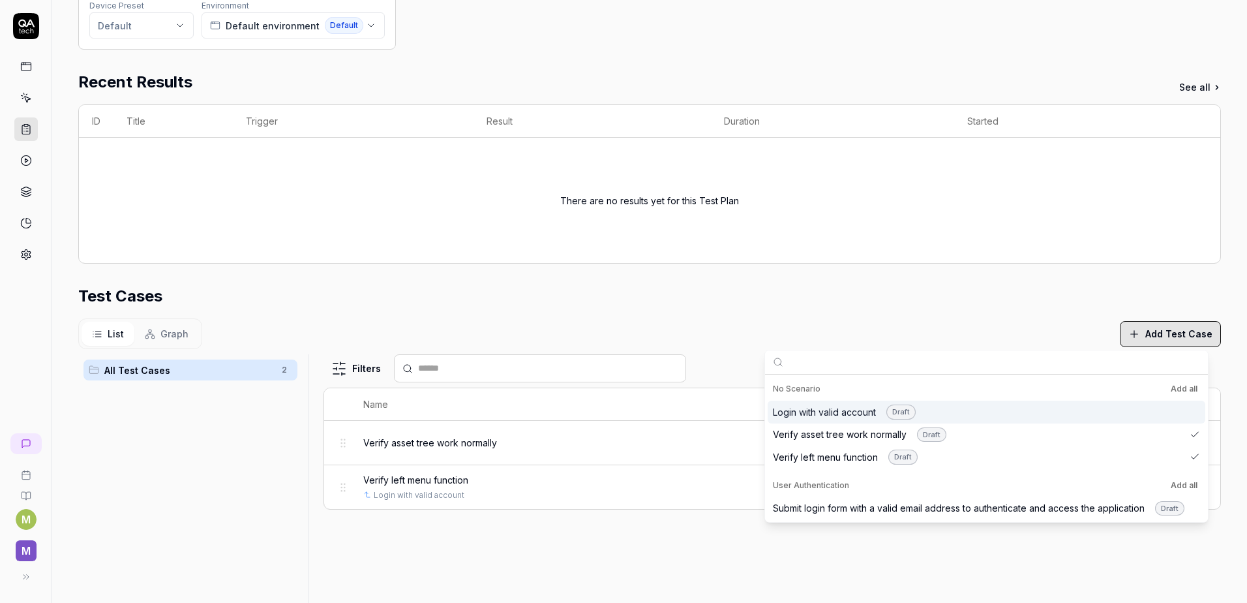
click at [874, 337] on div "List Graph Add Test Case" at bounding box center [649, 333] width 1143 height 31
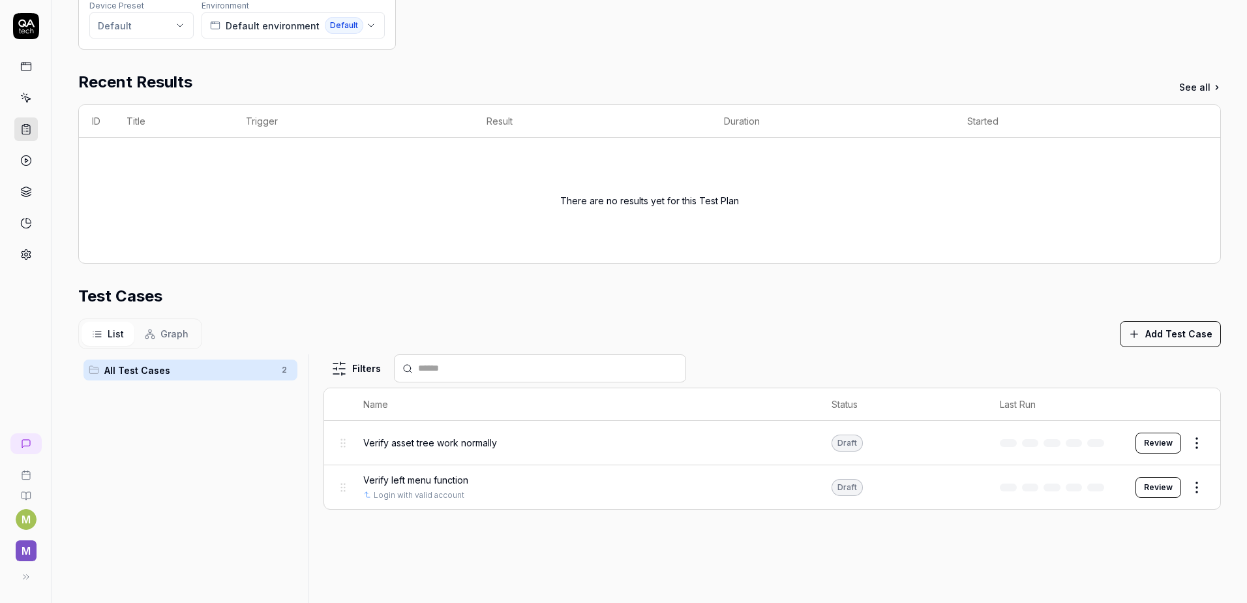
scroll to position [0, 0]
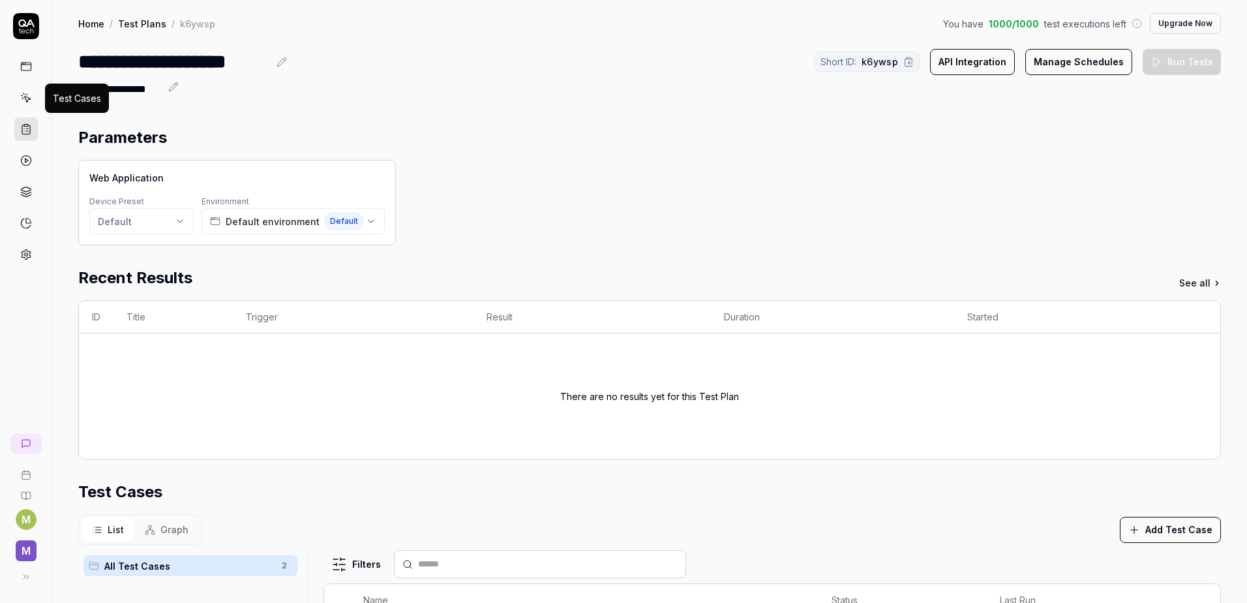
click at [23, 102] on icon at bounding box center [26, 98] width 12 height 12
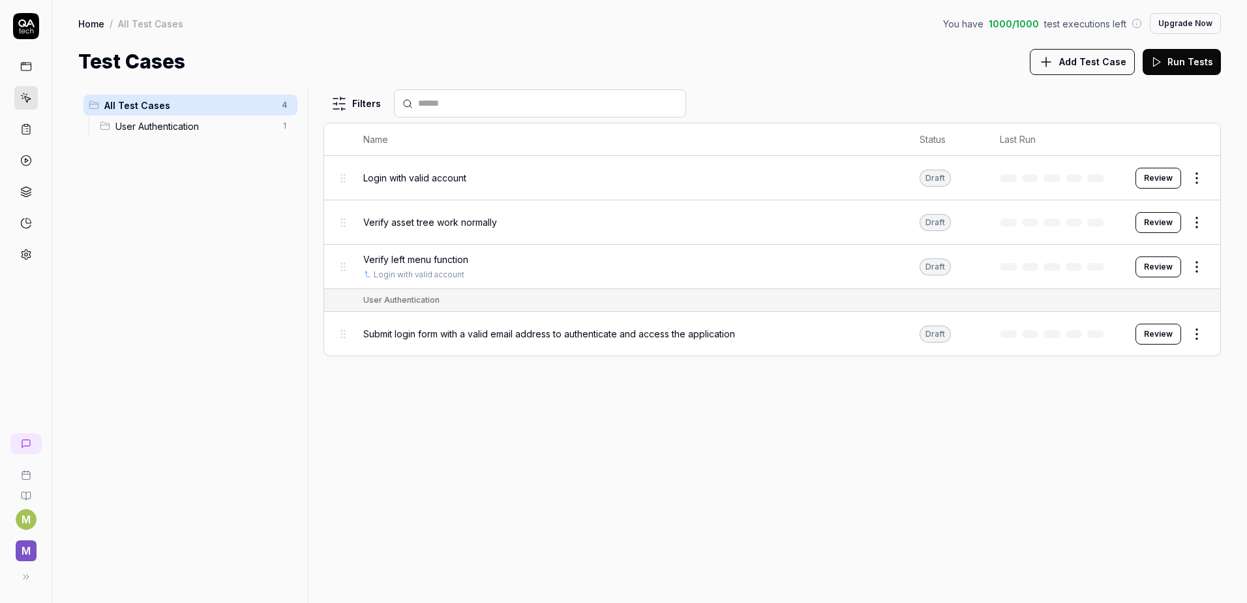
click at [1090, 68] on span "Add Test Case" at bounding box center [1093, 62] width 67 height 14
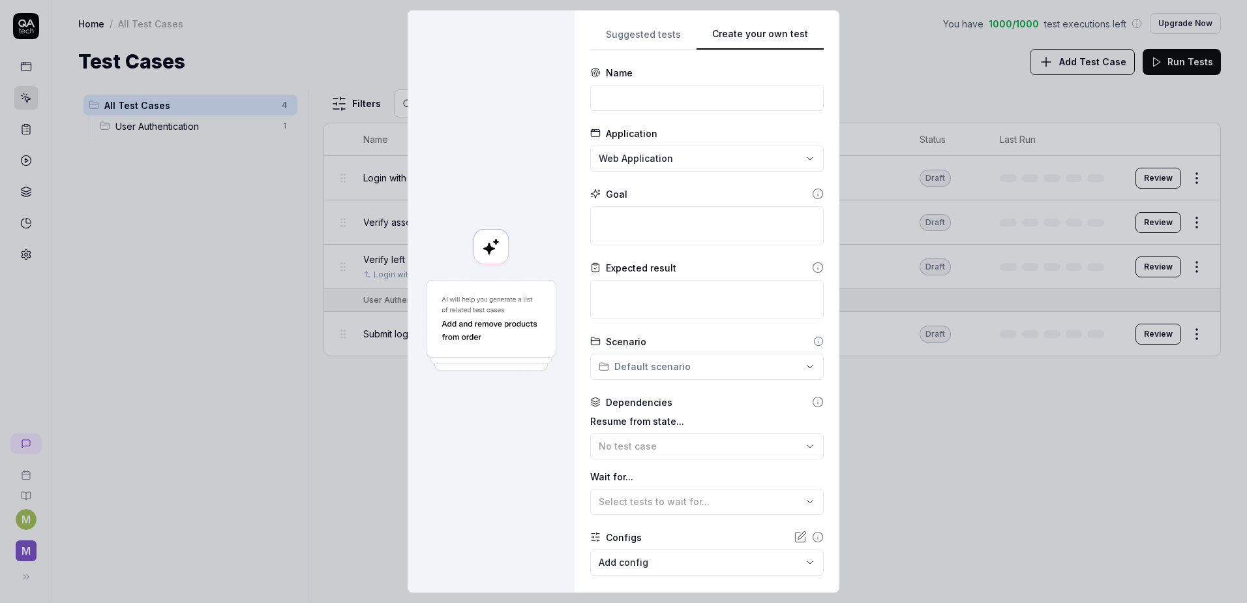
click at [771, 159] on div "**********" at bounding box center [707, 301] width 234 height 551
click at [655, 95] on input at bounding box center [707, 98] width 234 height 26
click at [640, 236] on textarea at bounding box center [707, 225] width 234 height 39
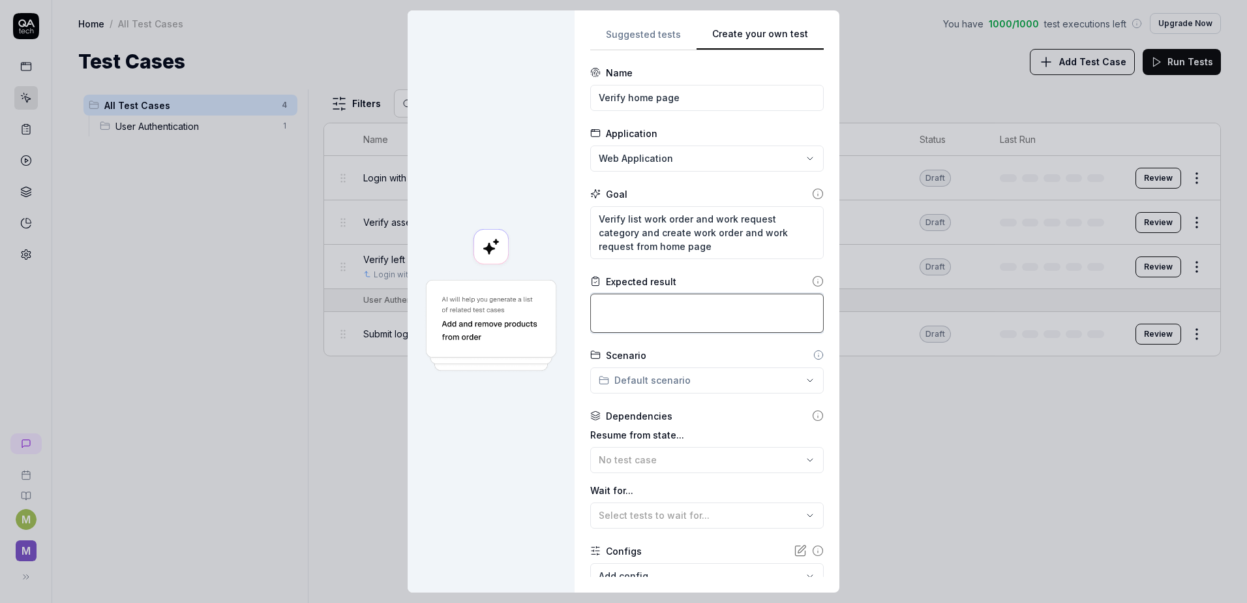
click at [670, 316] on textarea at bounding box center [707, 313] width 234 height 39
click at [696, 305] on textarea "Display all work request categories and create work order/work request success" at bounding box center [707, 313] width 234 height 39
click at [752, 384] on div "**********" at bounding box center [623, 301] width 1247 height 603
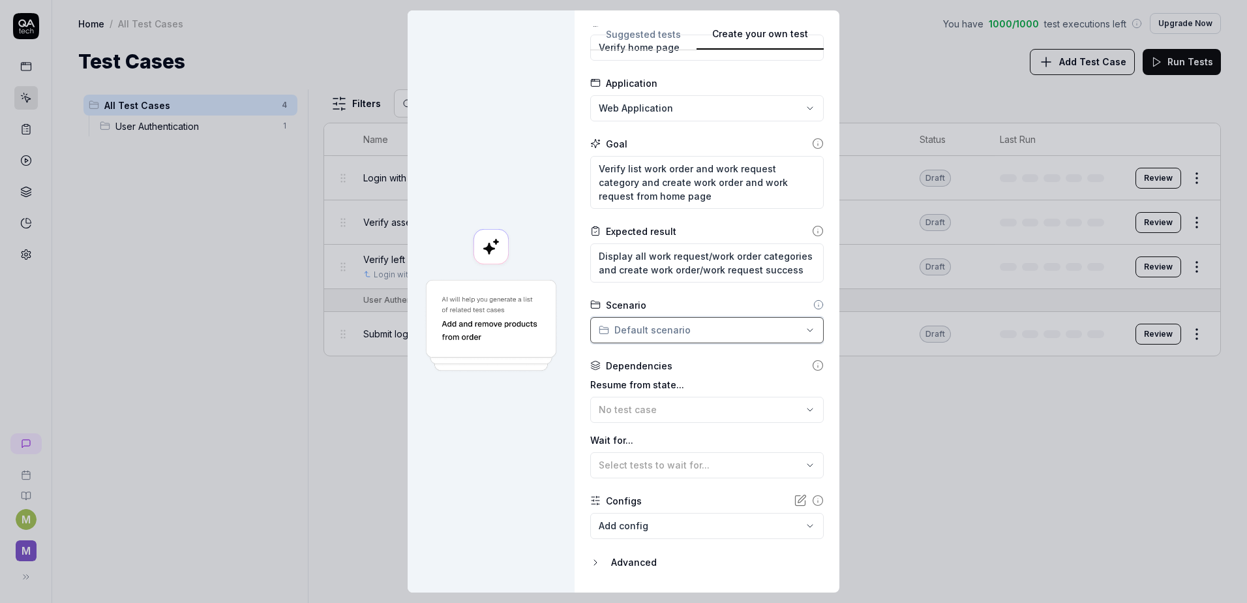
scroll to position [65, 0]
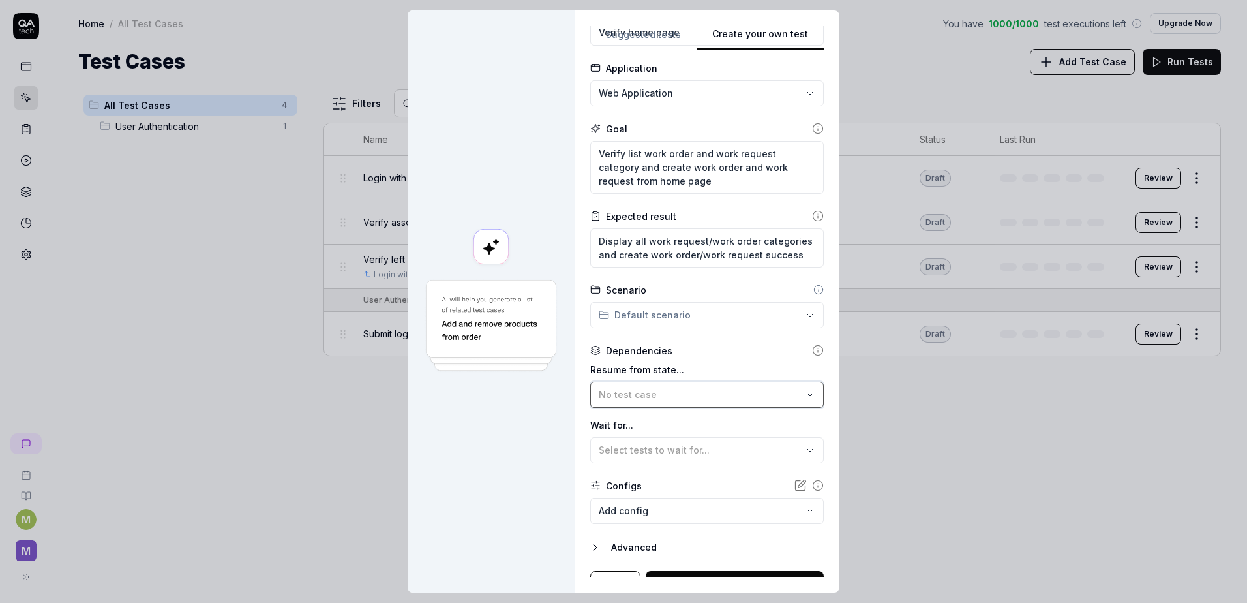
click at [710, 397] on div "No test case" at bounding box center [701, 395] width 204 height 14
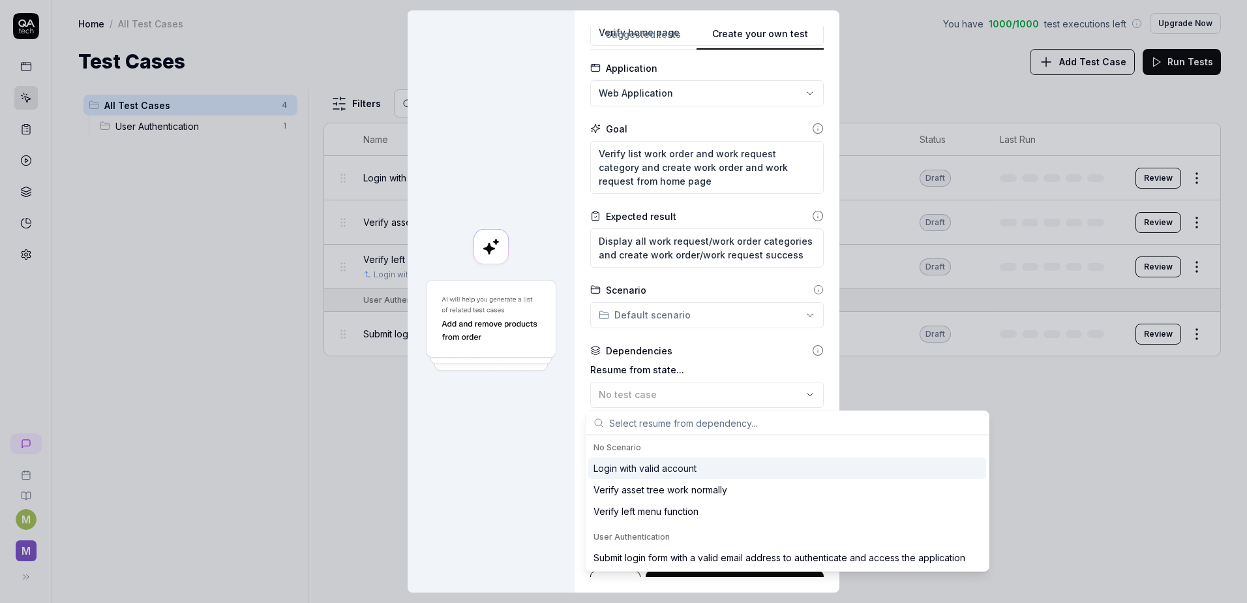
click at [670, 473] on div "Login with valid account" at bounding box center [645, 468] width 103 height 14
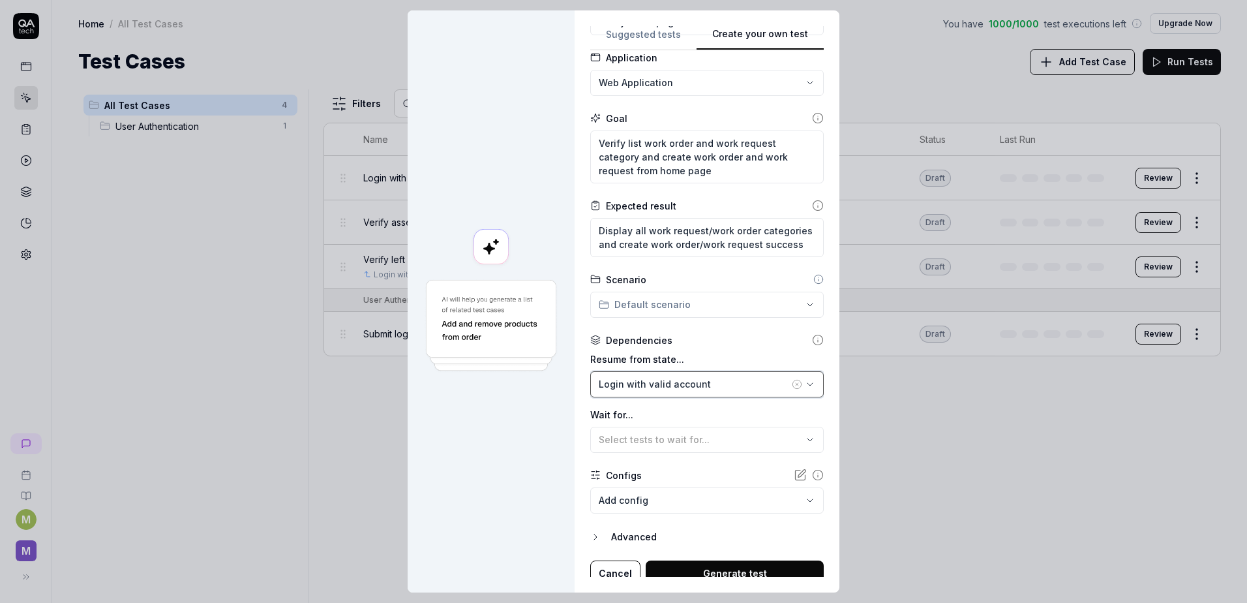
scroll to position [85, 0]
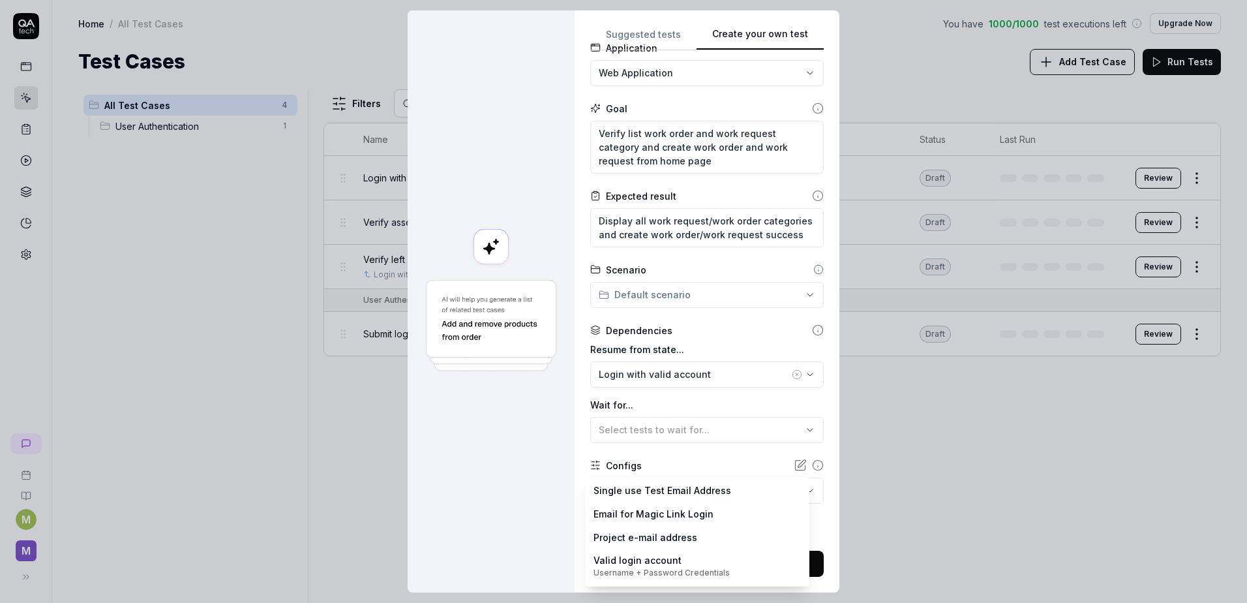
click at [680, 489] on body "M M Home / All Test Cases You have 1000 / 1000 test executions left Upgrade Now…" at bounding box center [623, 301] width 1247 height 603
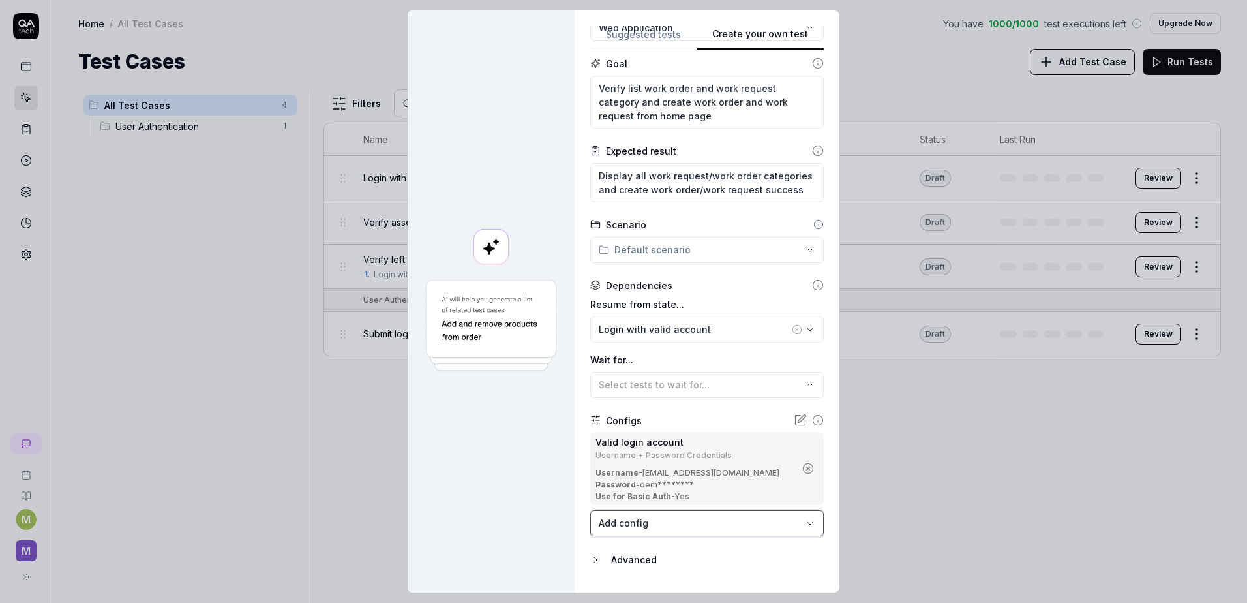
scroll to position [163, 0]
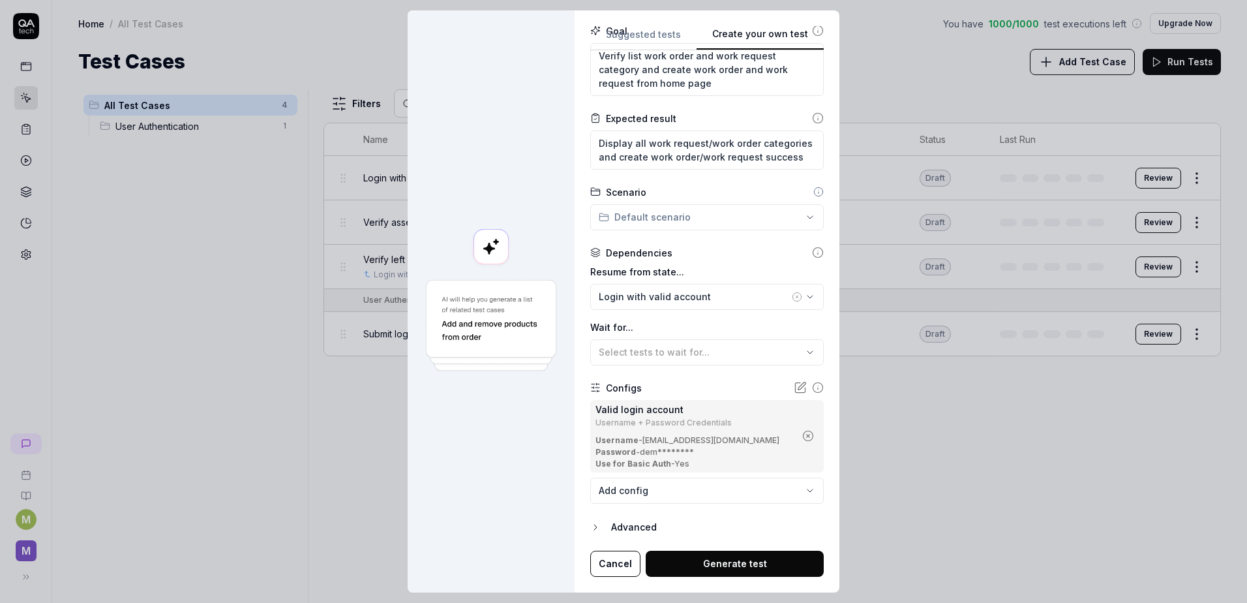
click at [749, 562] on button "Generate test" at bounding box center [735, 564] width 178 height 26
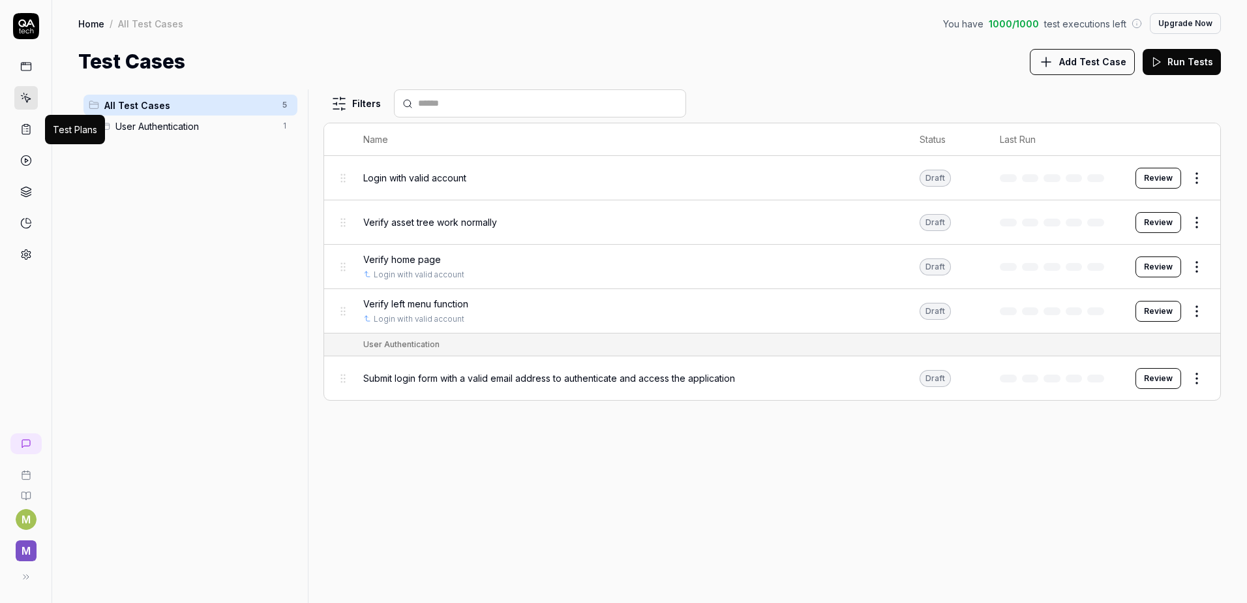
drag, startPoint x: 22, startPoint y: 130, endPoint x: 48, endPoint y: 187, distance: 62.5
click at [22, 130] on icon at bounding box center [26, 129] width 8 height 9
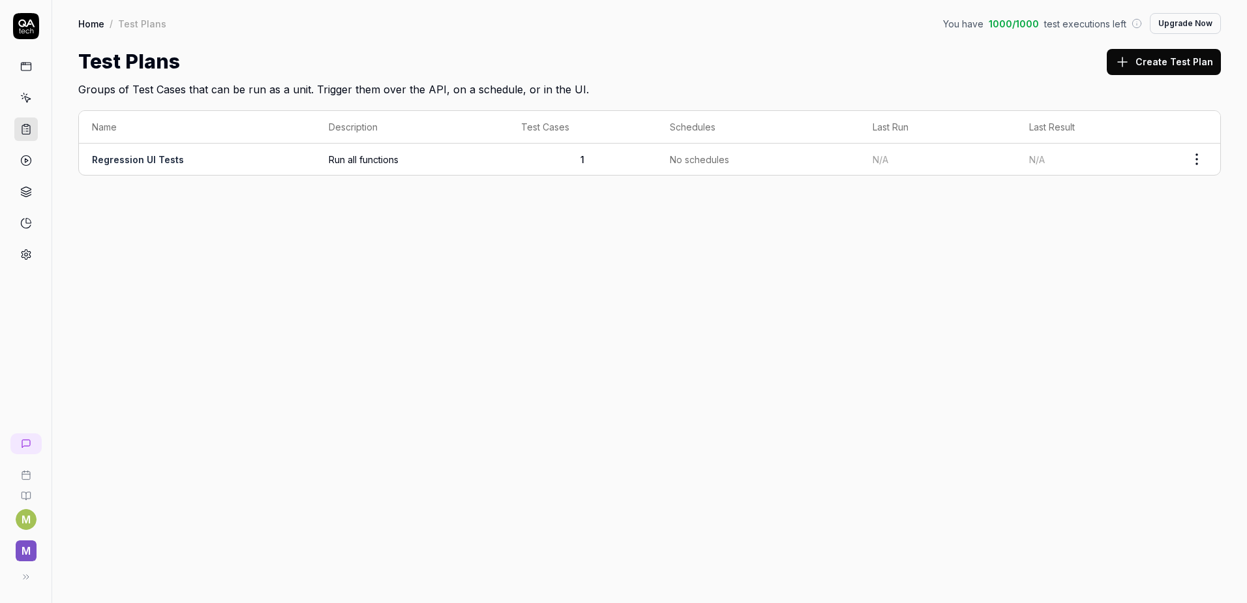
click at [360, 155] on span "Run all functions" at bounding box center [412, 160] width 166 height 14
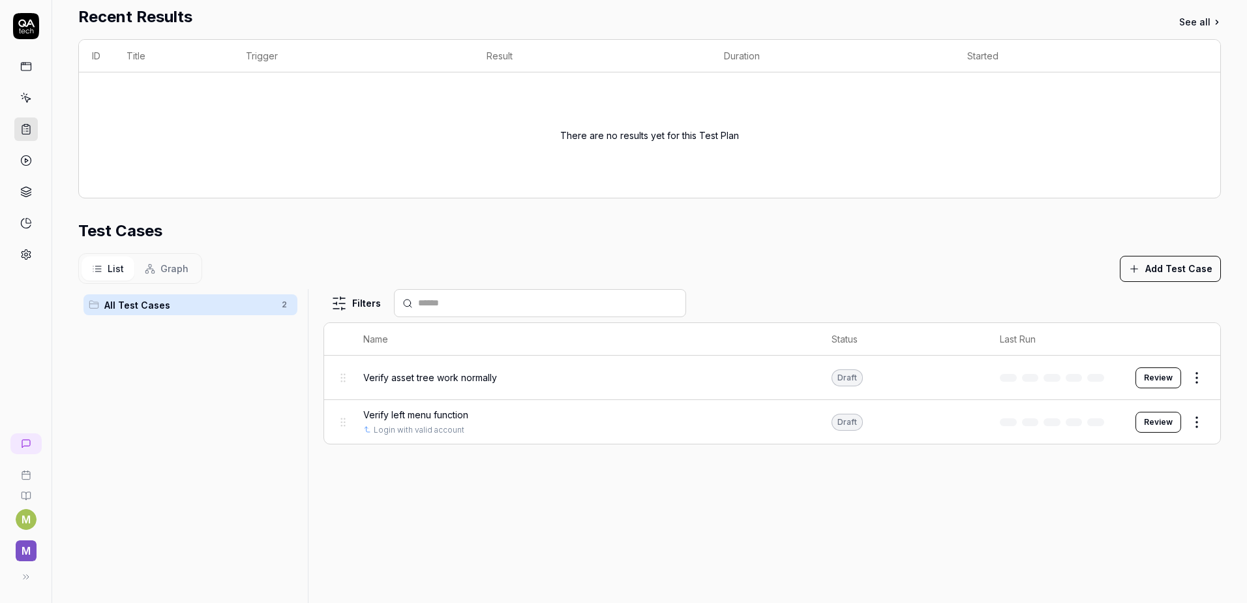
scroll to position [315, 0]
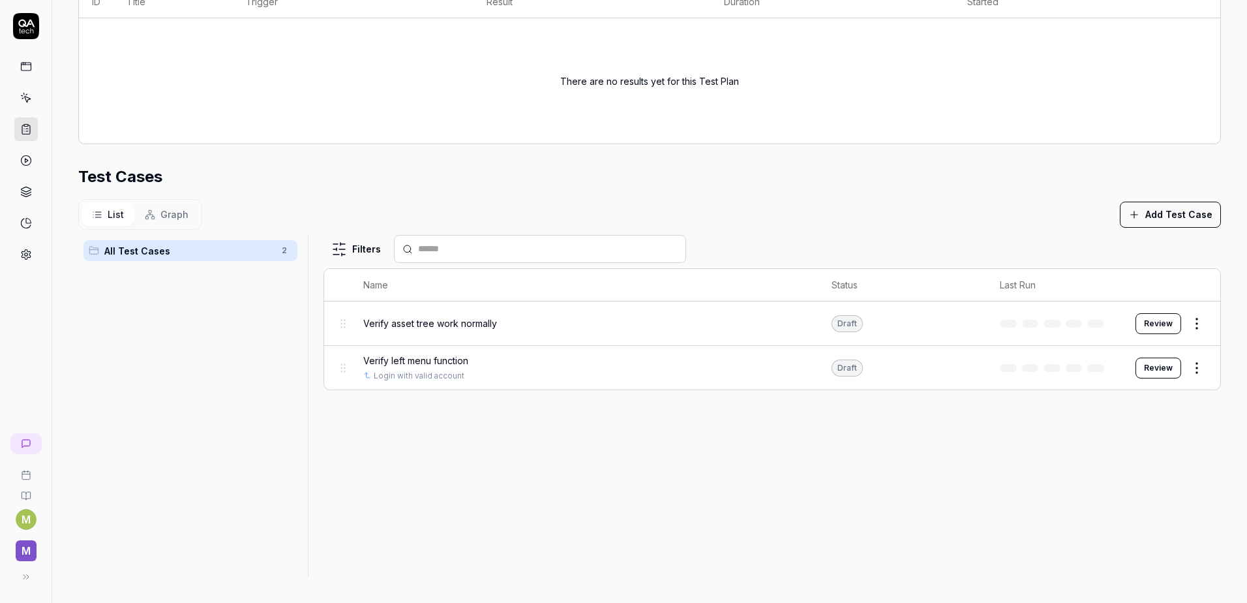
click at [1150, 219] on button "Add Test Case" at bounding box center [1170, 215] width 101 height 26
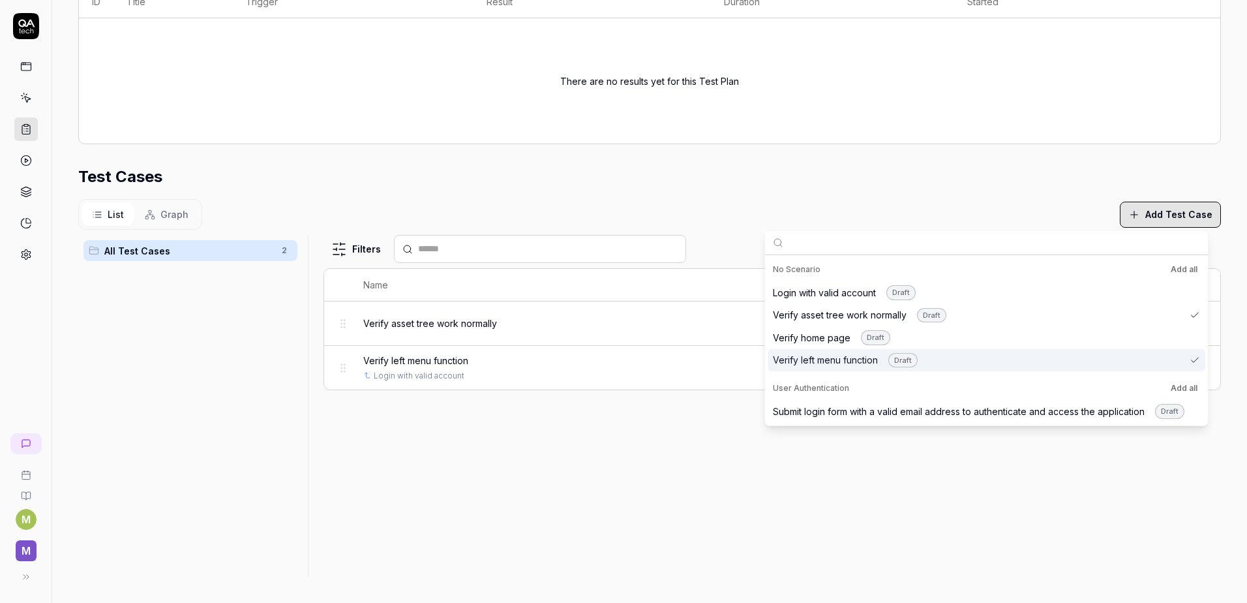
click at [829, 354] on div "Verify left menu function Draft" at bounding box center [845, 360] width 145 height 15
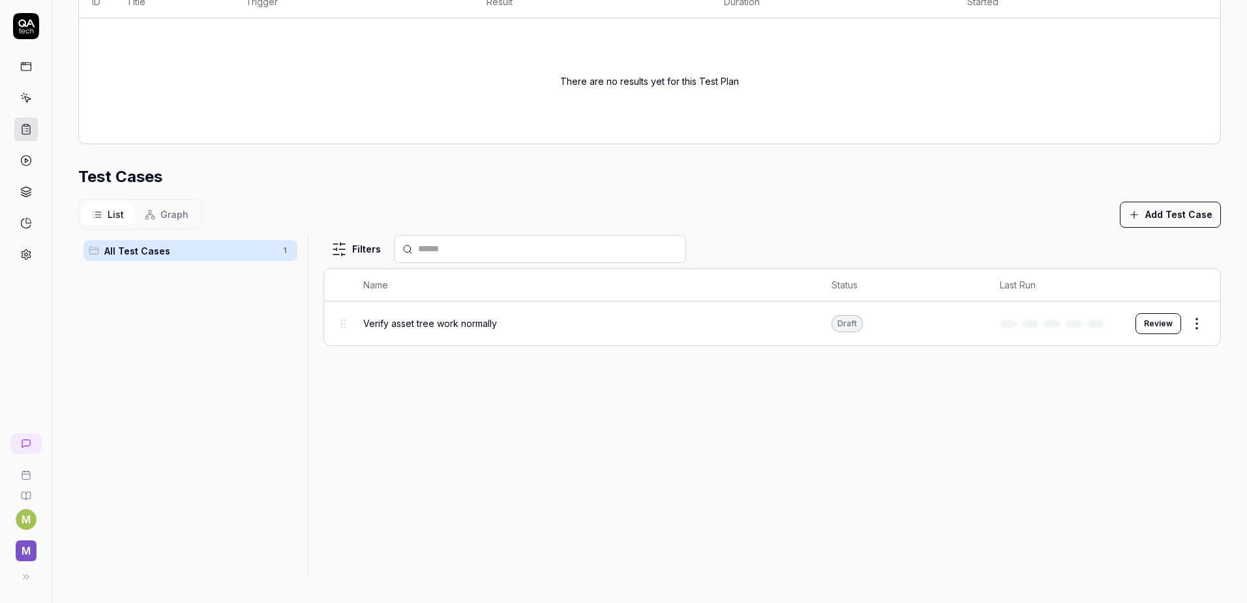
click at [926, 519] on div "Filters Name Status Last Run Verify asset tree work normally Draft Review" at bounding box center [773, 406] width 898 height 342
click at [192, 258] on div "All Test Cases 1" at bounding box center [191, 250] width 214 height 21
click at [1149, 206] on button "Add Test Case" at bounding box center [1170, 215] width 101 height 26
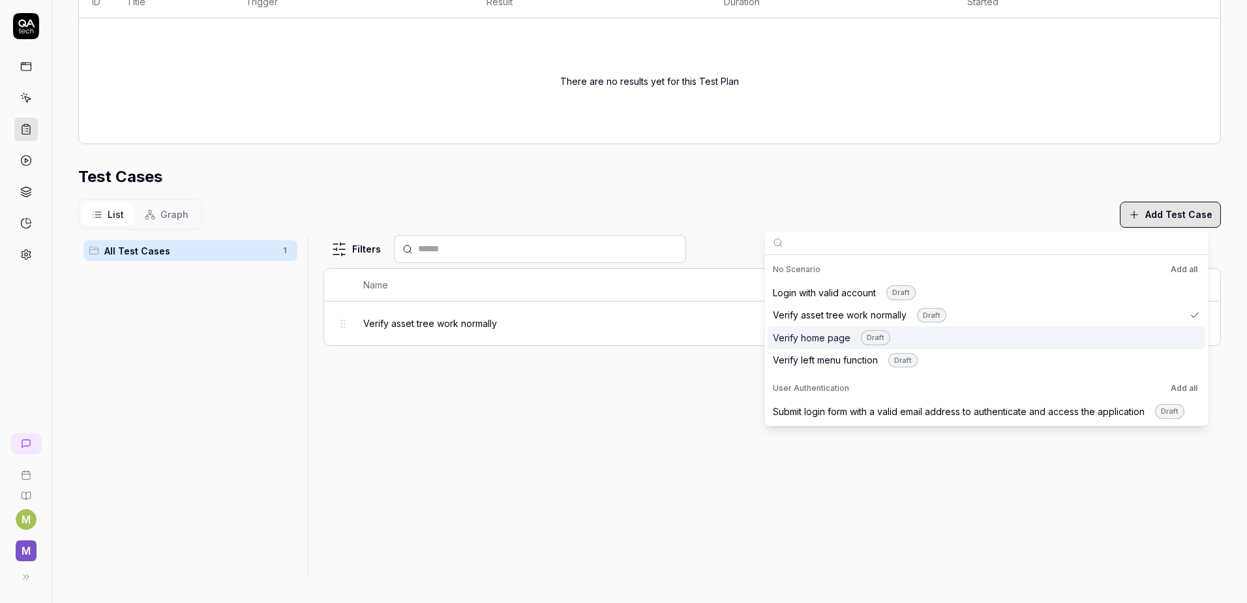
click at [1170, 344] on div "Verify home page Draft" at bounding box center [987, 337] width 438 height 23
click at [1166, 363] on div "Verify left menu function Draft" at bounding box center [987, 360] width 438 height 23
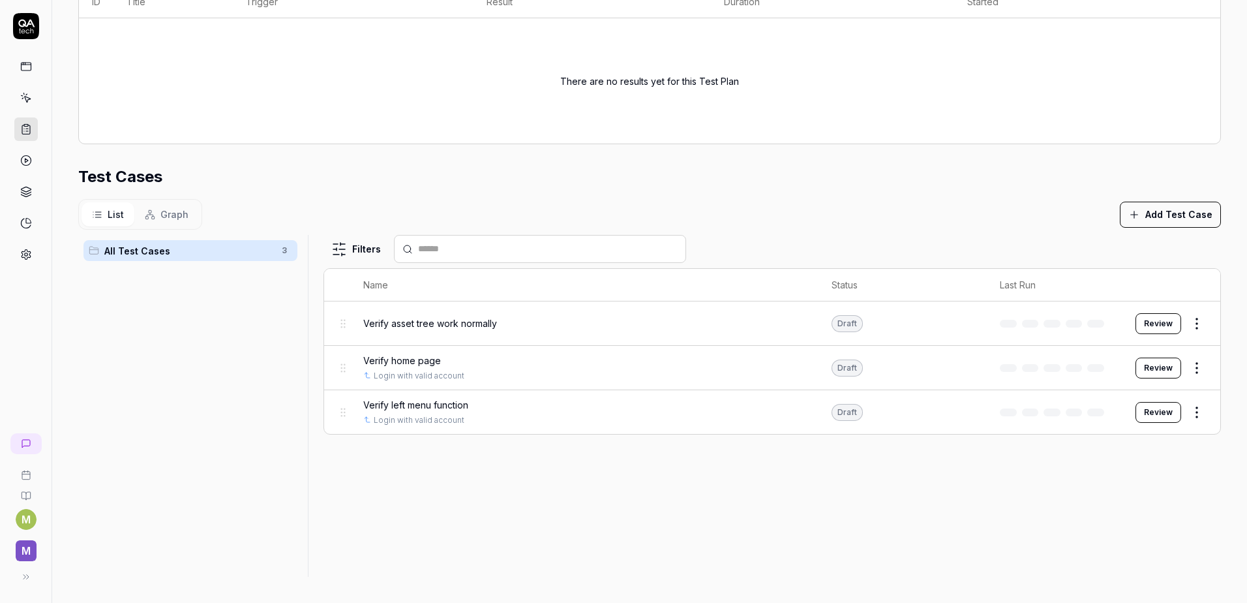
click at [742, 546] on div "Filters Name Status Last Run Verify asset tree work normally Draft Review Verif…" at bounding box center [773, 406] width 898 height 342
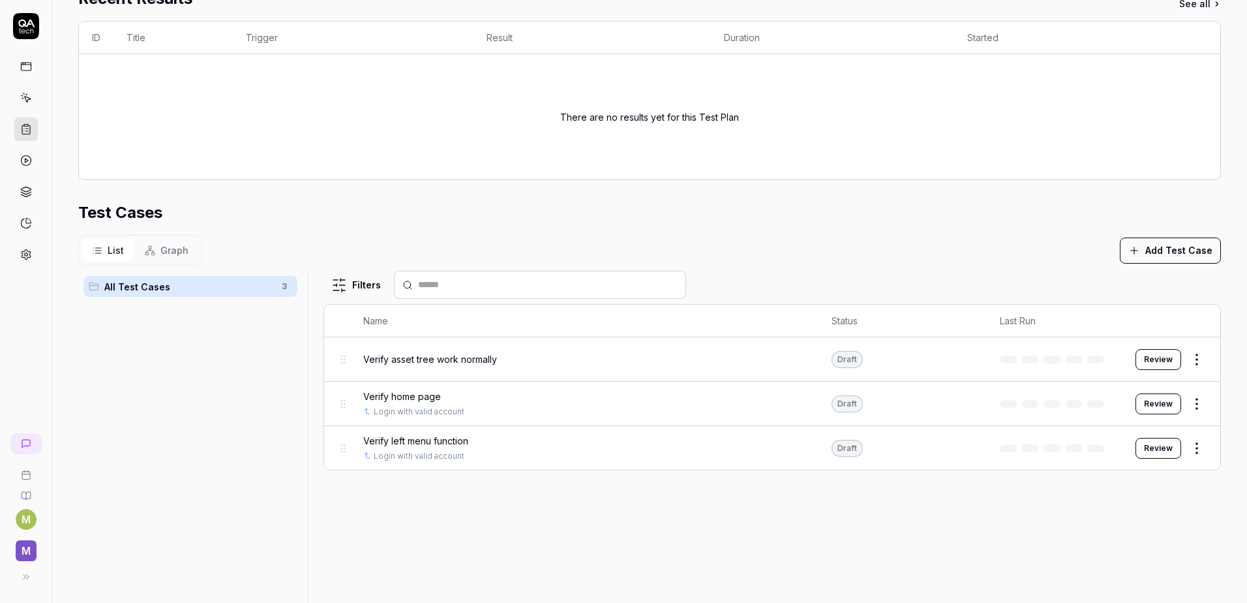
scroll to position [250, 0]
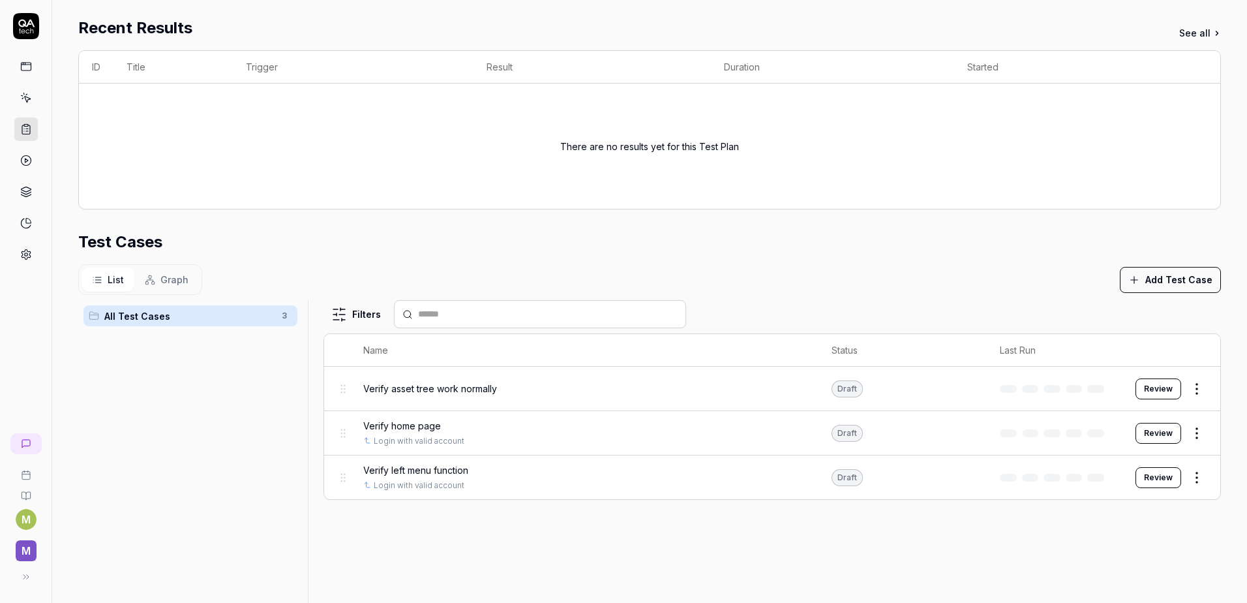
click at [17, 97] on link at bounding box center [25, 97] width 23 height 23
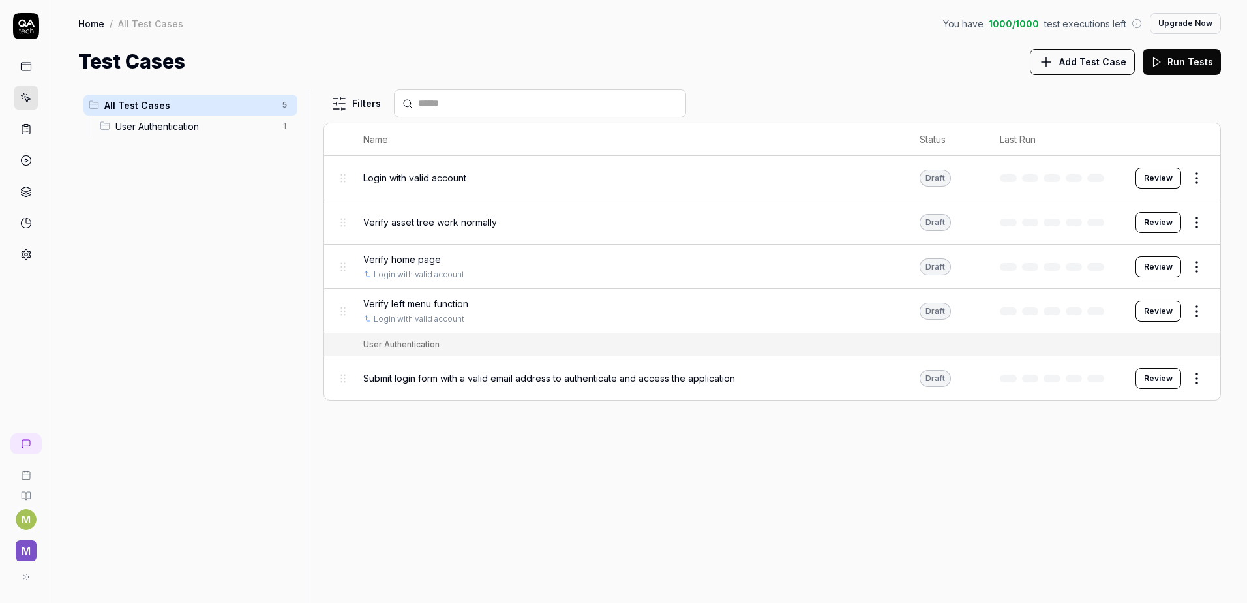
click at [24, 133] on icon at bounding box center [26, 129] width 12 height 12
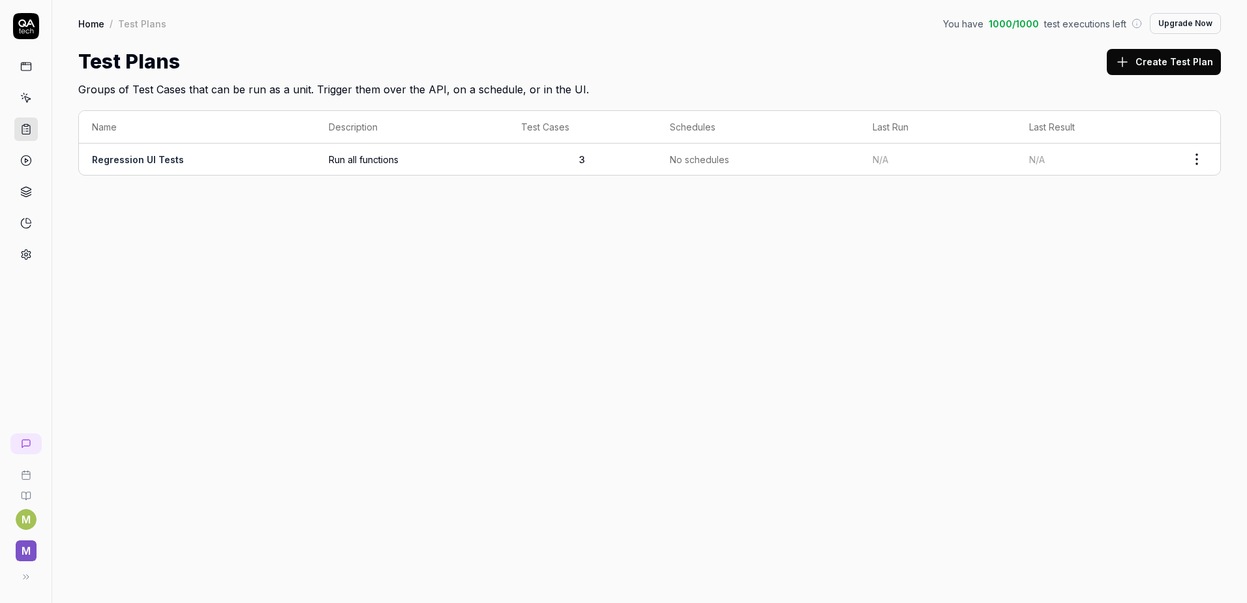
click at [1201, 162] on html "M M Home / Test Plans You have 1000 / 1000 test executions left Upgrade Now Hom…" at bounding box center [623, 301] width 1247 height 603
click at [1130, 241] on span "Run Tests" at bounding box center [1127, 243] width 46 height 14
click at [22, 442] on div at bounding box center [26, 443] width 10 height 10
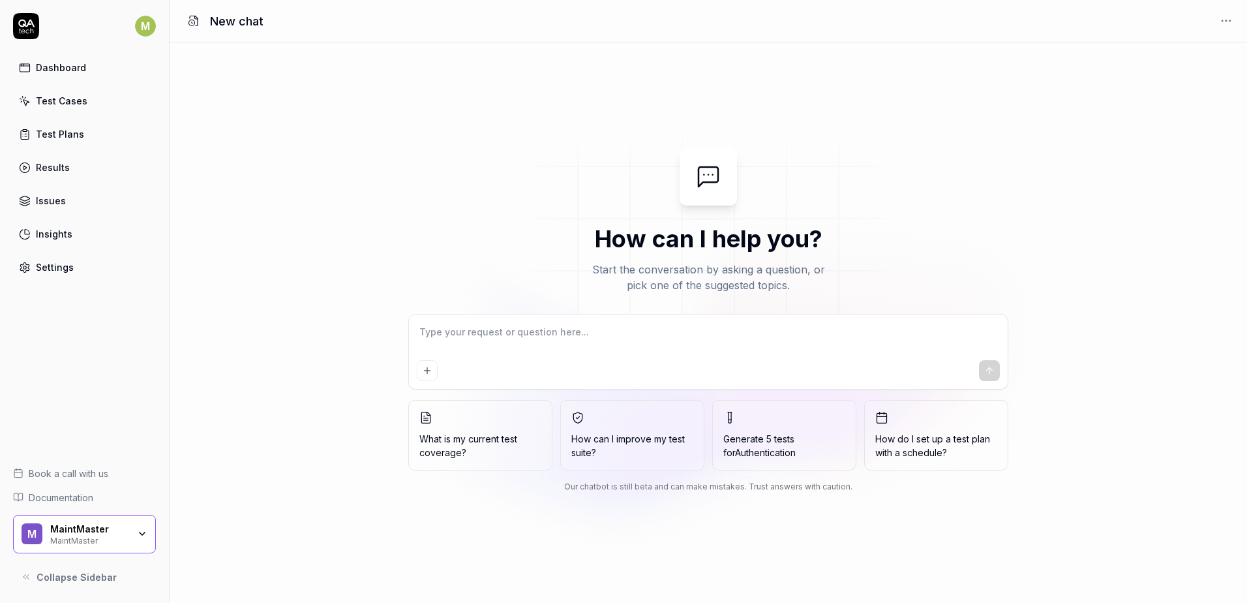
click at [431, 323] on textarea at bounding box center [708, 338] width 583 height 33
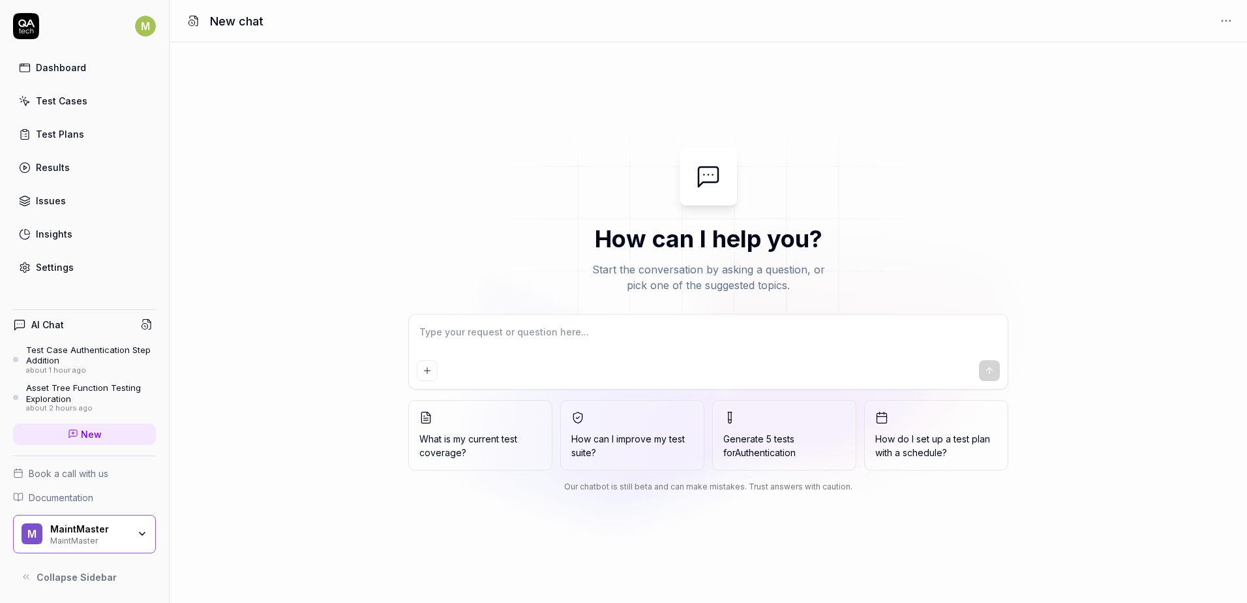
type textarea "*"
type textarea "H"
type textarea "*"
type textarea "Ho"
type textarea "*"
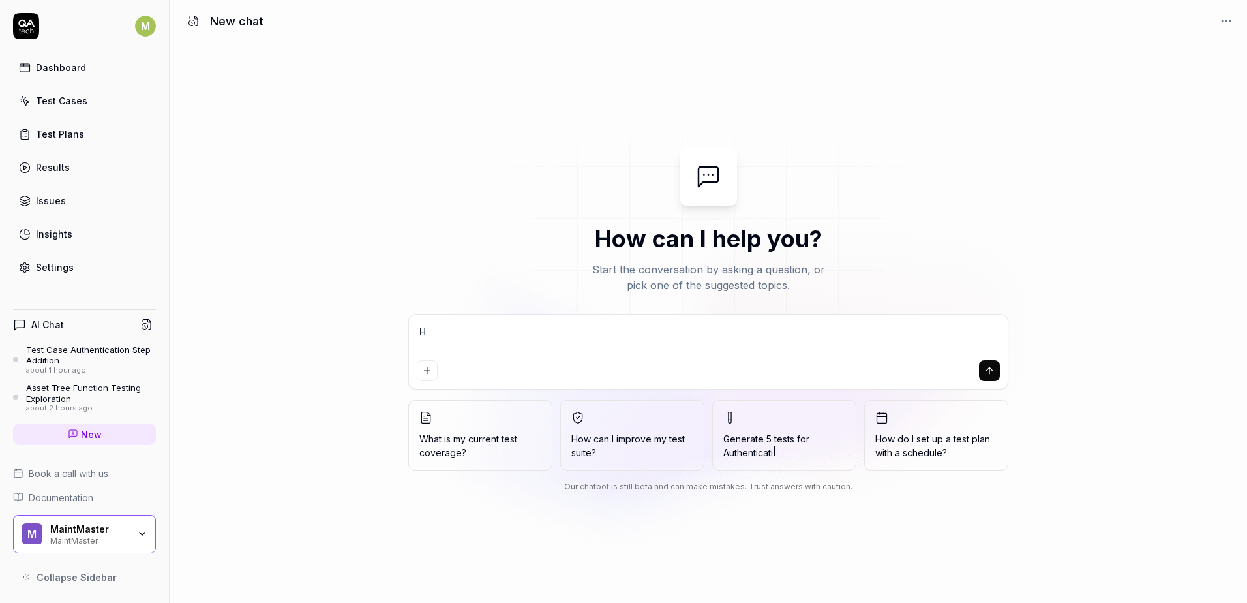
type textarea "Hơ"
type textarea "*"
type textarea "How"
type textarea "*"
type textarea "How"
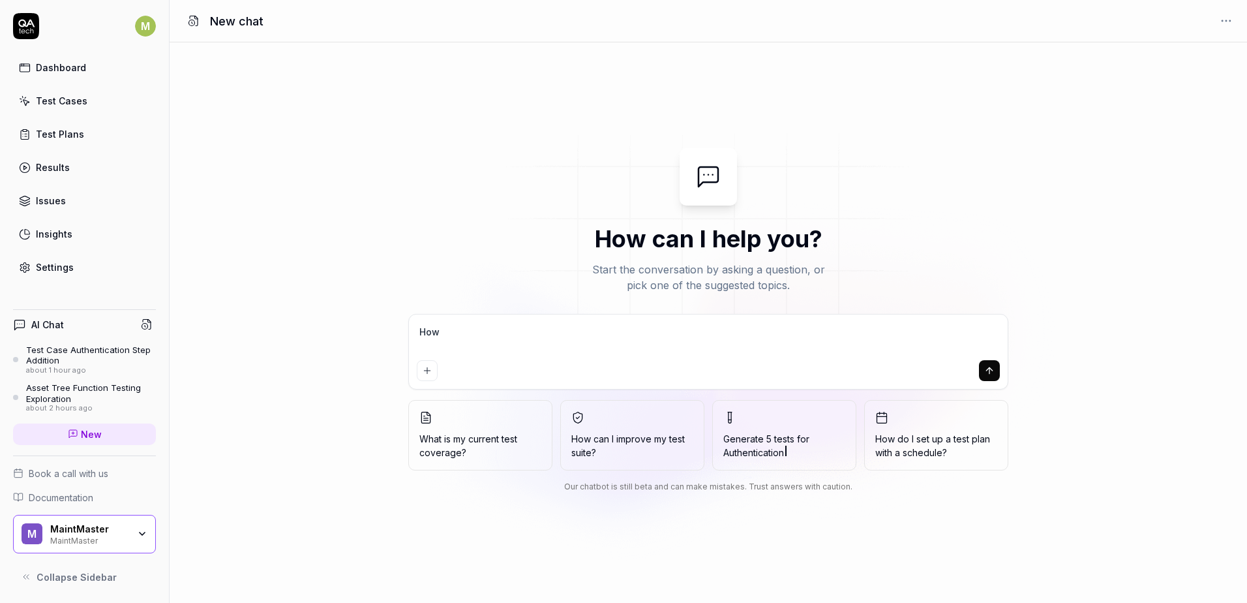
type textarea "*"
type textarea "How t"
type textarea "*"
type textarea "How to"
type textarea "*"
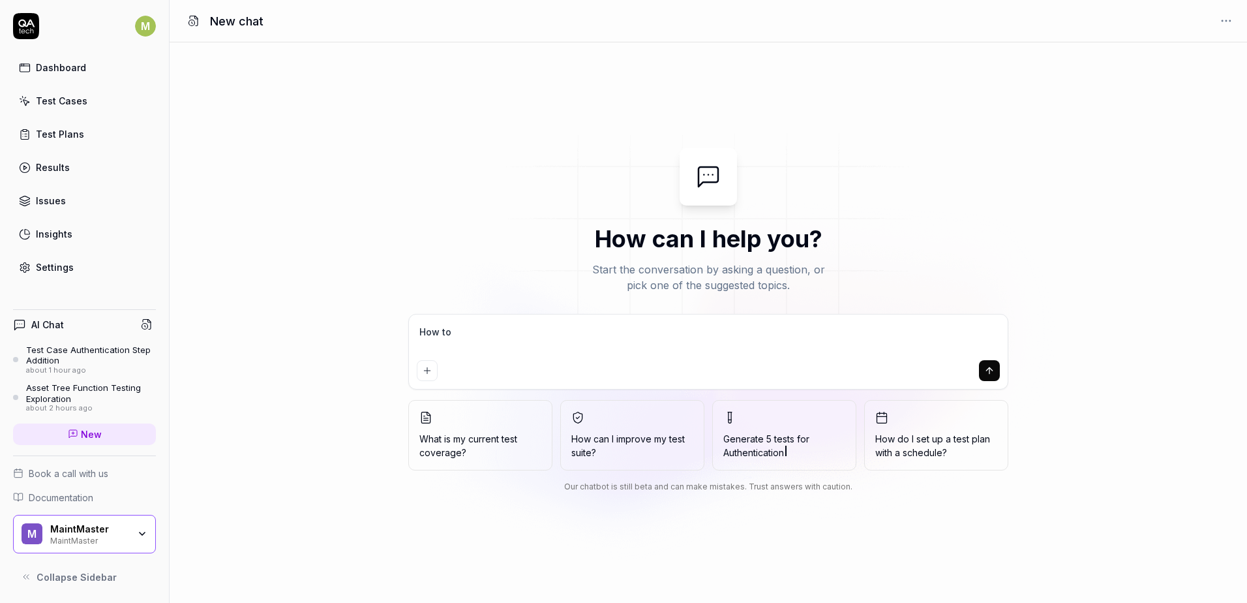
type textarea "How to"
type textarea "*"
type textarea "How to a"
type textarea "*"
type textarea "How to ac"
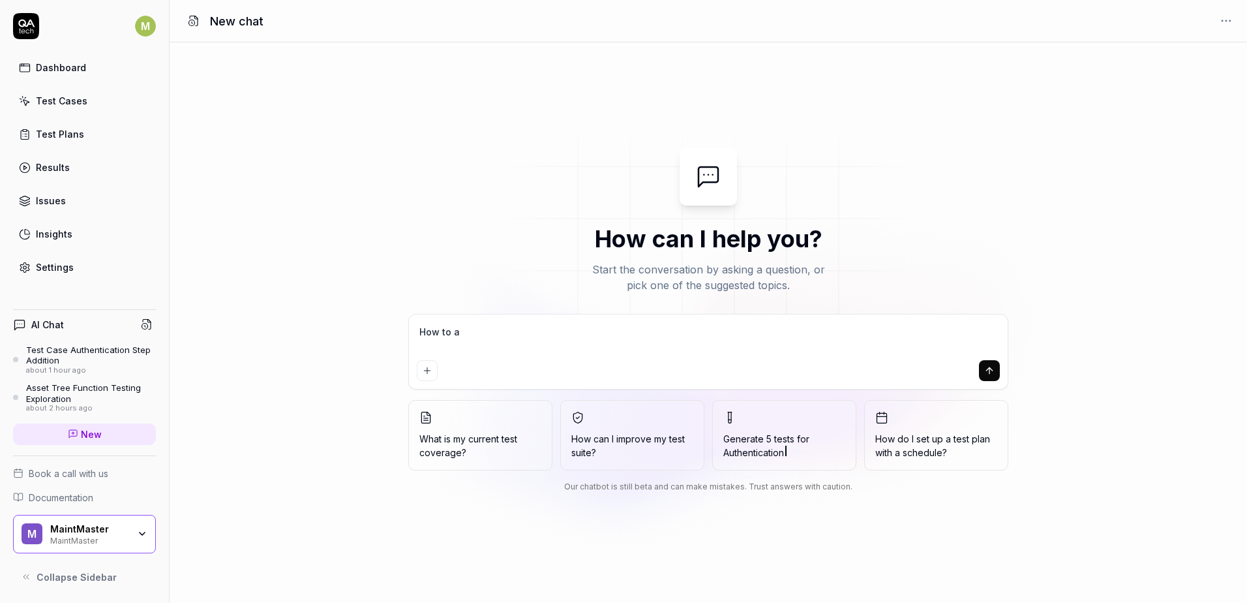
type textarea "*"
type textarea "How to act"
type textarea "*"
type textarea "How to acti"
type textarea "*"
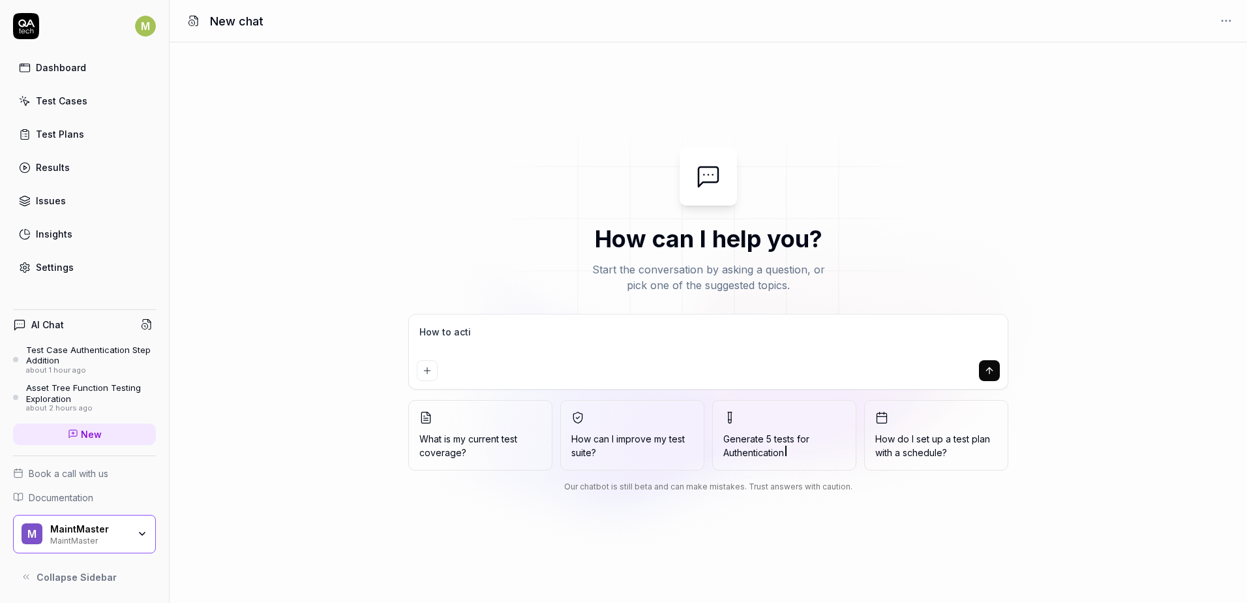
type textarea "How to activ"
type textarea "*"
type textarea "How to active"
type textarea "*"
type textarea "How to active"
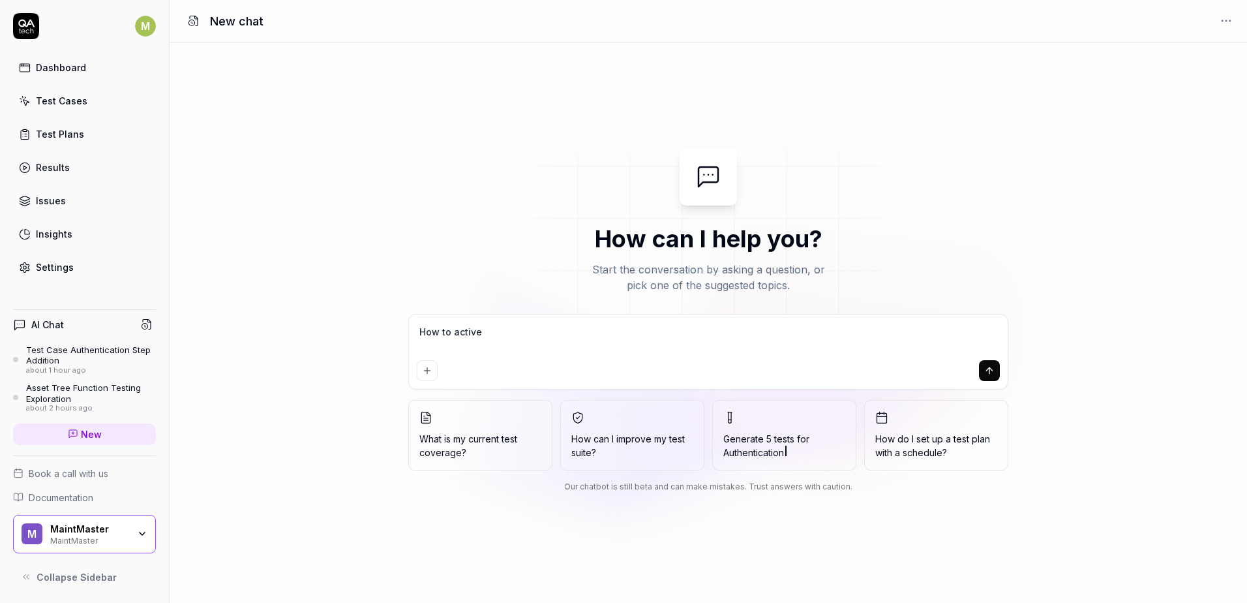
type textarea "*"
type textarea "How to active c"
type textarea "*"
type textarea "How to active ca"
type textarea "*"
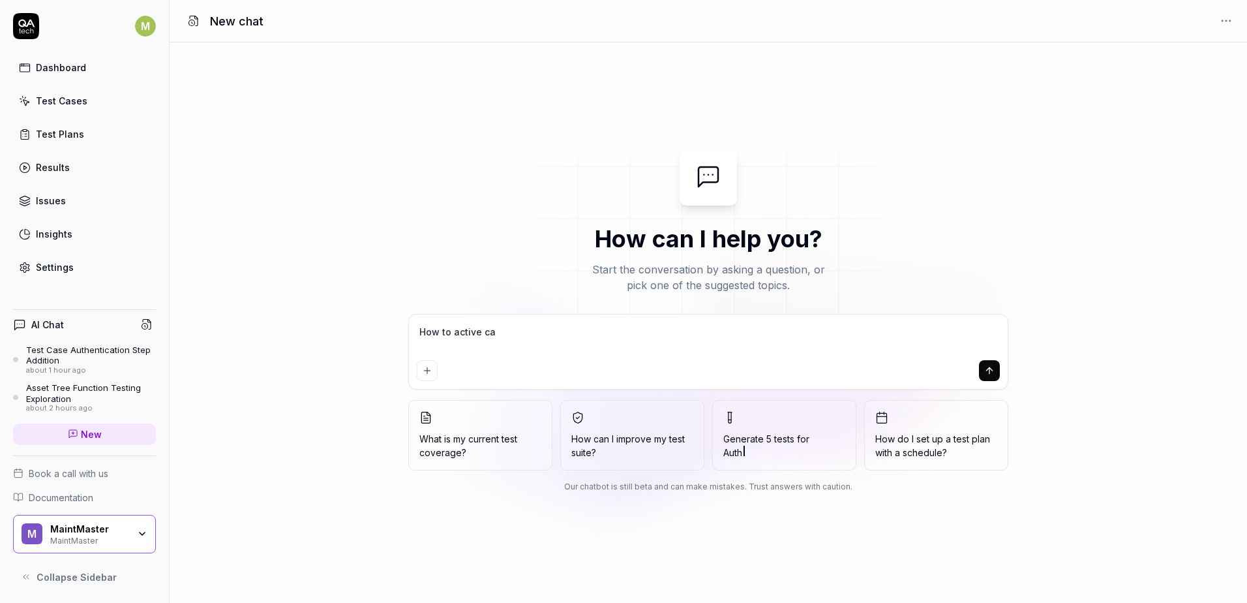
type textarea "How to active cat"
type textarea "*"
type textarea "How to active cate"
type textarea "*"
type textarea "How to active cat"
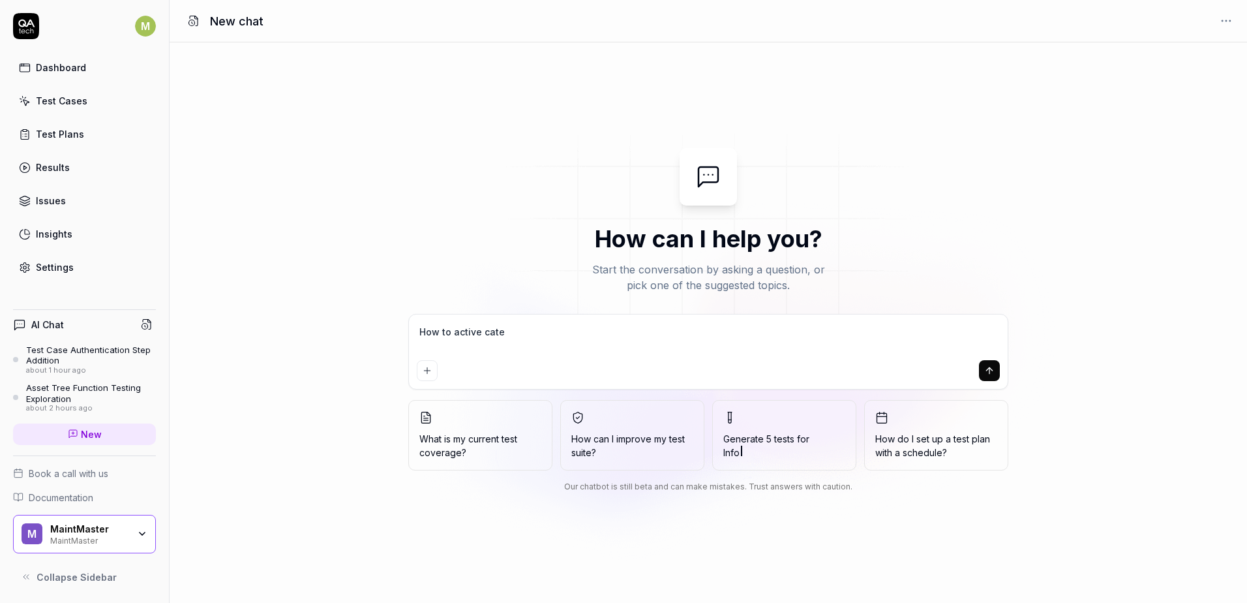
type textarea "*"
type textarea "How to active ca"
type textarea "*"
type textarea "How to active c"
type textarea "*"
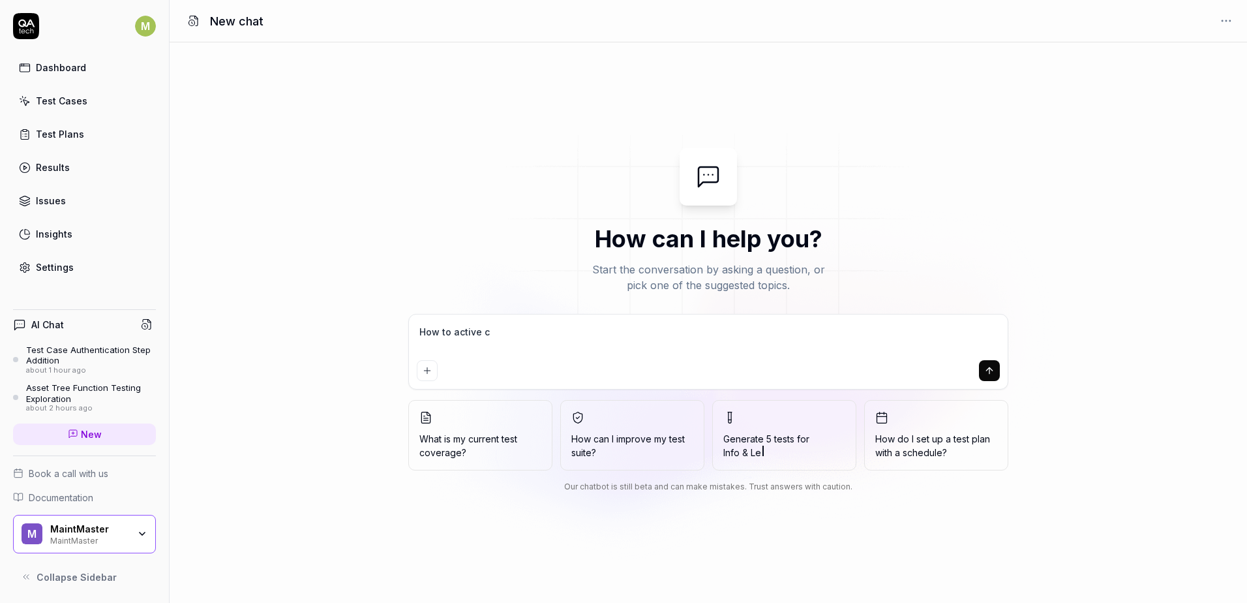
type textarea "How to active"
type textarea "*"
type textarea "How to active t"
type textarea "*"
type textarea "How to active te"
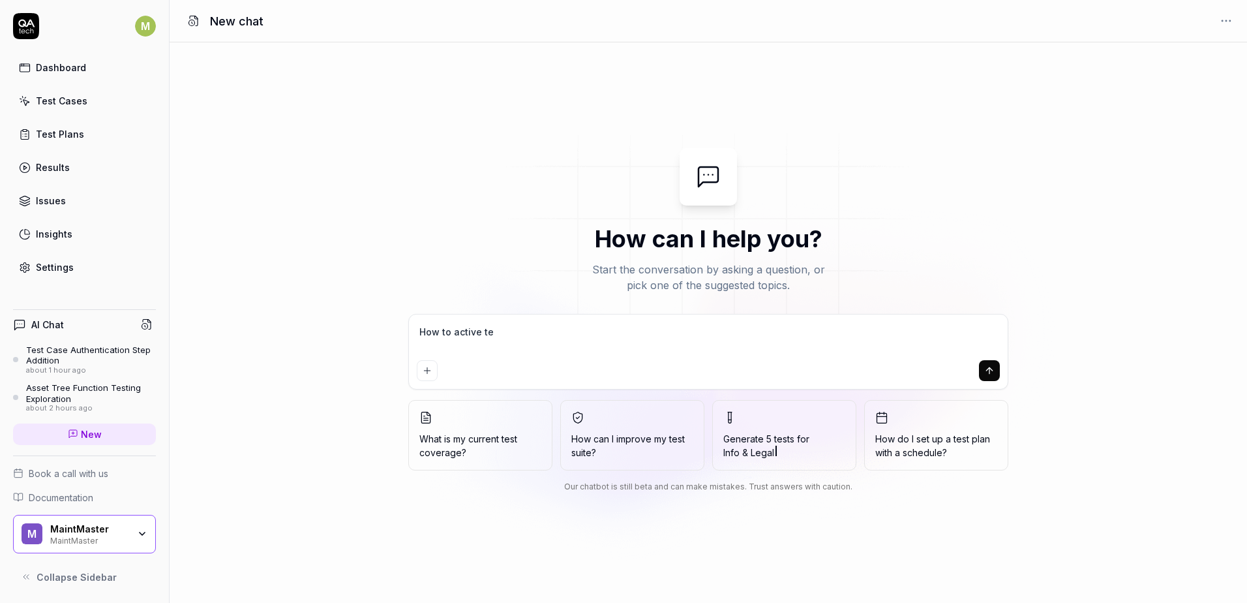
type textarea "*"
type textarea "How to active t"
type textarea "*"
type textarea "How to active té"
type textarea "*"
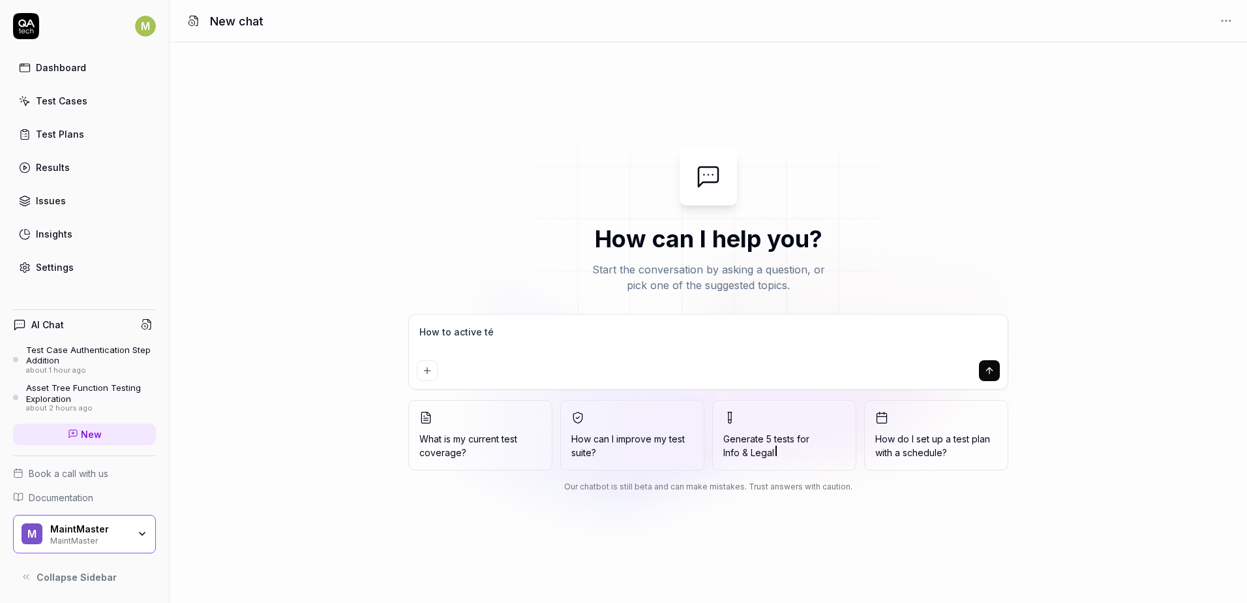
type textarea "How to active t"
type textarea "*"
type textarea "How to active tes"
type textarea "*"
type textarea "How to active test"
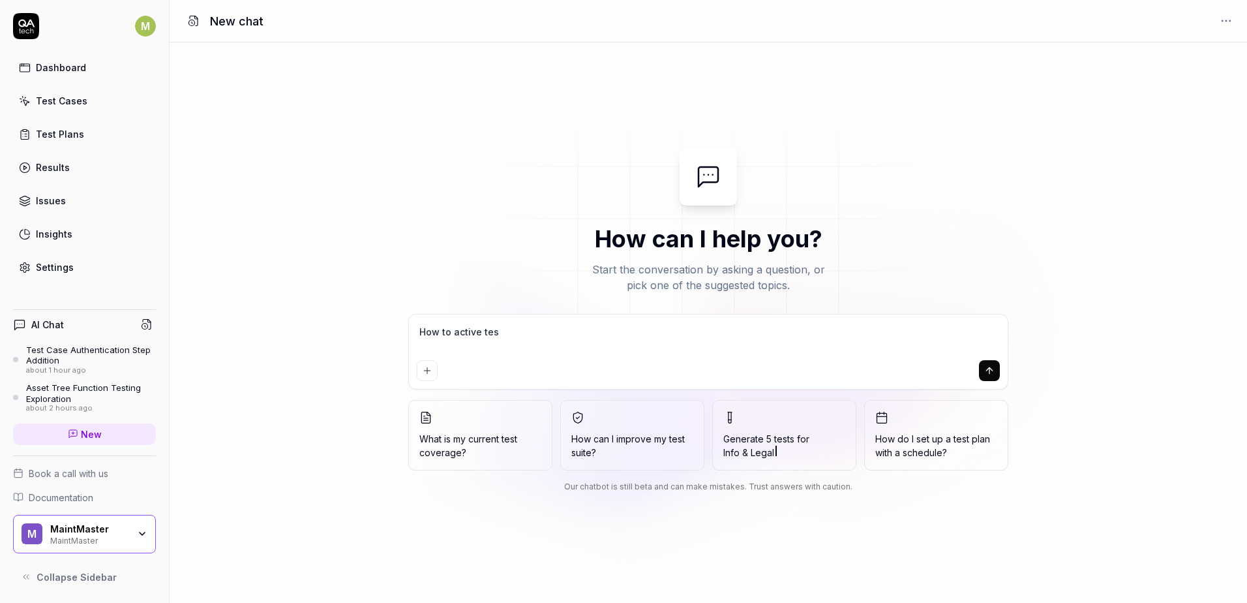
type textarea "*"
type textarea "How to active test"
type textarea "*"
type textarea "How to active test c"
type textarea "*"
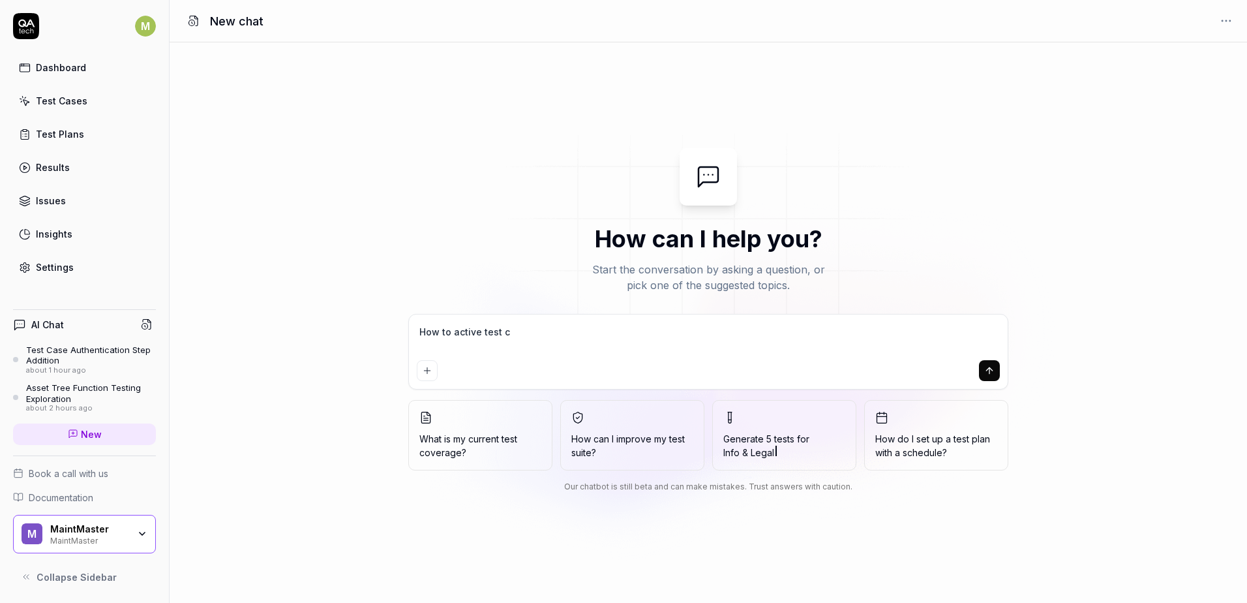
type textarea "How to active test ca"
type textarea "*"
type textarea "How to active test cá"
type textarea "*"
type textarea "How to active test cas"
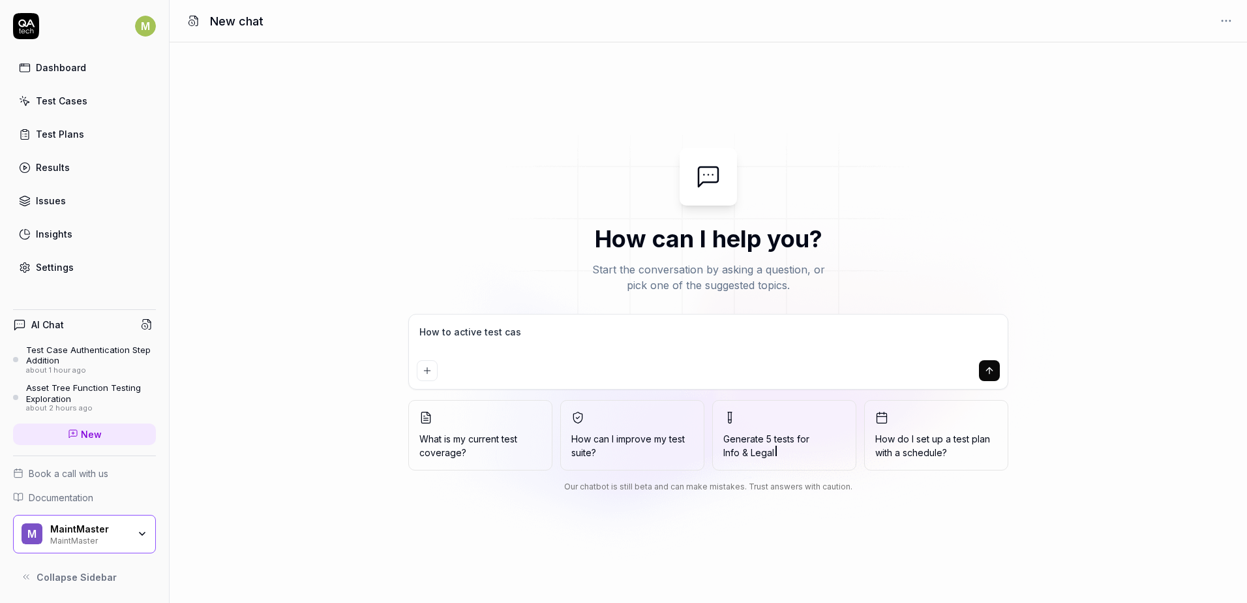
type textarea "*"
type textarea "How to active test case"
type textarea "*"
type textarea "How to active test case"
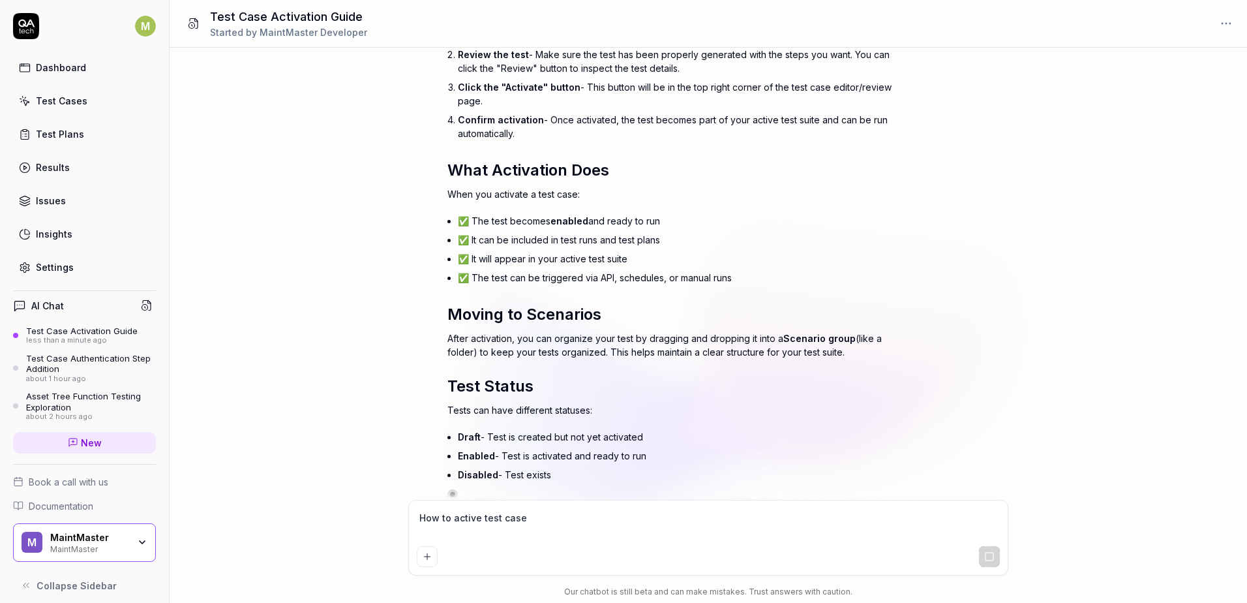
click at [46, 98] on div "Test Cases" at bounding box center [62, 101] width 52 height 14
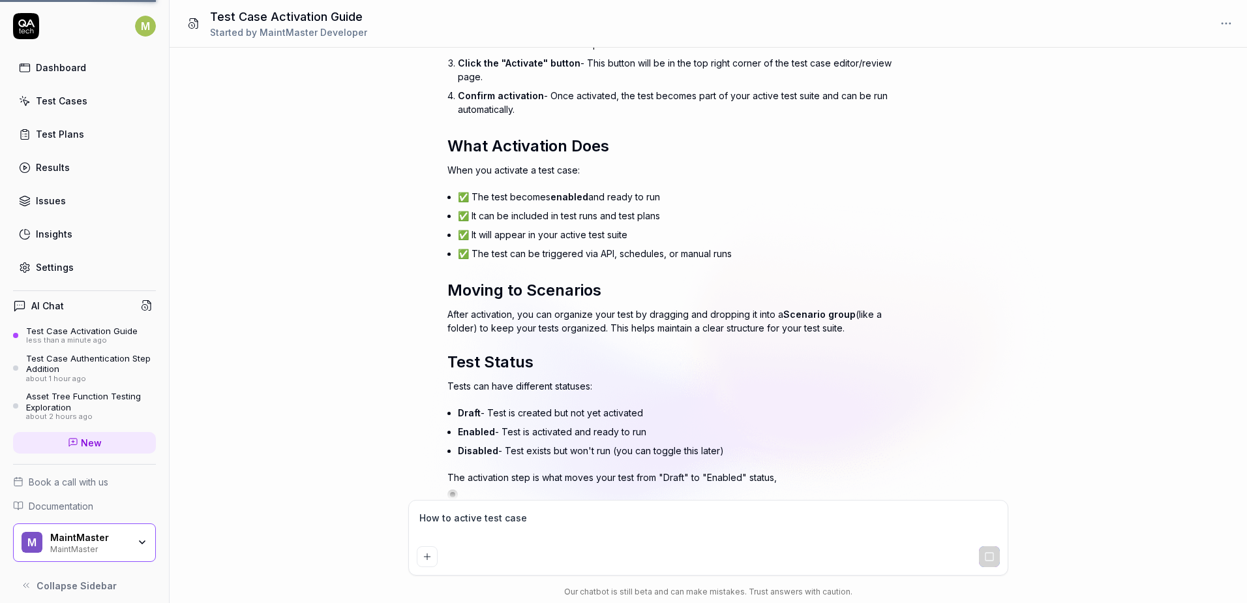
scroll to position [261, 0]
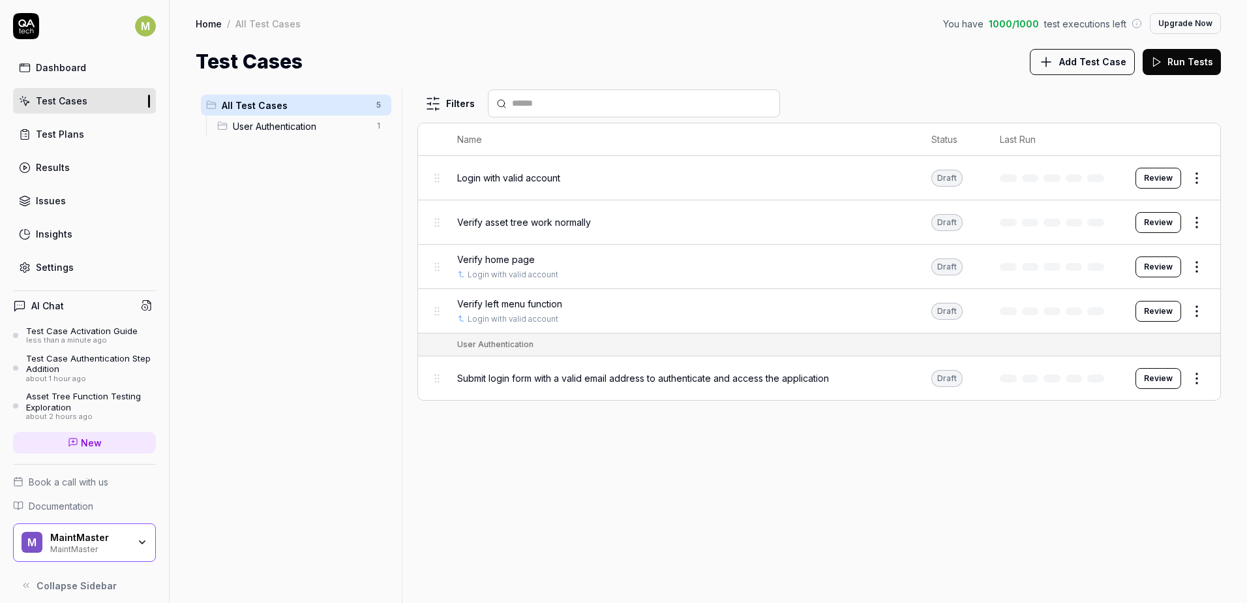
click at [507, 221] on span "Verify asset tree work normally" at bounding box center [524, 222] width 134 height 14
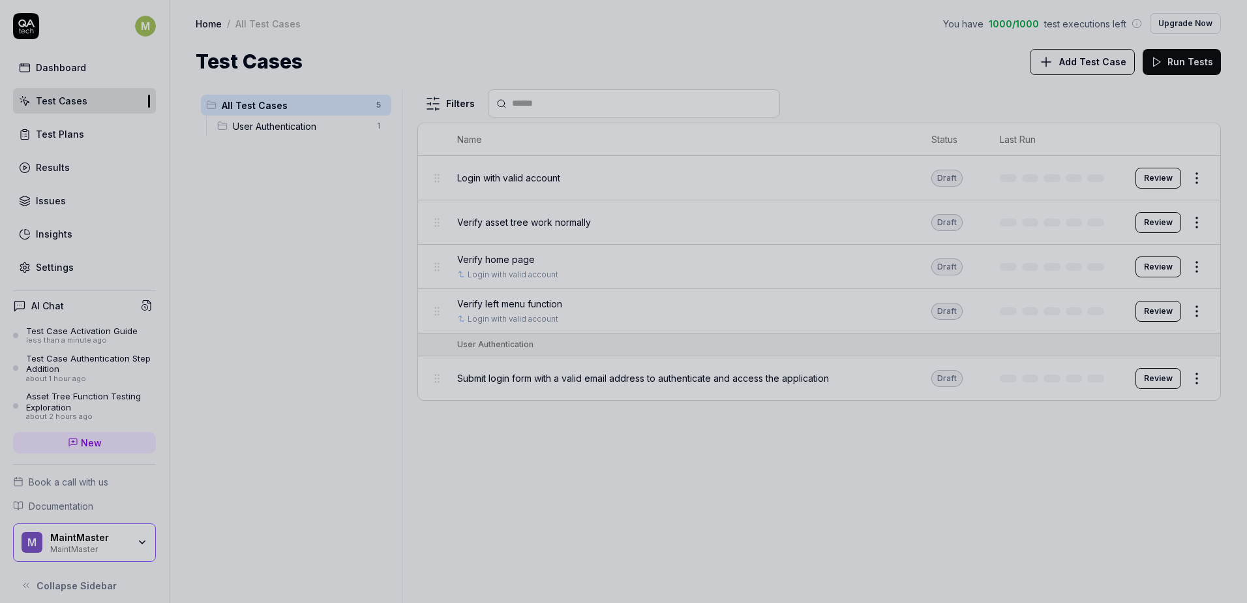
click at [527, 453] on div at bounding box center [623, 301] width 1247 height 603
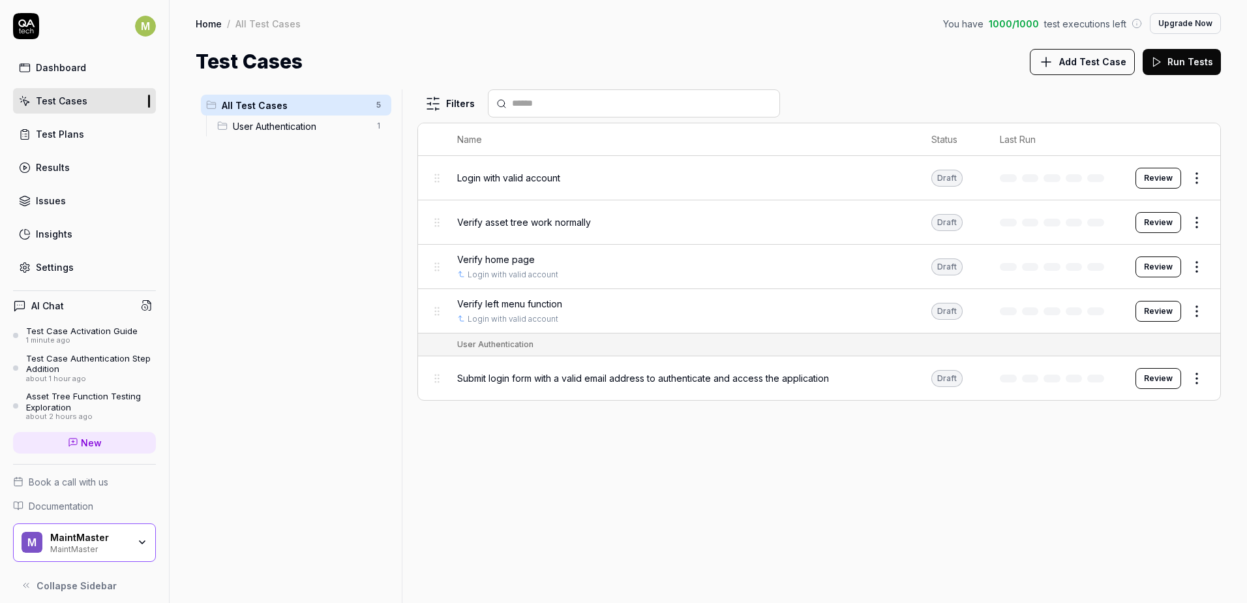
click at [1155, 265] on button "Review" at bounding box center [1159, 266] width 46 height 21
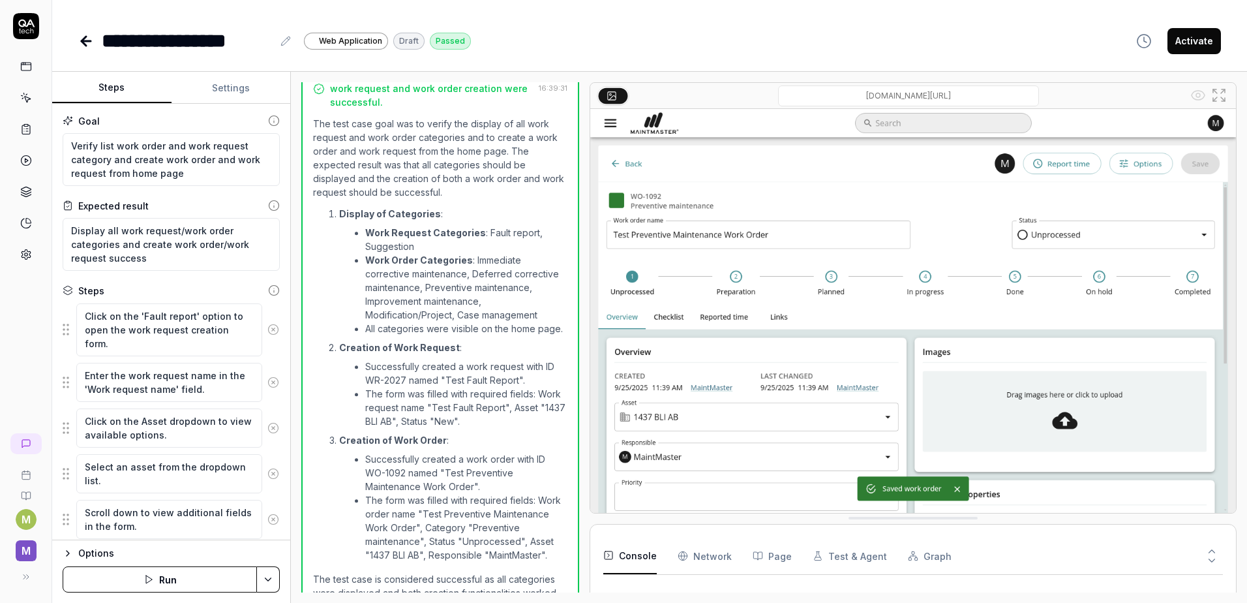
scroll to position [613, 0]
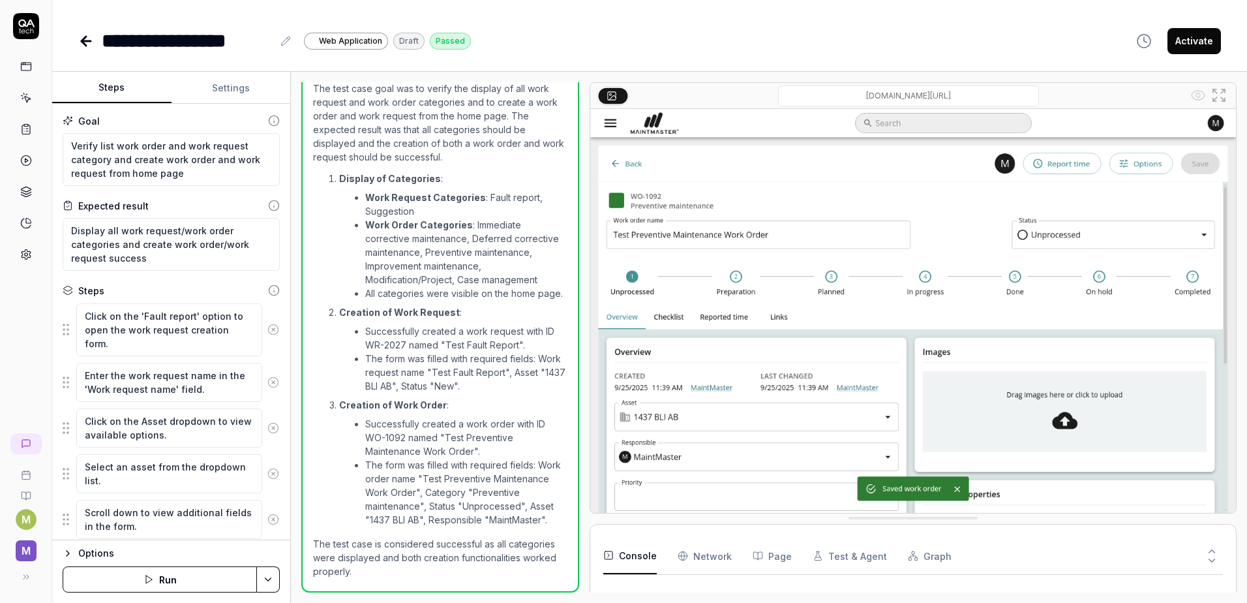
click at [1197, 37] on button "Activate" at bounding box center [1194, 41] width 53 height 26
click at [29, 102] on icon at bounding box center [26, 98] width 12 height 12
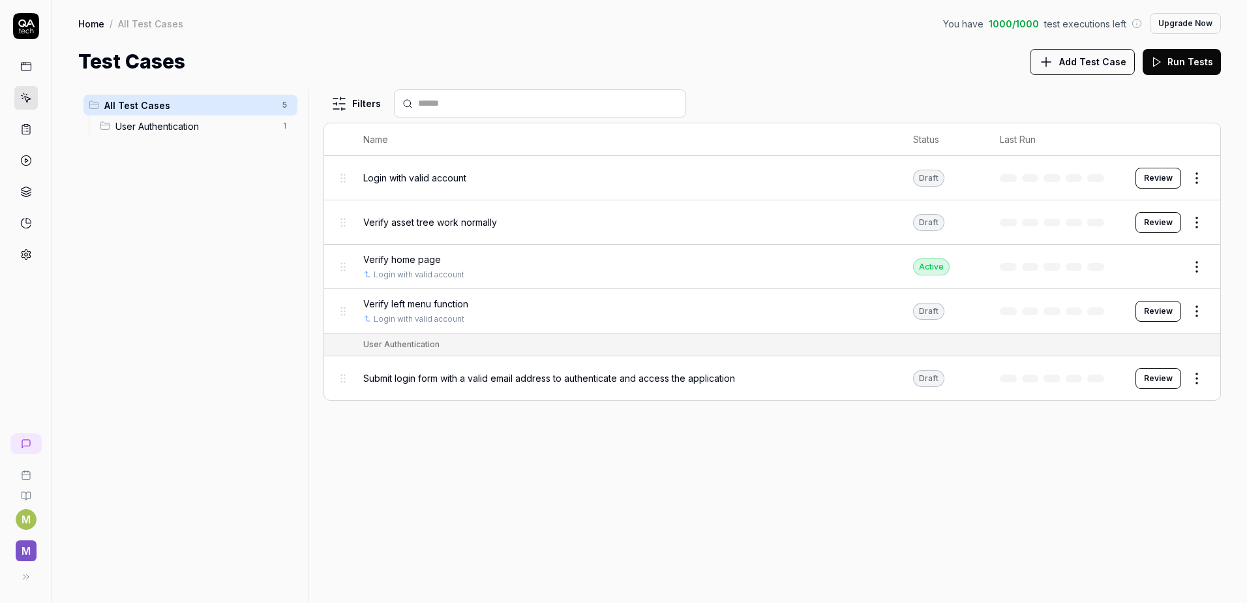
click at [1147, 314] on button "Review" at bounding box center [1159, 311] width 46 height 21
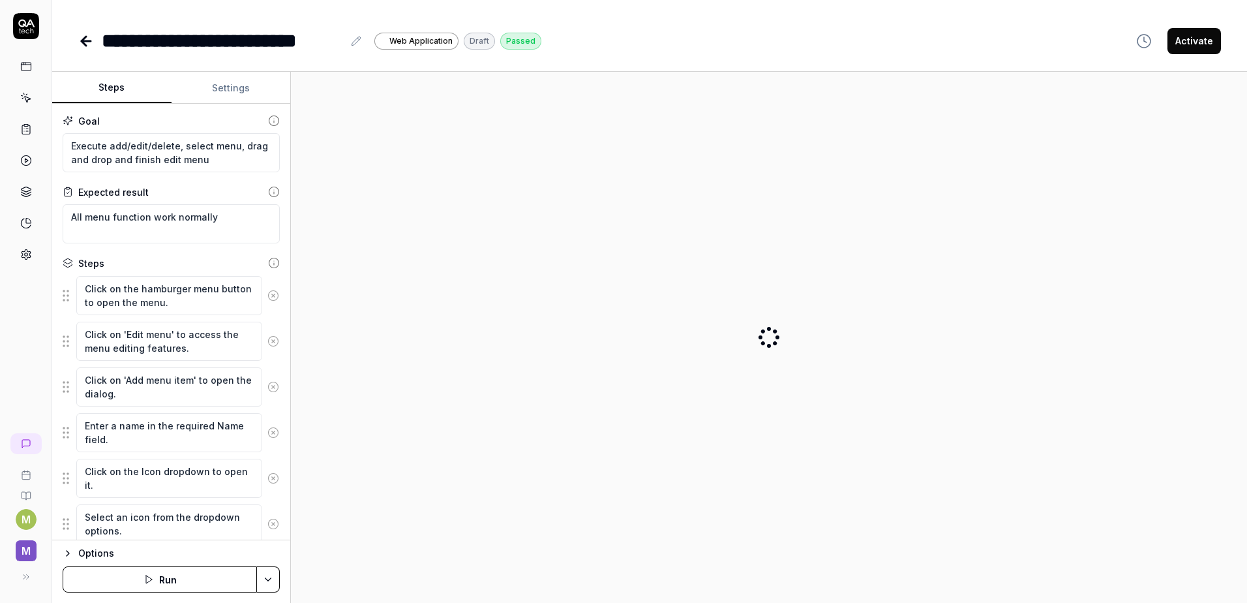
click at [1193, 44] on button "Activate" at bounding box center [1194, 41] width 53 height 26
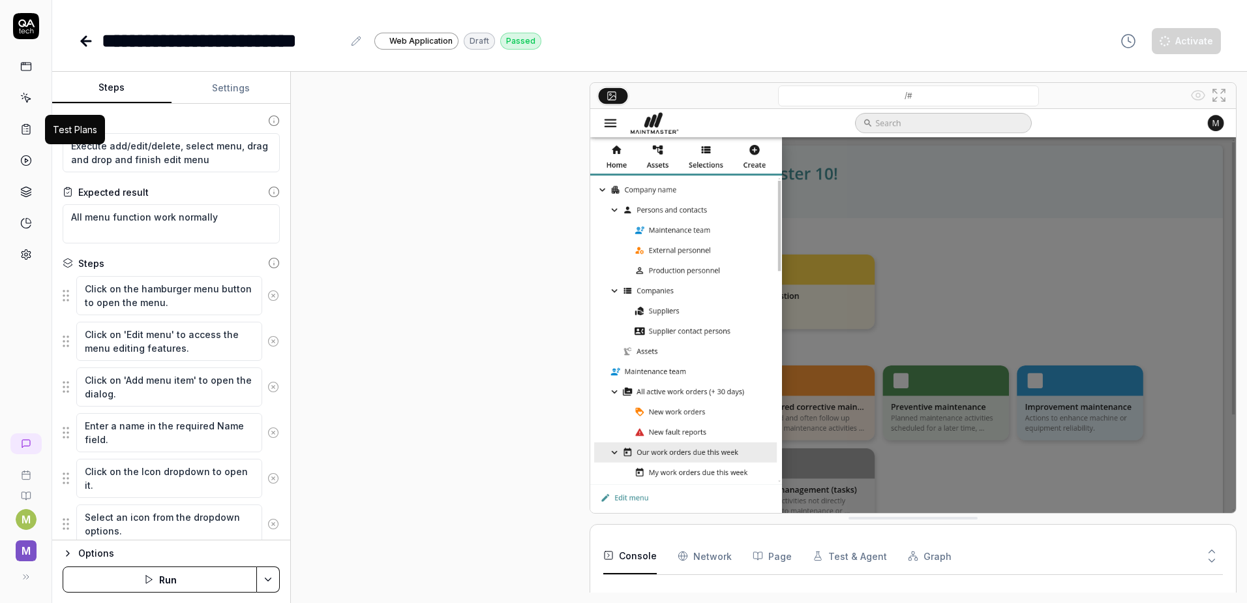
scroll to position [429, 0]
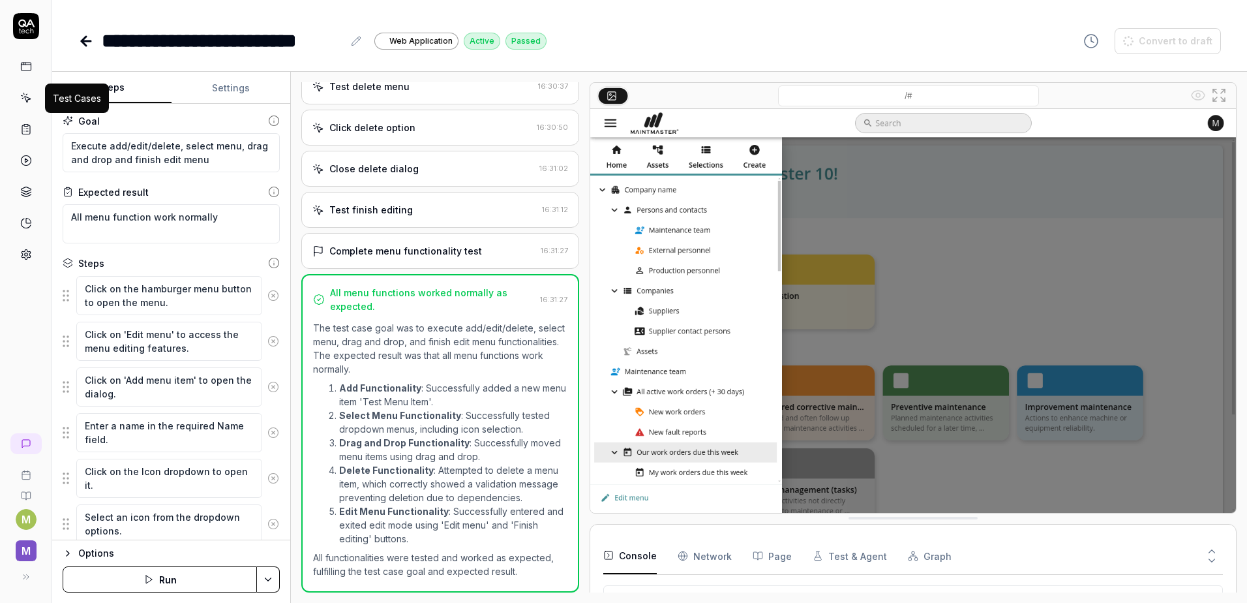
click at [21, 98] on icon at bounding box center [26, 98] width 12 height 12
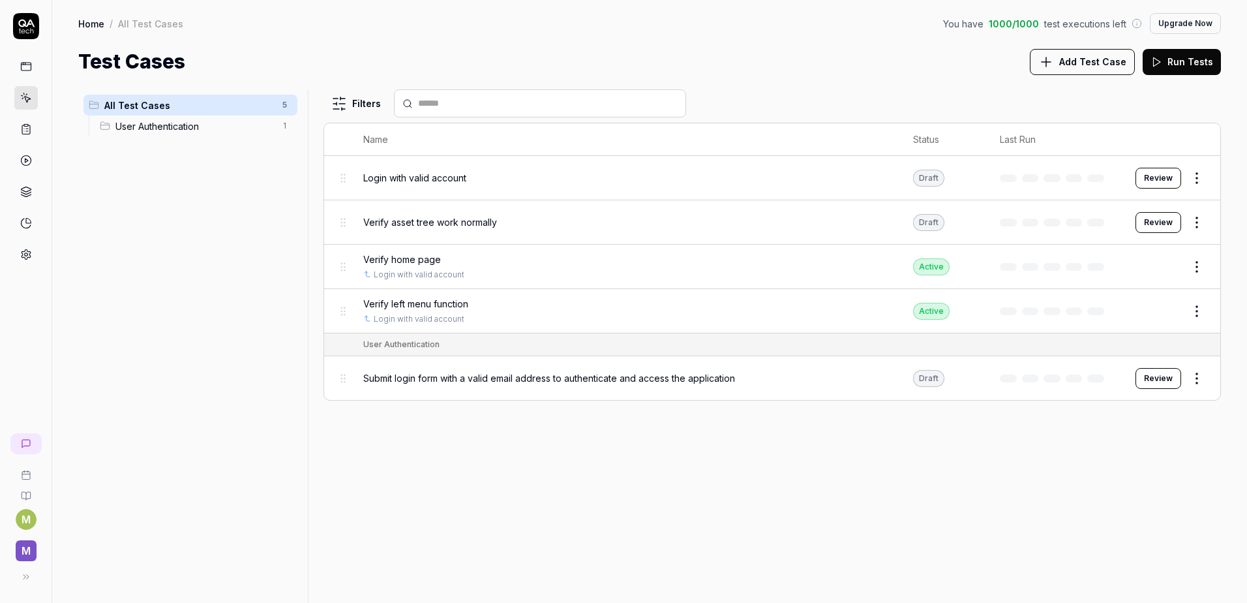
click at [1155, 218] on button "Review" at bounding box center [1159, 222] width 46 height 21
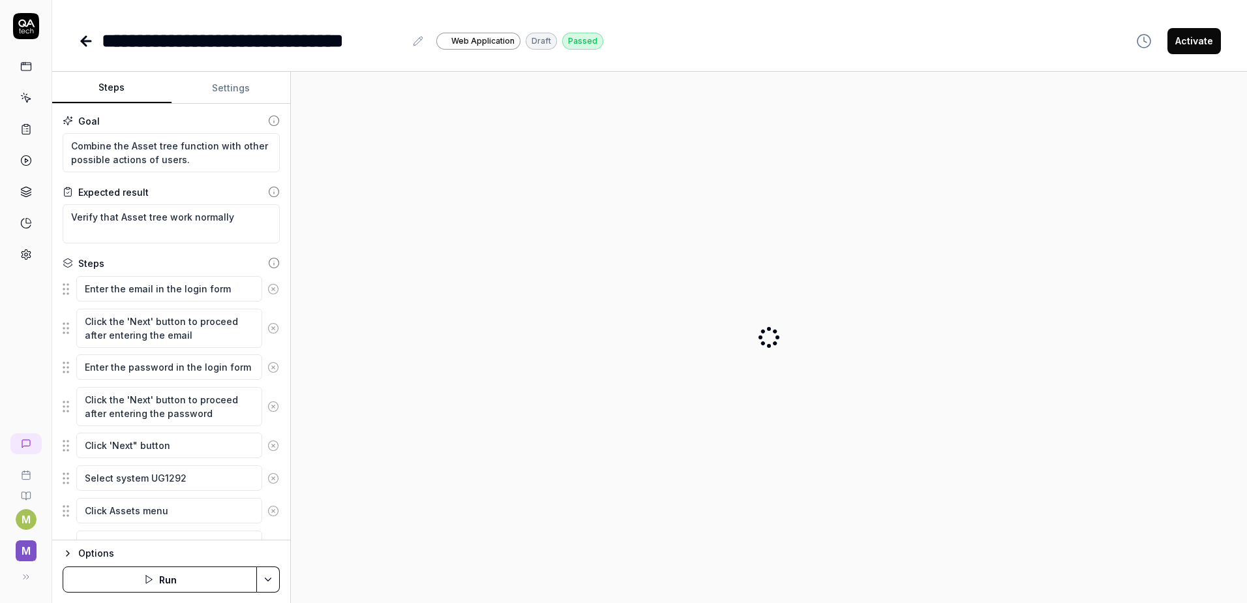
click at [1200, 42] on button "Activate" at bounding box center [1194, 41] width 53 height 26
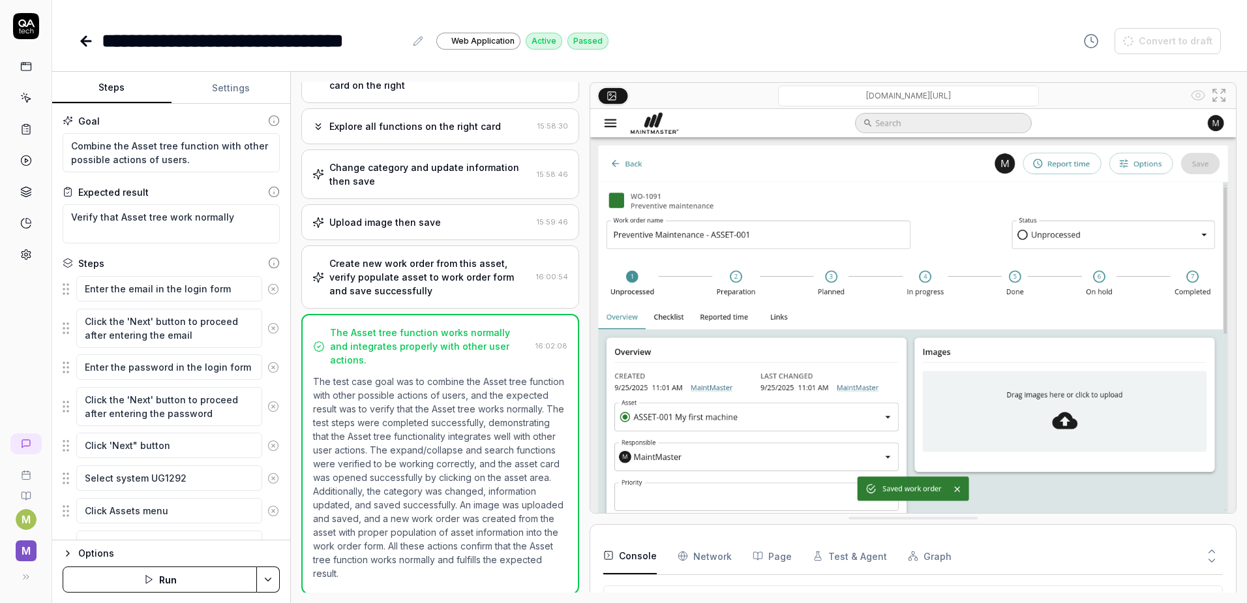
scroll to position [22, 0]
click at [25, 98] on icon at bounding box center [26, 98] width 12 height 12
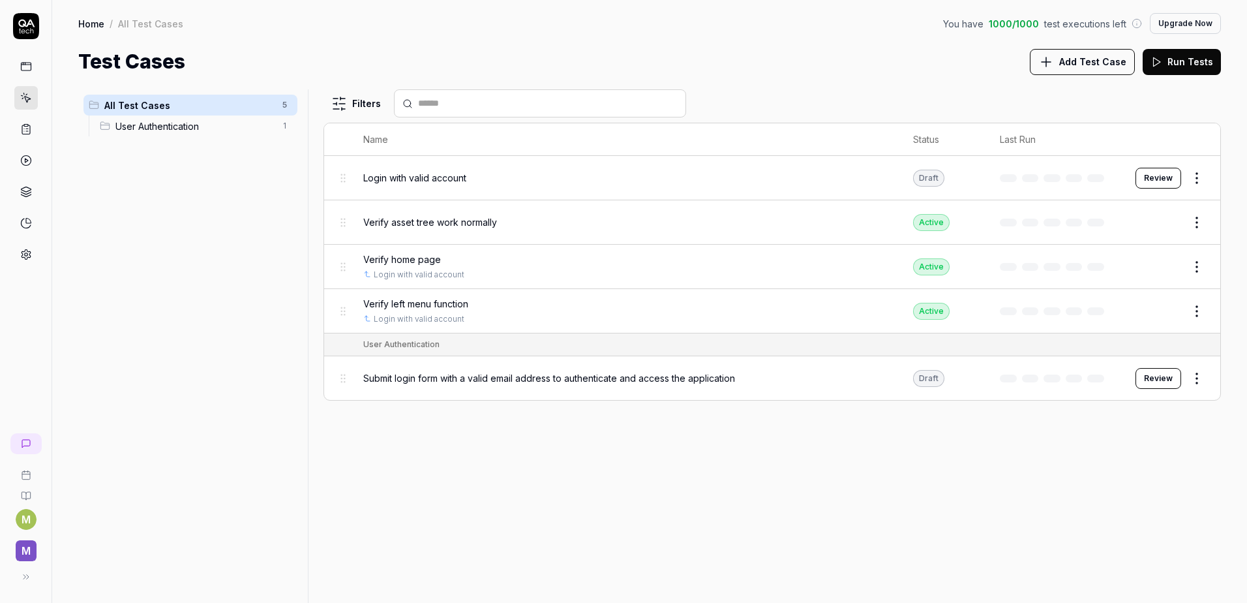
click at [1161, 180] on button "Review" at bounding box center [1159, 178] width 46 height 21
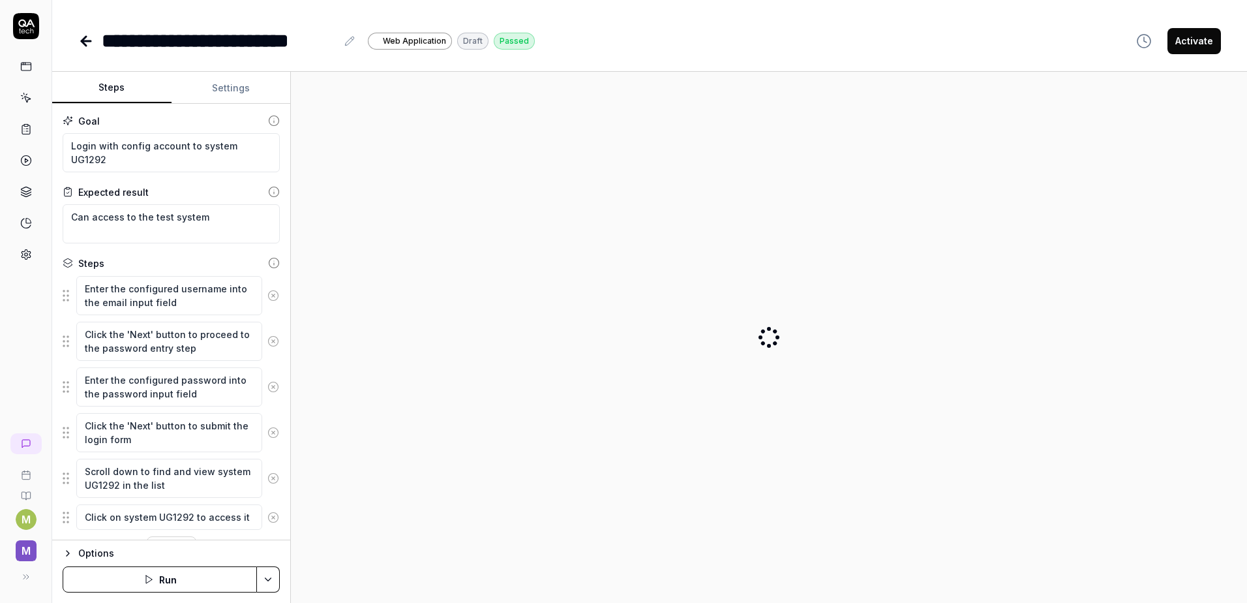
click at [1182, 45] on button "Activate" at bounding box center [1194, 41] width 53 height 26
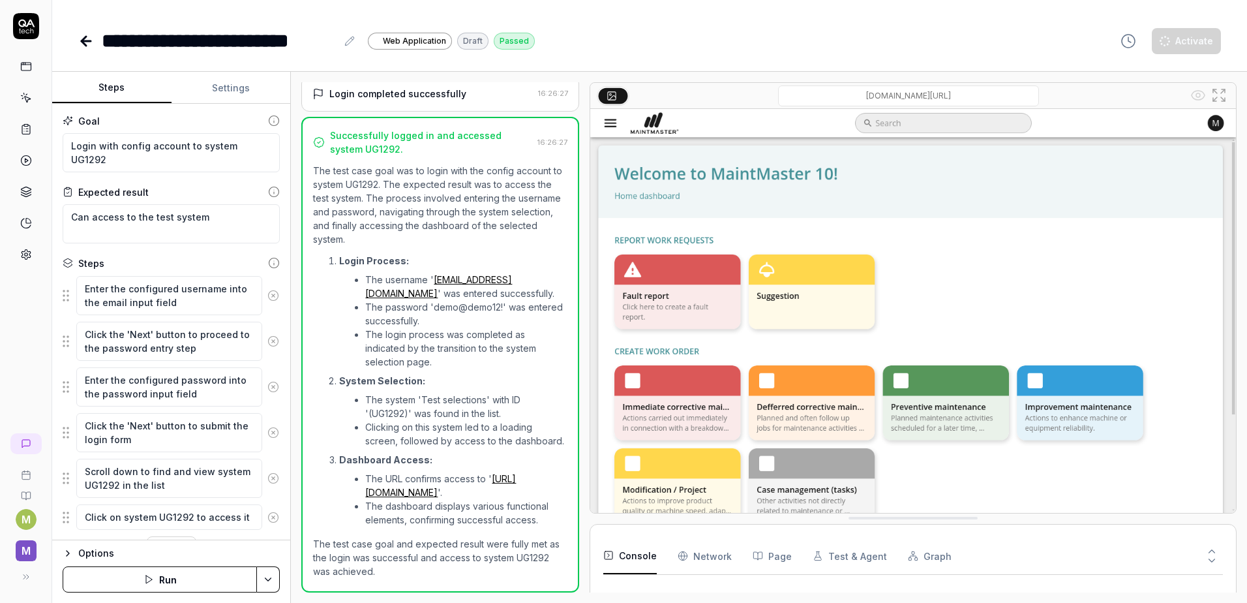
scroll to position [394, 0]
type textarea "*"
click at [27, 105] on link at bounding box center [25, 97] width 23 height 23
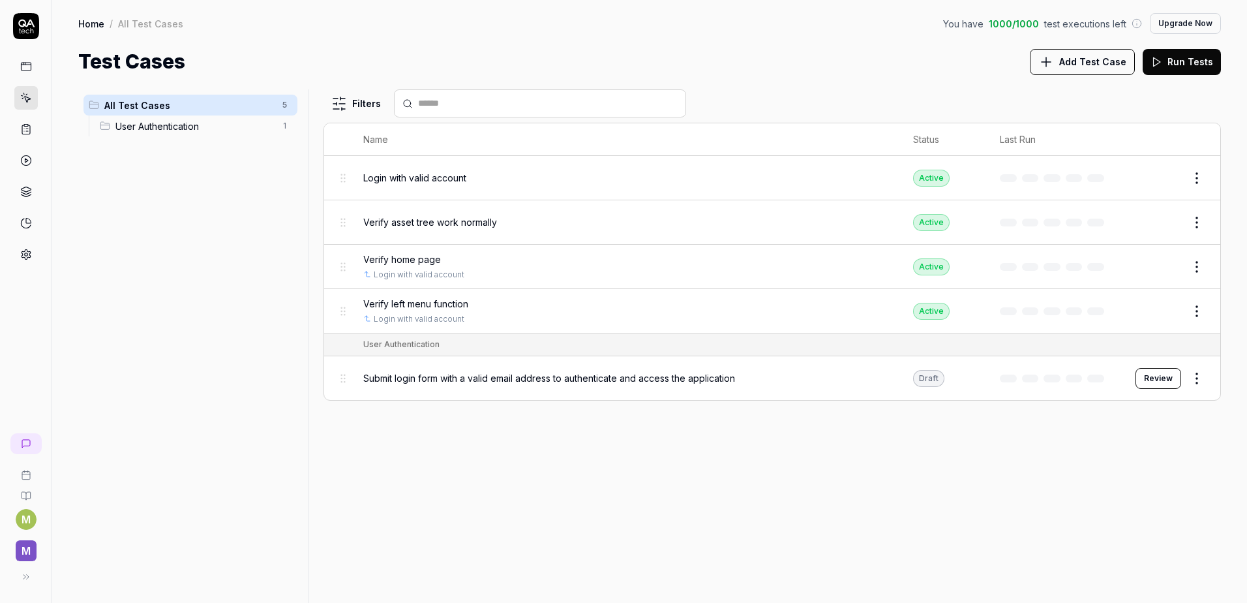
click at [23, 129] on icon at bounding box center [26, 129] width 12 height 12
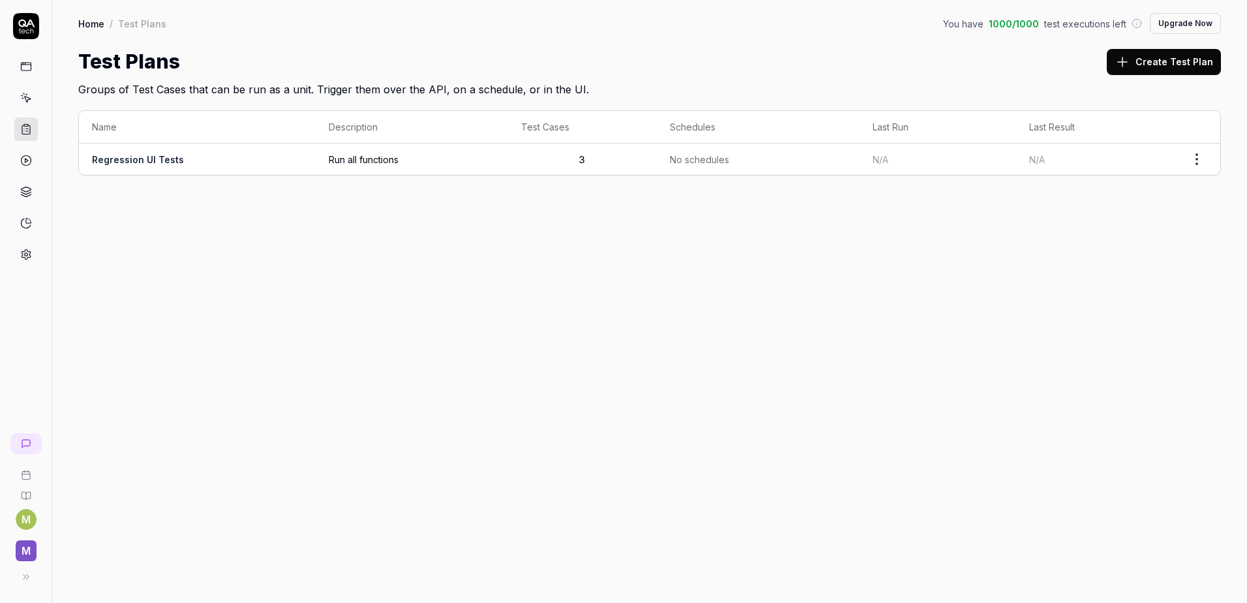
click at [1195, 152] on html "M M Home / Test Plans You have 1000 / 1000 test executions left Upgrade Now Hom…" at bounding box center [623, 301] width 1247 height 603
click at [1152, 239] on div "Run Tests" at bounding box center [1142, 242] width 124 height 29
click at [457, 315] on div "Home / Test Plans You have 996 / 1000 test executions left Upgrade Now Home / T…" at bounding box center [649, 301] width 1195 height 603
click at [31, 90] on link at bounding box center [25, 97] width 23 height 23
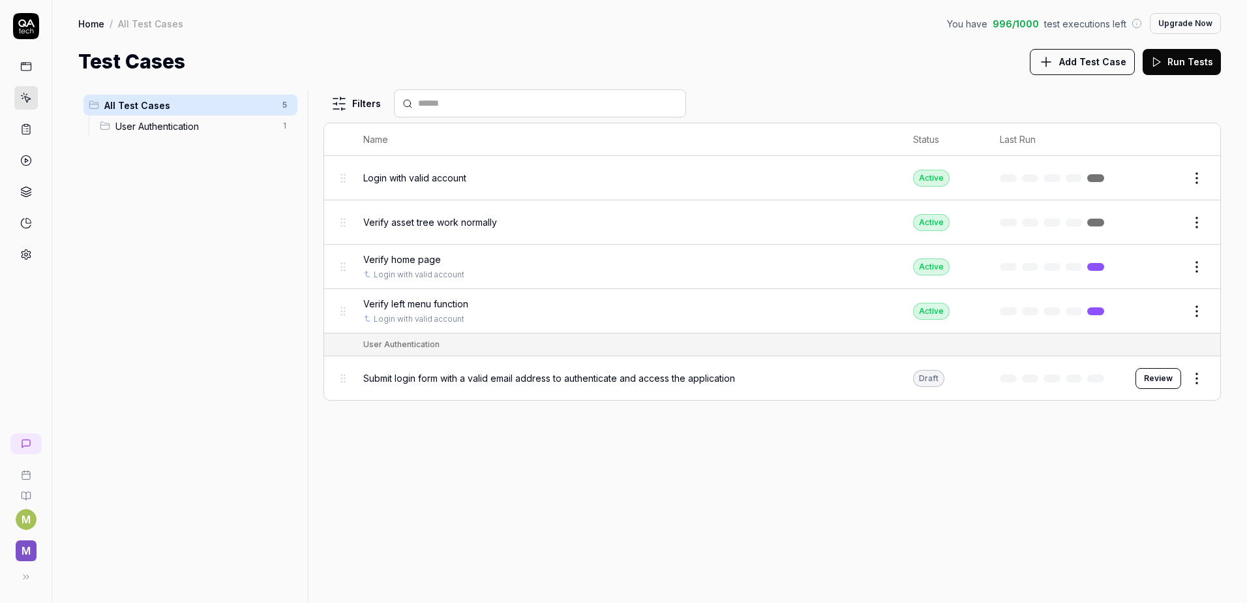
click at [1098, 59] on span "Add Test Case" at bounding box center [1093, 62] width 67 height 14
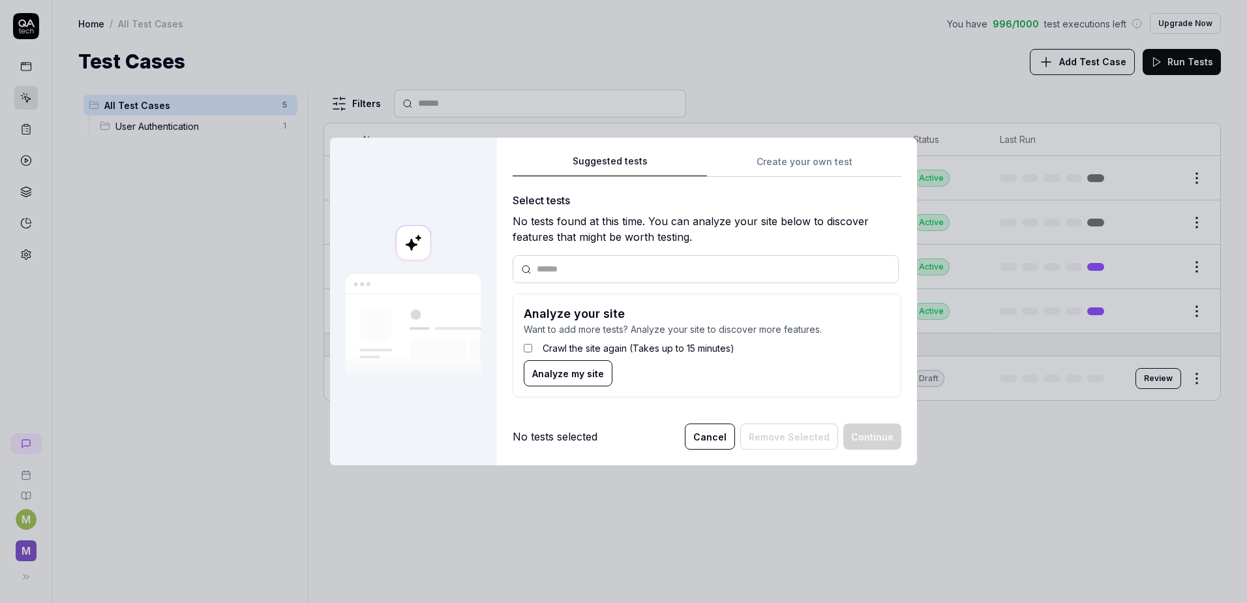
click at [777, 161] on div "Suggested tests Create your own test Select tests No tests found at this time. …" at bounding box center [707, 280] width 389 height 255
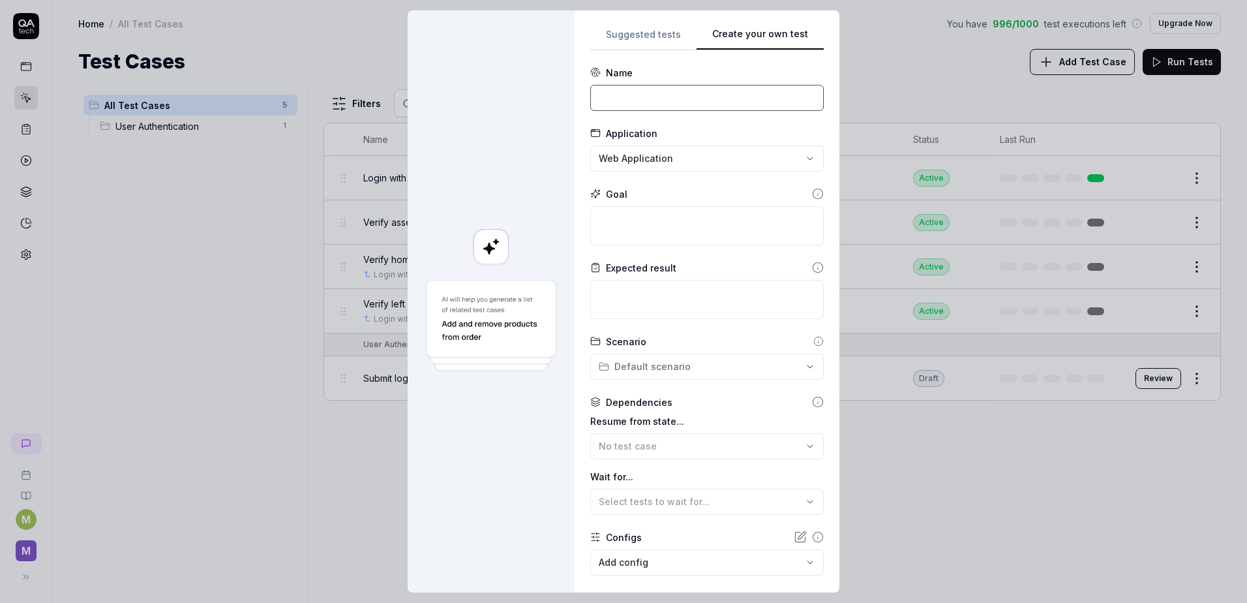
click at [624, 89] on input at bounding box center [707, 98] width 234 height 26
type input "V"
type input "ơ"
type input "[Selection] Verify view all selection"
click at [660, 241] on textarea at bounding box center [707, 225] width 234 height 39
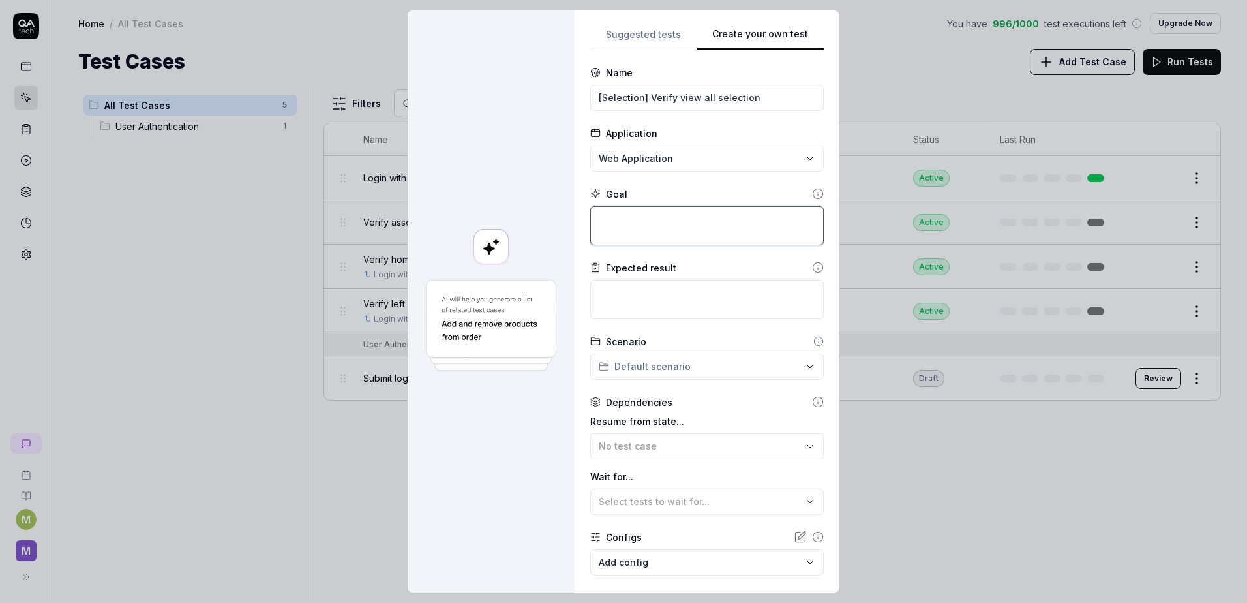
type textarea "*"
type textarea "1"
type textarea "*"
type textarea "1."
type textarea "*"
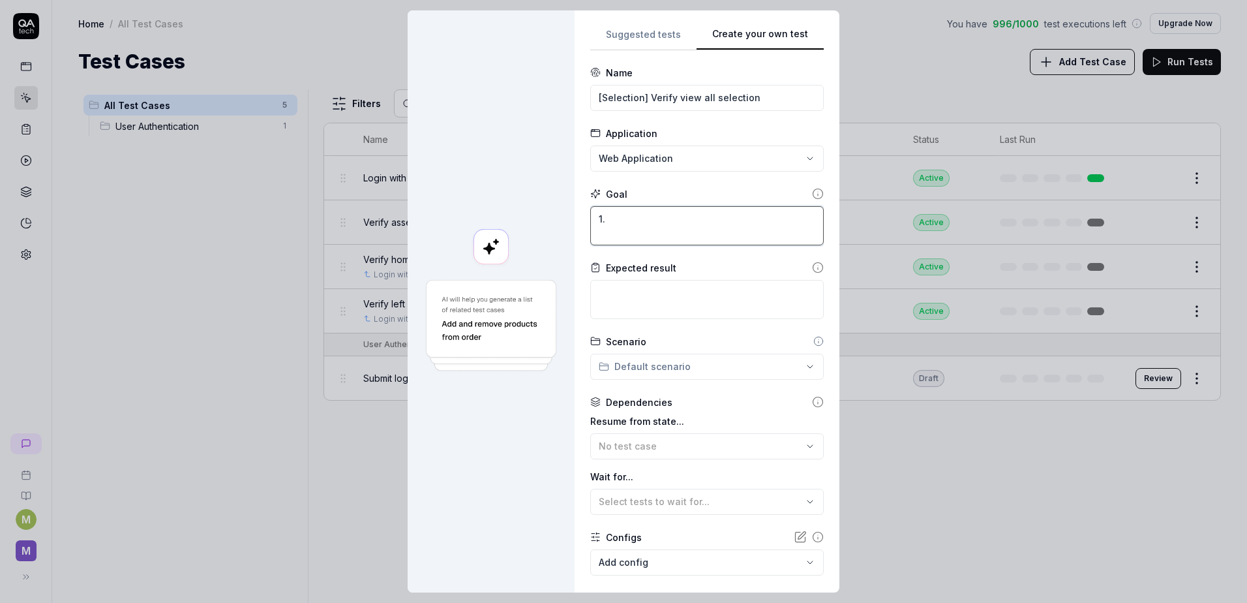
type textarea "1."
type textarea "*"
type textarea "1. V"
type textarea "*"
type textarea "1. Vi"
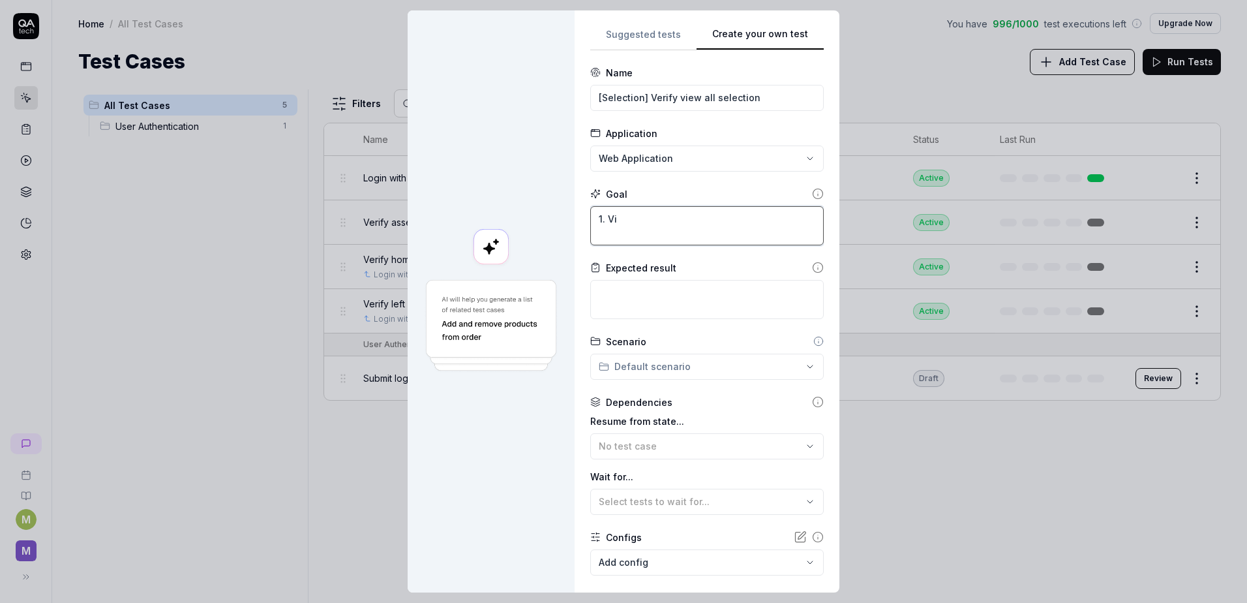
type textarea "*"
type textarea "1. Vie"
type textarea "*"
type textarea "1. View"
type textarea "*"
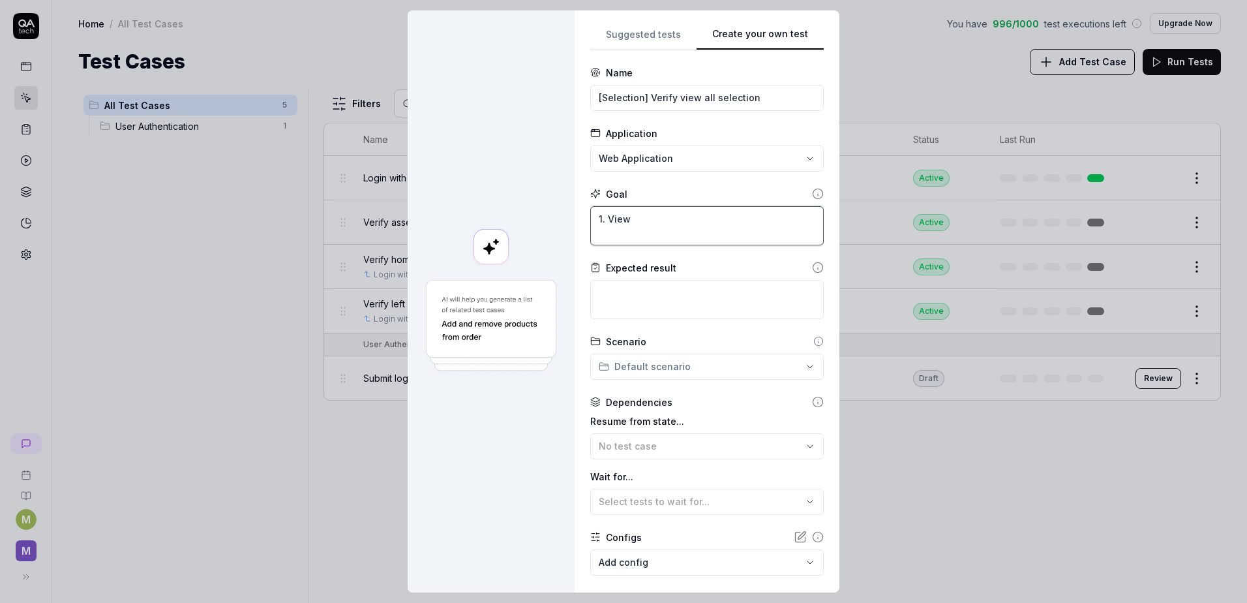
type textarea "1. View"
type textarea "*"
type textarea "1. View a"
type textarea "*"
type textarea "1. View al"
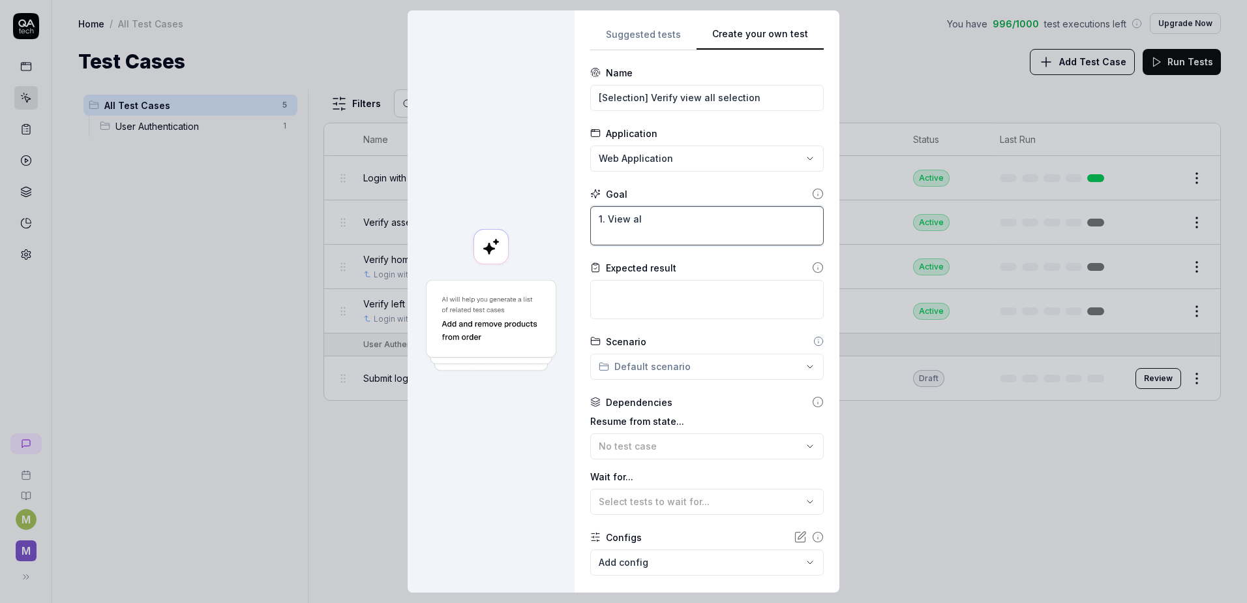
type textarea "*"
type textarea "1. View all"
type textarea "*"
type textarea "1. View all"
type textarea "*"
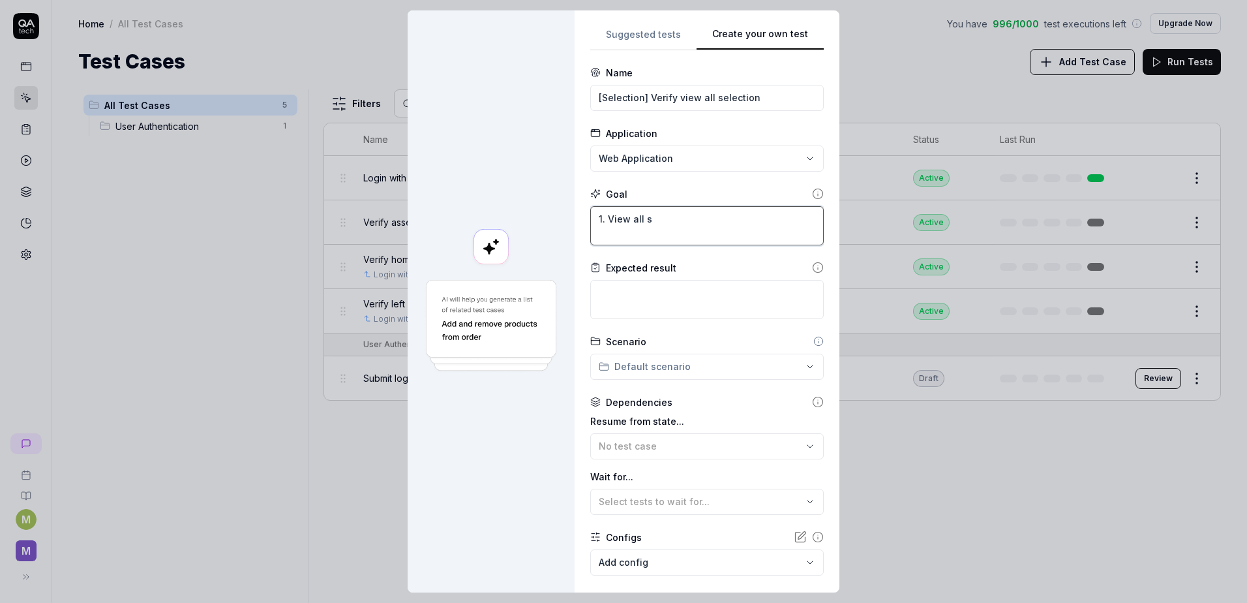
type textarea "1. View all se"
type textarea "*"
type textarea "1. View all sel"
type textarea "*"
type textarea "1. View all sele"
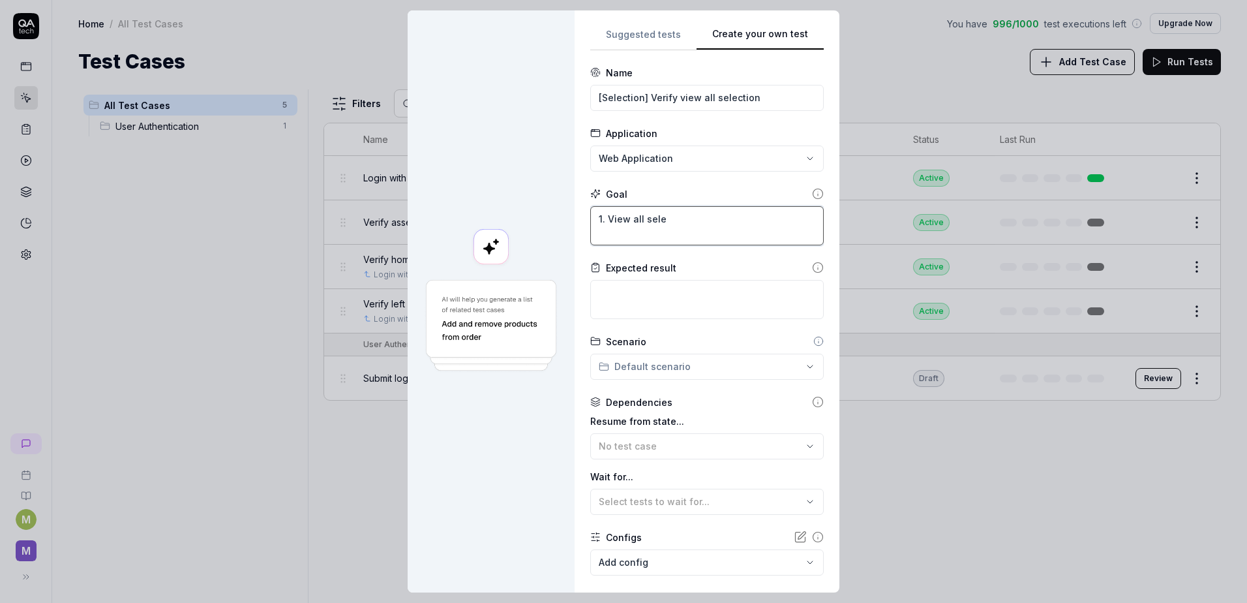
type textarea "*"
type textarea "1. View all selec"
type textarea "*"
type textarea "1. View all select"
type textarea "*"
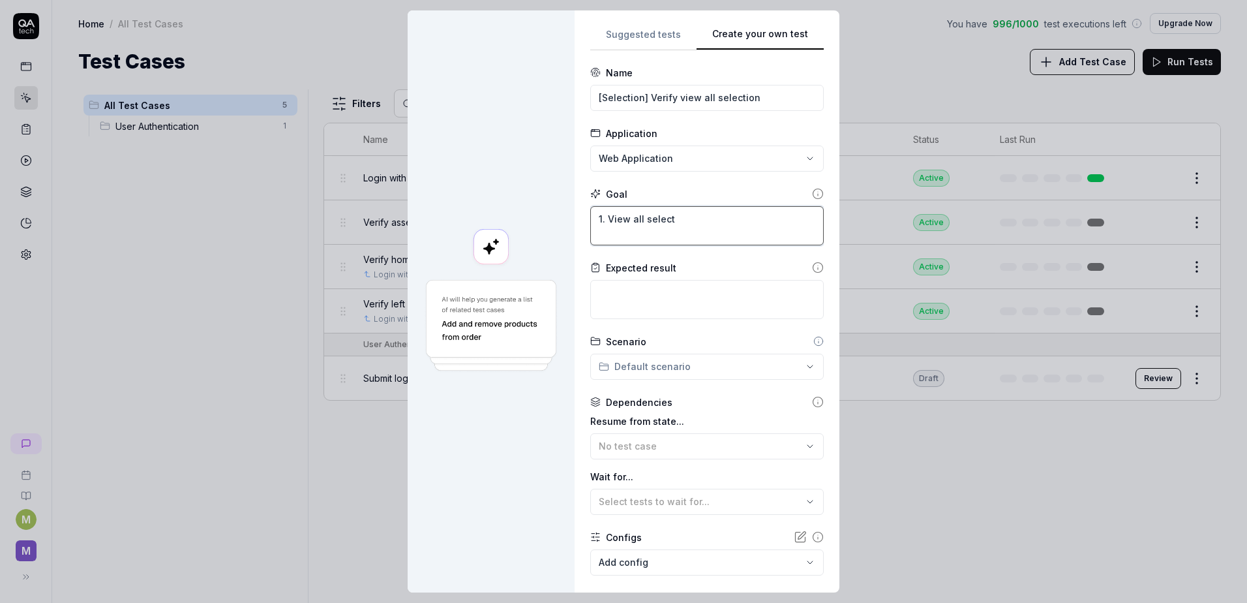
type textarea "1. View all selecti"
type textarea "*"
type textarea "1. View all selectio"
type textarea "*"
type textarea "1. View all selection"
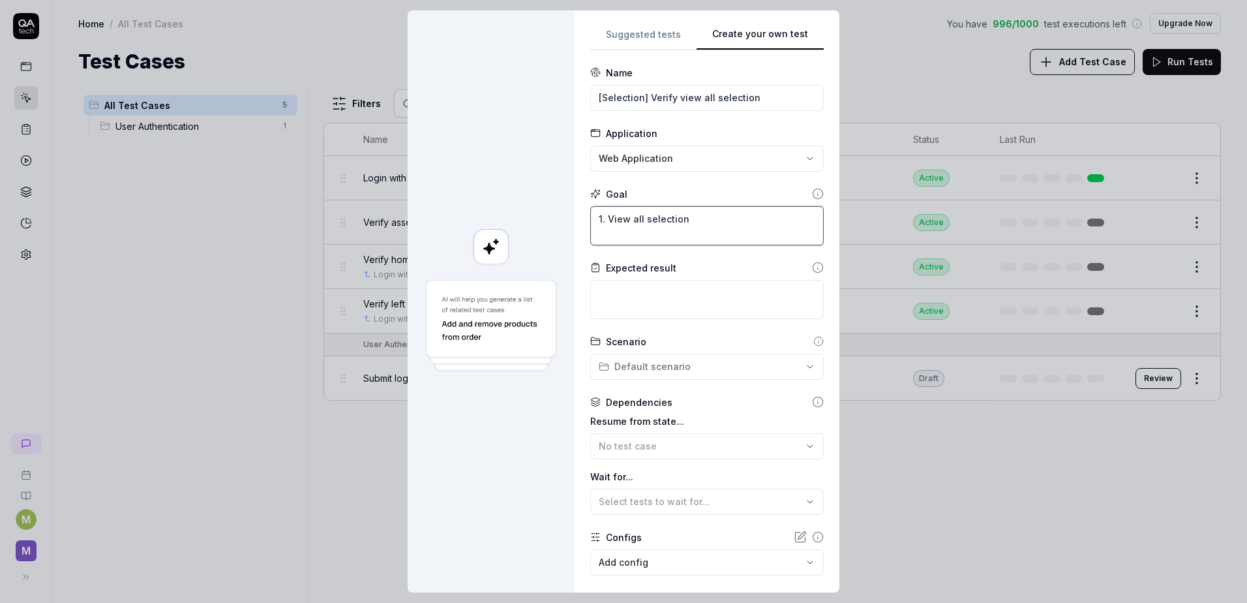
type textarea "*"
type textarea "1. View all selections"
type textarea "*"
type textarea "1. View all selections"
click at [752, 93] on input "[Selection] Verify view all selection" at bounding box center [707, 98] width 234 height 26
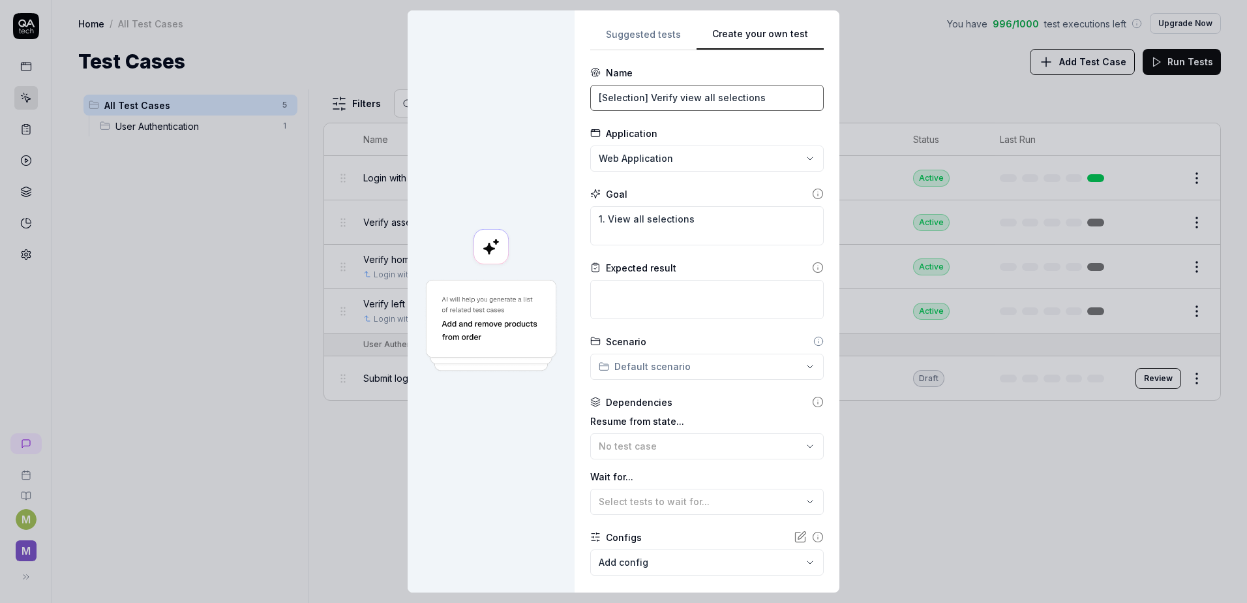
type input "[Selection] Verify view all selections"
click at [732, 222] on textarea "1. View all selections" at bounding box center [707, 225] width 234 height 39
type textarea "*"
type textarea "1. View all selections t"
type textarea "*"
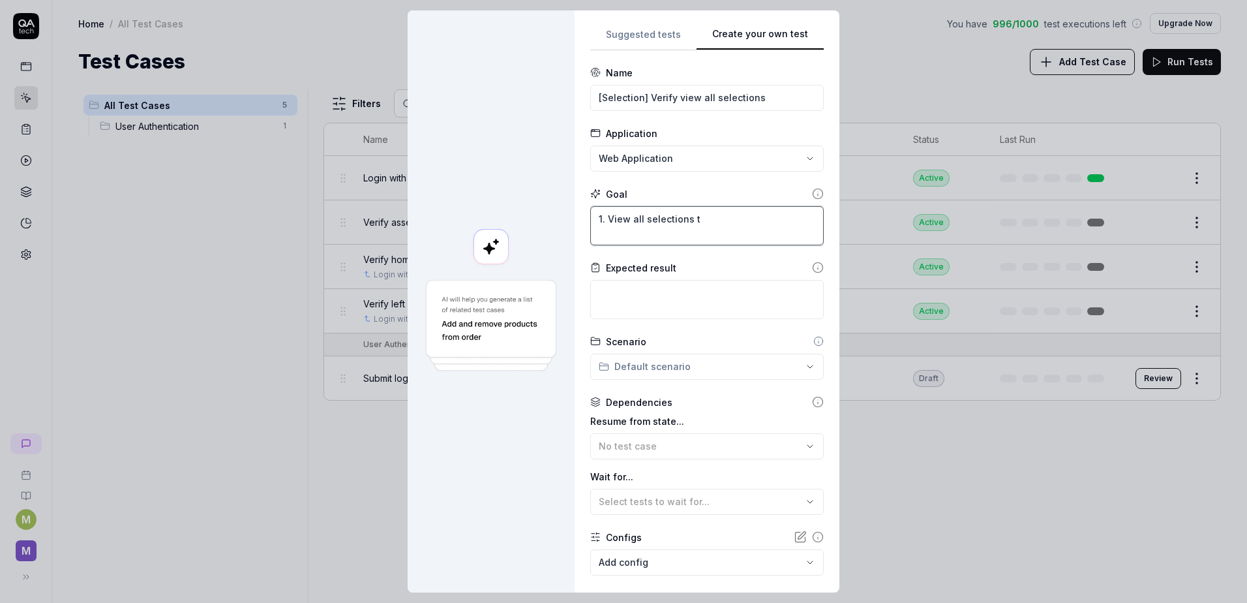
type textarea "1. View all selections th"
type textarea "*"
type textarea "1. View all selections tha"
type textarea "*"
type textarea "1. View all selections that"
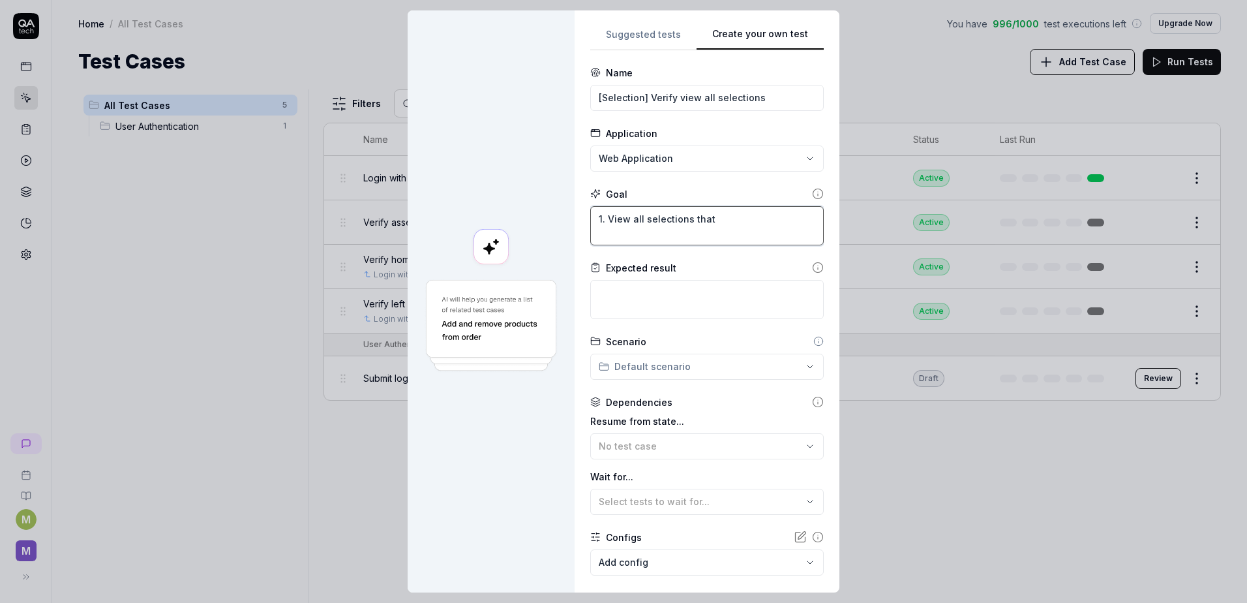
type textarea "*"
type textarea "1. View all selections that"
type textarea "*"
type textarea "1. View all selections that i"
type textarea "*"
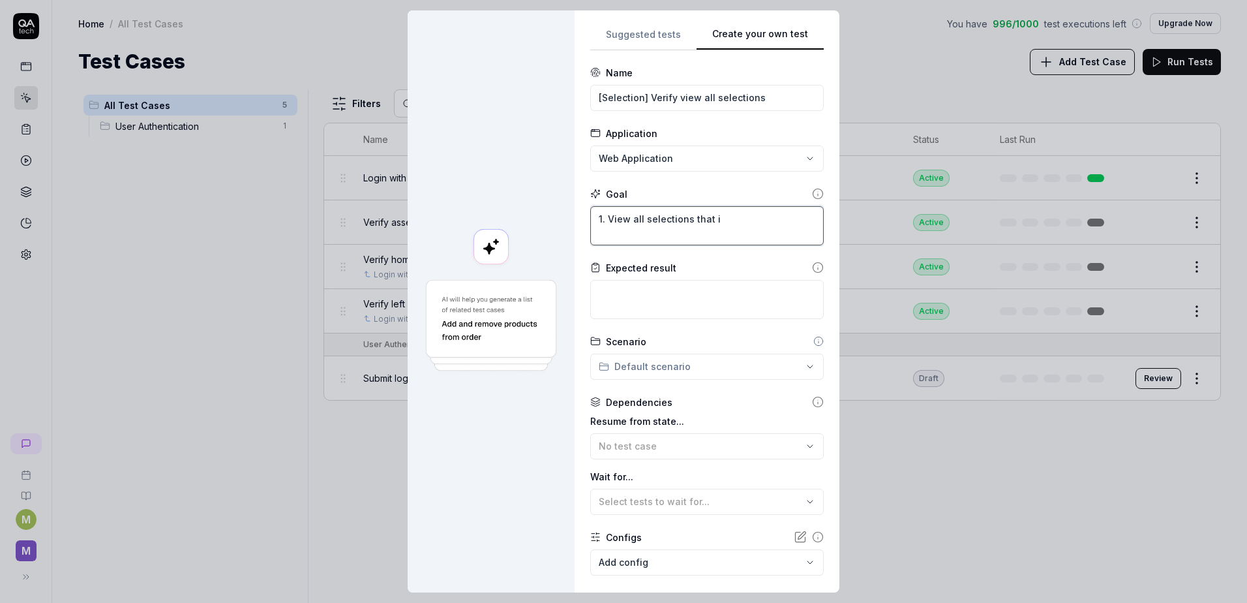
type textarea "1. View all selections that in"
type textarea "*"
type textarea "1. View all selections that inc"
type textarea "*"
type textarea "1. View all selections that incl"
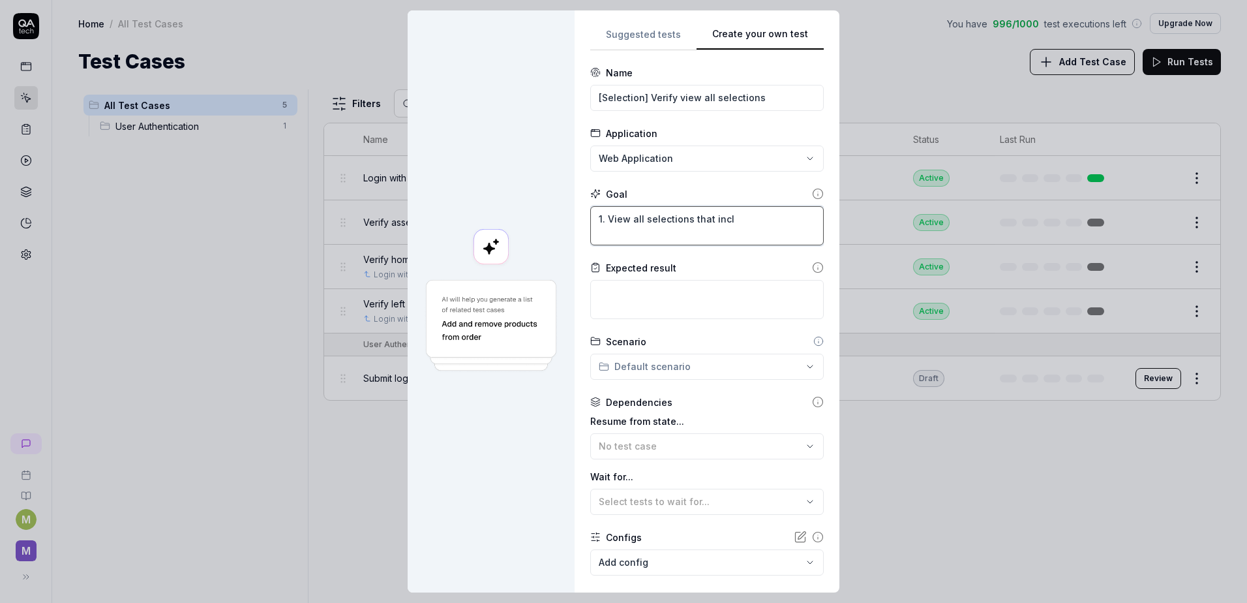
type textarea "*"
type textarea "1. View all selections that inclu"
type textarea "*"
type textarea "1. View all selections that includ"
type textarea "*"
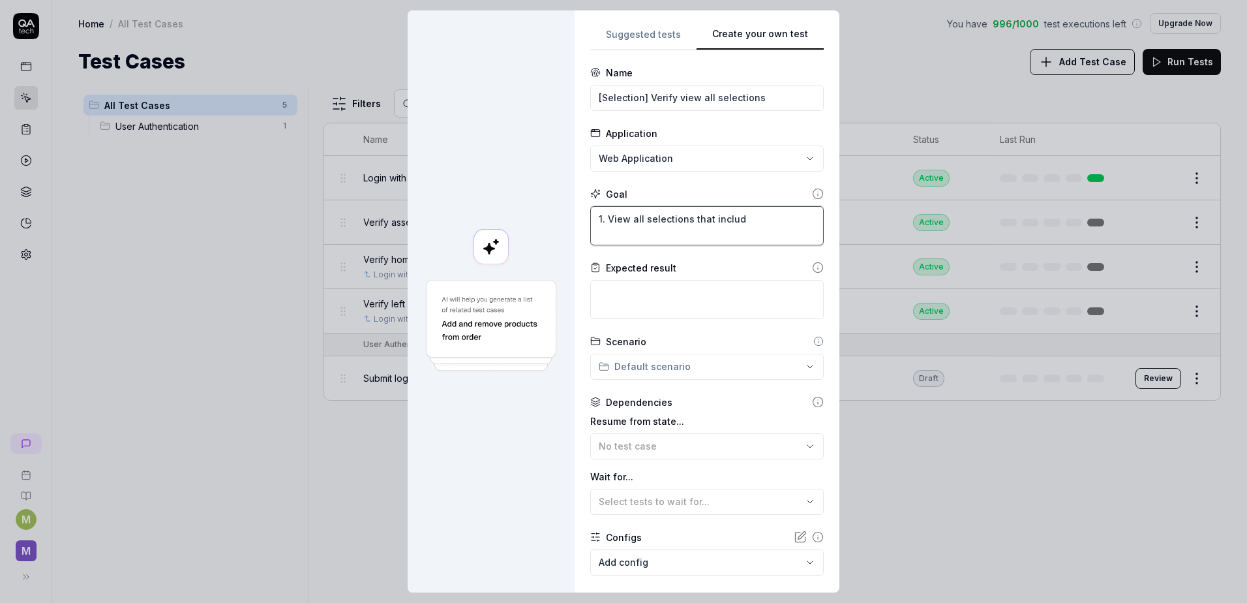
type textarea "1. View all selections that include"
type textarea "*"
type textarea "1. View all selections that include"
type textarea "*"
type textarea "1. View all selections that include b"
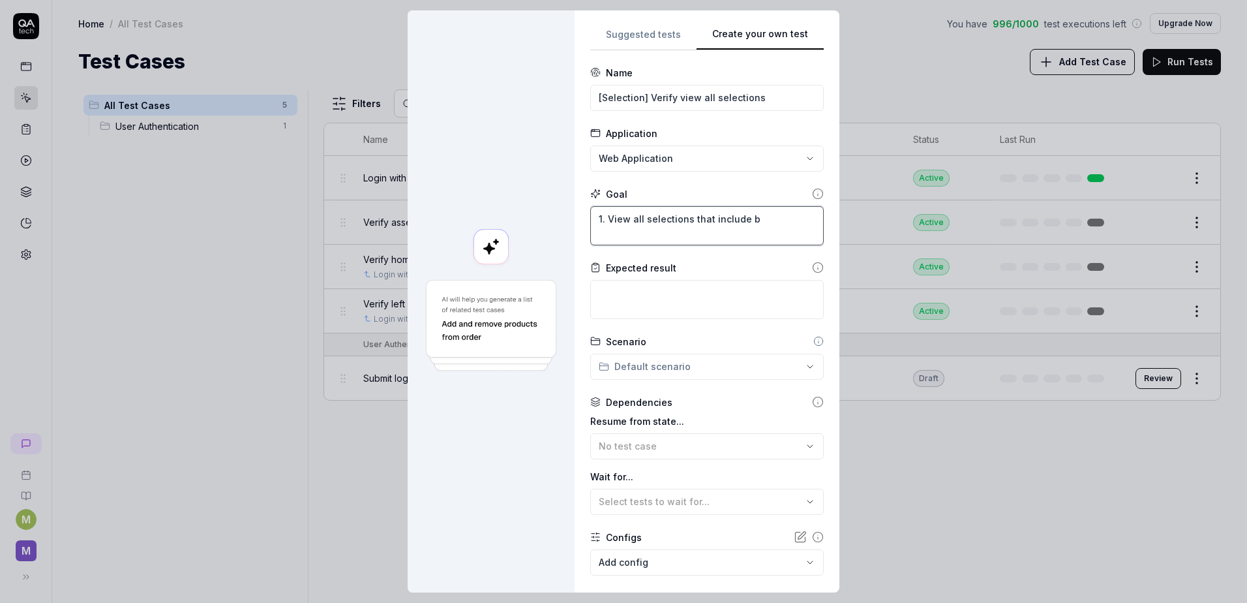
type textarea "*"
type textarea "1. View all selections that include bu"
type textarea "*"
type textarea "1. View all selections that include [PERSON_NAME]"
type textarea "*"
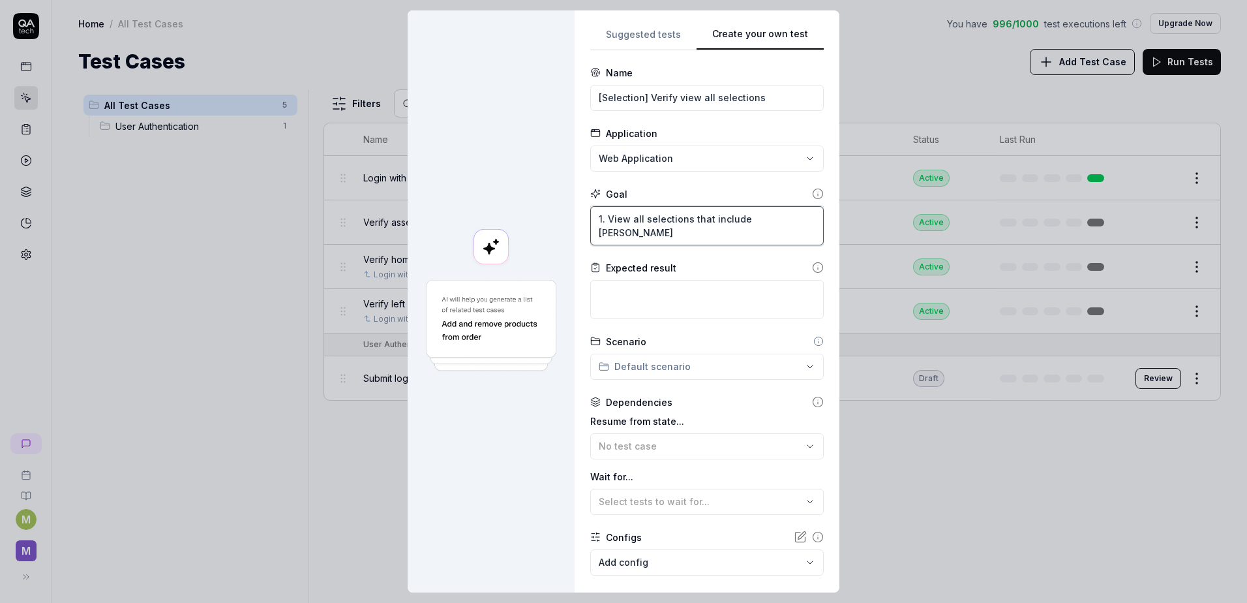
type textarea "1. View all selections that include buil"
type textarea "*"
type textarea "1. View all selections that include built"
type textarea "*"
type textarea "1. View all selections that include built-"
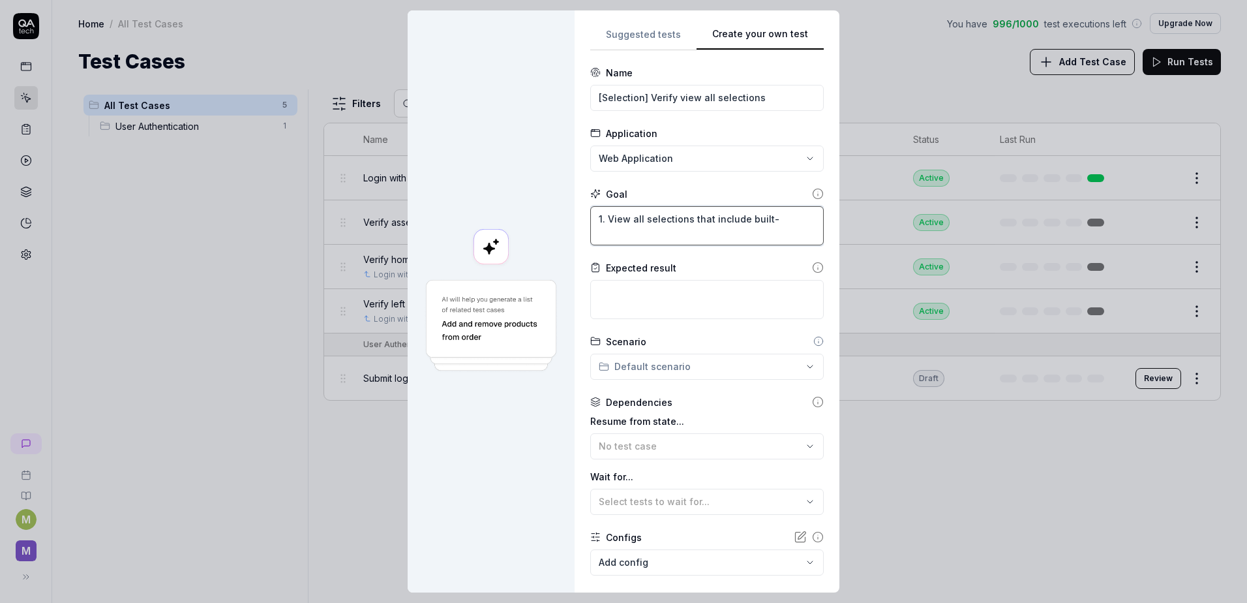
type textarea "*"
type textarea "1. View all selections that include built-i"
type textarea "*"
type textarea "1. View all selections that include built-in"
type textarea "*"
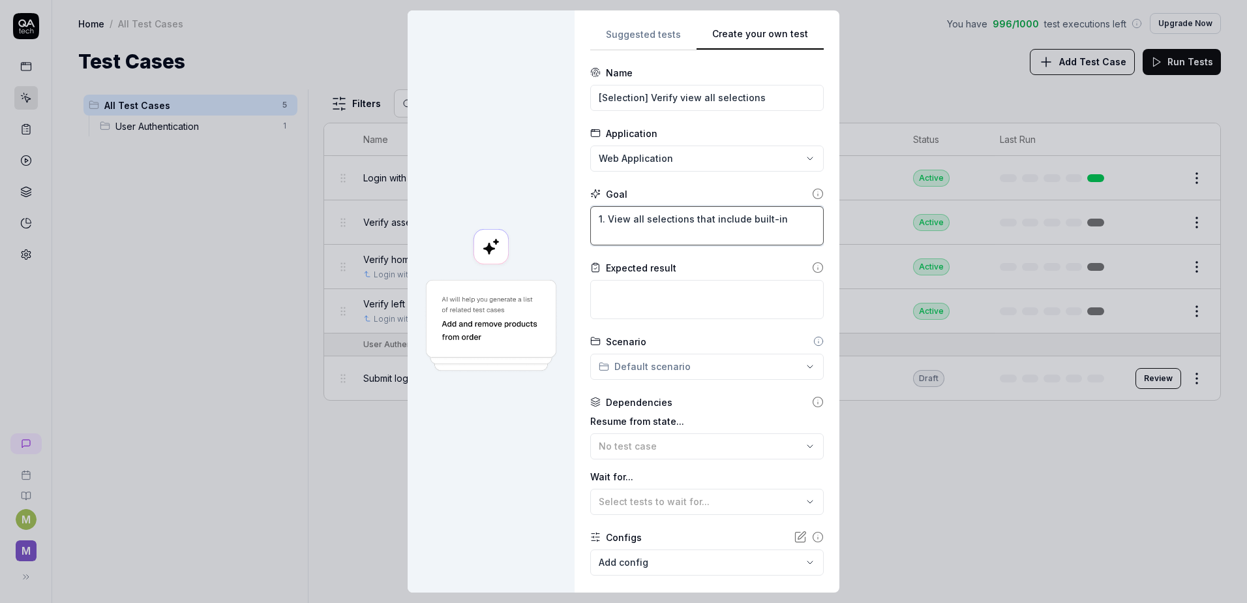
type textarea "1. View all selections that include built-in"
type textarea "*"
type textarea "1. View all selections that include built-in s"
type textarea "*"
type textarea "1. View all selections that include built-in se"
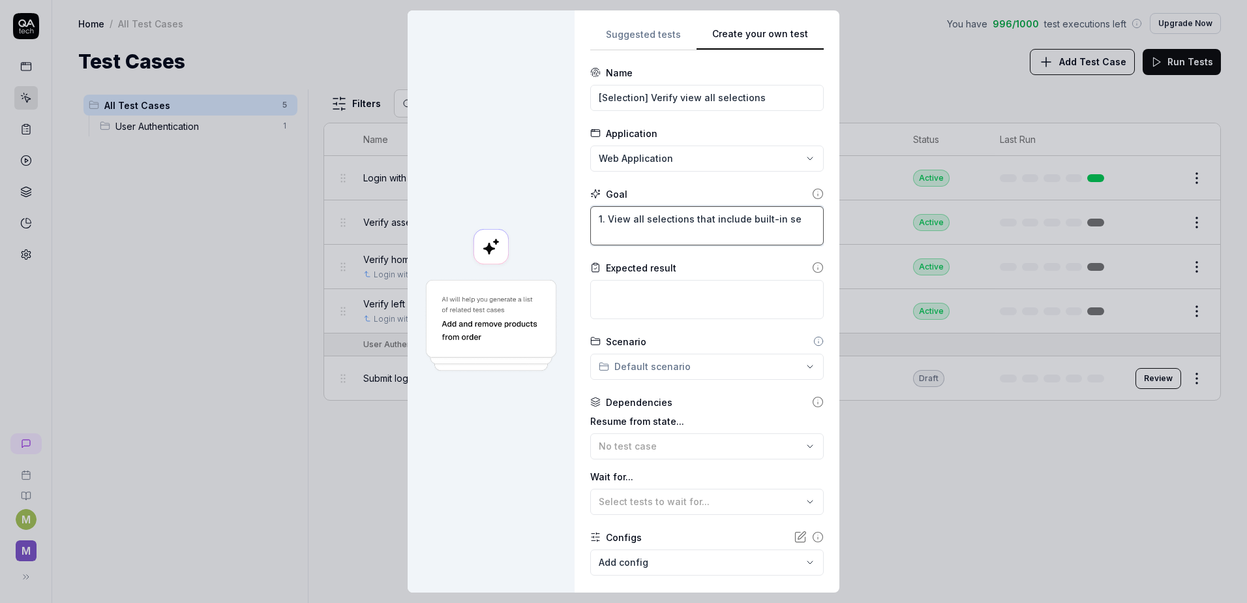
type textarea "*"
type textarea "1. View all selections that include built-in sel"
type textarea "*"
type textarea "1. View all selections that include built-in sele"
type textarea "*"
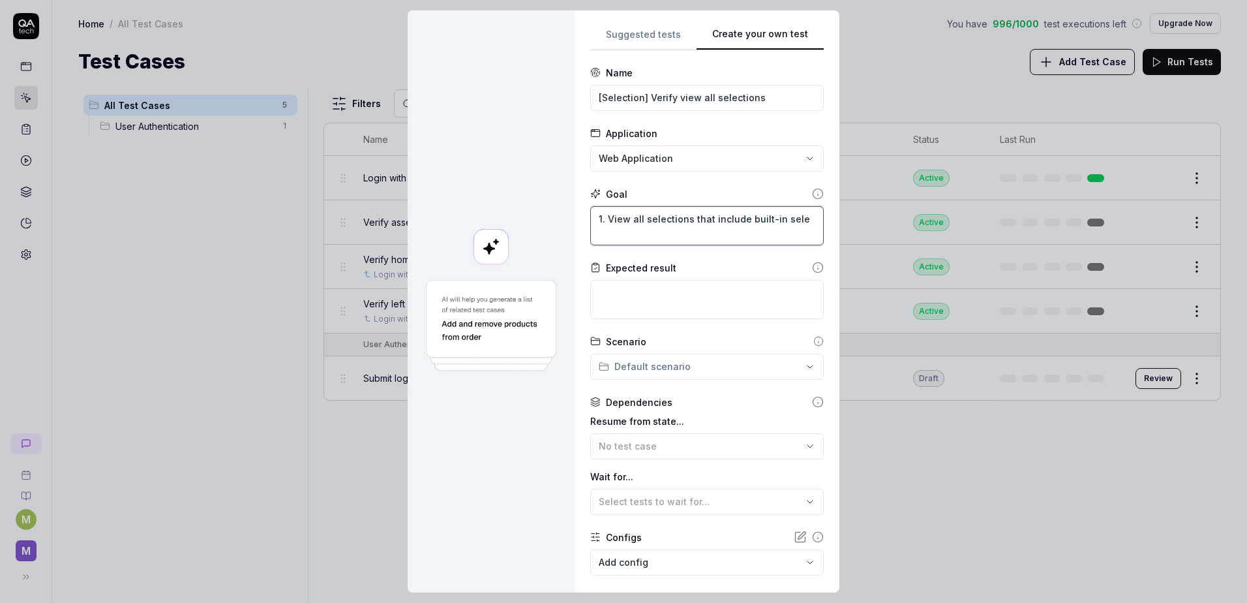
type textarea "1. View all selections that include built-in selec"
type textarea "*"
type textarea "1. View all selections that include built-in select"
type textarea "*"
type textarea "1. View all selections that include built-in selecti"
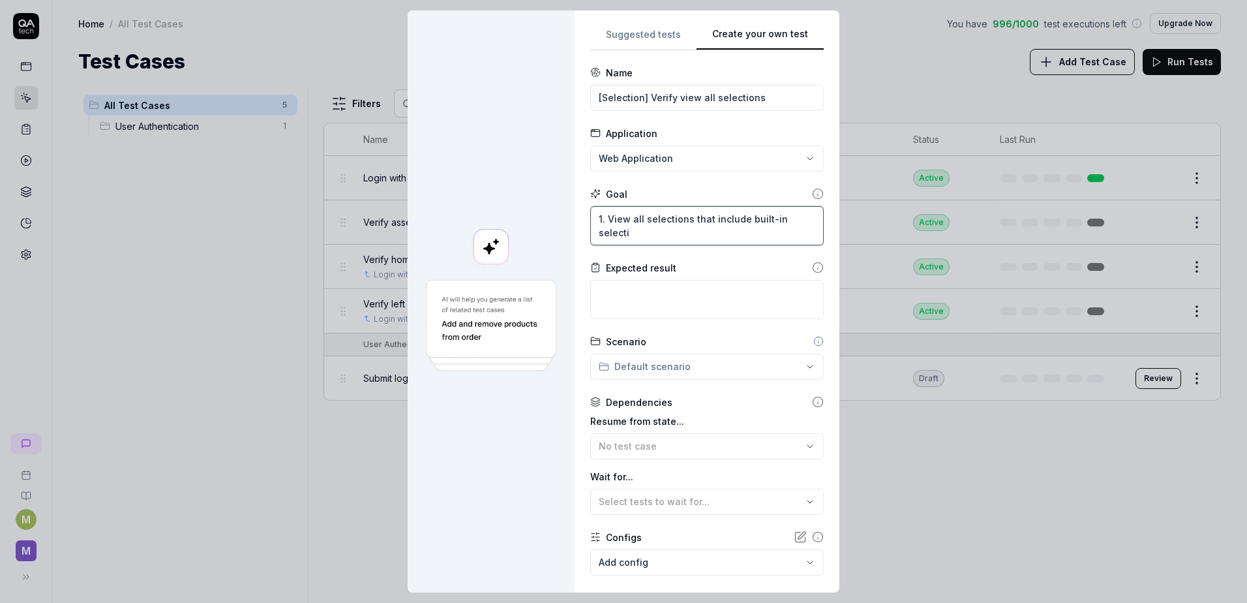
type textarea "*"
type textarea "1. View all selections that include built-in selectio"
type textarea "*"
type textarea "1. View all selections that include built-in selection"
type textarea "*"
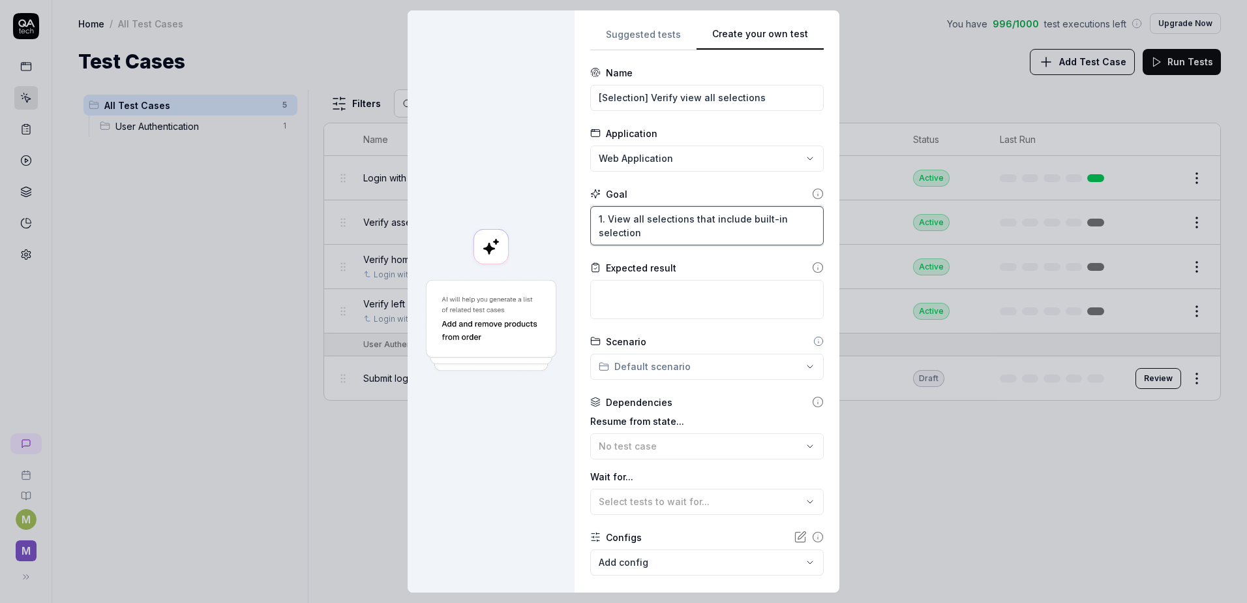
type textarea "1. View all selections that include built-in selections"
type textarea "*"
type textarea "1. View all selections that include built-in selections"
type textarea "*"
type textarea "1. View all selections that include built-in selections a"
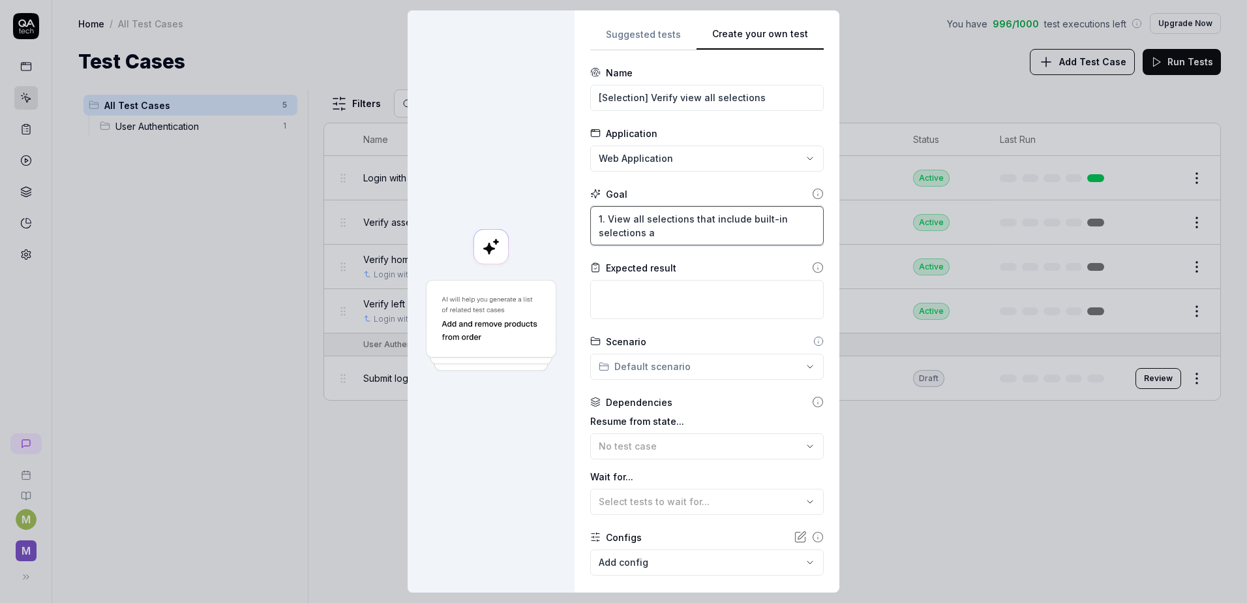
type textarea "*"
type textarea "1. View all selections that include built-in selections an"
type textarea "*"
type textarea "1. View all selections that include built-in selections and"
type textarea "*"
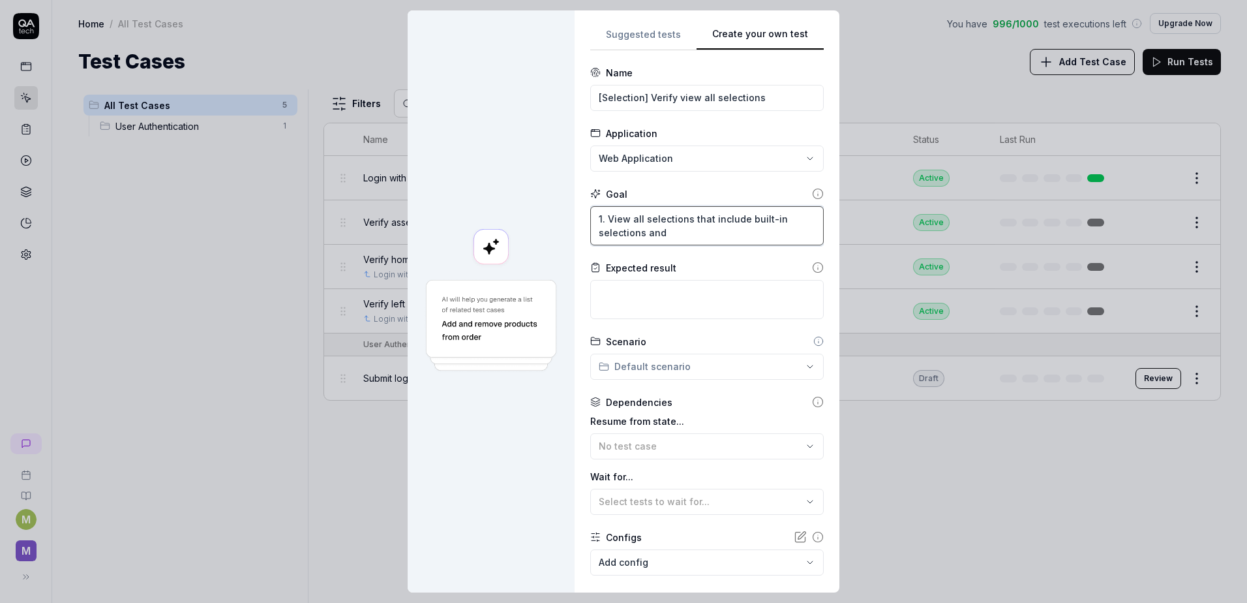
type textarea "1. View all selections that include built-in selections and"
type textarea "*"
type textarea "1. View all selections that include built-in selections and c"
type textarea "*"
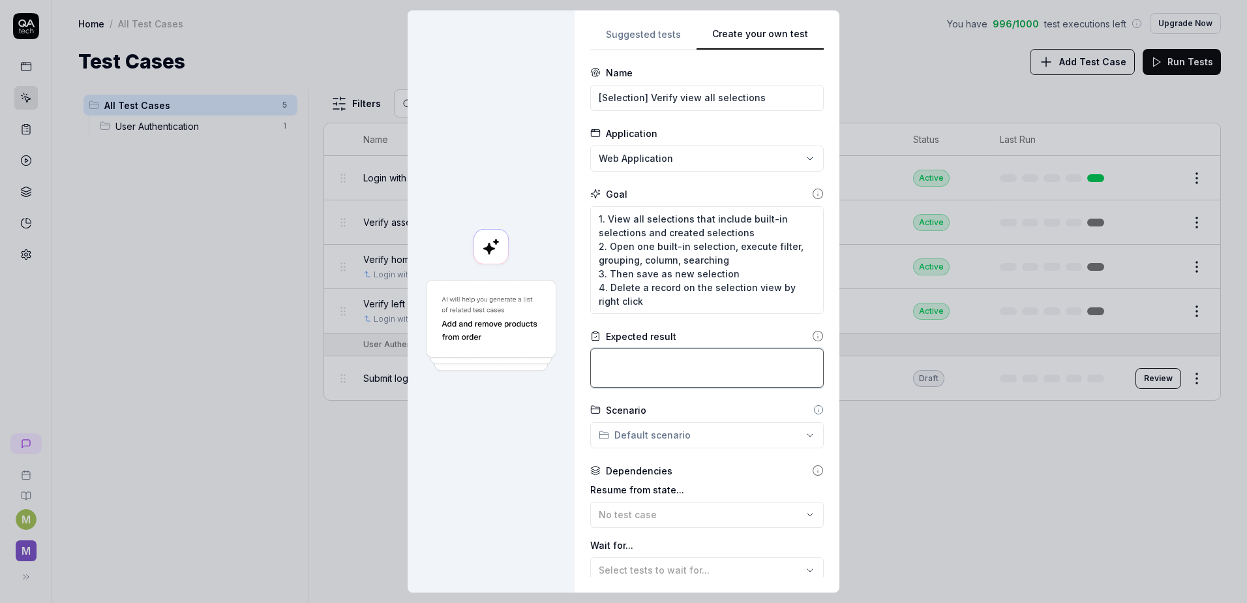
click at [660, 367] on textarea at bounding box center [707, 367] width 234 height 39
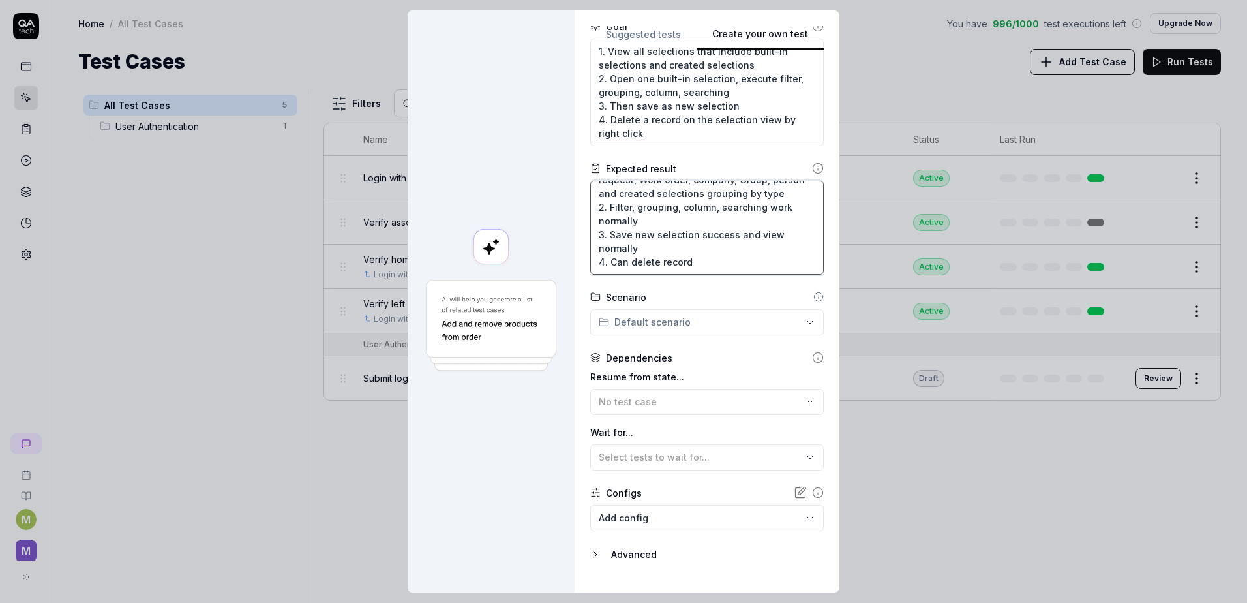
scroll to position [195, 0]
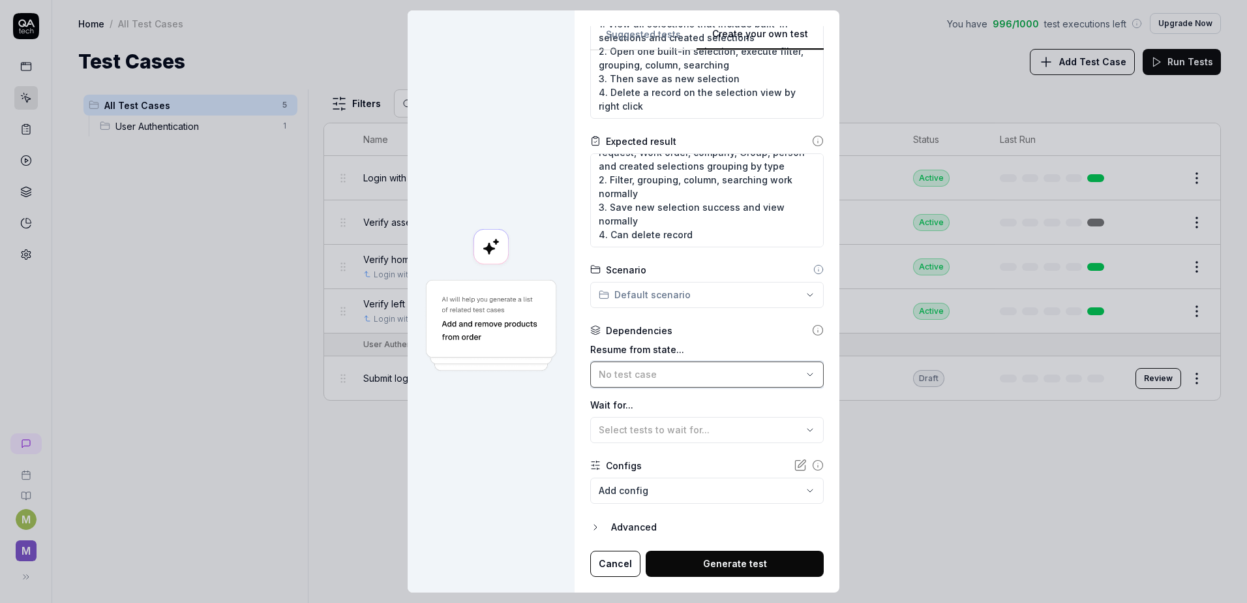
click at [692, 368] on div "No test case" at bounding box center [701, 374] width 204 height 14
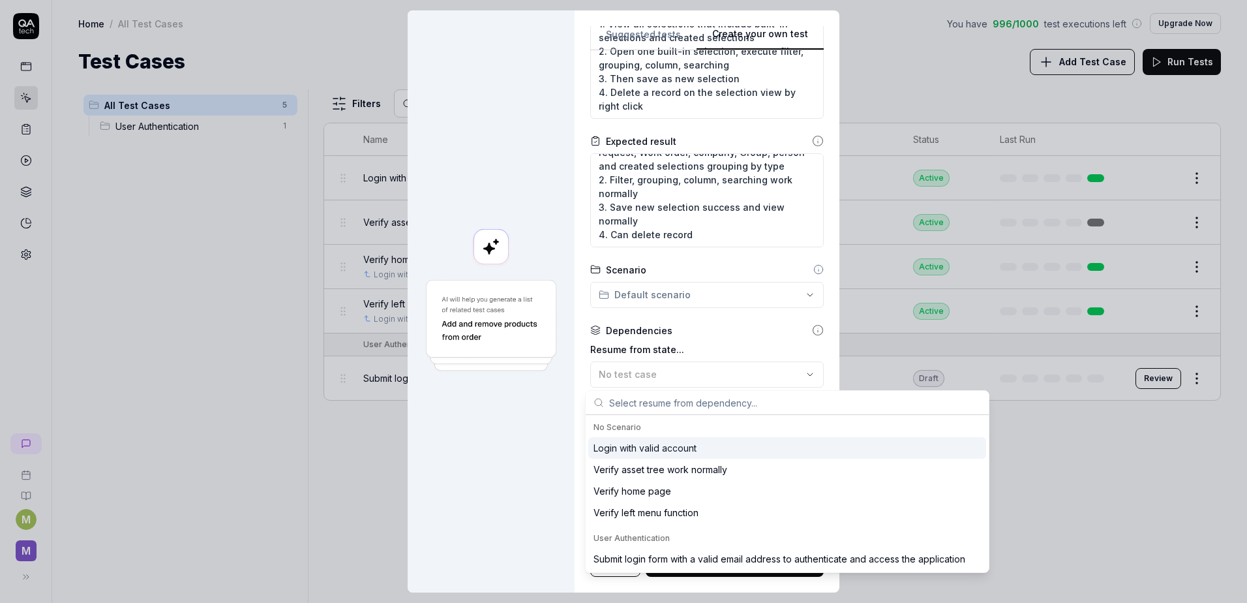
click at [675, 451] on div "Login with valid account" at bounding box center [645, 448] width 103 height 14
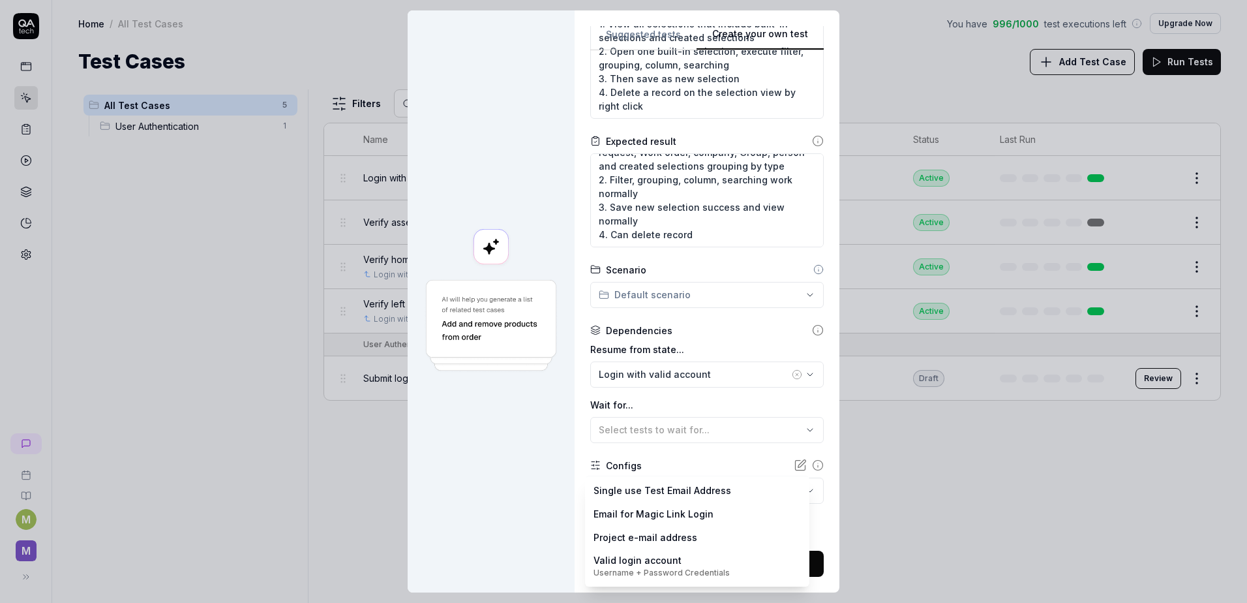
click at [714, 492] on body "M M Home / All Test Cases You have 996 / 1000 test executions left Upgrade Now …" at bounding box center [623, 301] width 1247 height 603
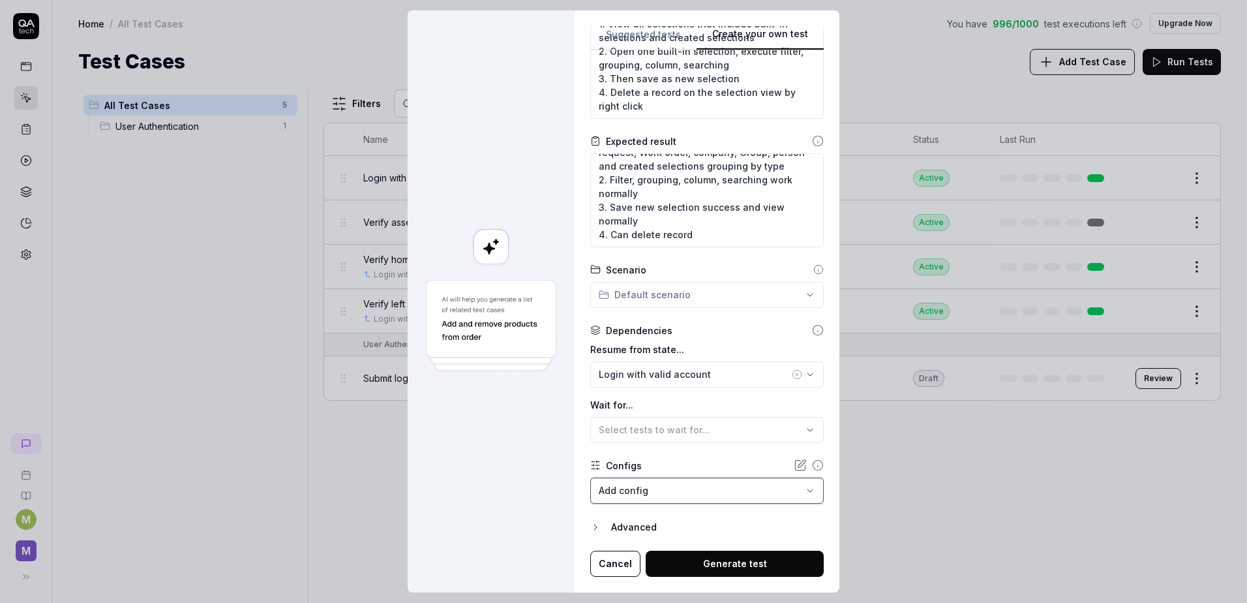
click at [501, 456] on div "**********" at bounding box center [623, 301] width 1247 height 603
click at [669, 558] on button "Generate test" at bounding box center [735, 564] width 178 height 26
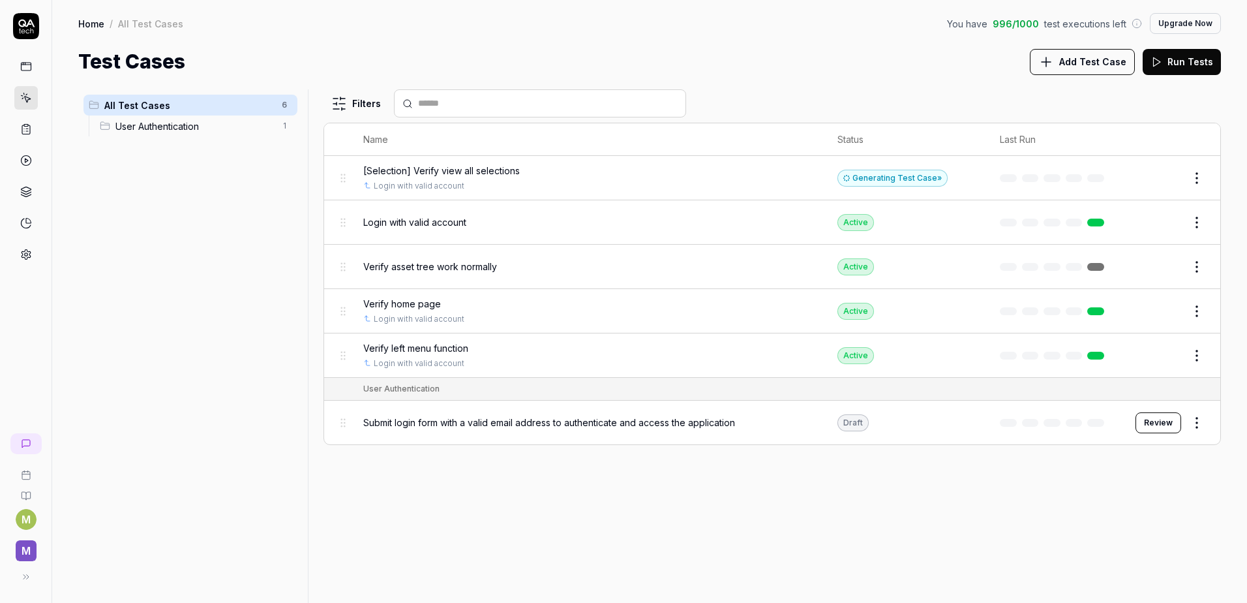
click at [428, 266] on span "Verify asset tree work normally" at bounding box center [430, 267] width 134 height 14
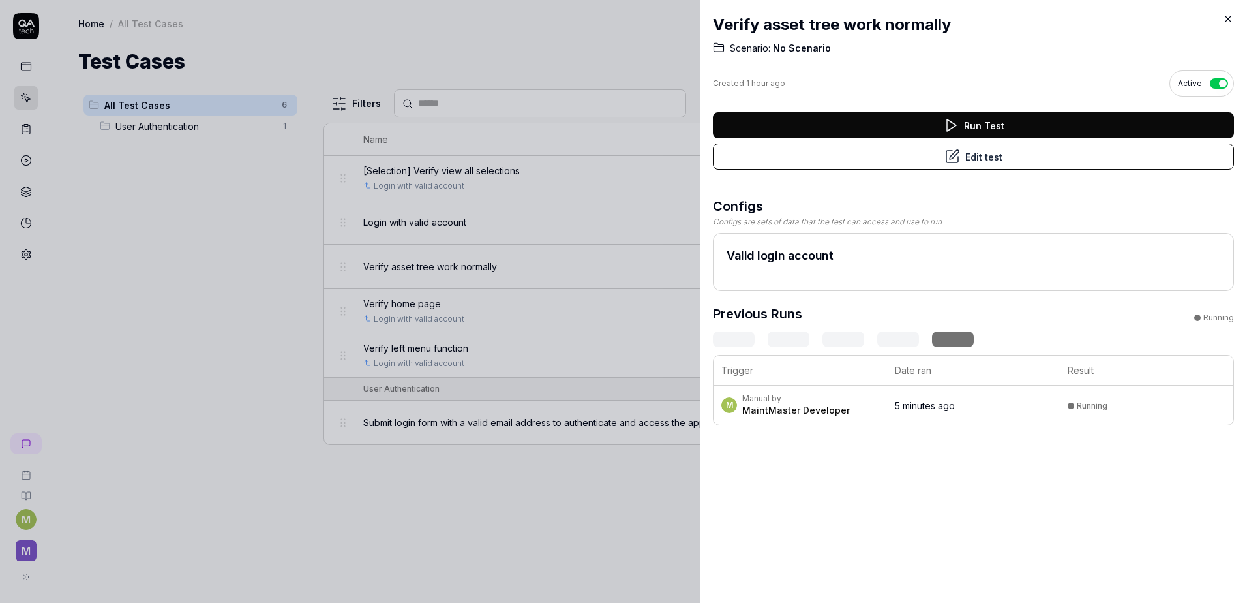
click at [1227, 18] on icon at bounding box center [1229, 19] width 6 height 6
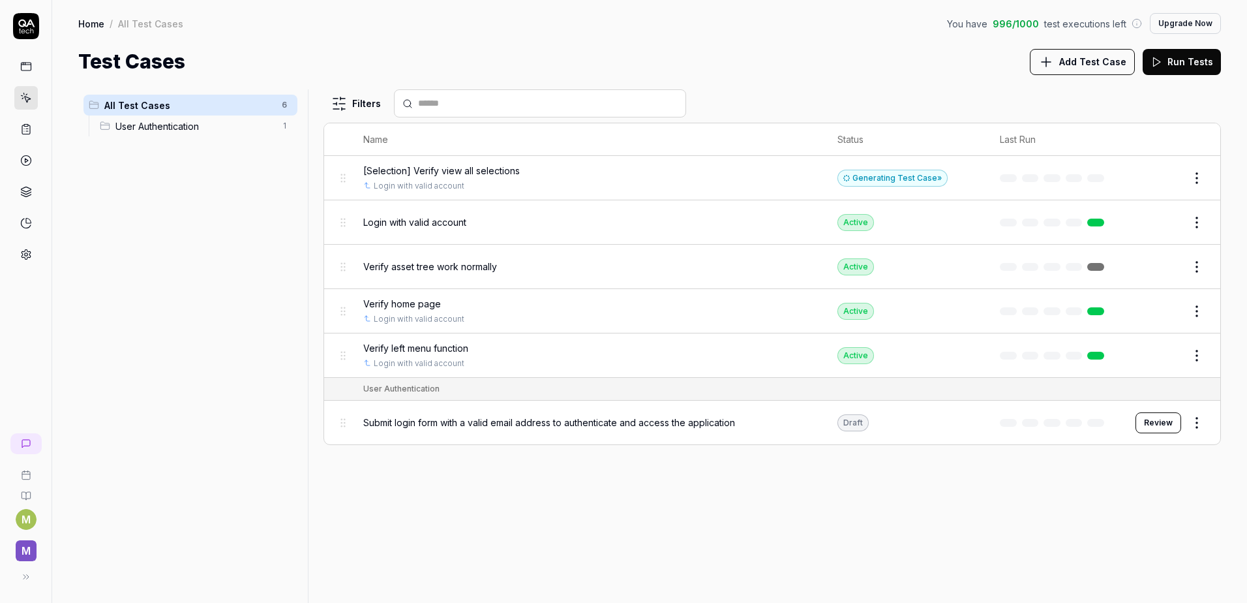
click at [462, 176] on span "[Selection] Verify view all selections" at bounding box center [441, 171] width 157 height 14
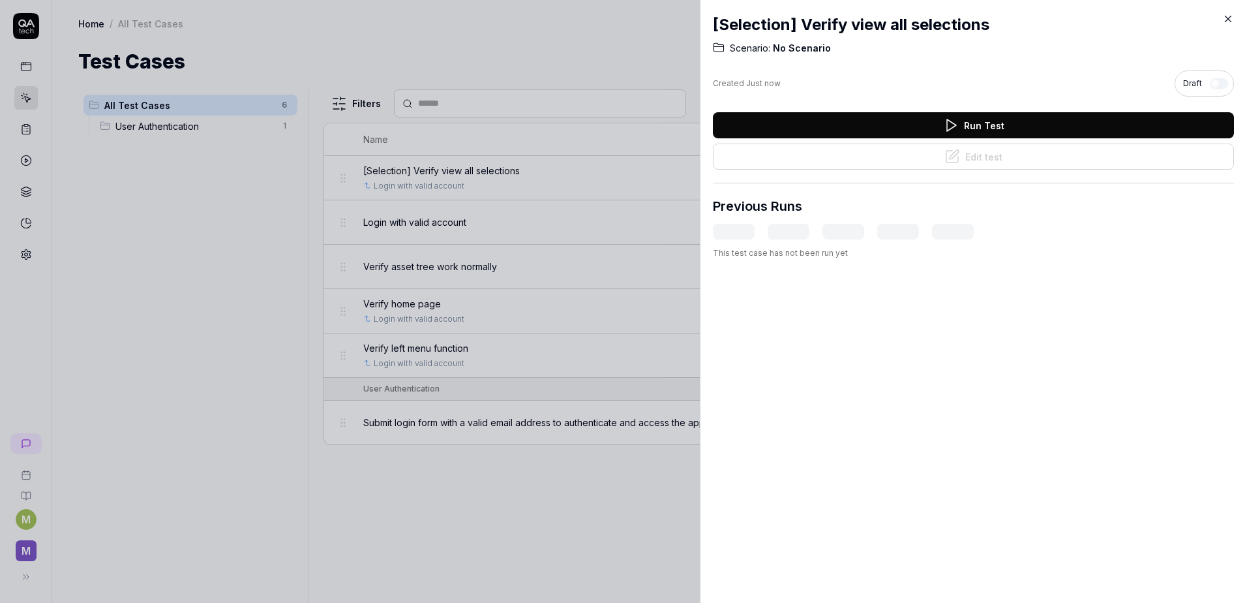
click at [1230, 24] on icon at bounding box center [1229, 19] width 12 height 12
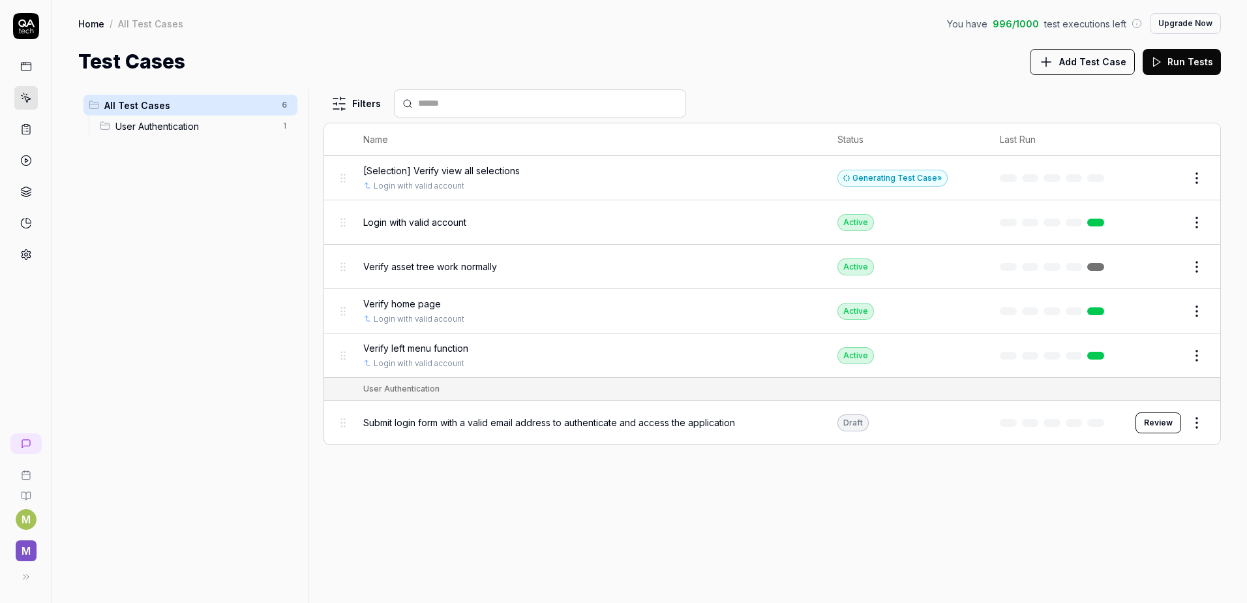
click at [1192, 265] on html "M M Home / All Test Cases You have 996 / 1000 test executions left Upgrade Now …" at bounding box center [623, 301] width 1247 height 603
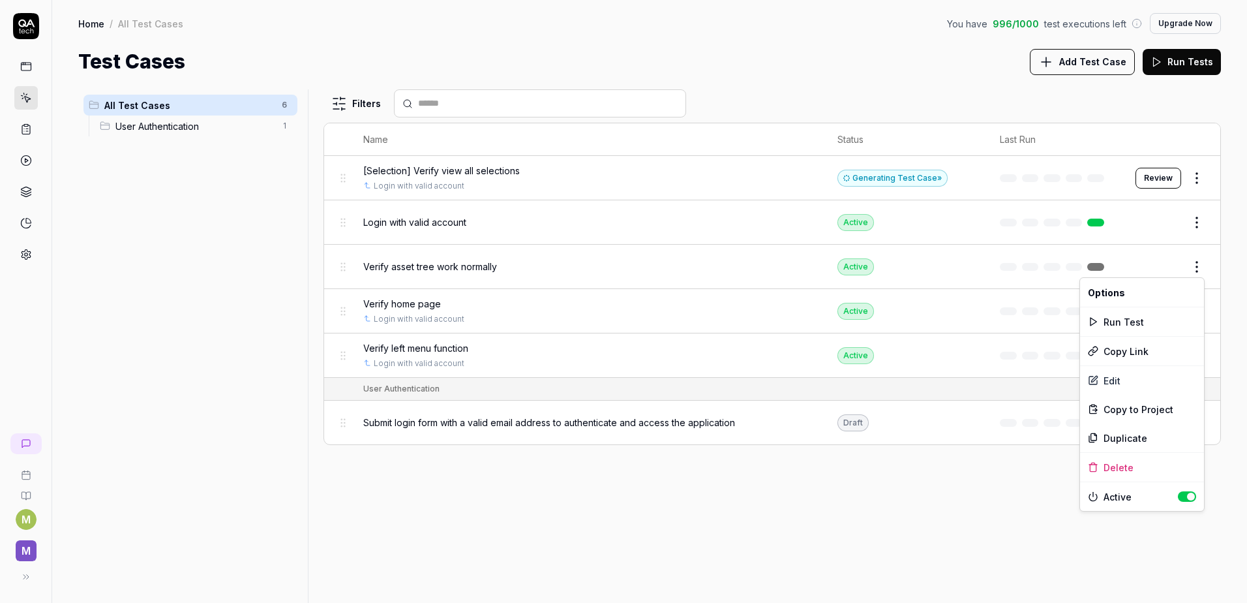
click at [951, 478] on html "M M Home / All Test Cases You have 996 / 1000 test executions left Upgrade Now …" at bounding box center [623, 301] width 1247 height 603
click at [453, 264] on span "Verify asset tree work normally" at bounding box center [430, 267] width 134 height 14
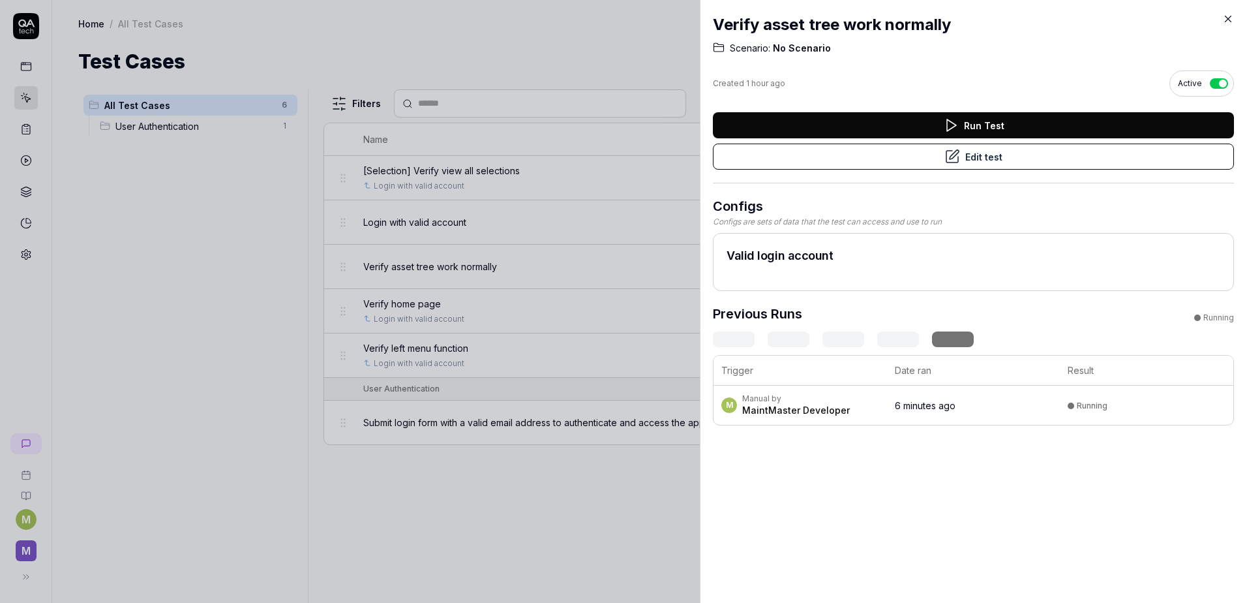
click at [1222, 21] on h2 "Verify asset tree work normally" at bounding box center [973, 24] width 521 height 23
click at [1229, 22] on icon at bounding box center [1229, 19] width 12 height 12
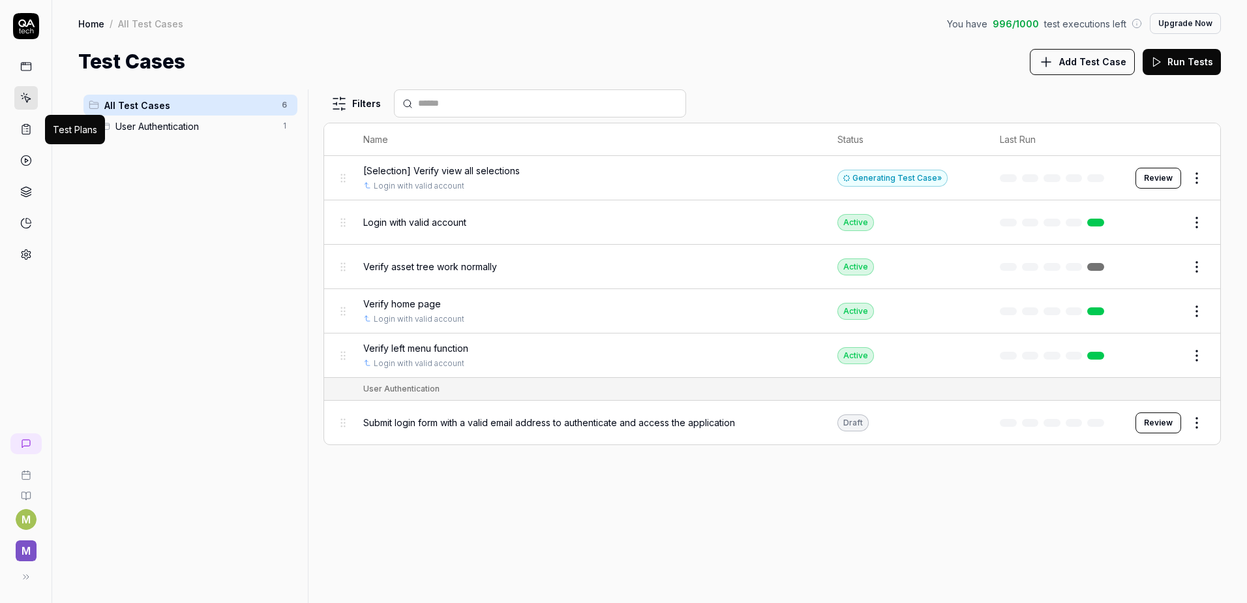
click at [37, 123] on link at bounding box center [25, 128] width 23 height 23
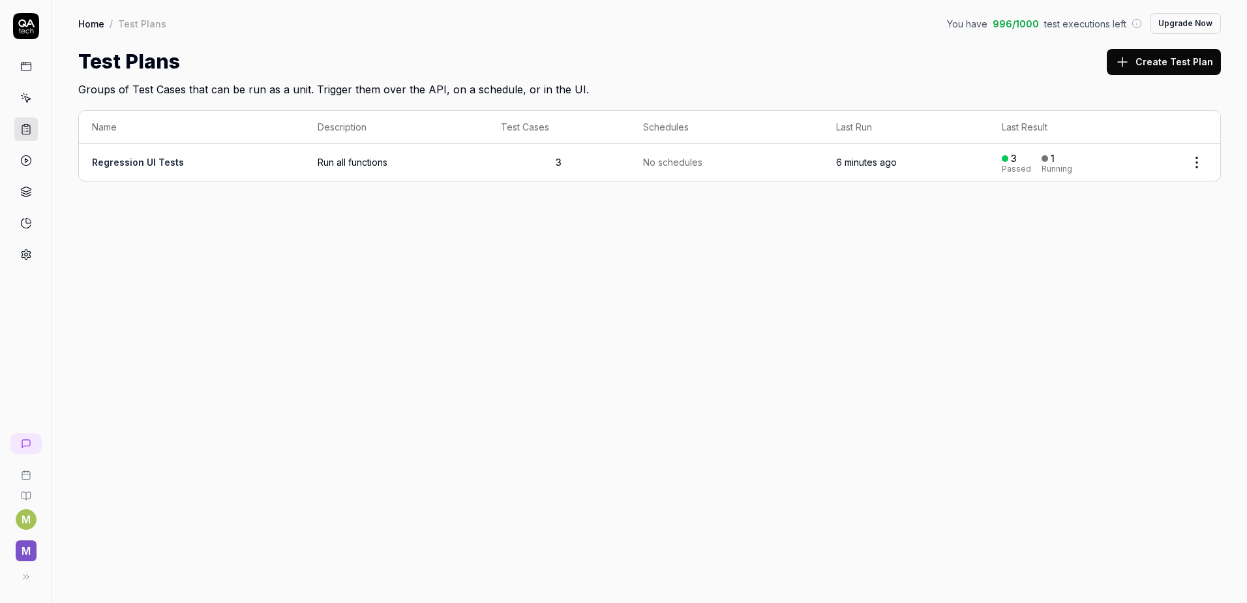
click at [27, 104] on link at bounding box center [25, 97] width 23 height 23
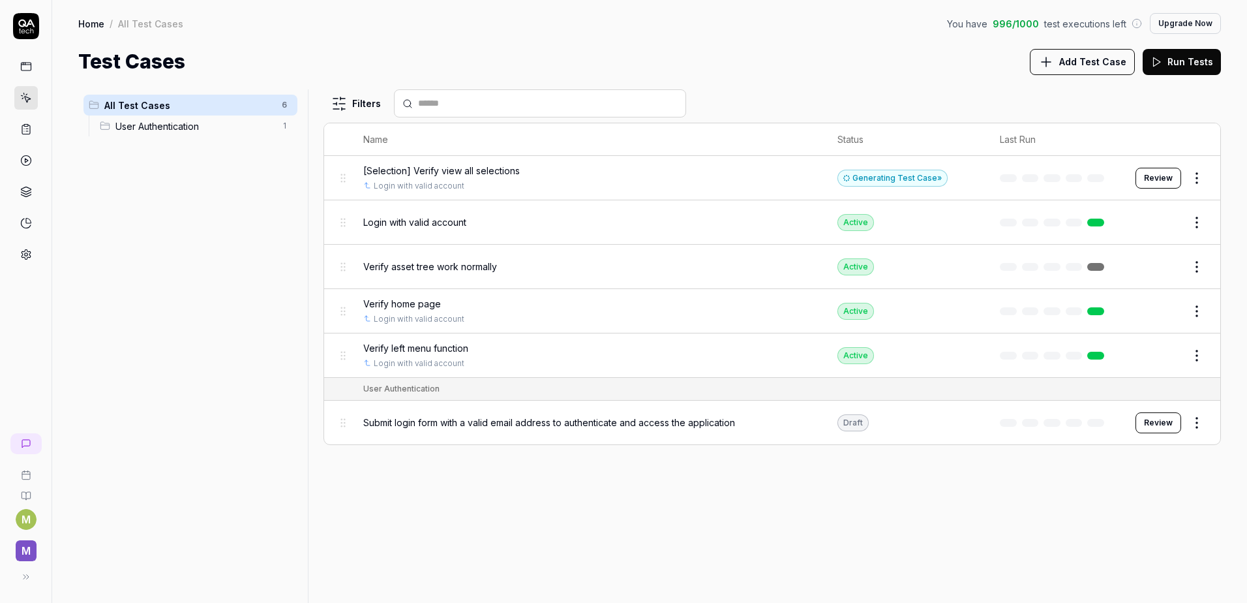
click at [1167, 264] on button "Edit" at bounding box center [1165, 266] width 31 height 21
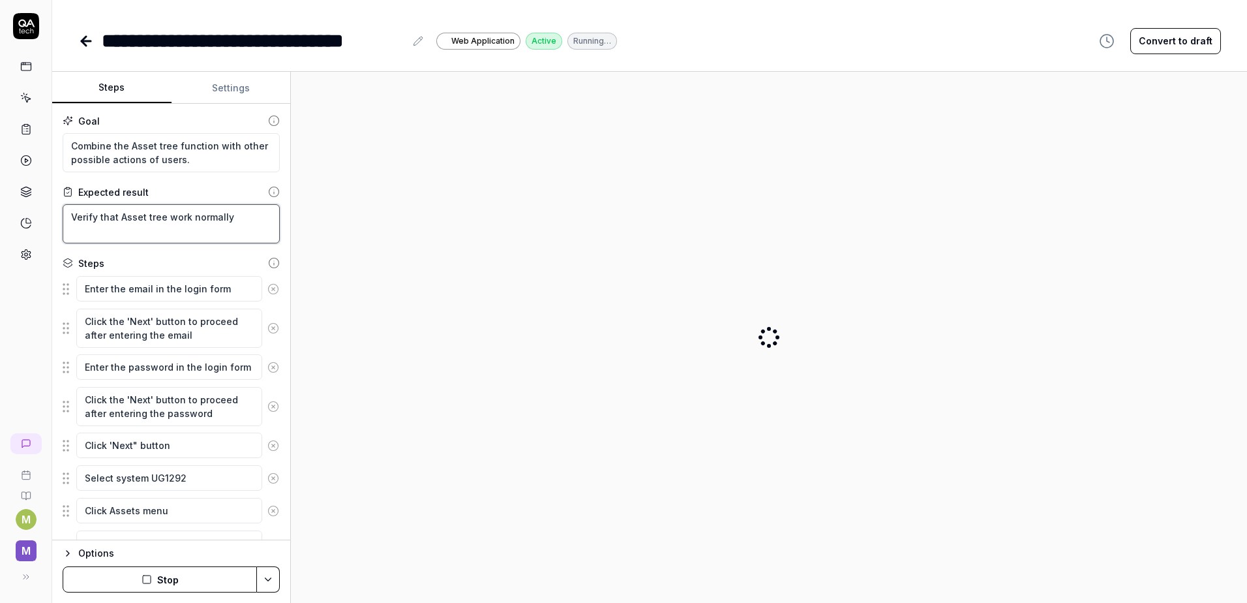
click at [70, 219] on textarea "Verify that Asset tree work normally" at bounding box center [171, 223] width 217 height 39
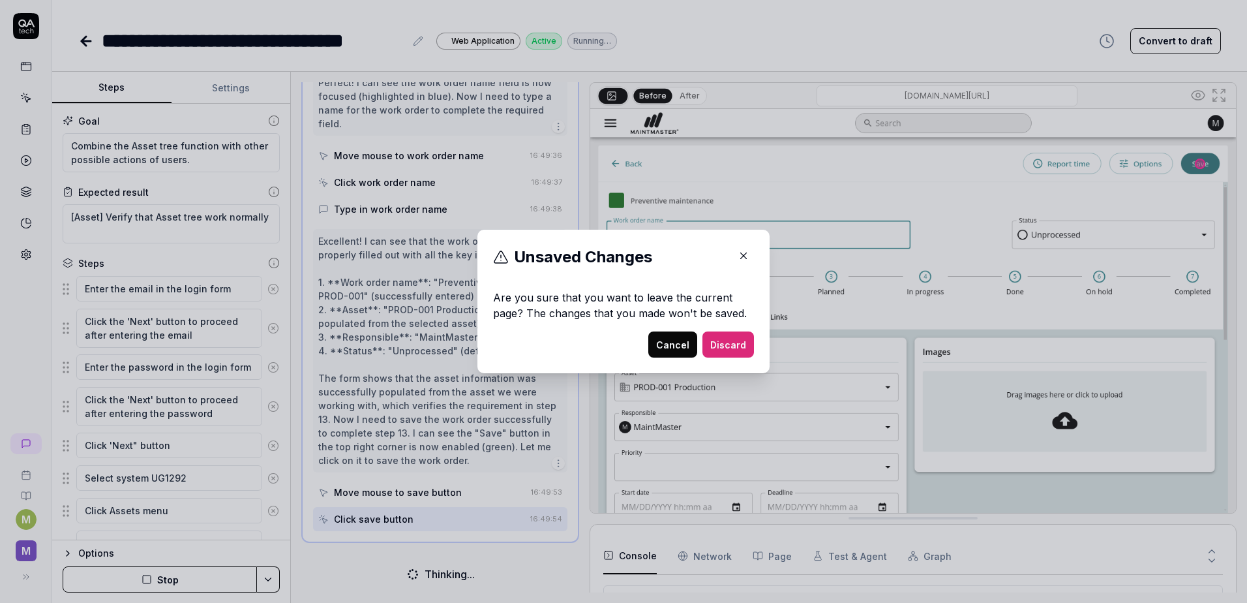
scroll to position [1533, 0]
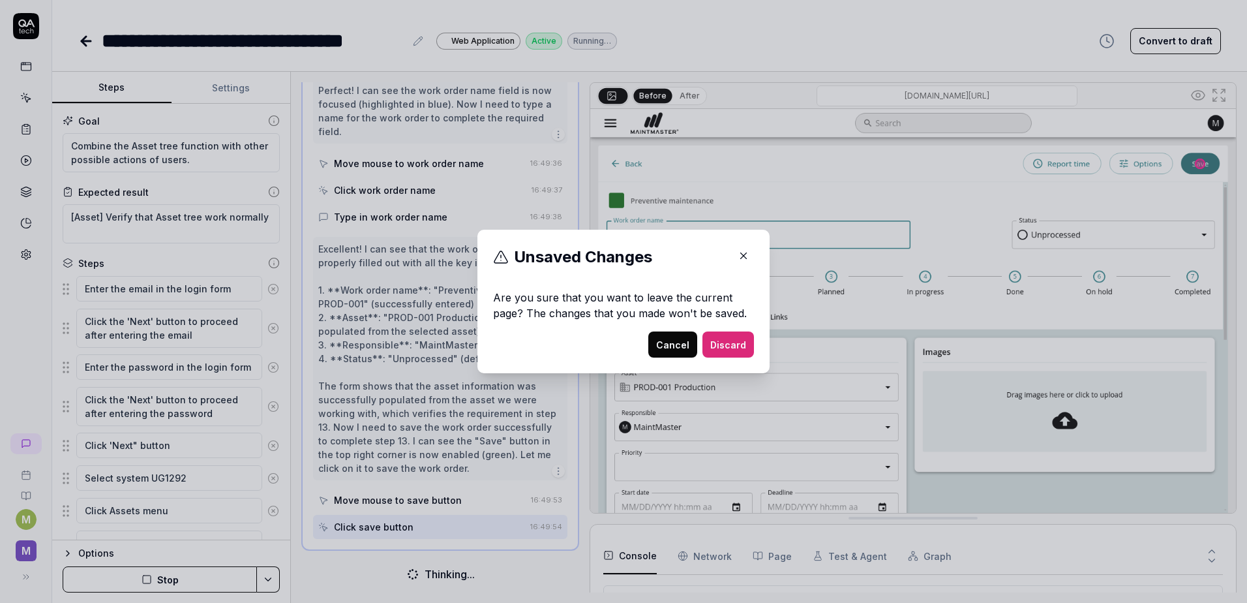
click at [742, 255] on icon "button" at bounding box center [744, 256] width 12 height 12
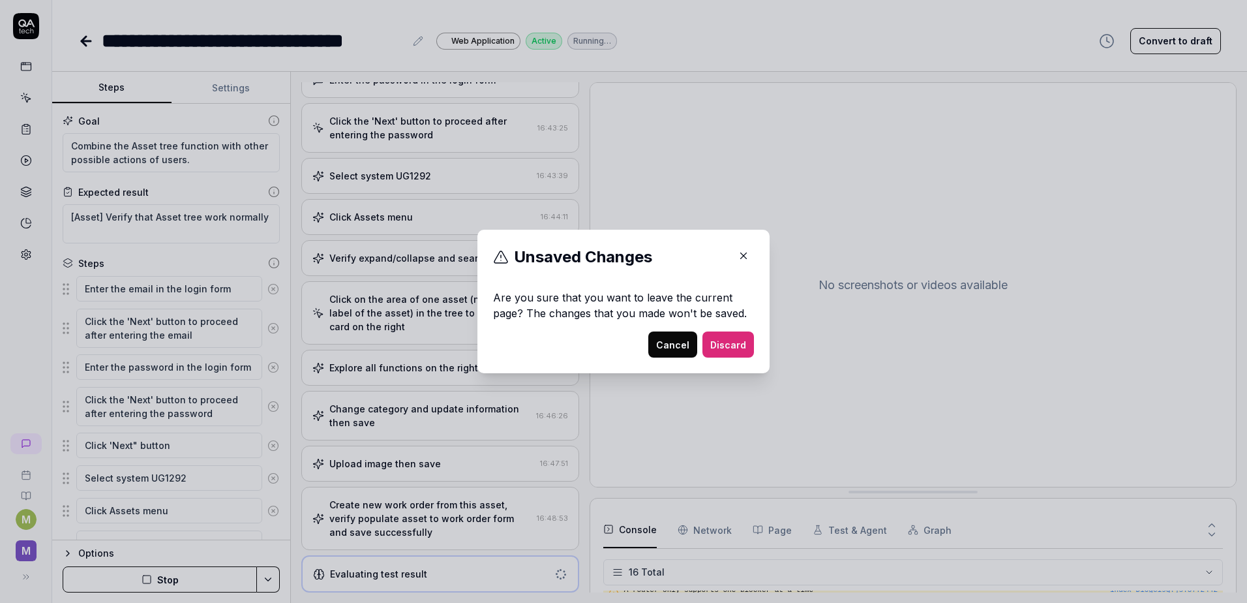
scroll to position [418, 0]
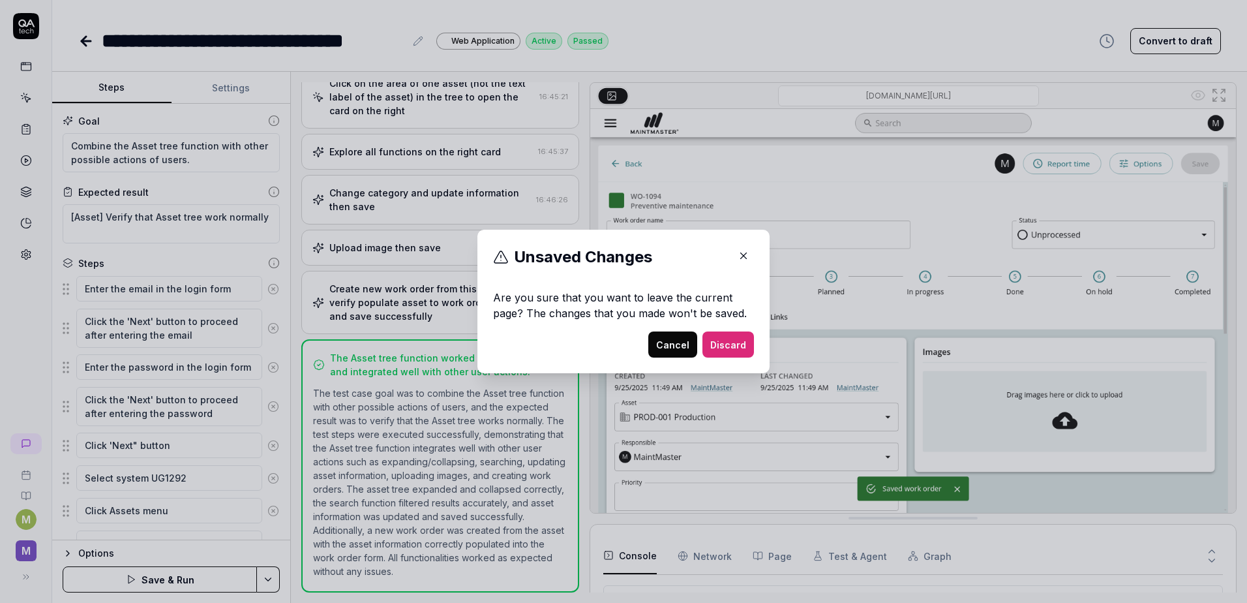
click at [677, 344] on button "Cancel" at bounding box center [673, 344] width 49 height 26
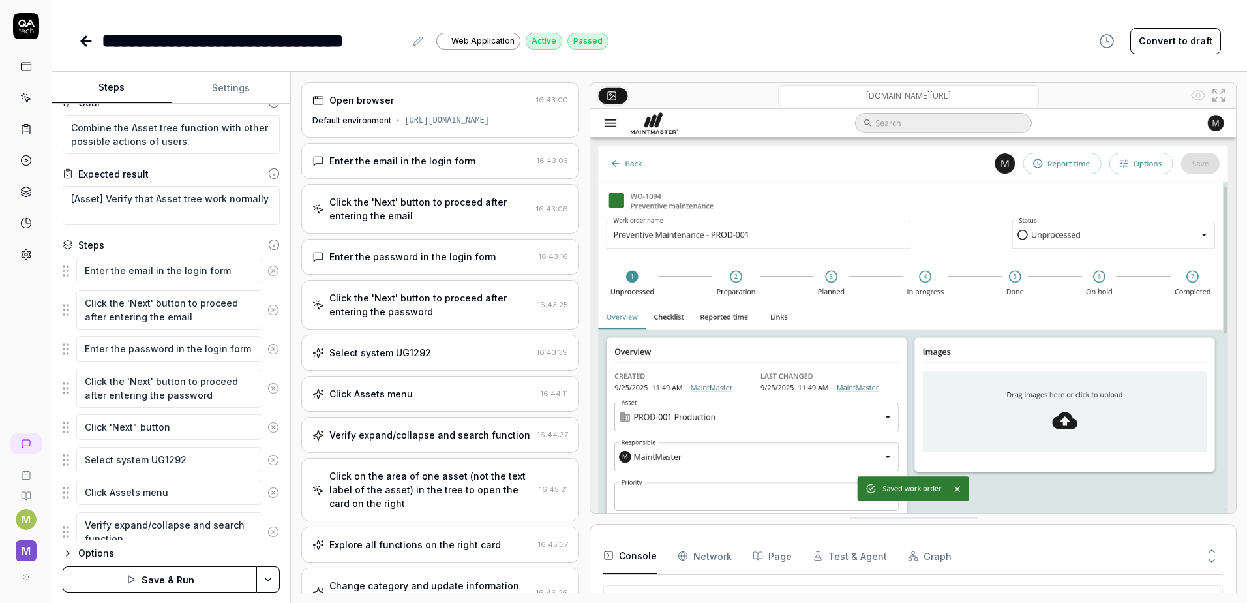
scroll to position [0, 0]
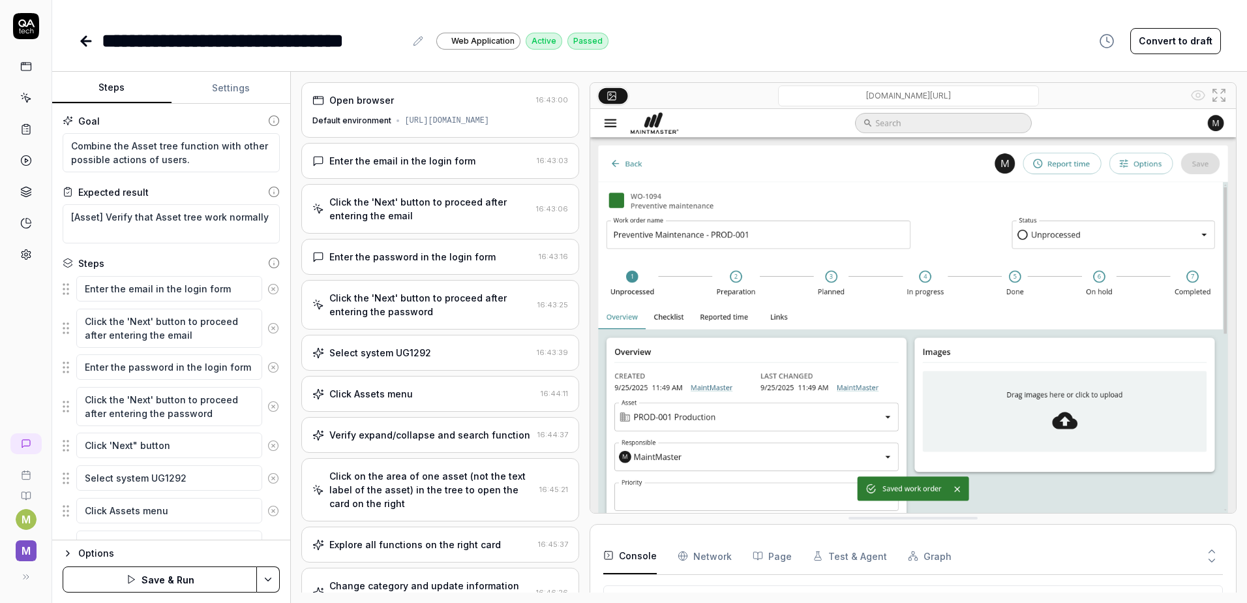
click at [755, 48] on div "**********" at bounding box center [649, 40] width 1143 height 29
click at [149, 581] on button "Save & Run" at bounding box center [160, 579] width 194 height 26
click at [730, 28] on div "**********" at bounding box center [649, 40] width 1143 height 29
click at [80, 46] on icon at bounding box center [86, 41] width 16 height 16
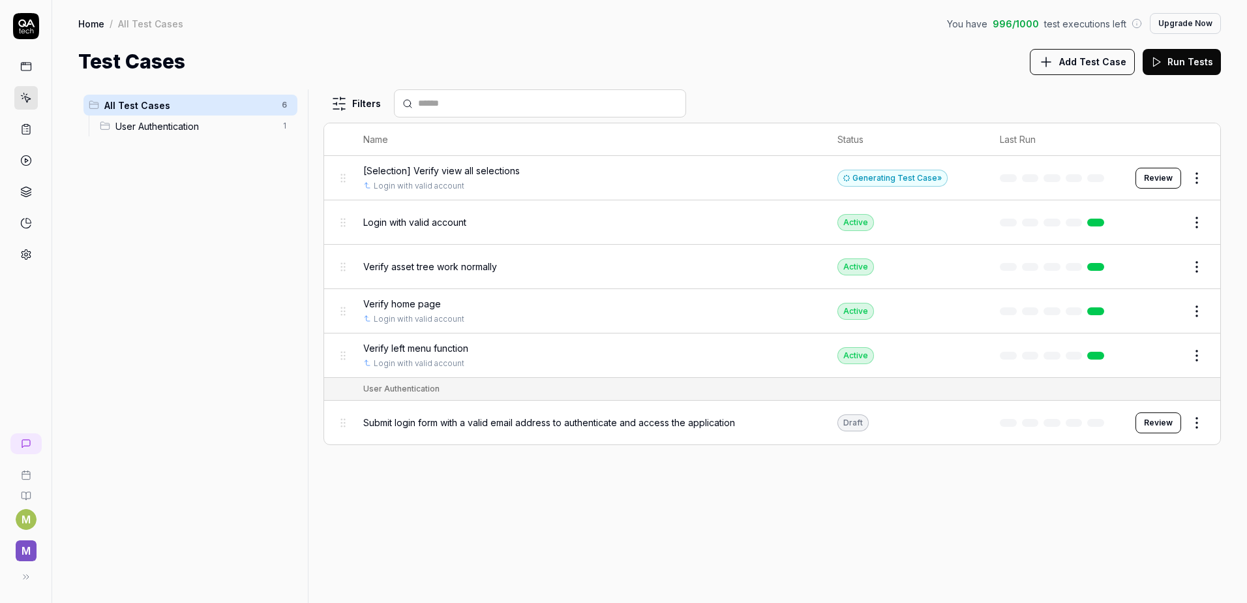
click at [460, 174] on span "[Selection] Verify view all selections" at bounding box center [441, 171] width 157 height 14
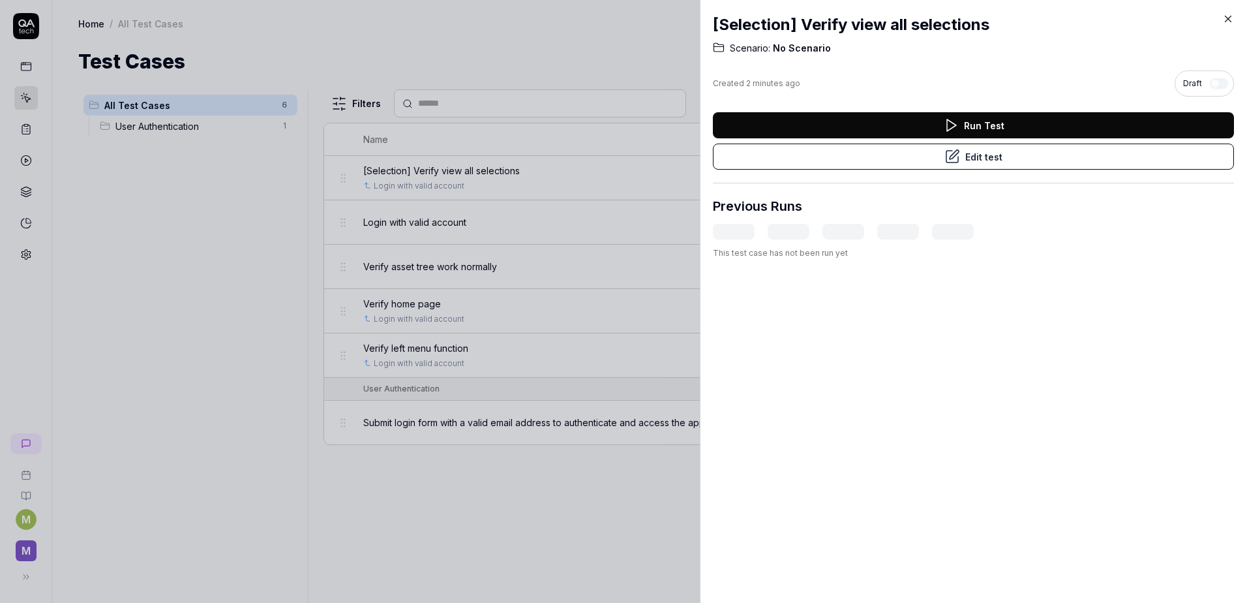
click at [1223, 16] on icon at bounding box center [1229, 19] width 12 height 12
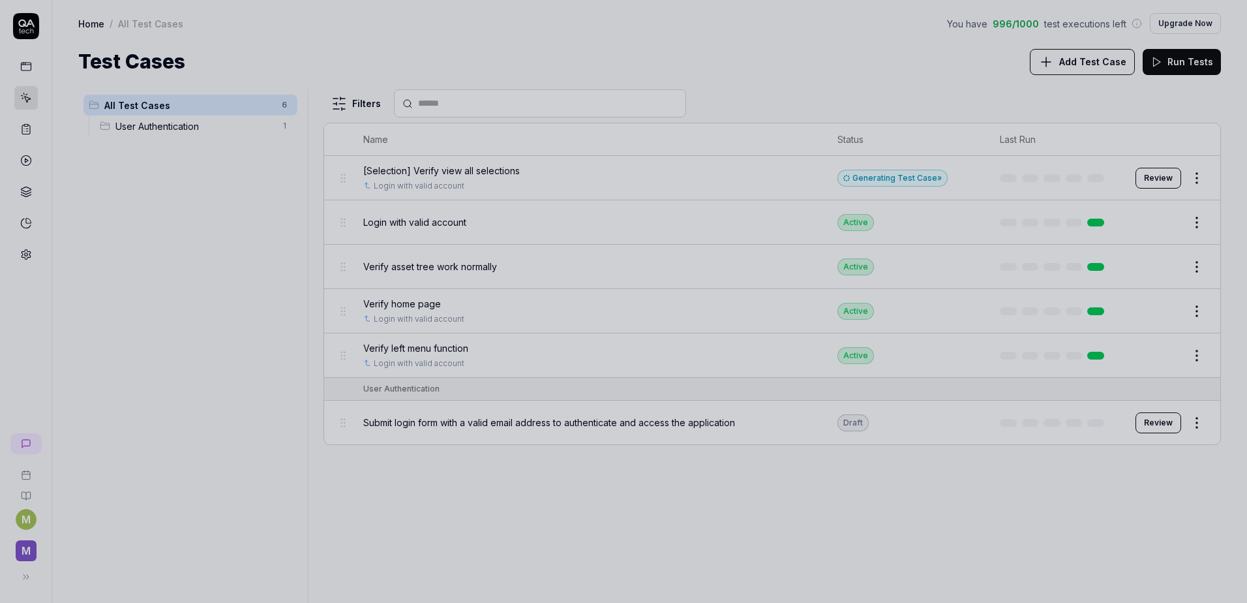
click at [1153, 175] on div at bounding box center [623, 301] width 1247 height 603
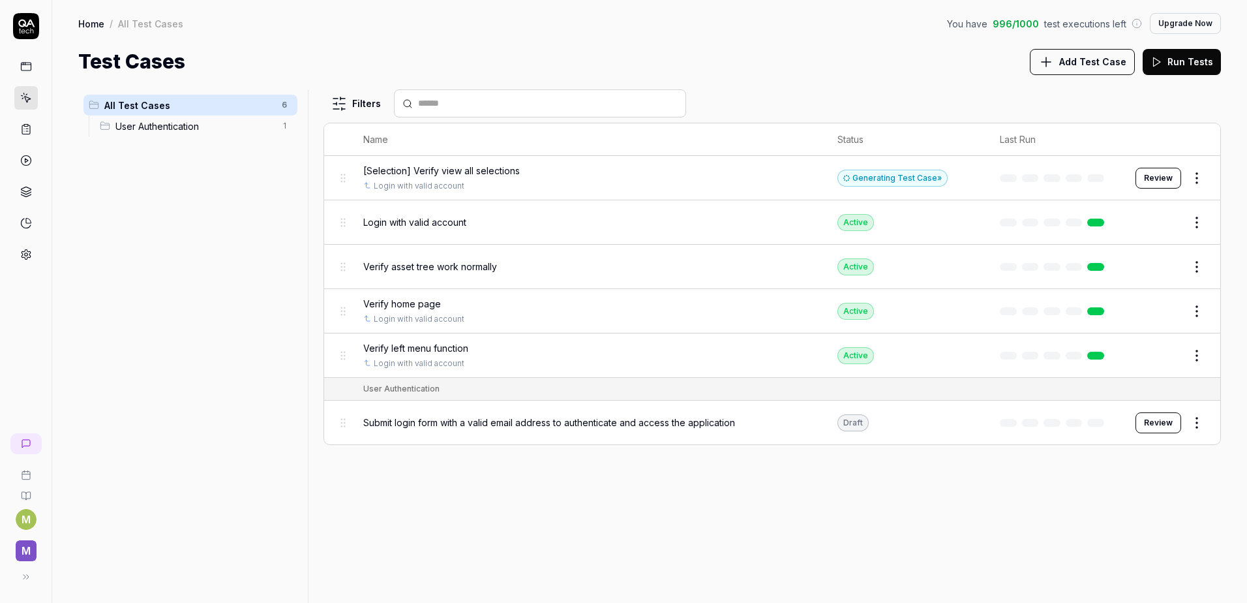
click at [1155, 178] on button "Review" at bounding box center [1159, 178] width 46 height 21
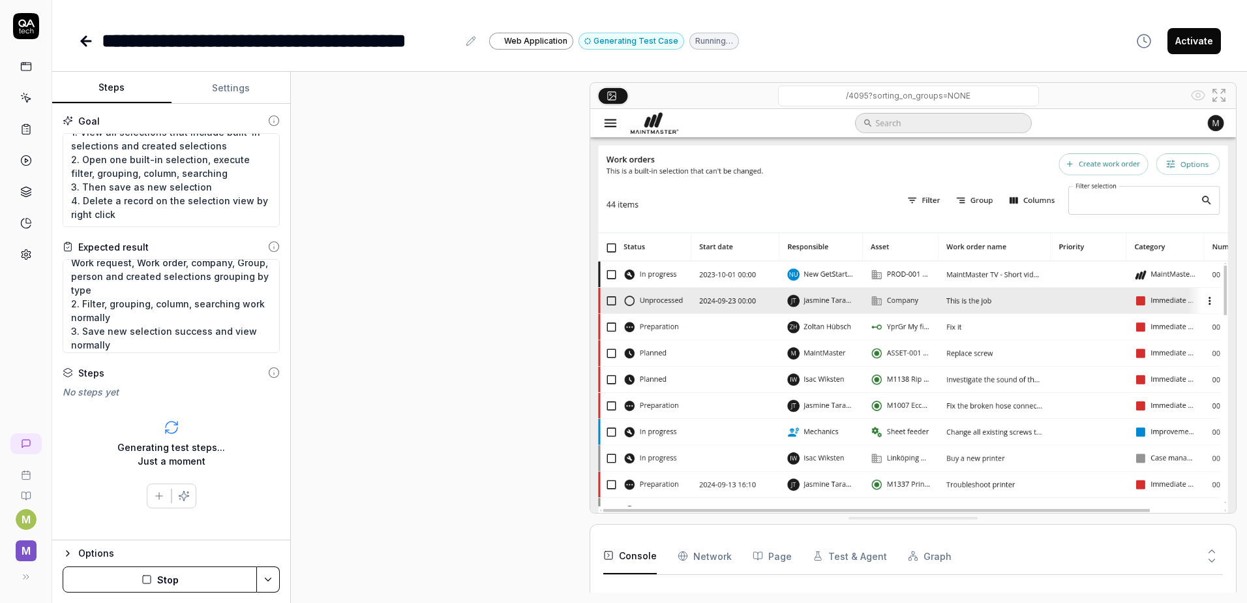
scroll to position [41, 0]
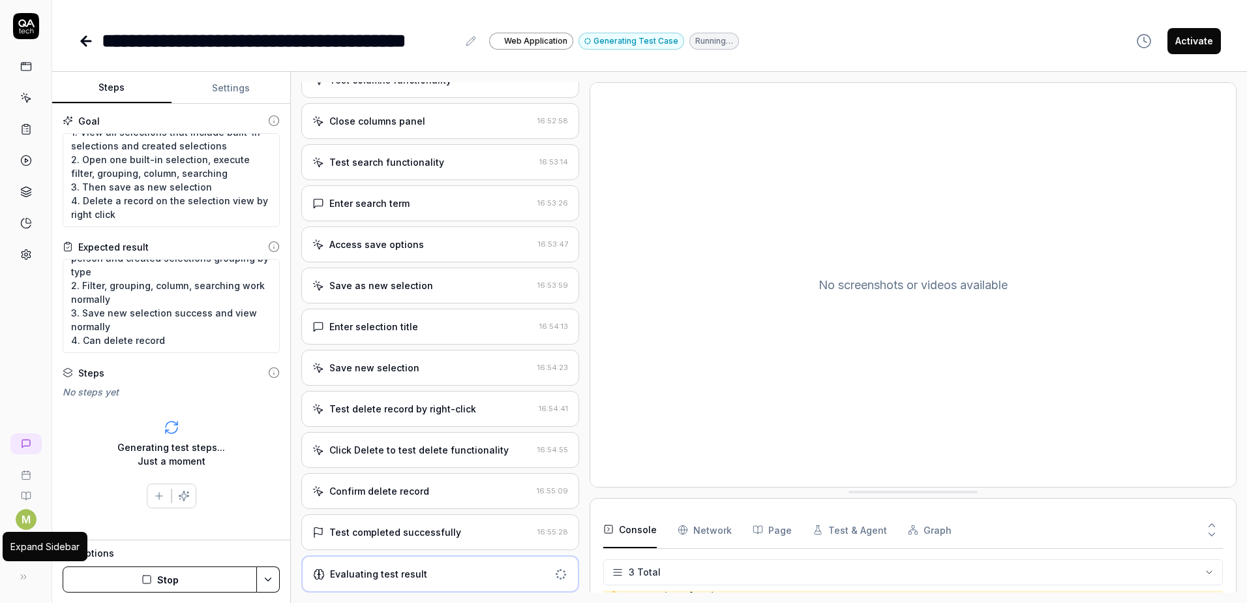
scroll to position [433, 0]
